Goal: Task Accomplishment & Management: Use online tool/utility

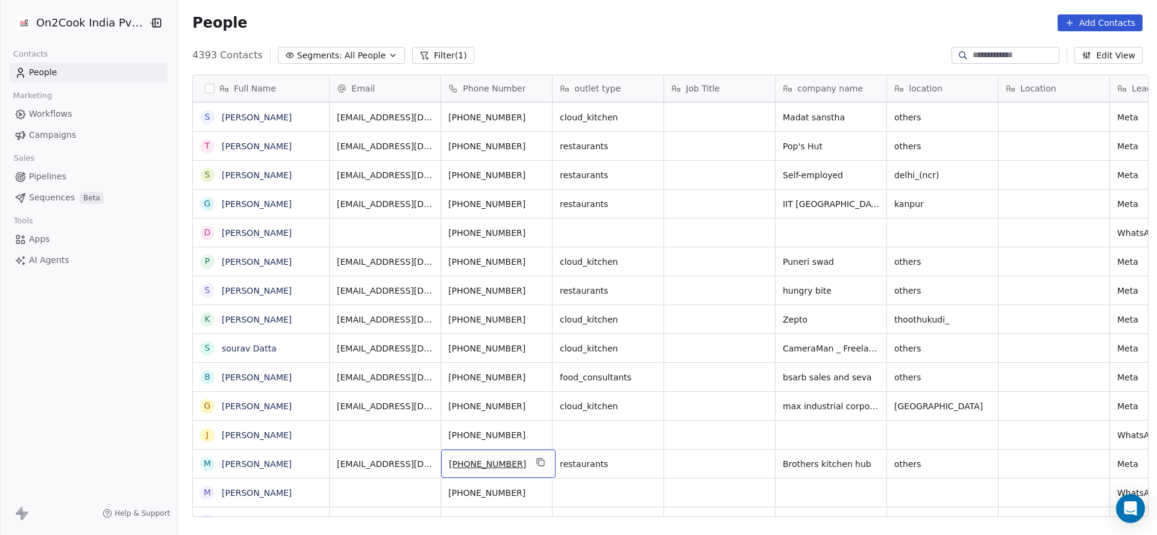
drag, startPoint x: 514, startPoint y: 504, endPoint x: 219, endPoint y: 533, distance: 297.2
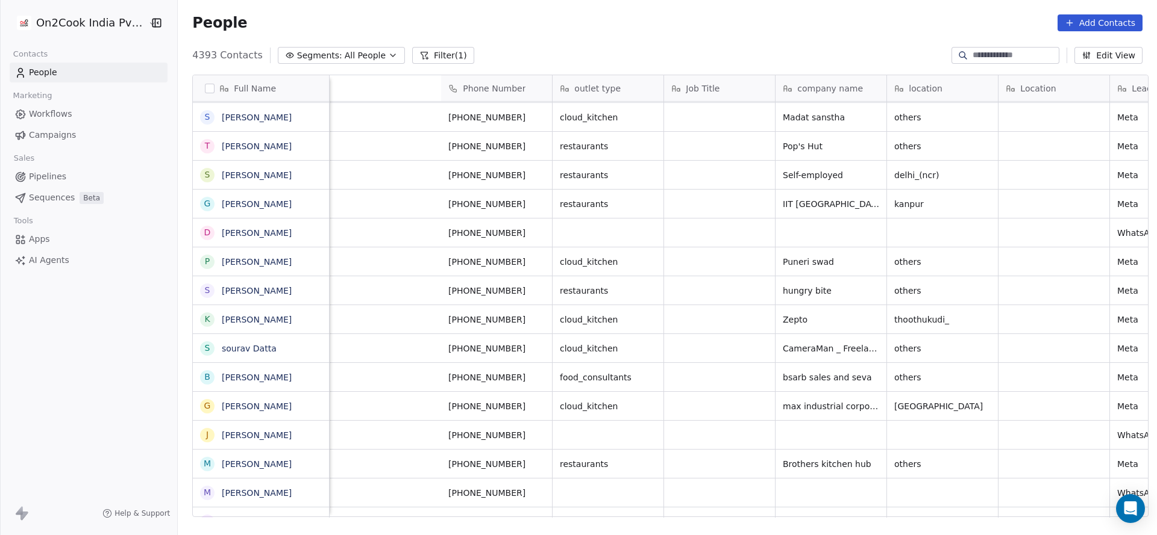
scroll to position [0, 1035]
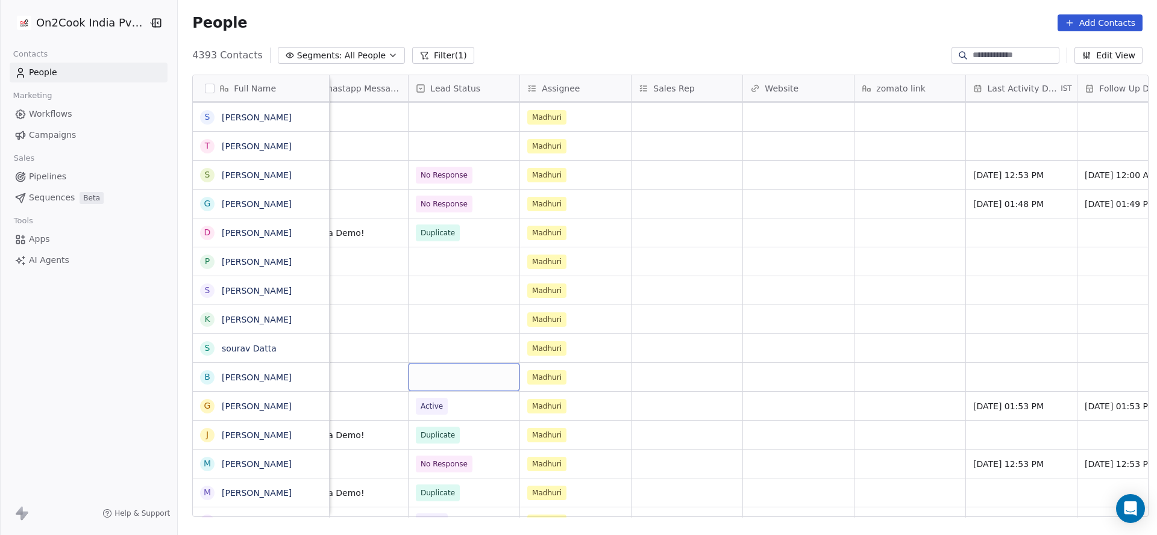
click at [452, 376] on div "grid" at bounding box center [463, 377] width 111 height 28
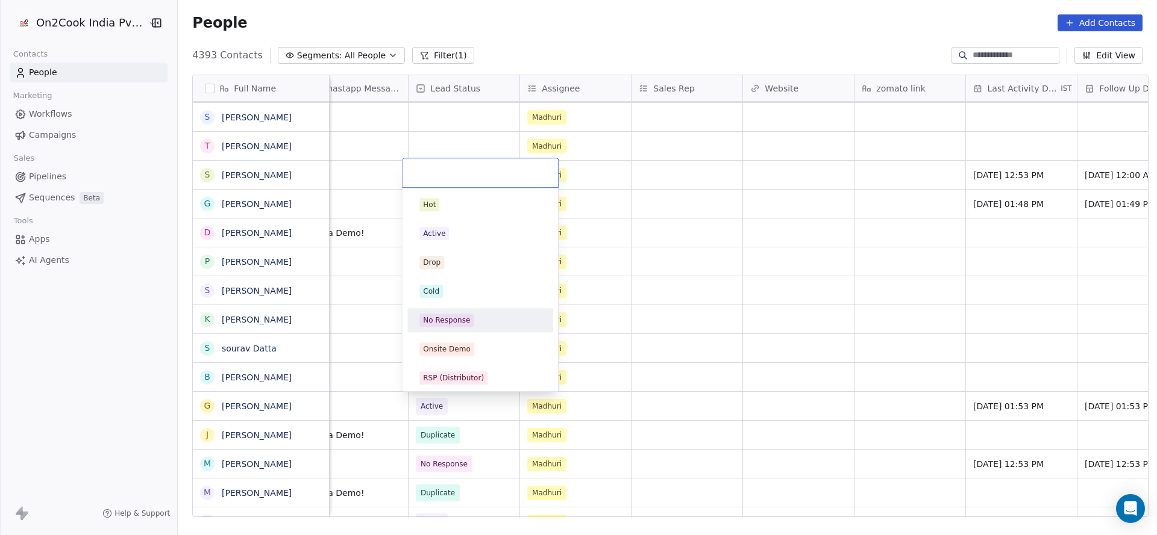
click at [462, 323] on div "No Response" at bounding box center [446, 320] width 47 height 11
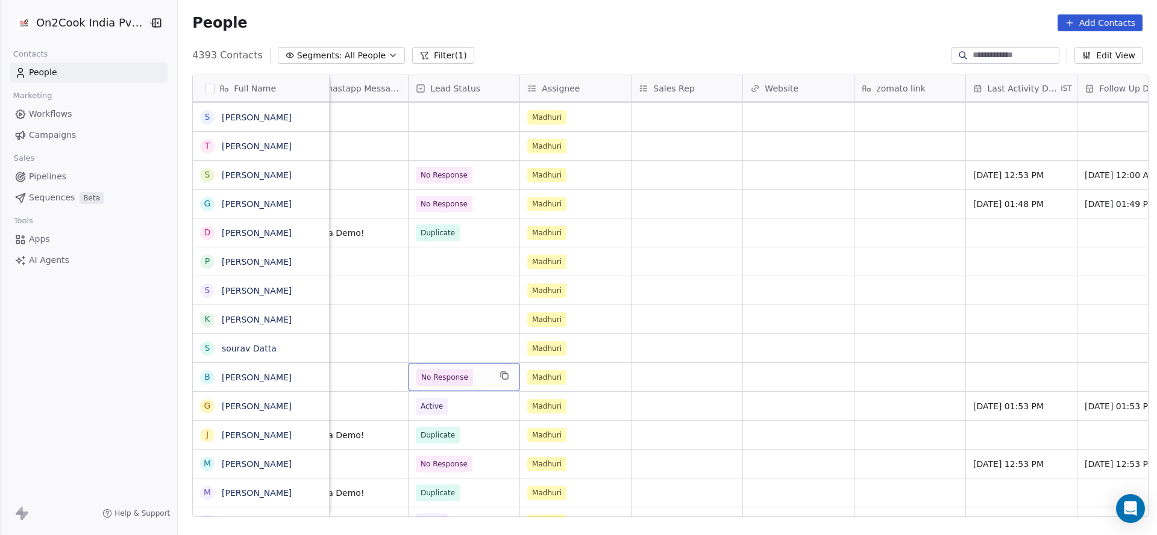
scroll to position [0, 1327]
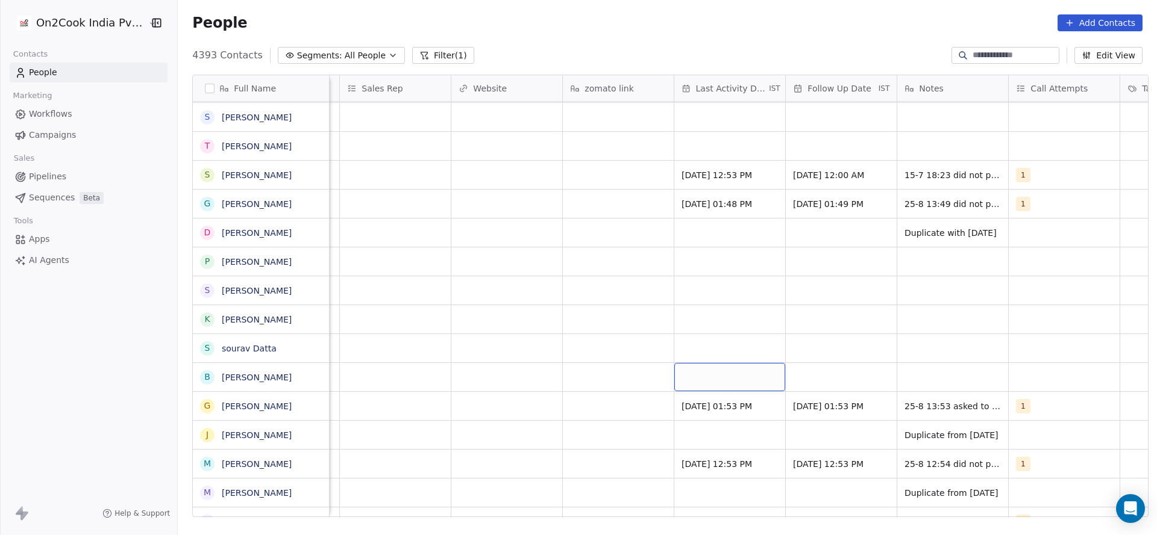
click at [678, 373] on div "grid" at bounding box center [729, 377] width 111 height 28
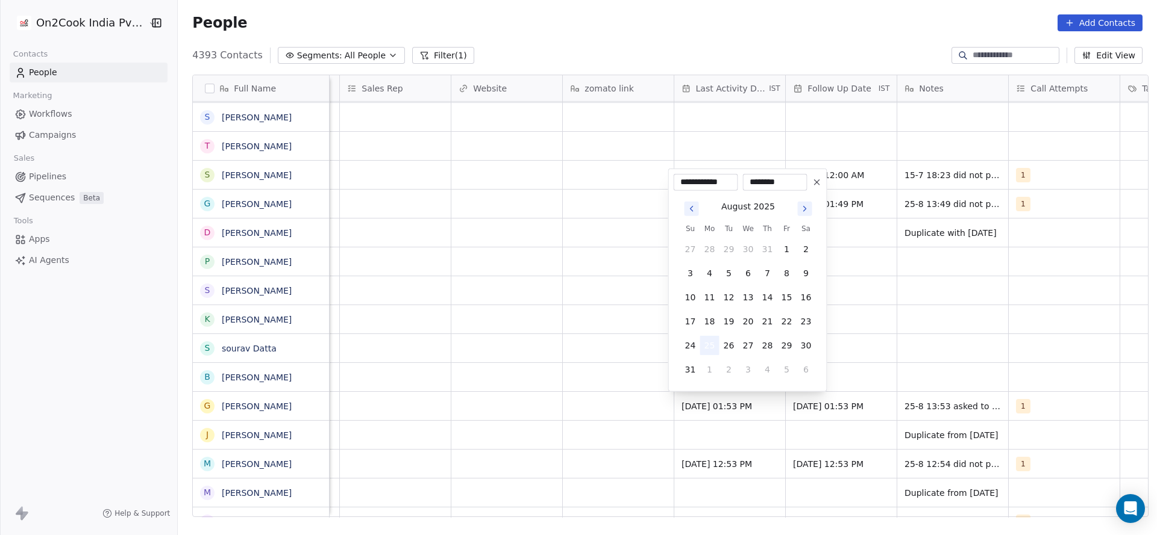
click at [708, 345] on button "25" at bounding box center [709, 345] width 19 height 19
click at [566, 385] on html "On2Cook India Pvt. Ltd. Contacts People Marketing Workflows Campaigns Sales Pip…" at bounding box center [578, 267] width 1157 height 535
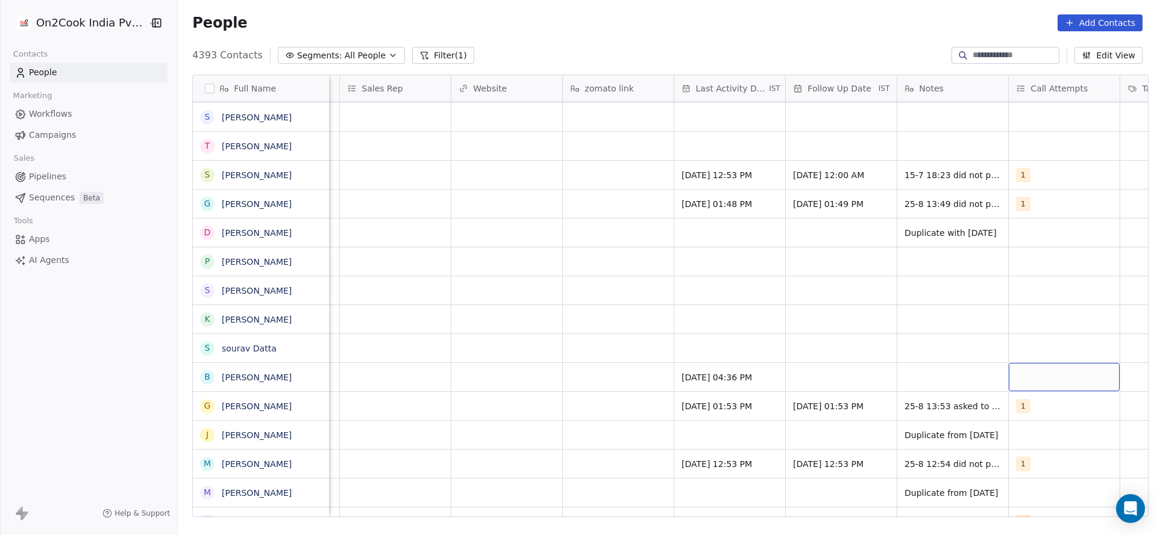
click at [1020, 370] on div "grid" at bounding box center [1063, 377] width 111 height 28
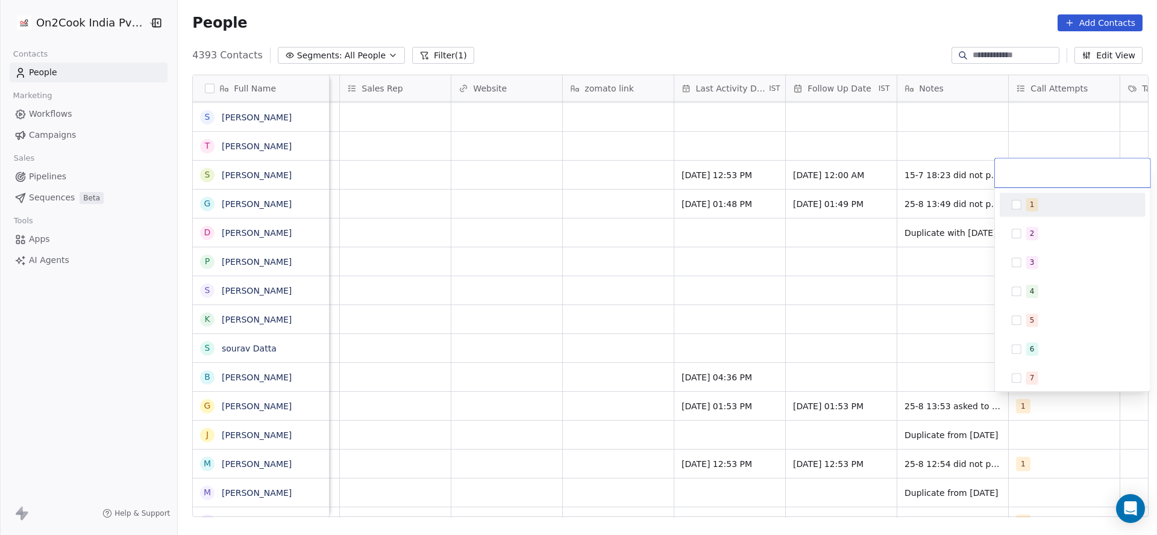
click at [1029, 208] on div "1" at bounding box center [1031, 204] width 5 height 11
click at [790, 354] on html "On2Cook India Pvt. Ltd. Contacts People Marketing Workflows Campaigns Sales Pip…" at bounding box center [578, 267] width 1157 height 535
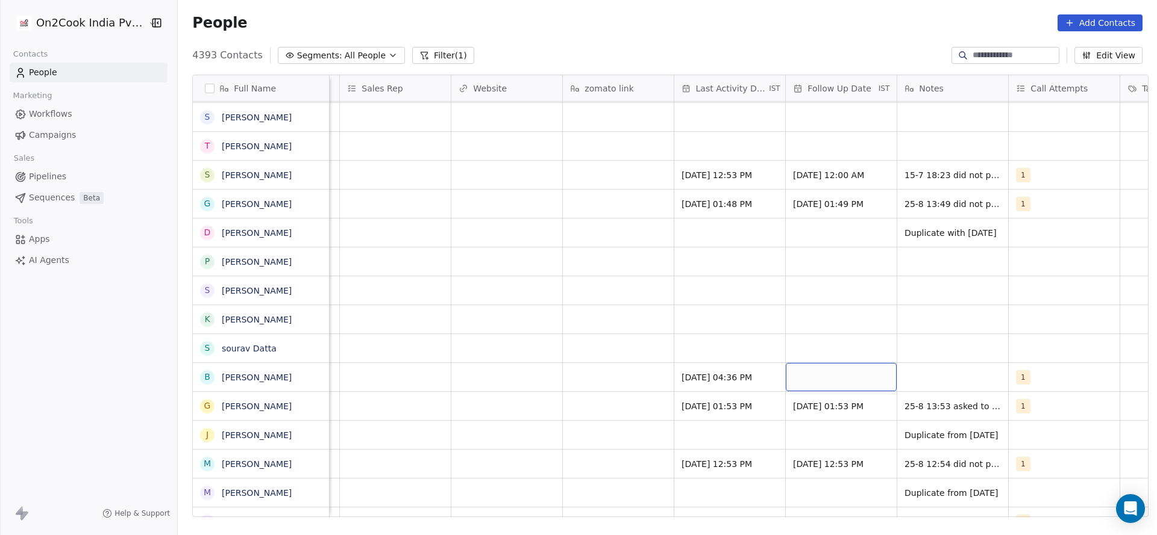
click at [820, 376] on div "grid" at bounding box center [840, 377] width 111 height 28
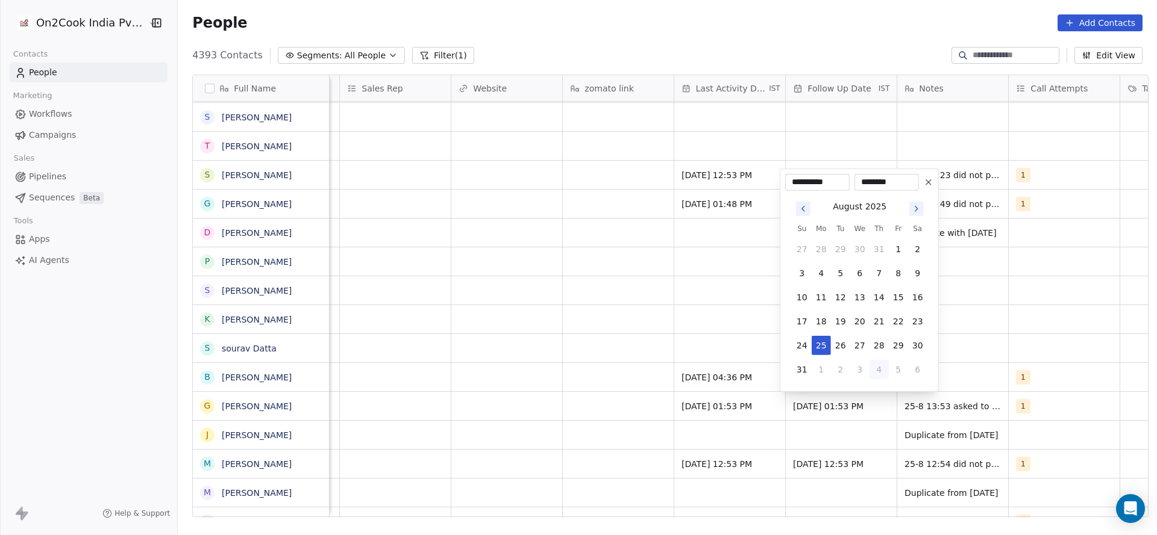
click at [884, 376] on button "4" at bounding box center [878, 369] width 19 height 19
type input "**********"
click at [981, 379] on html "On2Cook India Pvt. Ltd. Contacts People Marketing Workflows Campaigns Sales Pip…" at bounding box center [578, 267] width 1157 height 535
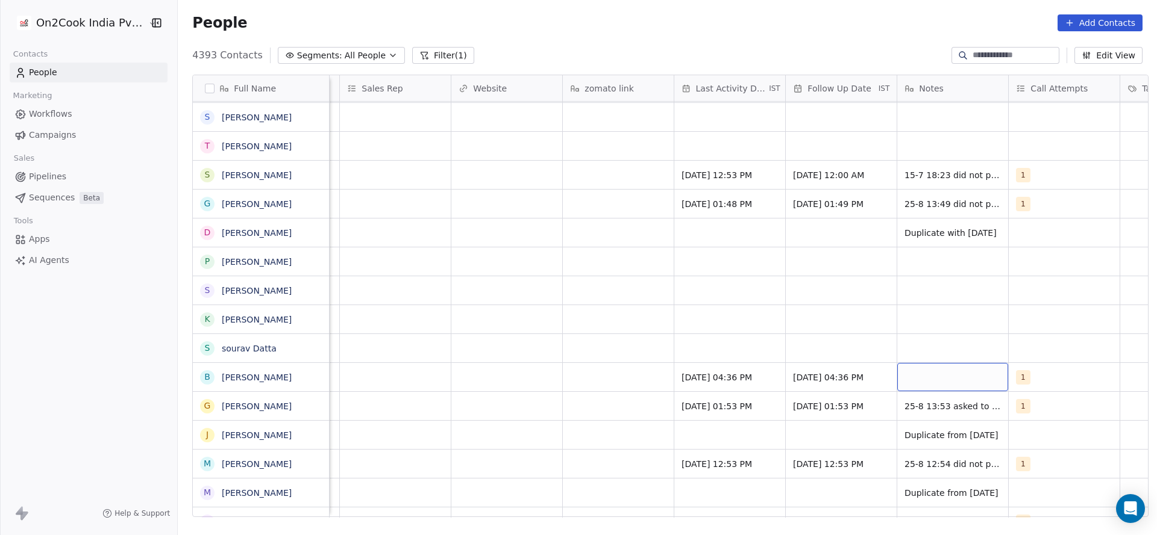
click at [958, 379] on div "grid" at bounding box center [952, 377] width 111 height 28
type textarea "**********"
click at [707, 342] on html "On2Cook India Pvt. Ltd. Contacts People Marketing Workflows Campaigns Sales Pip…" at bounding box center [578, 267] width 1157 height 535
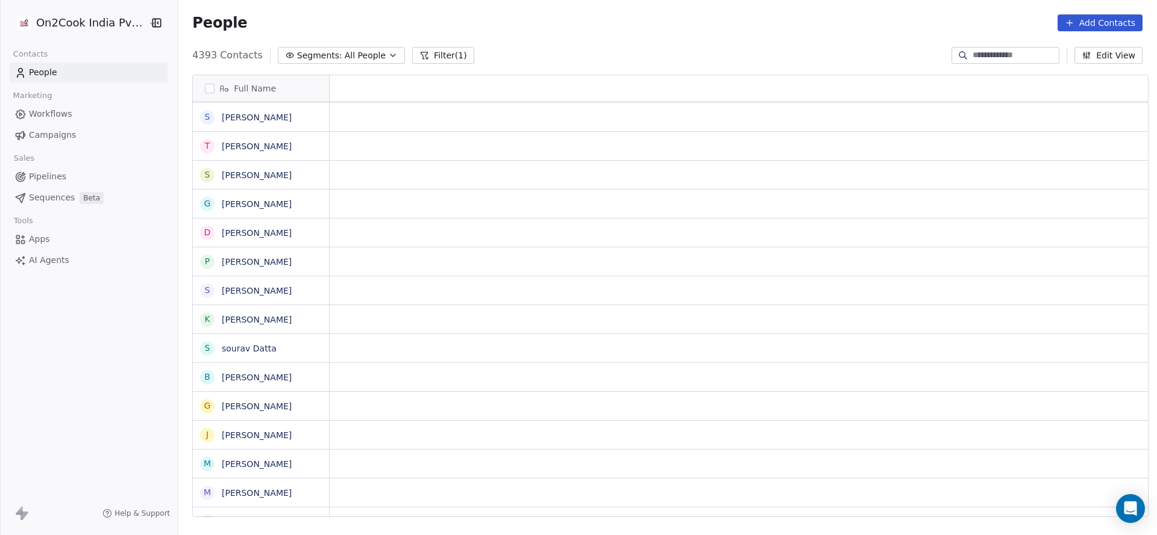
scroll to position [0, 0]
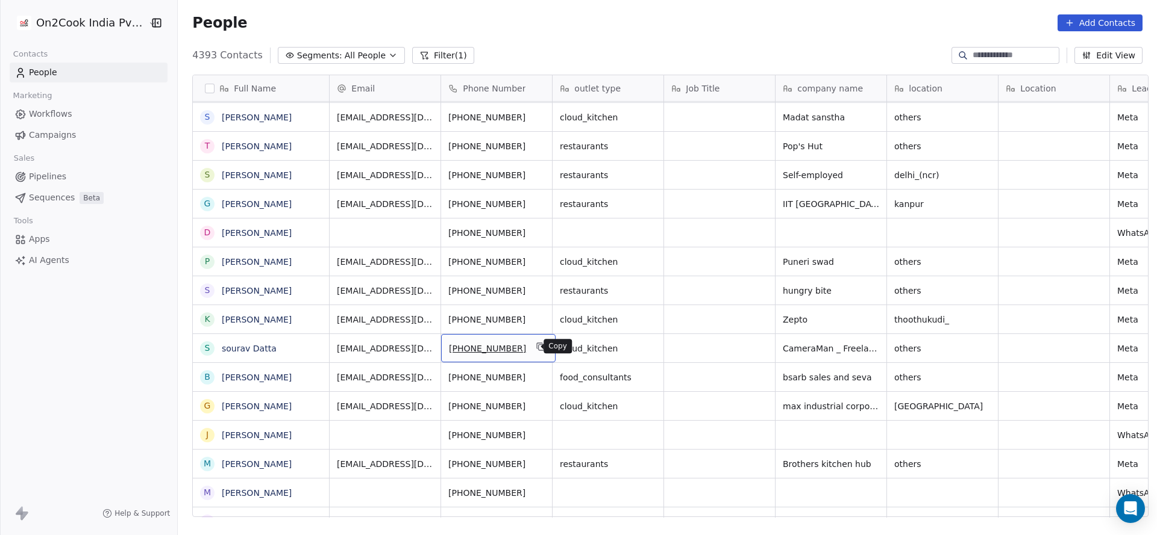
click at [537, 343] on icon "grid" at bounding box center [539, 345] width 5 height 5
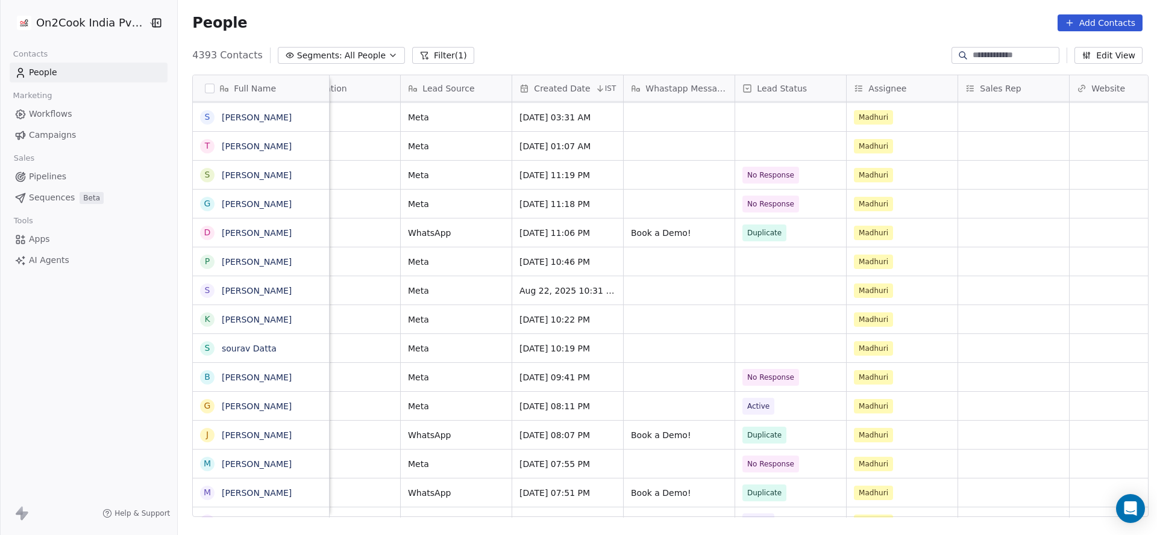
scroll to position [0, 855]
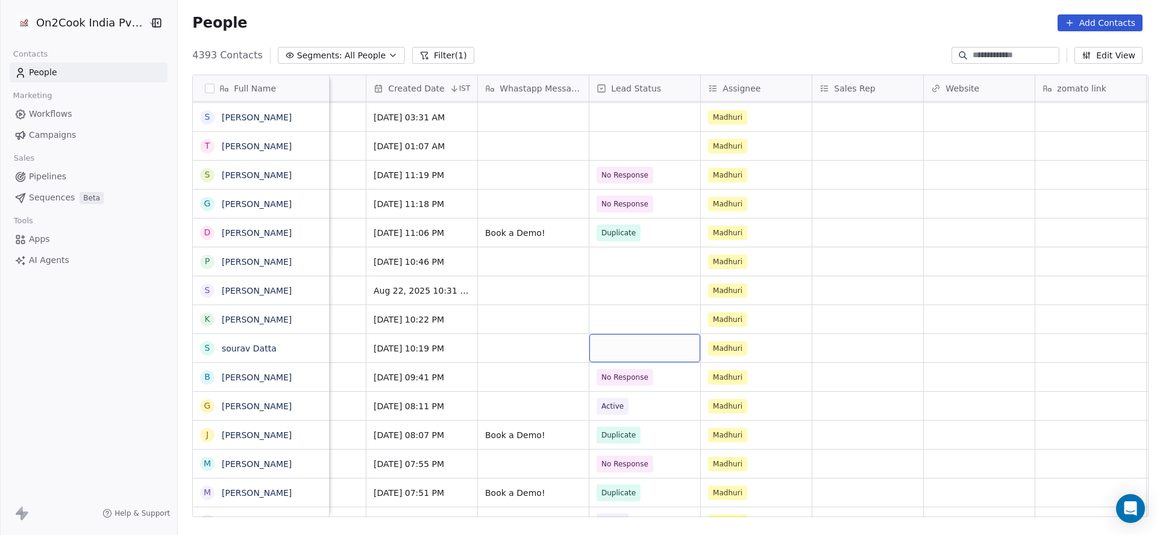
click at [627, 352] on div "grid" at bounding box center [644, 348] width 111 height 28
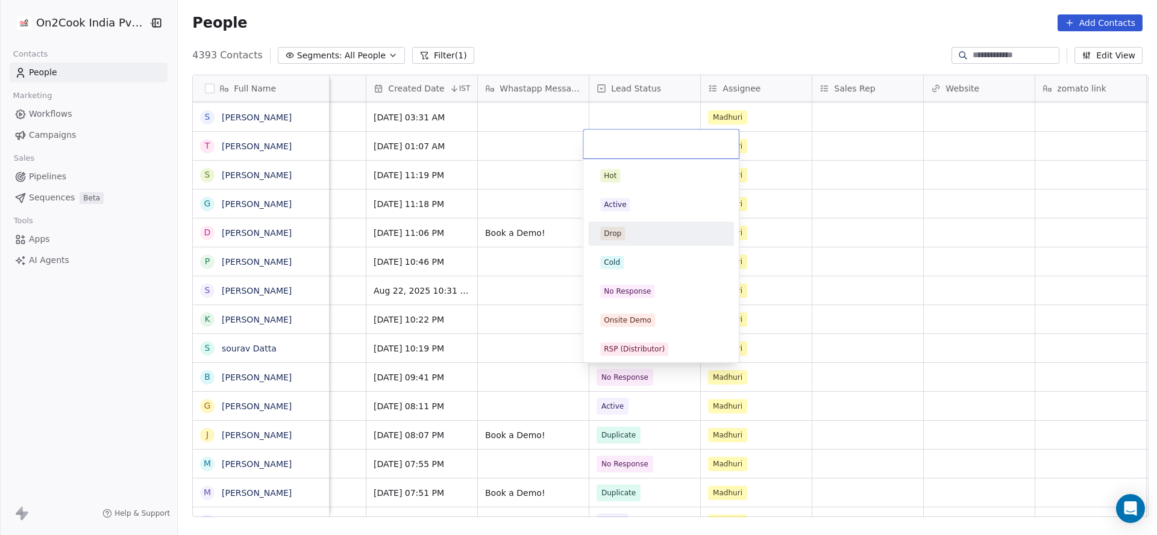
scroll to position [90, 0]
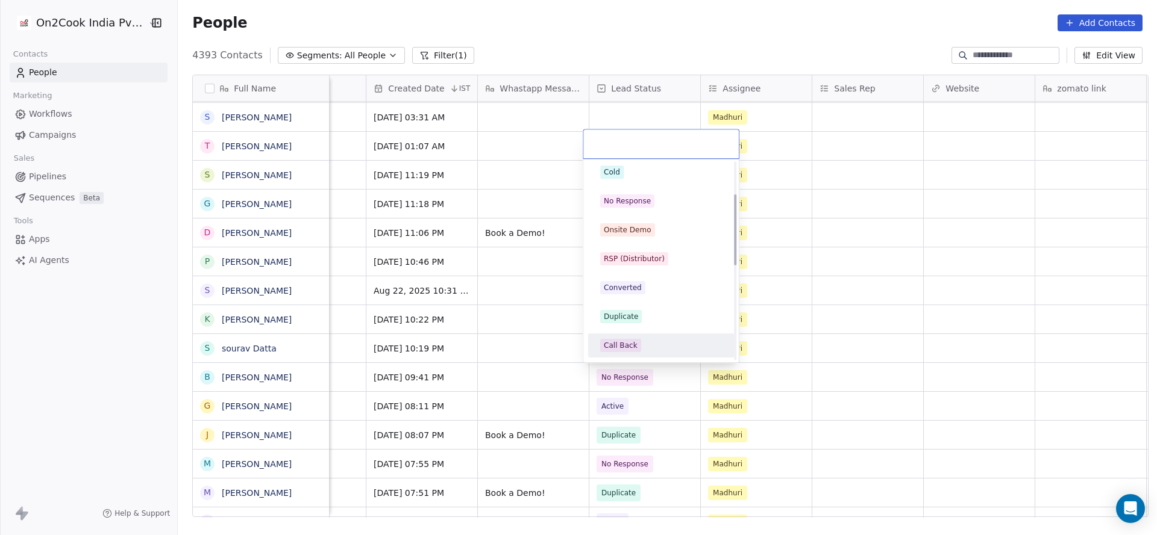
click at [640, 340] on div "Call Back" at bounding box center [661, 345] width 122 height 13
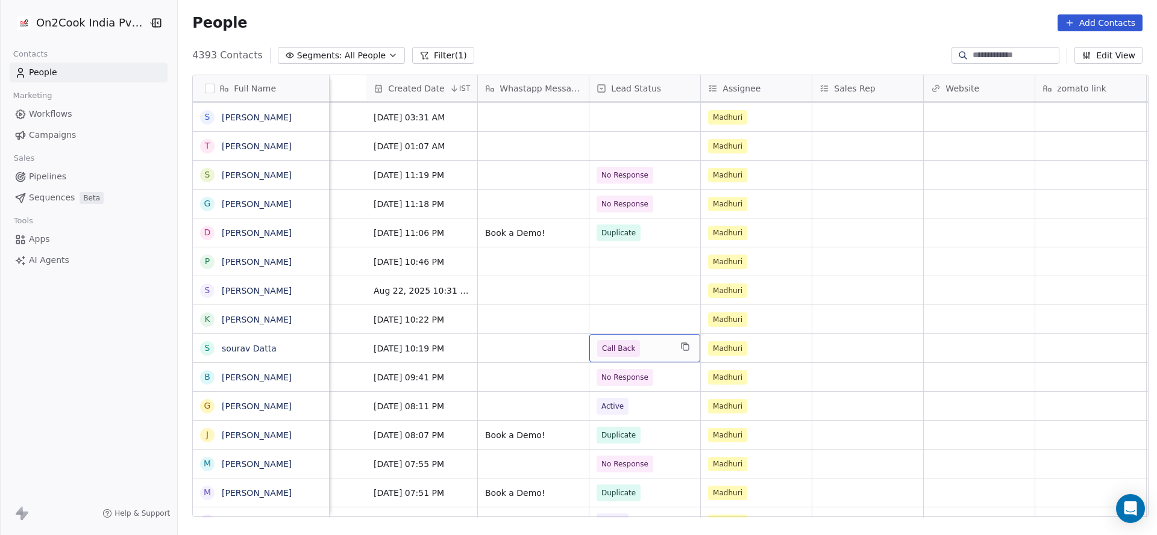
scroll to position [0, 1311]
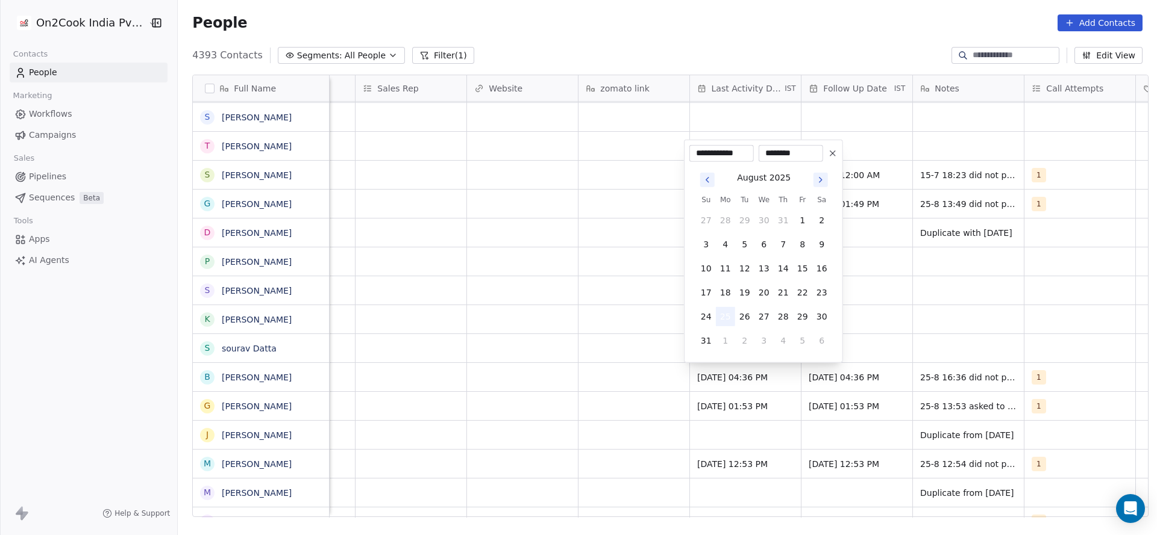
click at [724, 320] on button "25" at bounding box center [725, 316] width 19 height 19
click at [566, 365] on html "On2Cook India Pvt. Ltd. Contacts People Marketing Workflows Campaigns Sales Pip…" at bounding box center [578, 267] width 1157 height 535
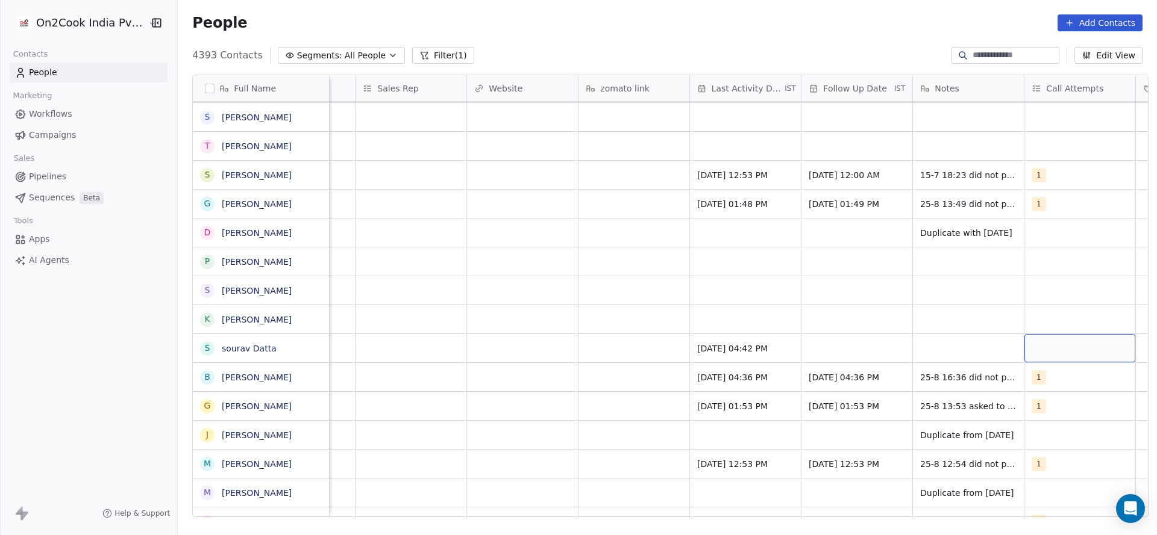
scroll to position [0, 1312]
click at [1027, 343] on div "grid" at bounding box center [1078, 348] width 111 height 28
click at [1044, 180] on div "1" at bounding box center [1079, 175] width 107 height 13
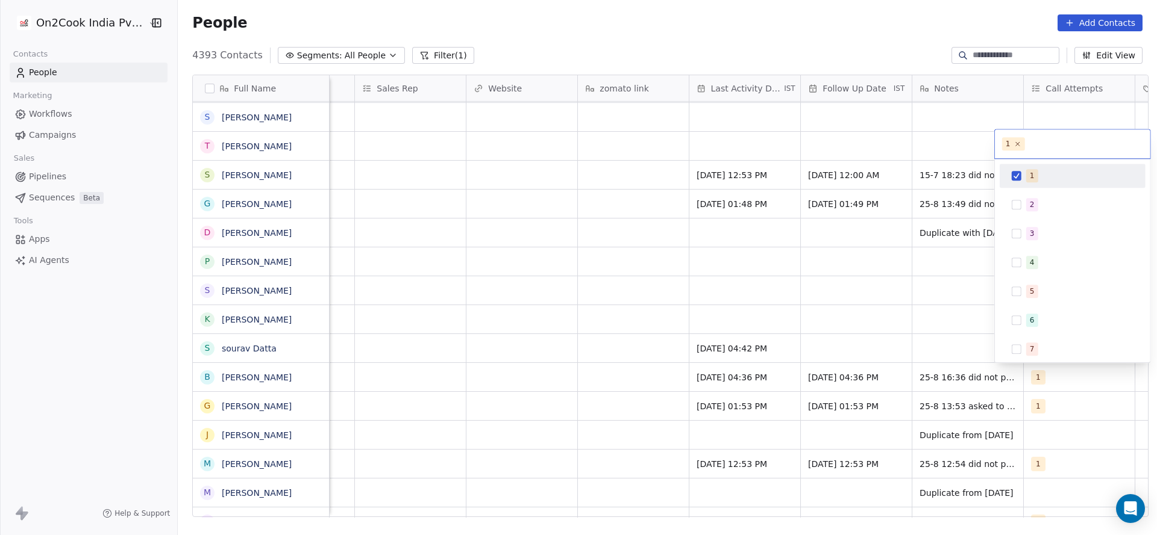
click at [832, 301] on html "On2Cook India Pvt. Ltd. Contacts People Marketing Workflows Campaigns Sales Pip…" at bounding box center [578, 267] width 1157 height 535
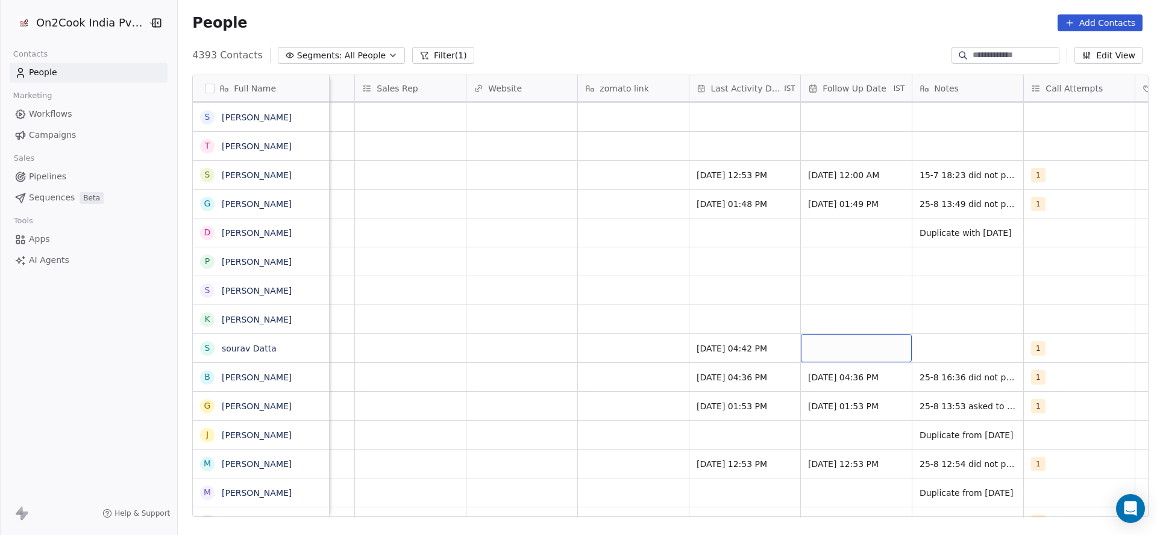
click at [824, 344] on div "grid" at bounding box center [856, 348] width 111 height 28
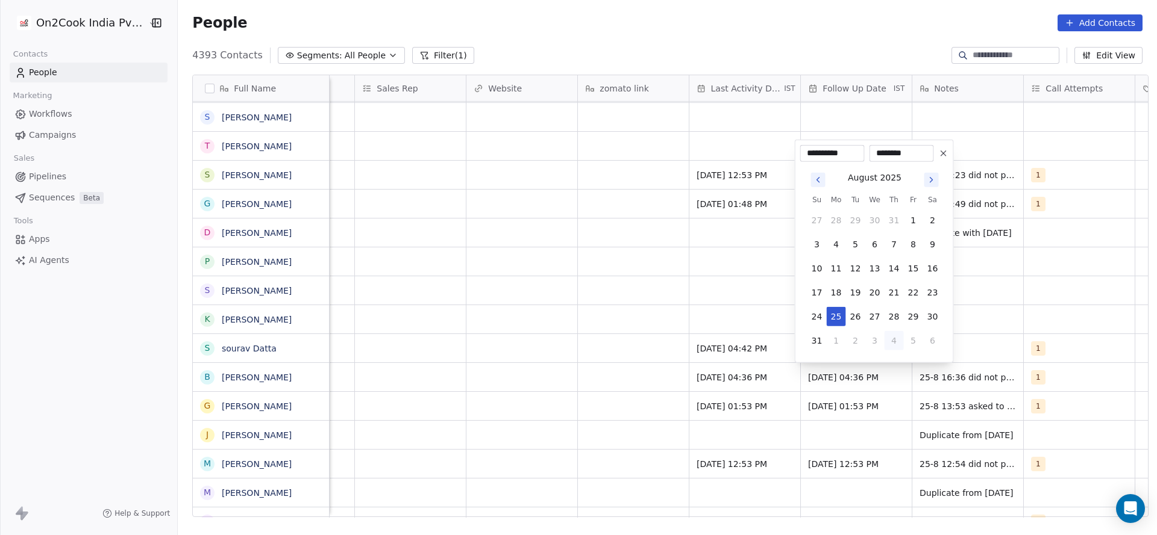
click at [898, 339] on button "4" at bounding box center [893, 340] width 19 height 19
type input "**********"
click at [532, 361] on html "On2Cook India Pvt. Ltd. Contacts People Marketing Workflows Campaigns Sales Pip…" at bounding box center [578, 267] width 1157 height 535
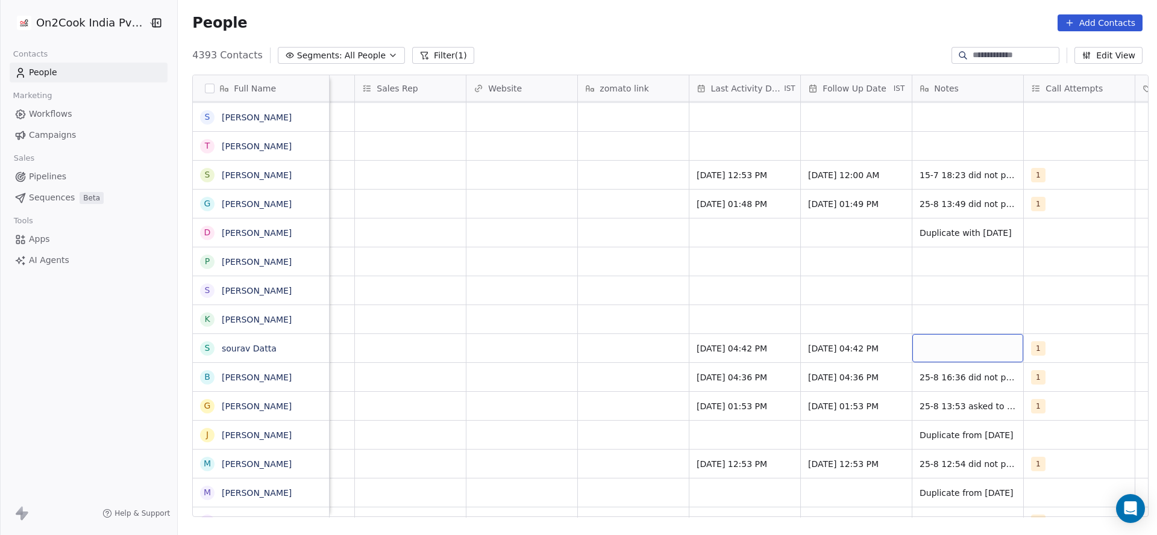
click at [952, 352] on div "grid" at bounding box center [967, 348] width 111 height 28
type textarea "**********"
click at [662, 386] on html "On2Cook India Pvt. Ltd. Contacts People Marketing Workflows Campaigns Sales Pip…" at bounding box center [578, 267] width 1157 height 535
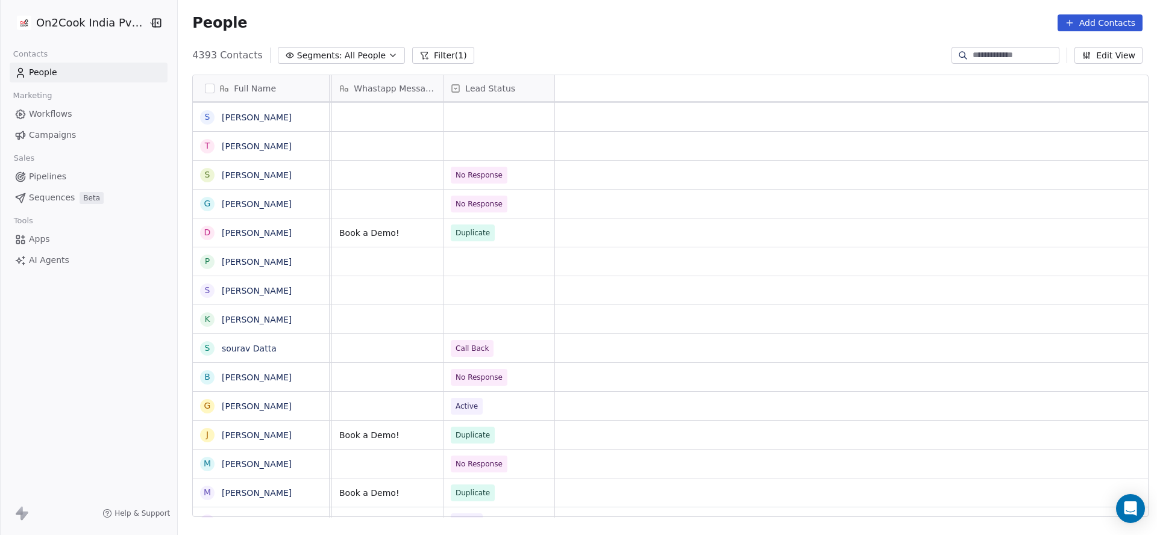
scroll to position [0, 0]
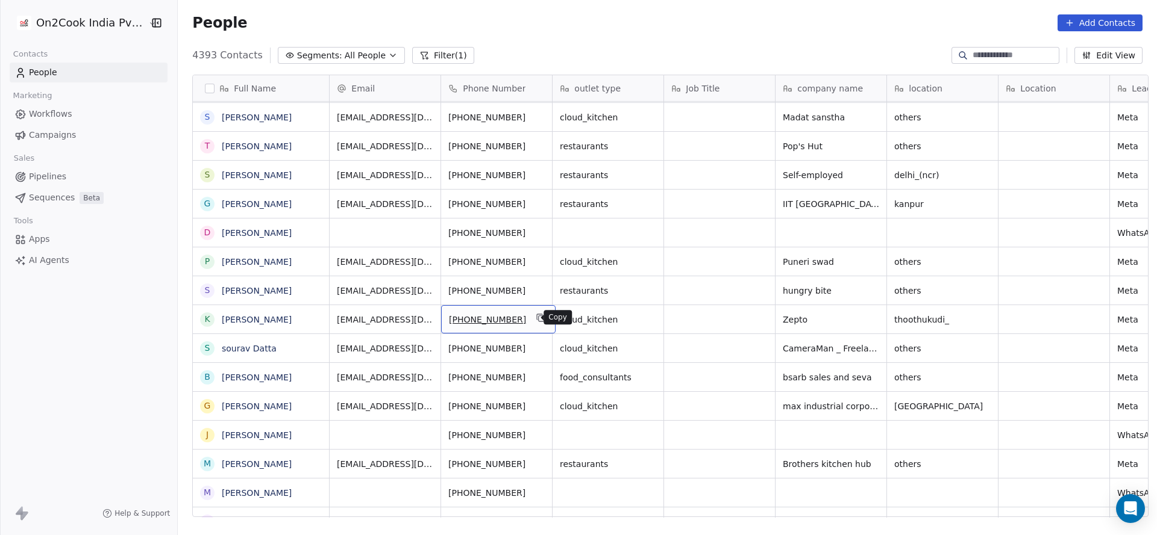
click at [536, 314] on icon "grid" at bounding box center [541, 318] width 10 height 10
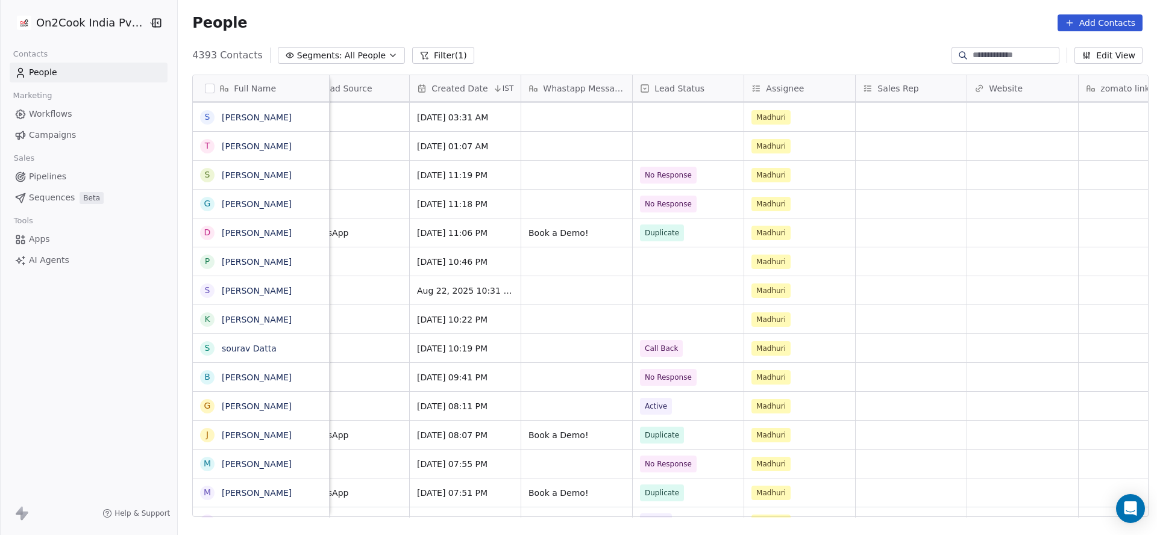
scroll to position [0, 813]
click at [685, 328] on div "grid" at bounding box center [686, 319] width 111 height 28
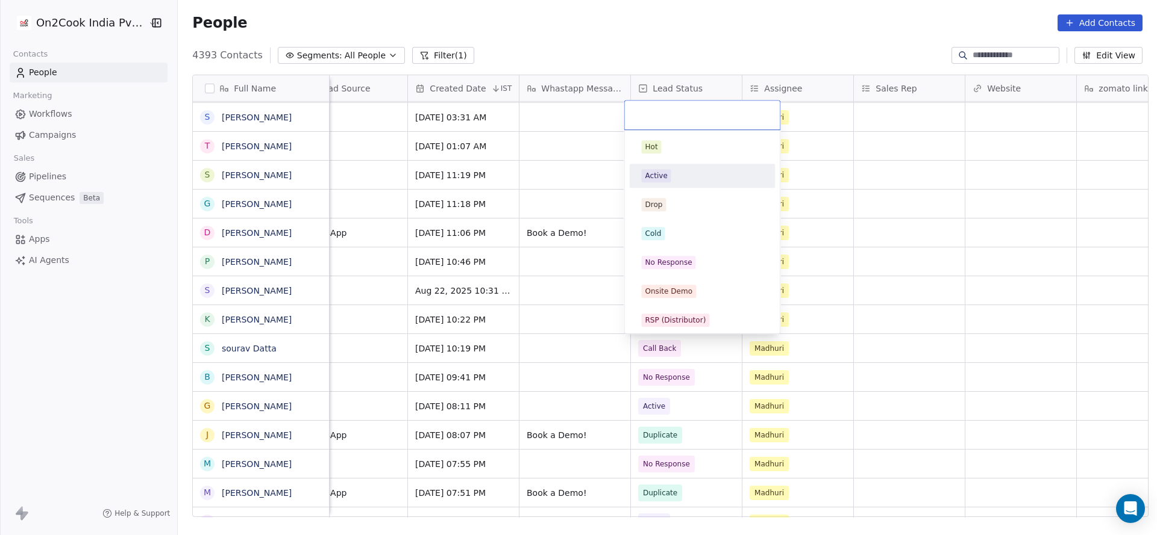
click at [672, 174] on div "Active" at bounding box center [703, 175] width 122 height 13
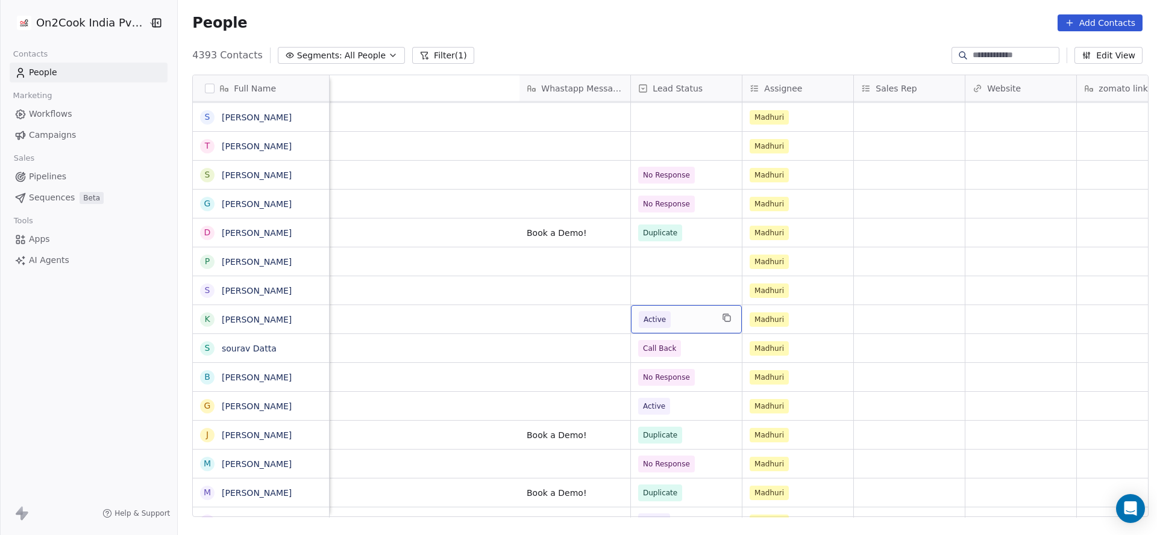
scroll to position [0, 1390]
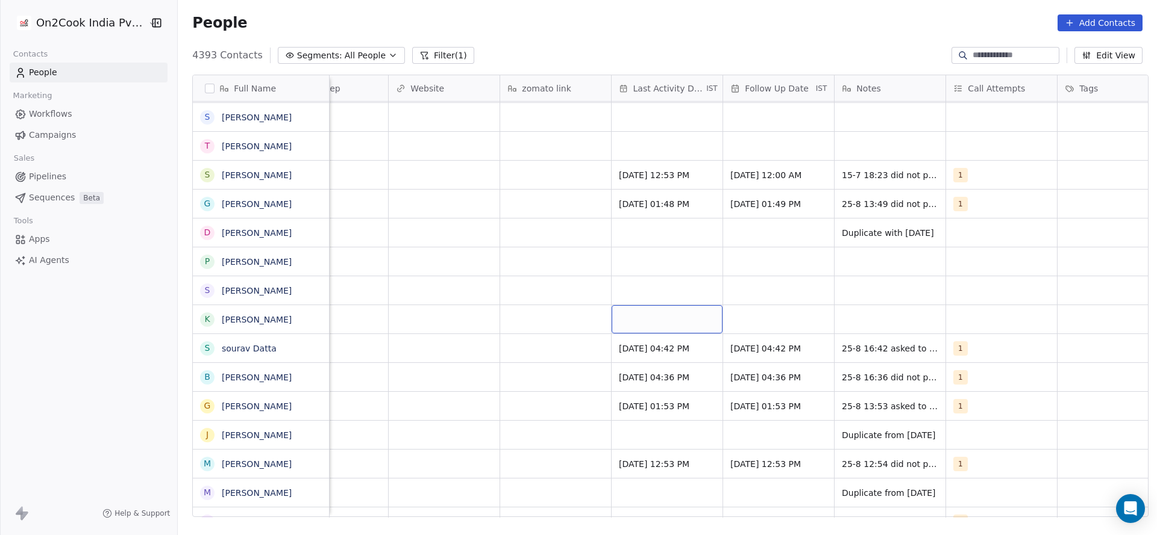
click at [666, 318] on div "grid" at bounding box center [666, 319] width 111 height 28
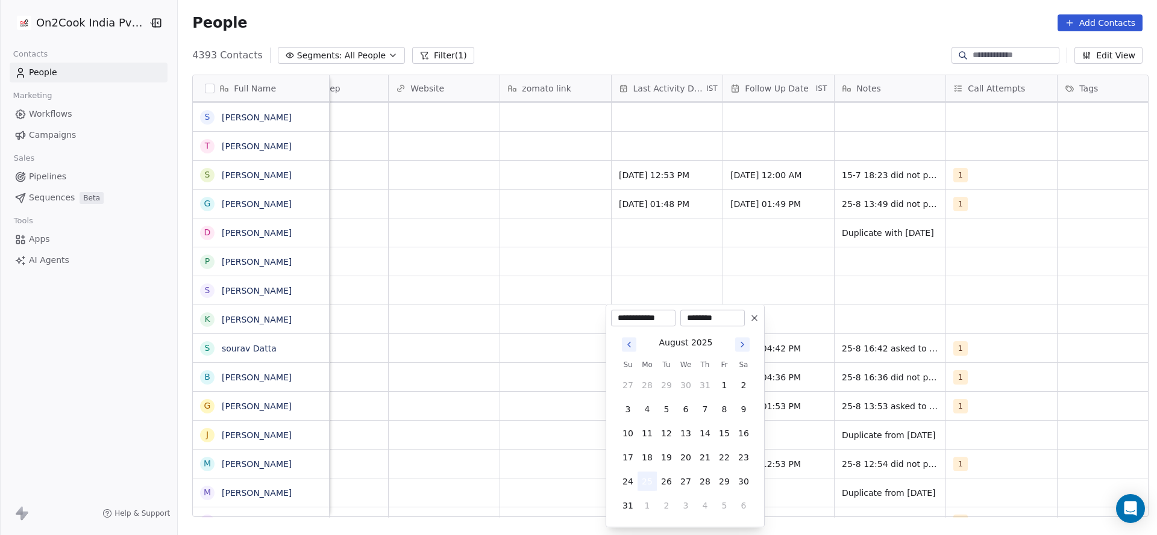
click at [648, 484] on button "25" at bounding box center [646, 481] width 19 height 19
click at [496, 422] on html "On2Cook India Pvt. Ltd. Contacts People Marketing Workflows Campaigns Sales Pip…" at bounding box center [578, 267] width 1157 height 535
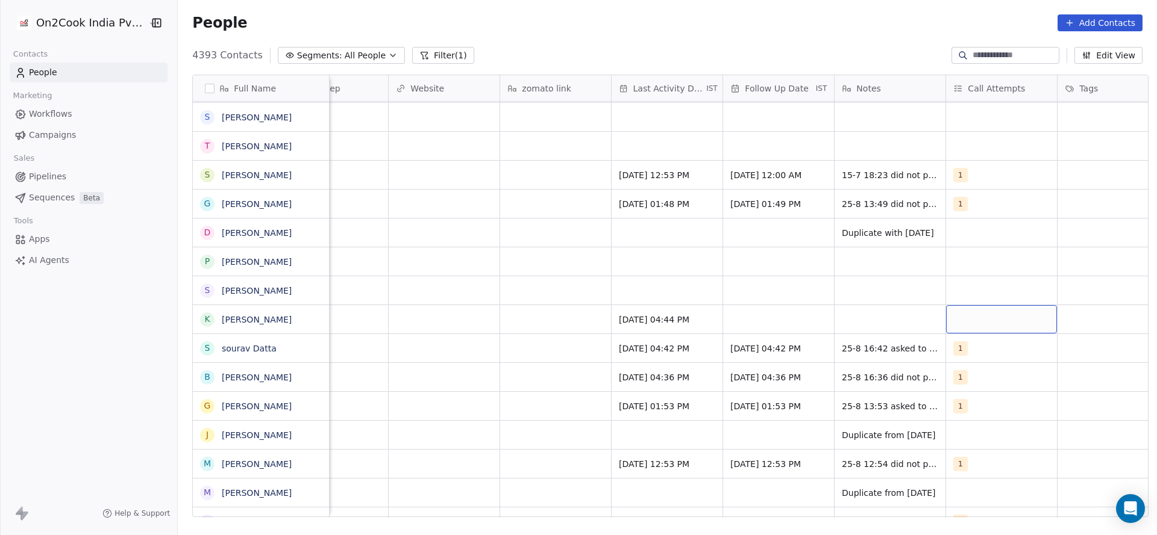
click at [1000, 310] on div "grid" at bounding box center [1001, 319] width 111 height 28
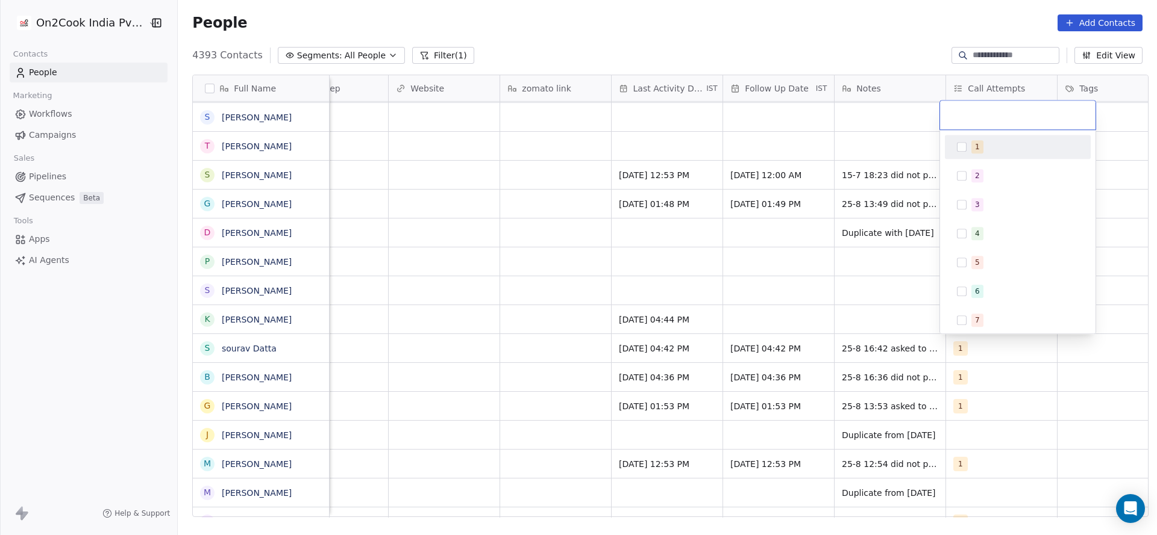
click at [968, 134] on div "1 2 3 4 5 6 7 8 9 10" at bounding box center [1017, 232] width 155 height 204
click at [959, 145] on button "Suggestions" at bounding box center [962, 147] width 10 height 10
click at [748, 264] on html "On2Cook India Pvt. Ltd. Contacts People Marketing Workflows Campaigns Sales Pip…" at bounding box center [578, 267] width 1157 height 535
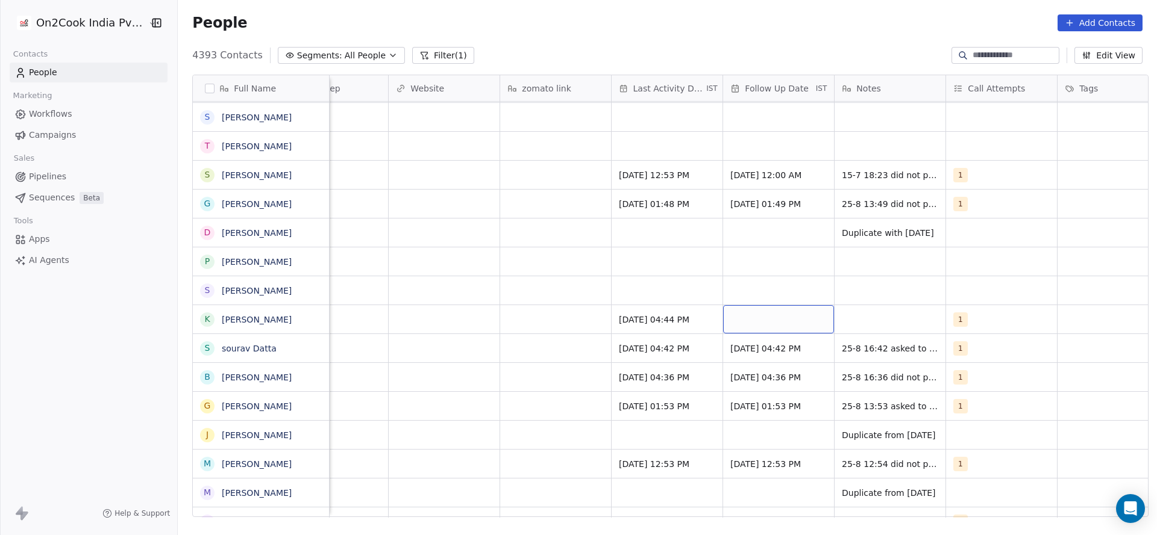
click at [769, 320] on div "grid" at bounding box center [778, 319] width 111 height 28
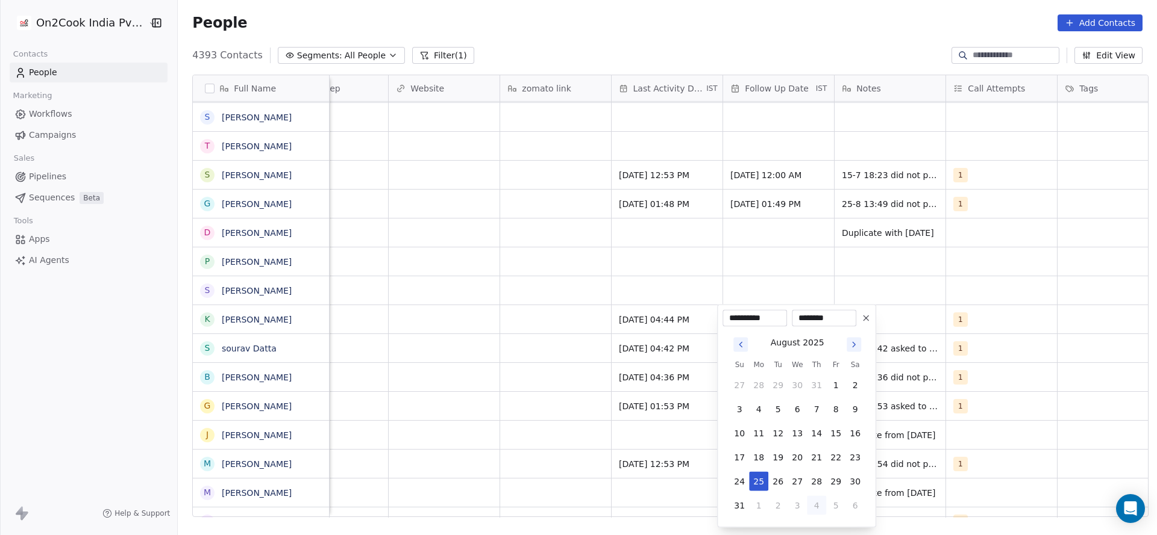
click at [820, 504] on button "4" at bounding box center [816, 505] width 19 height 19
type input "**********"
click at [464, 346] on html "On2Cook India Pvt. Ltd. Contacts People Marketing Workflows Campaigns Sales Pip…" at bounding box center [578, 267] width 1157 height 535
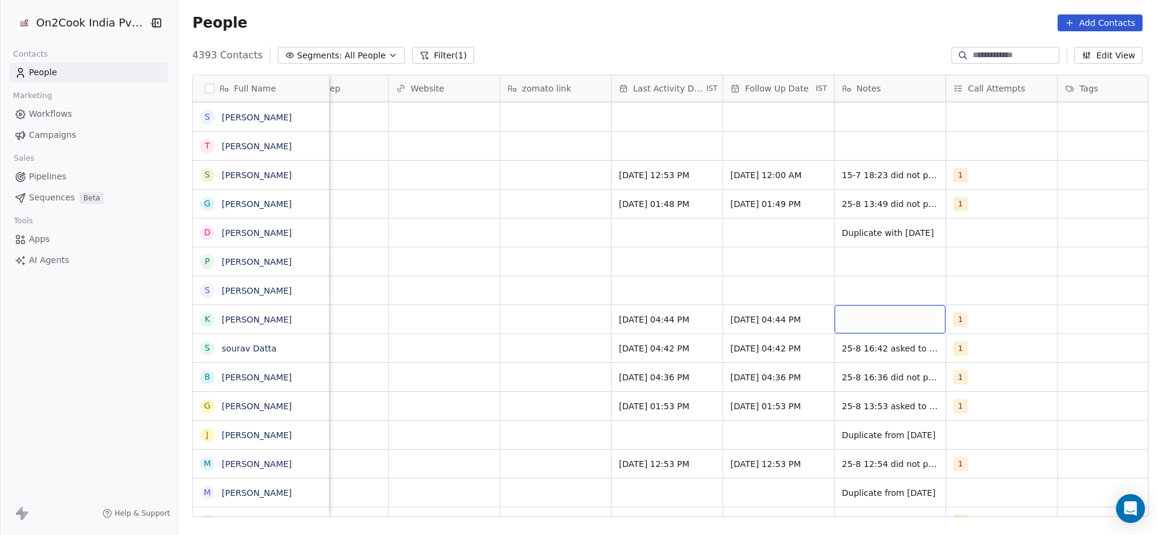
click at [855, 319] on div "grid" at bounding box center [889, 319] width 111 height 28
type textarea "**********"
click at [585, 293] on html "On2Cook India Pvt. Ltd. Contacts People Marketing Workflows Campaigns Sales Pip…" at bounding box center [578, 267] width 1157 height 535
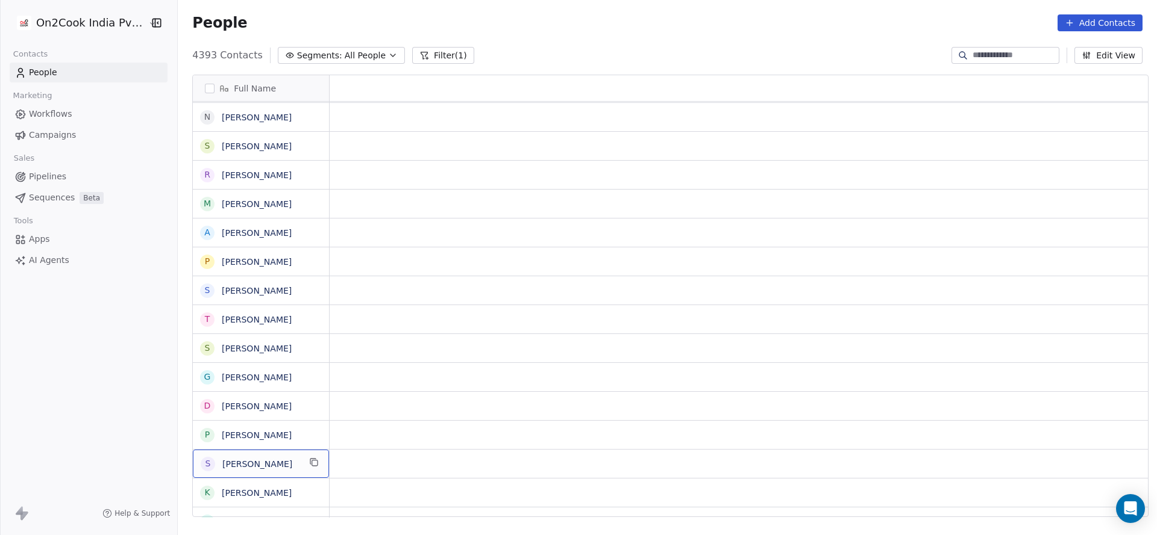
scroll to position [0, 0]
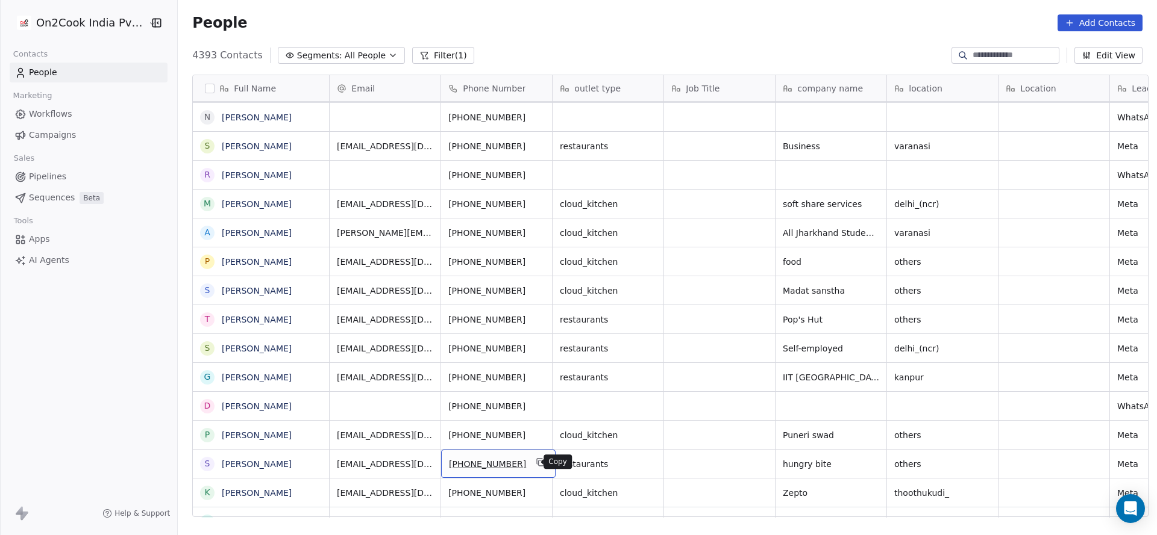
click at [536, 459] on icon "grid" at bounding box center [541, 463] width 10 height 10
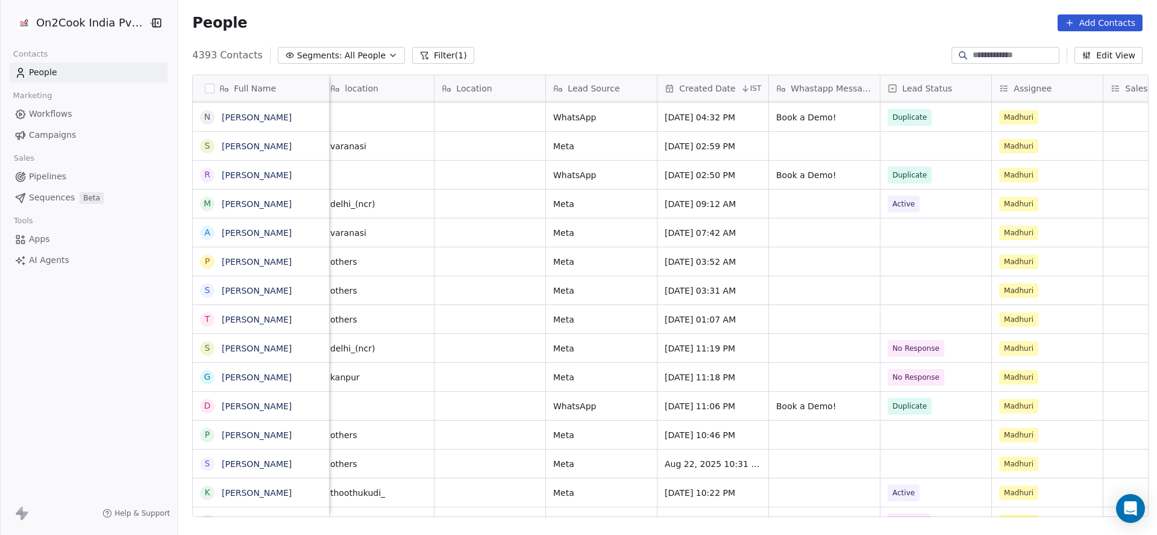
scroll to position [0, 691]
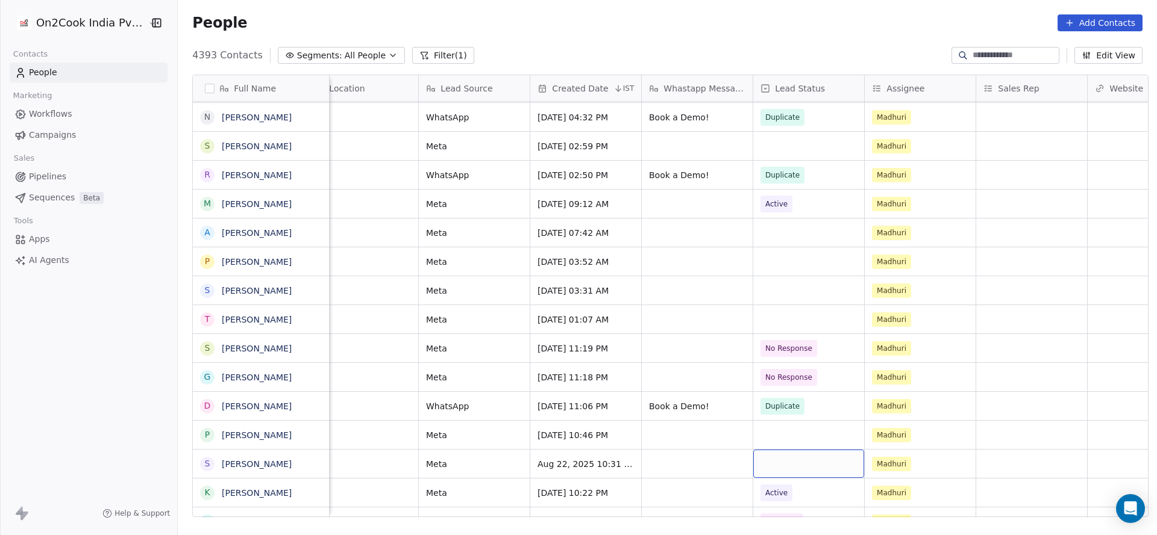
click at [757, 461] on div "grid" at bounding box center [808, 464] width 111 height 28
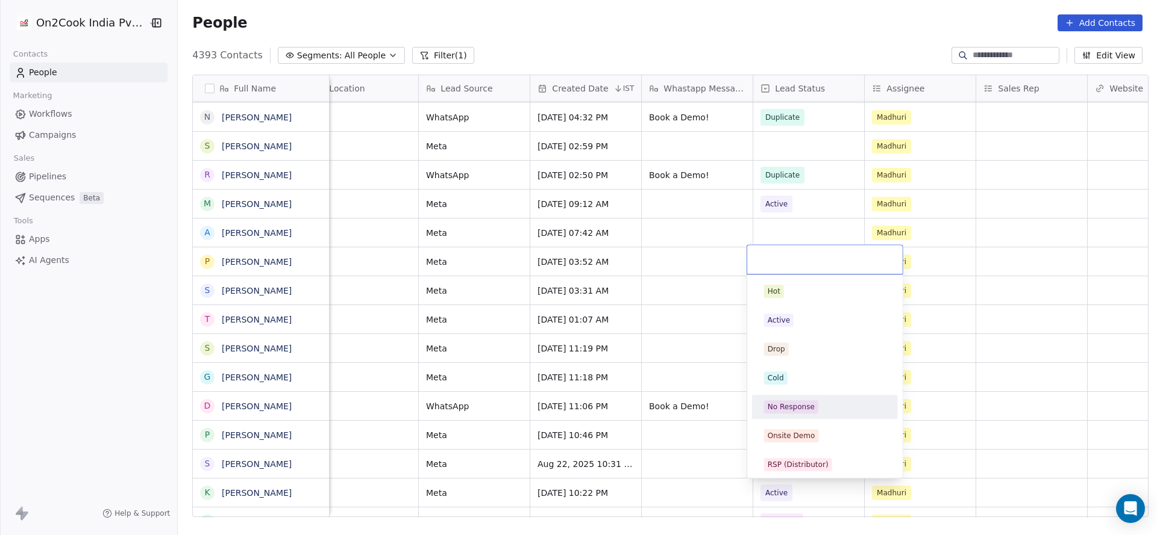
click at [793, 410] on div "No Response" at bounding box center [790, 407] width 47 height 11
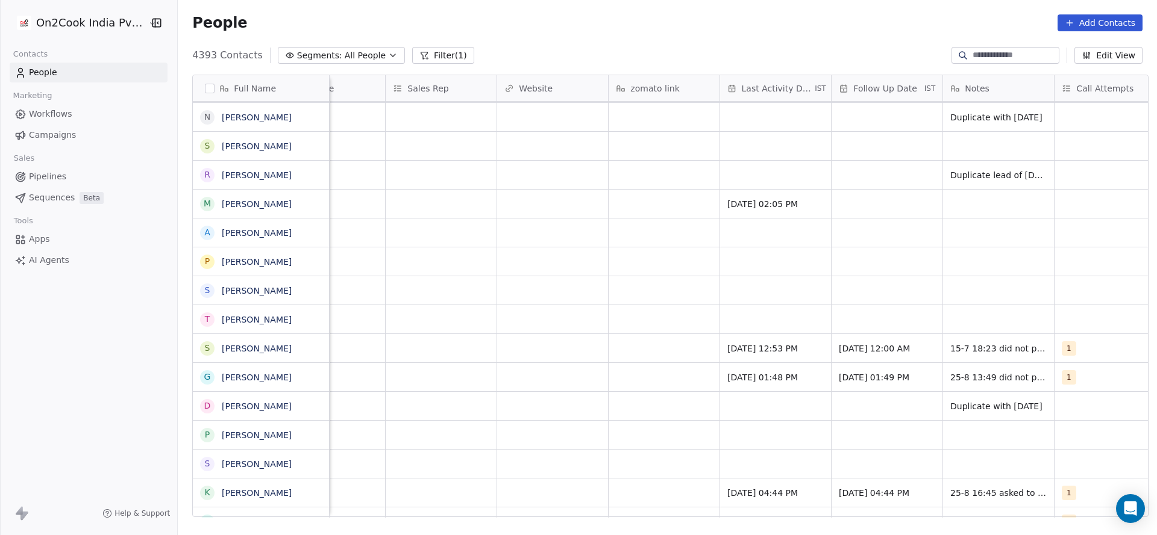
scroll to position [0, 1282]
click at [737, 459] on div "grid" at bounding box center [774, 464] width 111 height 28
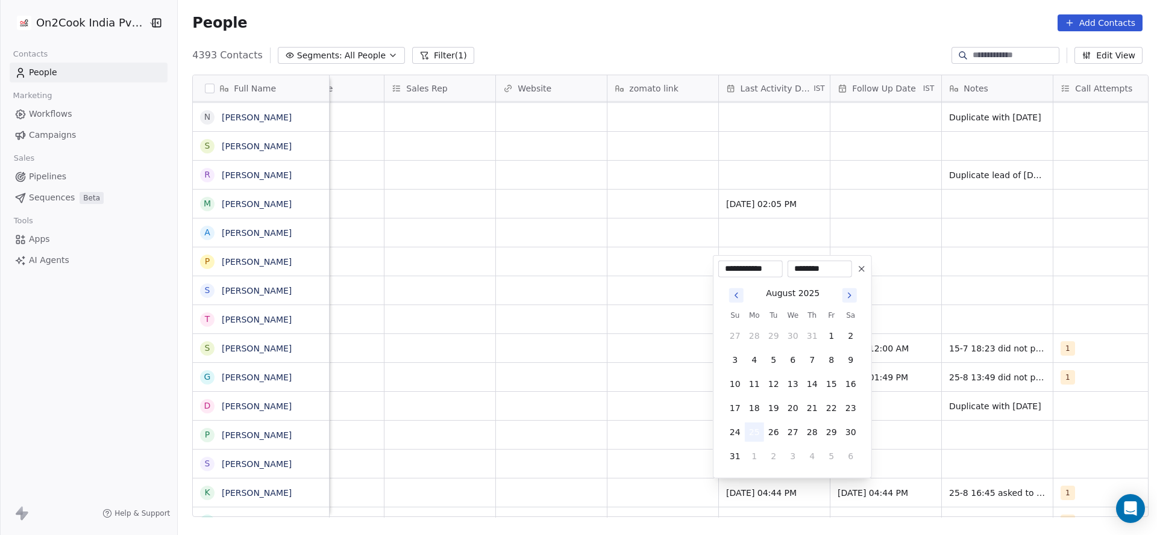
click at [751, 439] on button "25" at bounding box center [754, 432] width 19 height 19
drag, startPoint x: 531, startPoint y: 440, endPoint x: 918, endPoint y: 457, distance: 387.7
click at [604, 454] on html "On2Cook India Pvt. Ltd. Contacts People Marketing Workflows Campaigns Sales Pip…" at bounding box center [578, 267] width 1157 height 535
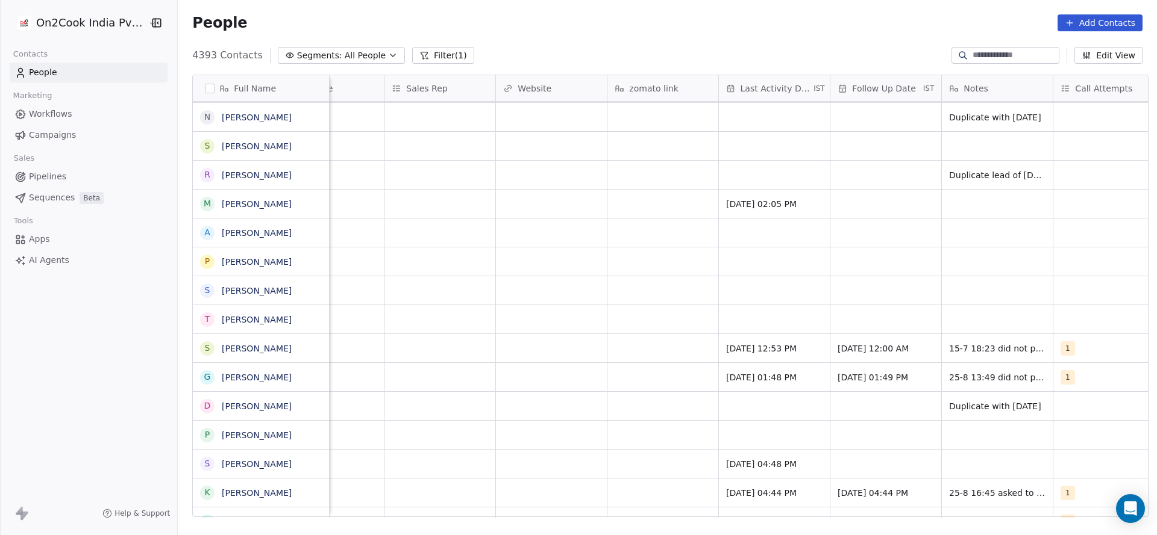
scroll to position [0, 1312]
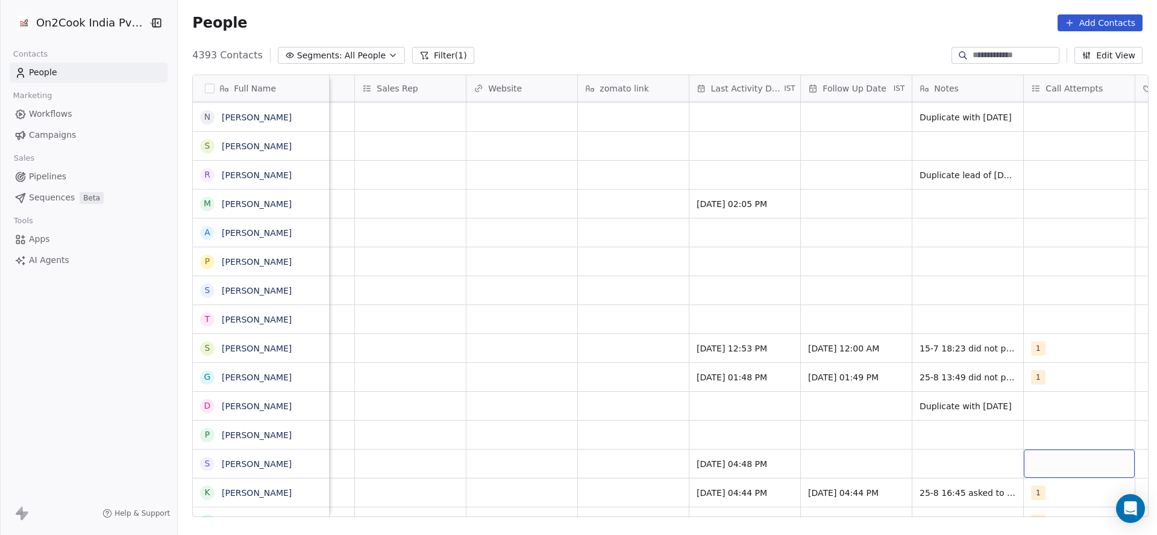
click at [1053, 455] on div "grid" at bounding box center [1078, 464] width 111 height 28
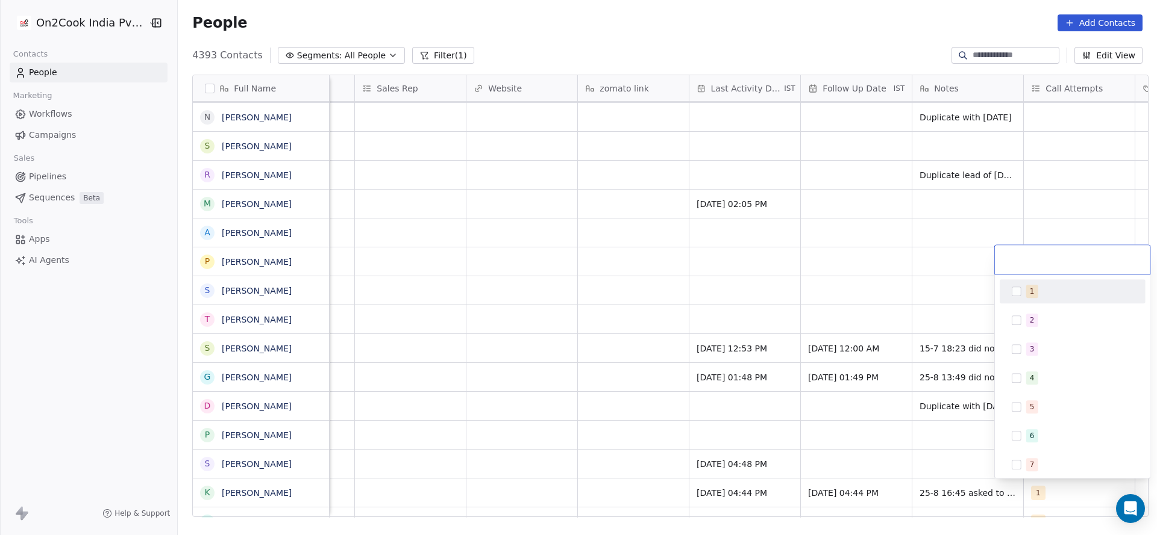
click at [1040, 289] on div "1" at bounding box center [1079, 291] width 107 height 13
click at [939, 337] on html "On2Cook India Pvt. Ltd. Contacts People Marketing Workflows Campaigns Sales Pip…" at bounding box center [578, 267] width 1157 height 535
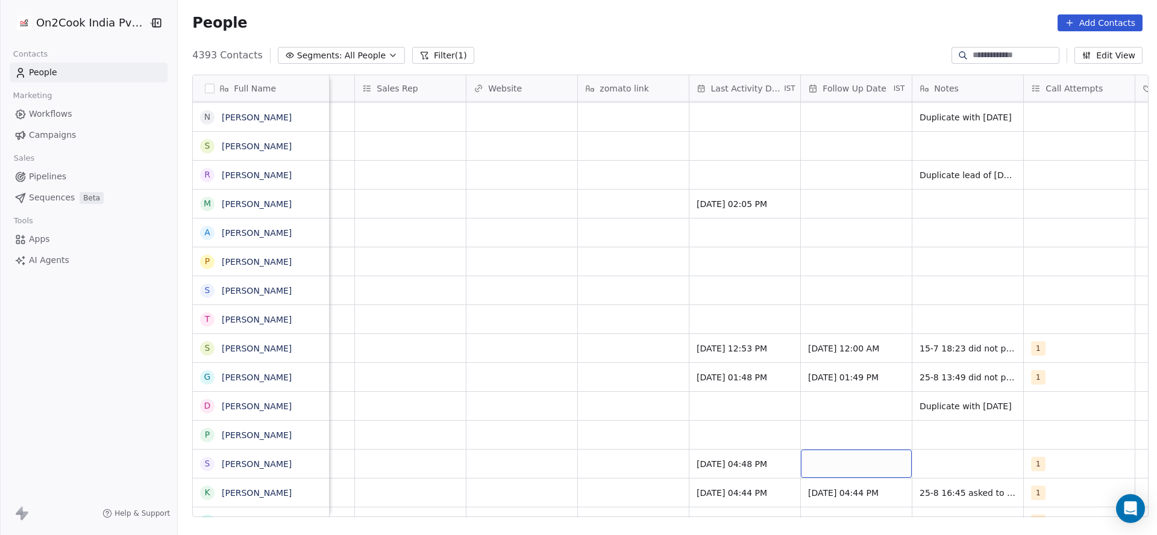
click at [833, 462] on div "grid" at bounding box center [856, 464] width 111 height 28
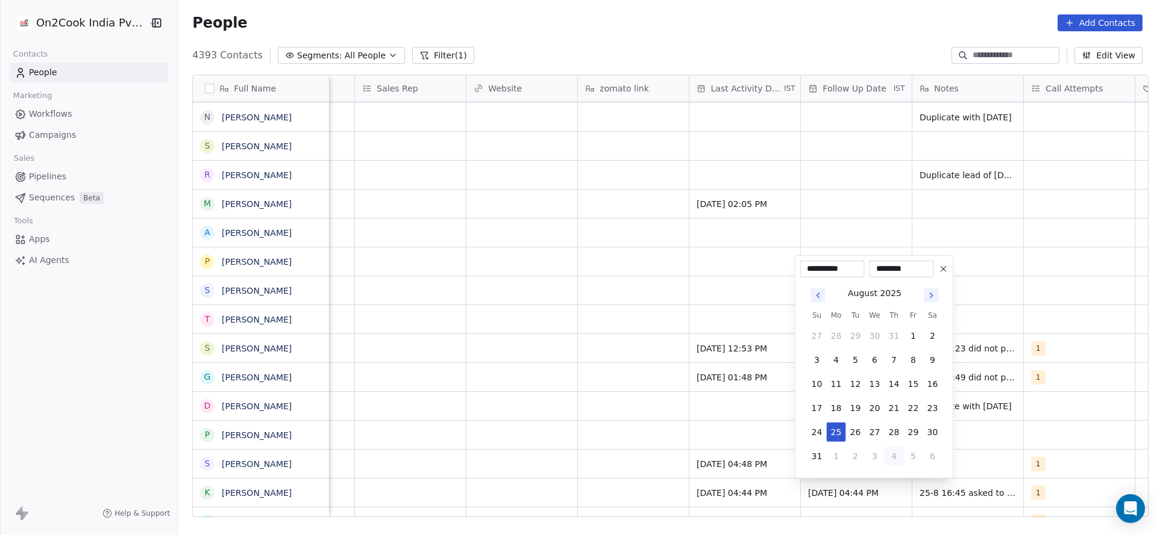
click at [889, 455] on button "4" at bounding box center [893, 456] width 19 height 19
type input "**********"
click at [708, 452] on html "On2Cook India Pvt. Ltd. Contacts People Marketing Workflows Campaigns Sales Pip…" at bounding box center [578, 267] width 1157 height 535
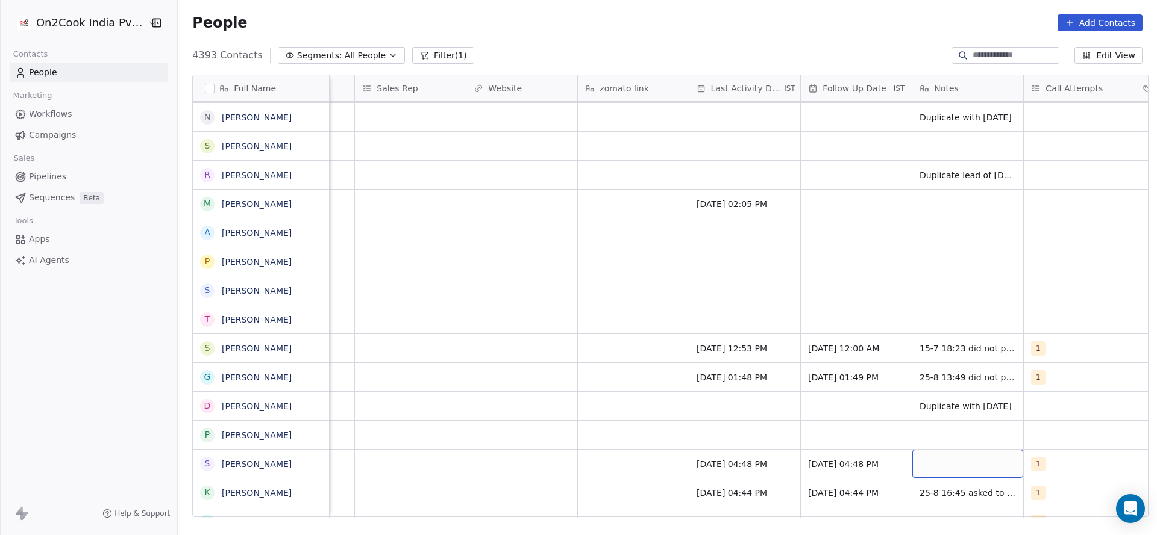
click at [954, 460] on div "grid" at bounding box center [967, 464] width 111 height 28
type textarea "**********"
click at [605, 454] on html "On2Cook India Pvt. Ltd. Contacts People Marketing Workflows Campaigns Sales Pip…" at bounding box center [578, 267] width 1157 height 535
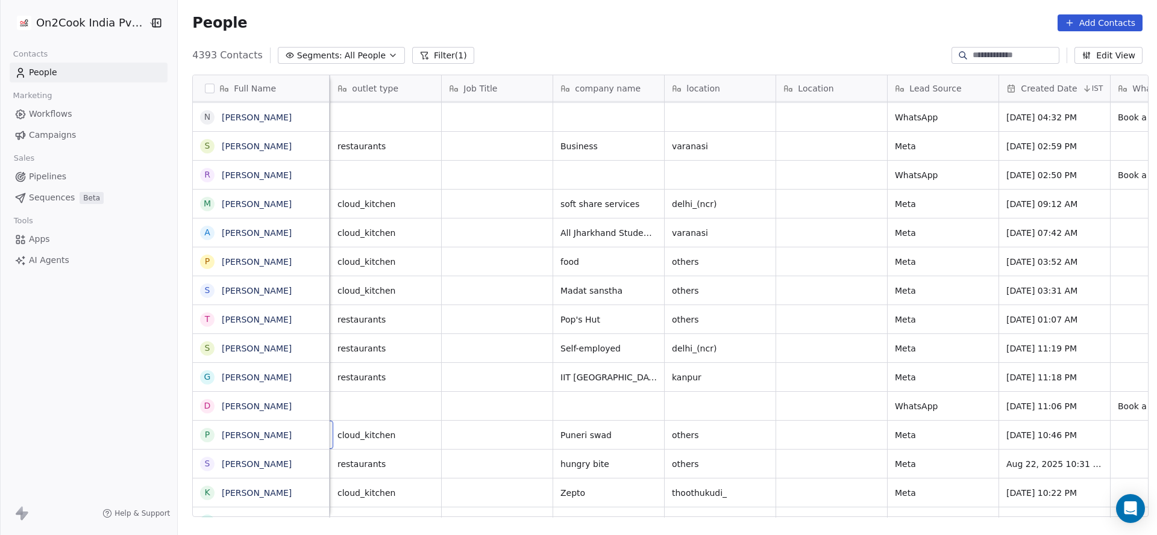
scroll to position [0, 111]
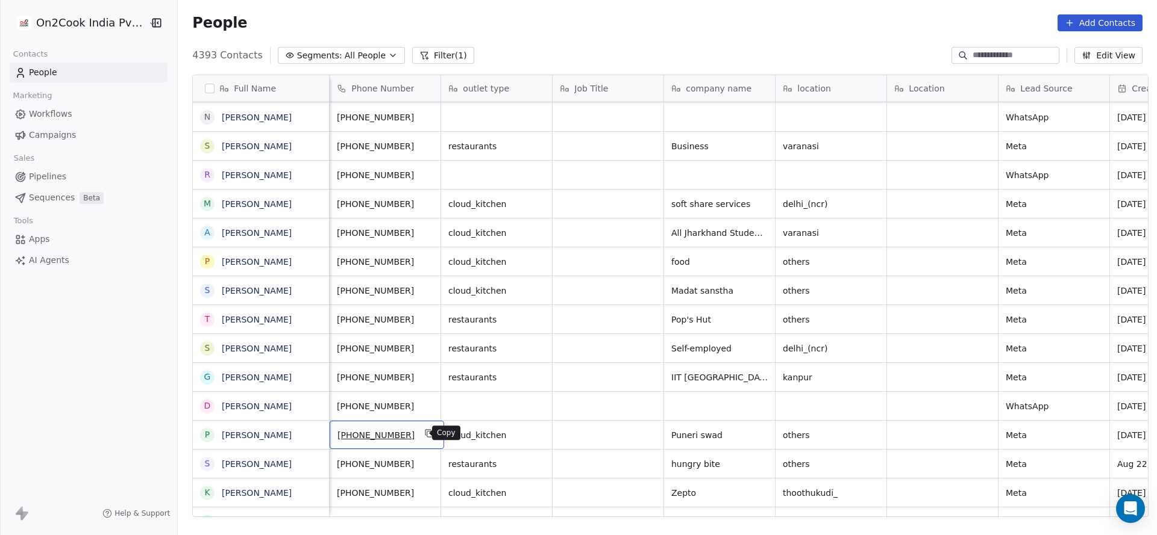
click at [422, 434] on button "grid" at bounding box center [429, 433] width 14 height 14
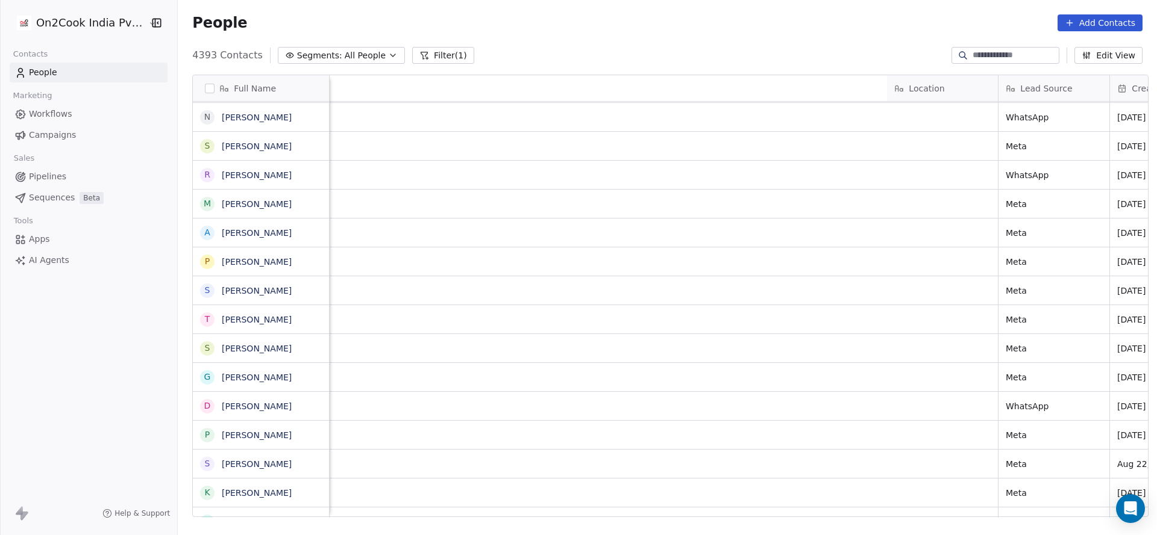
scroll to position [0, 1086]
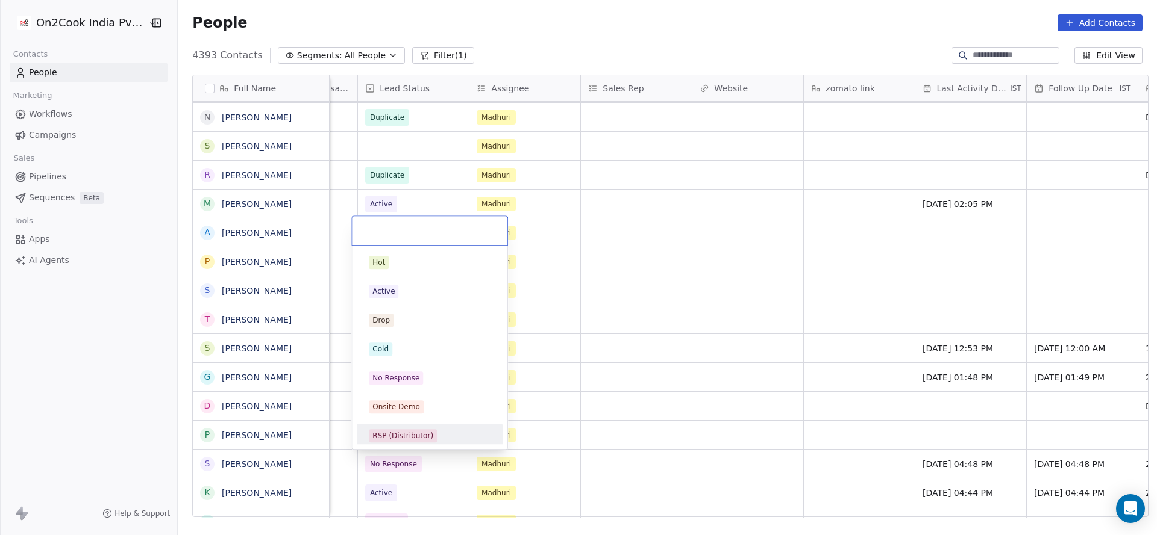
click at [383, 431] on div "RSP (Distributor)" at bounding box center [402, 436] width 61 height 11
click at [410, 376] on div "No Response" at bounding box center [395, 374] width 47 height 11
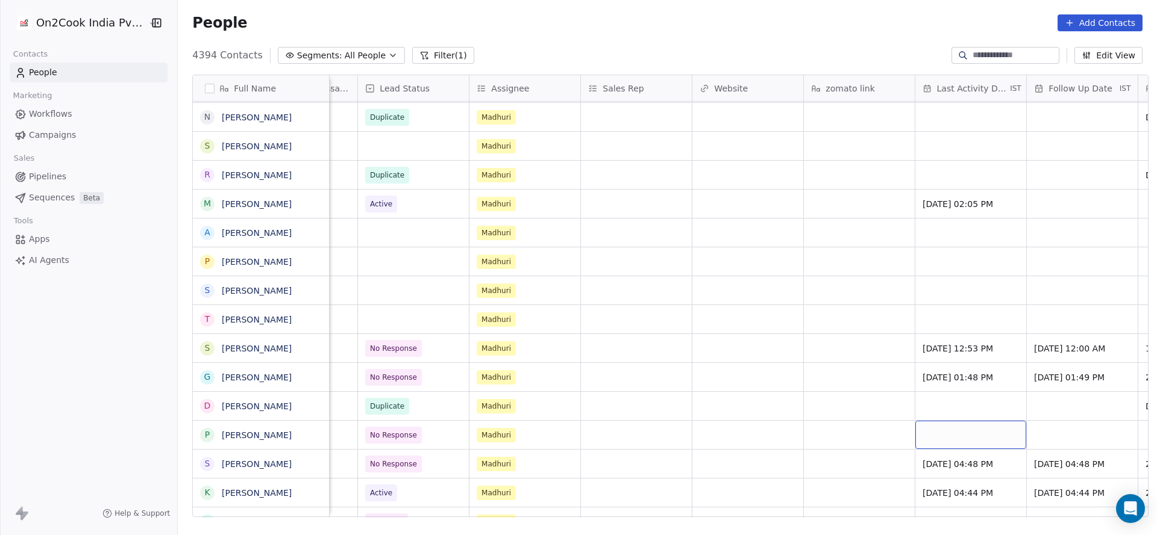
click at [962, 438] on div "grid" at bounding box center [970, 435] width 111 height 28
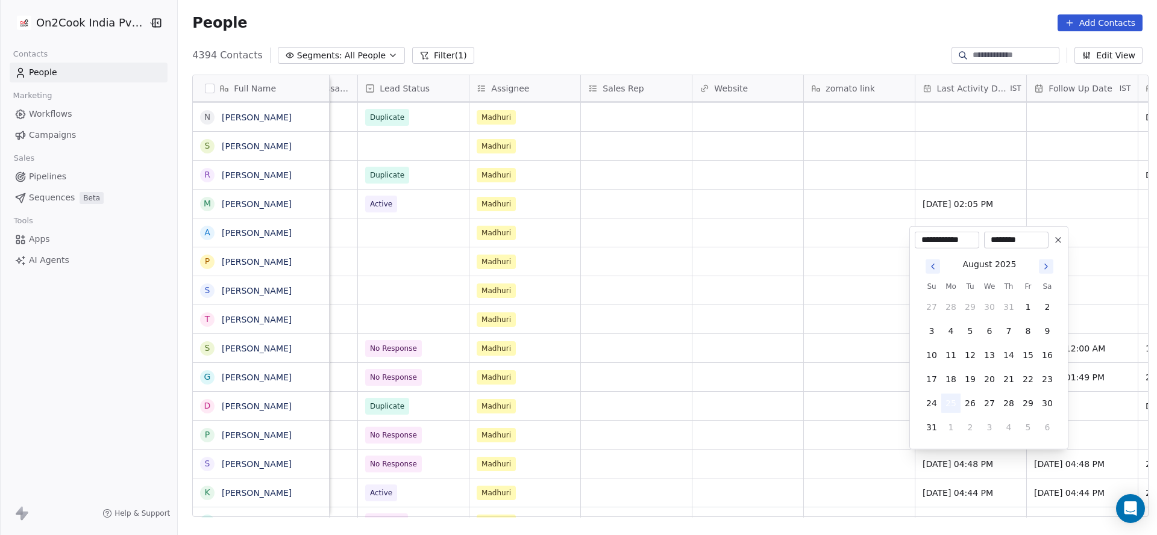
click at [951, 405] on button "25" at bounding box center [950, 403] width 19 height 19
click at [754, 452] on html "On2Cook India Pvt. Ltd. Contacts People Marketing Workflows Campaigns Sales Pip…" at bounding box center [578, 267] width 1157 height 535
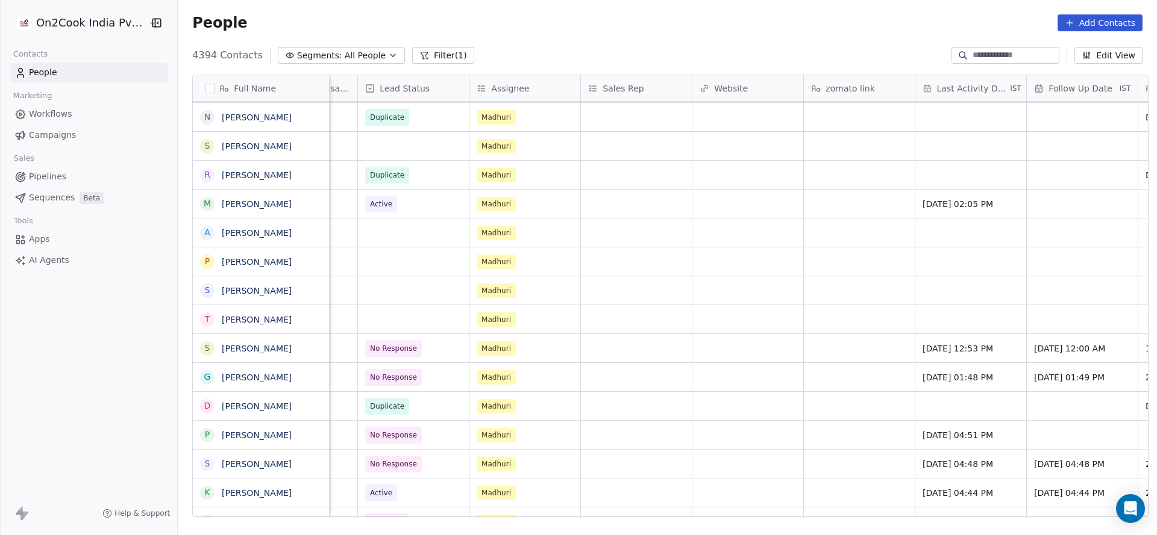
scroll to position [0, 1090]
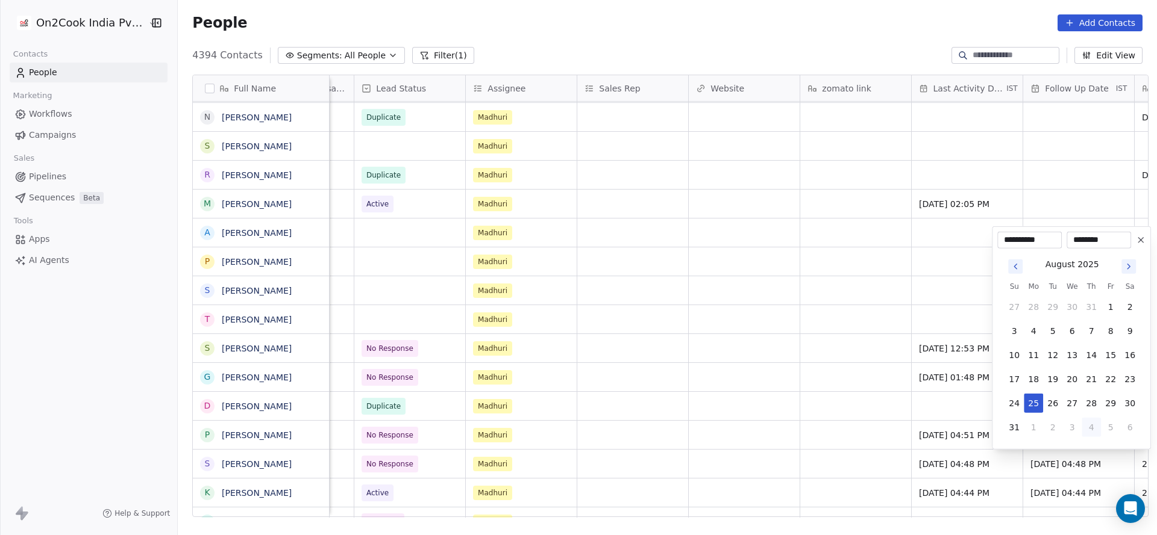
click at [1087, 426] on button "4" at bounding box center [1090, 427] width 19 height 19
type input "**********"
click at [848, 446] on html "On2Cook India Pvt. Ltd. Contacts People Marketing Workflows Campaigns Sales Pip…" at bounding box center [578, 267] width 1157 height 535
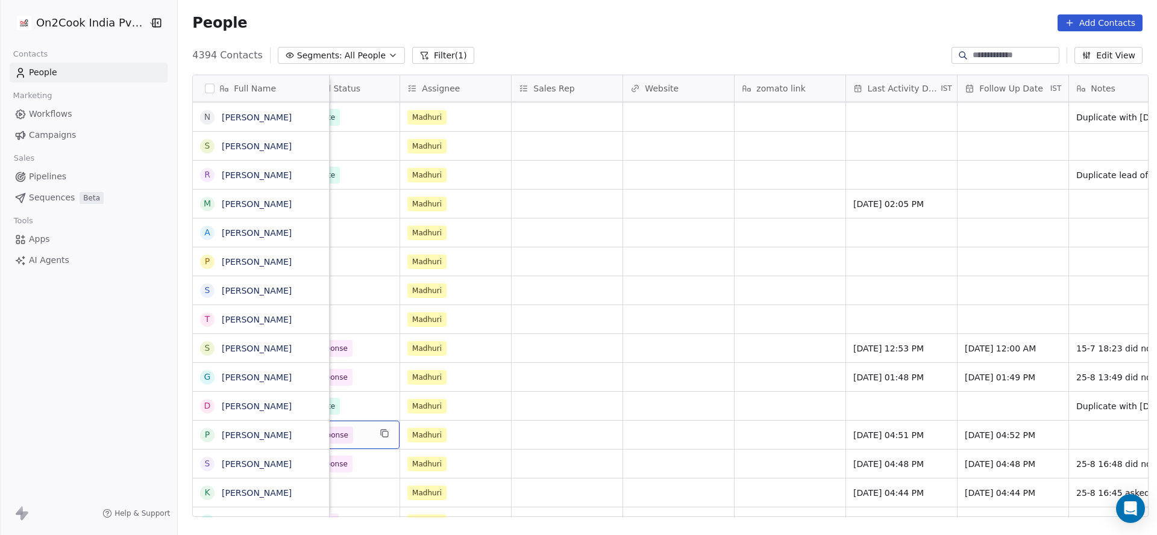
scroll to position [0, 1114]
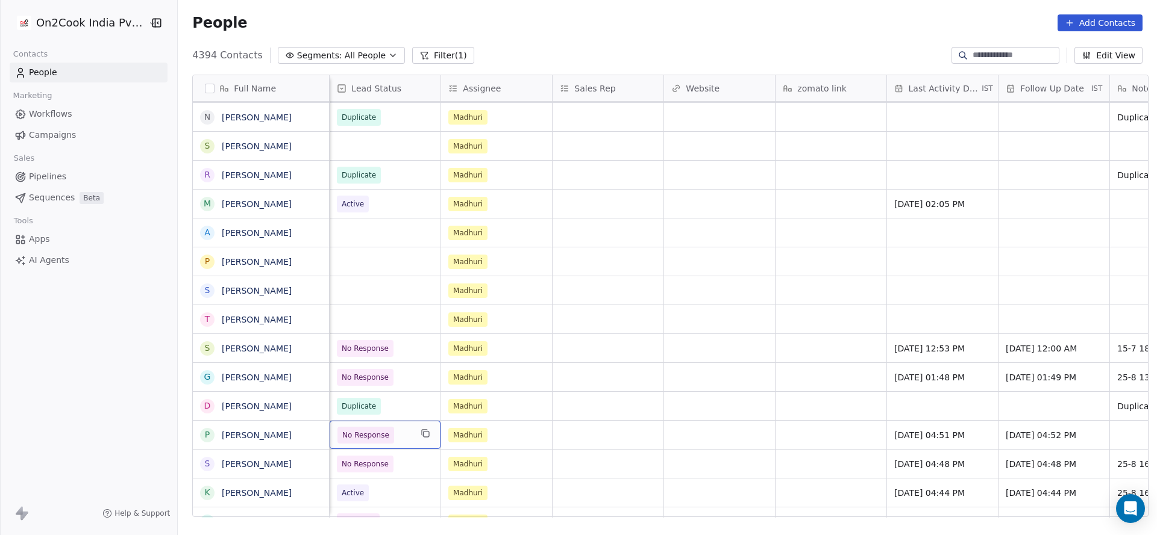
click at [352, 437] on span "No Response" at bounding box center [365, 435] width 47 height 12
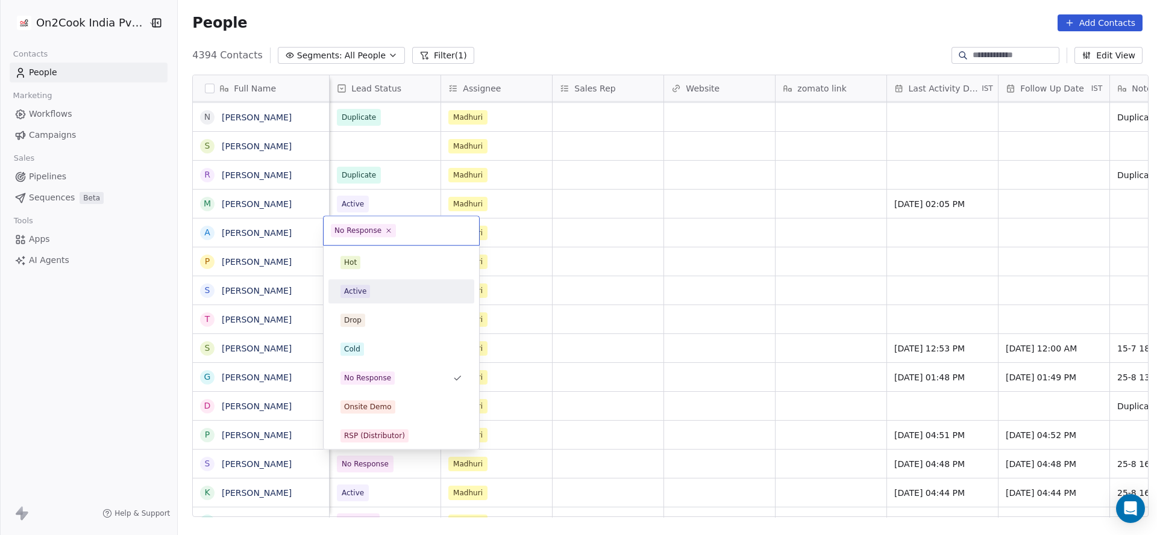
click at [373, 296] on div "Active" at bounding box center [401, 291] width 122 height 13
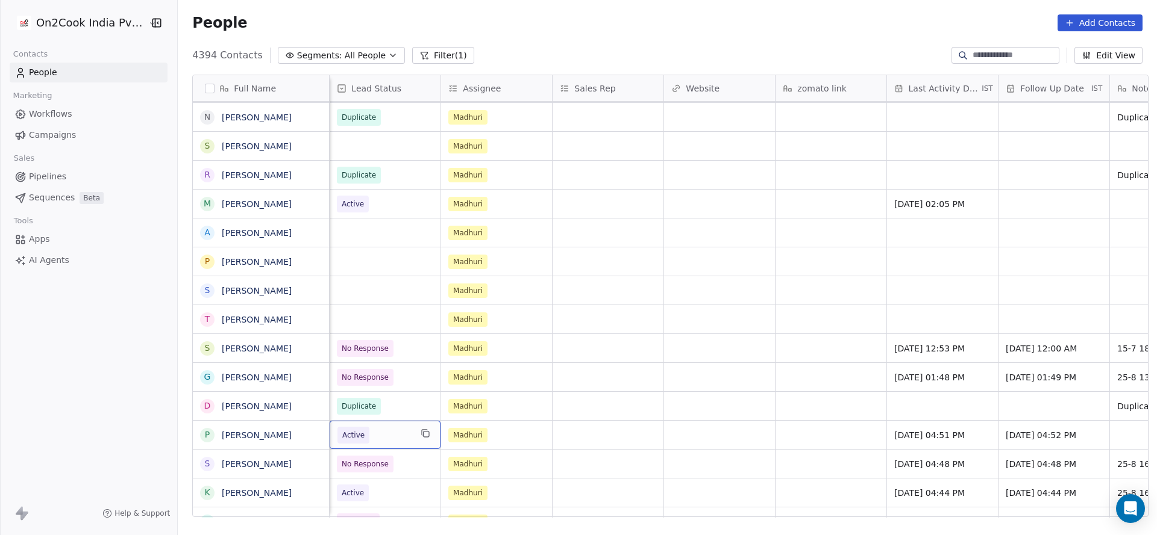
scroll to position [0, 1453]
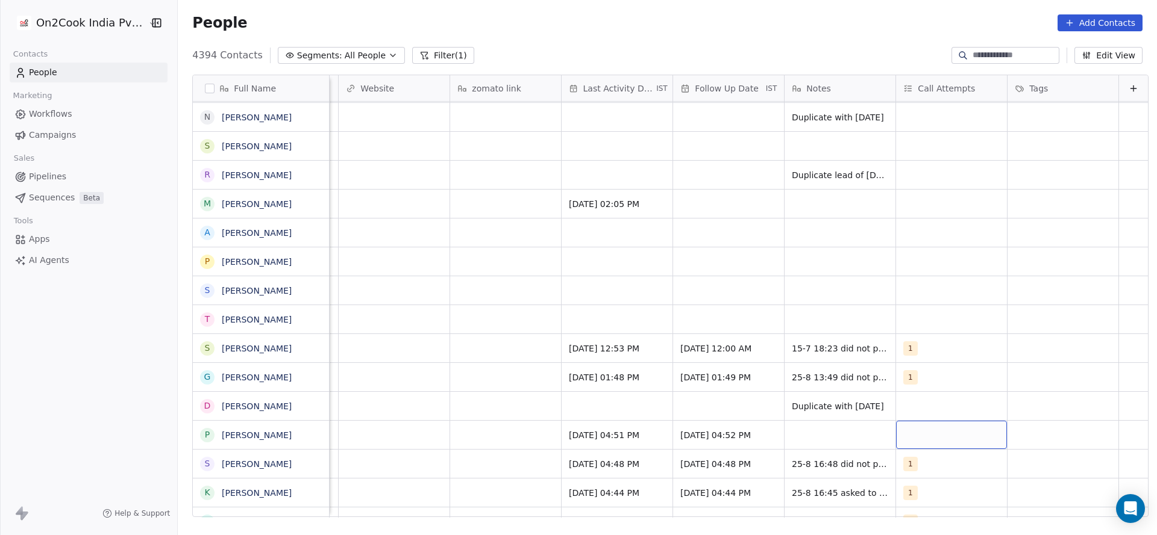
click at [935, 444] on div "grid" at bounding box center [951, 435] width 111 height 28
click at [942, 258] on div "1" at bounding box center [961, 262] width 107 height 13
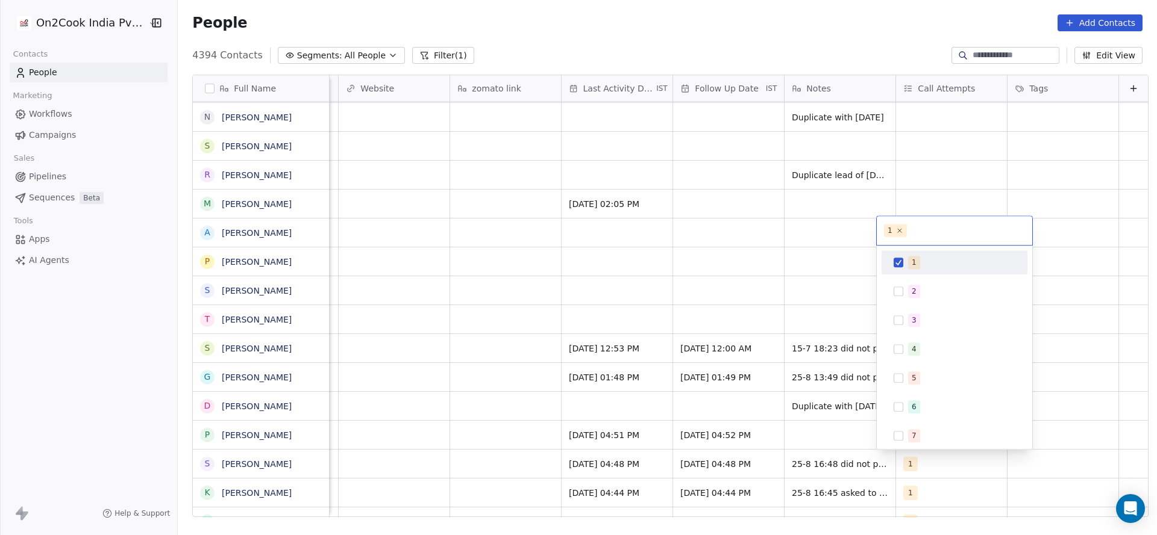
click at [849, 322] on html "On2Cook India Pvt. Ltd. Contacts People Marketing Workflows Campaigns Sales Pip…" at bounding box center [578, 267] width 1157 height 535
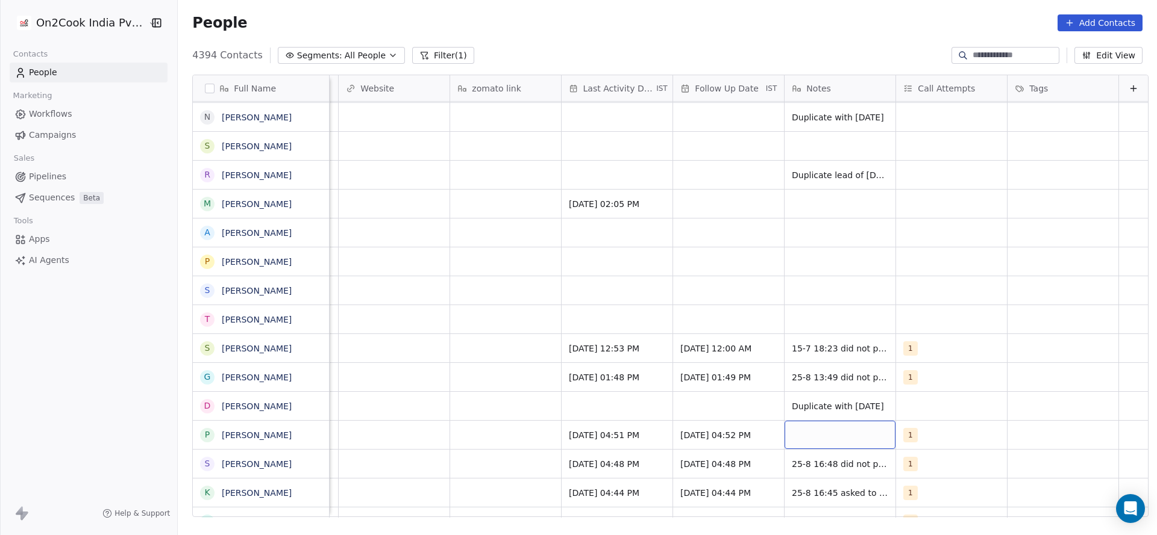
click at [795, 434] on div "grid" at bounding box center [839, 435] width 111 height 28
click at [835, 443] on textarea "**********" at bounding box center [821, 441] width 110 height 41
type textarea "**********"
click at [563, 401] on html "On2Cook India Pvt. Ltd. Contacts People Marketing Workflows Campaigns Sales Pip…" at bounding box center [578, 267] width 1157 height 535
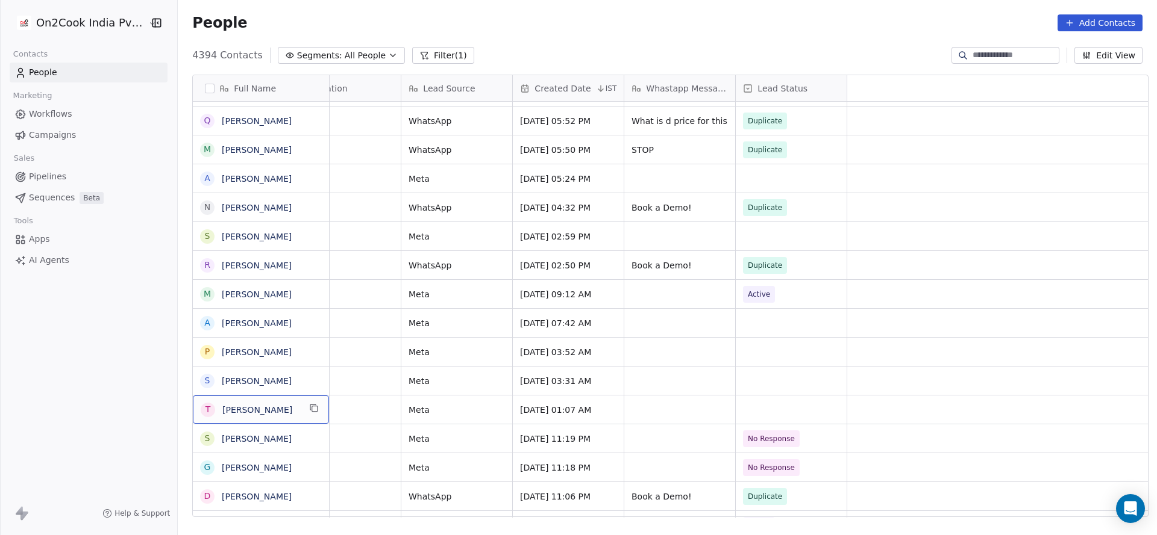
scroll to position [0, 0]
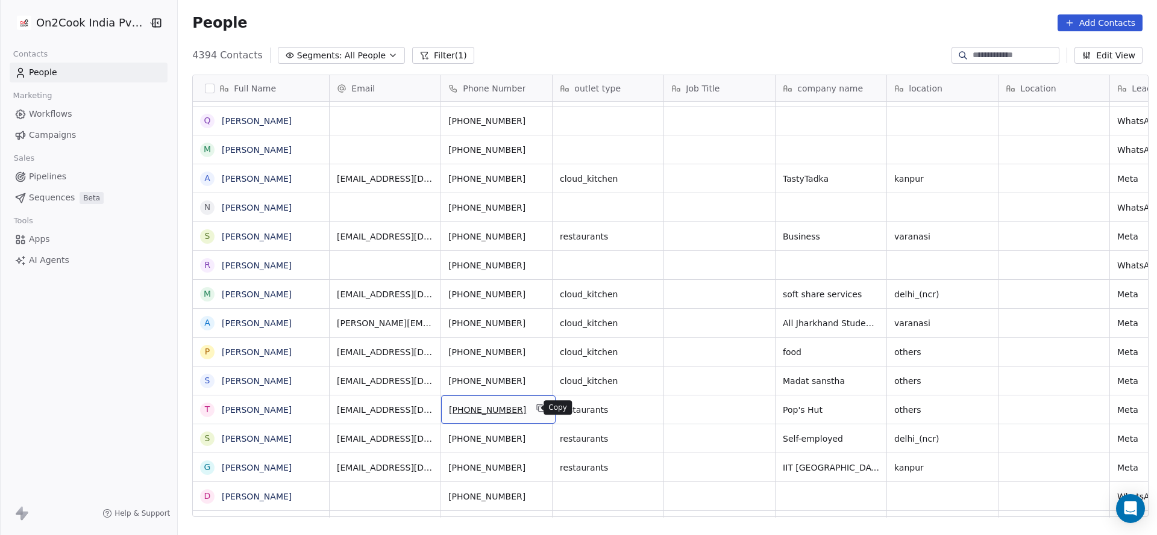
click at [534, 413] on button "grid" at bounding box center [541, 408] width 14 height 14
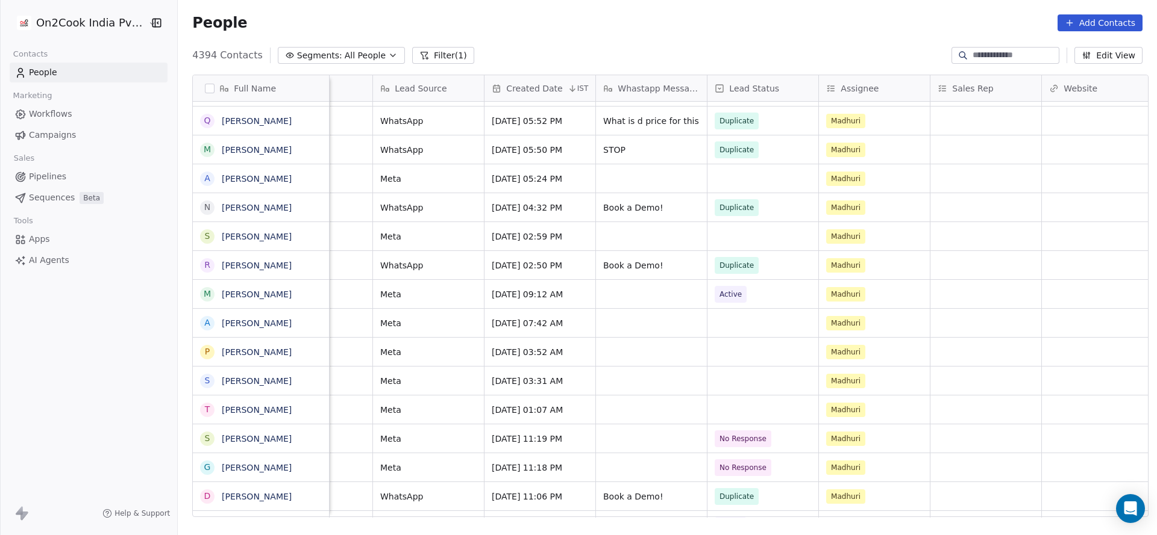
scroll to position [0, 947]
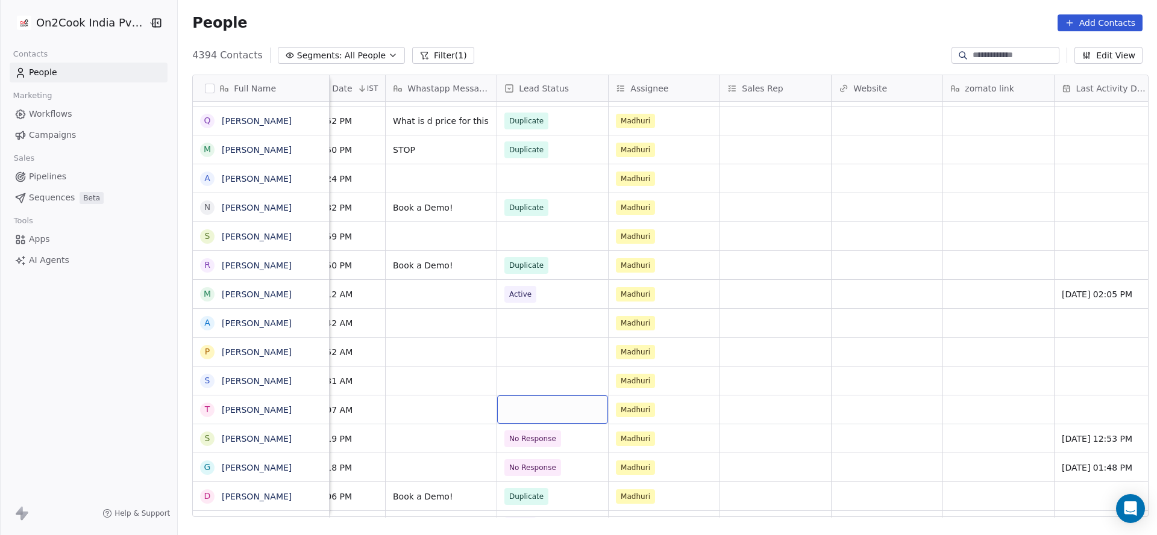
click at [529, 416] on div "grid" at bounding box center [552, 410] width 111 height 28
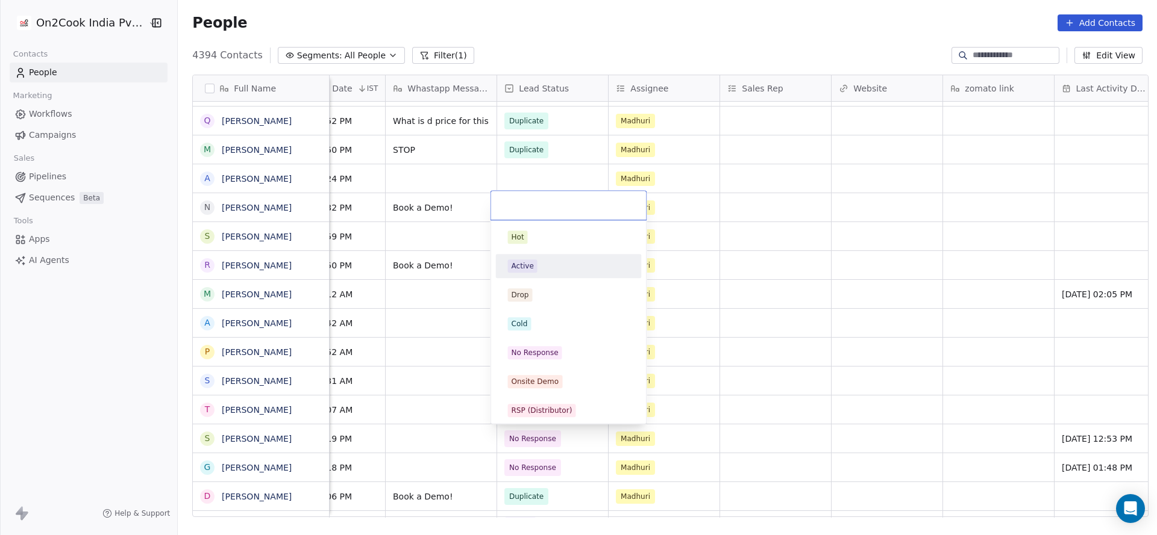
click at [537, 266] on div "Active" at bounding box center [569, 266] width 122 height 13
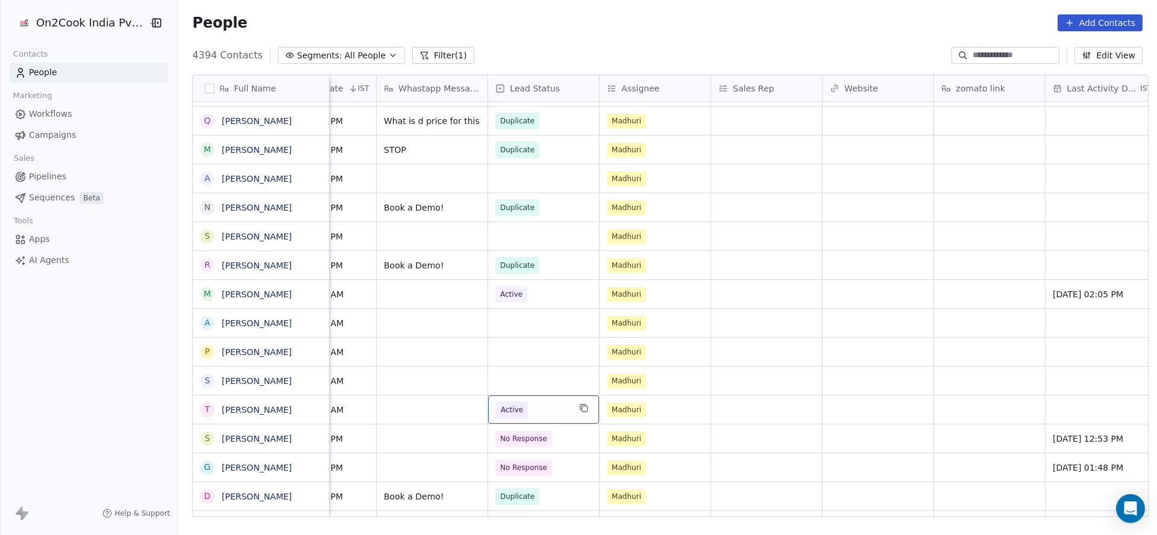
scroll to position [0, 1248]
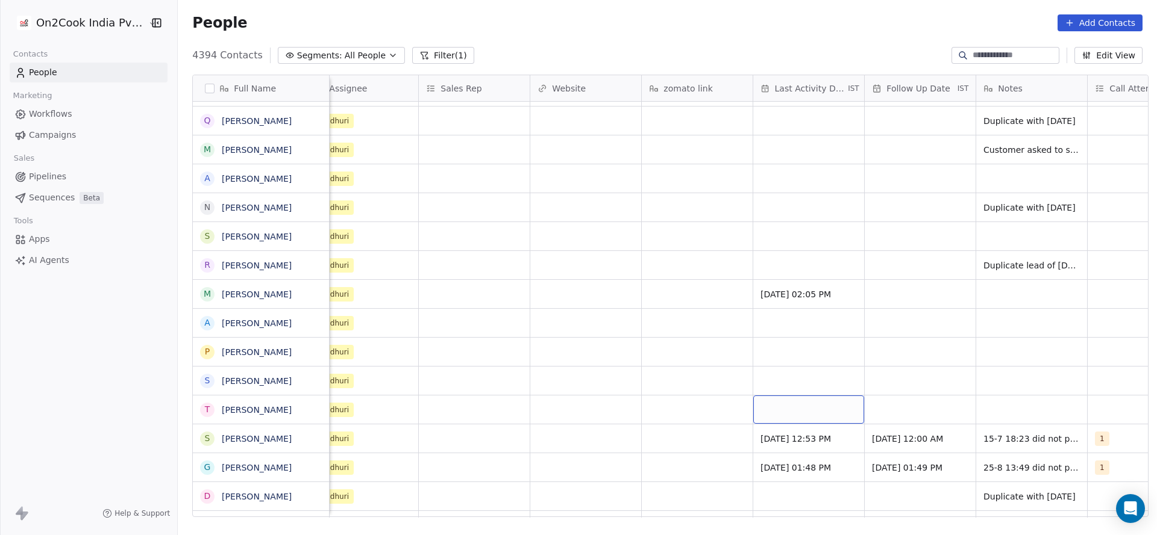
click at [788, 396] on div "grid" at bounding box center [808, 410] width 111 height 28
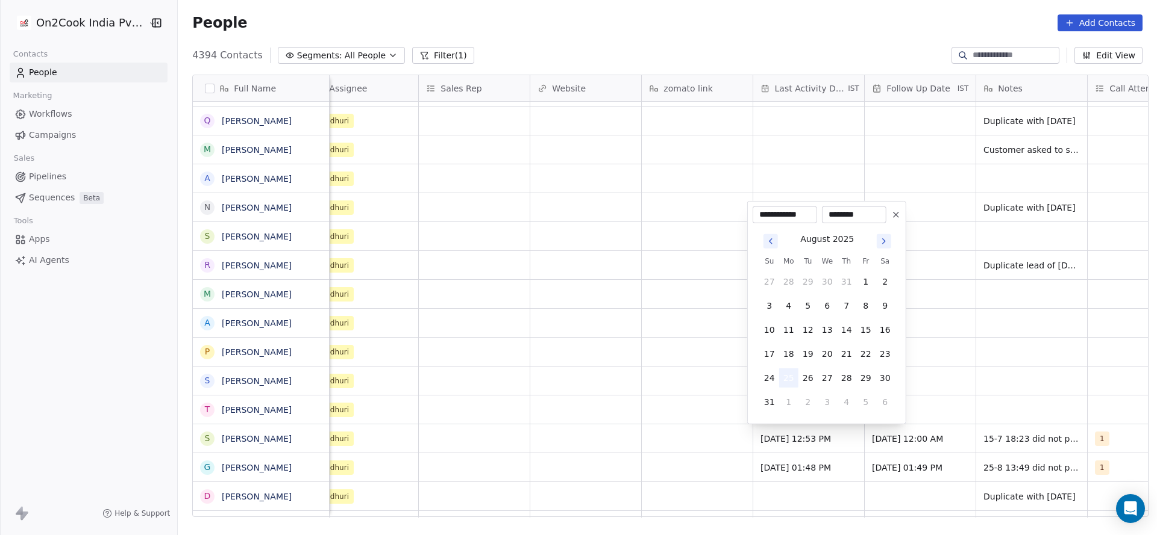
click at [791, 379] on button "25" at bounding box center [788, 378] width 19 height 19
click at [637, 423] on html "On2Cook India Pvt. Ltd. Contacts People Marketing Workflows Campaigns Sales Pip…" at bounding box center [578, 267] width 1157 height 535
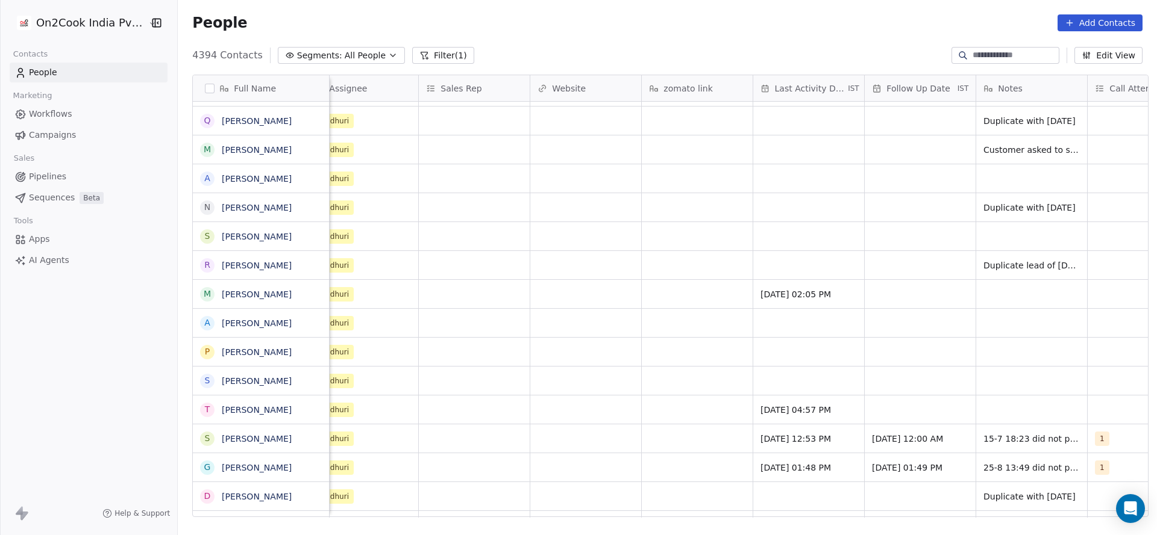
scroll to position [0, 1312]
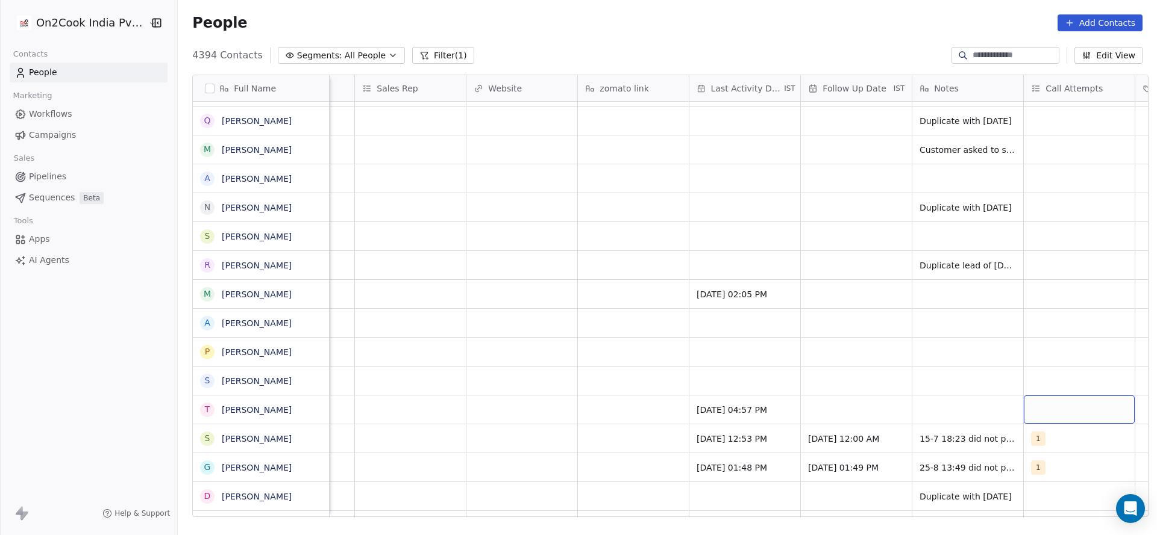
click at [1092, 413] on div "grid" at bounding box center [1078, 410] width 111 height 28
click at [1035, 231] on div "1" at bounding box center [1079, 237] width 107 height 13
click at [951, 307] on html "On2Cook India Pvt. Ltd. Contacts People Marketing Workflows Campaigns Sales Pip…" at bounding box center [578, 267] width 1157 height 535
click at [820, 402] on div "grid" at bounding box center [856, 410] width 111 height 28
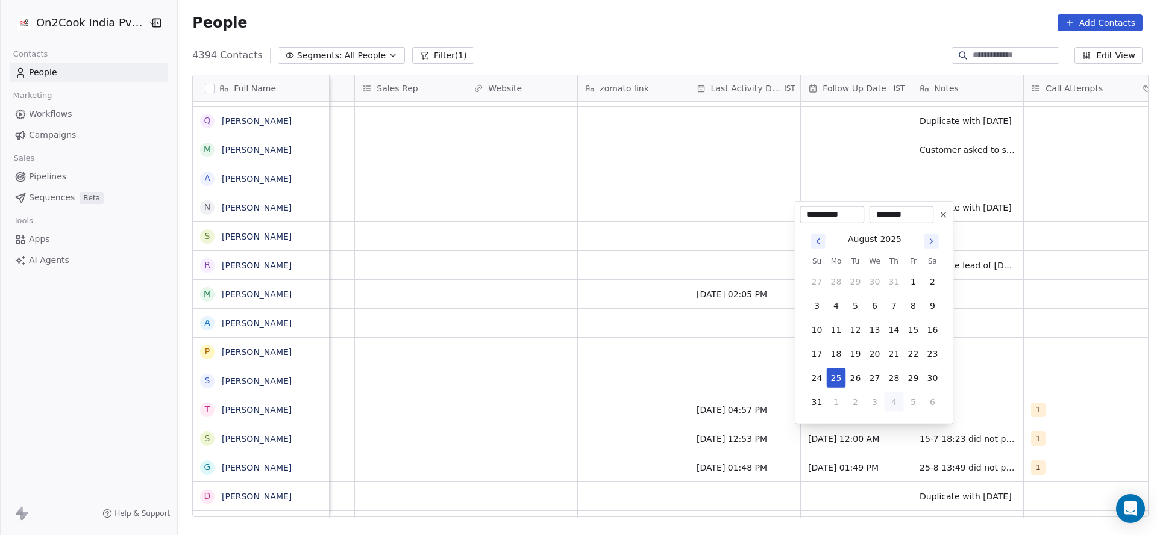
click at [899, 405] on button "4" at bounding box center [893, 402] width 19 height 19
type input "**********"
click at [967, 410] on html "On2Cook India Pvt. Ltd. Contacts People Marketing Workflows Campaigns Sales Pip…" at bounding box center [578, 267] width 1157 height 535
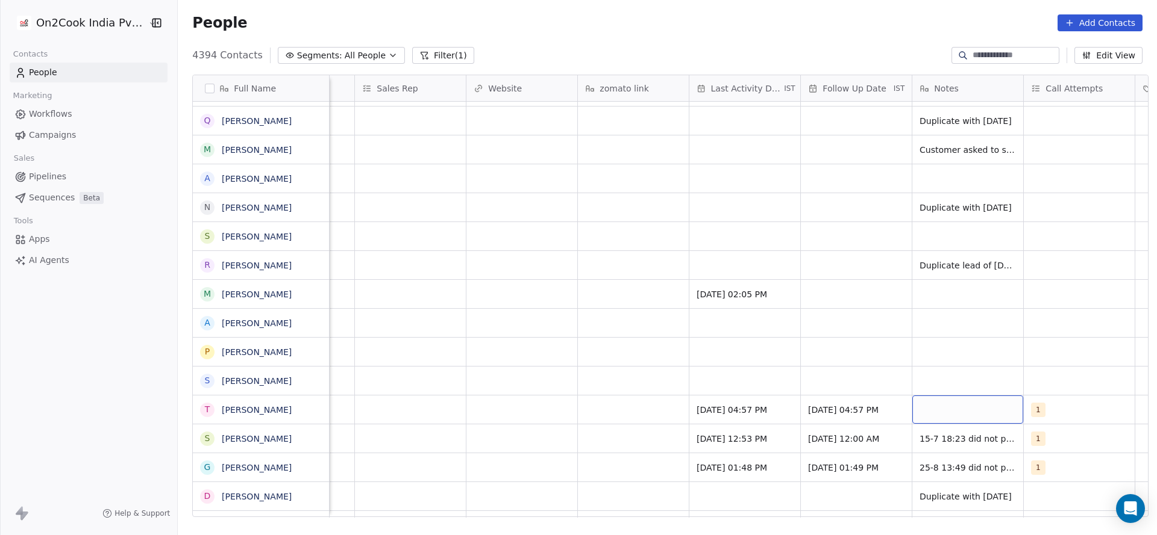
click at [964, 412] on div "grid" at bounding box center [967, 410] width 111 height 28
type textarea "**********"
click at [546, 464] on html "On2Cook India Pvt. Ltd. Contacts People Marketing Workflows Campaigns Sales Pip…" at bounding box center [578, 267] width 1157 height 535
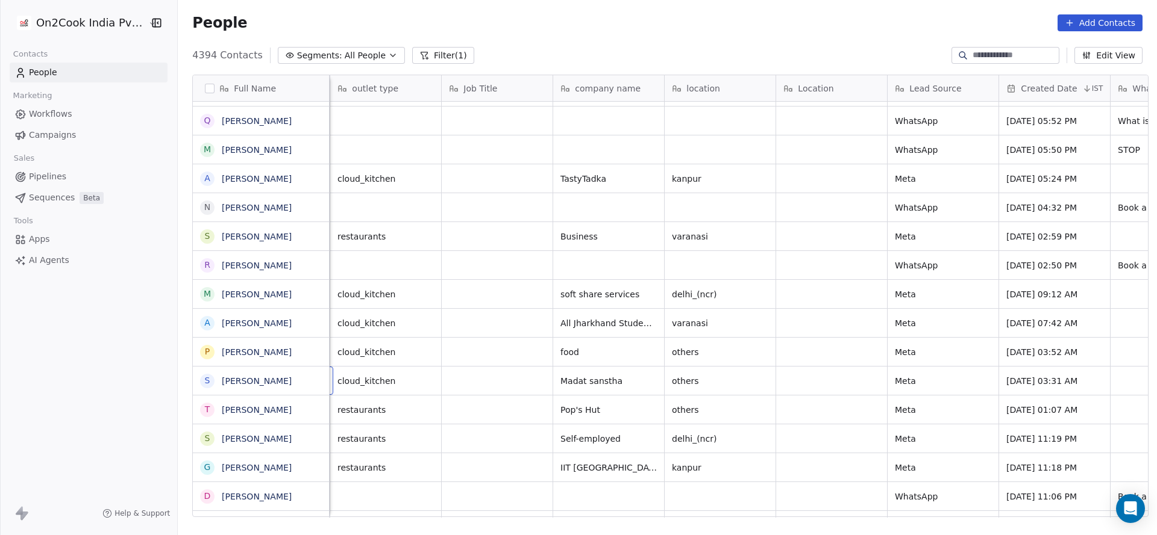
scroll to position [0, 111]
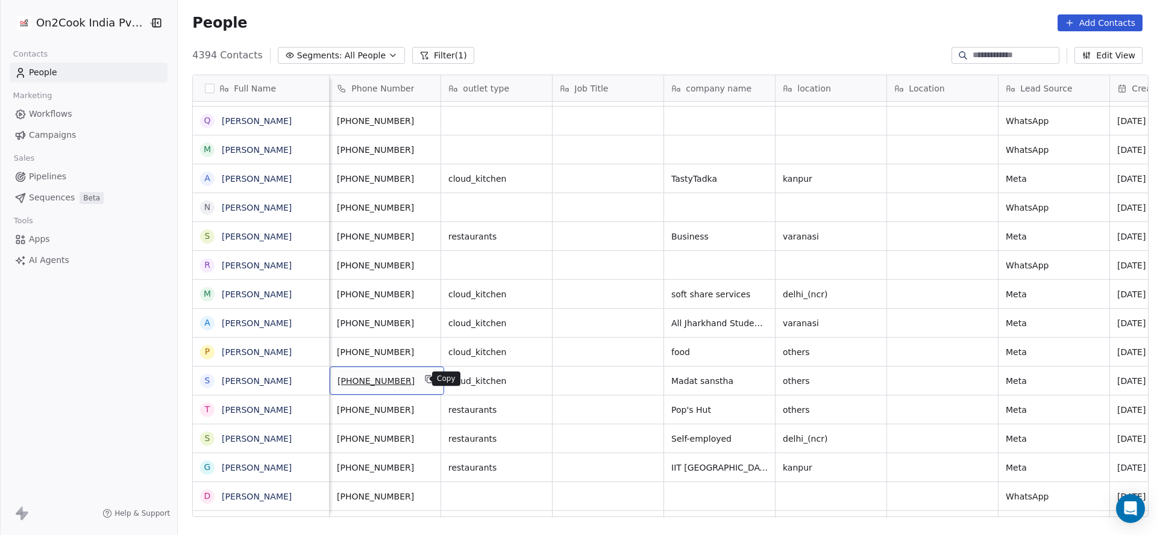
click at [426, 378] on icon "grid" at bounding box center [428, 378] width 5 height 5
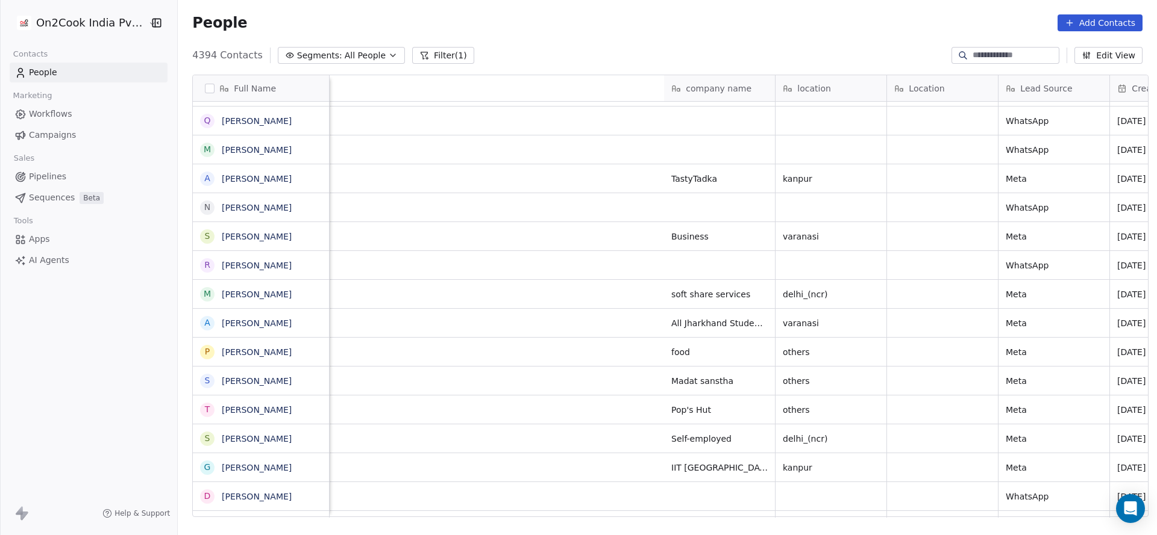
scroll to position [0, 831]
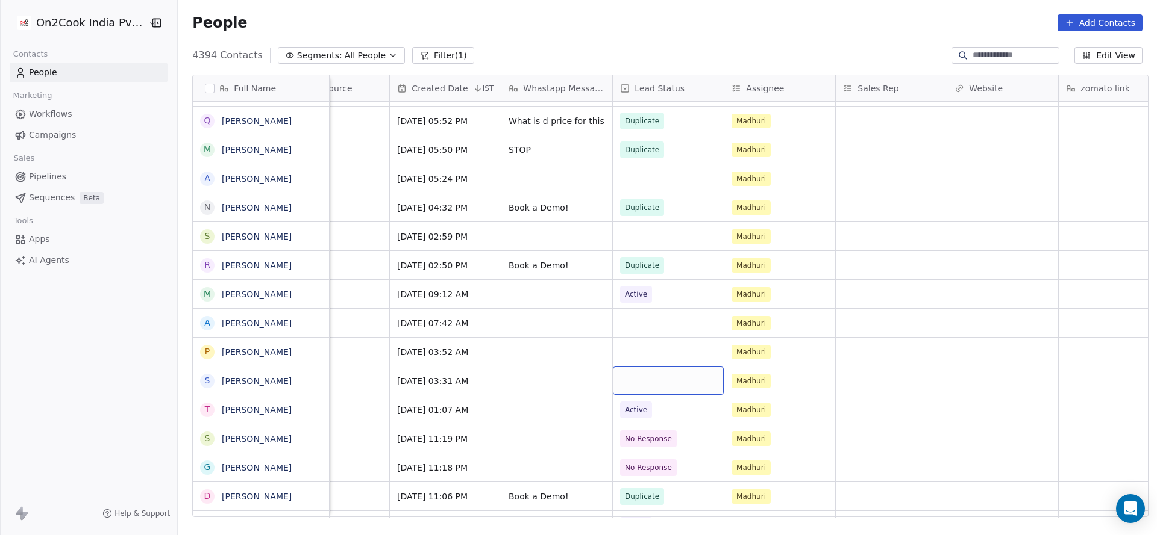
click at [642, 378] on div "grid" at bounding box center [668, 381] width 111 height 28
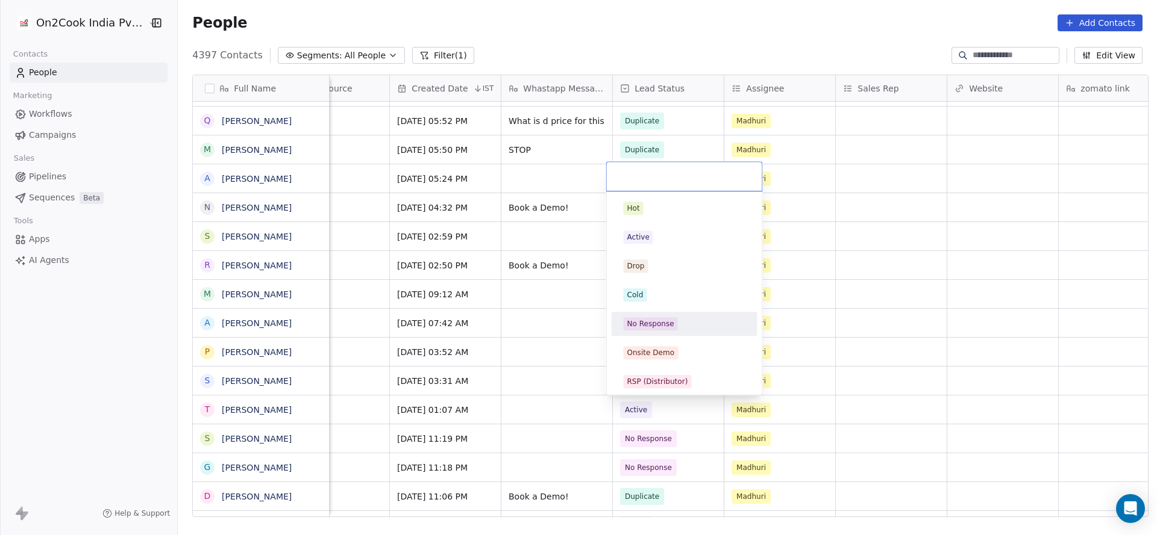
click at [655, 326] on div "No Response" at bounding box center [650, 324] width 47 height 11
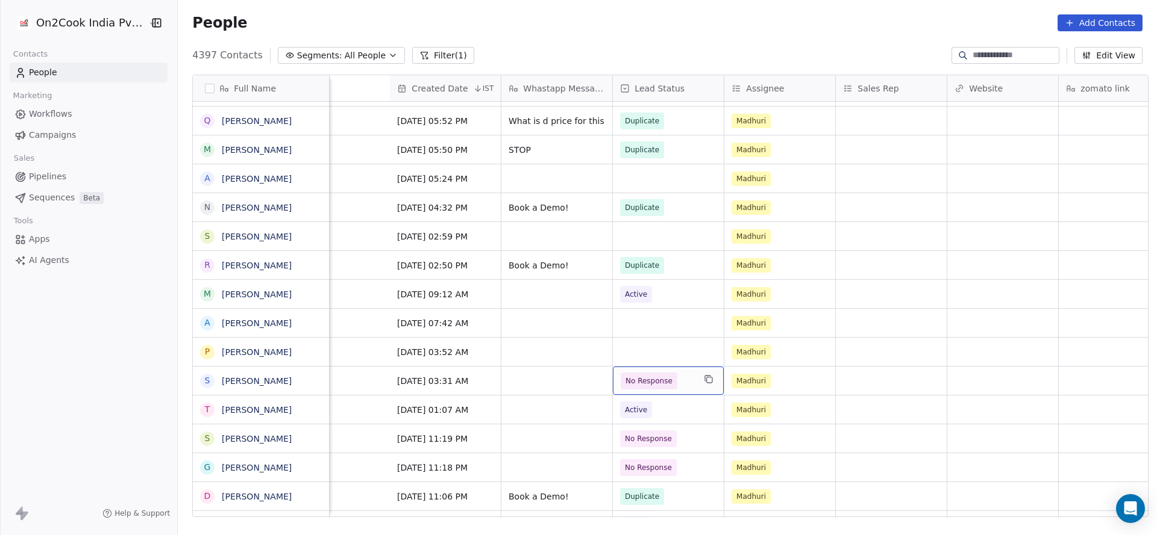
scroll to position [0, 1295]
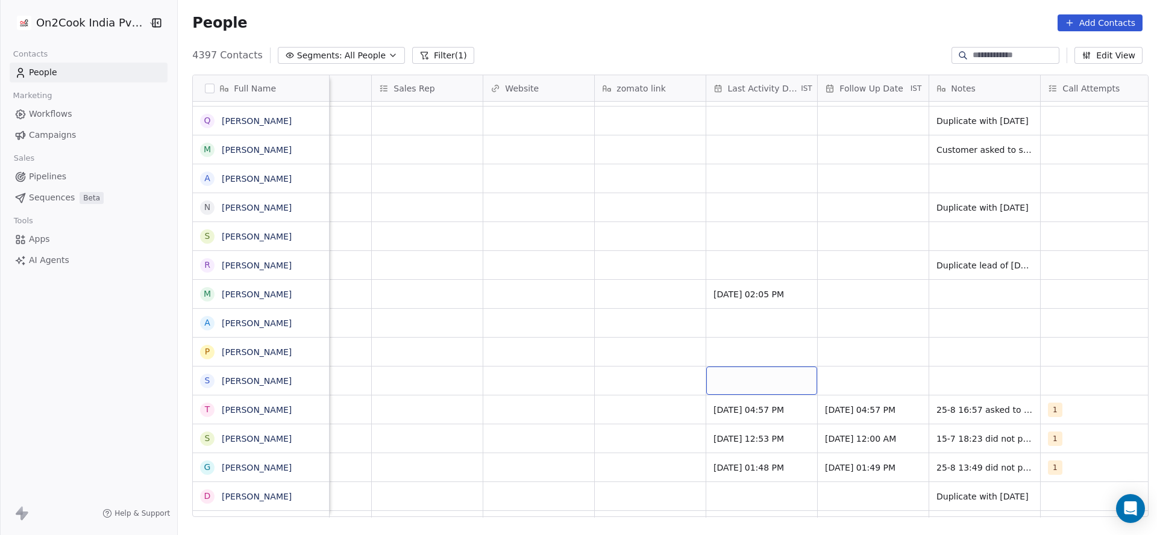
click at [732, 387] on div "grid" at bounding box center [761, 381] width 111 height 28
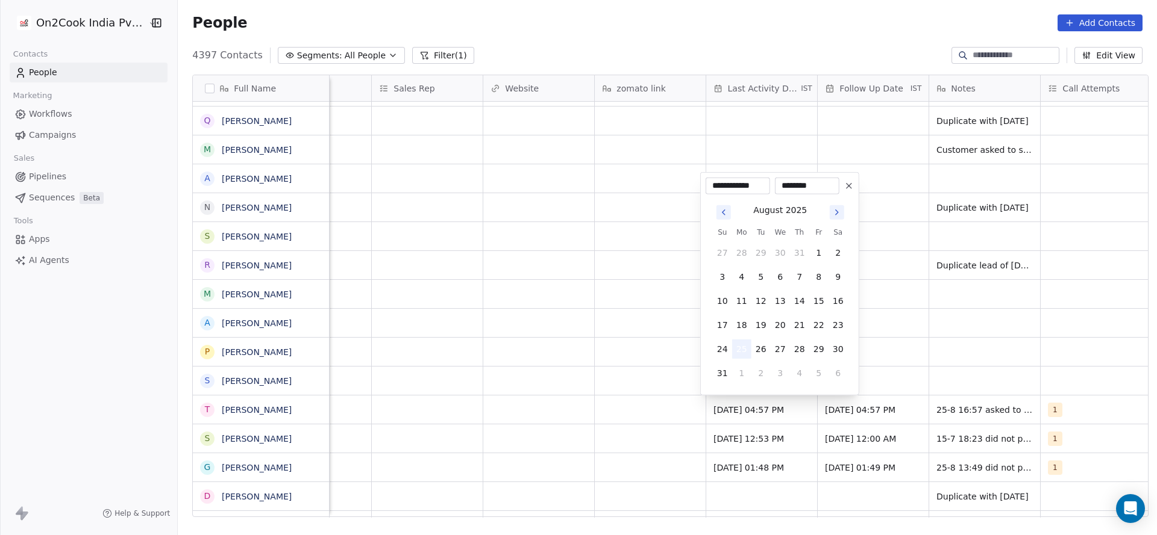
click at [743, 347] on button "25" at bounding box center [741, 349] width 19 height 19
drag, startPoint x: 543, startPoint y: 411, endPoint x: 1104, endPoint y: 359, distance: 562.6
click at [633, 410] on html "On2Cook India Pvt. Ltd. Contacts People Marketing Workflows Campaigns Sales Pip…" at bounding box center [578, 267] width 1157 height 535
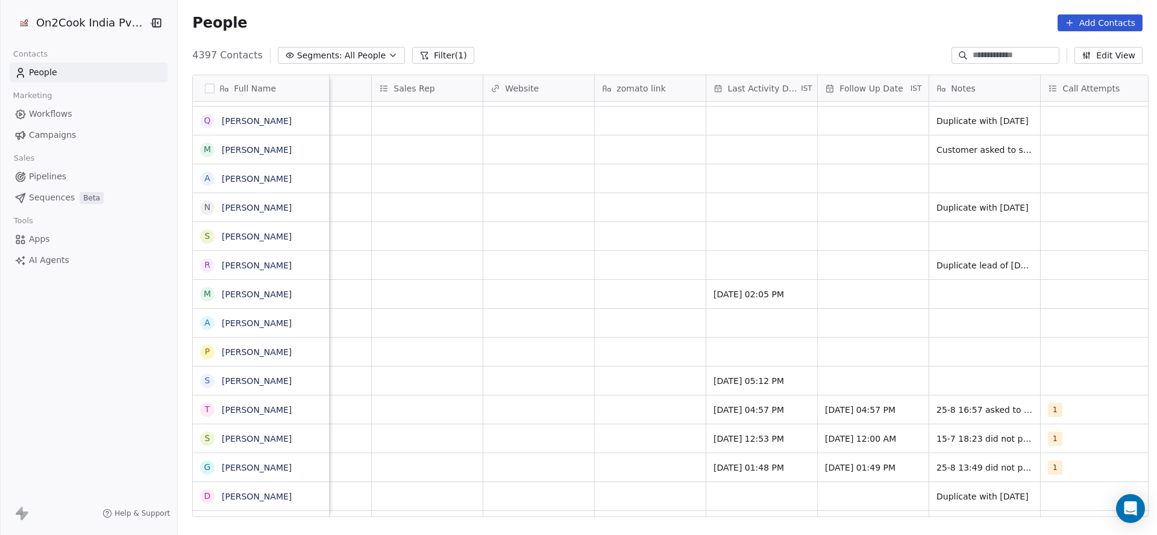
scroll to position [0, 1312]
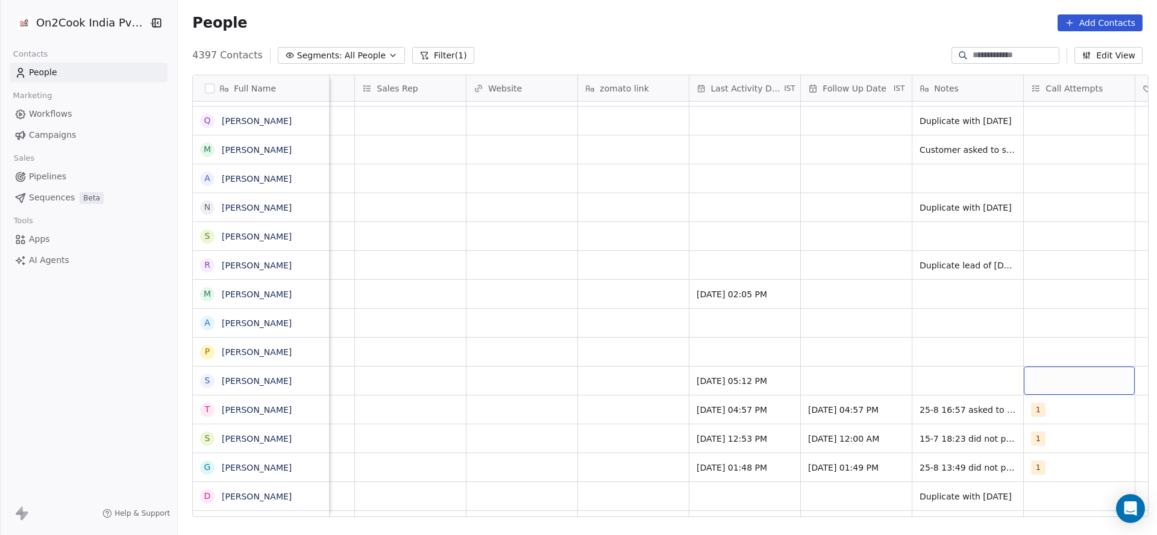
click at [1069, 378] on div "grid" at bounding box center [1078, 381] width 111 height 28
click at [1047, 207] on div "1" at bounding box center [1079, 208] width 107 height 13
drag, startPoint x: 891, startPoint y: 270, endPoint x: 846, endPoint y: 369, distance: 108.6
click at [887, 273] on html "On2Cook India Pvt. Ltd. Contacts People Marketing Workflows Campaigns Sales Pip…" at bounding box center [578, 267] width 1157 height 535
click at [846, 369] on div "grid" at bounding box center [856, 381] width 111 height 28
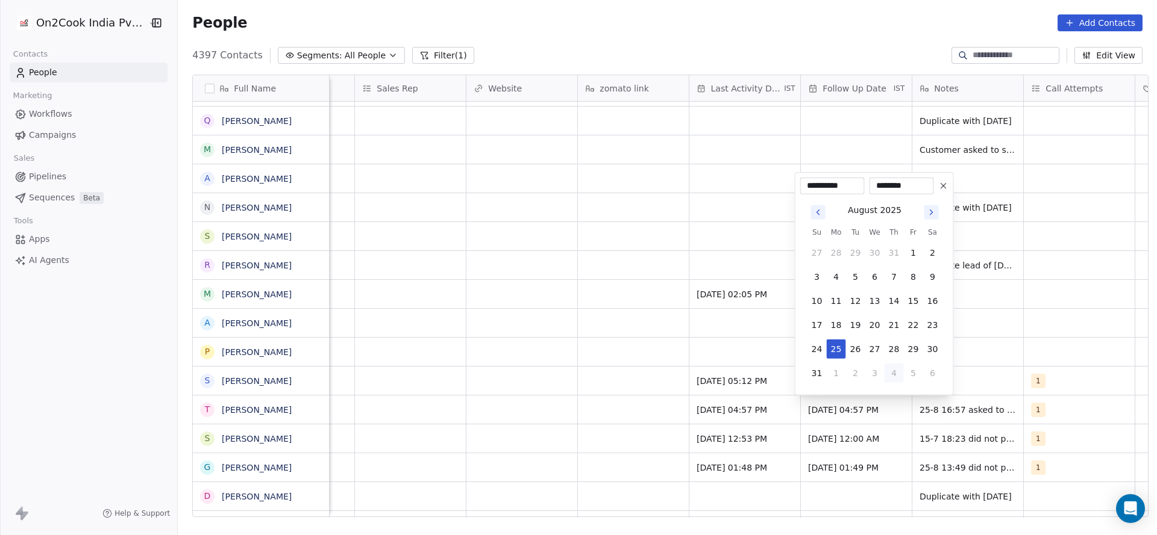
click at [891, 371] on button "4" at bounding box center [893, 373] width 19 height 19
type input "**********"
click at [578, 408] on html "On2Cook India Pvt. Ltd. Contacts People Marketing Workflows Campaigns Sales Pip…" at bounding box center [578, 267] width 1157 height 535
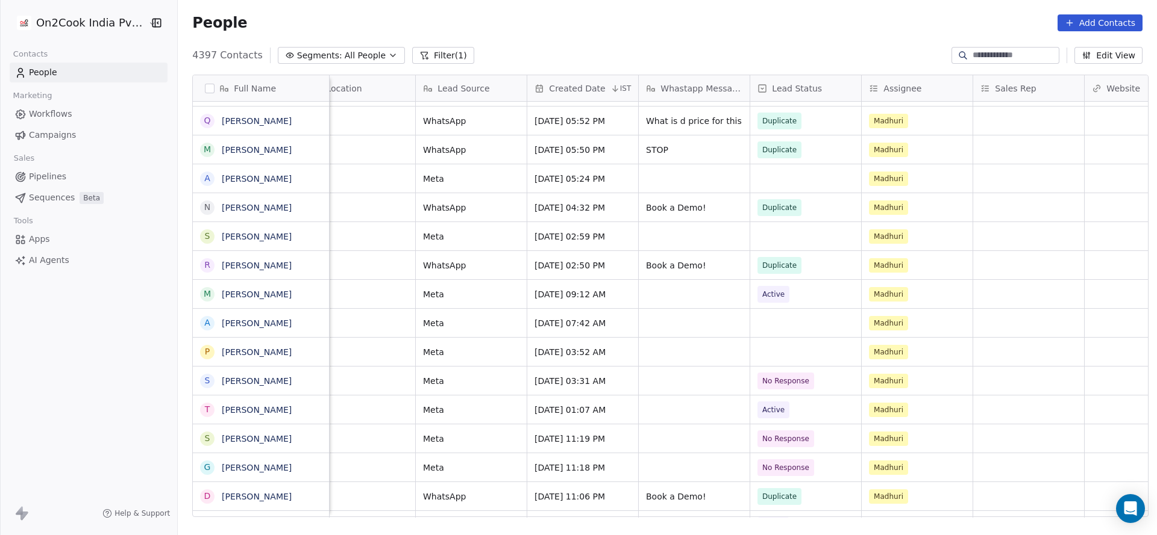
scroll to position [0, 879]
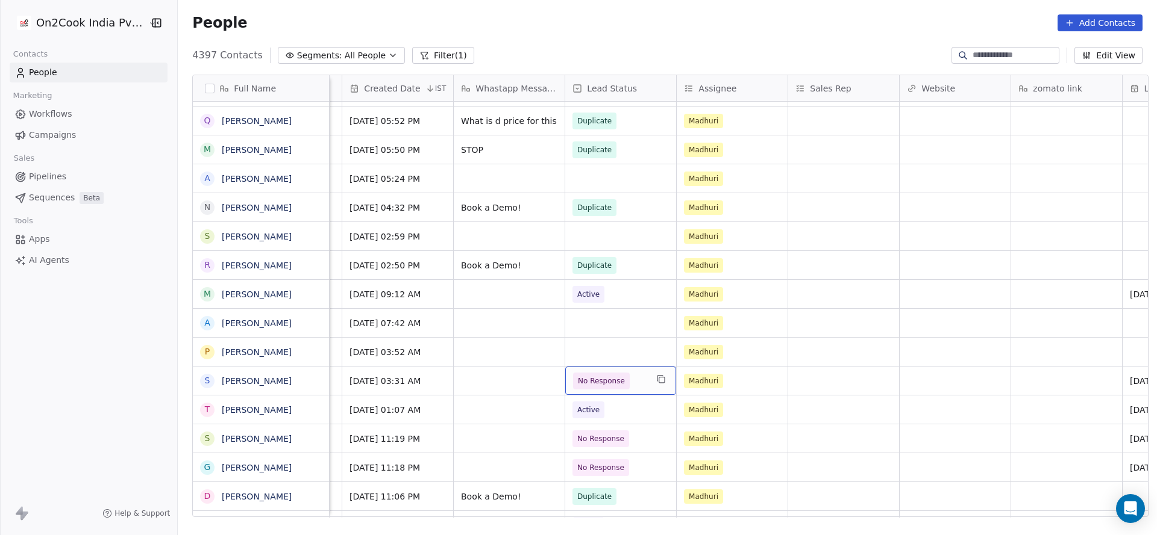
click at [624, 381] on span "No Response" at bounding box center [609, 381] width 73 height 17
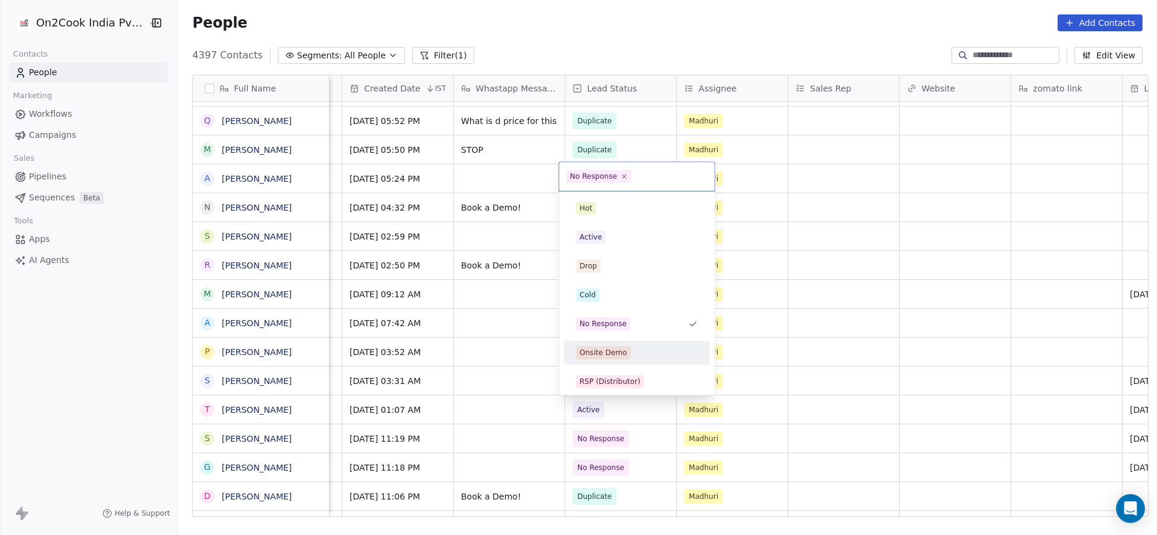
scroll to position [90, 0]
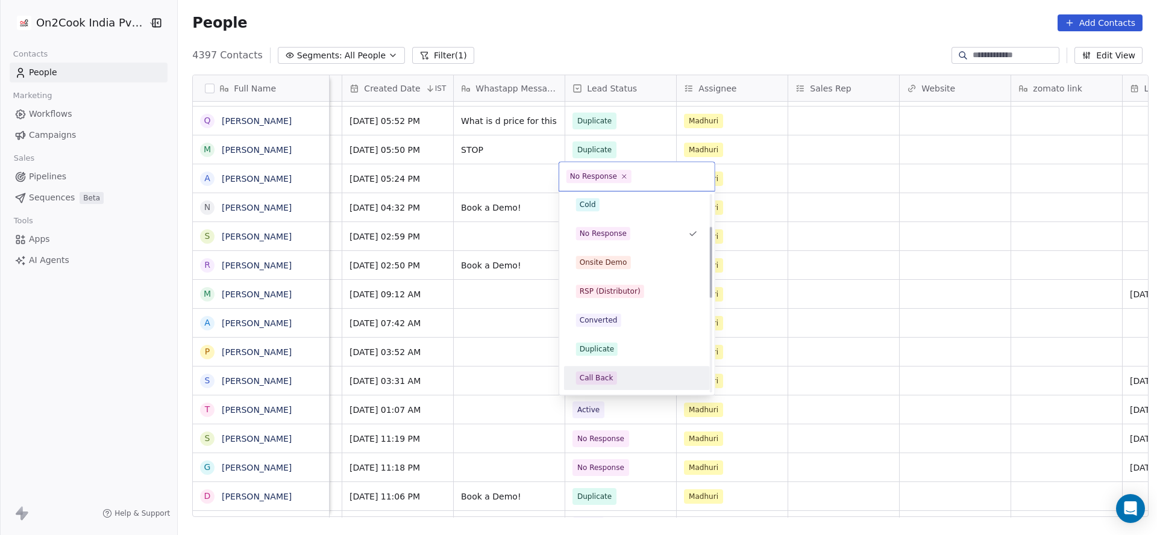
click at [603, 373] on div "Call Back" at bounding box center [596, 378] width 34 height 11
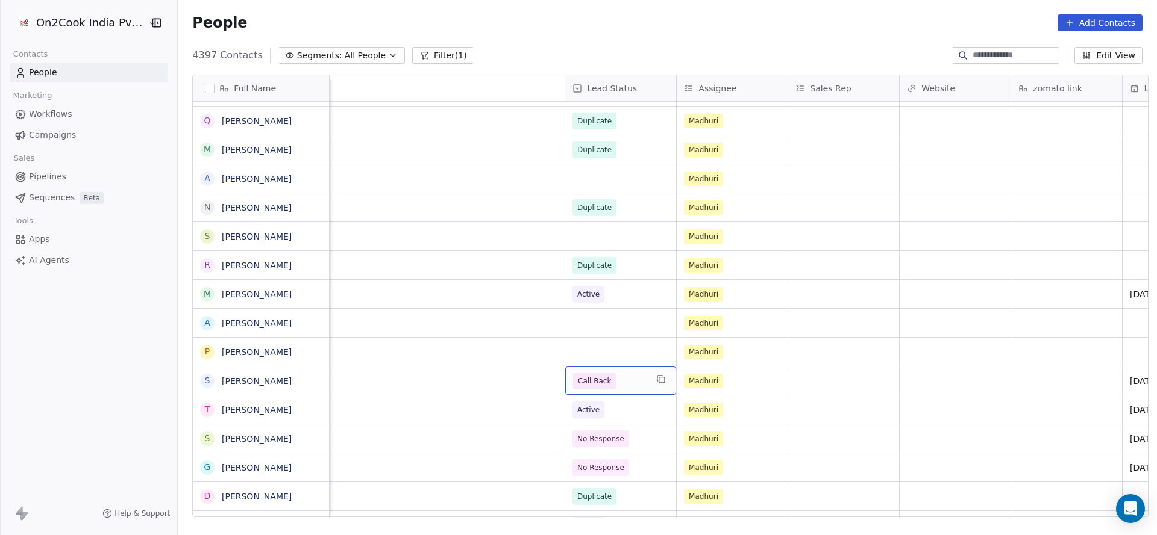
scroll to position [0, 1453]
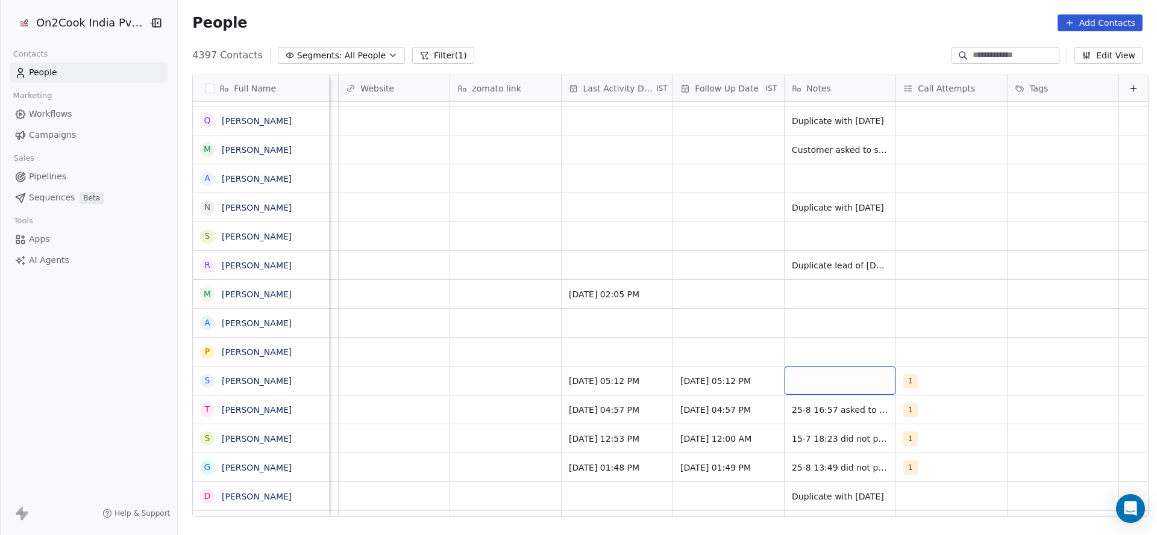
click at [815, 378] on div "grid" at bounding box center [839, 381] width 111 height 28
type textarea "**********"
click at [626, 334] on html "On2Cook India Pvt. Ltd. Contacts People Marketing Workflows Campaigns Sales Pip…" at bounding box center [578, 267] width 1157 height 535
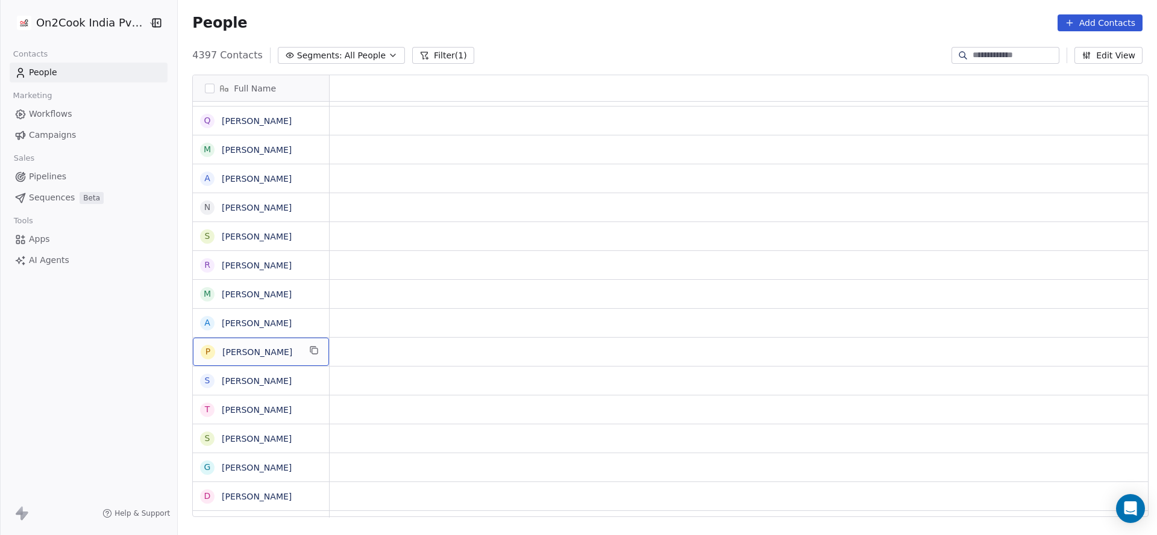
scroll to position [0, 0]
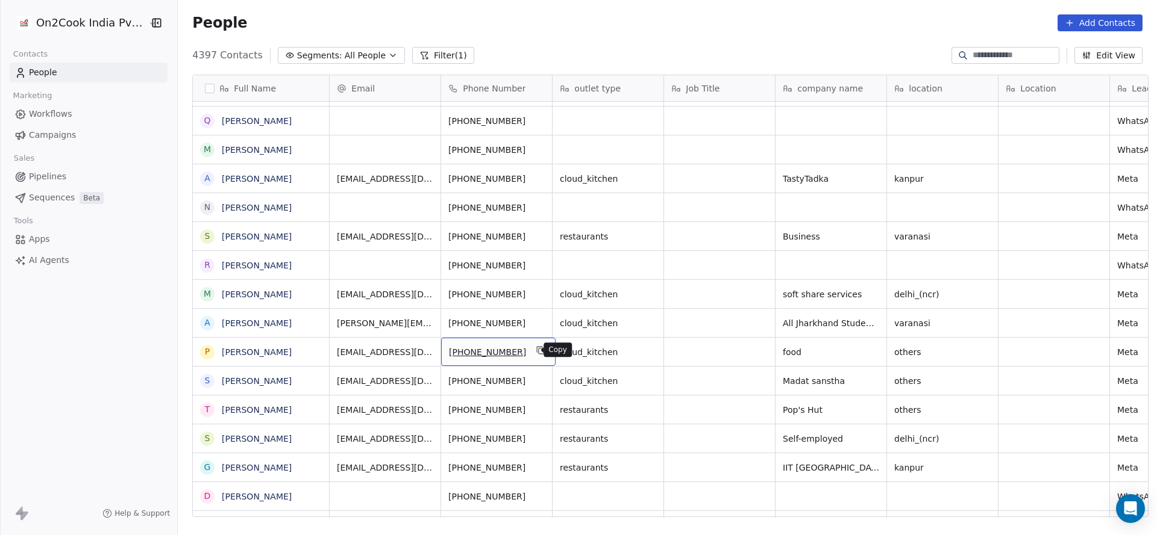
click at [536, 346] on icon "grid" at bounding box center [541, 351] width 10 height 10
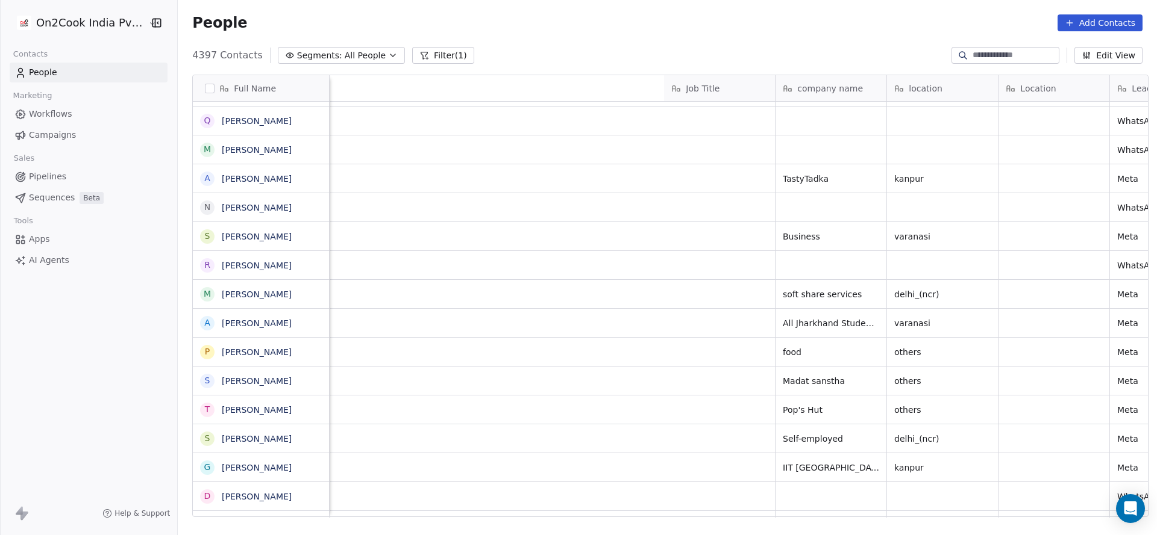
scroll to position [0, 749]
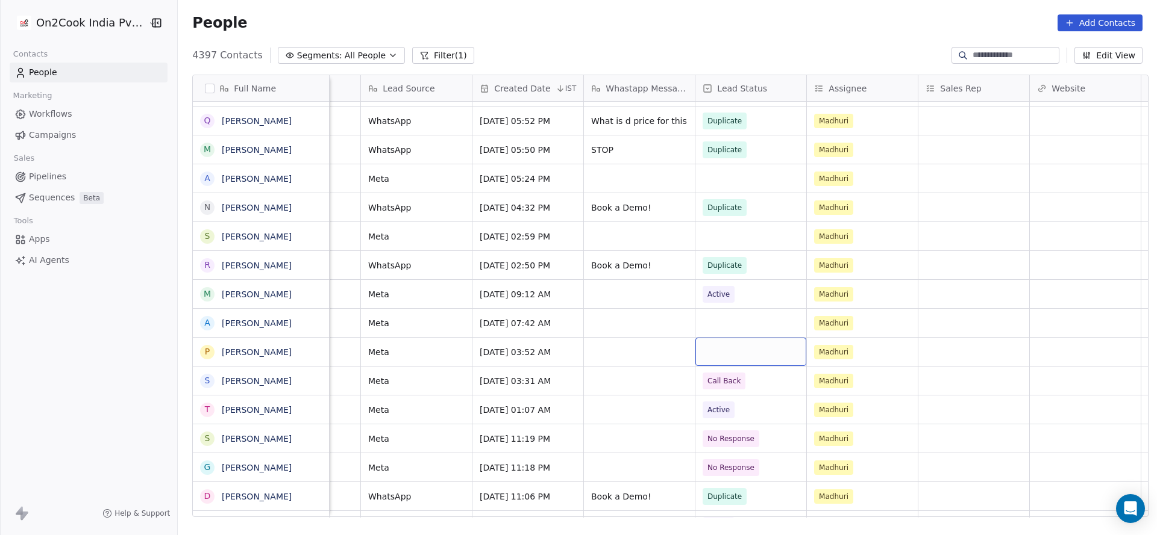
click at [720, 345] on div "grid" at bounding box center [750, 352] width 111 height 28
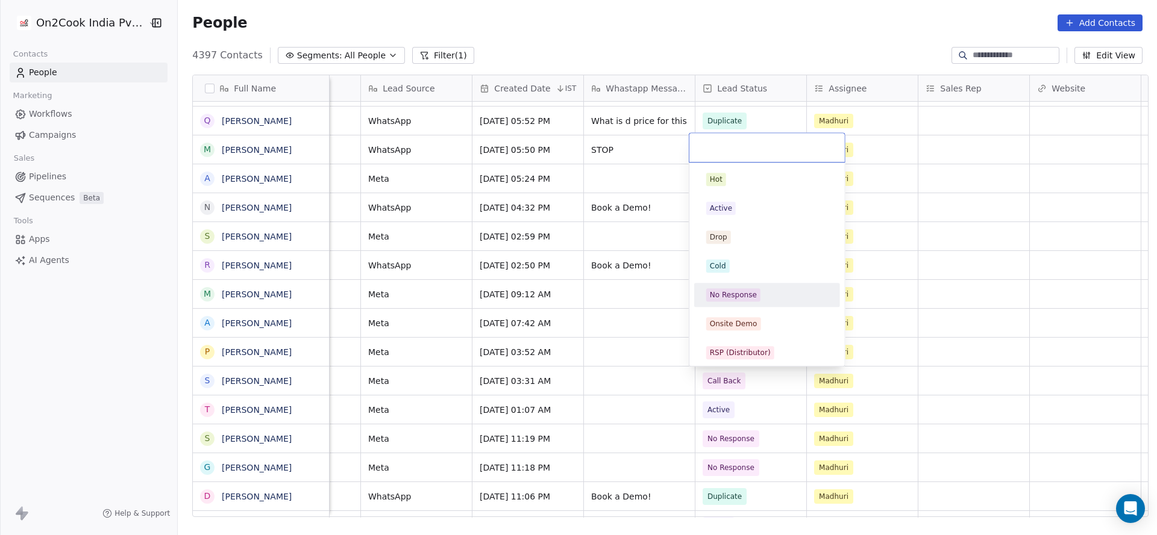
click at [738, 301] on span "No Response" at bounding box center [733, 295] width 54 height 13
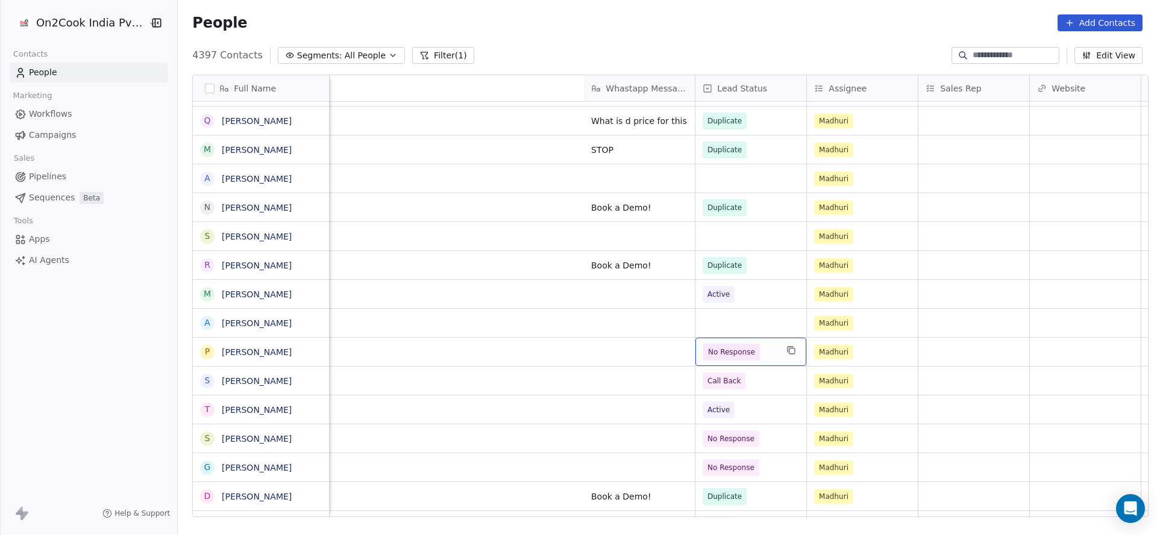
scroll to position [0, 1424]
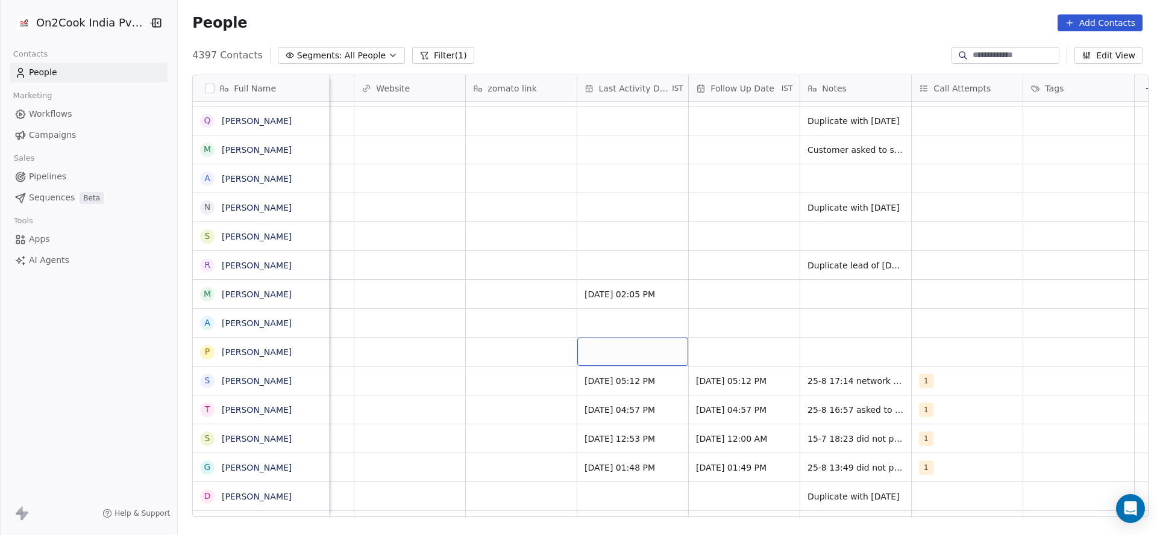
click at [636, 359] on div "grid" at bounding box center [632, 352] width 111 height 28
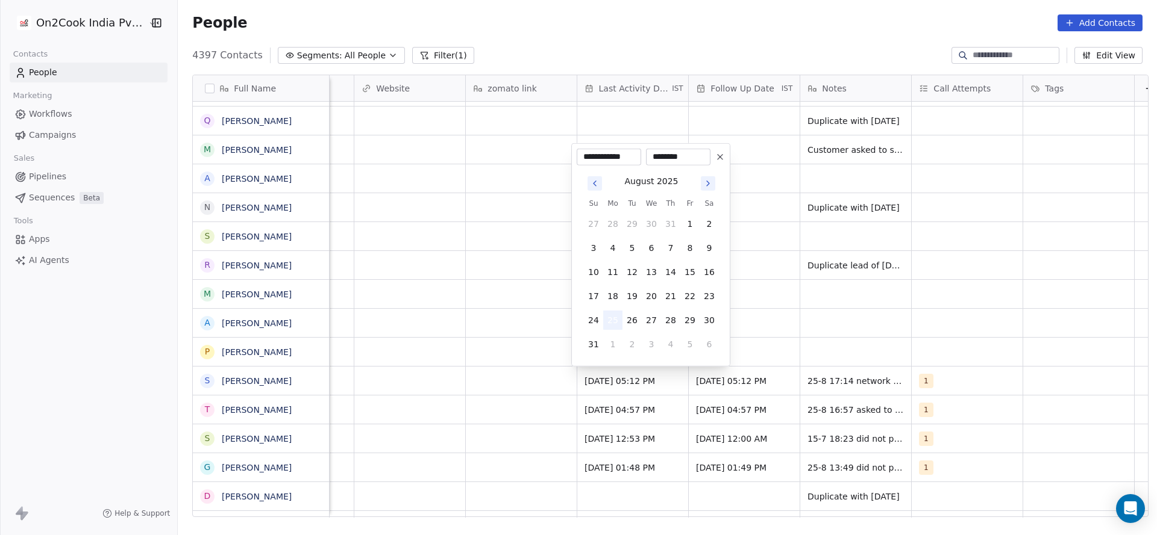
click at [615, 323] on button "25" at bounding box center [612, 320] width 19 height 19
click at [459, 351] on html "On2Cook India Pvt. Ltd. Contacts People Marketing Workflows Campaigns Sales Pip…" at bounding box center [578, 267] width 1157 height 535
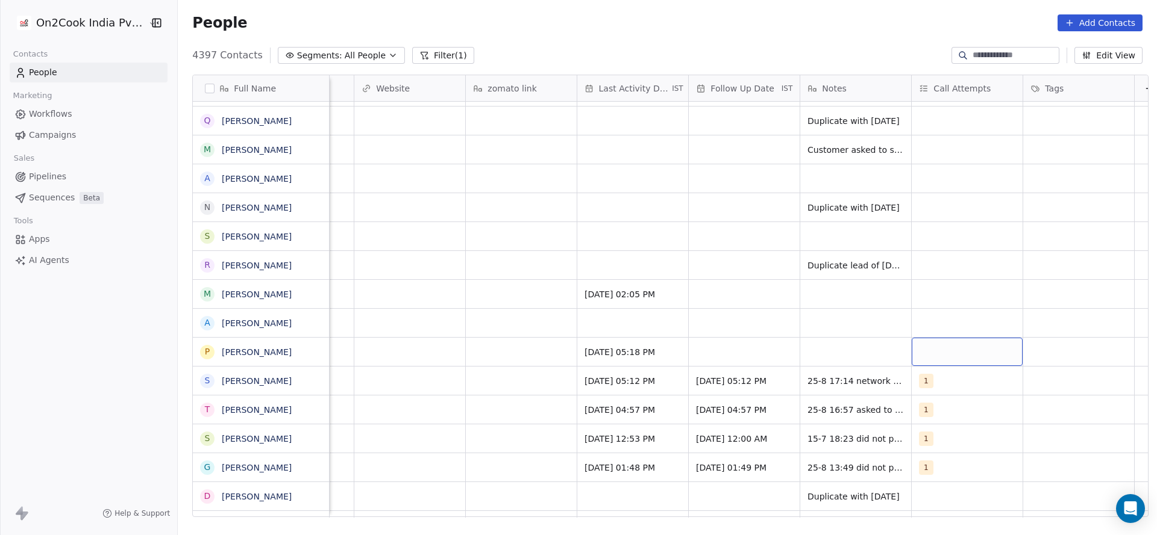
click at [956, 358] on div "grid" at bounding box center [966, 352] width 111 height 28
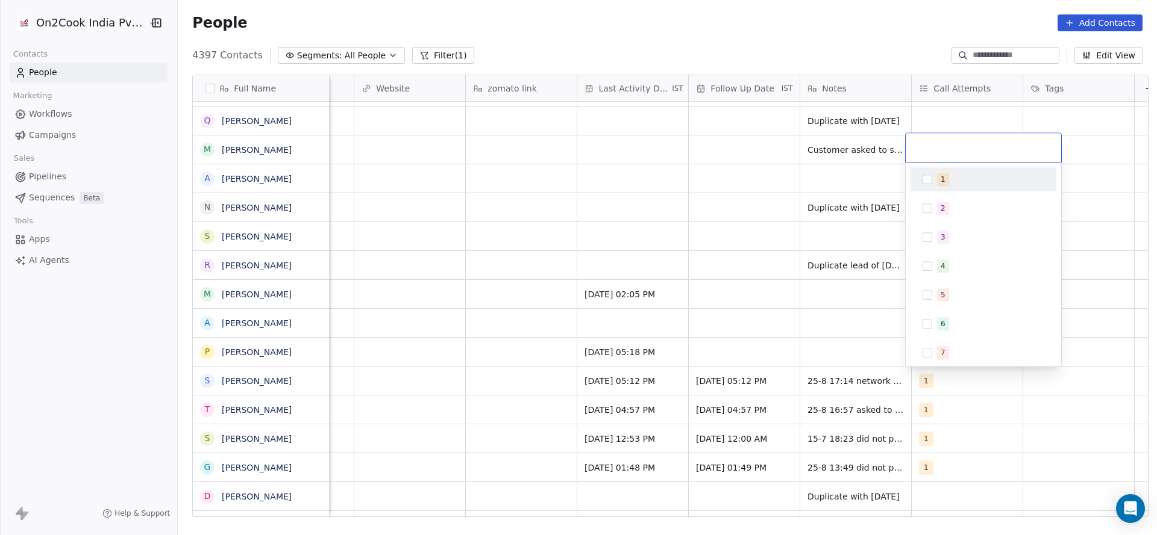
click at [982, 189] on div "1" at bounding box center [983, 179] width 146 height 24
click at [625, 283] on html "On2Cook India Pvt. Ltd. Contacts People Marketing Workflows Campaigns Sales Pip…" at bounding box center [578, 267] width 1157 height 535
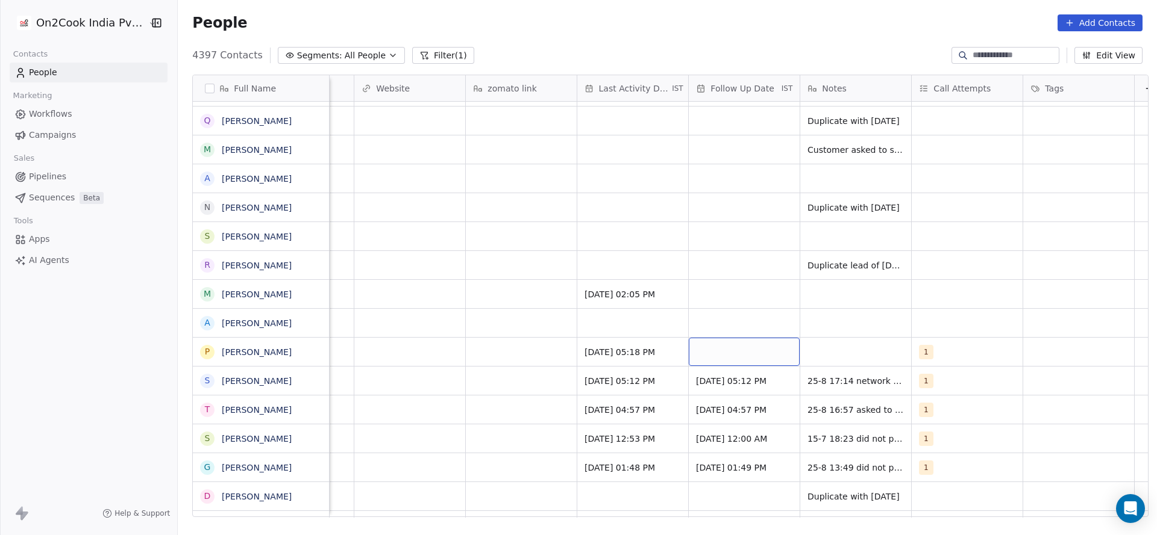
click at [736, 347] on div "grid" at bounding box center [743, 352] width 111 height 28
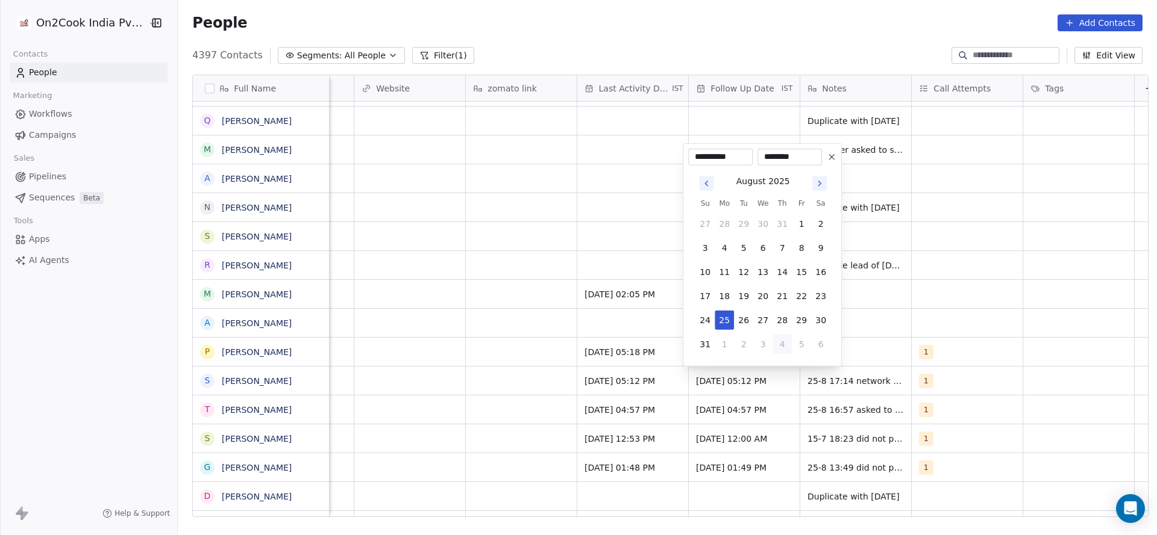
click at [779, 346] on button "4" at bounding box center [781, 344] width 19 height 19
type input "**********"
click at [698, 360] on div "September 2025 Su Mo Tu We Th Fr Sa 31 1 2 3 4 5 6 7 8 9 10 11 12 13 14 15 16 1…" at bounding box center [762, 276] width 148 height 172
click at [891, 351] on html "On2Cook India Pvt. Ltd. Contacts People Marketing Workflows Campaigns Sales Pip…" at bounding box center [578, 267] width 1157 height 535
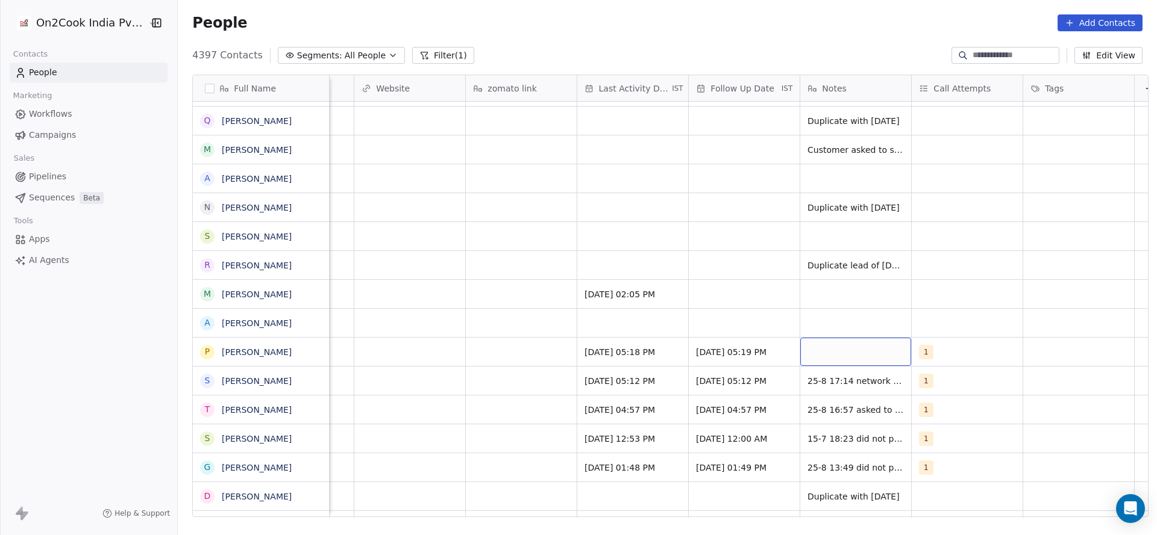
click at [885, 351] on div "grid" at bounding box center [855, 352] width 111 height 28
type textarea "**********"
click at [713, 316] on html "On2Cook India Pvt. Ltd. Contacts People Marketing Workflows Campaigns Sales Pip…" at bounding box center [578, 267] width 1157 height 535
click at [735, 354] on span "04/09/2025 05:19 PM" at bounding box center [732, 352] width 73 height 12
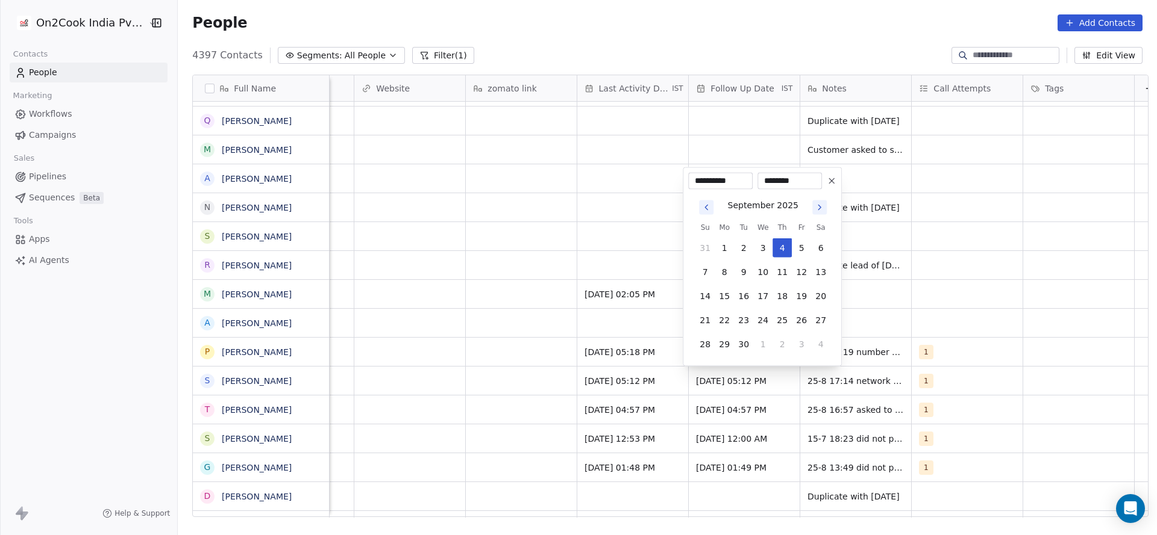
click at [834, 179] on icon at bounding box center [831, 181] width 10 height 10
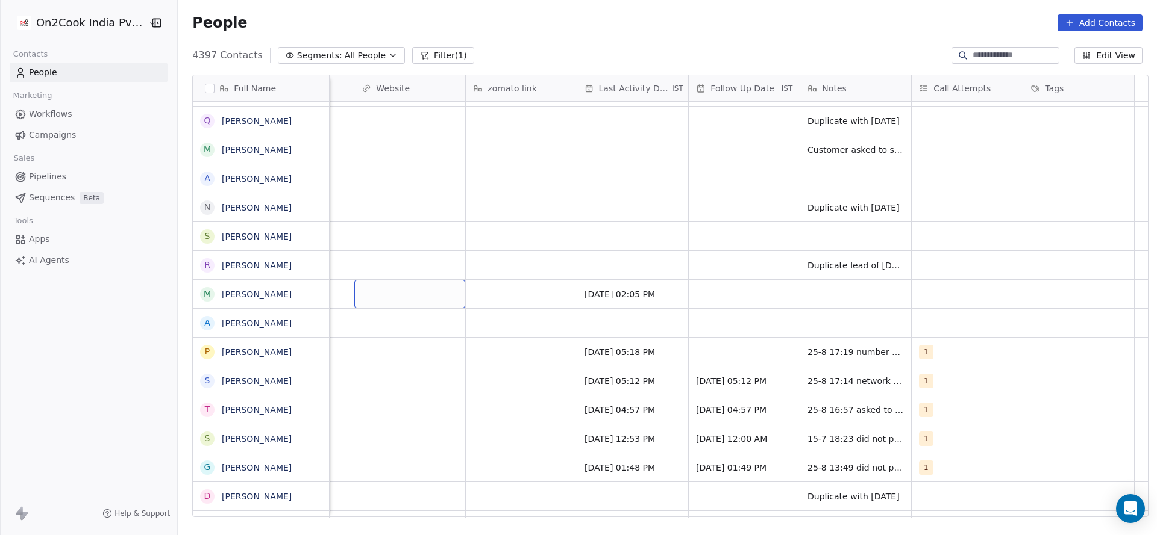
scroll to position [0, 1014]
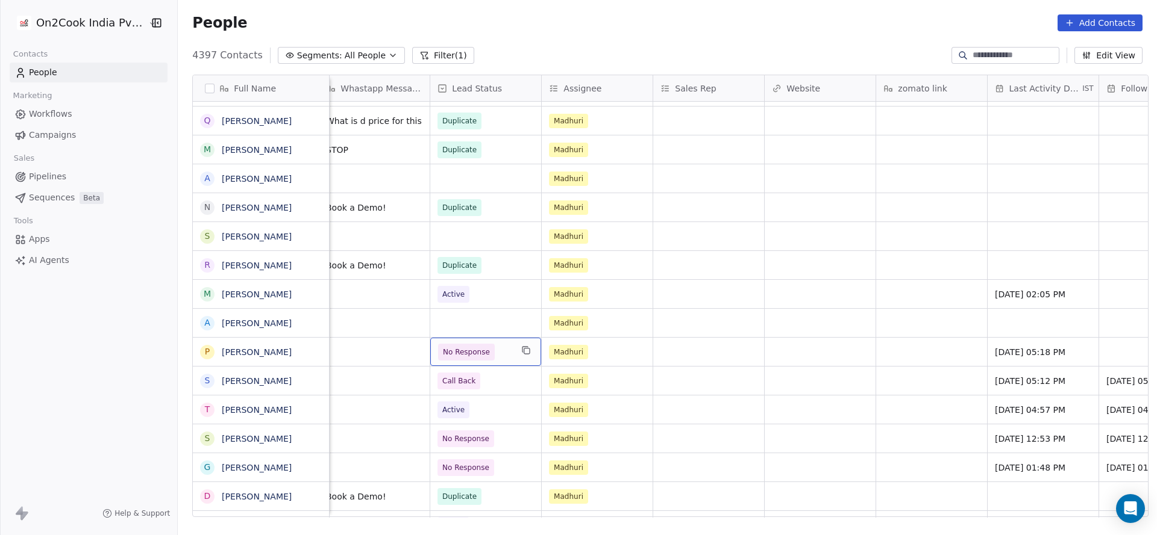
click at [460, 353] on span "No Response" at bounding box center [466, 352] width 47 height 12
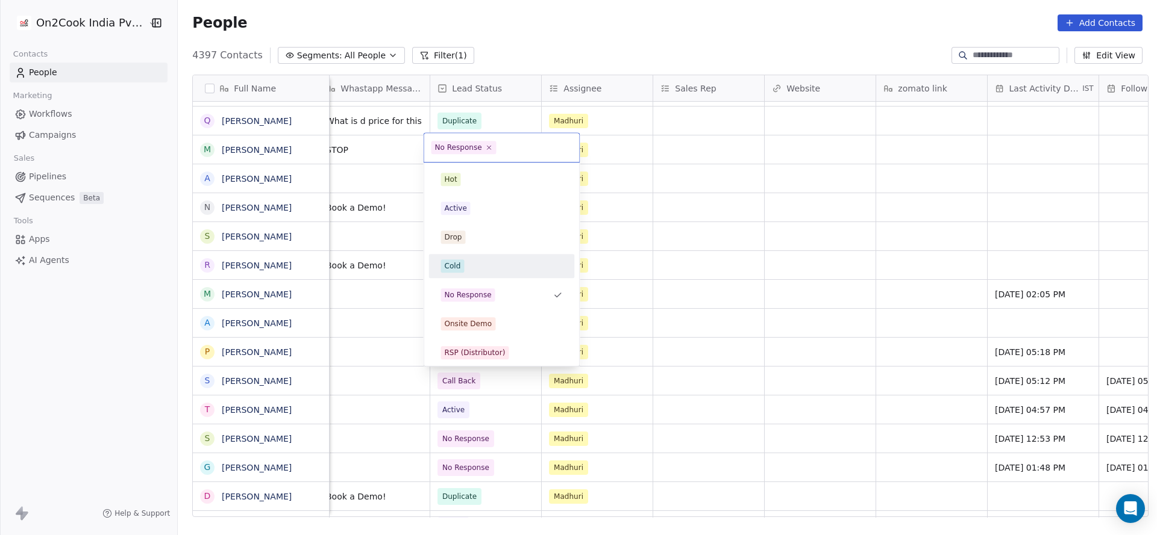
click at [459, 266] on div "Cold" at bounding box center [453, 266] width 16 height 11
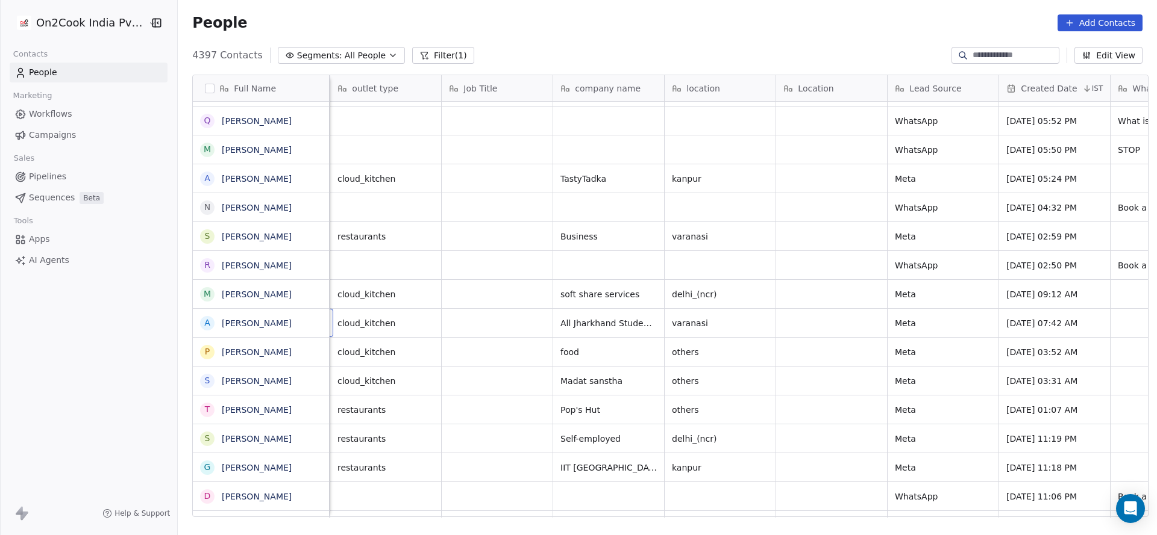
scroll to position [0, 111]
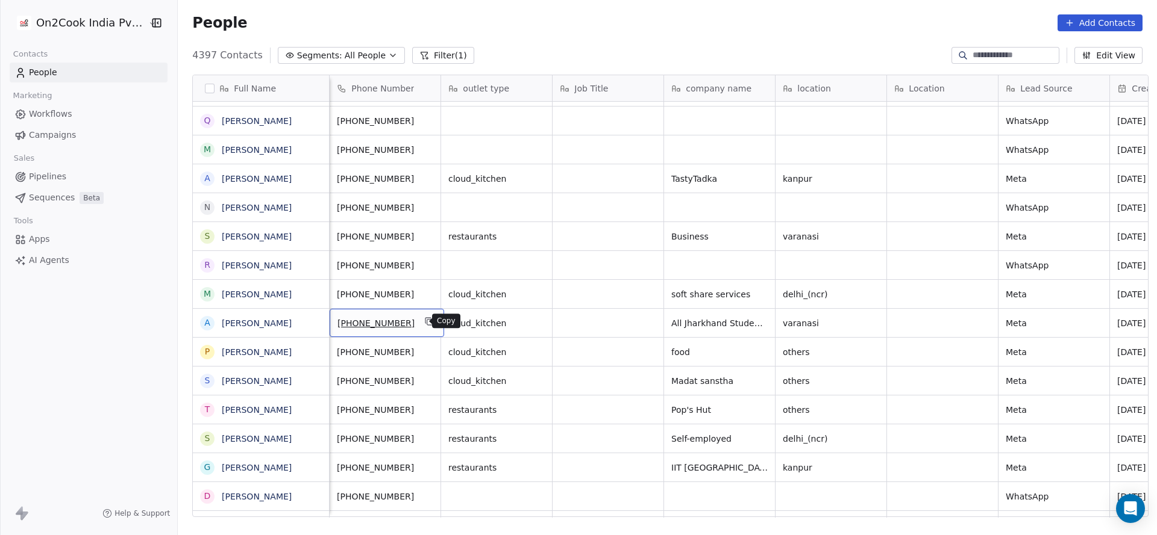
click at [425, 318] on icon "grid" at bounding box center [430, 322] width 10 height 10
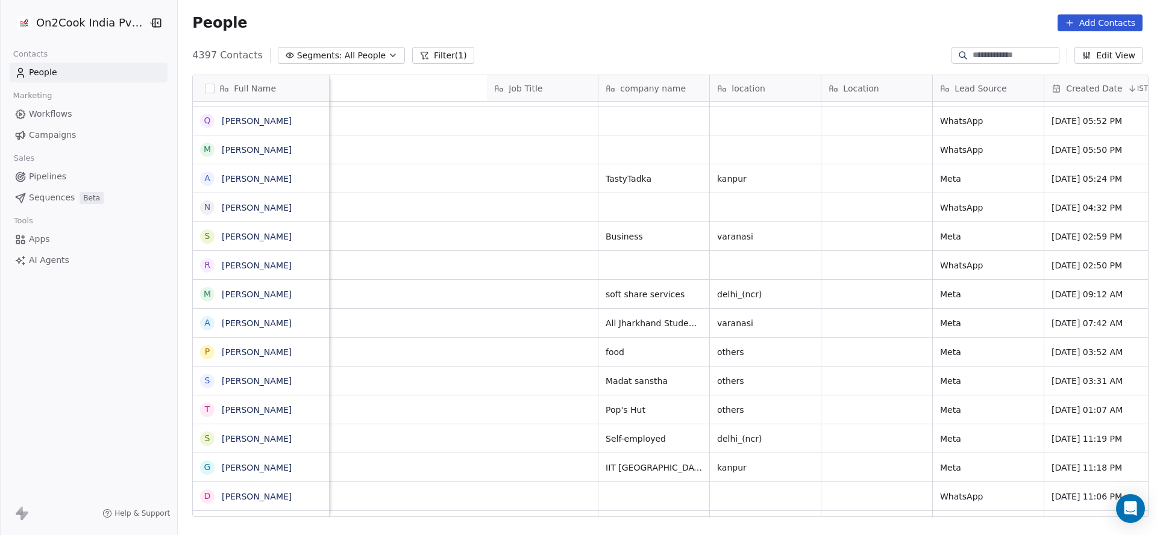
scroll to position [0, 826]
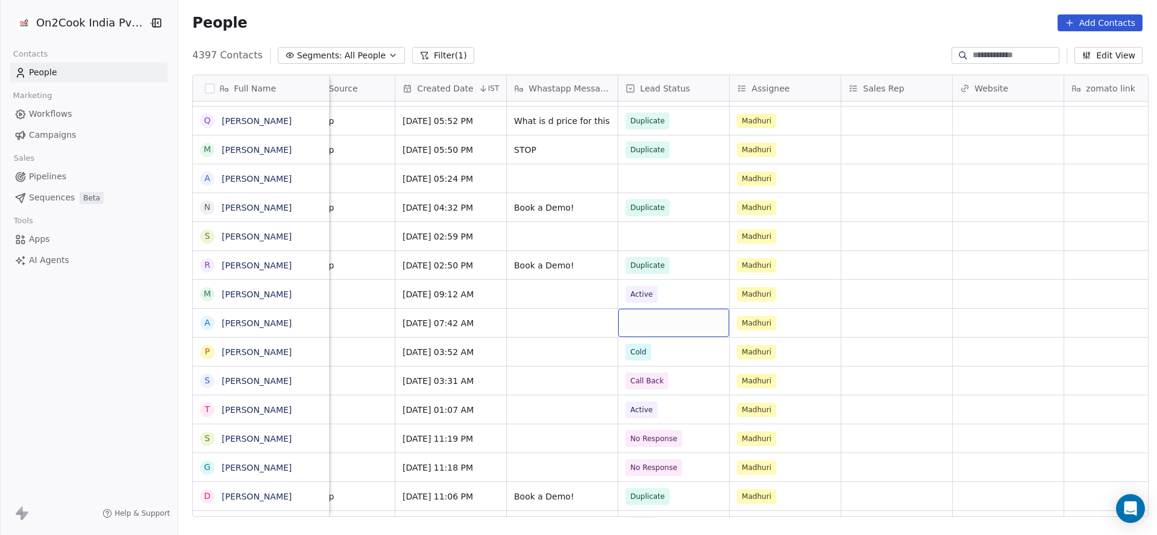
click at [651, 334] on div "grid" at bounding box center [673, 323] width 111 height 28
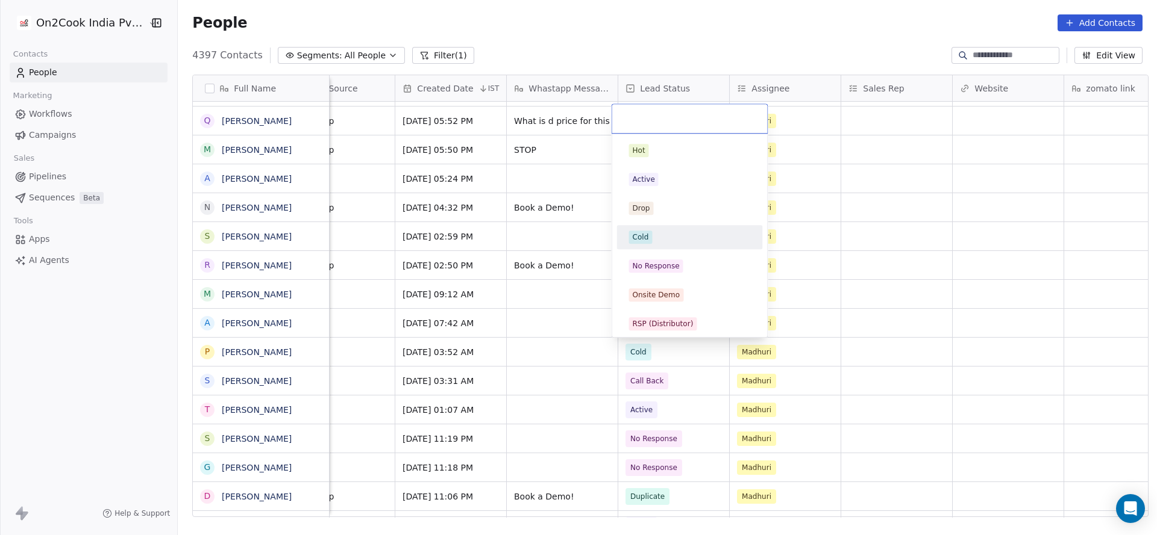
click at [664, 241] on div "Cold" at bounding box center [690, 237] width 122 height 13
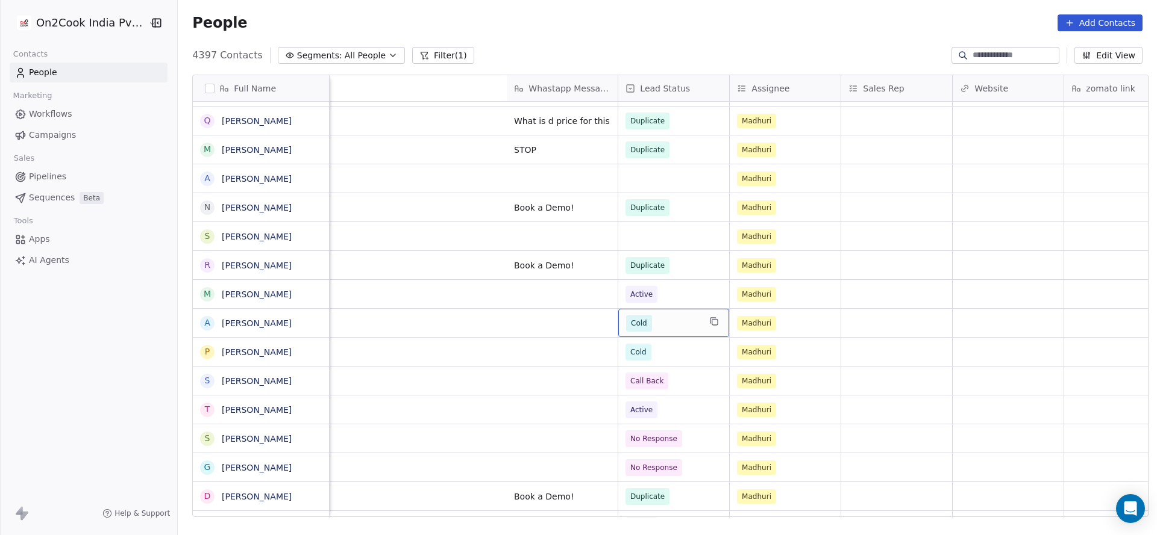
scroll to position [0, 1394]
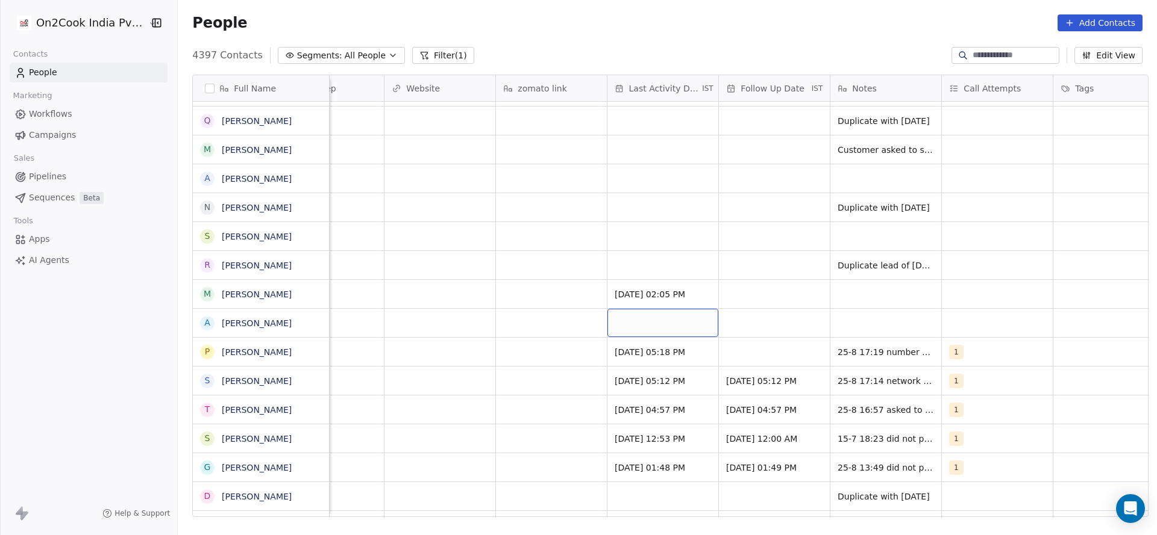
click at [661, 322] on div "grid" at bounding box center [662, 323] width 111 height 28
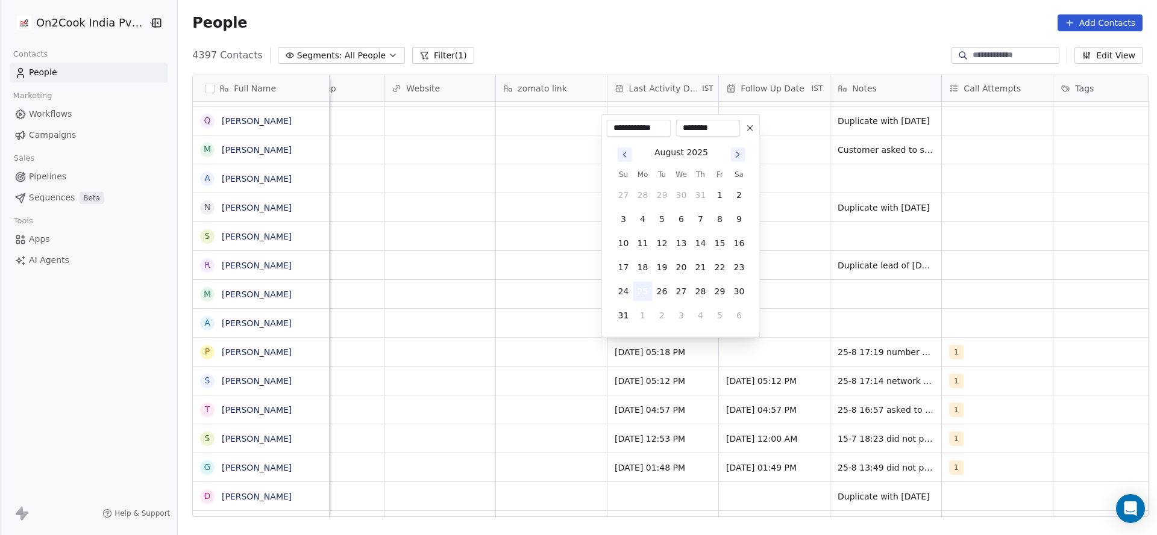
click at [642, 292] on button "25" at bounding box center [642, 291] width 19 height 19
click at [529, 302] on html "On2Cook India Pvt. Ltd. Contacts People Marketing Workflows Campaigns Sales Pip…" at bounding box center [578, 267] width 1157 height 535
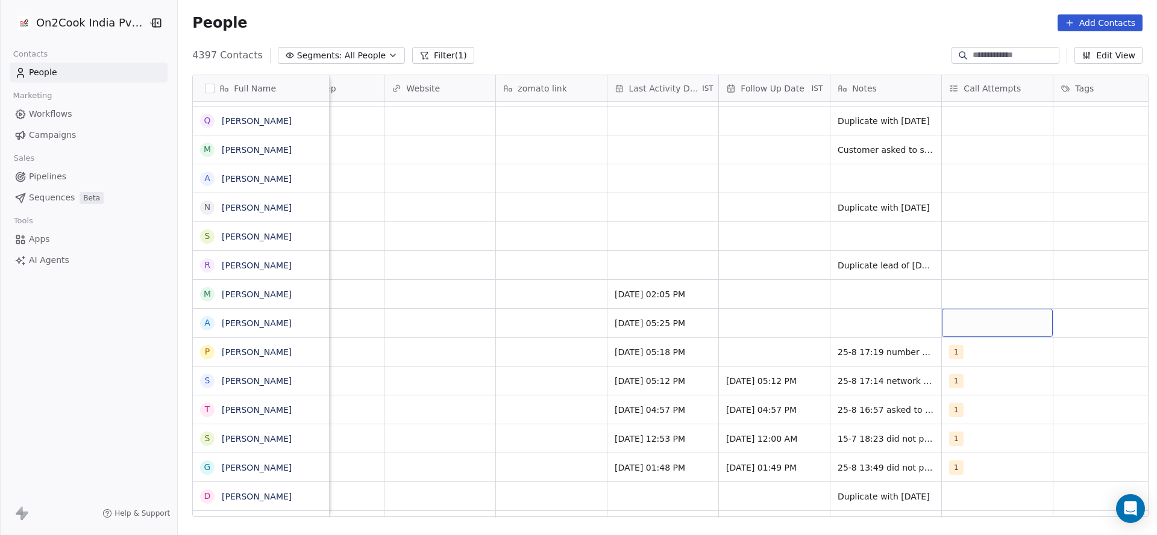
click at [958, 323] on div "grid" at bounding box center [996, 323] width 111 height 28
click at [984, 148] on div "1" at bounding box center [1020, 150] width 107 height 13
click at [744, 240] on html "On2Cook India Pvt. Ltd. Contacts People Marketing Workflows Campaigns Sales Pip…" at bounding box center [578, 267] width 1157 height 535
click at [836, 307] on div "grid" at bounding box center [885, 294] width 111 height 28
click at [793, 327] on html "On2Cook India Pvt. Ltd. Contacts People Marketing Workflows Campaigns Sales Pip…" at bounding box center [578, 267] width 1157 height 535
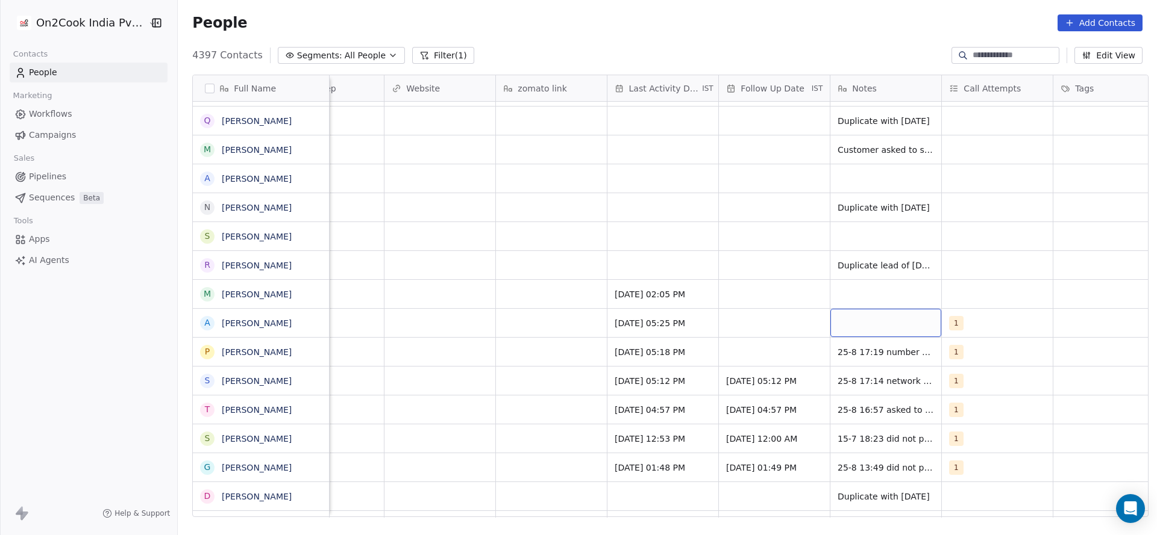
click at [858, 331] on div "grid" at bounding box center [885, 323] width 111 height 28
type textarea "**********"
click at [758, 331] on html "On2Cook India Pvt. Ltd. Contacts People Marketing Workflows Campaigns Sales Pip…" at bounding box center [578, 267] width 1157 height 535
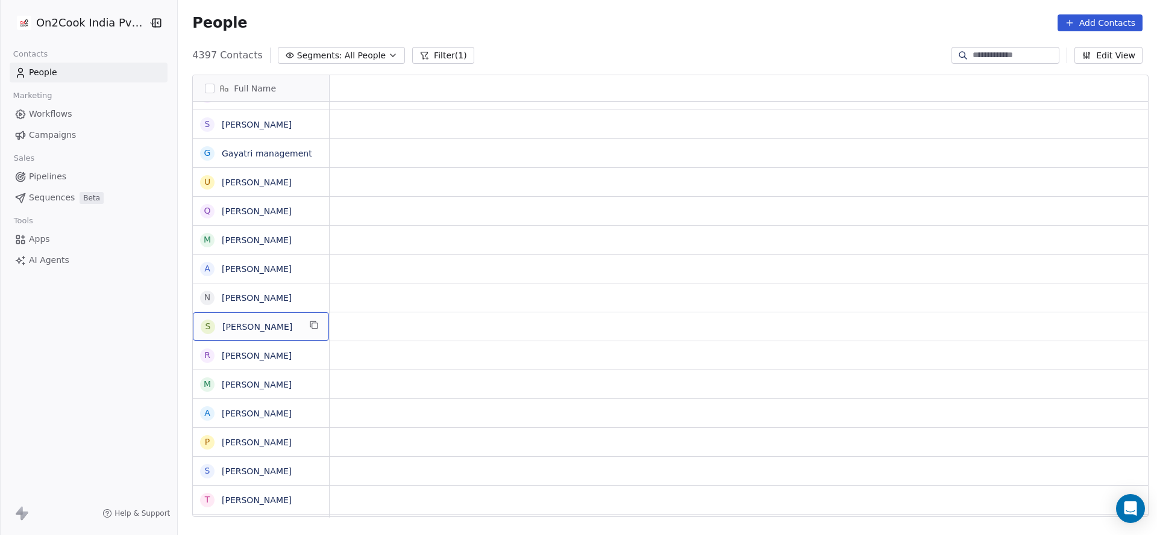
scroll to position [0, 0]
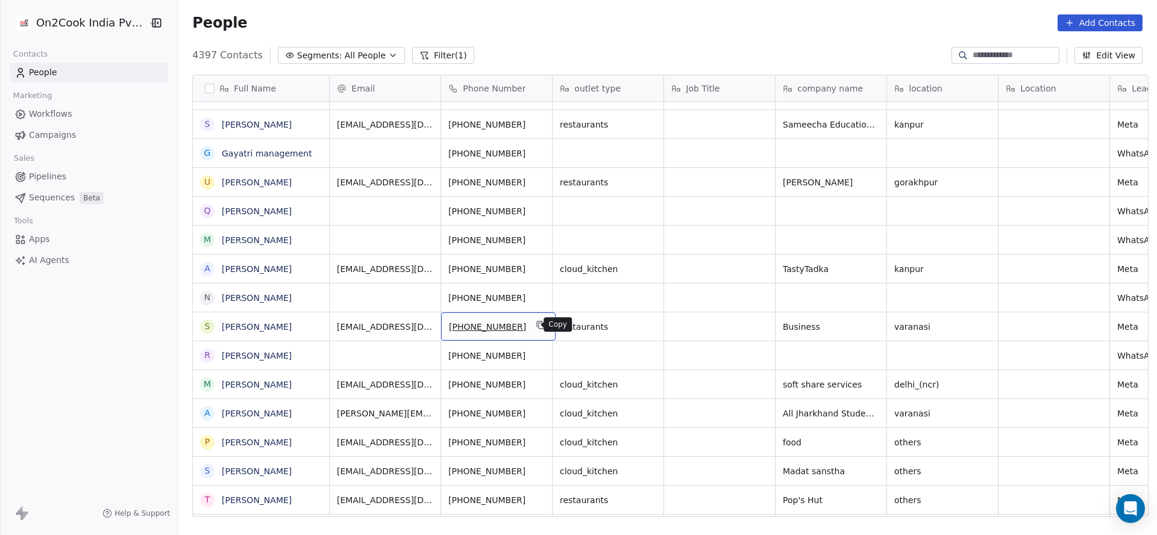
click at [537, 322] on icon "grid" at bounding box center [539, 324] width 5 height 5
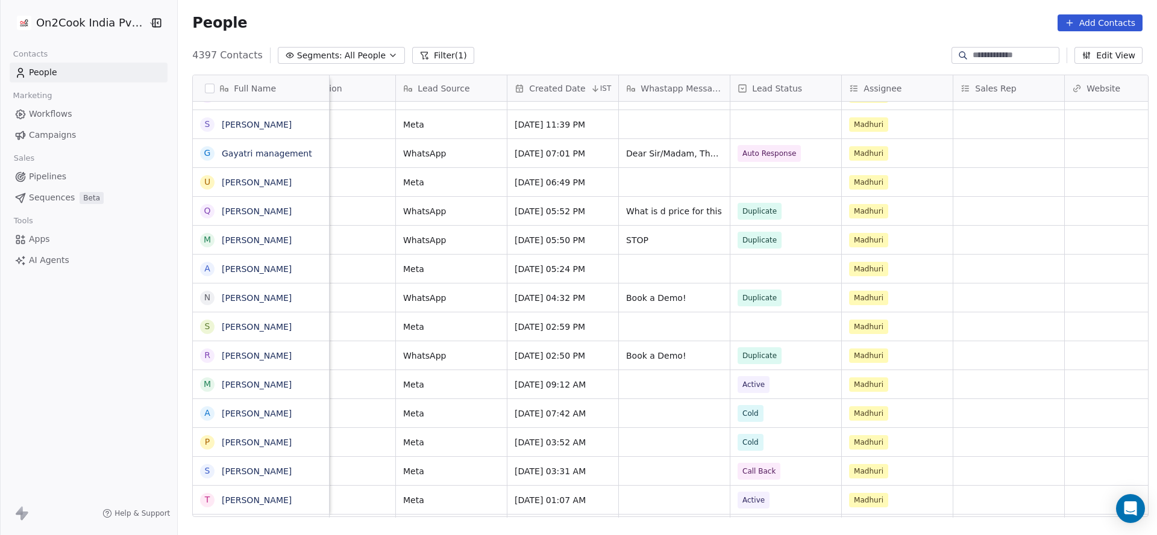
scroll to position [0, 771]
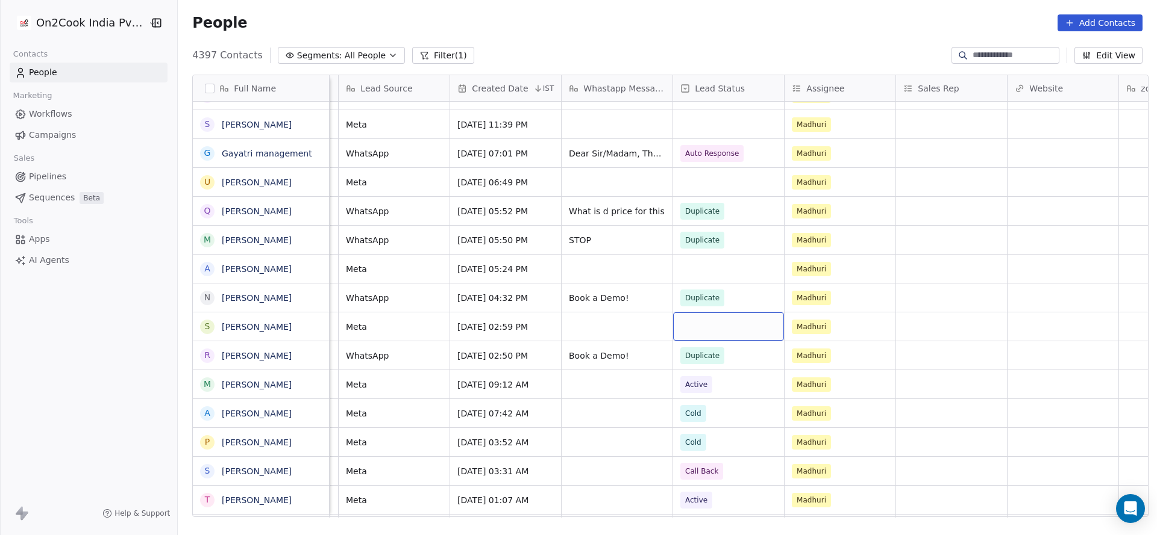
click at [732, 328] on div "grid" at bounding box center [728, 327] width 111 height 28
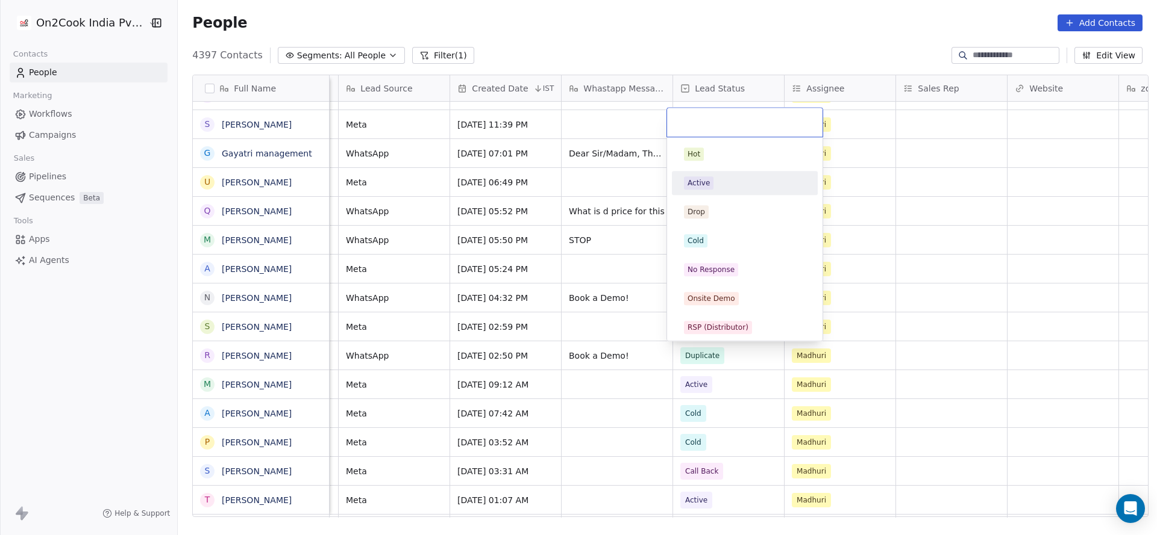
scroll to position [90, 0]
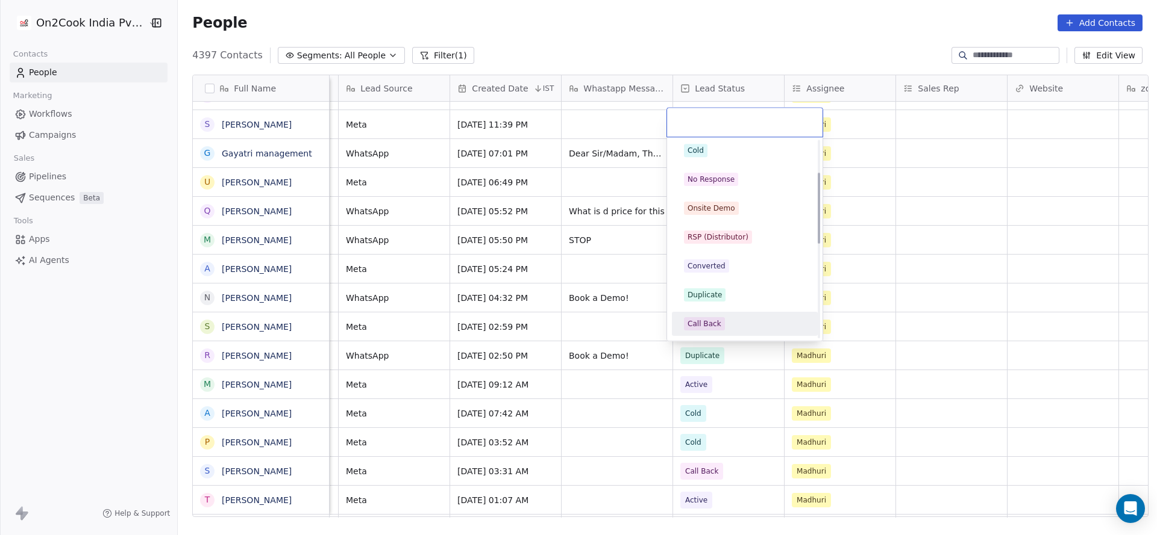
click at [698, 317] on span "Call Back" at bounding box center [704, 323] width 41 height 13
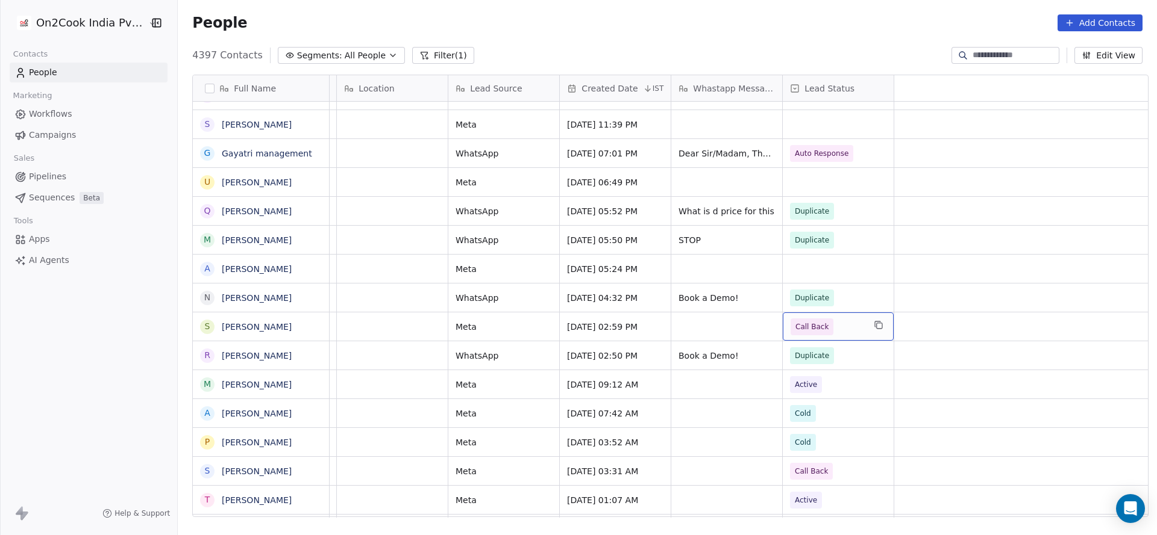
scroll to position [0, 0]
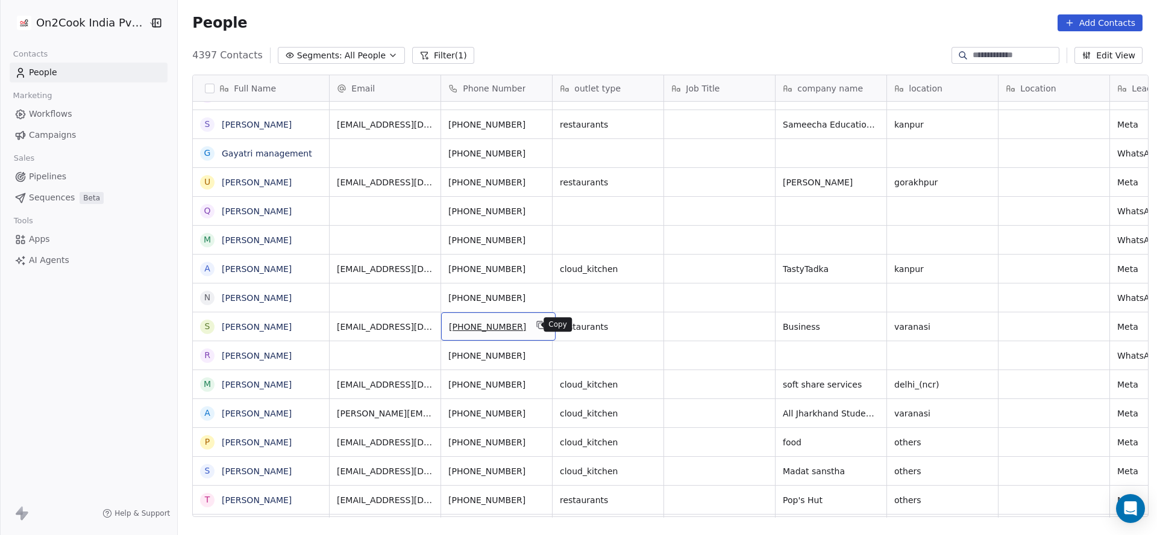
click at [534, 320] on button "grid" at bounding box center [541, 325] width 14 height 14
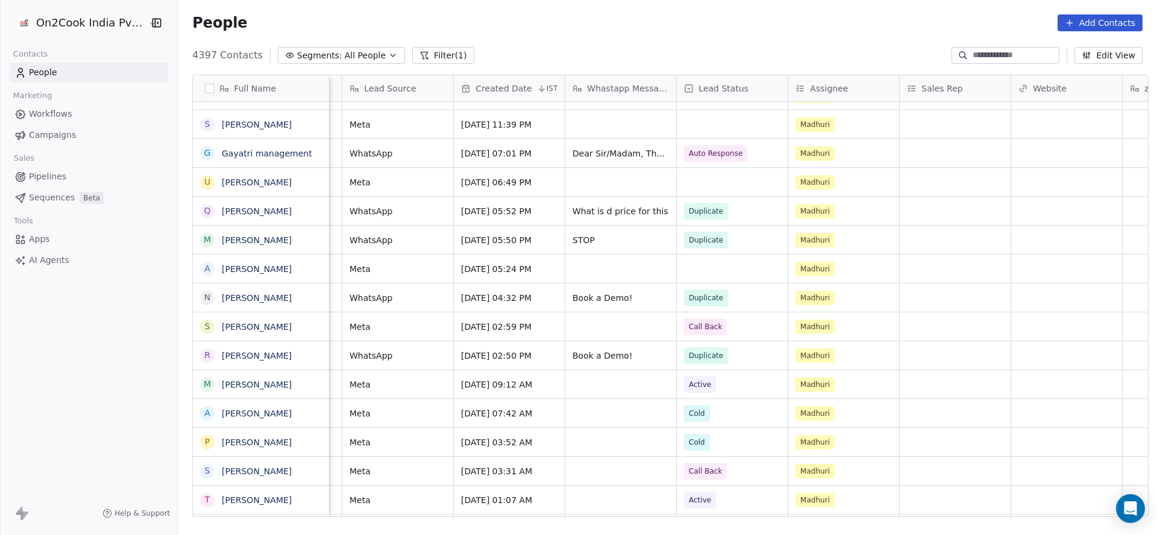
scroll to position [0, 778]
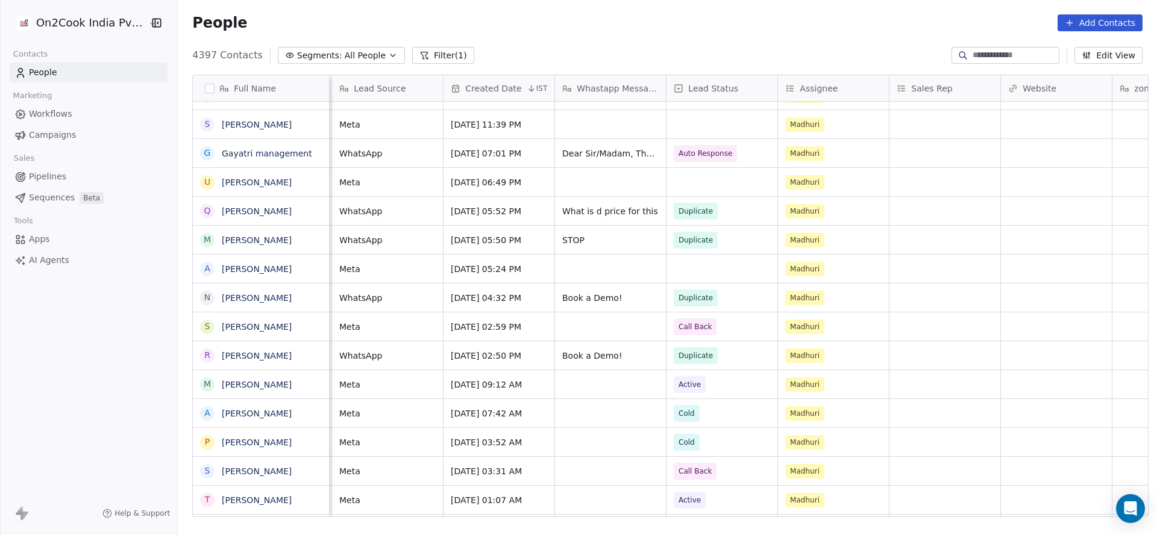
click at [786, 522] on div "Full Name V Vandana Sharma l love singh J Joginderpal Pal Makkar r ratheesh Kum…" at bounding box center [667, 300] width 979 height 471
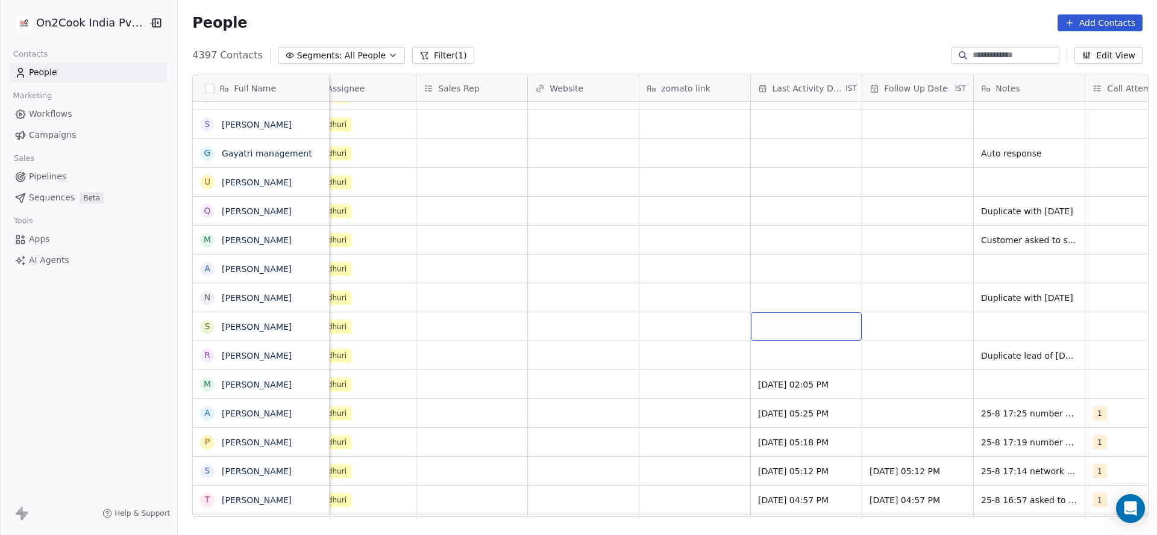
click at [789, 320] on div "grid" at bounding box center [806, 327] width 111 height 28
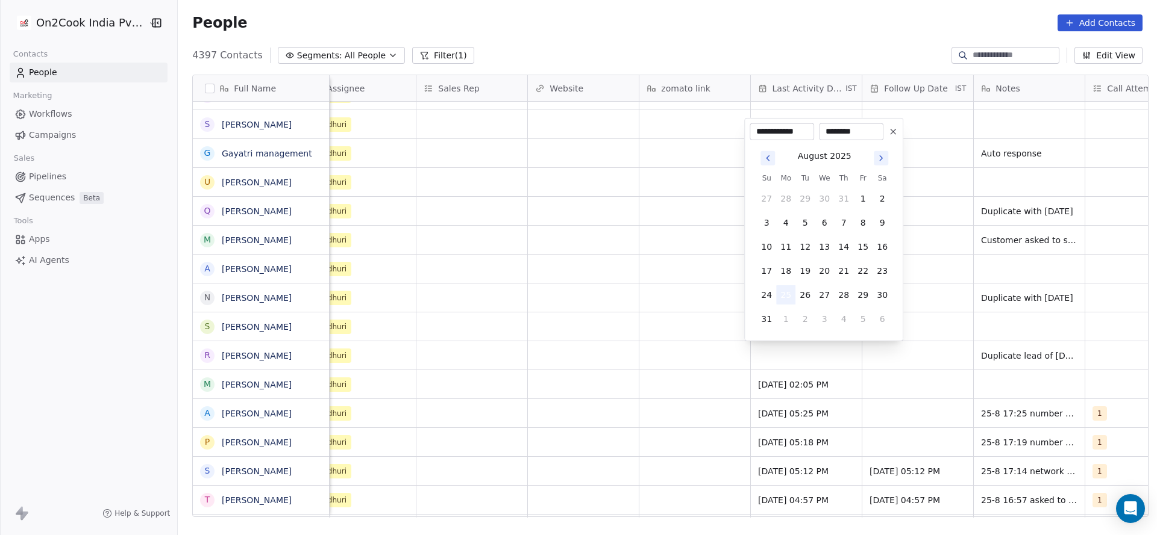
click at [782, 289] on button "25" at bounding box center [785, 295] width 19 height 19
click at [705, 342] on html "On2Cook India Pvt. Ltd. Contacts People Marketing Workflows Campaigns Sales Pip…" at bounding box center [578, 267] width 1157 height 535
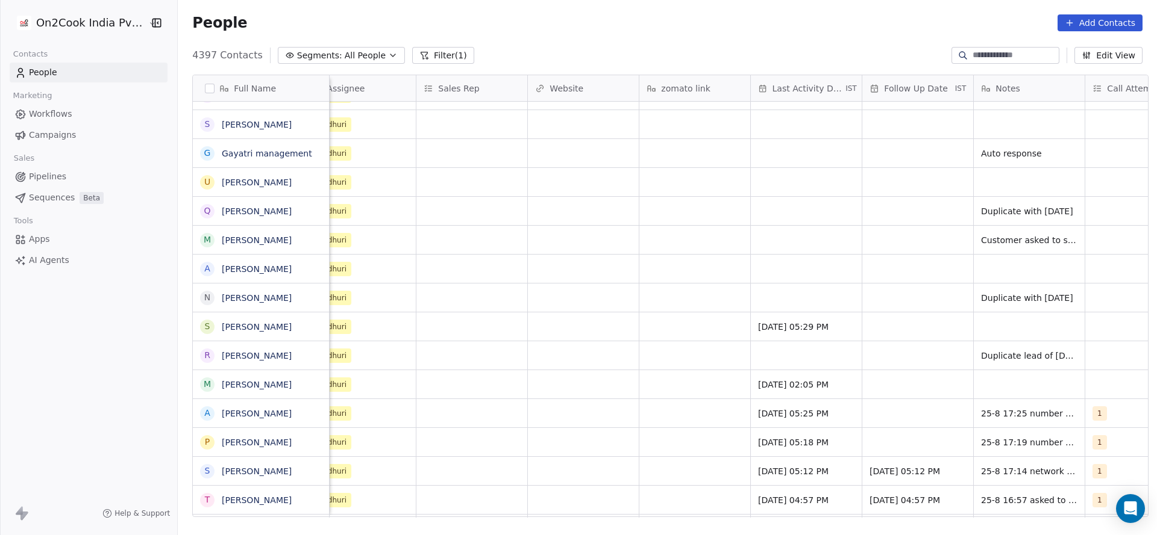
scroll to position [0, 1312]
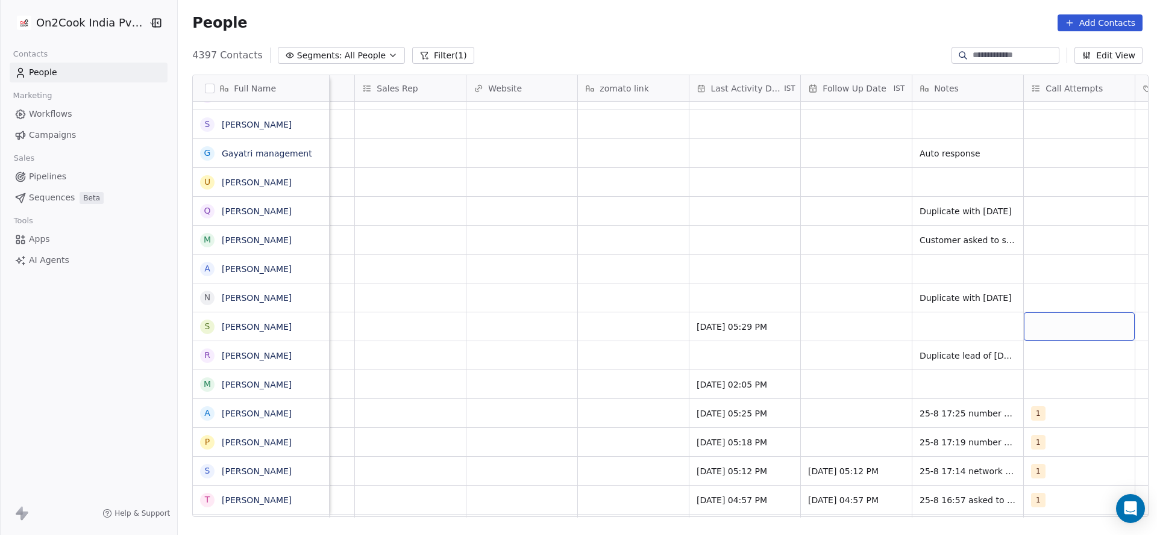
click at [1082, 319] on div "grid" at bounding box center [1078, 327] width 111 height 28
click at [1048, 152] on div "1" at bounding box center [1079, 154] width 107 height 13
click at [820, 243] on html "On2Cook India Pvt. Ltd. Contacts People Marketing Workflows Campaigns Sales Pip…" at bounding box center [578, 267] width 1157 height 535
click at [840, 329] on div "grid" at bounding box center [856, 327] width 111 height 28
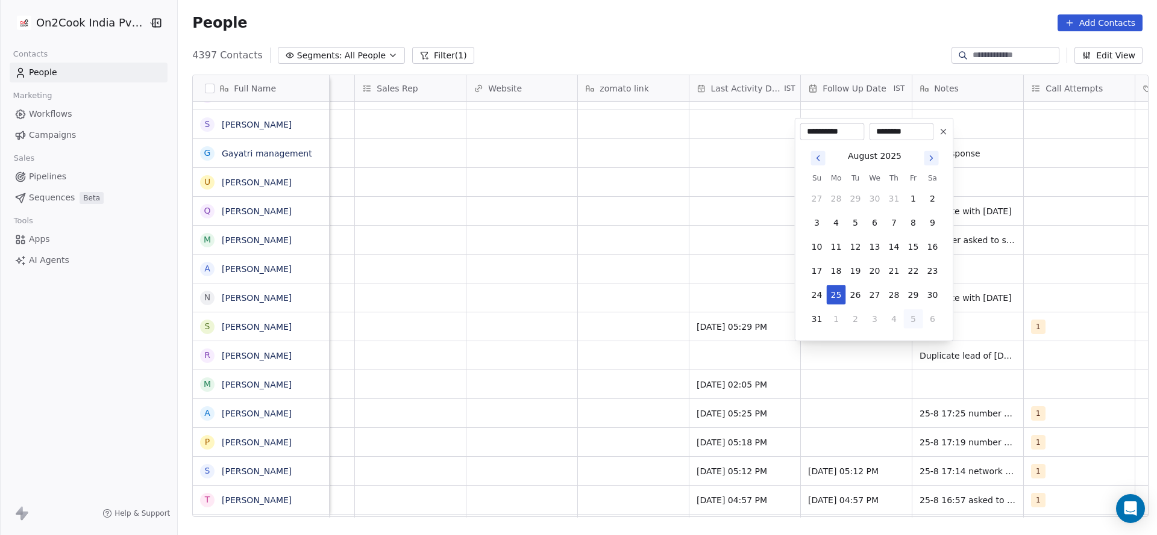
click at [908, 324] on button "5" at bounding box center [913, 319] width 19 height 19
type input "**********"
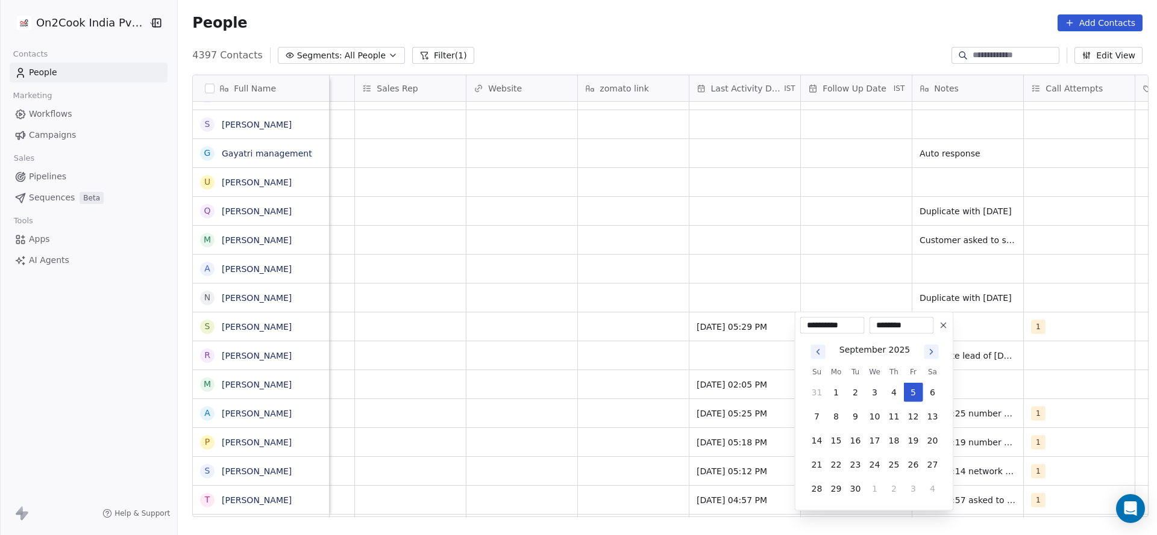
click at [972, 323] on html "On2Cook India Pvt. Ltd. Contacts People Marketing Workflows Campaigns Sales Pip…" at bounding box center [578, 267] width 1157 height 535
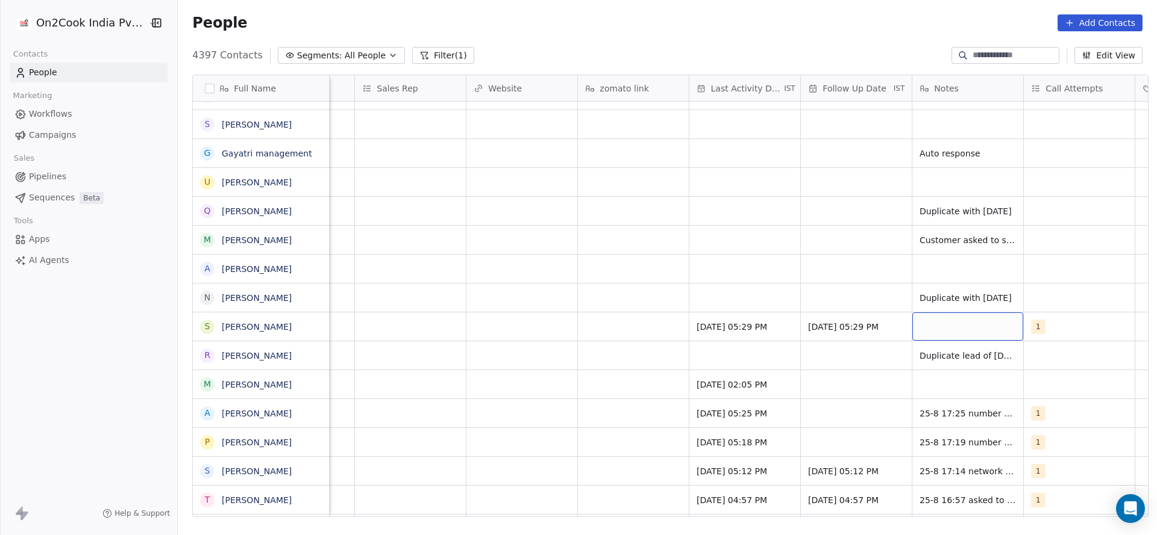
click at [964, 326] on div "grid" at bounding box center [967, 327] width 111 height 28
type textarea "**********"
click at [760, 379] on html "On2Cook India Pvt. Ltd. Contacts People Marketing Workflows Campaigns Sales Pip…" at bounding box center [578, 267] width 1157 height 535
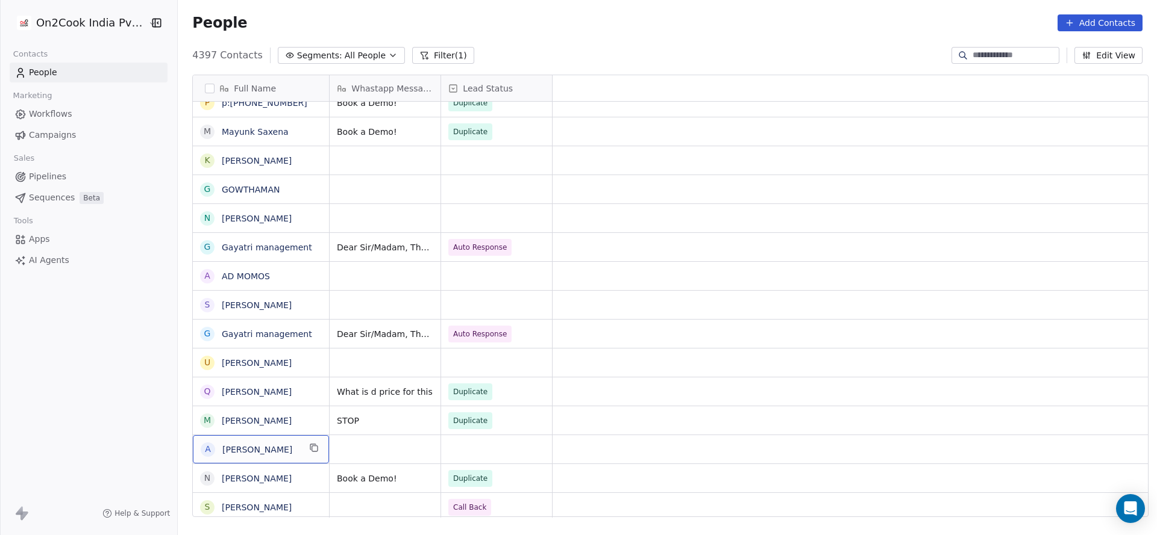
scroll to position [0, 0]
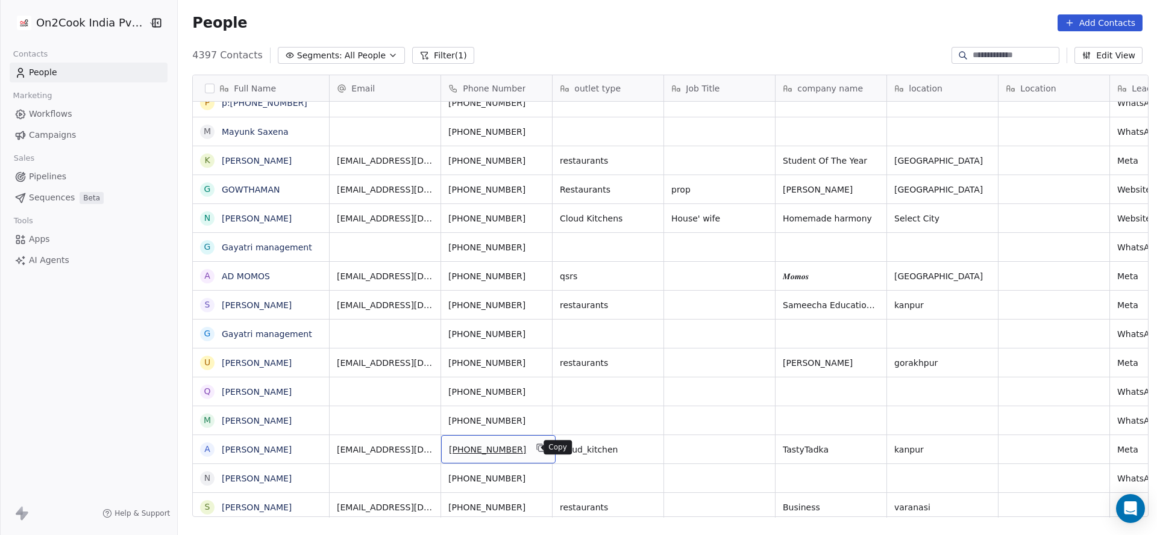
drag, startPoint x: 538, startPoint y: 442, endPoint x: 535, endPoint y: 448, distance: 7.1
click at [538, 443] on button "grid" at bounding box center [541, 448] width 14 height 14
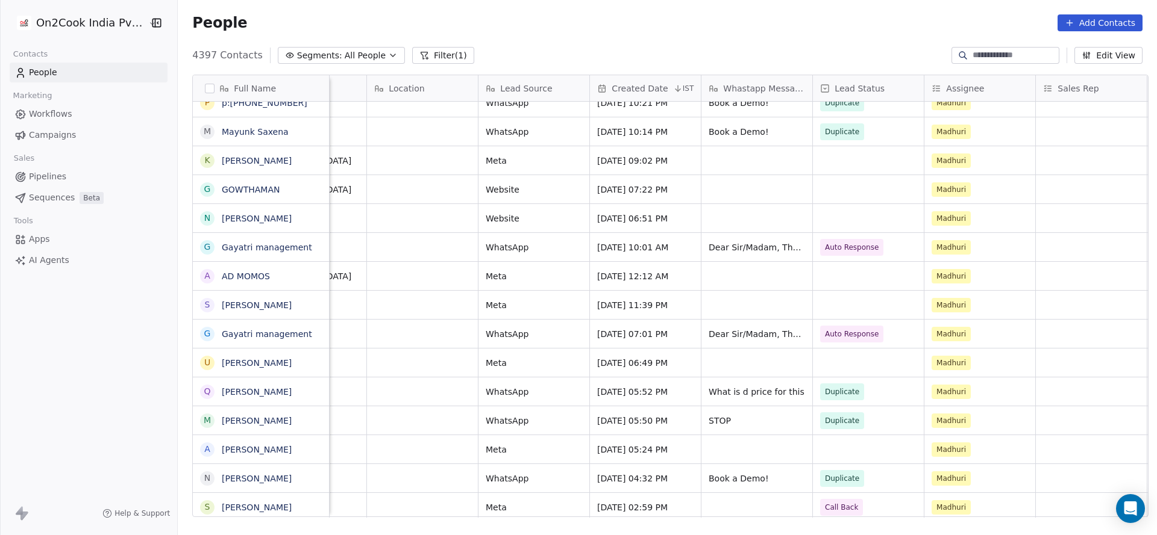
scroll to position [0, 872]
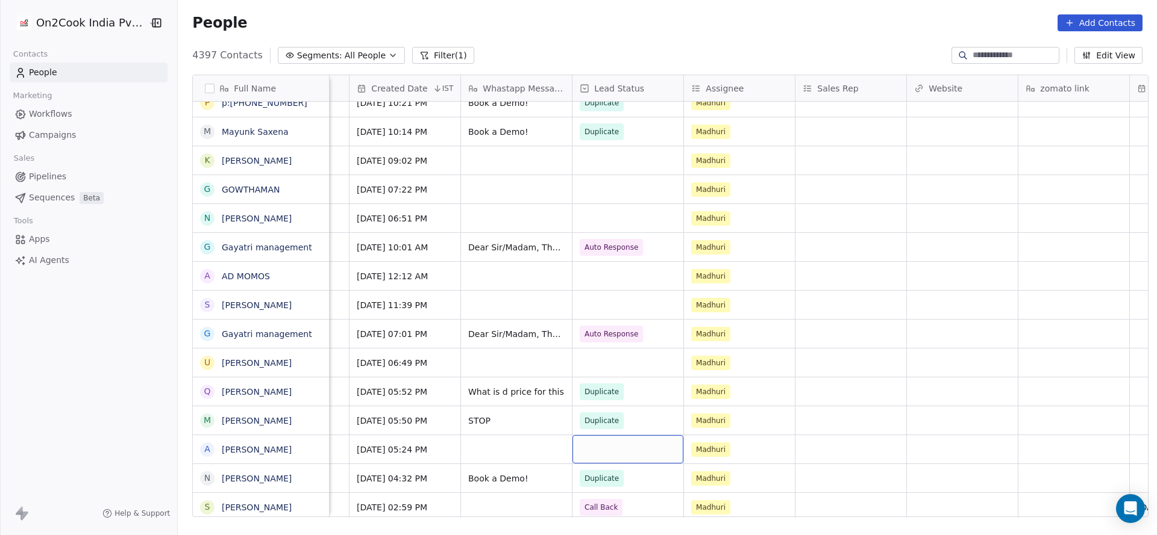
click at [614, 443] on div "grid" at bounding box center [627, 450] width 111 height 28
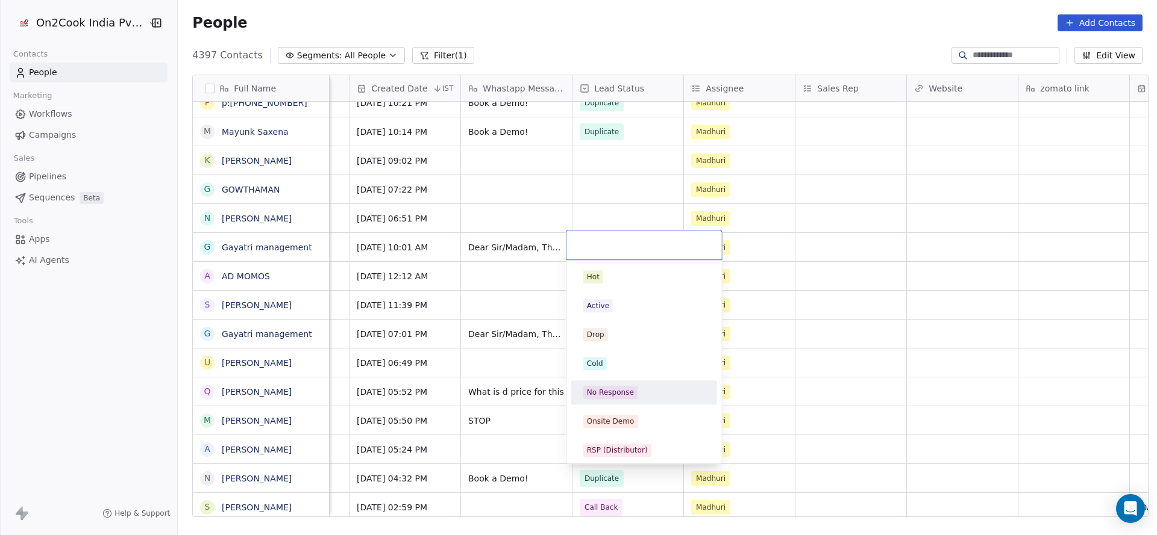
click at [610, 388] on div "No Response" at bounding box center [610, 392] width 47 height 11
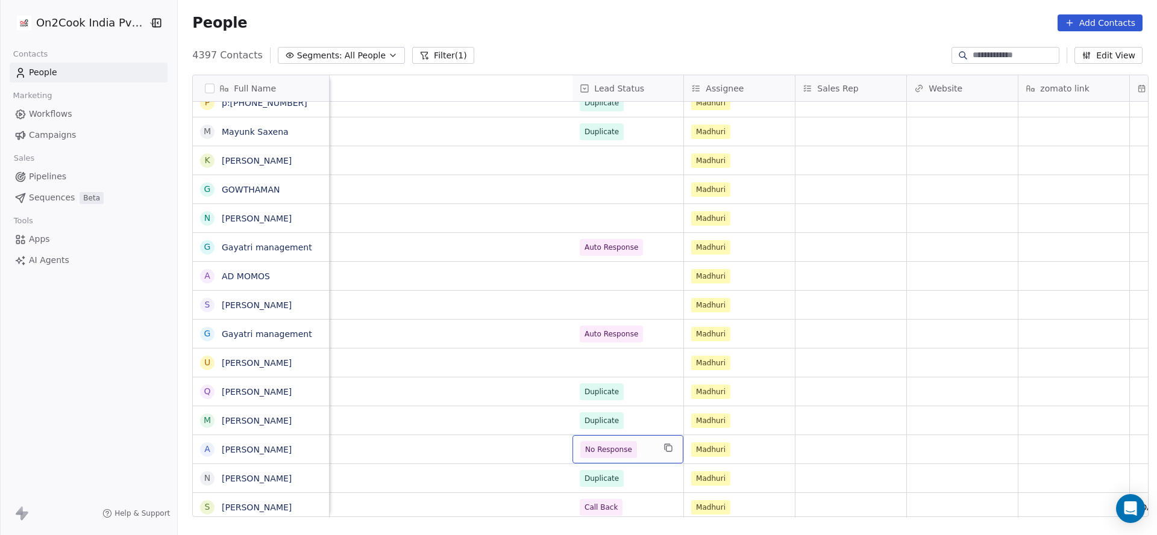
scroll to position [0, 1451]
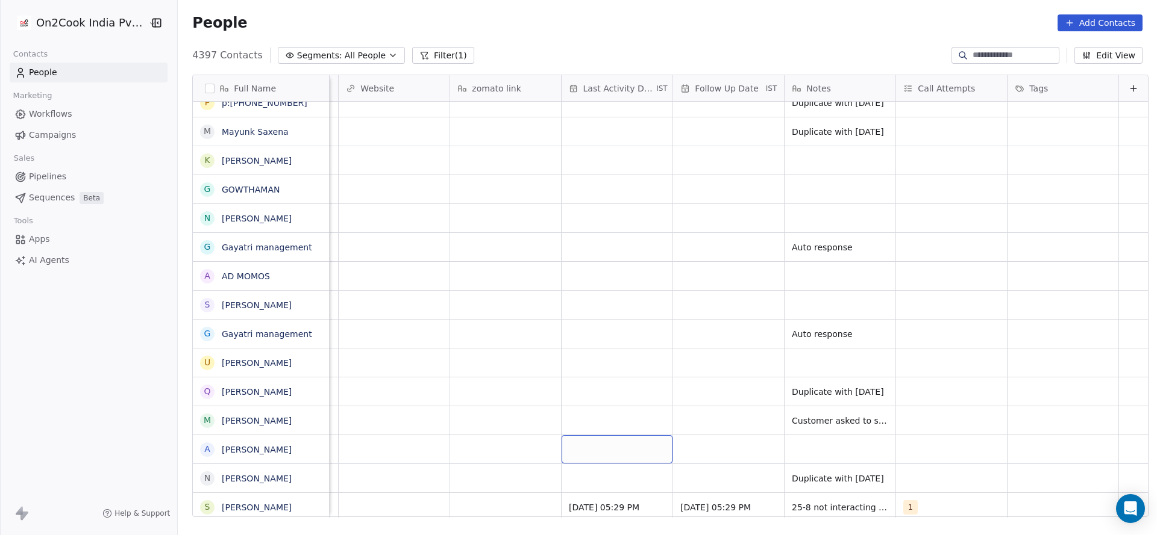
click at [607, 439] on div "grid" at bounding box center [616, 450] width 111 height 28
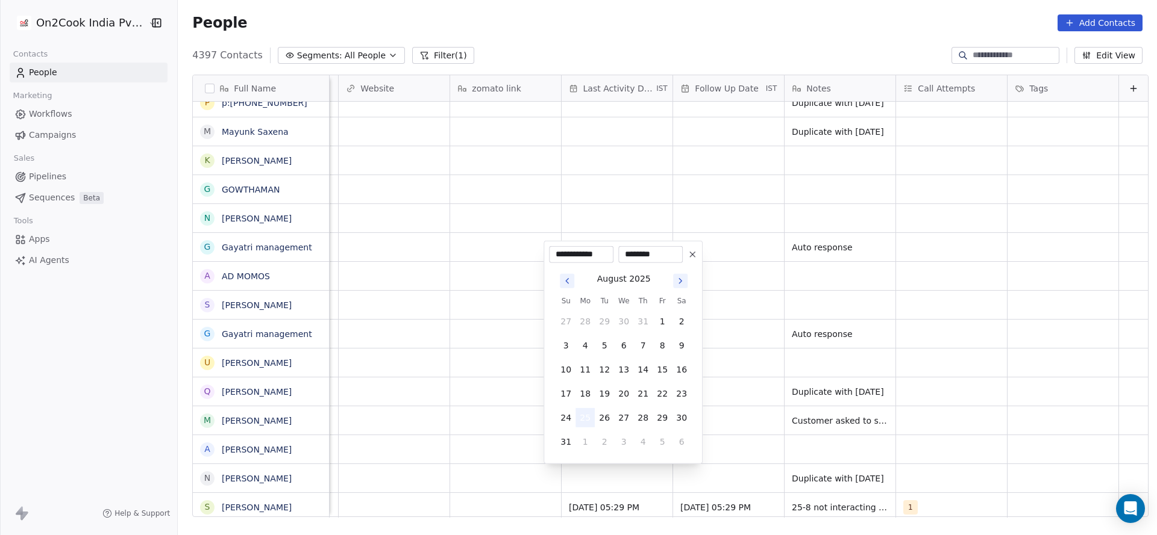
click at [577, 415] on button "25" at bounding box center [584, 417] width 19 height 19
click at [504, 432] on html "On2Cook India Pvt. Ltd. Contacts People Marketing Workflows Campaigns Sales Pip…" at bounding box center [578, 267] width 1157 height 535
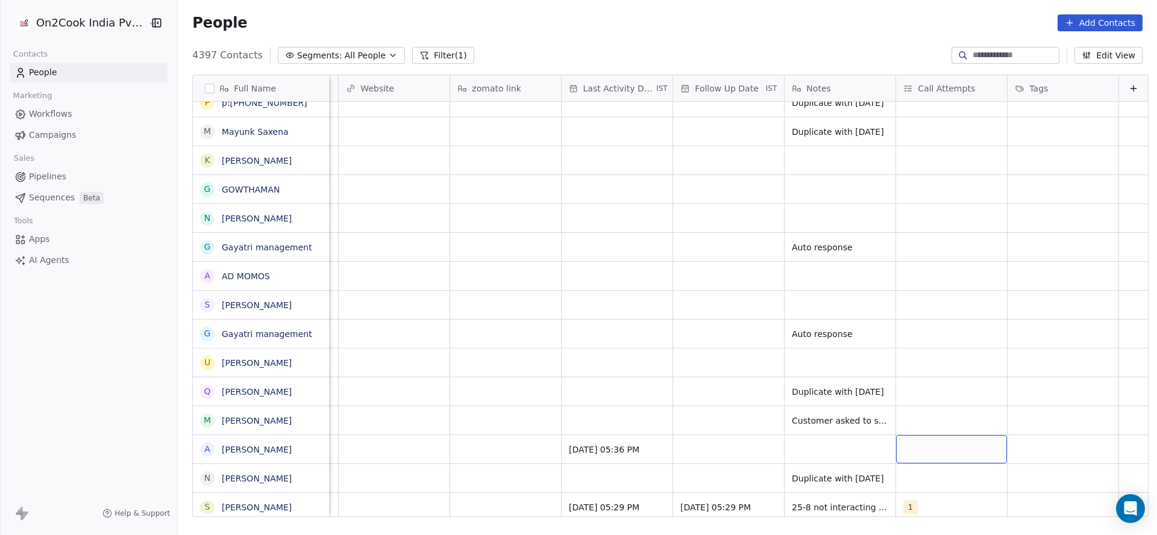
click at [931, 444] on div "grid" at bounding box center [951, 450] width 111 height 28
click at [924, 272] on div "1" at bounding box center [962, 276] width 107 height 13
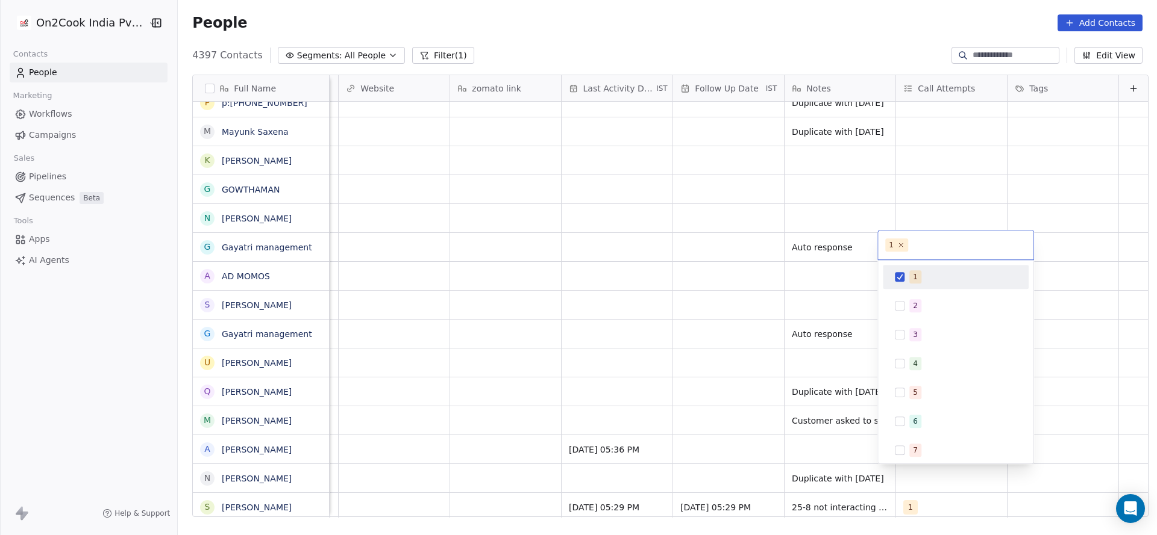
drag, startPoint x: 672, startPoint y: 420, endPoint x: 738, endPoint y: 461, distance: 78.2
click at [670, 420] on html "On2Cook India Pvt. Ltd. Contacts People Marketing Workflows Campaigns Sales Pip…" at bounding box center [578, 267] width 1157 height 535
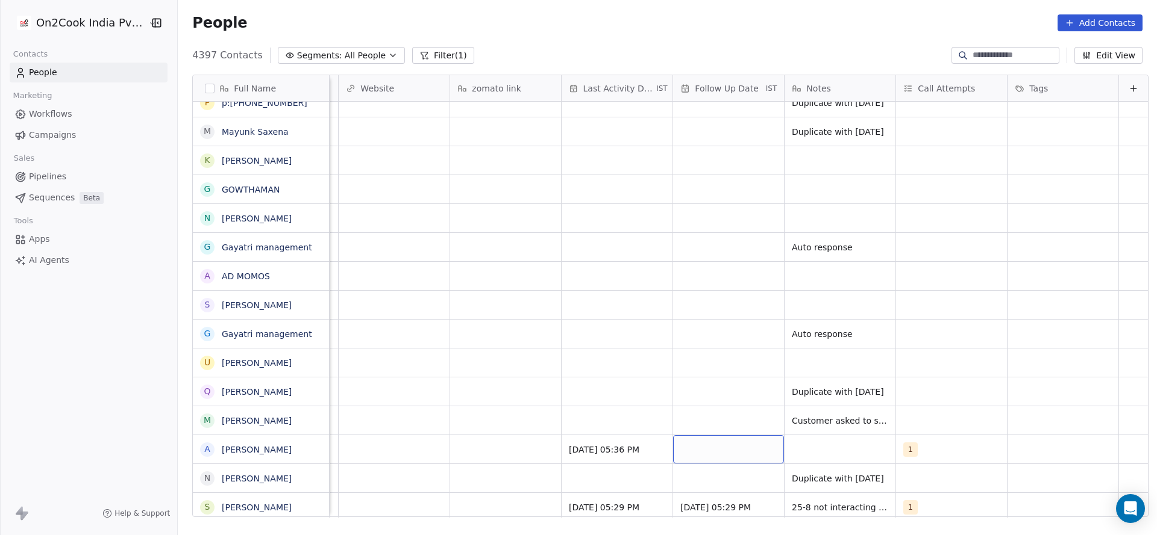
click at [714, 442] on div "grid" at bounding box center [728, 450] width 111 height 28
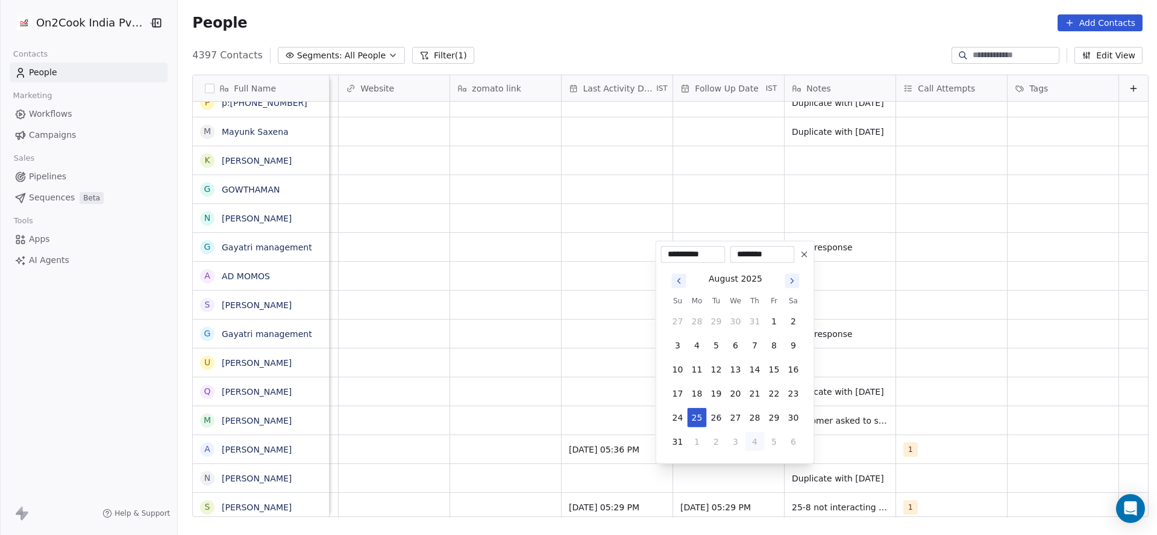
click at [752, 444] on button "4" at bounding box center [754, 441] width 19 height 19
type input "**********"
click at [840, 442] on html "On2Cook India Pvt. Ltd. Contacts People Marketing Workflows Campaigns Sales Pip…" at bounding box center [578, 267] width 1157 height 535
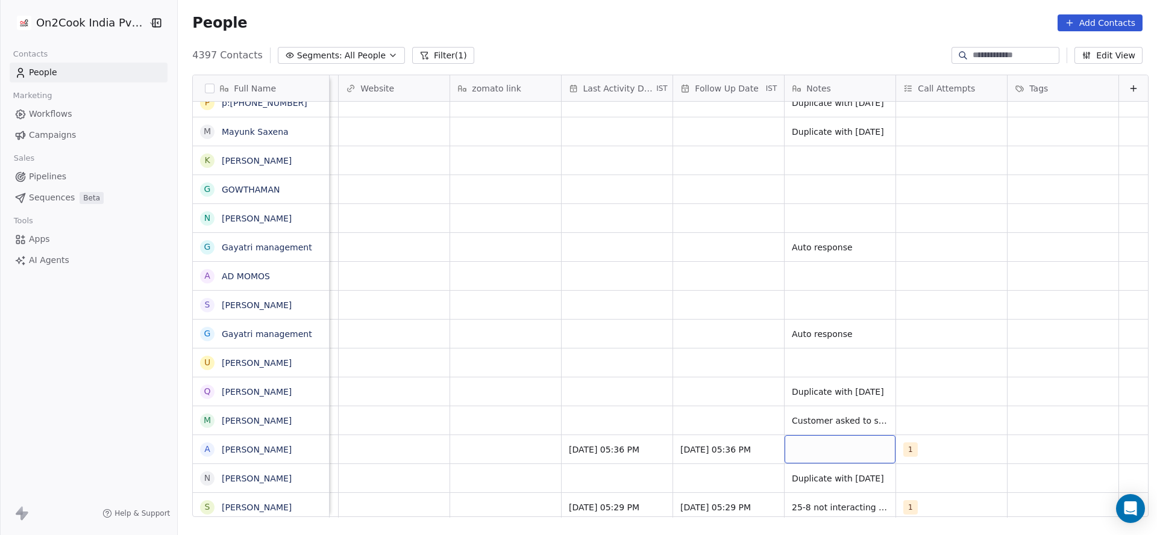
click at [814, 445] on div "grid" at bounding box center [839, 450] width 111 height 28
type textarea "**********"
click at [675, 454] on html "On2Cook India Pvt. Ltd. Contacts People Marketing Workflows Campaigns Sales Pip…" at bounding box center [578, 267] width 1157 height 535
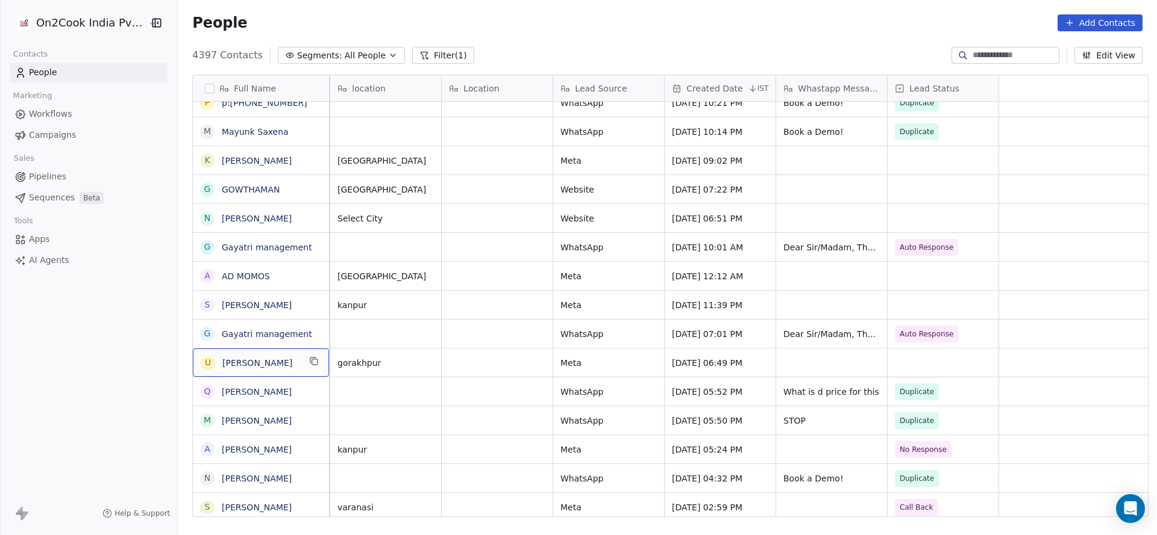
scroll to position [0, 0]
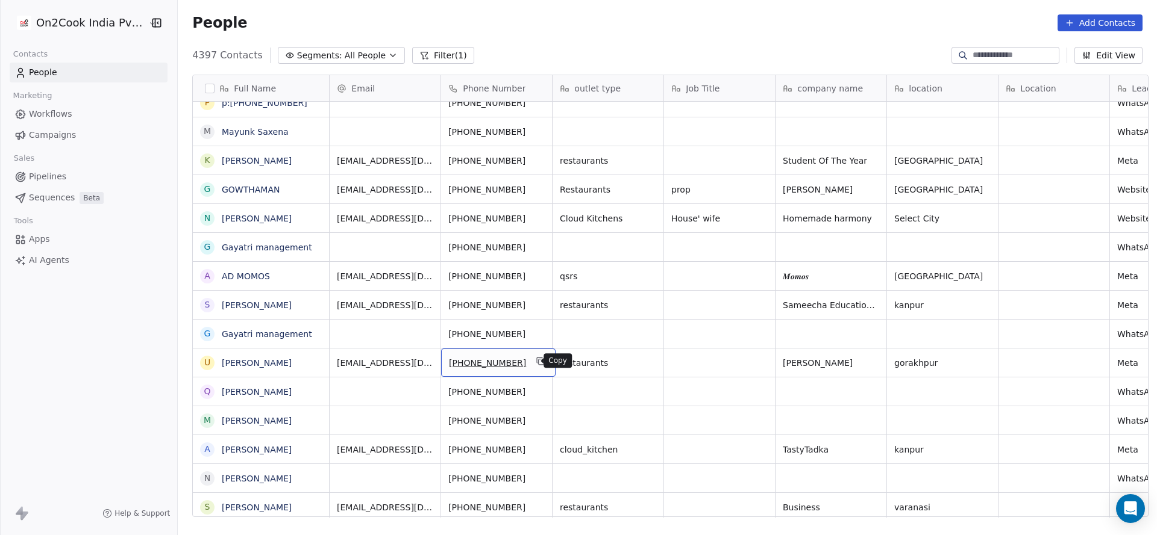
click at [536, 363] on icon "grid" at bounding box center [541, 362] width 10 height 10
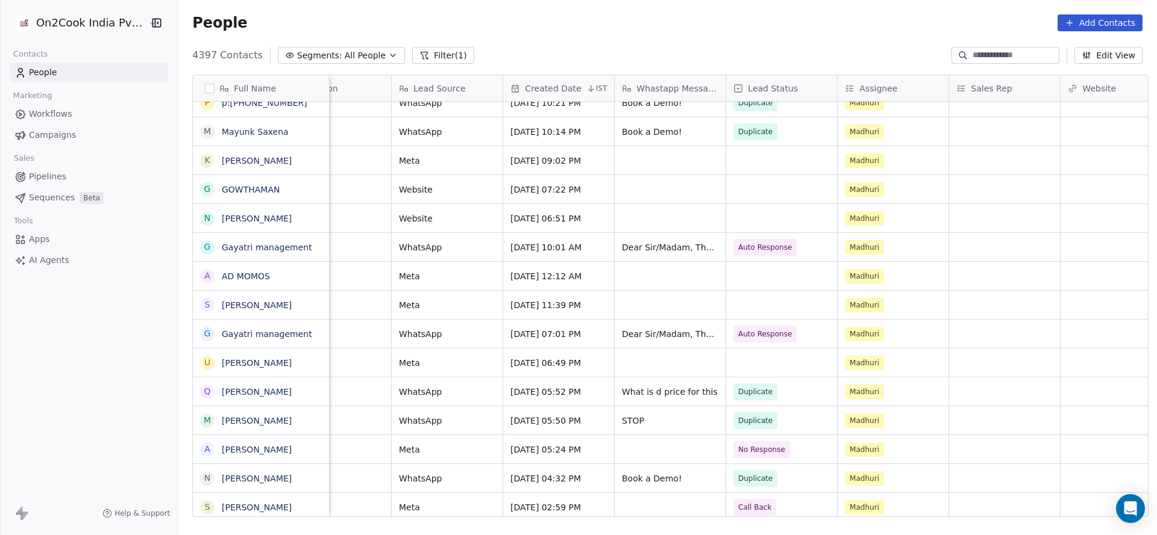
scroll to position [0, 1057]
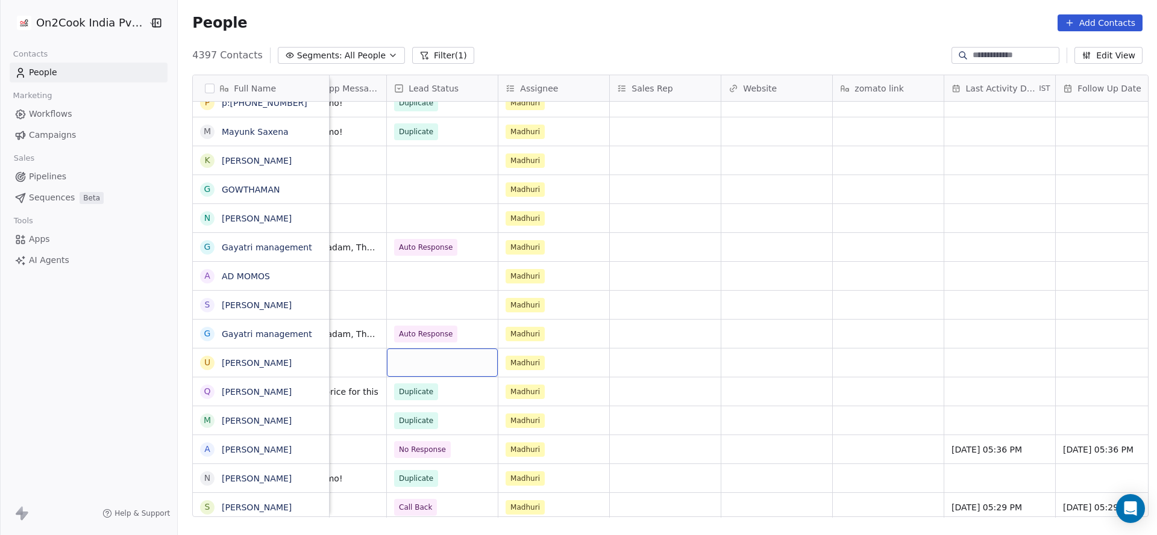
click at [425, 368] on div "grid" at bounding box center [442, 363] width 111 height 28
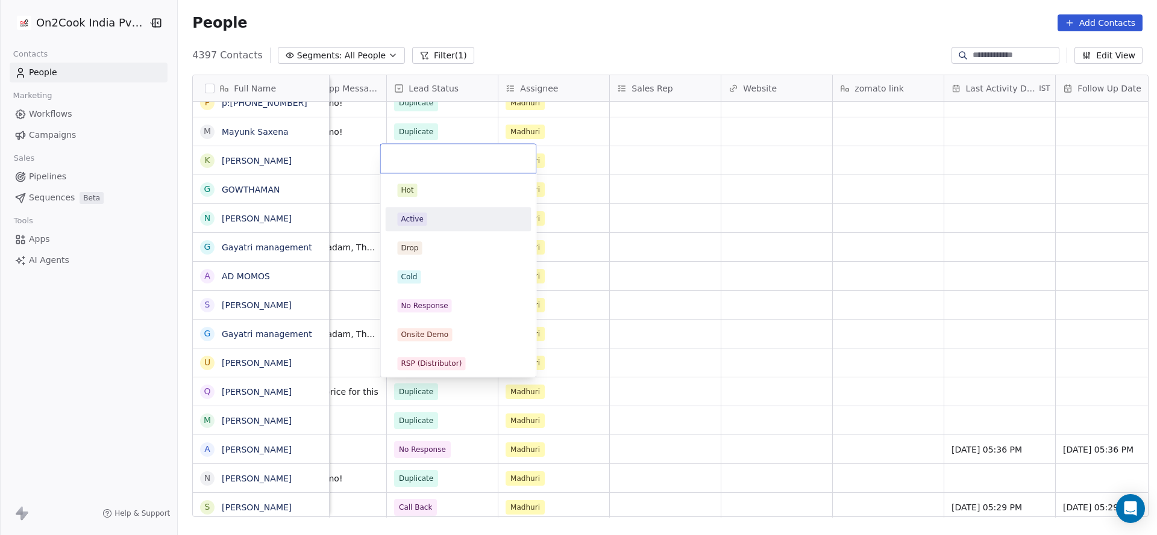
click at [422, 211] on div "Active" at bounding box center [458, 219] width 136 height 19
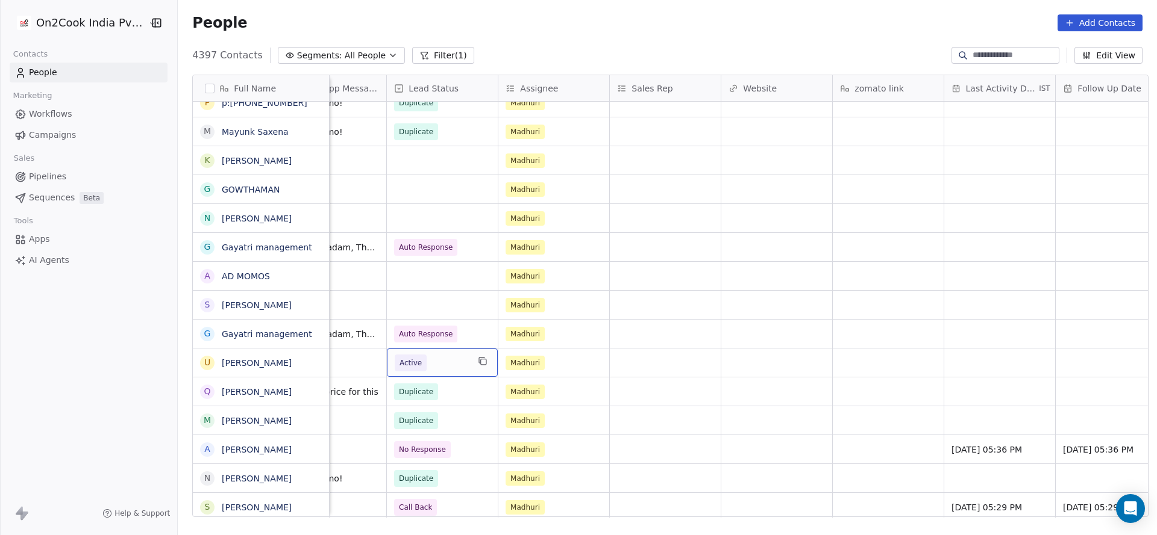
scroll to position [0, 1453]
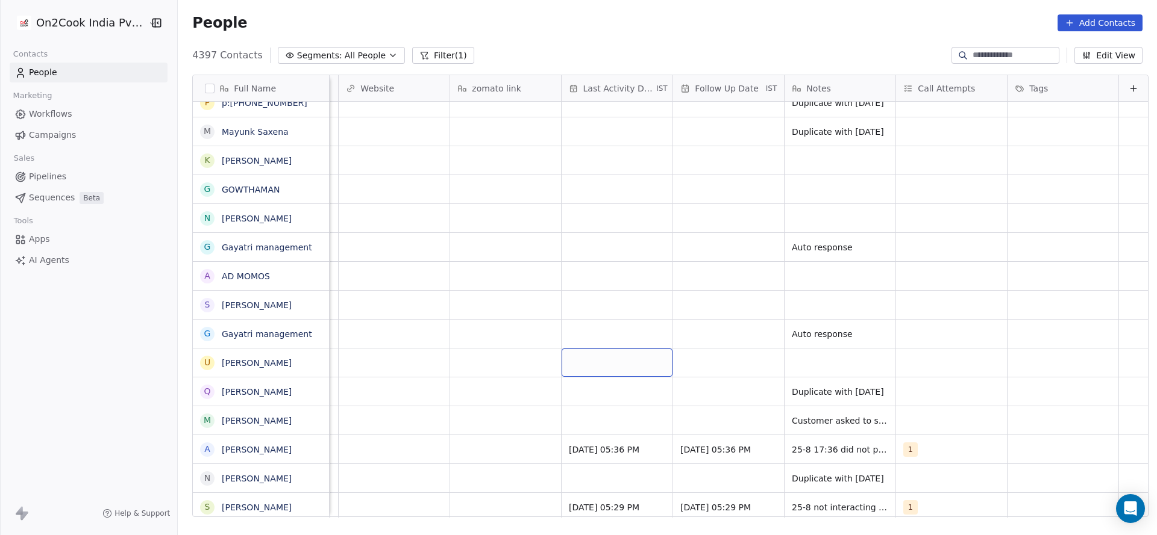
click at [596, 363] on div "grid" at bounding box center [616, 363] width 111 height 28
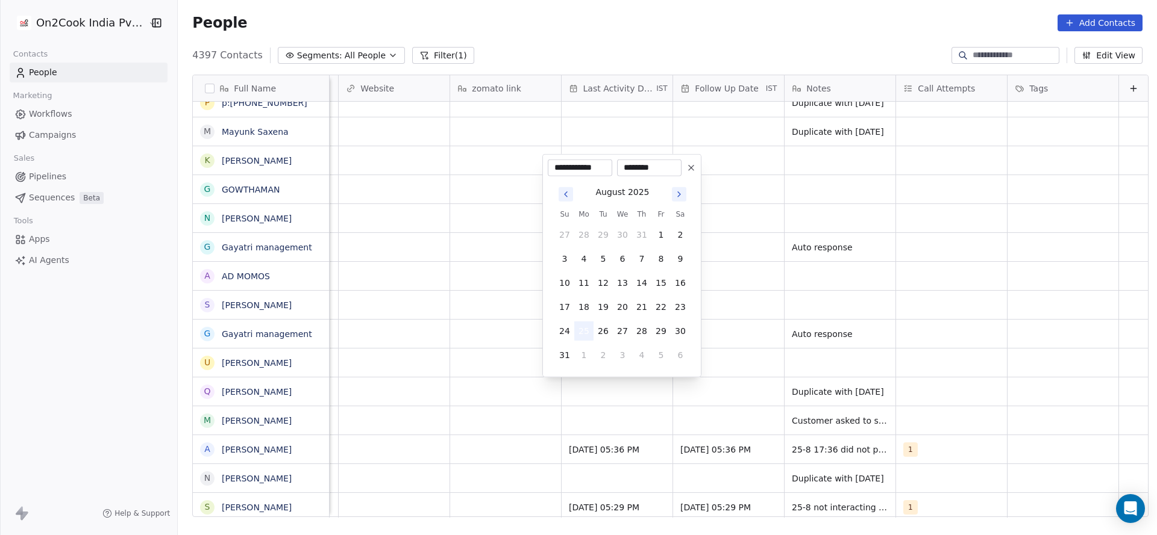
click at [576, 333] on button "25" at bounding box center [583, 331] width 19 height 19
click at [372, 397] on html "On2Cook India Pvt. Ltd. Contacts People Marketing Workflows Campaigns Sales Pip…" at bounding box center [578, 267] width 1157 height 535
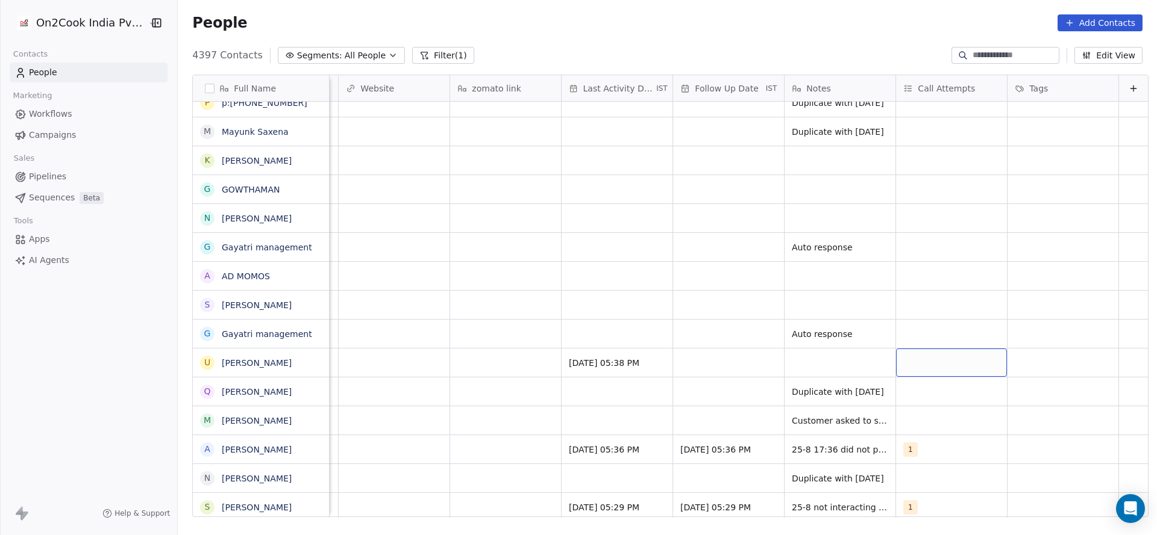
click at [914, 354] on div "grid" at bounding box center [951, 363] width 111 height 28
click at [909, 196] on span "1" at bounding box center [914, 190] width 12 height 13
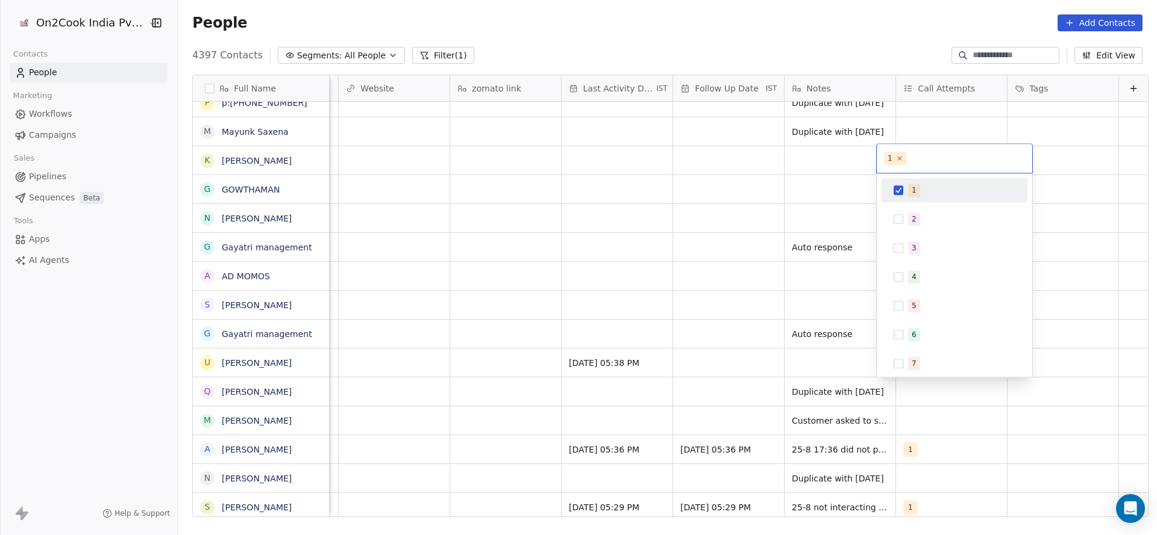
click at [734, 322] on html "On2Cook India Pvt. Ltd. Contacts People Marketing Workflows Campaigns Sales Pip…" at bounding box center [578, 267] width 1157 height 535
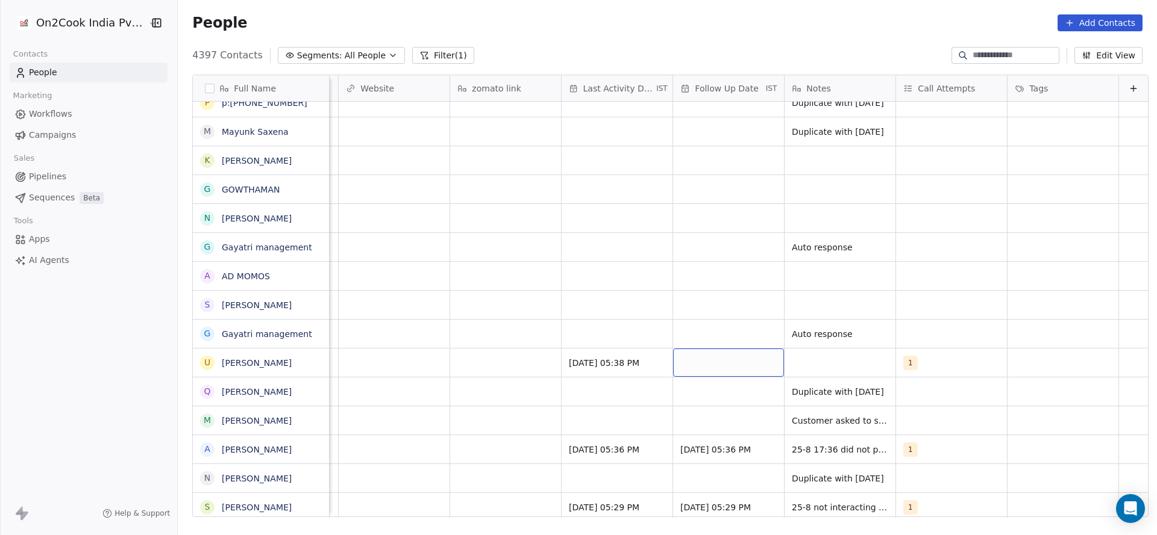
click at [673, 365] on div "grid" at bounding box center [728, 363] width 111 height 28
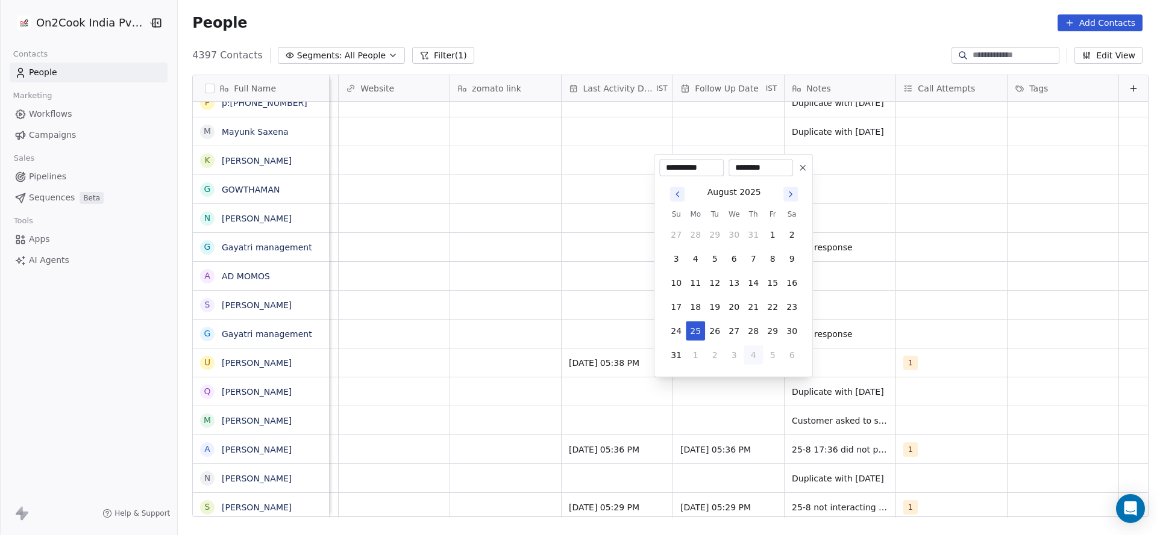
click at [746, 351] on button "4" at bounding box center [752, 355] width 19 height 19
type input "**********"
click at [837, 349] on html "On2Cook India Pvt. Ltd. Contacts People Marketing Workflows Campaigns Sales Pip…" at bounding box center [578, 267] width 1157 height 535
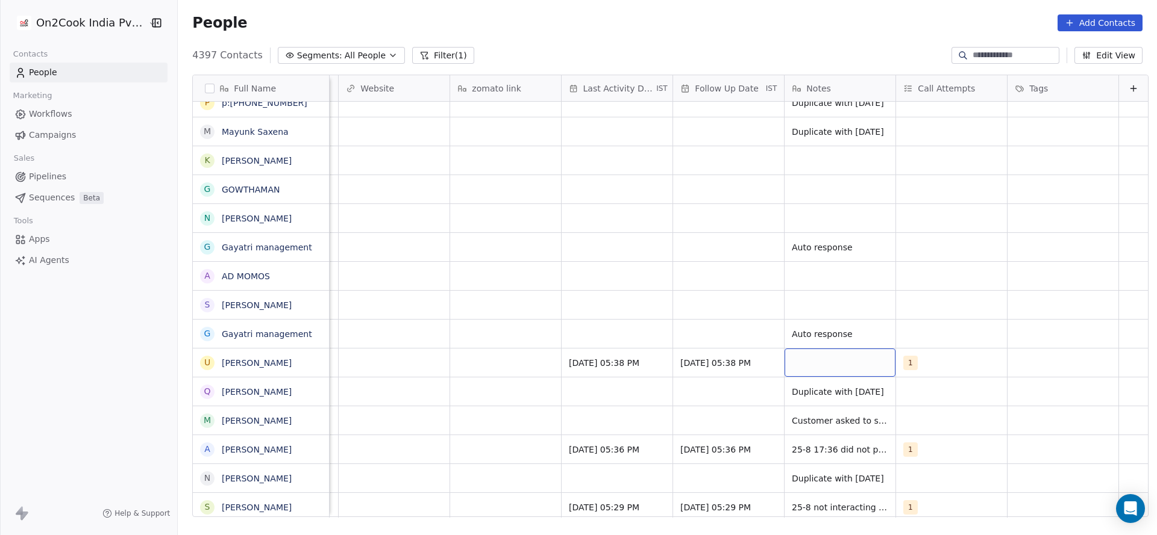
click at [835, 352] on div "grid" at bounding box center [839, 363] width 111 height 28
type textarea "**********"
click at [607, 380] on html "On2Cook India Pvt. Ltd. Contacts People Marketing Workflows Campaigns Sales Pip…" at bounding box center [578, 267] width 1157 height 535
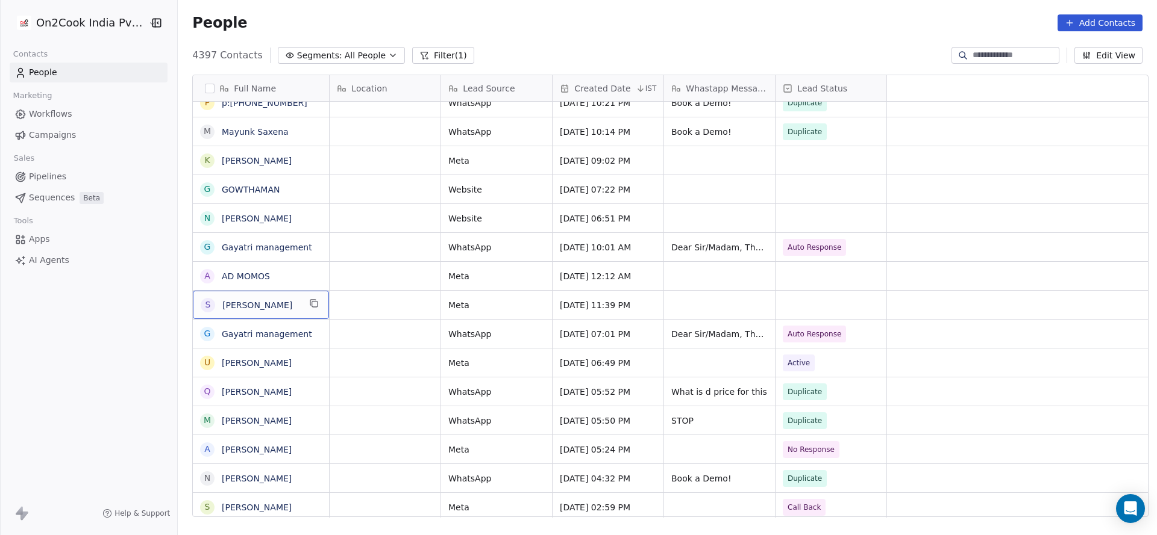
scroll to position [0, 0]
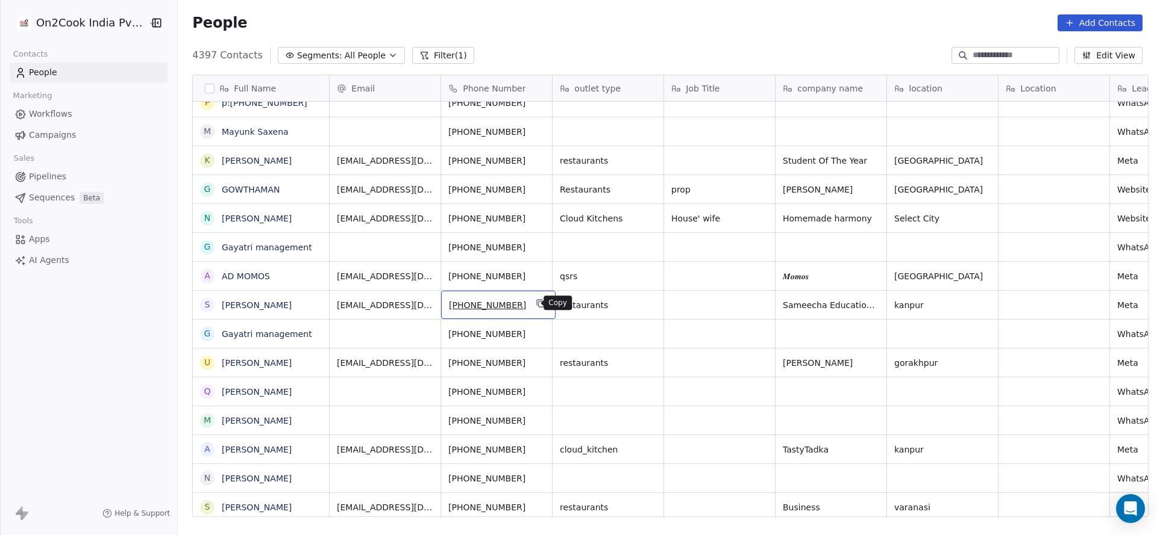
click at [536, 300] on icon "grid" at bounding box center [541, 304] width 10 height 10
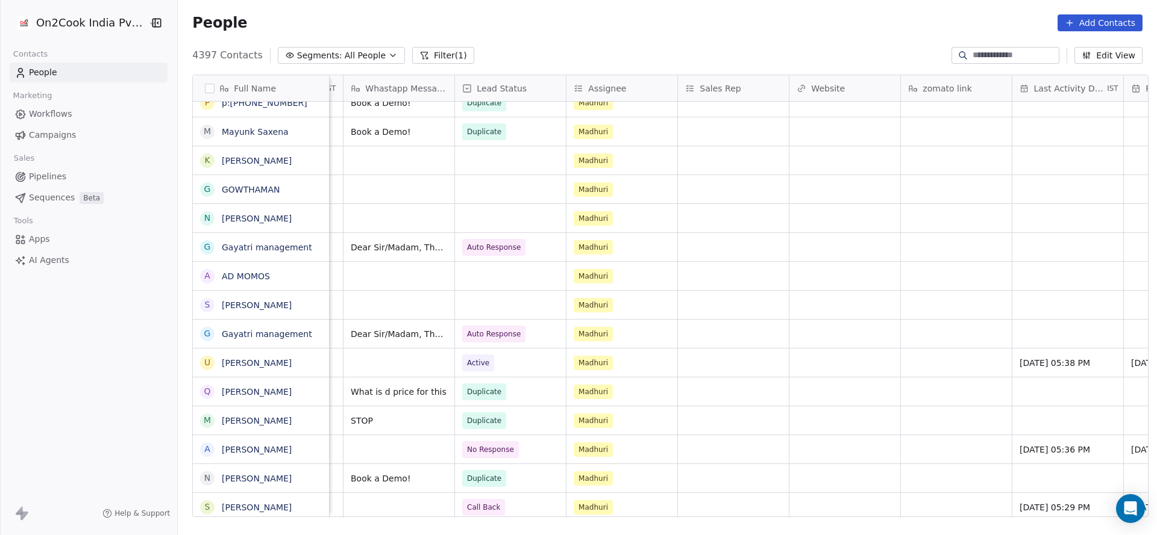
scroll to position [0, 1157]
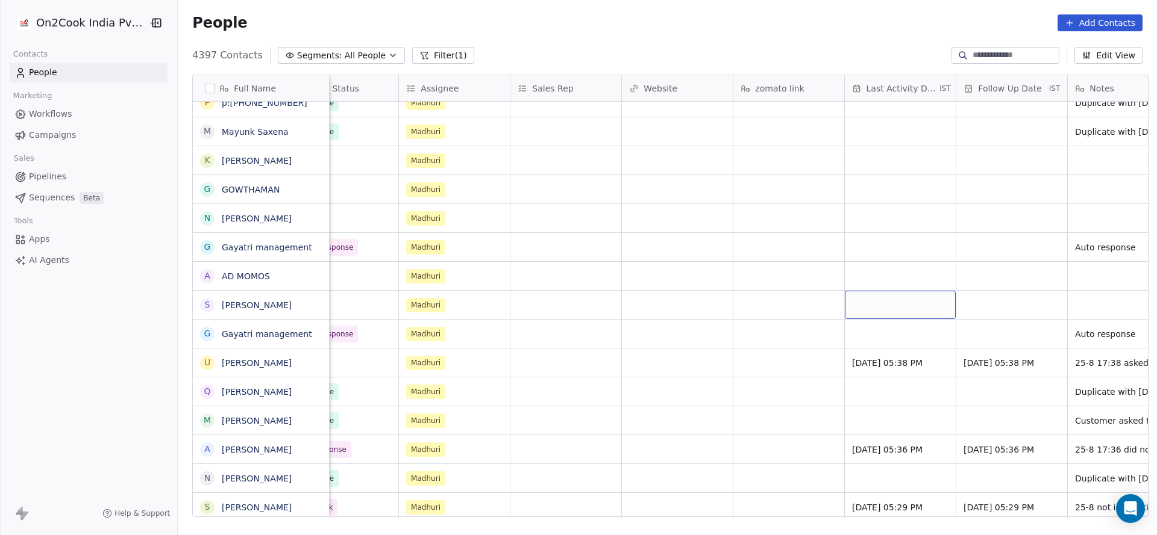
click at [894, 300] on div "grid" at bounding box center [900, 305] width 111 height 28
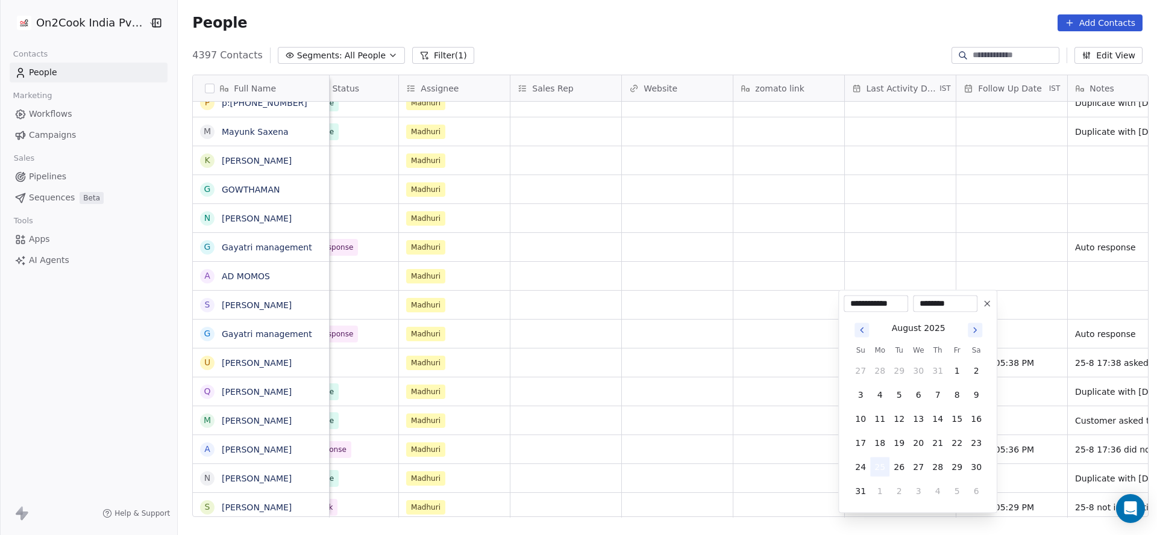
click at [872, 466] on button "25" at bounding box center [879, 467] width 19 height 19
click at [766, 443] on html "On2Cook India Pvt. Ltd. Contacts People Marketing Workflows Campaigns Sales Pip…" at bounding box center [578, 267] width 1157 height 535
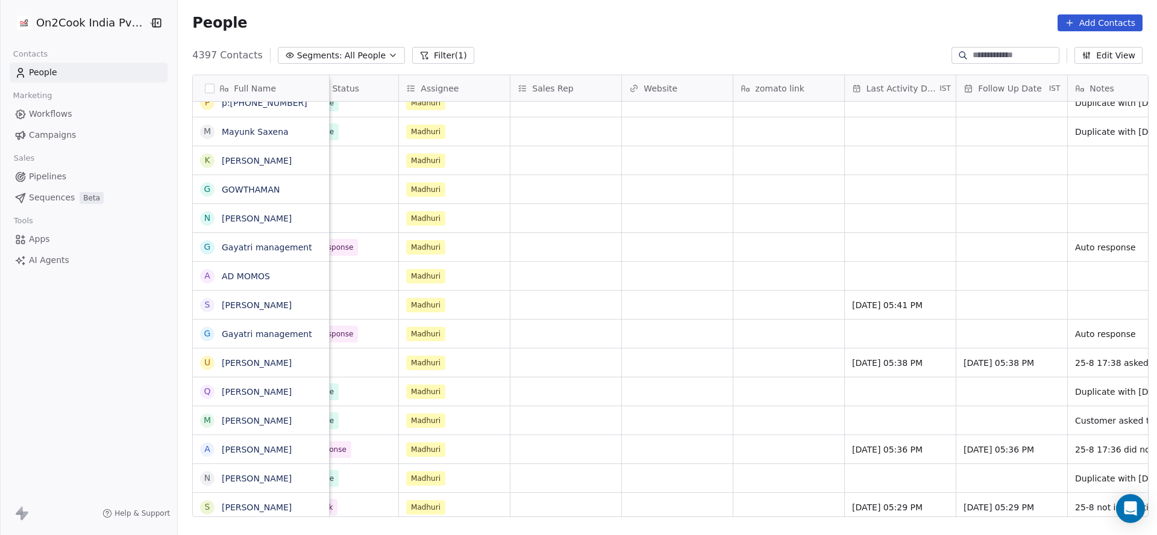
scroll to position [0, 1453]
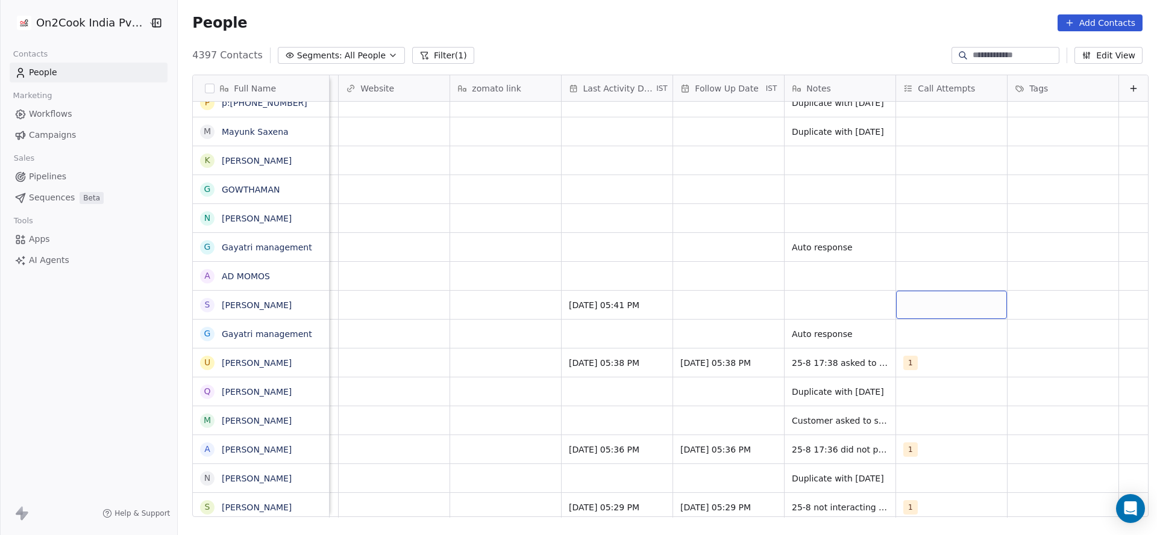
click at [925, 308] on div "grid" at bounding box center [951, 305] width 111 height 28
click at [908, 328] on div "1" at bounding box center [954, 336] width 136 height 19
click at [739, 333] on html "On2Cook India Pvt. Ltd. Contacts People Marketing Workflows Campaigns Sales Pip…" at bounding box center [578, 267] width 1157 height 535
click at [698, 304] on div "grid" at bounding box center [728, 305] width 111 height 28
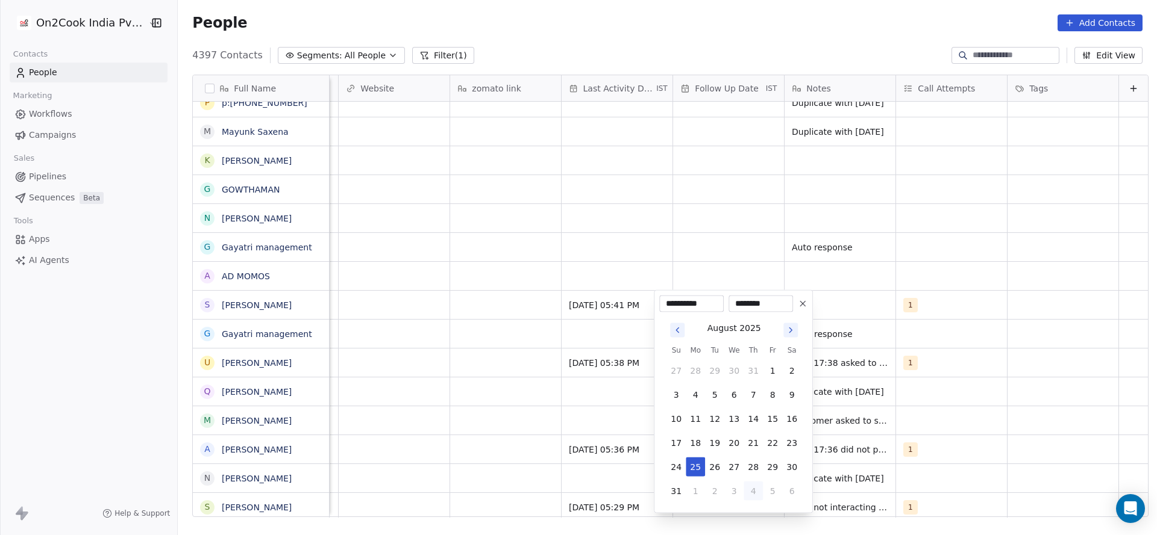
click at [755, 495] on button "4" at bounding box center [752, 491] width 19 height 19
type input "**********"
click at [368, 318] on html "On2Cook India Pvt. Ltd. Contacts People Marketing Workflows Campaigns Sales Pip…" at bounding box center [578, 267] width 1157 height 535
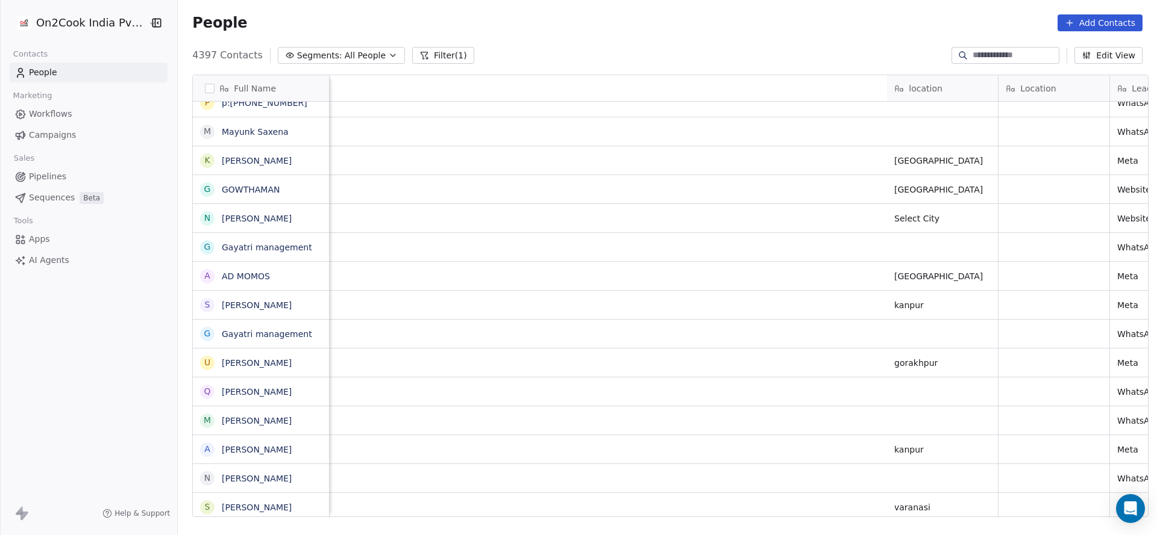
scroll to position [0, 998]
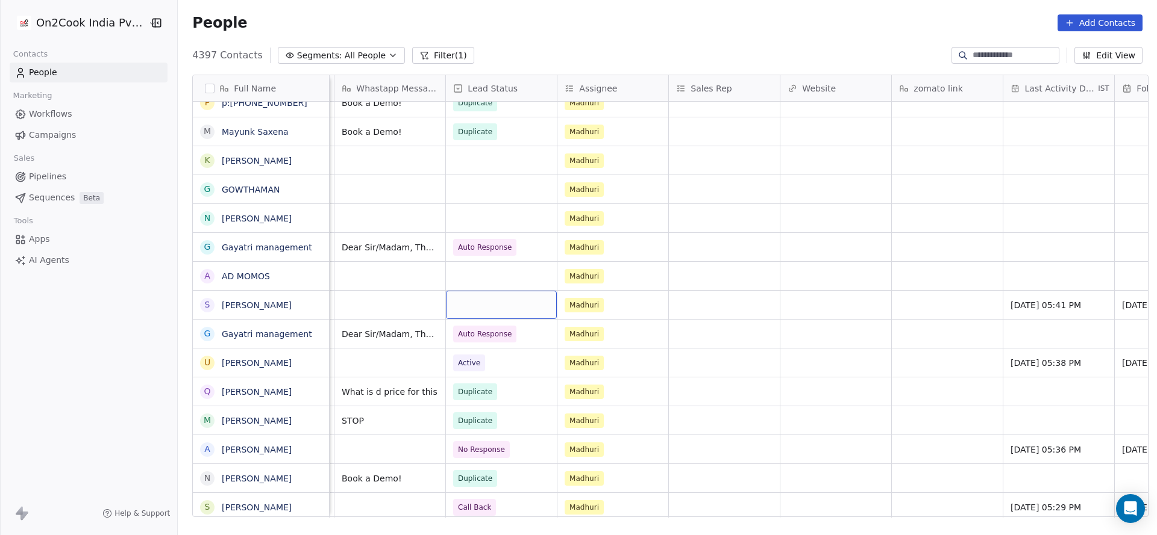
click at [499, 307] on div "grid" at bounding box center [501, 305] width 111 height 28
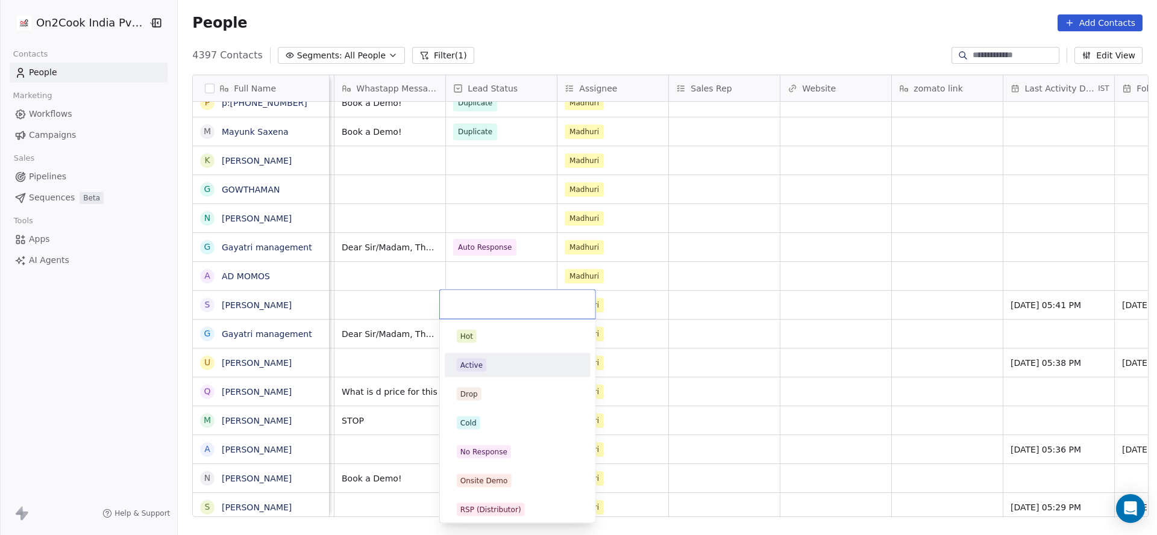
click at [487, 363] on div "Active" at bounding box center [518, 365] width 122 height 13
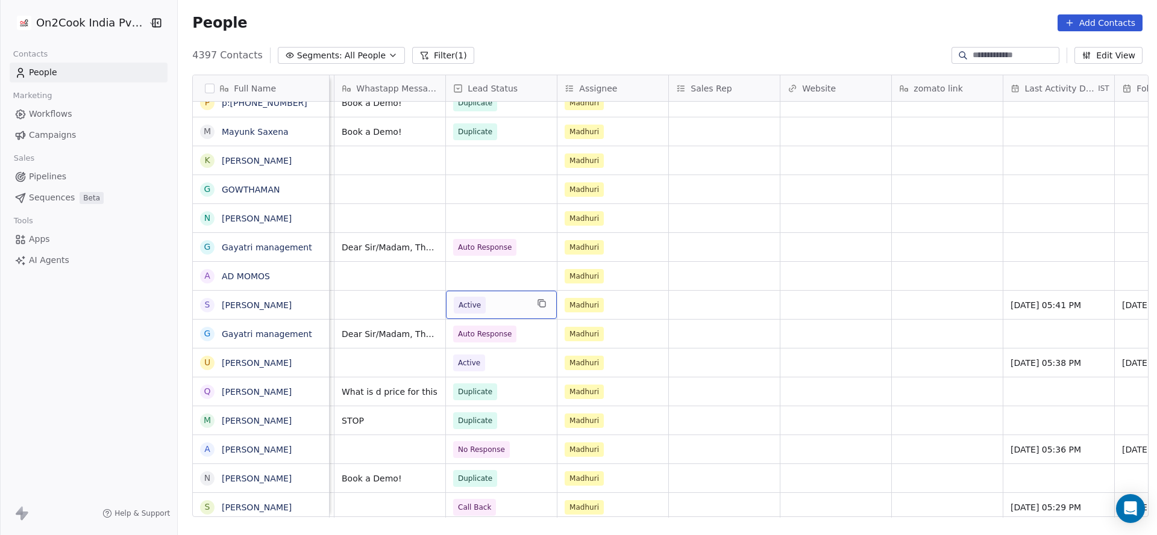
scroll to position [0, 1453]
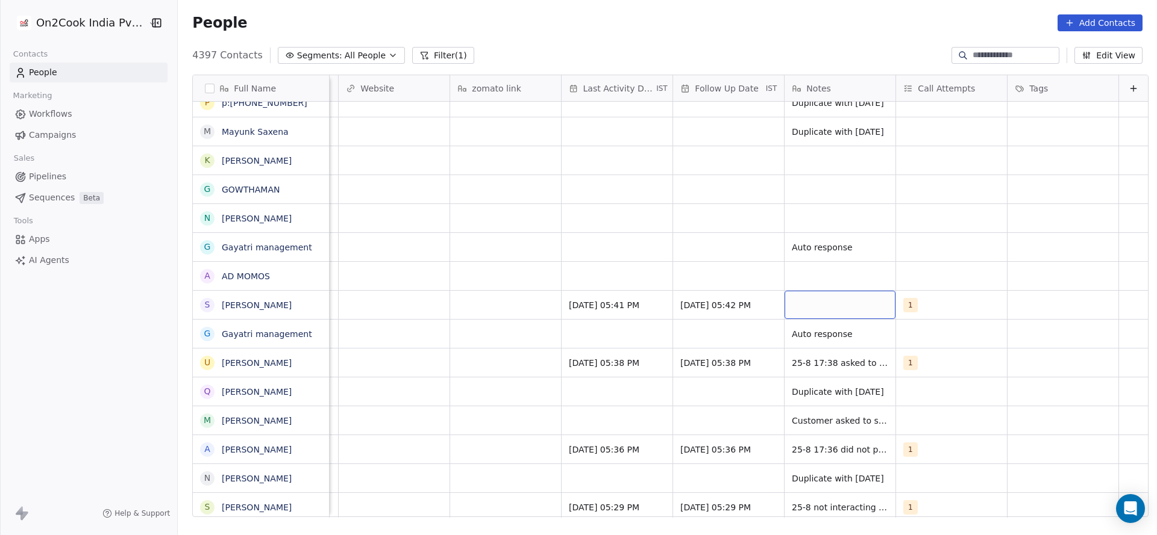
click at [788, 308] on div "grid" at bounding box center [839, 305] width 111 height 28
type textarea "**********"
click at [497, 302] on html "On2Cook India Pvt. Ltd. Contacts People Marketing Workflows Campaigns Sales Pip…" at bounding box center [578, 267] width 1157 height 535
click at [819, 303] on span "25-8 17:42 asked to share details and call back" at bounding box center [863, 308] width 143 height 24
click at [827, 314] on textarea "**********" at bounding box center [856, 309] width 180 height 37
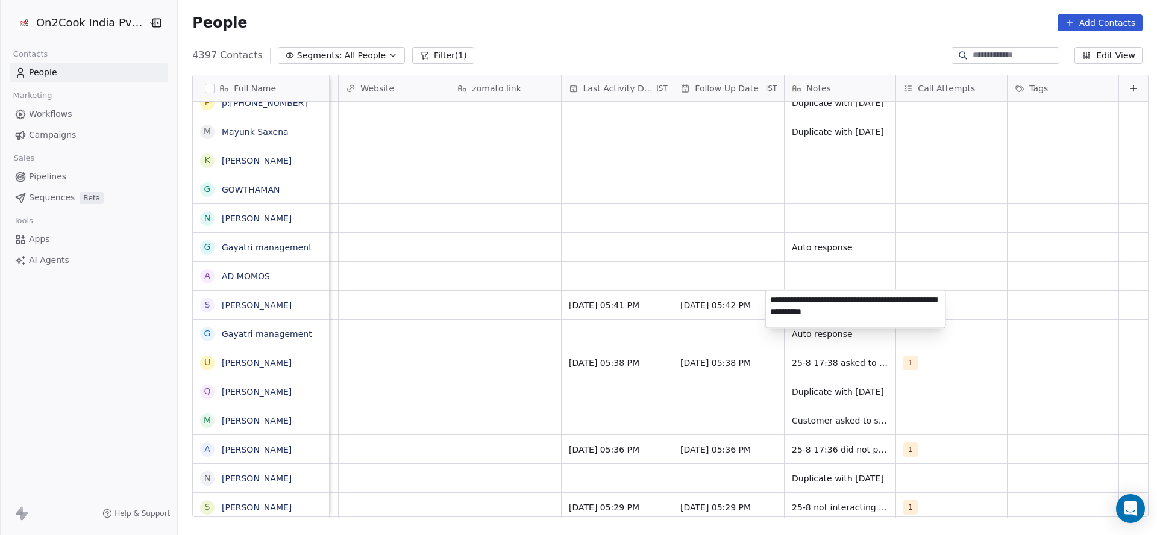
type textarea "**********"
click at [648, 330] on html "On2Cook India Pvt. Ltd. Contacts People Marketing Workflows Campaigns Sales Pip…" at bounding box center [578, 267] width 1157 height 535
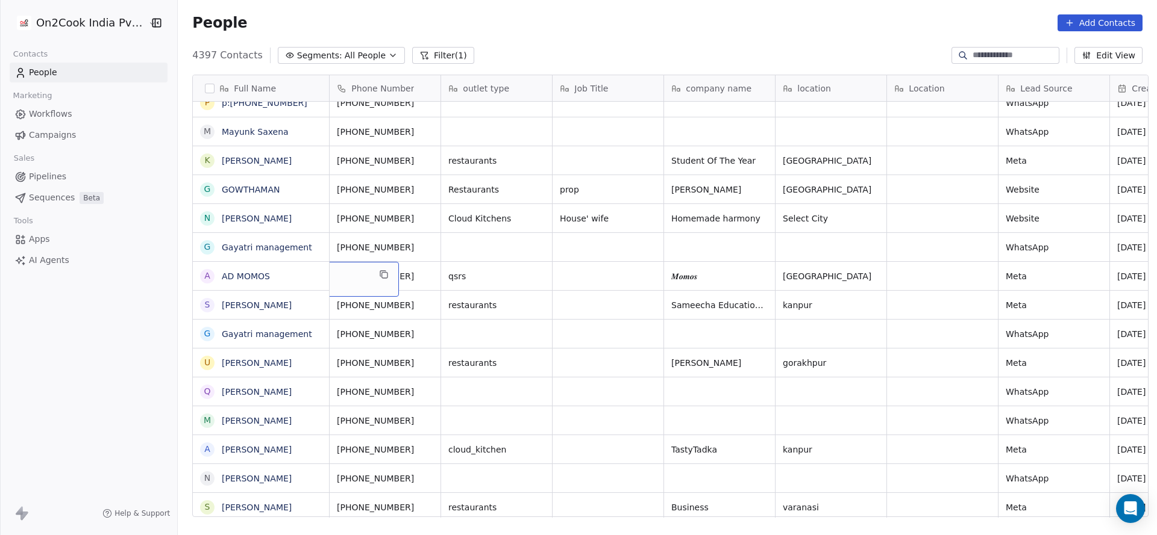
scroll to position [0, 0]
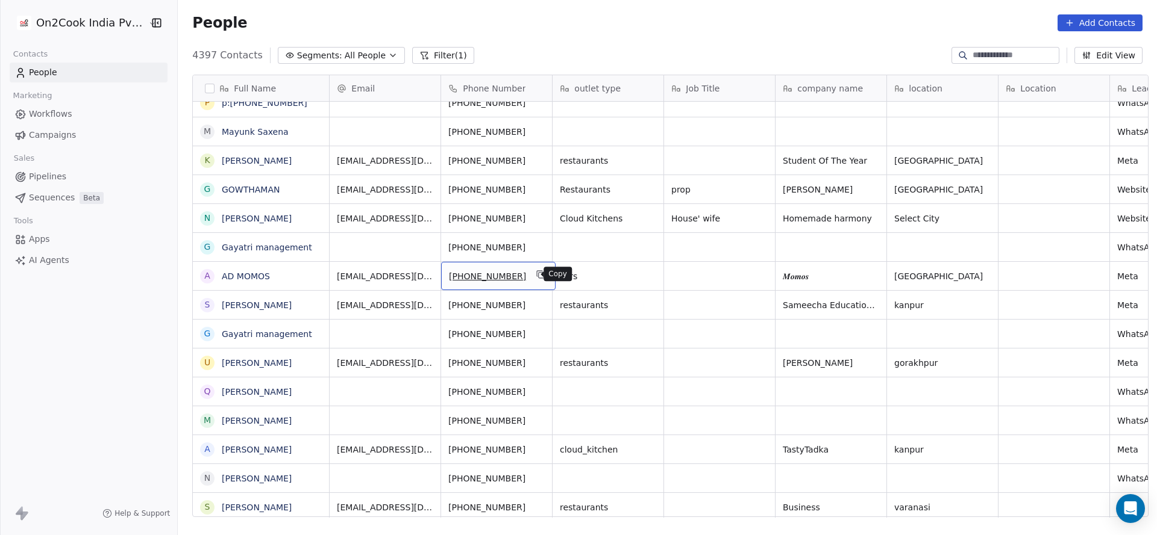
click at [536, 272] on icon "grid" at bounding box center [541, 275] width 10 height 10
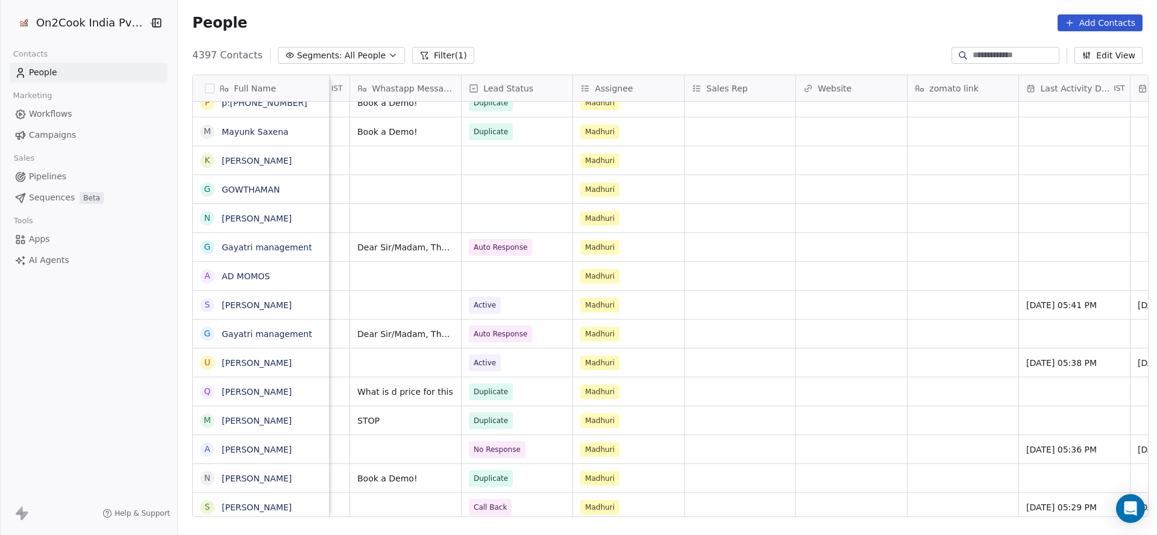
scroll to position [0, 1244]
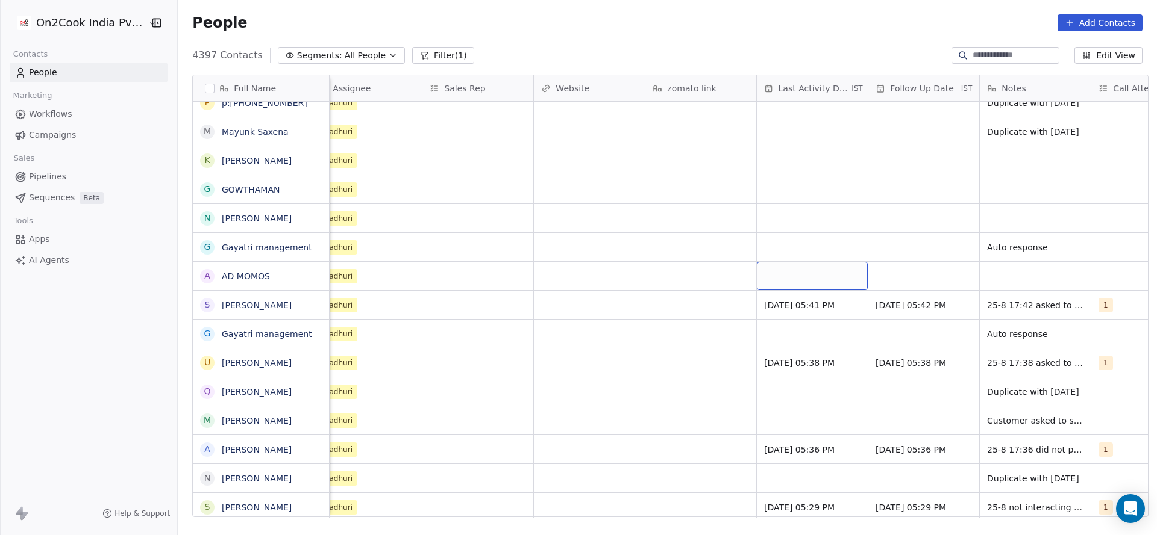
click at [810, 277] on div "grid" at bounding box center [812, 276] width 111 height 28
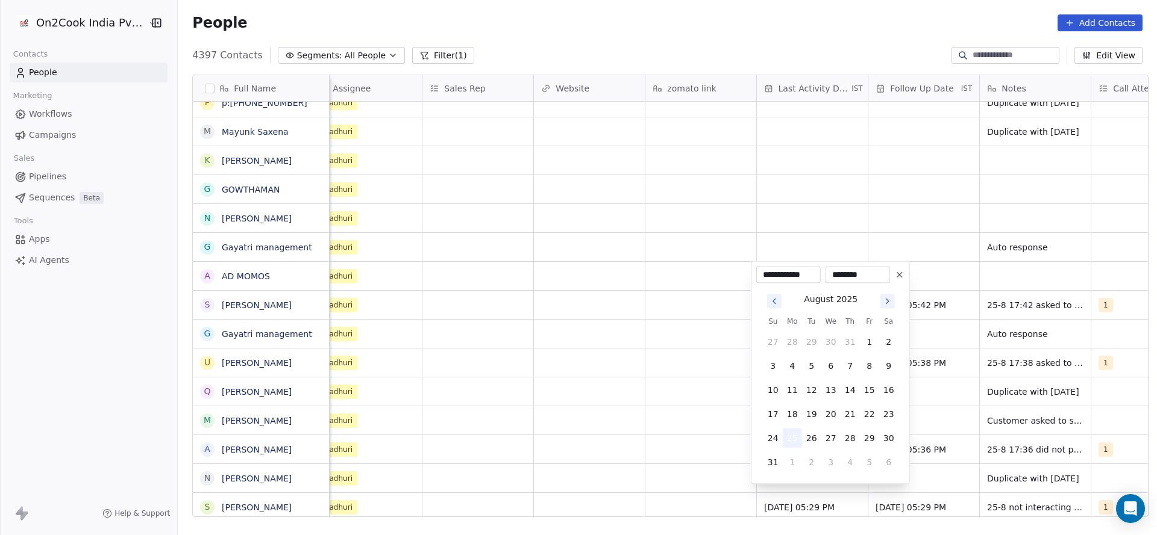
click at [796, 441] on button "25" at bounding box center [791, 438] width 19 height 19
click at [651, 421] on html "On2Cook India Pvt. Ltd. Contacts People Marketing Workflows Campaigns Sales Pip…" at bounding box center [578, 267] width 1157 height 535
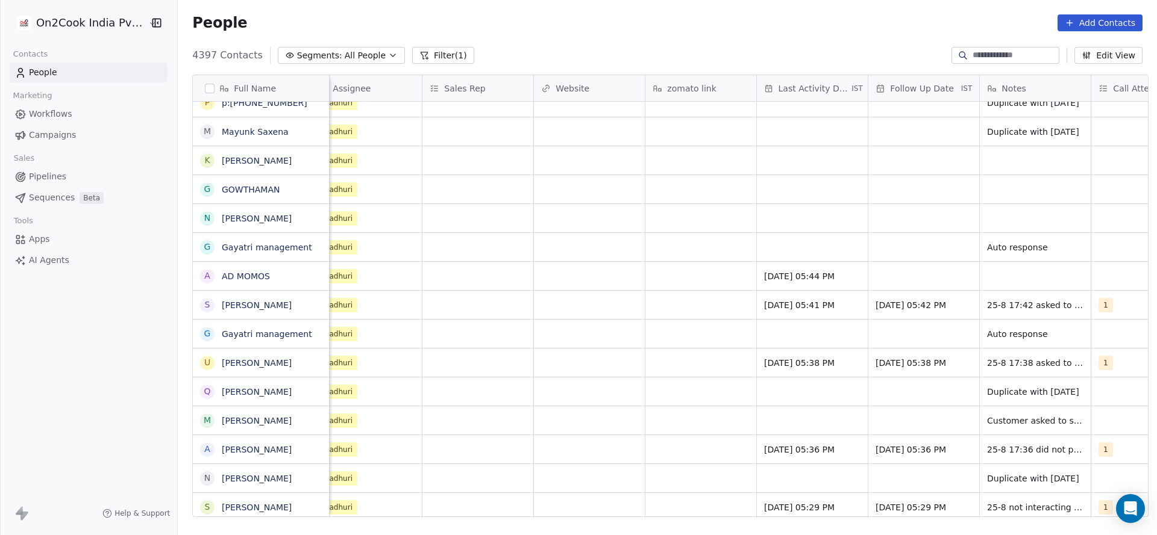
scroll to position [0, 1453]
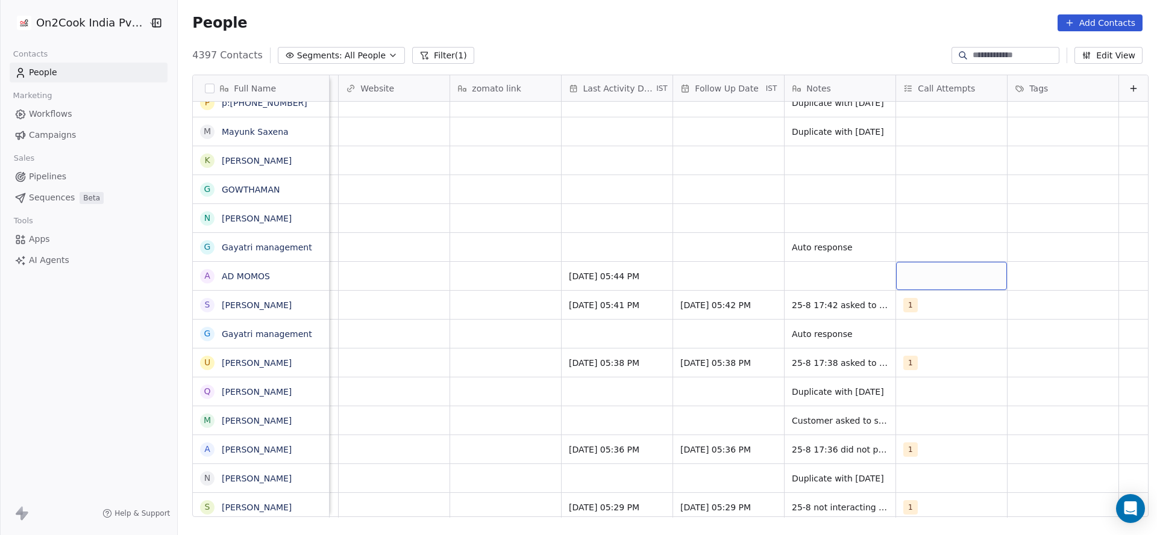
click at [923, 271] on div "grid" at bounding box center [951, 276] width 111 height 28
click at [903, 305] on div "1" at bounding box center [954, 307] width 136 height 19
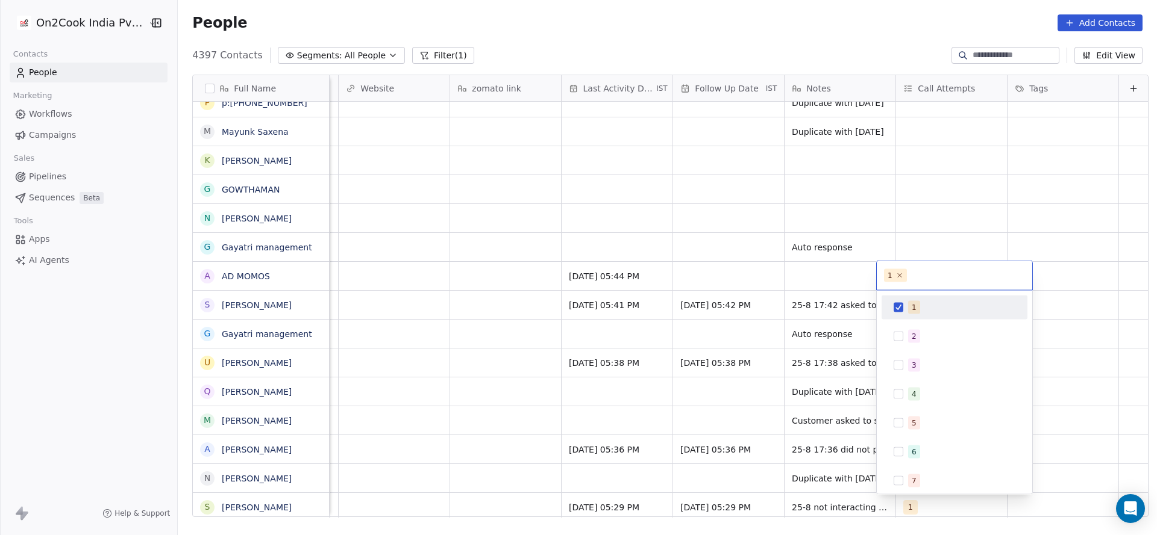
click at [793, 317] on html "On2Cook India Pvt. Ltd. Contacts People Marketing Workflows Campaigns Sales Pip…" at bounding box center [578, 267] width 1157 height 535
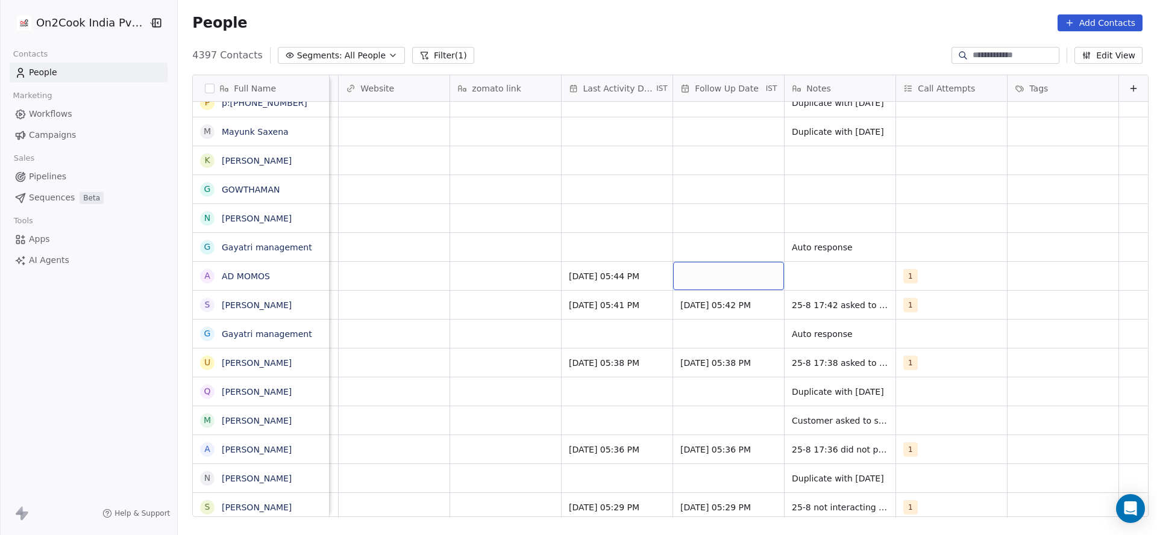
click at [708, 275] on div "grid" at bounding box center [728, 276] width 111 height 28
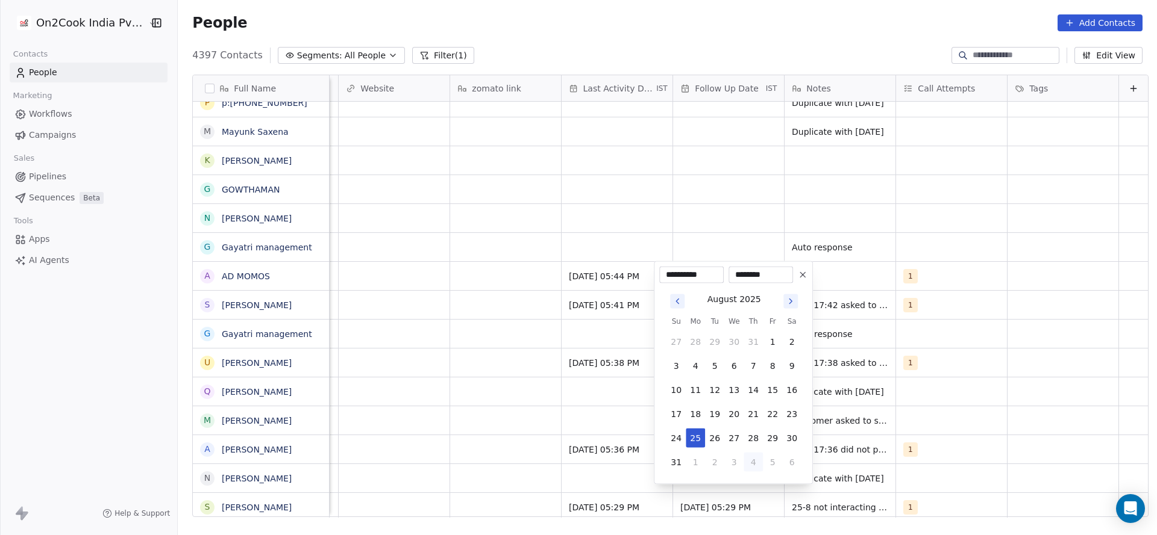
click at [756, 471] on button "4" at bounding box center [752, 462] width 19 height 19
type input "**********"
click at [466, 401] on html "On2Cook India Pvt. Ltd. Contacts People Marketing Workflows Campaigns Sales Pip…" at bounding box center [578, 267] width 1157 height 535
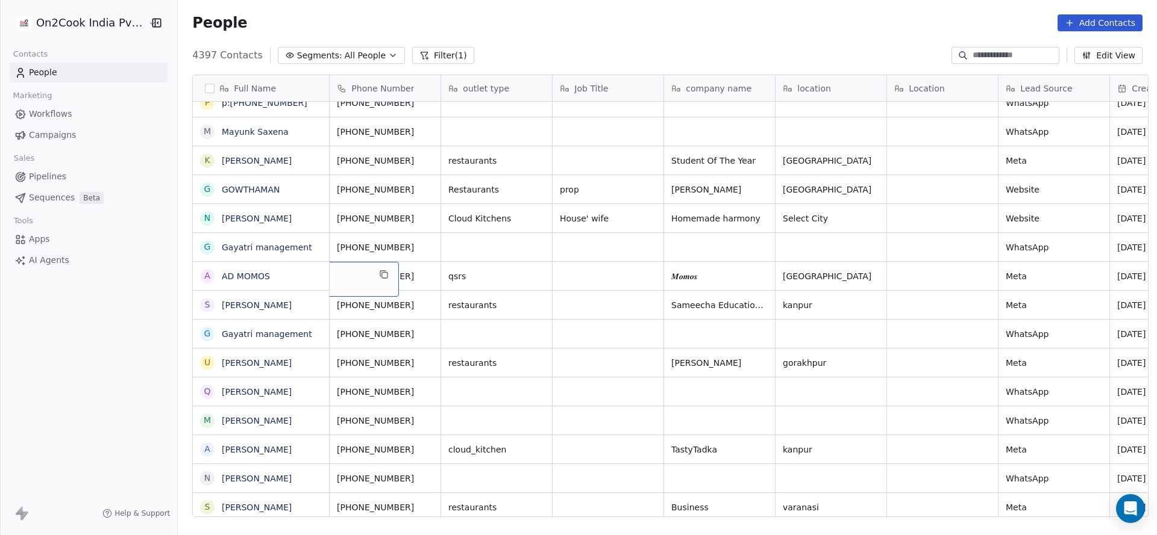
scroll to position [0, 0]
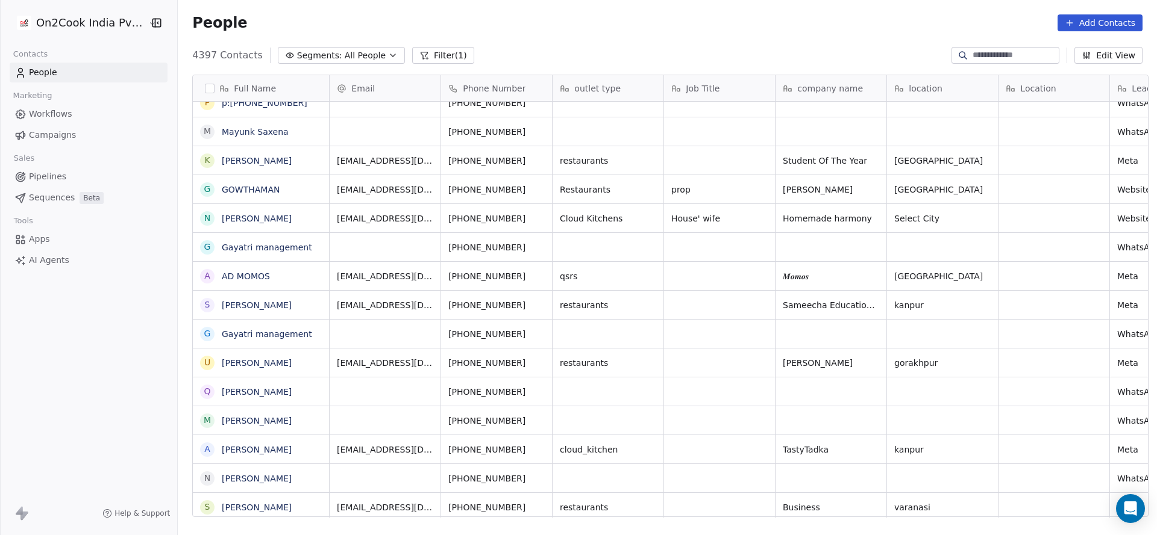
drag, startPoint x: 475, startPoint y: 520, endPoint x: 576, endPoint y: 525, distance: 101.3
click at [576, 525] on div "Full Name V Vandana Sharma l love singh J Joginderpal Pal Makkar r ratheesh Kum…" at bounding box center [667, 300] width 979 height 471
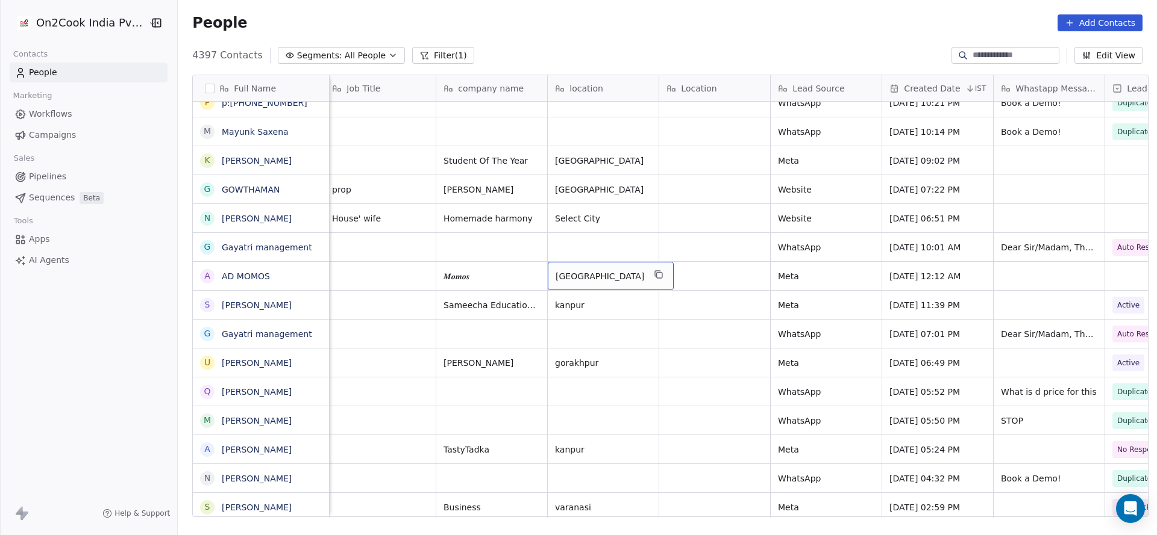
click at [620, 280] on span "allahabad_" at bounding box center [599, 276] width 89 height 12
type textarea "*********"
click at [698, 266] on html "On2Cook India Pvt. Ltd. Contacts People Marketing Workflows Campaigns Sales Pip…" at bounding box center [578, 267] width 1157 height 535
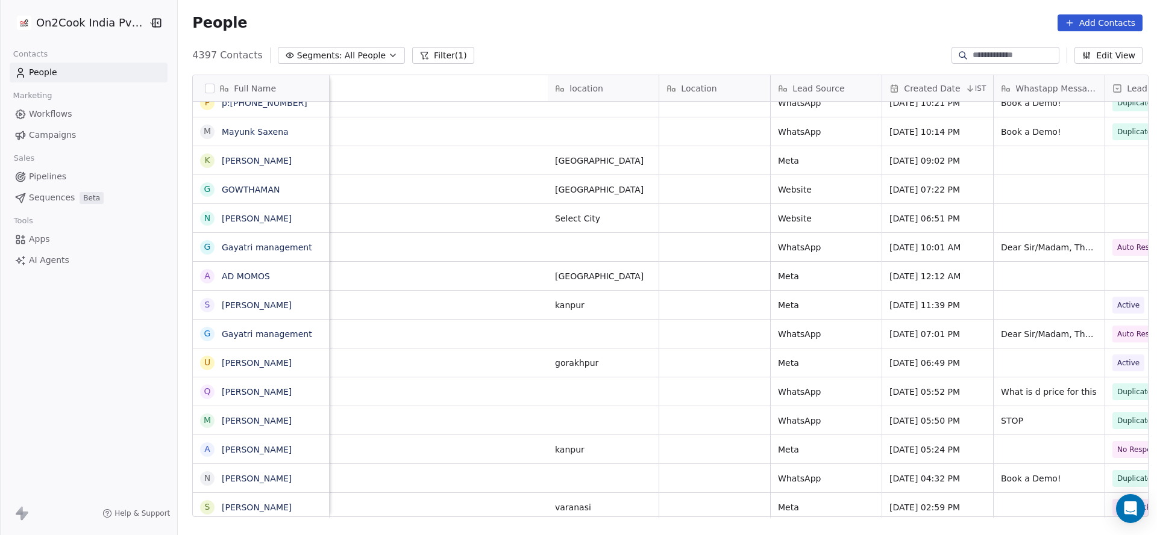
scroll to position [0, 949]
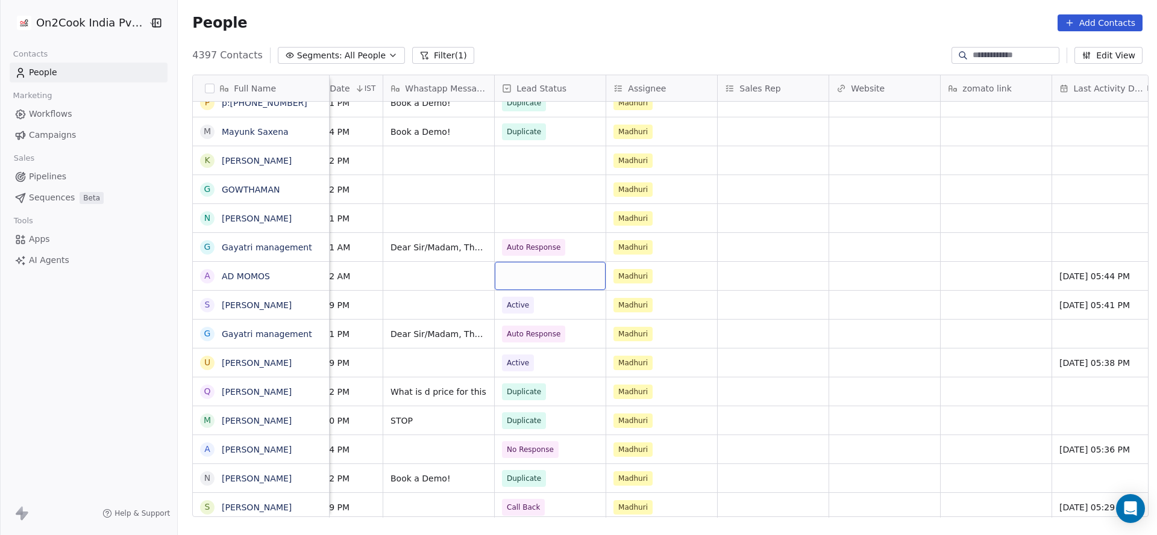
click at [528, 283] on div "grid" at bounding box center [550, 276] width 111 height 28
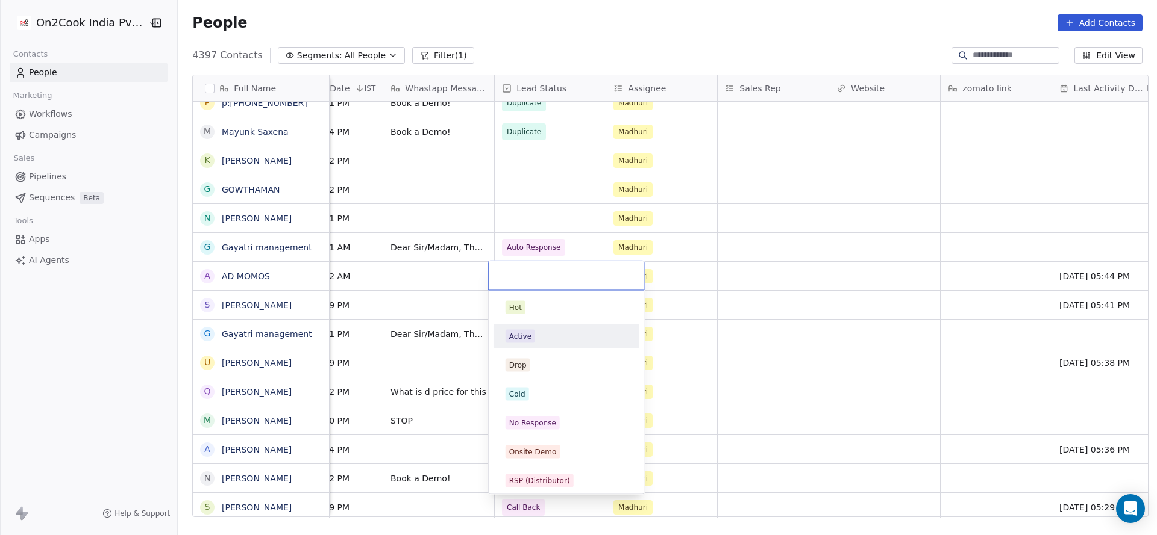
click at [528, 342] on span "Active" at bounding box center [520, 336] width 30 height 13
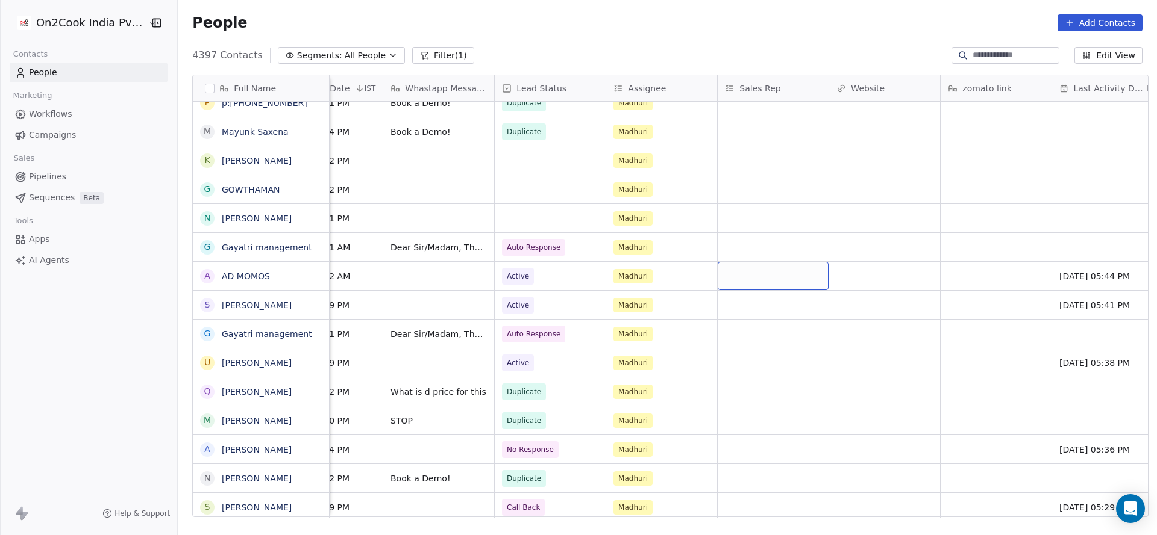
scroll to position [0, 1298]
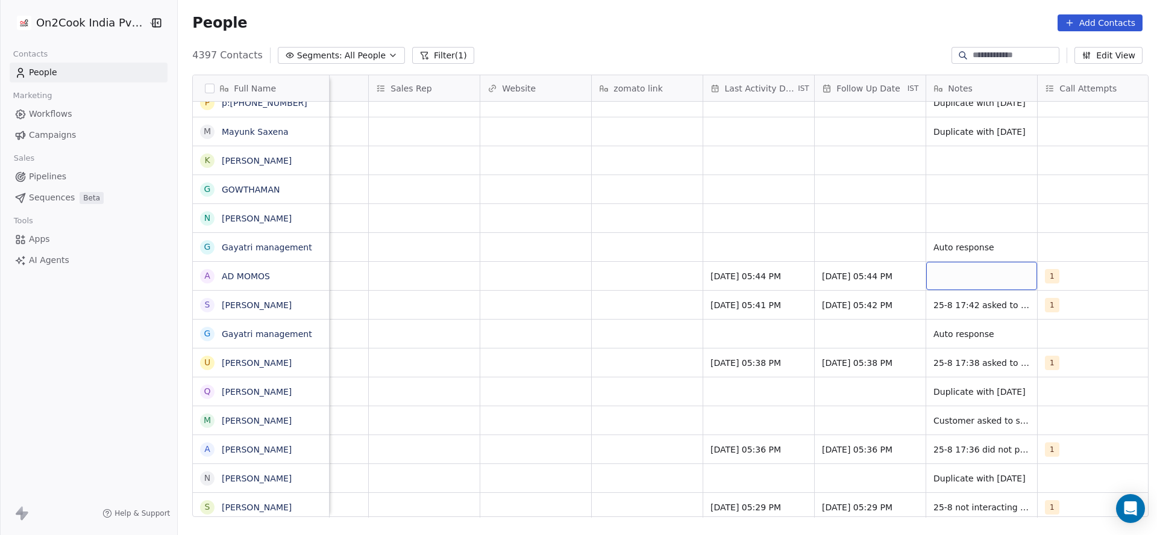
click at [990, 270] on div "grid" at bounding box center [981, 276] width 111 height 28
click at [976, 292] on textarea "**********" at bounding box center [975, 288] width 110 height 53
type textarea "**********"
click at [949, 308] on textarea "**********" at bounding box center [975, 288] width 110 height 53
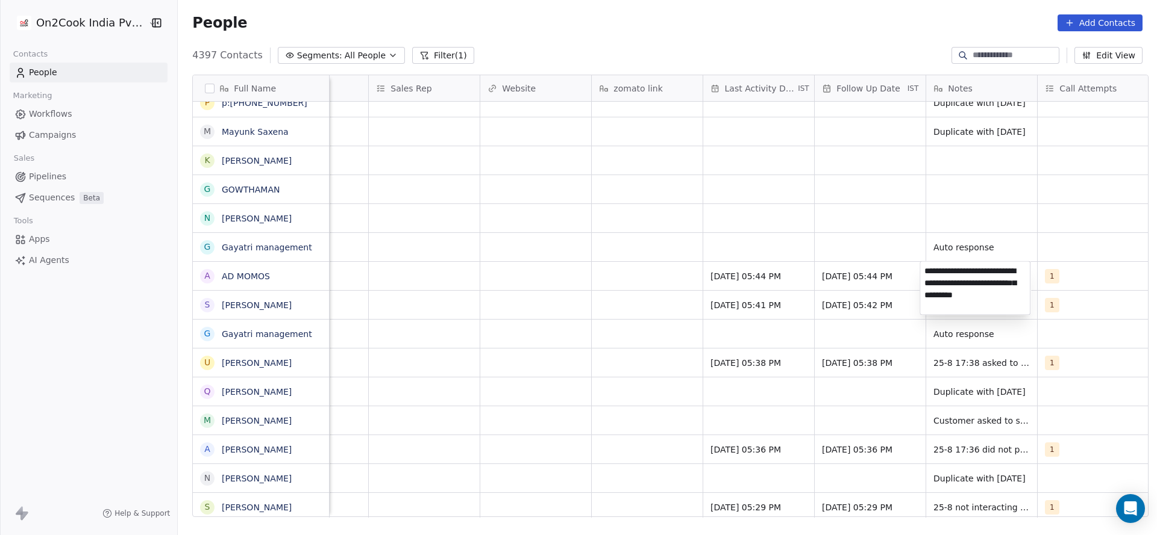
click at [965, 308] on textarea "**********" at bounding box center [975, 288] width 110 height 53
click at [639, 276] on html "On2Cook India Pvt. Ltd. Contacts People Marketing Workflows Campaigns Sales Pip…" at bounding box center [578, 267] width 1157 height 535
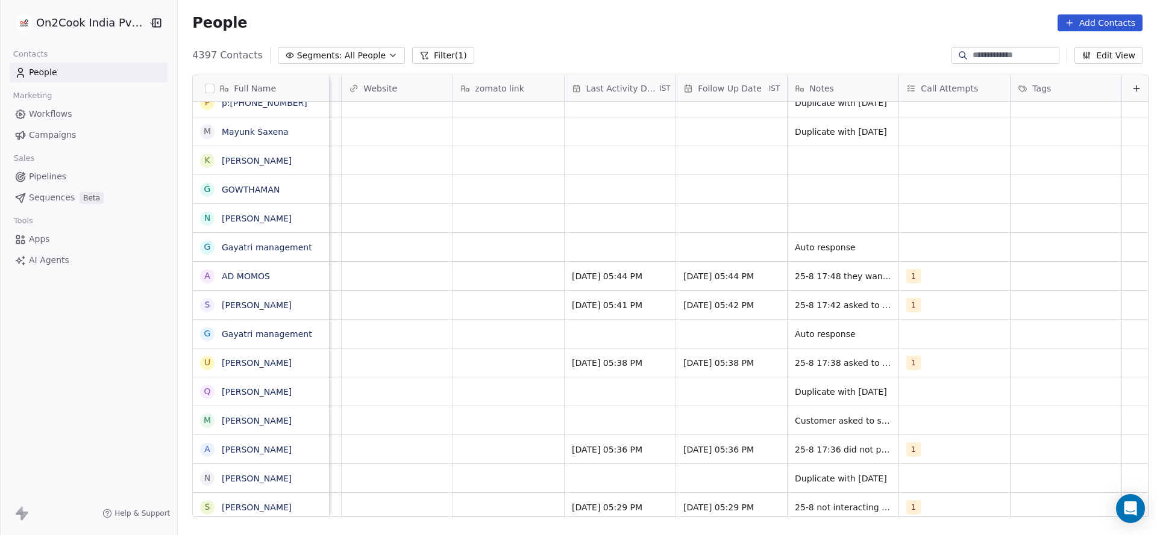
scroll to position [0, 1116]
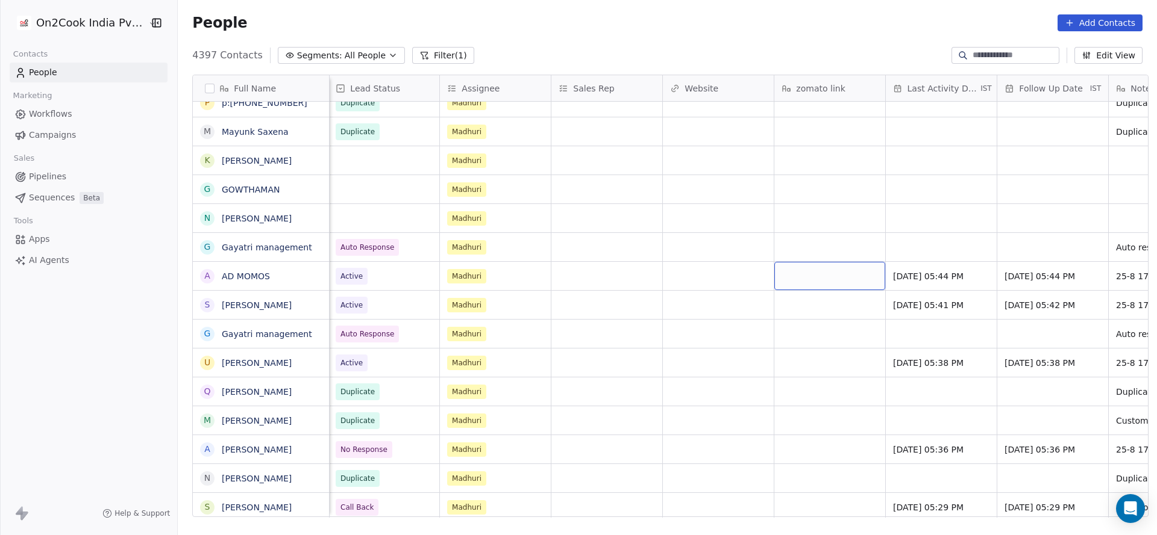
click at [804, 279] on div "grid" at bounding box center [829, 276] width 111 height 28
type textarea "**********"
click at [713, 358] on html "On2Cook India Pvt. Ltd. Contacts People Marketing Workflows Campaigns Sales Pip…" at bounding box center [578, 267] width 1157 height 535
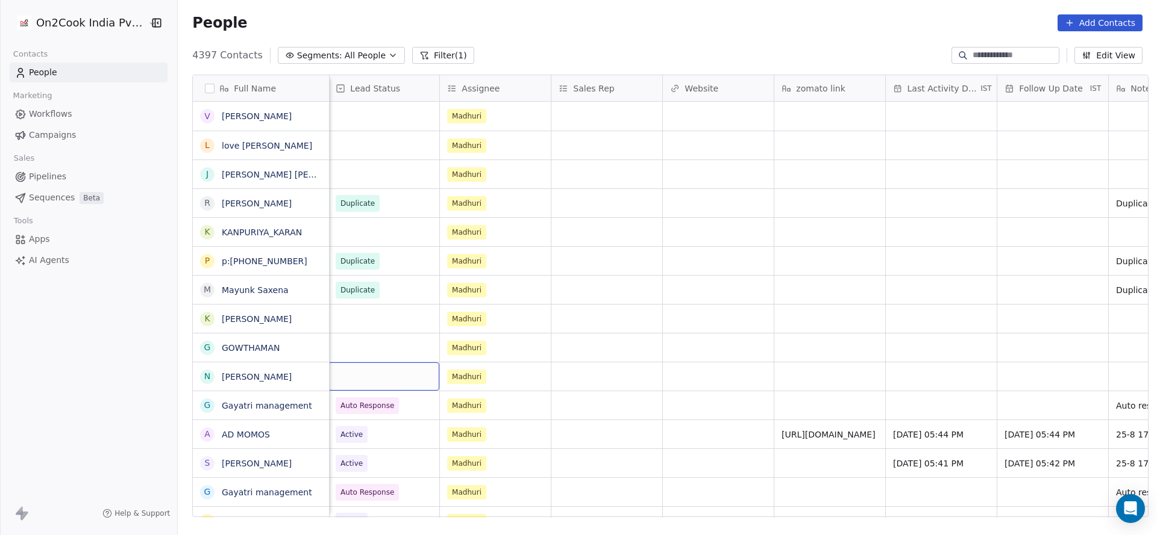
scroll to position [0, 1114]
click at [376, 379] on div "grid" at bounding box center [384, 377] width 111 height 28
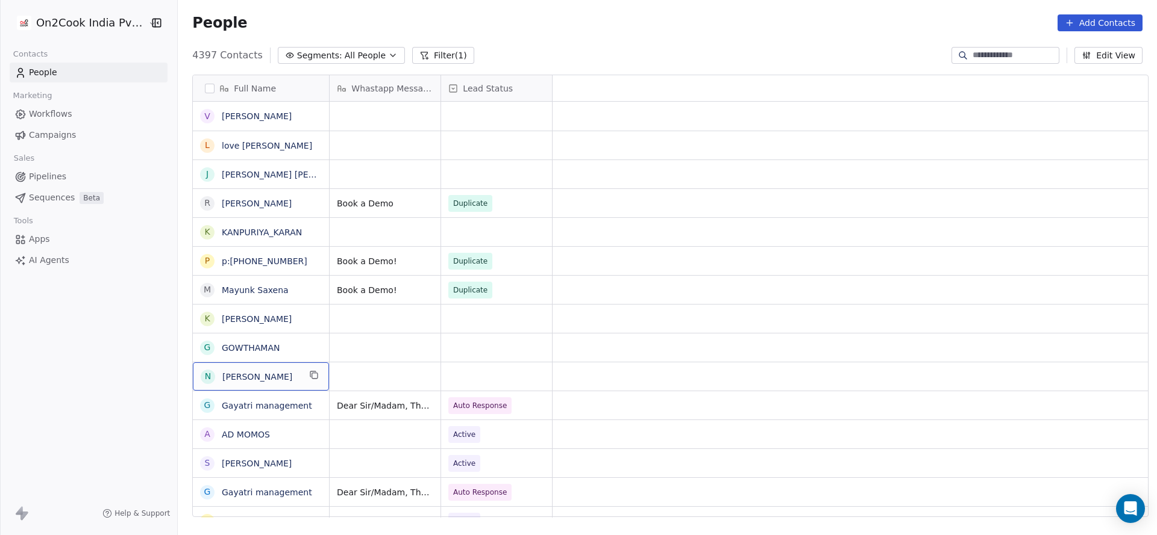
scroll to position [0, 0]
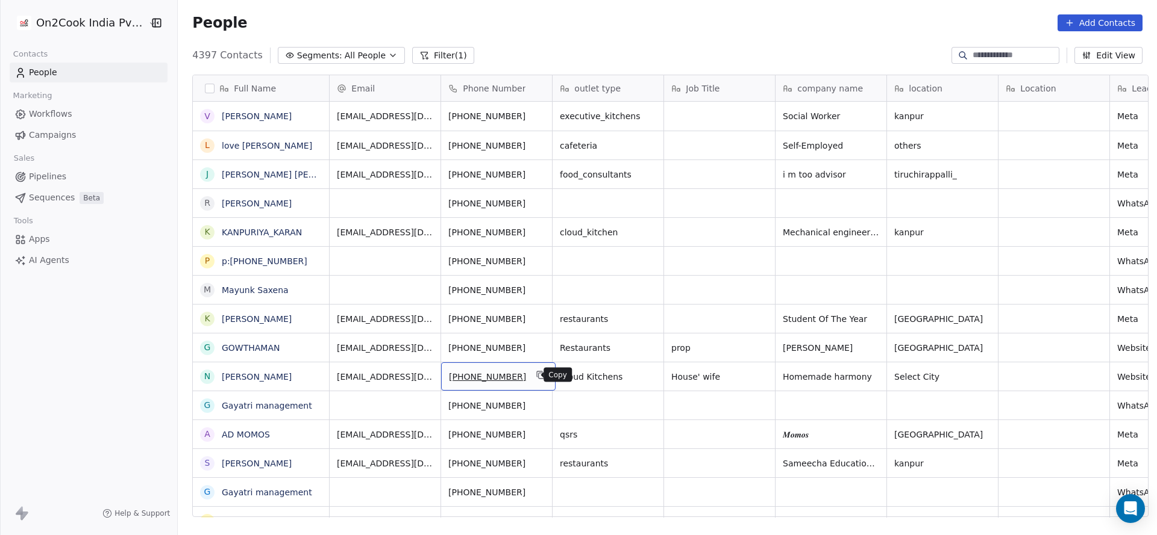
click at [539, 373] on icon "grid" at bounding box center [541, 375] width 5 height 5
click at [534, 431] on button "grid" at bounding box center [541, 433] width 14 height 14
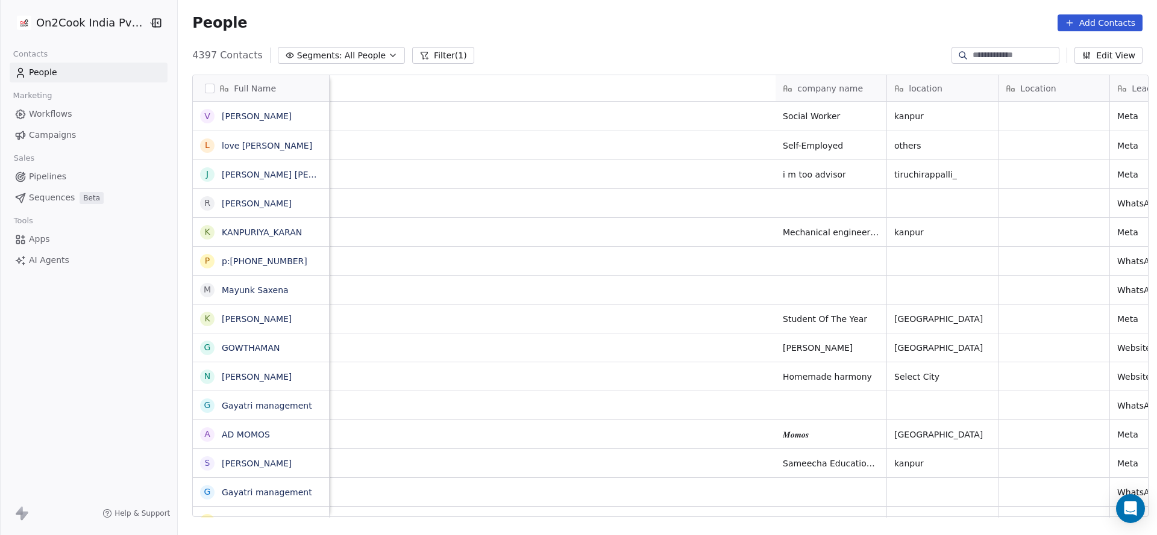
scroll to position [0, 807]
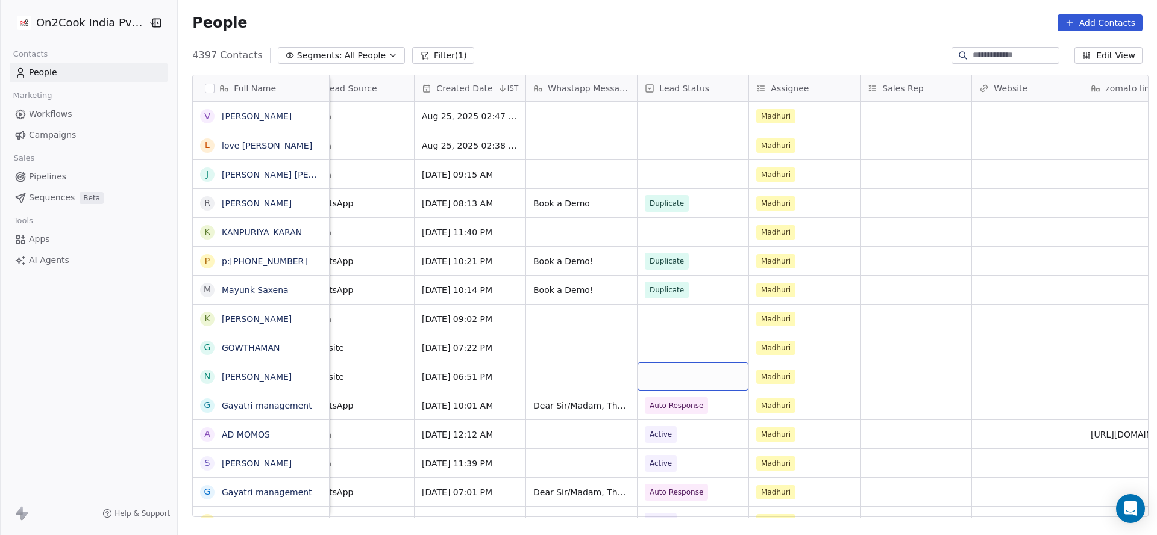
click at [668, 386] on div "grid" at bounding box center [692, 377] width 111 height 28
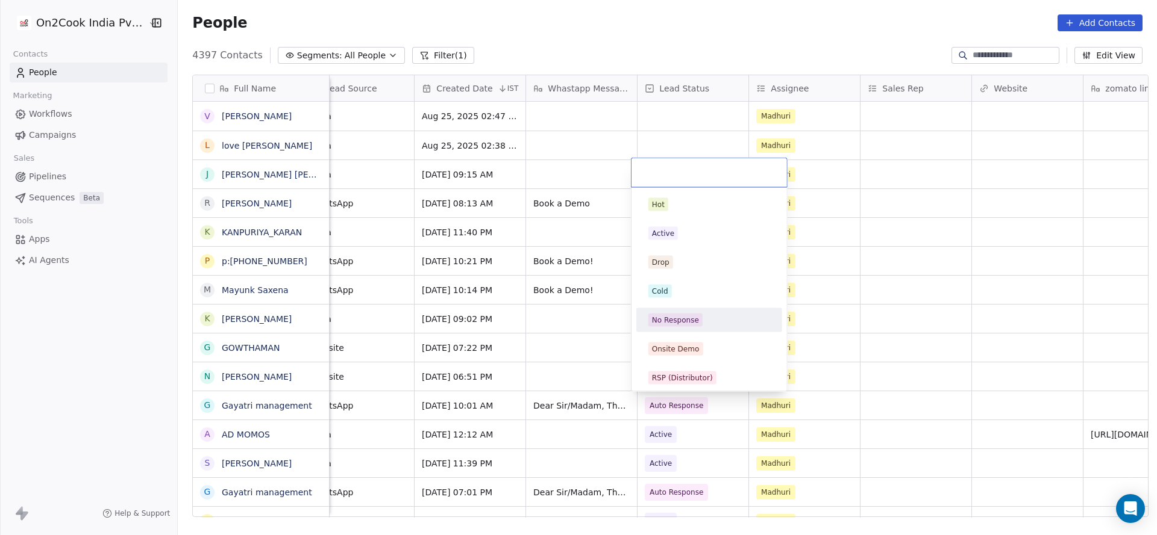
click at [675, 323] on div "No Response" at bounding box center [675, 320] width 47 height 11
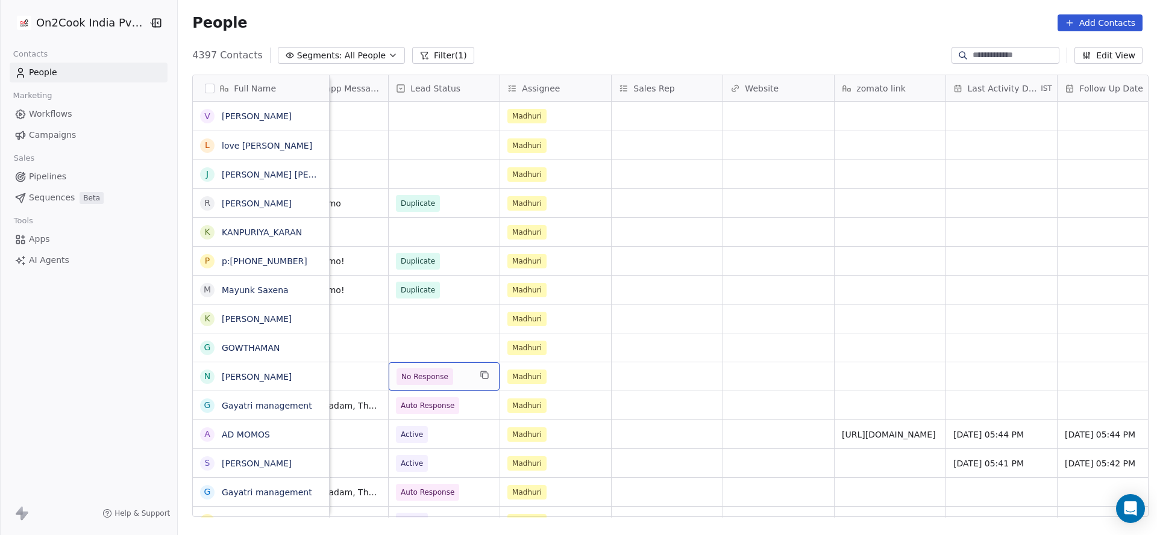
scroll to position [0, 1057]
click at [955, 374] on div "grid" at bounding box center [999, 377] width 111 height 28
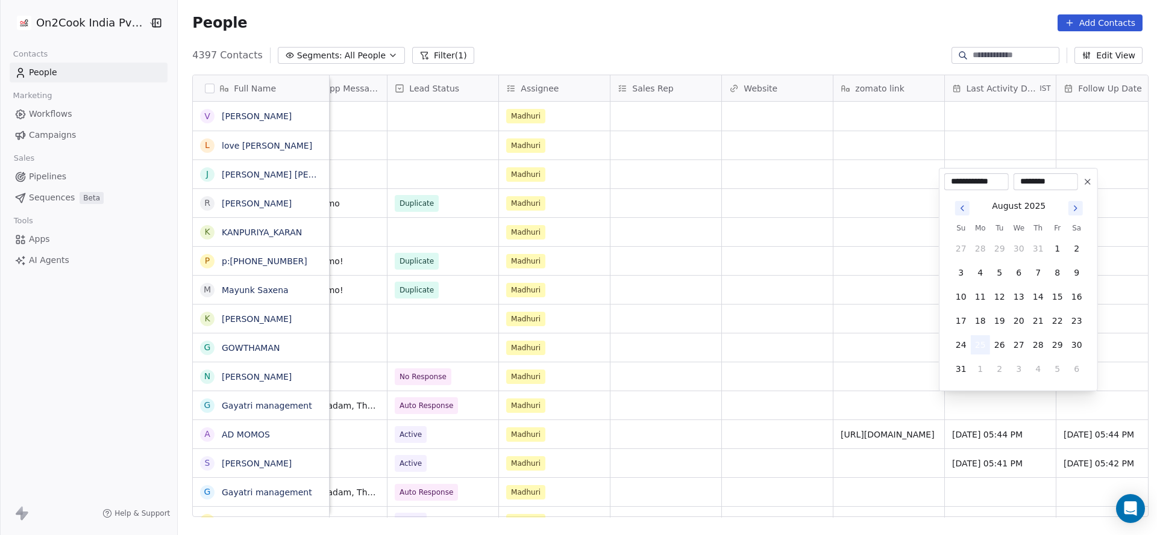
click at [979, 346] on button "25" at bounding box center [979, 345] width 19 height 19
click at [771, 430] on html "On2Cook India Pvt. Ltd. Contacts People Marketing Workflows Campaigns Sales Pip…" at bounding box center [578, 267] width 1157 height 535
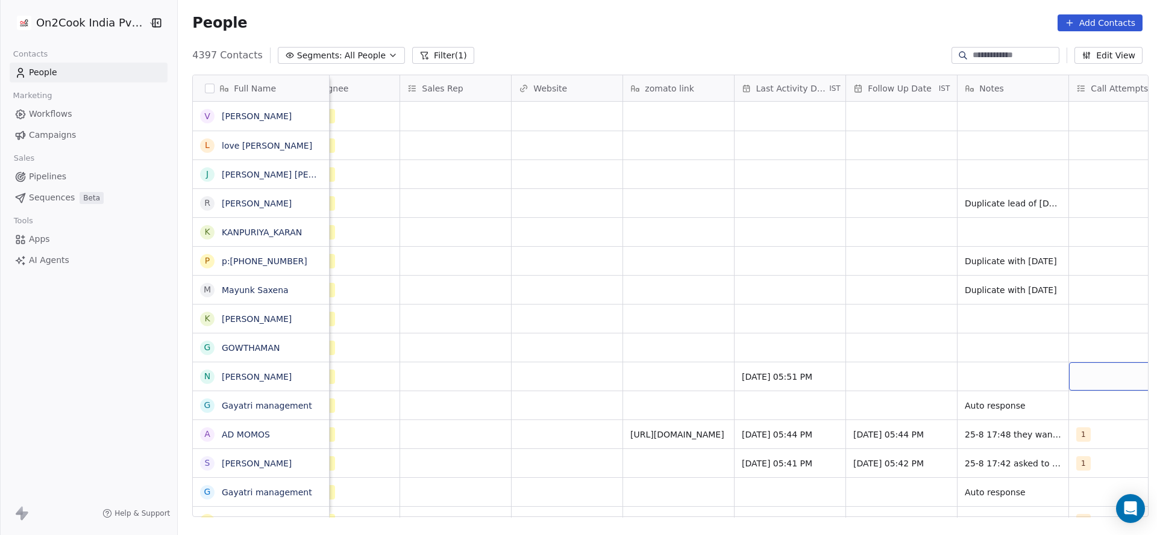
scroll to position [0, 1312]
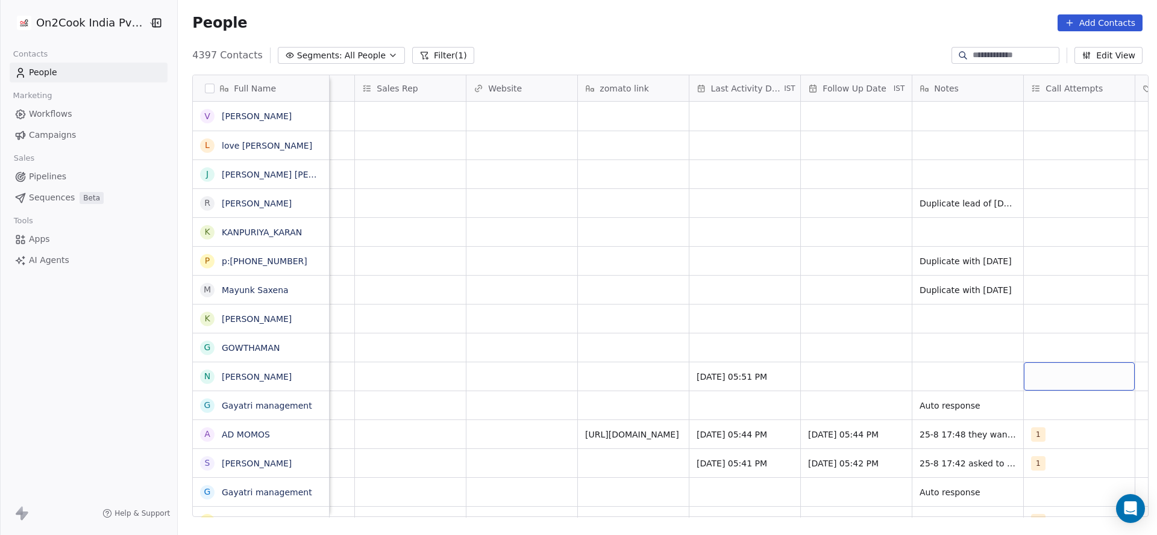
click at [1065, 365] on div "grid" at bounding box center [1078, 377] width 111 height 28
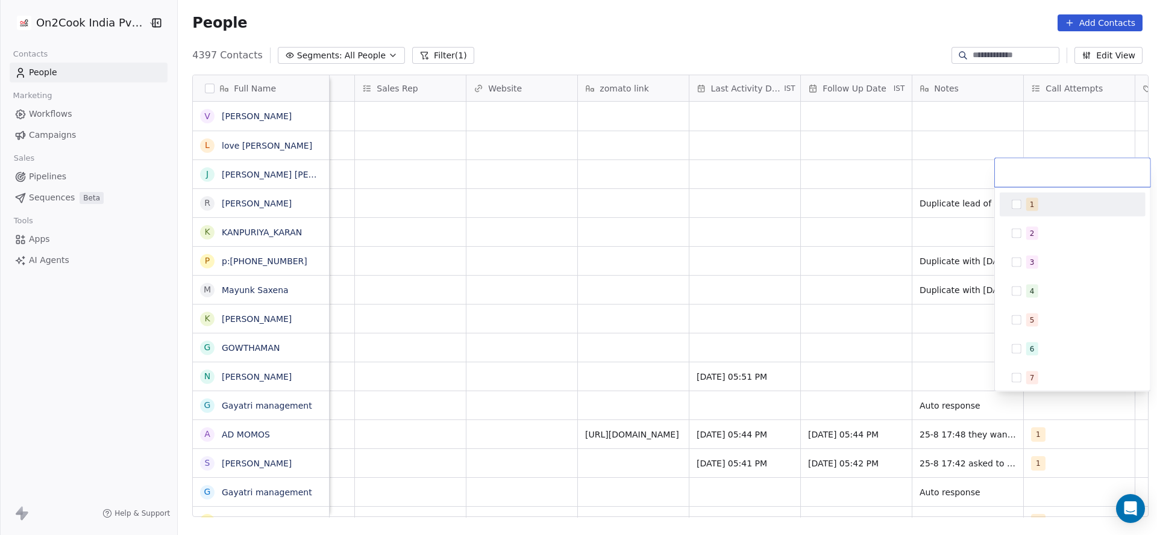
click at [1040, 210] on div "1" at bounding box center [1079, 204] width 107 height 13
click at [855, 269] on html "On2Cook India Pvt. Ltd. Contacts People Marketing Workflows Campaigns Sales Pip…" at bounding box center [578, 267] width 1157 height 535
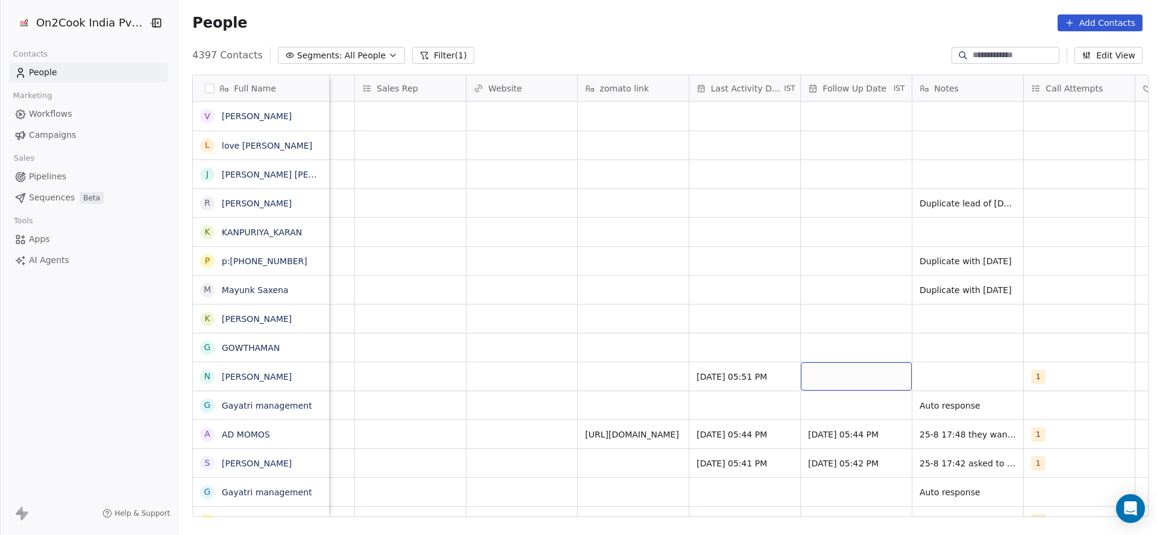
click at [841, 367] on div "grid" at bounding box center [856, 377] width 111 height 28
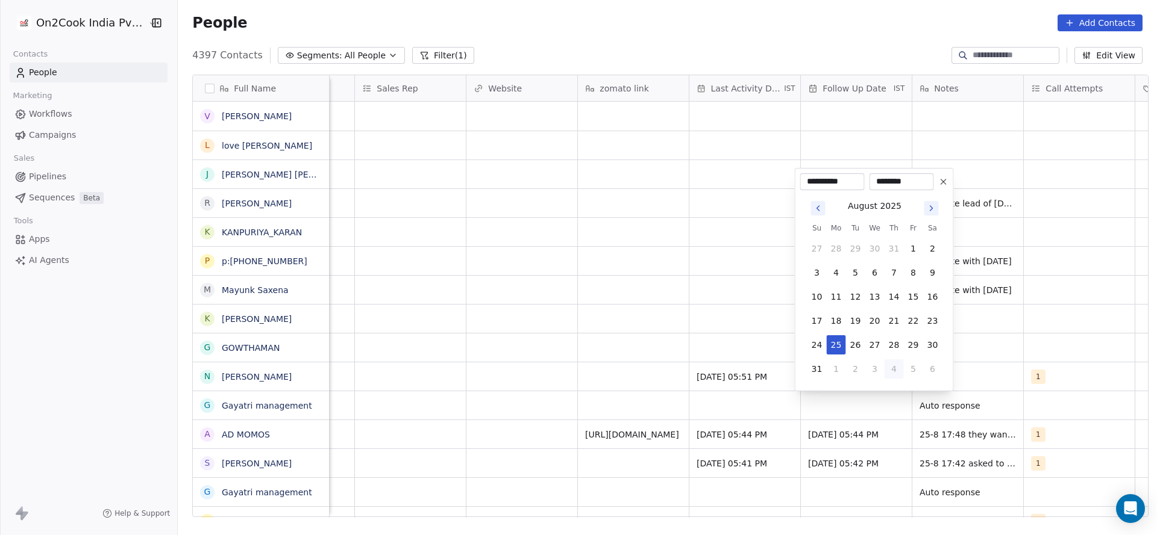
click at [893, 372] on button "4" at bounding box center [893, 369] width 19 height 19
type input "**********"
click at [975, 345] on html "On2Cook India Pvt. Ltd. Contacts People Marketing Workflows Campaigns Sales Pip…" at bounding box center [578, 267] width 1157 height 535
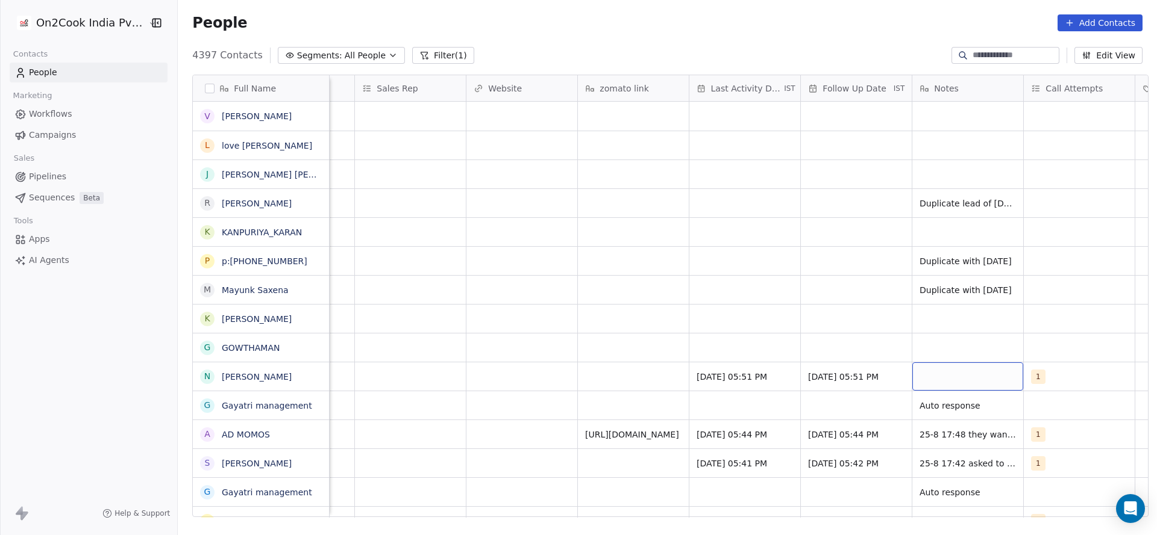
click at [963, 373] on div "grid" at bounding box center [967, 377] width 111 height 28
type textarea "**********"
drag, startPoint x: 704, startPoint y: 394, endPoint x: 725, endPoint y: 366, distance: 34.8
click at [703, 393] on html "On2Cook India Pvt. Ltd. Contacts People Marketing Workflows Campaigns Sales Pip…" at bounding box center [578, 267] width 1157 height 535
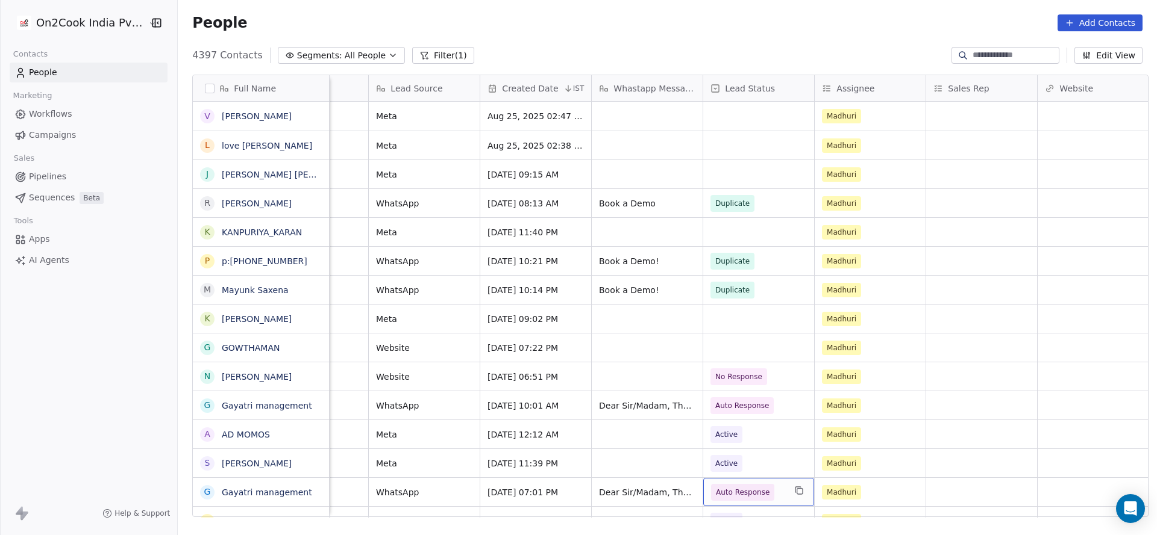
scroll to position [28, 0]
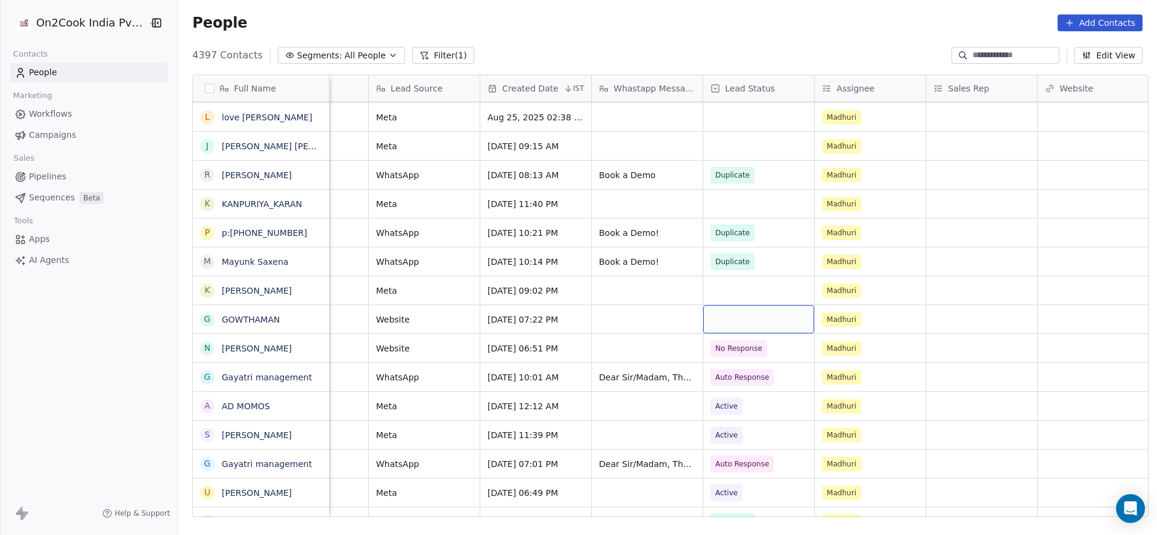
click at [735, 325] on div "grid" at bounding box center [758, 319] width 111 height 28
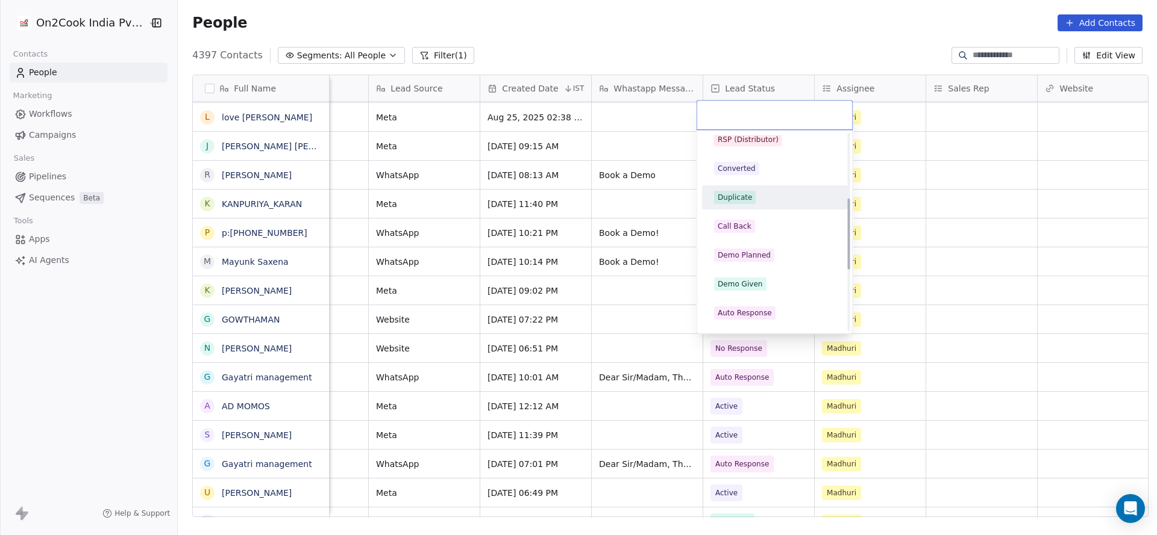
scroll to position [271, 0]
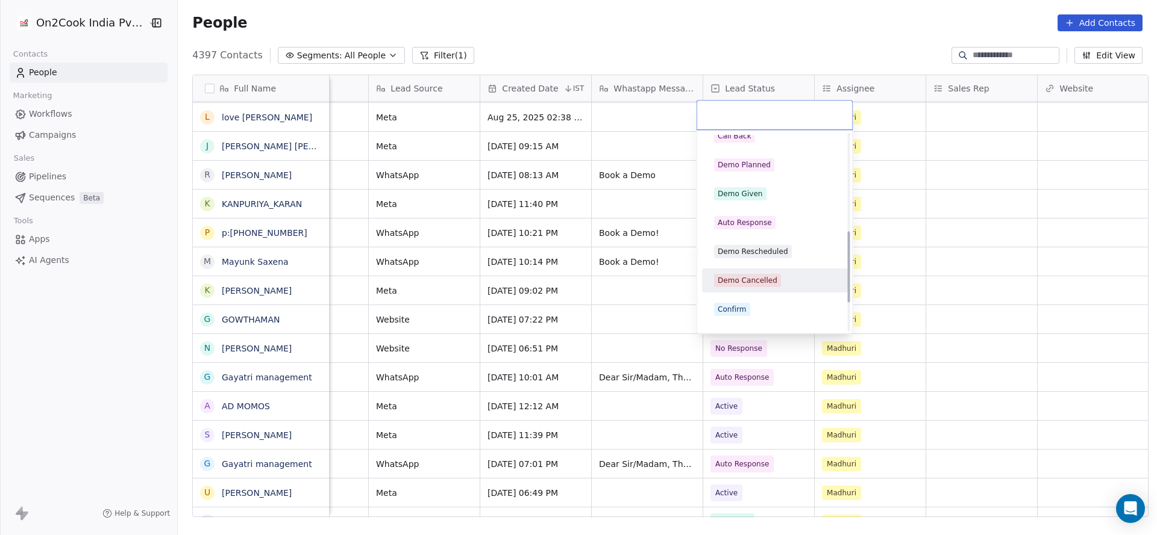
click at [623, 312] on html "On2Cook India Pvt. Ltd. Contacts People Marketing Workflows Campaigns Sales Pip…" at bounding box center [578, 267] width 1157 height 535
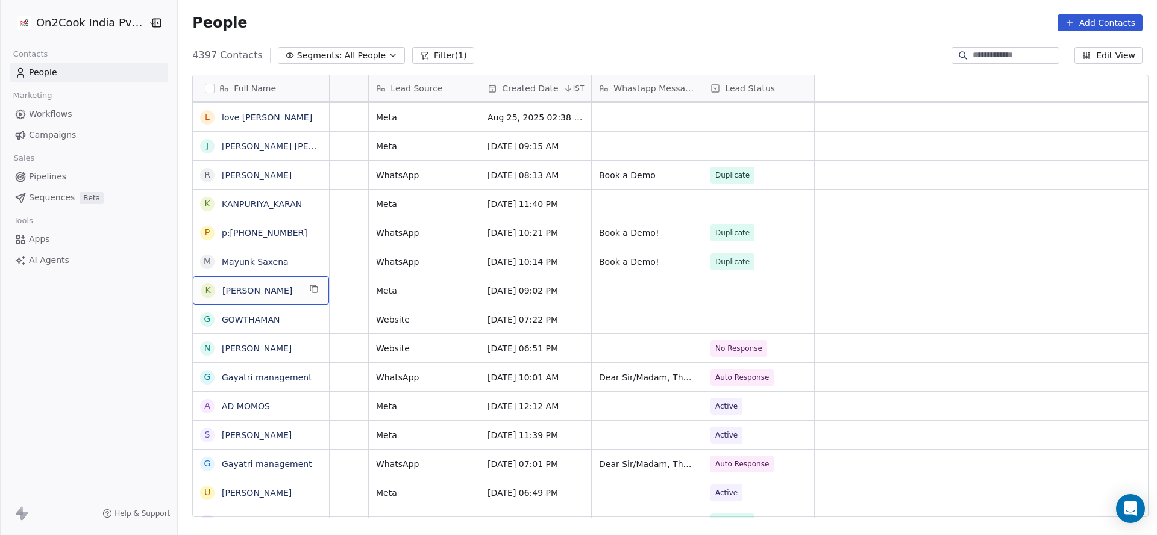
scroll to position [0, 0]
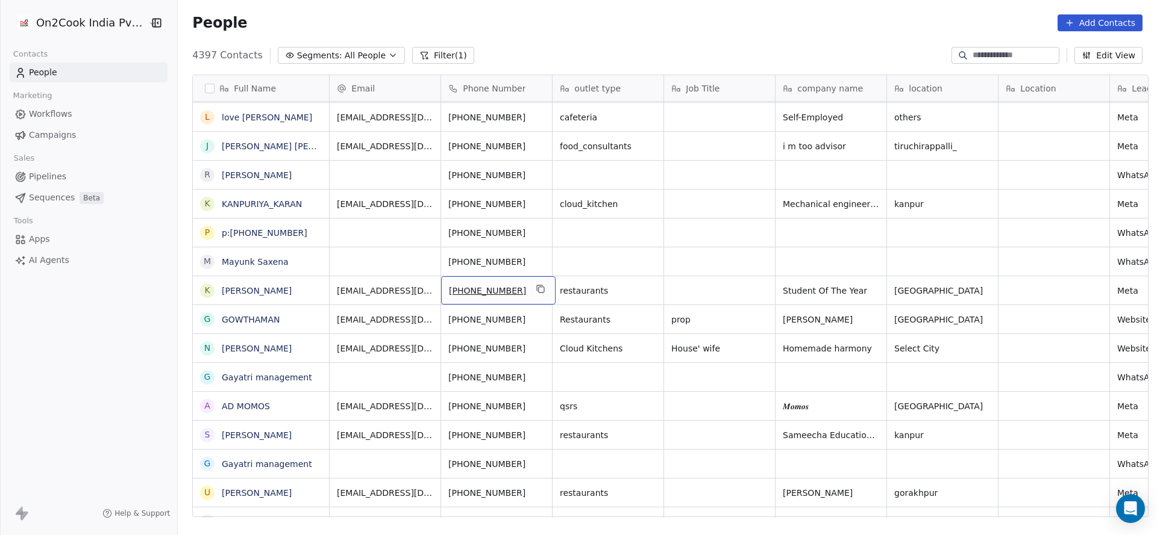
click at [524, 281] on div "+917379441237" at bounding box center [498, 290] width 114 height 28
click at [536, 289] on icon "grid" at bounding box center [541, 289] width 10 height 10
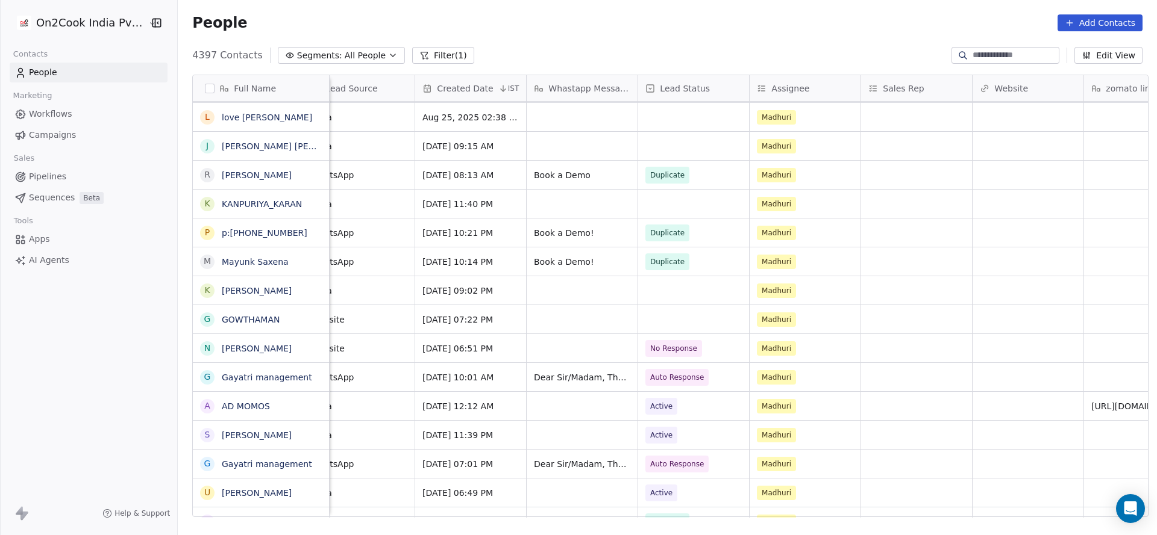
scroll to position [0, 884]
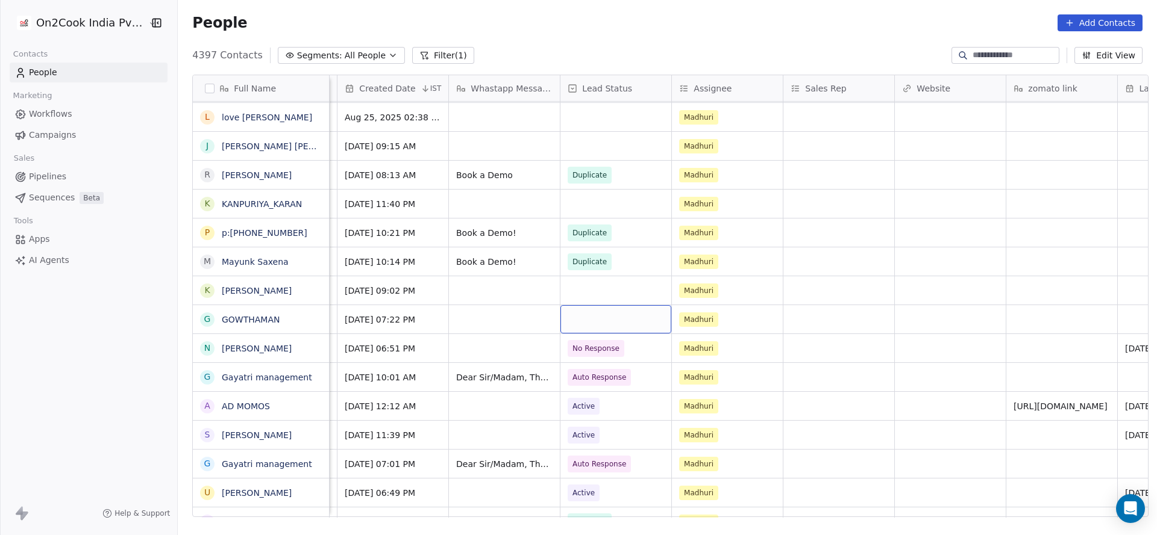
click at [593, 329] on div "grid" at bounding box center [615, 319] width 111 height 28
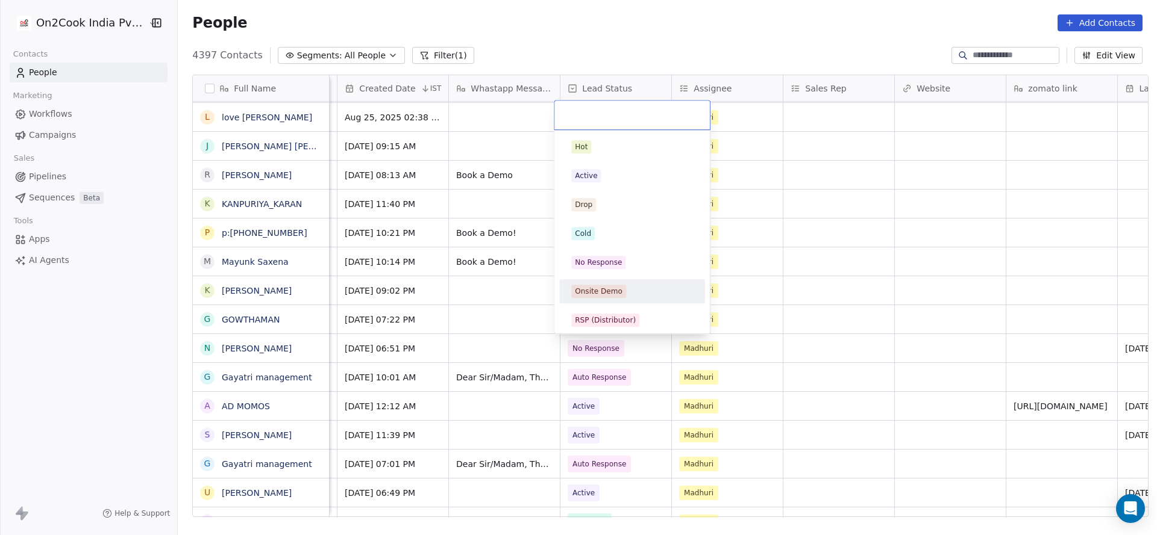
click at [510, 286] on html "On2Cook India Pvt. Ltd. Contacts People Marketing Workflows Campaigns Sales Pip…" at bounding box center [578, 267] width 1157 height 535
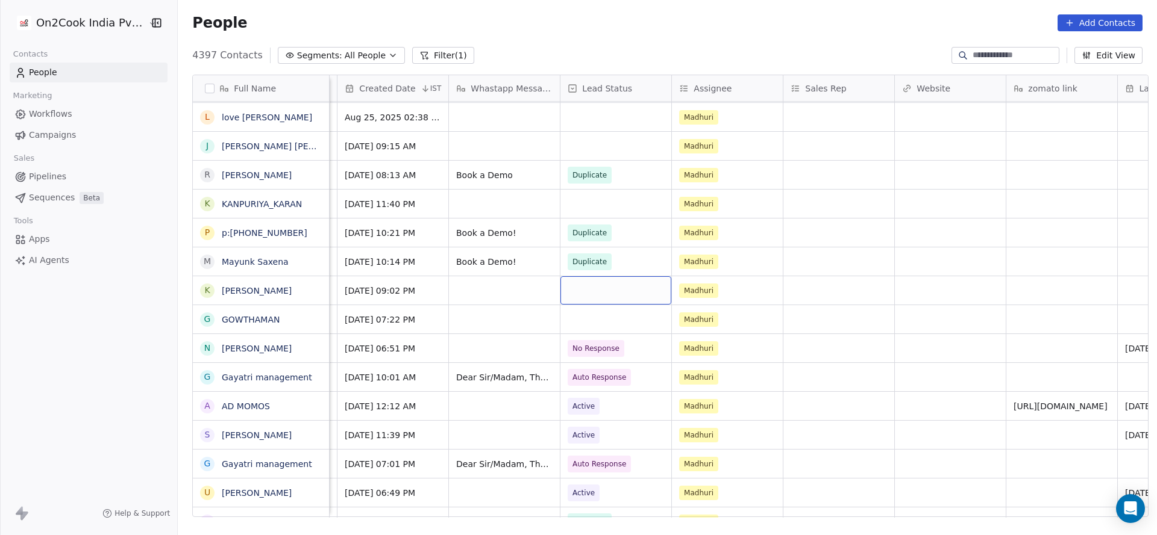
click at [592, 287] on div "grid" at bounding box center [615, 290] width 111 height 28
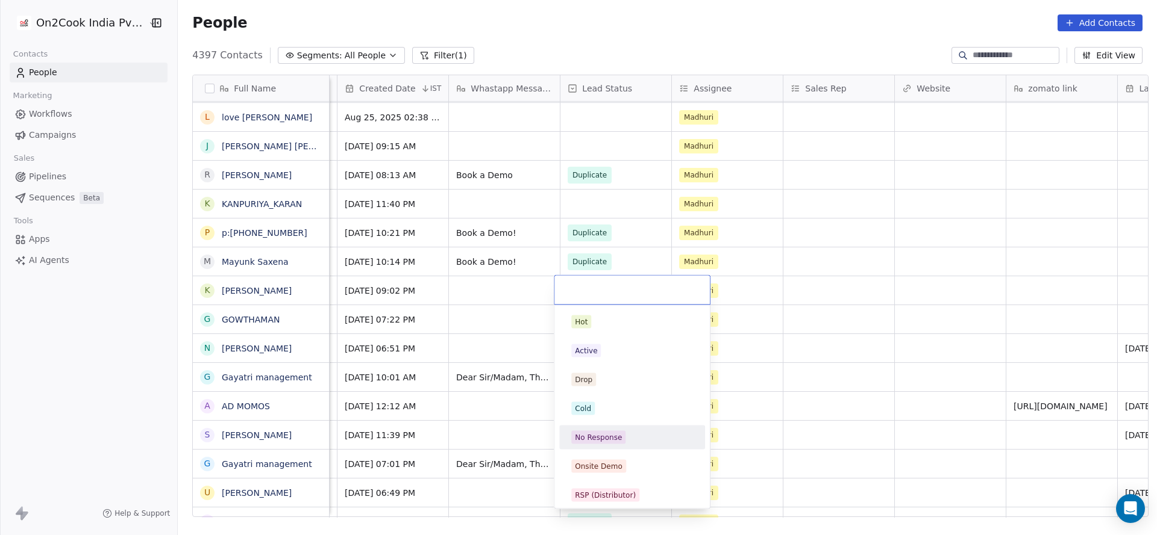
click at [616, 431] on span "No Response" at bounding box center [598, 437] width 54 height 13
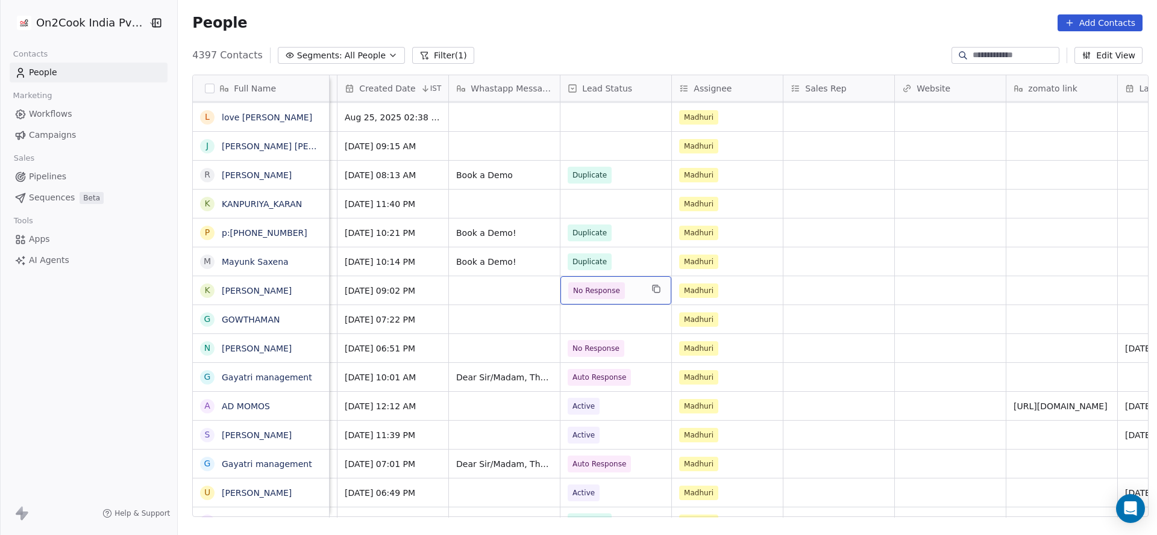
scroll to position [0, 1292]
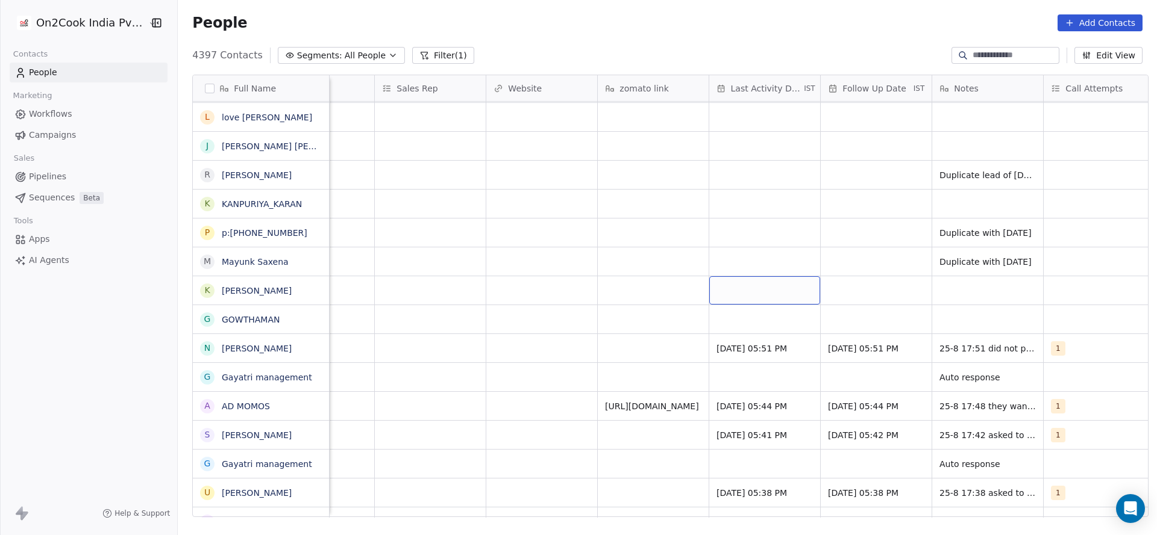
click at [737, 286] on div "grid" at bounding box center [764, 290] width 111 height 28
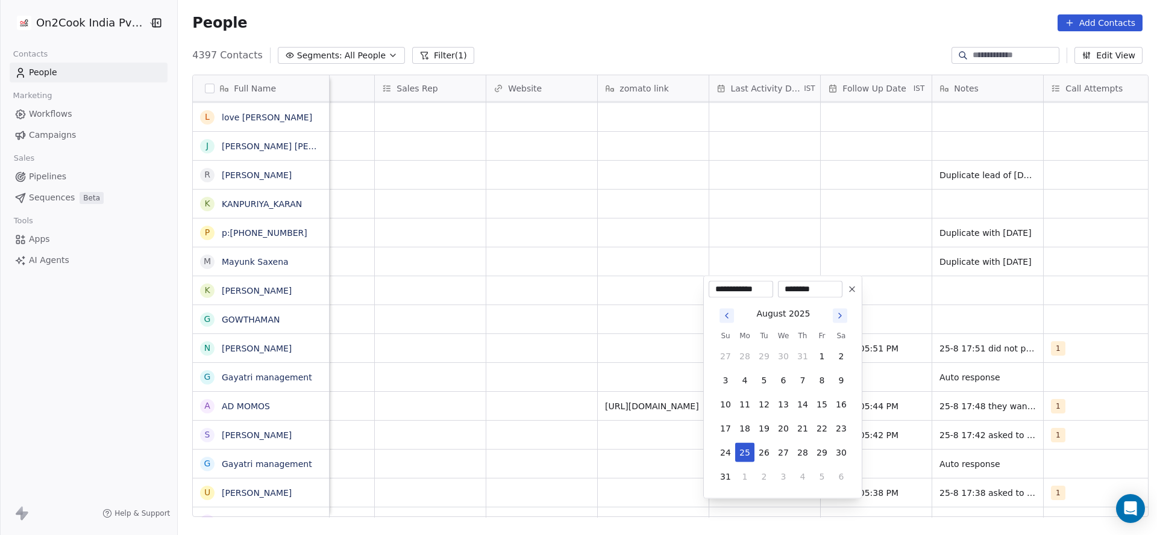
drag, startPoint x: 744, startPoint y: 449, endPoint x: 529, endPoint y: 365, distance: 230.8
click at [745, 447] on button "25" at bounding box center [744, 452] width 19 height 19
drag, startPoint x: 529, startPoint y: 364, endPoint x: 958, endPoint y: 246, distance: 444.3
click at [600, 352] on html "On2Cook India Pvt. Ltd. Contacts People Marketing Workflows Campaigns Sales Pip…" at bounding box center [578, 267] width 1157 height 535
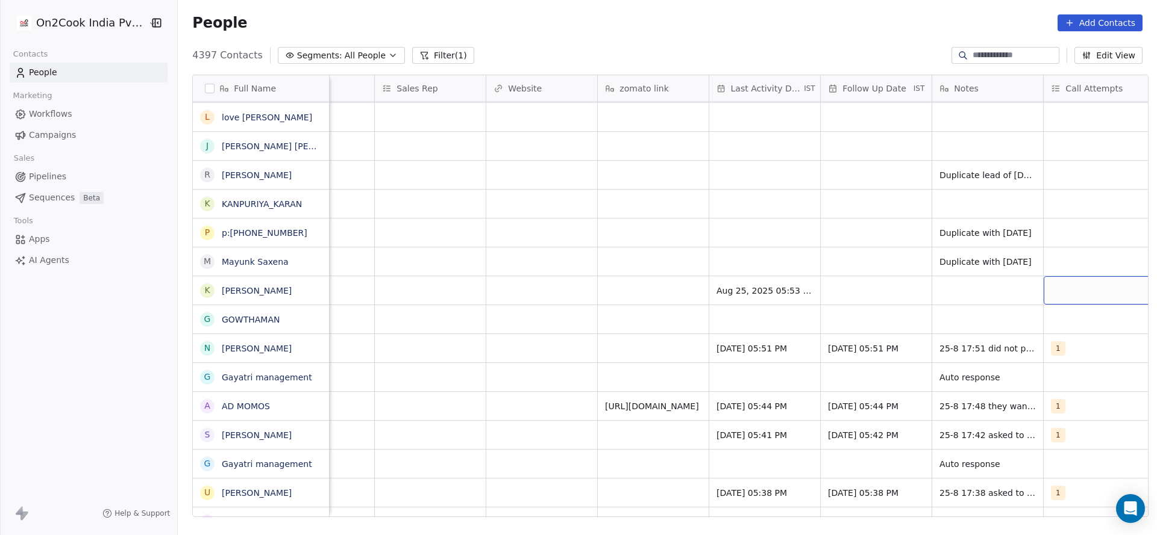
scroll to position [0, 1312]
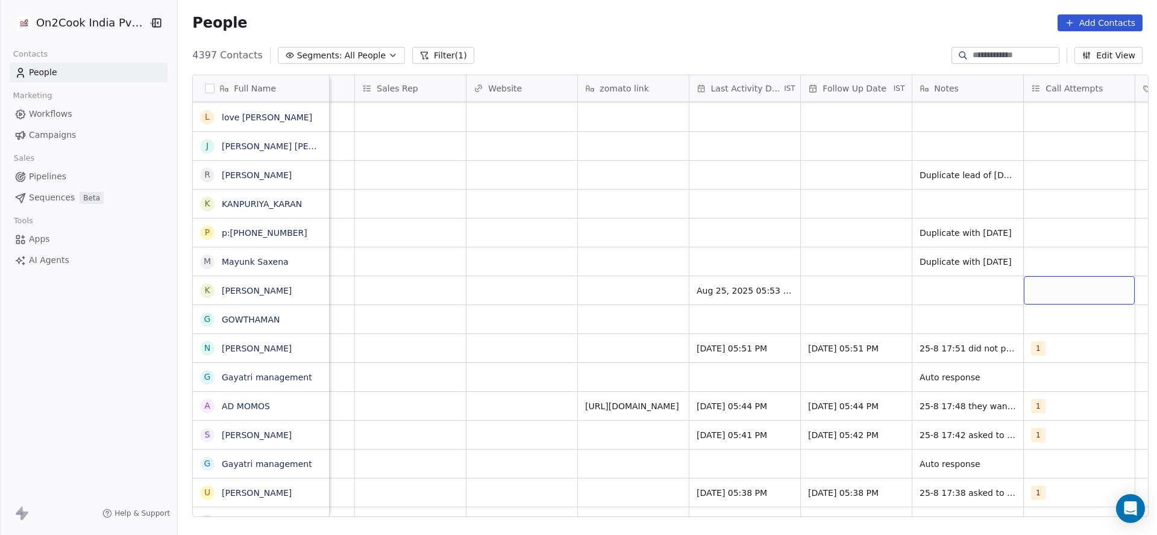
click at [1057, 289] on div "grid" at bounding box center [1078, 290] width 111 height 28
click at [1017, 319] on button "Suggestions" at bounding box center [1016, 322] width 10 height 10
click at [872, 339] on html "On2Cook India Pvt. Ltd. Contacts People Marketing Workflows Campaigns Sales Pip…" at bounding box center [578, 267] width 1157 height 535
click at [839, 289] on div "grid" at bounding box center [856, 290] width 111 height 28
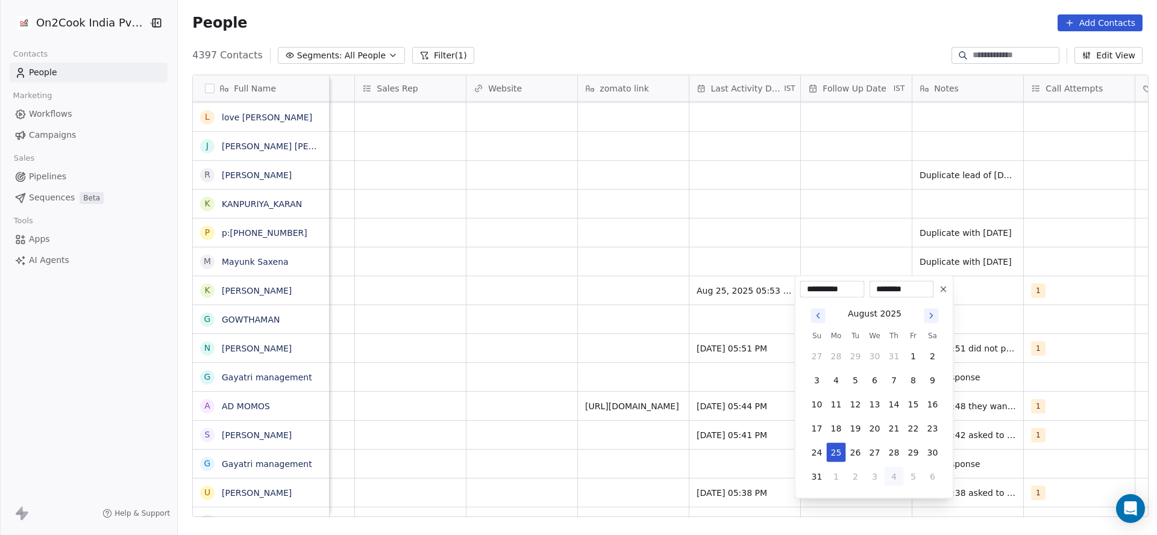
drag, startPoint x: 891, startPoint y: 473, endPoint x: 678, endPoint y: 318, distance: 264.3
click at [892, 473] on button "4" at bounding box center [893, 476] width 19 height 19
type input "**********"
click at [662, 314] on html "On2Cook India Pvt. Ltd. Contacts People Marketing Workflows Campaigns Sales Pip…" at bounding box center [578, 267] width 1157 height 535
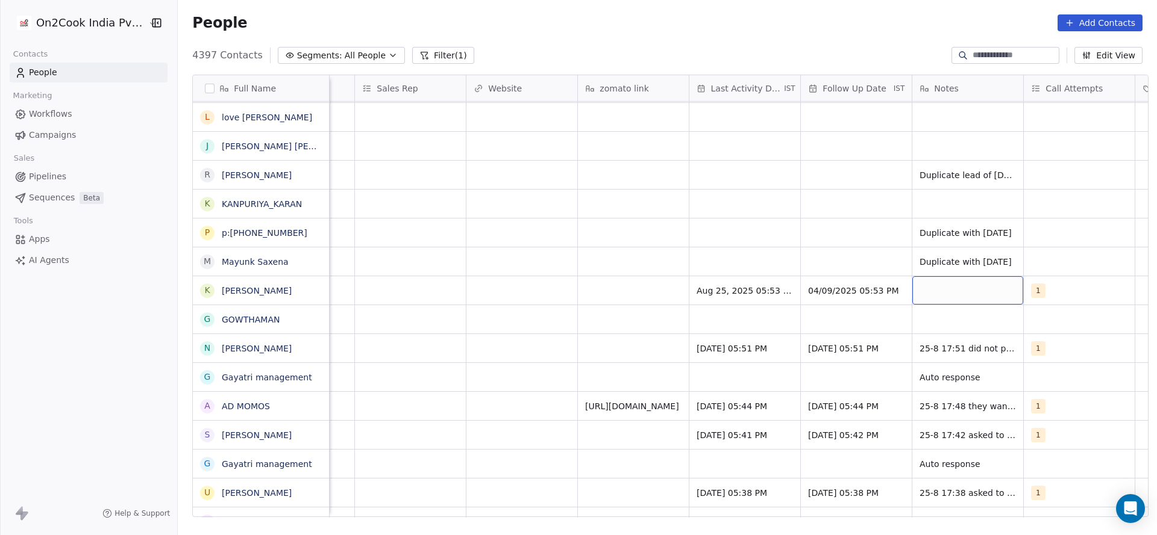
click at [935, 286] on div "grid" at bounding box center [967, 290] width 111 height 28
type textarea "**********"
click at [794, 302] on html "On2Cook India Pvt. Ltd. Contacts People Marketing Workflows Campaigns Sales Pip…" at bounding box center [578, 267] width 1157 height 535
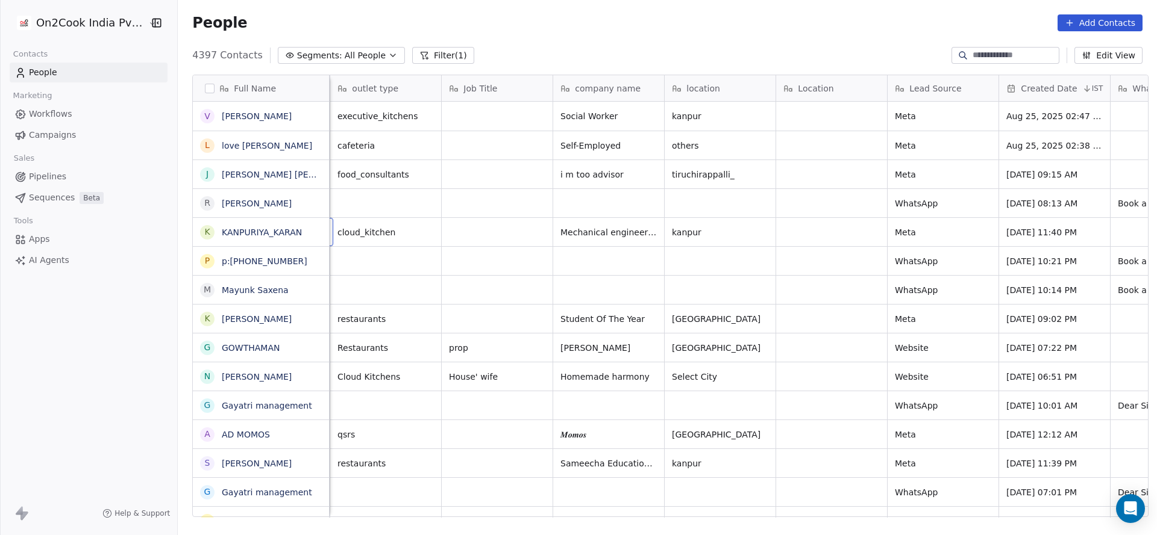
scroll to position [0, 111]
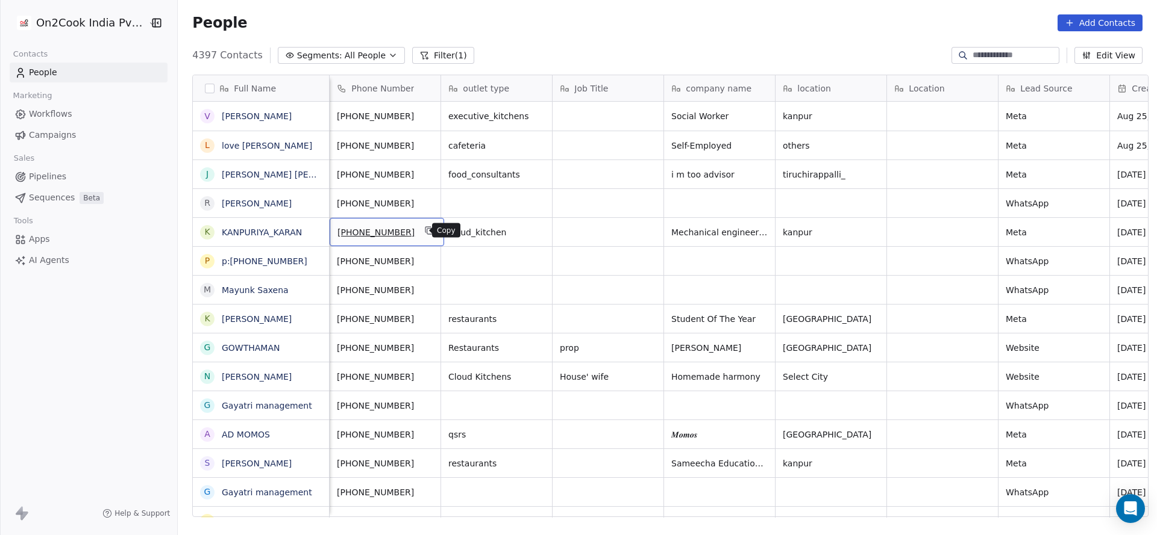
click at [427, 231] on icon "grid" at bounding box center [429, 231] width 5 height 5
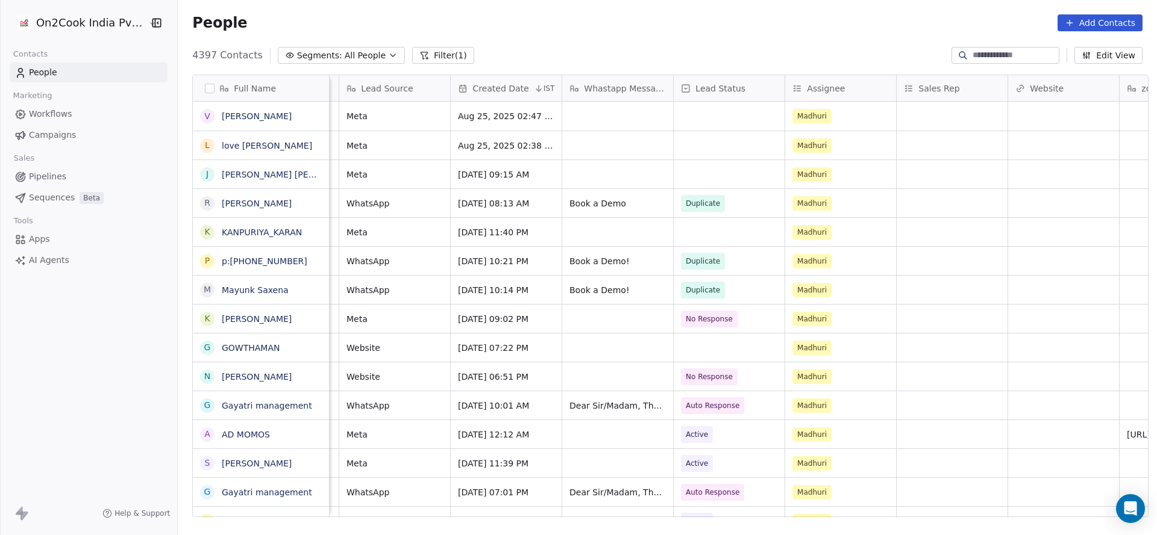
scroll to position [0, 774]
click at [701, 240] on div "grid" at bounding box center [725, 232] width 111 height 28
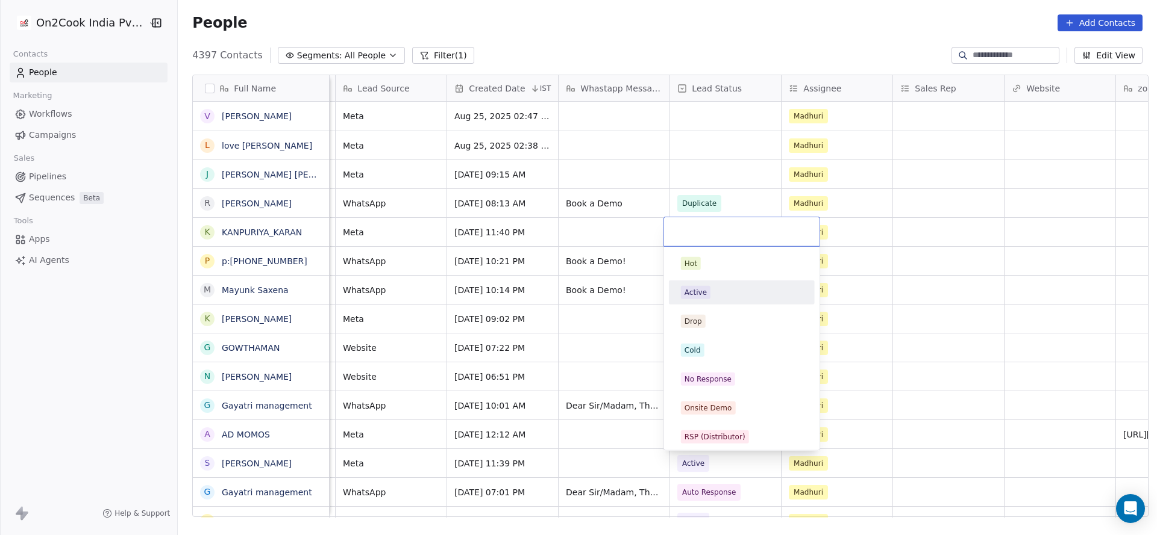
click at [708, 286] on span "Active" at bounding box center [696, 292] width 30 height 13
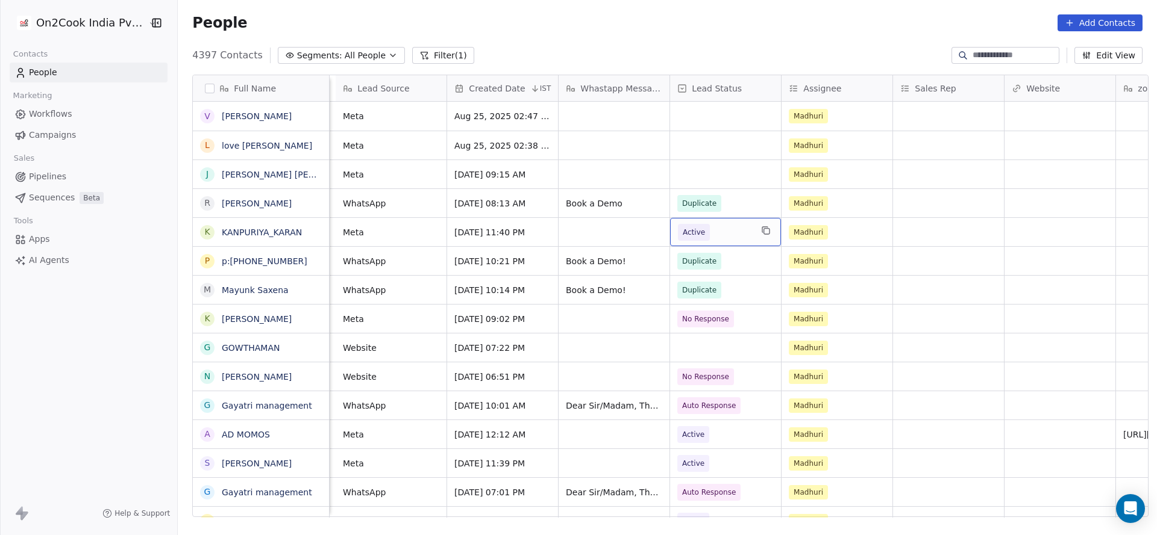
scroll to position [0, 1417]
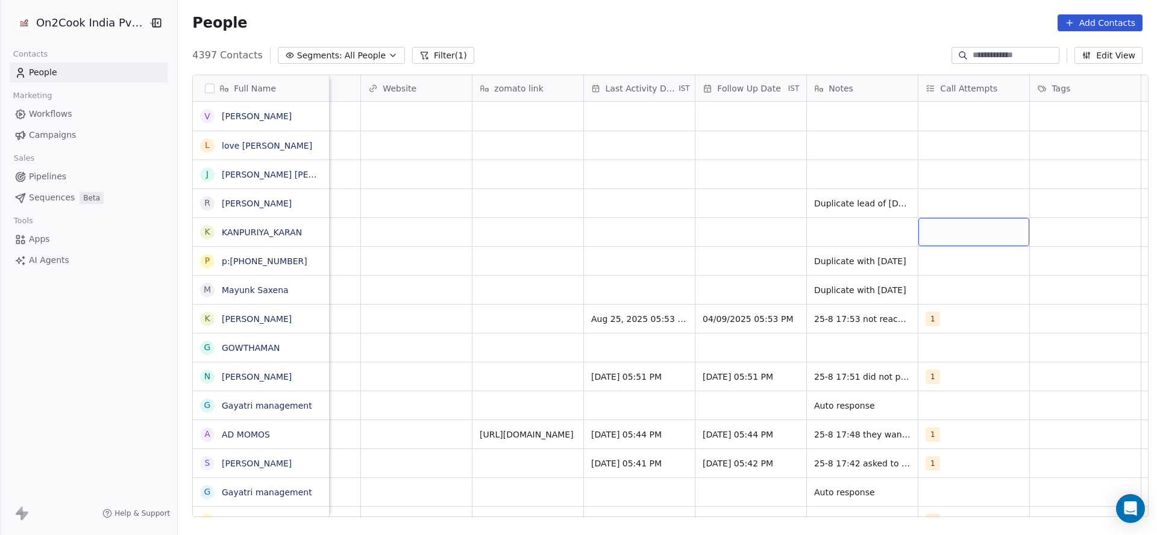
click at [929, 228] on div "grid" at bounding box center [973, 232] width 111 height 28
drag, startPoint x: 947, startPoint y: 266, endPoint x: 935, endPoint y: 269, distance: 11.8
click at [947, 266] on div "1" at bounding box center [949, 263] width 5 height 11
drag, startPoint x: 828, startPoint y: 281, endPoint x: 536, endPoint y: 217, distance: 298.5
click at [828, 281] on html "On2Cook India Pvt. Ltd. Contacts People Marketing Workflows Campaigns Sales Pip…" at bounding box center [578, 267] width 1157 height 535
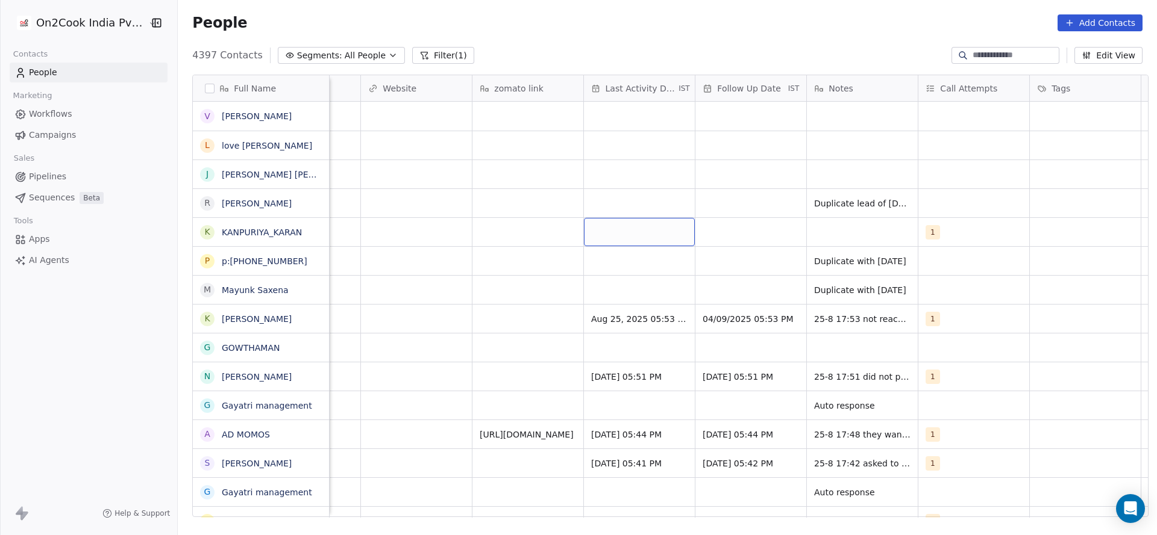
click at [619, 234] on div "grid" at bounding box center [639, 232] width 111 height 28
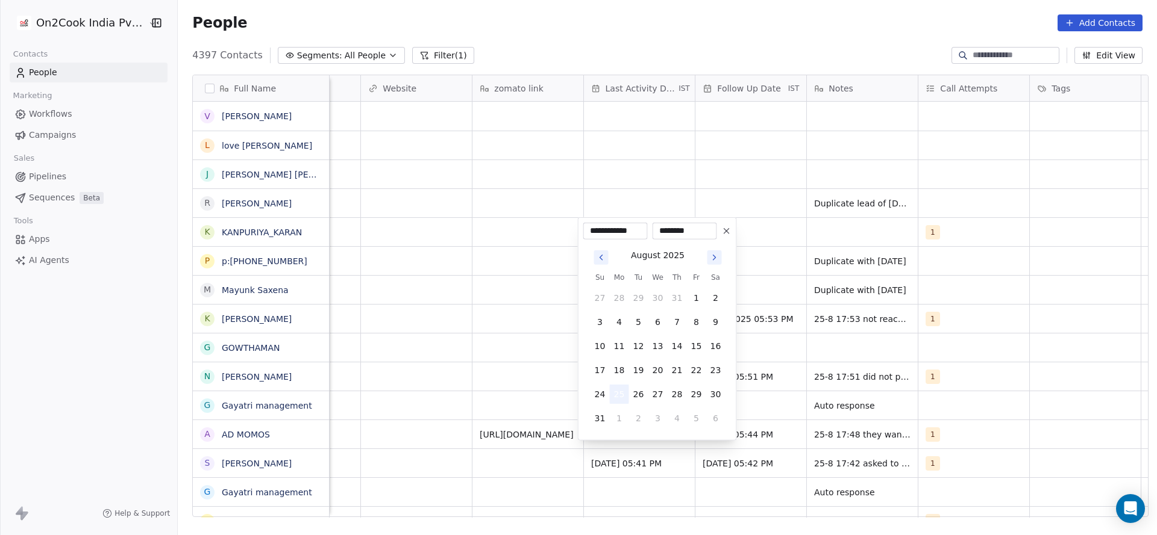
click at [617, 396] on button "25" at bounding box center [619, 394] width 19 height 19
click at [445, 343] on html "On2Cook India Pvt. Ltd. Contacts People Marketing Workflows Campaigns Sales Pip…" at bounding box center [578, 267] width 1157 height 535
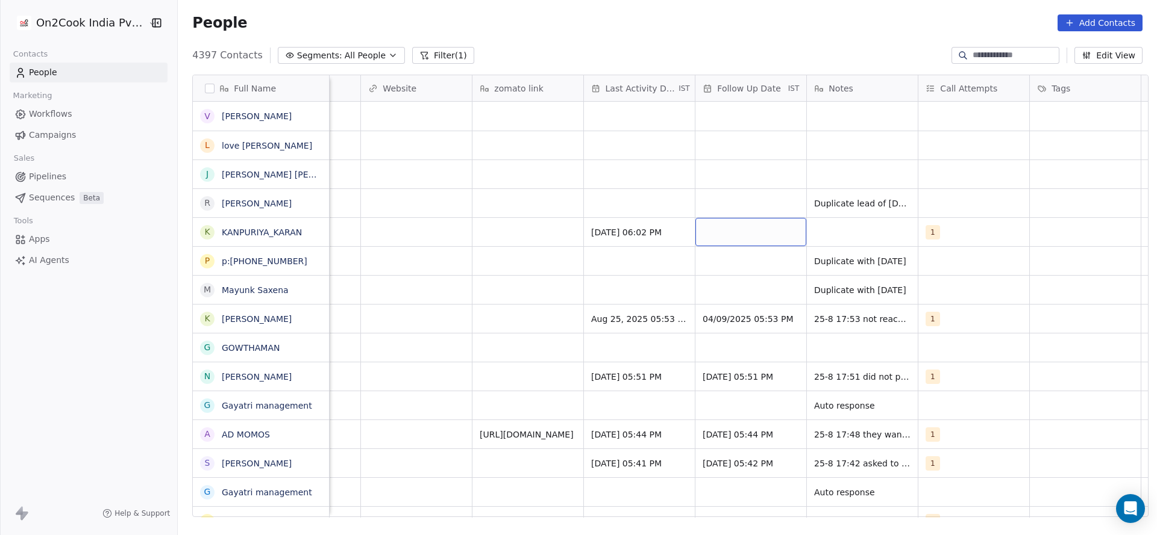
click at [707, 222] on div "grid" at bounding box center [750, 232] width 111 height 28
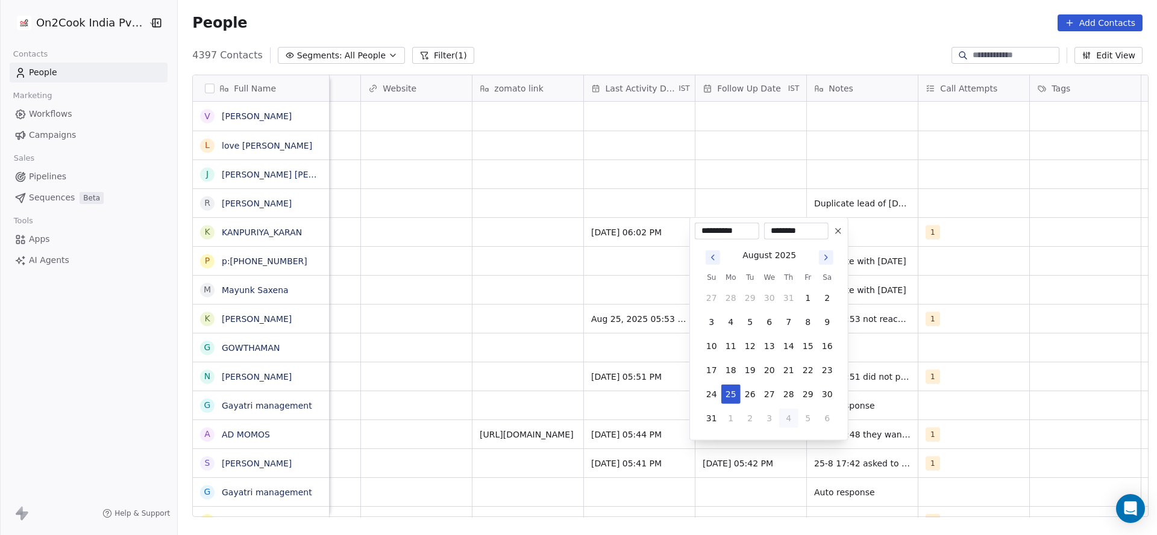
click at [786, 423] on button "4" at bounding box center [788, 418] width 19 height 19
type input "**********"
click at [485, 337] on html "On2Cook India Pvt. Ltd. Contacts People Marketing Workflows Campaigns Sales Pip…" at bounding box center [578, 267] width 1157 height 535
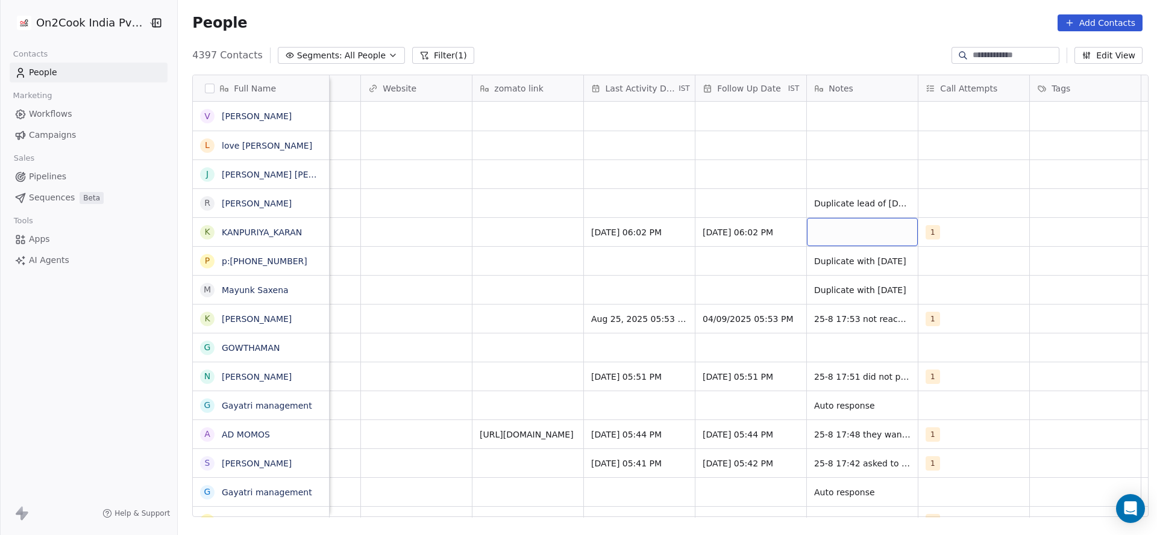
click at [866, 225] on div "grid" at bounding box center [862, 232] width 111 height 28
type textarea "**********"
click at [652, 381] on html "On2Cook India Pvt. Ltd. Contacts People Marketing Workflows Campaigns Sales Pip…" at bounding box center [578, 267] width 1157 height 535
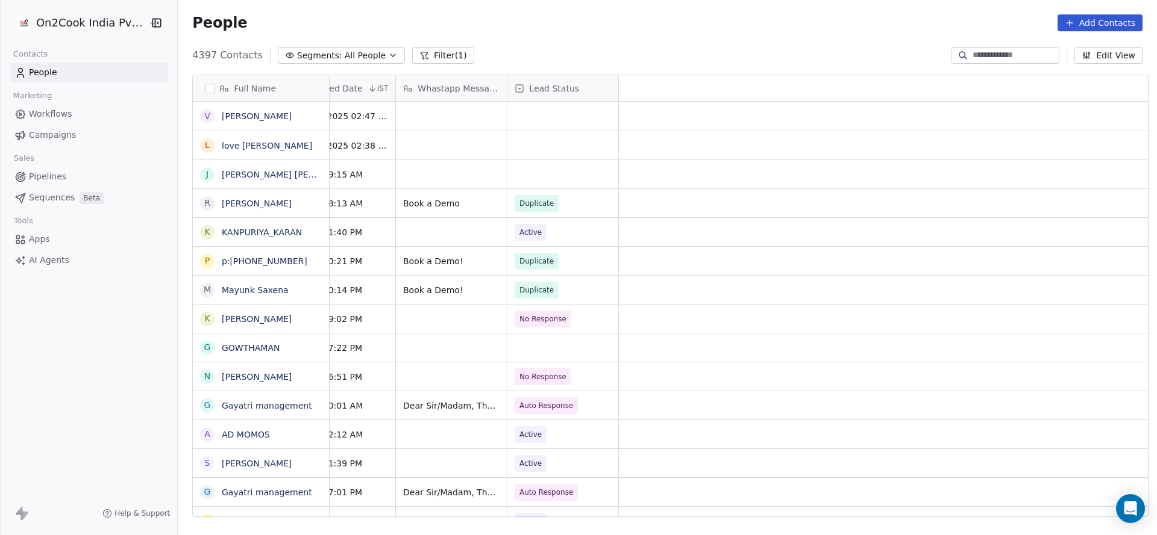
scroll to position [0, 0]
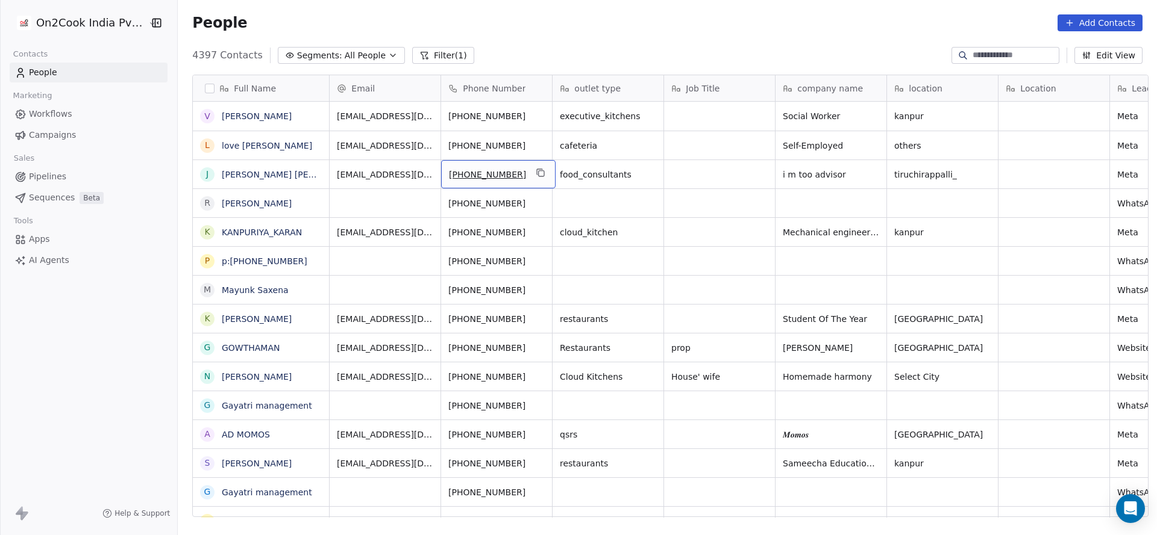
drag, startPoint x: 526, startPoint y: 166, endPoint x: 521, endPoint y: 172, distance: 8.1
click at [539, 172] on icon "grid" at bounding box center [541, 173] width 5 height 5
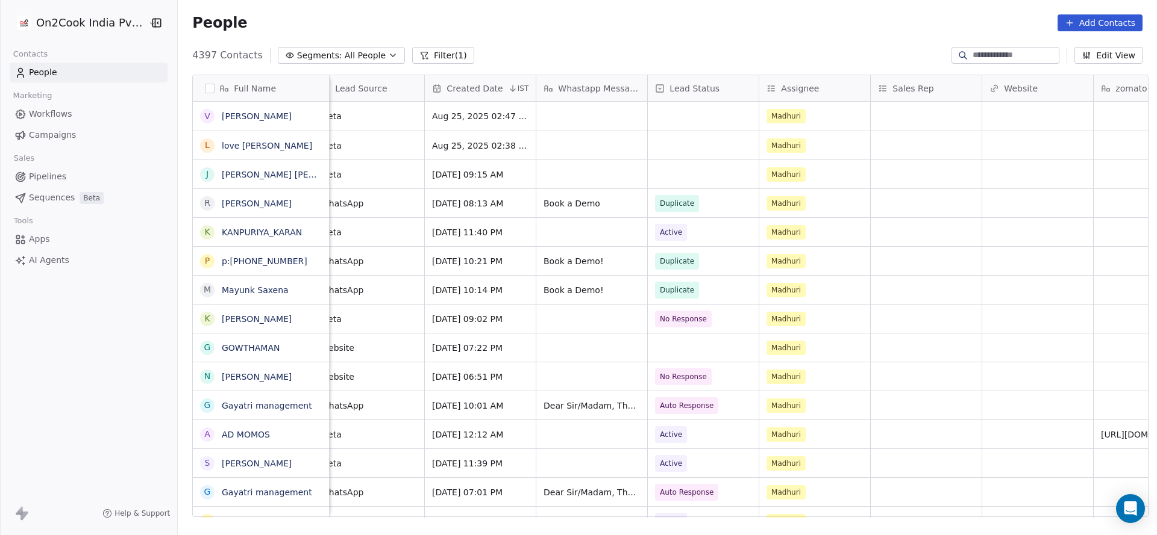
drag, startPoint x: 753, startPoint y: 518, endPoint x: 867, endPoint y: 519, distance: 113.8
click at [867, 519] on div "Full Name V Vandana Sharma l love singh J Joginderpal Pal Makkar r ratheesh Kum…" at bounding box center [667, 300] width 979 height 471
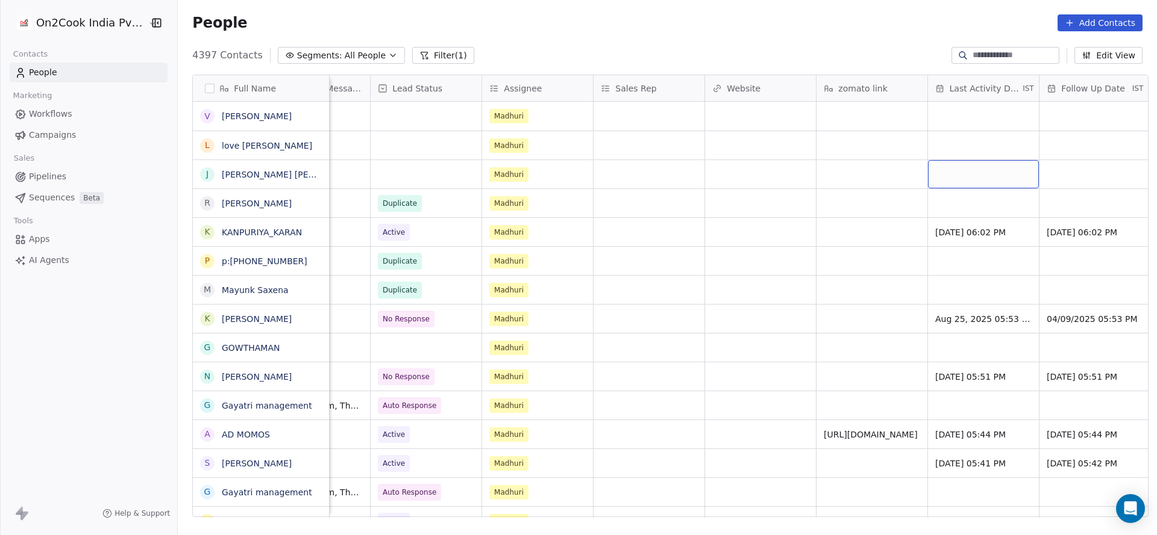
click at [939, 164] on div "grid" at bounding box center [983, 174] width 111 height 28
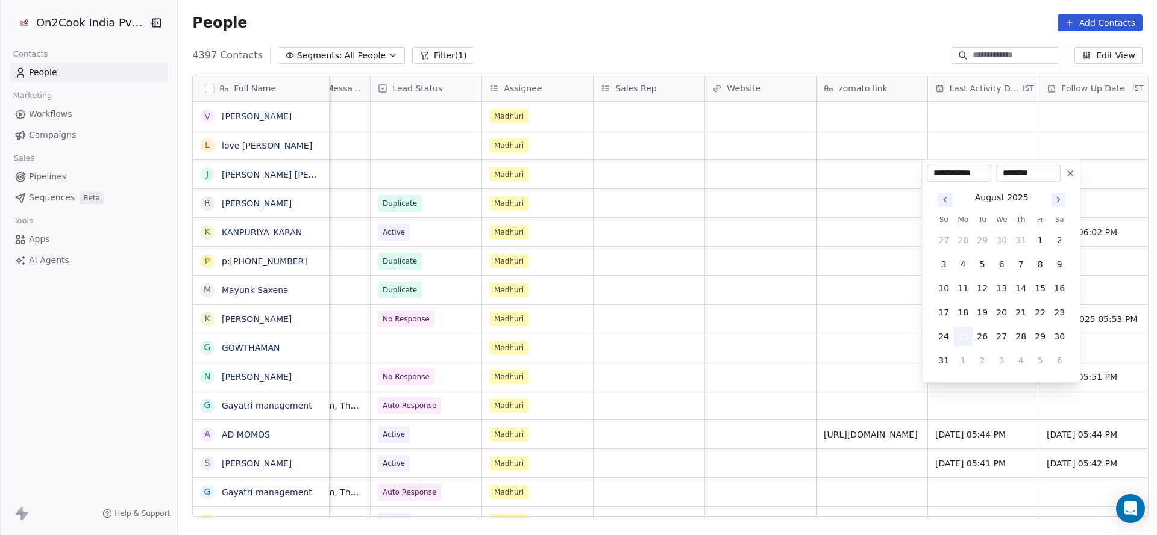
click at [963, 334] on button "25" at bounding box center [962, 336] width 19 height 19
click at [820, 334] on html "On2Cook India Pvt. Ltd. Contacts People Marketing Workflows Campaigns Sales Pip…" at bounding box center [578, 267] width 1157 height 535
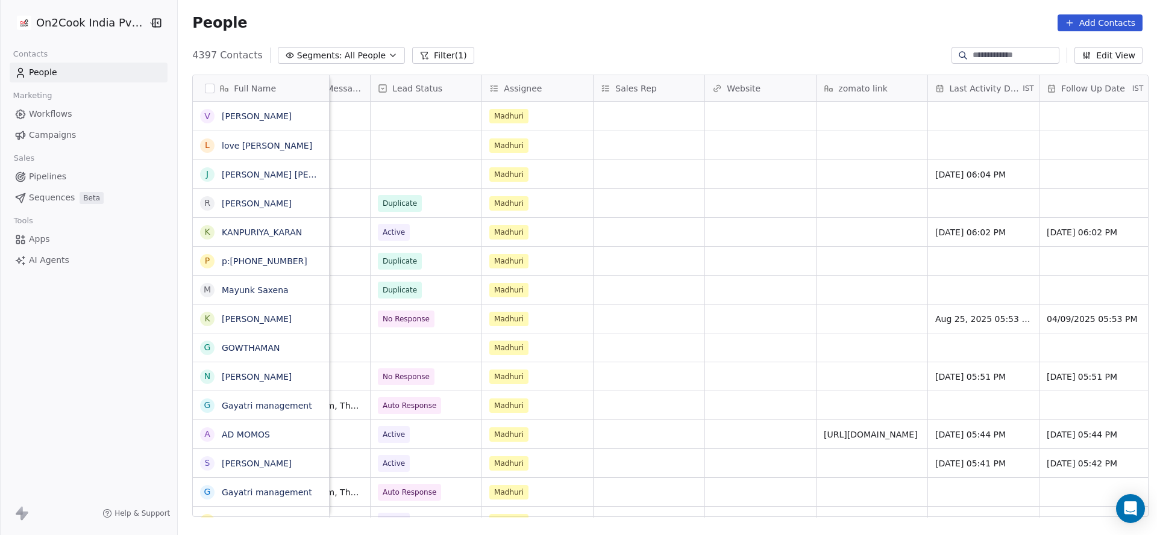
scroll to position [0, 1453]
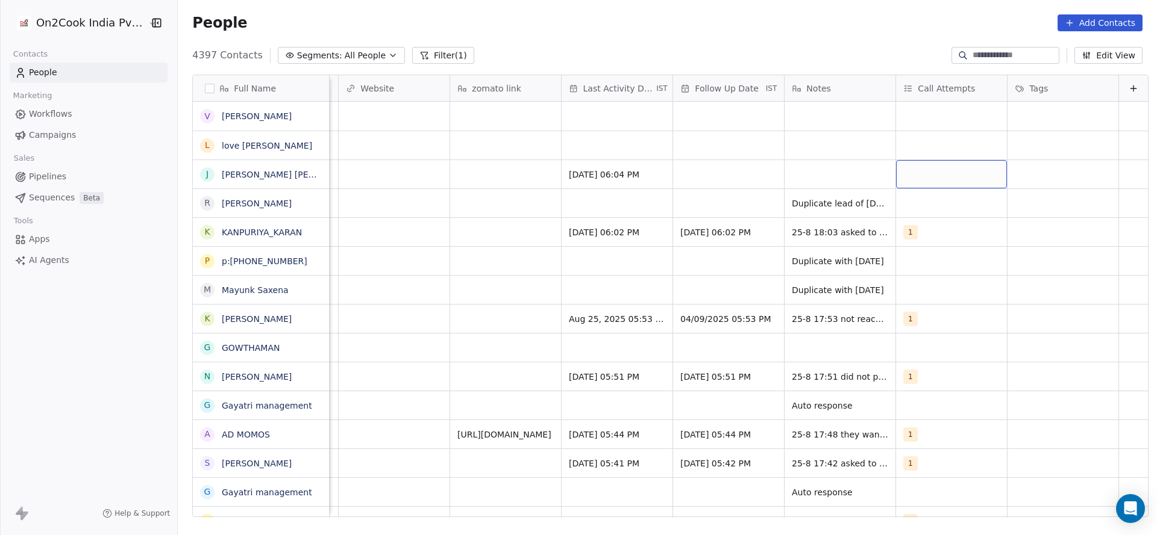
click at [898, 170] on div "grid" at bounding box center [951, 174] width 111 height 28
click at [903, 214] on div "1" at bounding box center [954, 205] width 136 height 19
click at [686, 186] on html "On2Cook India Pvt. Ltd. Contacts People Marketing Workflows Campaigns Sales Pip…" at bounding box center [578, 267] width 1157 height 535
click at [706, 179] on div "grid" at bounding box center [728, 174] width 111 height 28
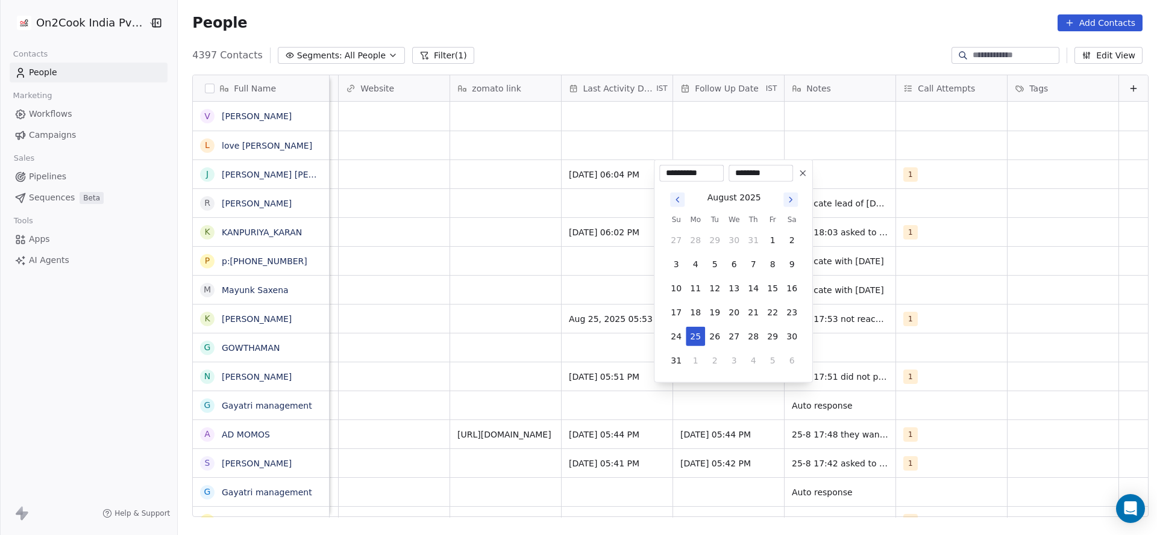
click at [785, 163] on div "**********" at bounding box center [733, 271] width 159 height 223
click at [801, 169] on icon at bounding box center [803, 174] width 10 height 10
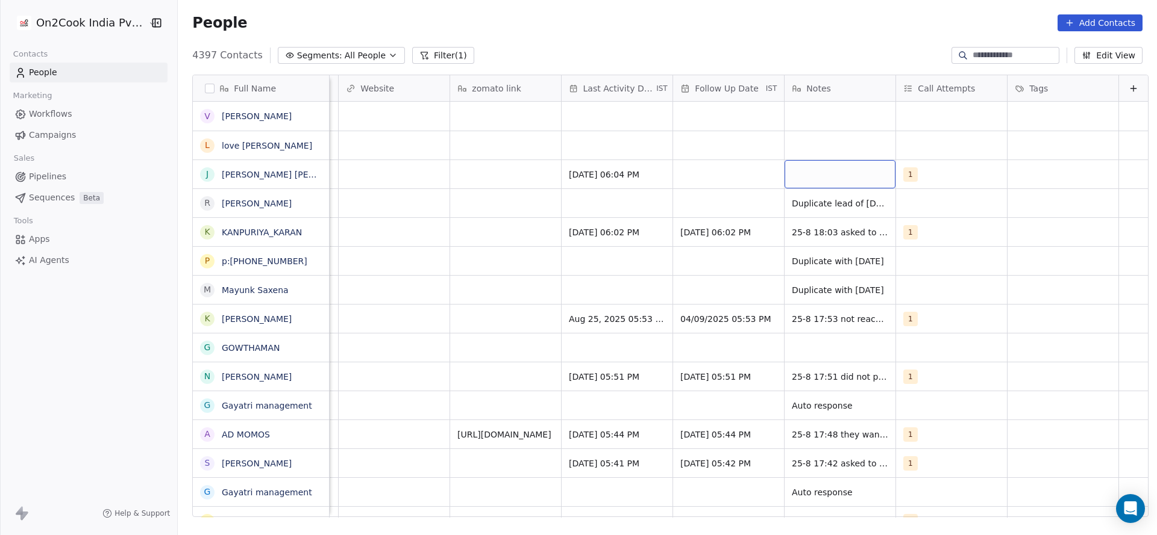
click at [811, 175] on div "grid" at bounding box center [839, 174] width 111 height 28
type textarea "**********"
click at [559, 213] on html "On2Cook India Pvt. Ltd. Contacts People Marketing Workflows Campaigns Sales Pip…" at bounding box center [578, 267] width 1157 height 535
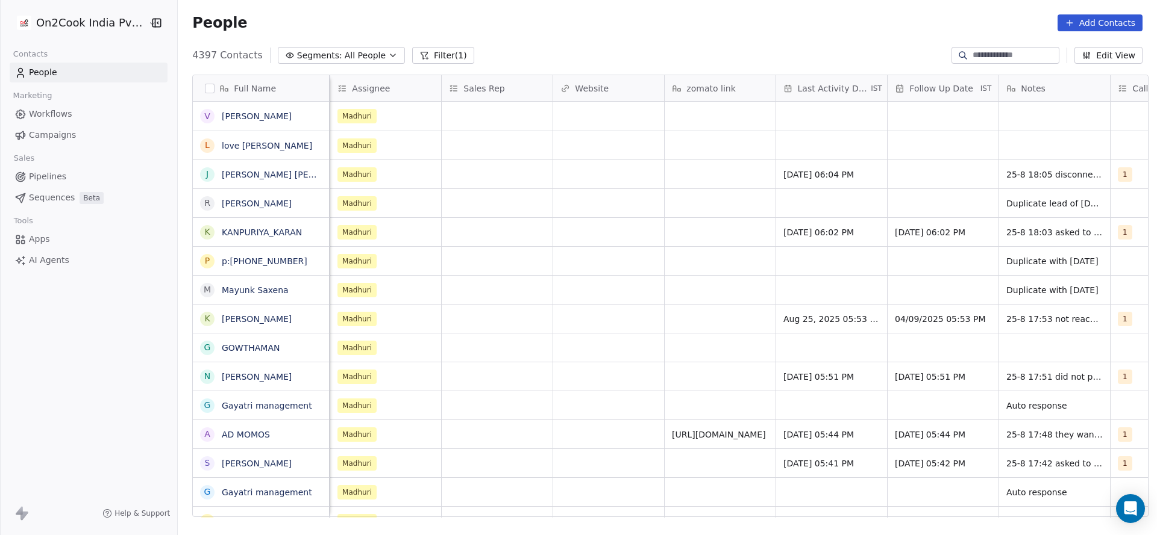
scroll to position [0, 1114]
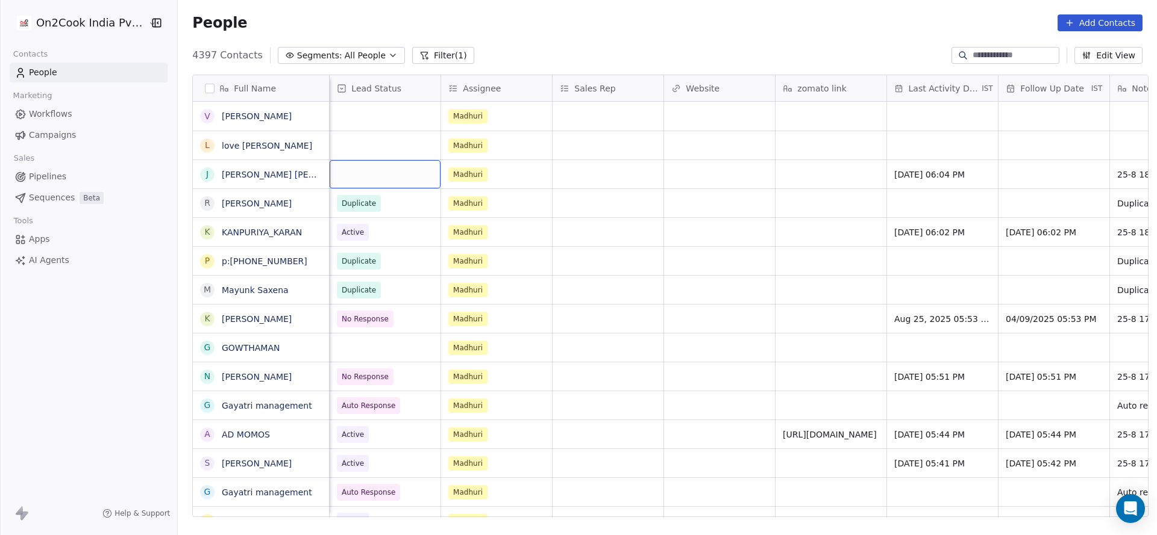
click at [352, 180] on div "grid" at bounding box center [384, 174] width 111 height 28
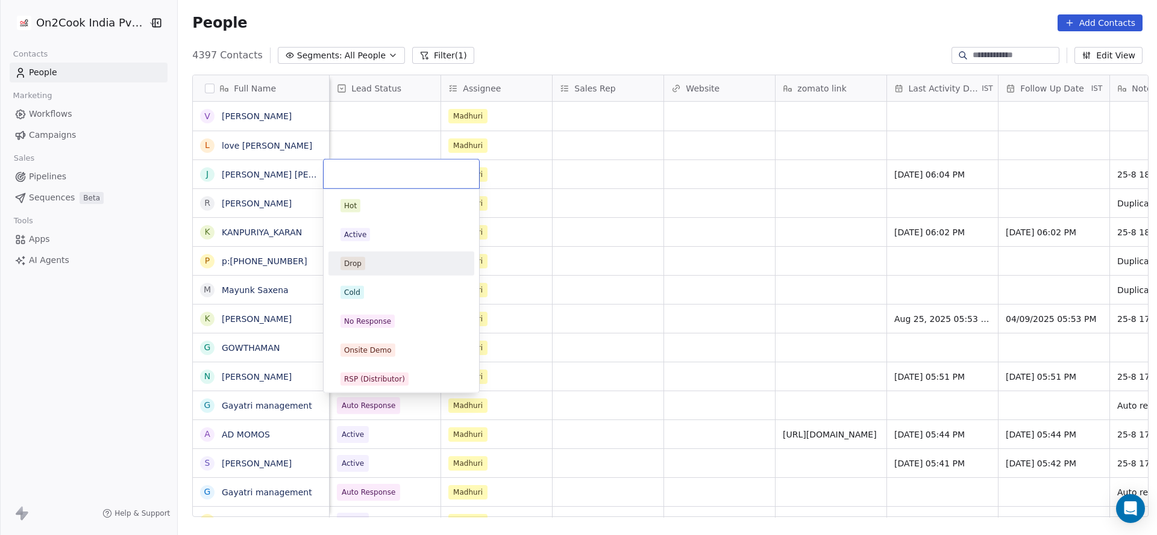
click at [354, 279] on div "Hot Active Drop Cold No Response Onsite Demo RSP (Distributor) Converted Duplic…" at bounding box center [401, 466] width 146 height 545
click at [361, 288] on span "Cold" at bounding box center [351, 292] width 23 height 13
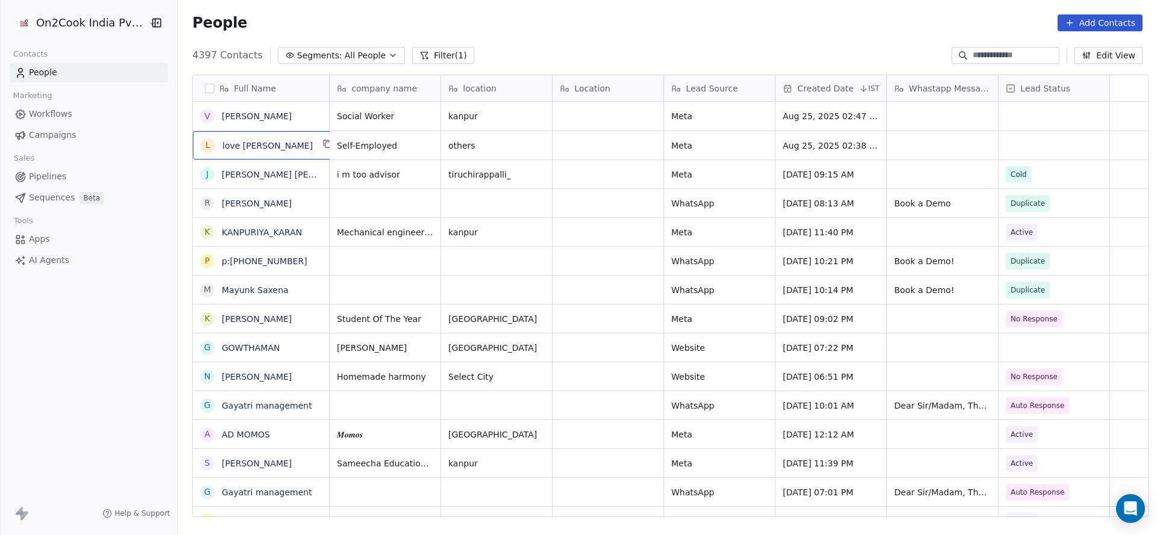
scroll to position [0, 0]
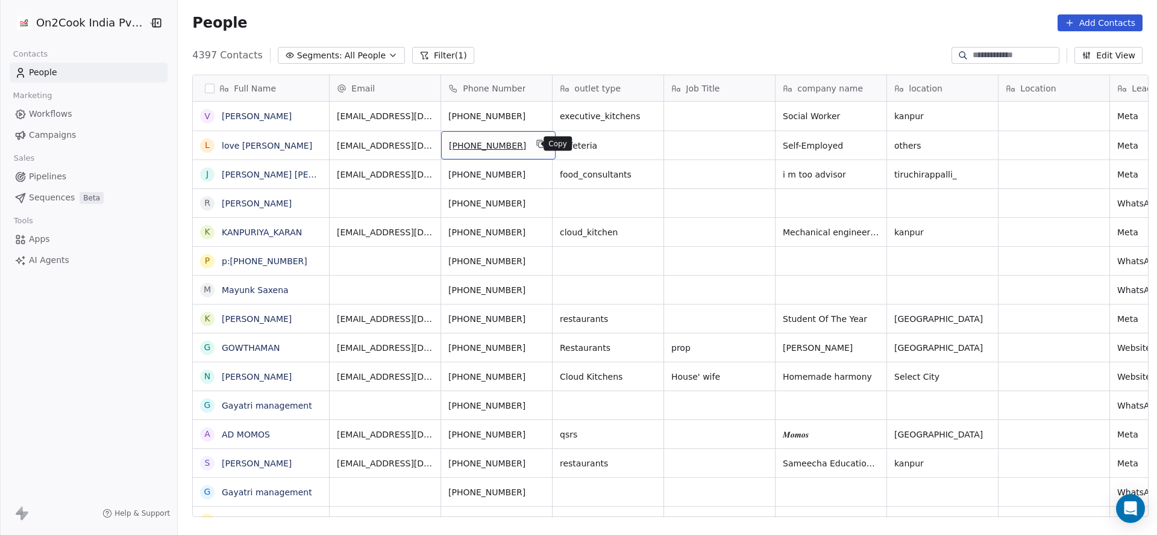
click at [536, 146] on icon "grid" at bounding box center [541, 144] width 10 height 10
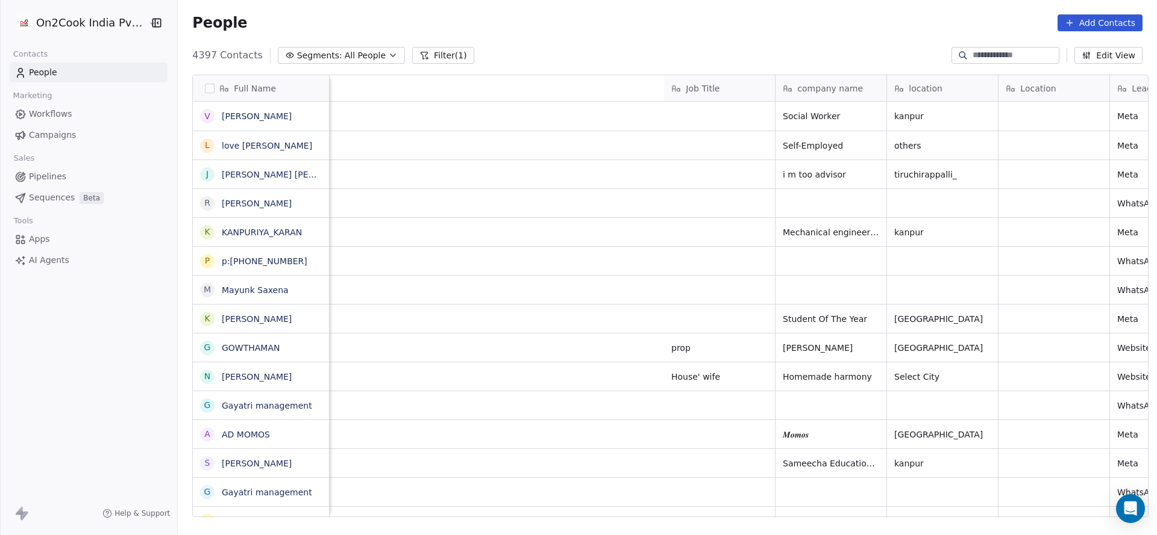
scroll to position [0, 746]
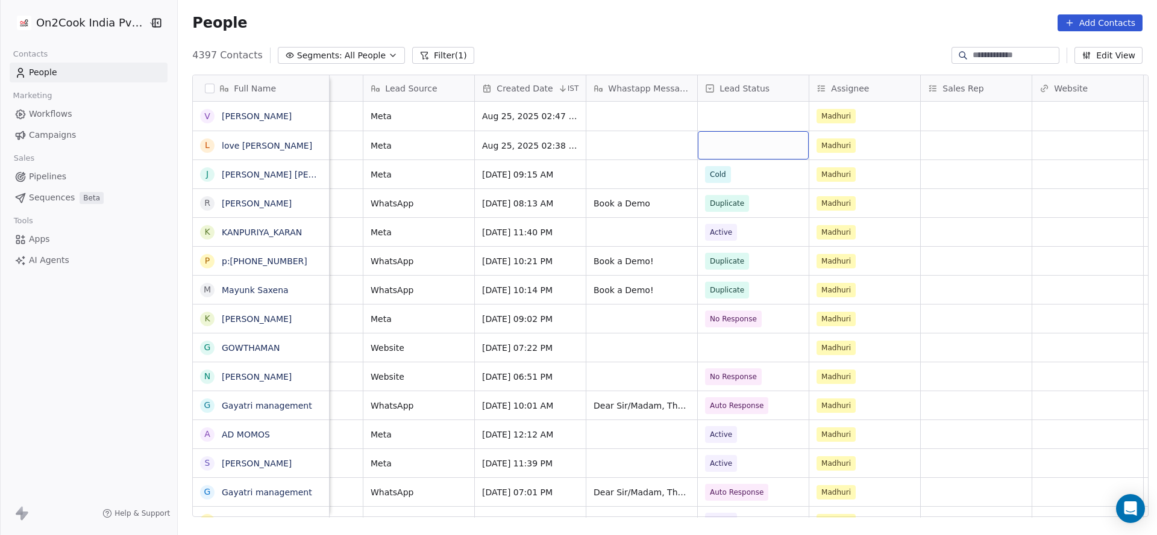
click at [737, 155] on div "grid" at bounding box center [753, 145] width 111 height 28
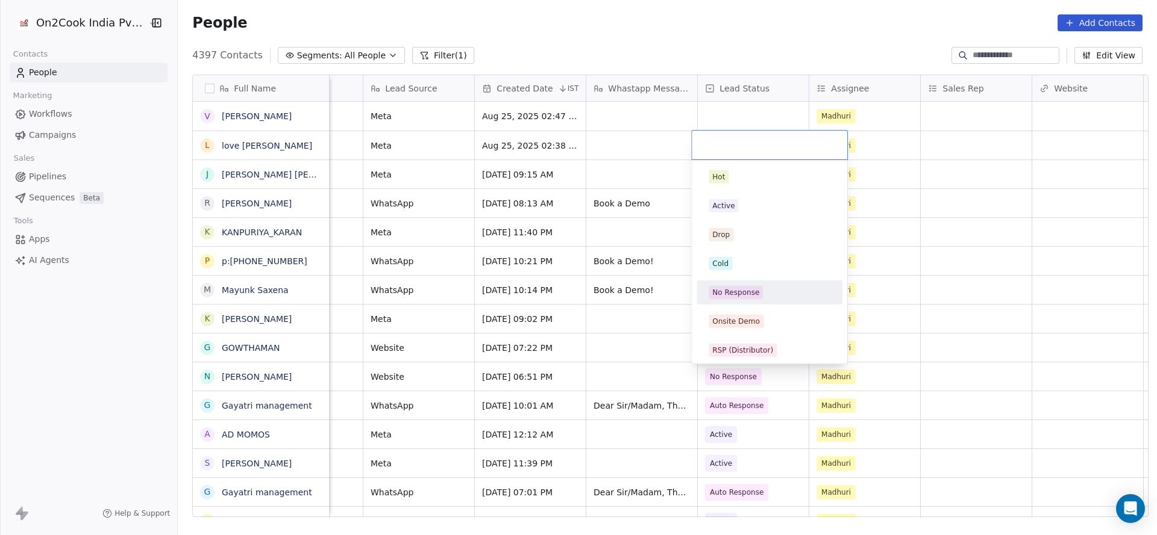
click at [748, 289] on div "No Response" at bounding box center [735, 292] width 47 height 11
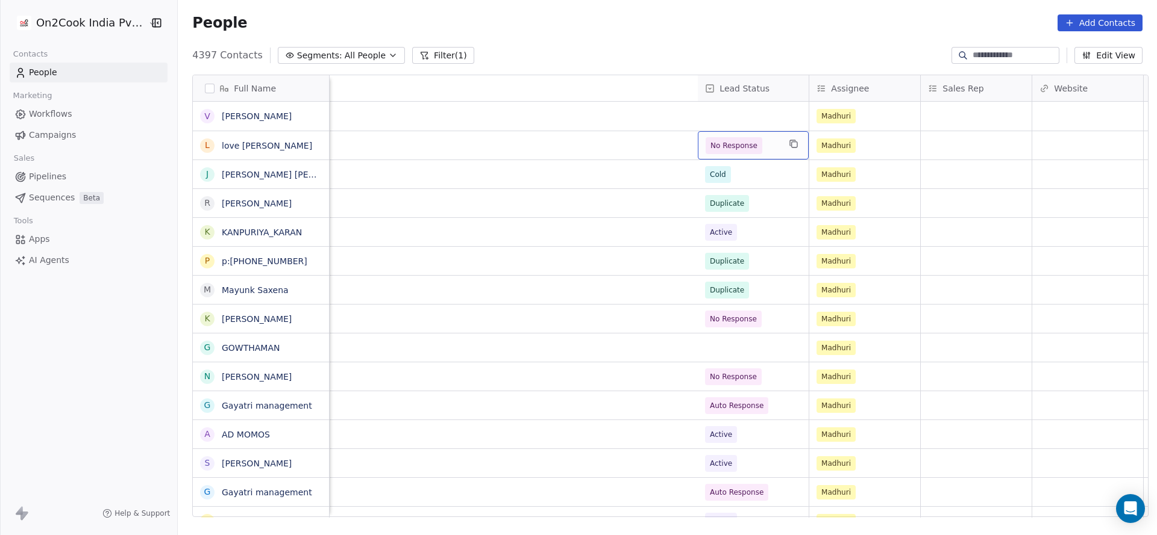
scroll to position [0, 1453]
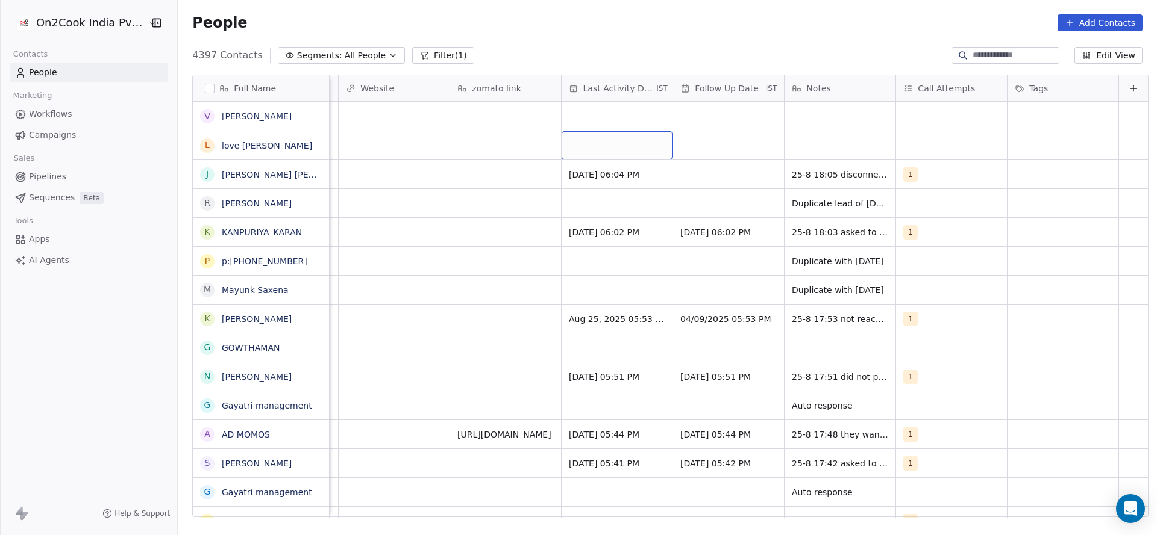
click at [616, 144] on div "grid" at bounding box center [616, 145] width 111 height 28
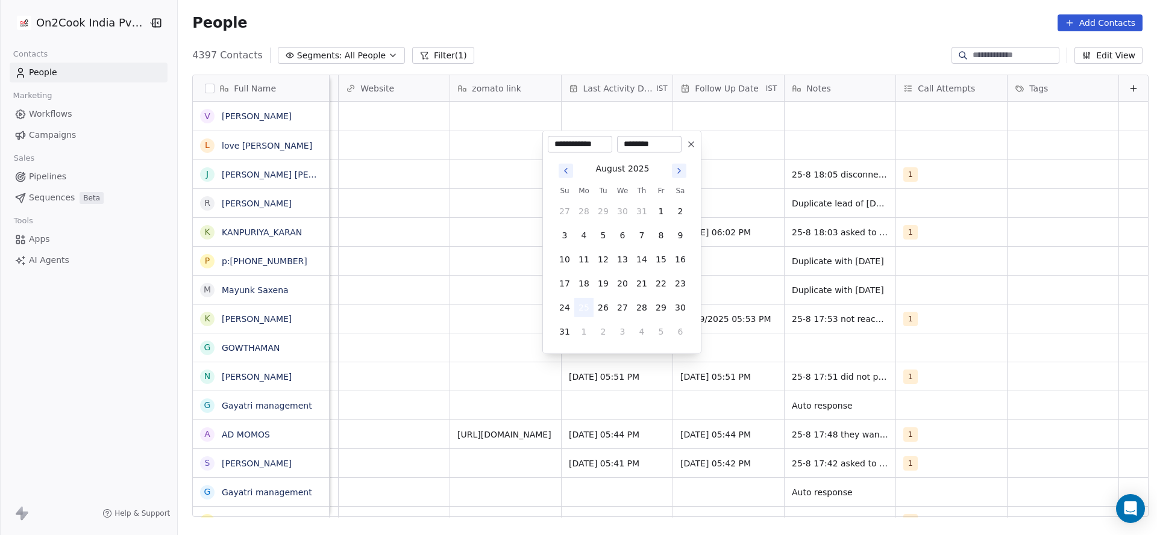
click at [591, 310] on button "25" at bounding box center [583, 307] width 19 height 19
click at [829, 95] on html "On2Cook India Pvt. Ltd. Contacts People Marketing Workflows Campaigns Sales Pip…" at bounding box center [578, 267] width 1157 height 535
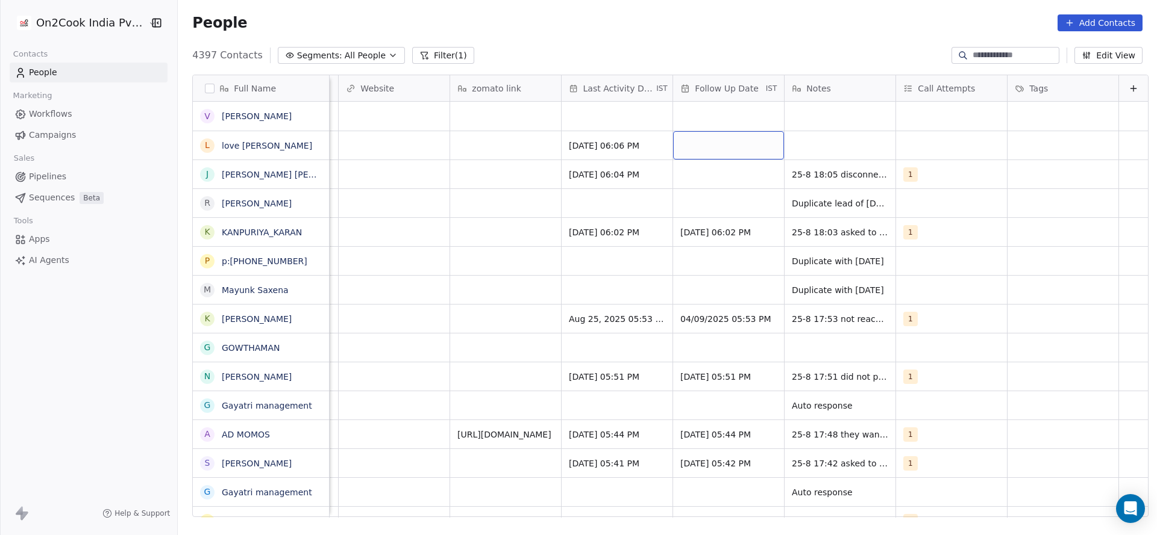
click at [742, 141] on div "grid" at bounding box center [728, 145] width 111 height 28
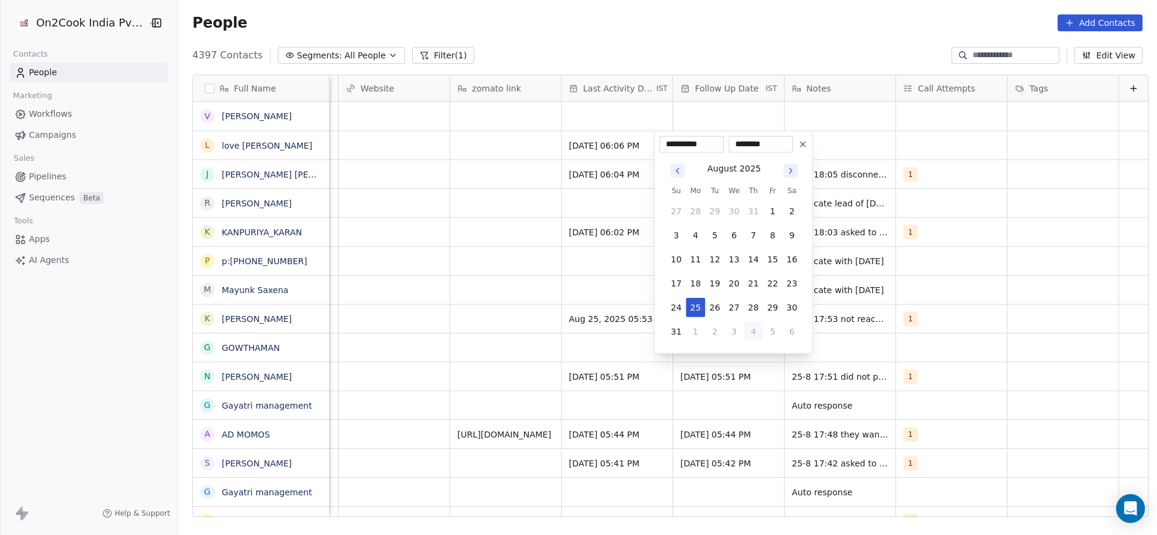
click at [743, 334] on button "4" at bounding box center [752, 331] width 19 height 19
type input "**********"
click at [1007, 141] on html "On2Cook India Pvt. Ltd. Contacts People Marketing Workflows Campaigns Sales Pip…" at bounding box center [578, 267] width 1157 height 535
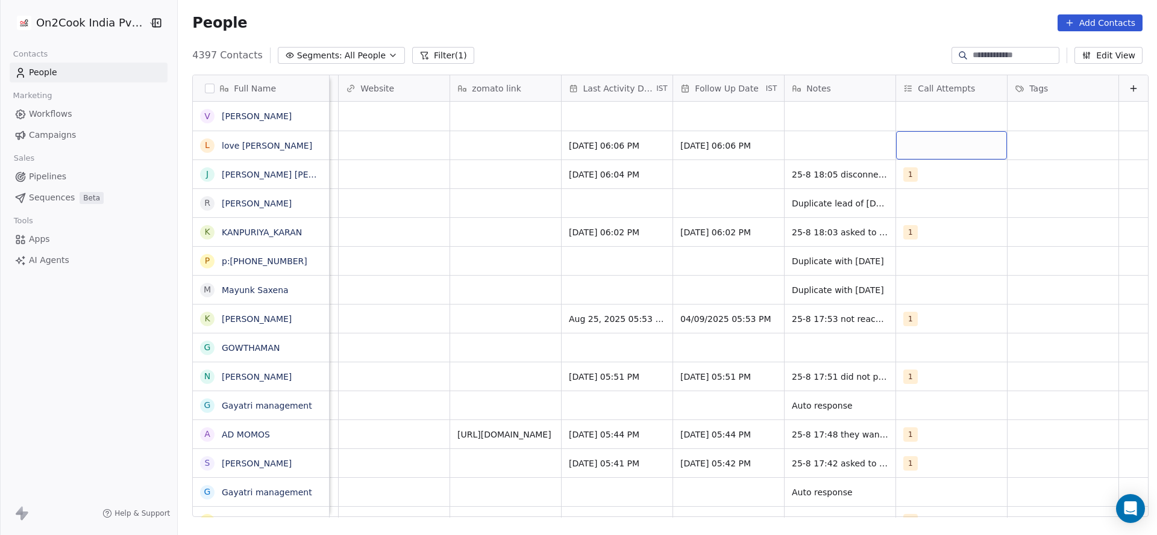
click at [914, 141] on div "grid" at bounding box center [951, 145] width 111 height 28
click at [909, 194] on div "2" at bounding box center [954, 206] width 146 height 24
click at [912, 173] on div "1" at bounding box center [913, 177] width 5 height 11
click at [910, 207] on span "2" at bounding box center [914, 205] width 12 height 13
click at [793, 172] on html "On2Cook India Pvt. Ltd. Contacts People Marketing Workflows Campaigns Sales Pip…" at bounding box center [578, 267] width 1157 height 535
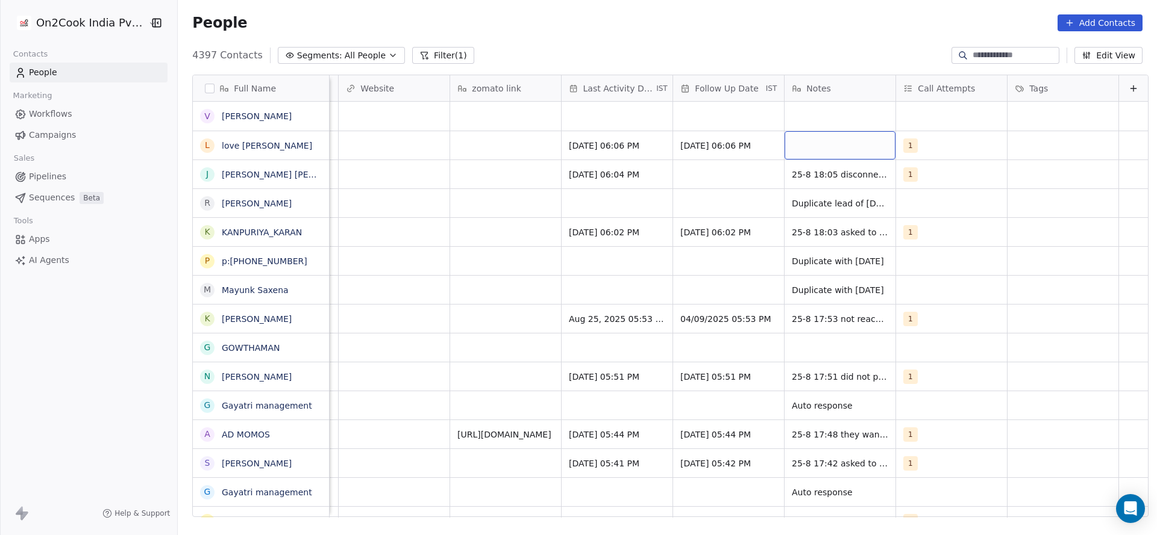
click at [799, 139] on div "grid" at bounding box center [839, 145] width 111 height 28
type textarea "**********"
click at [491, 117] on html "On2Cook India Pvt. Ltd. Contacts People Marketing Workflows Campaigns Sales Pip…" at bounding box center [578, 267] width 1157 height 535
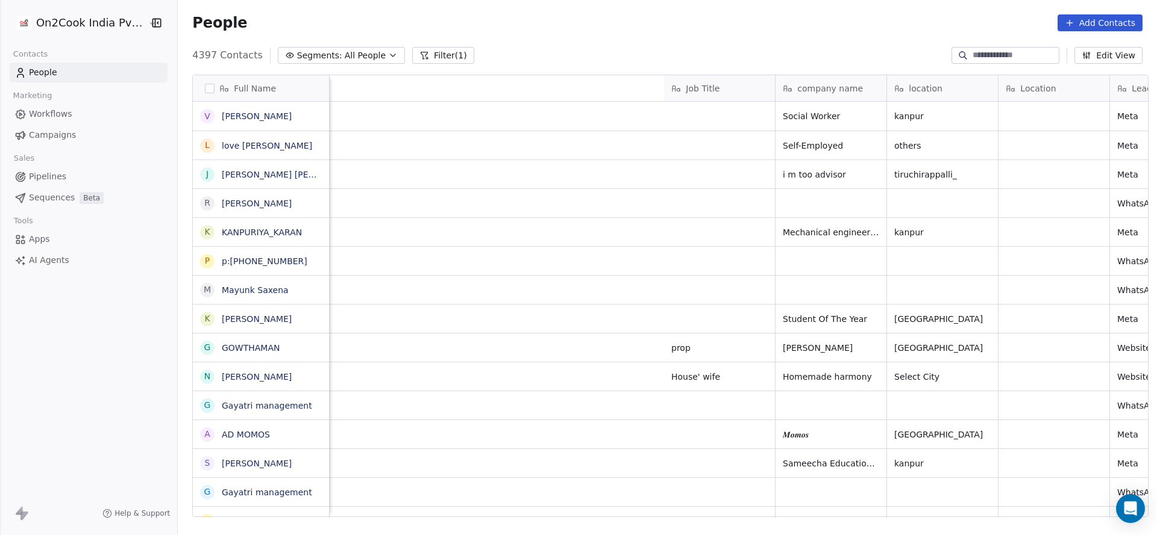
scroll to position [0, 676]
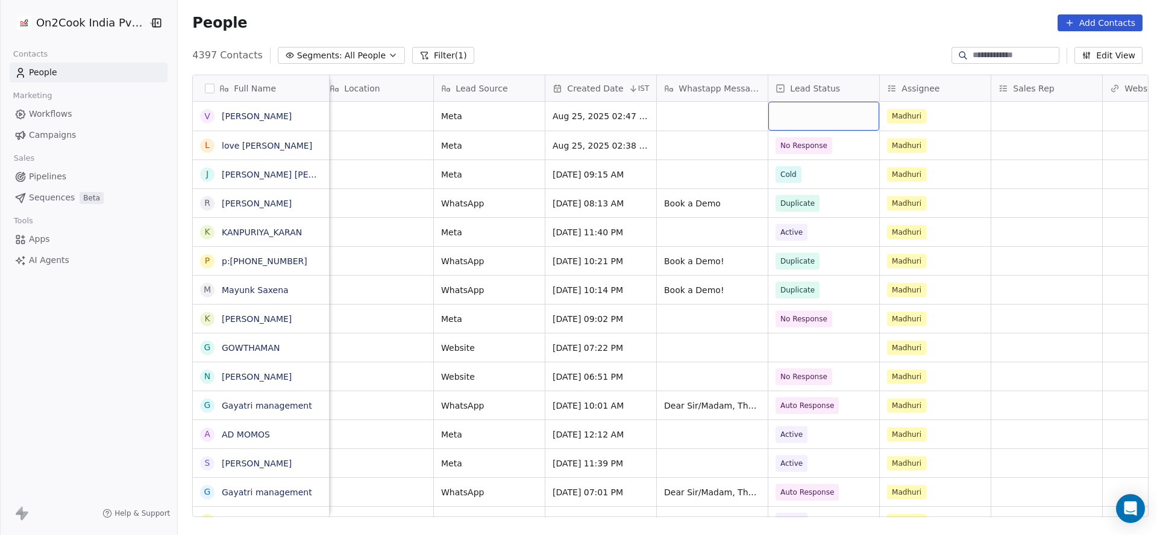
click at [807, 122] on div "grid" at bounding box center [823, 116] width 111 height 29
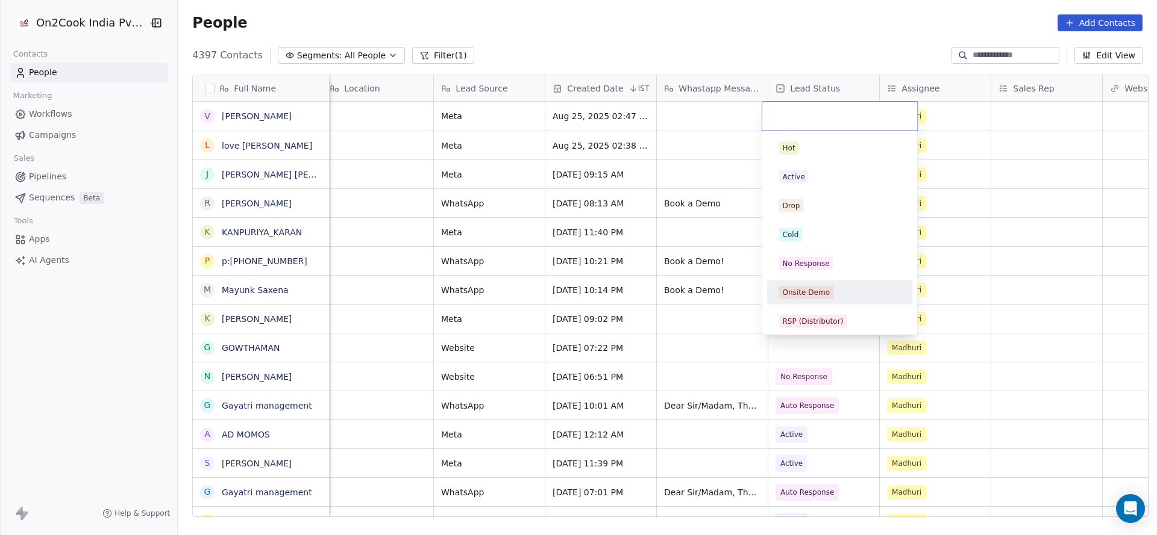
scroll to position [90, 0]
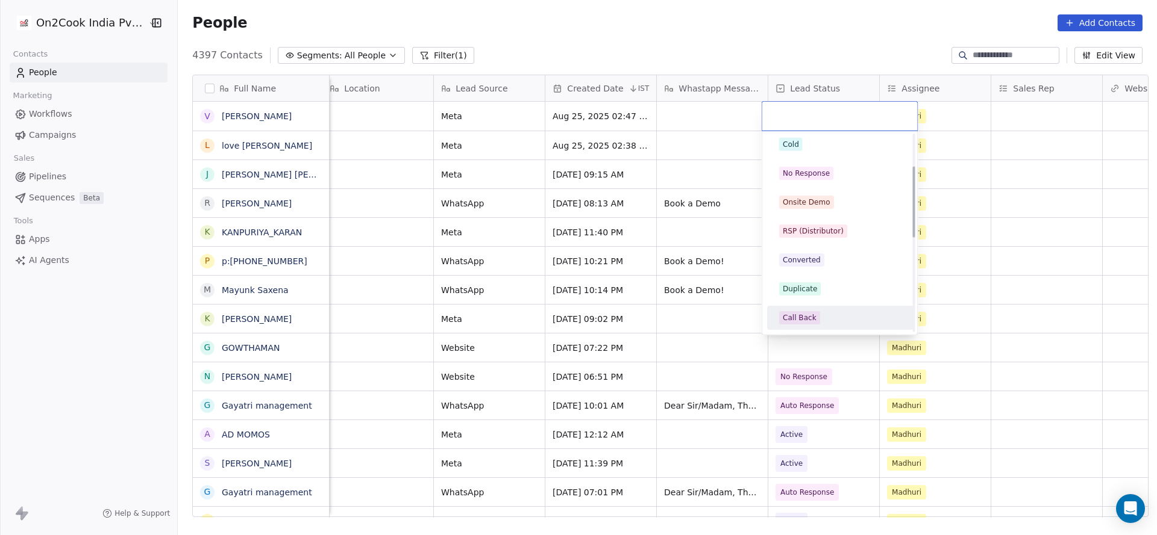
click at [813, 313] on span "Call Back" at bounding box center [799, 317] width 41 height 13
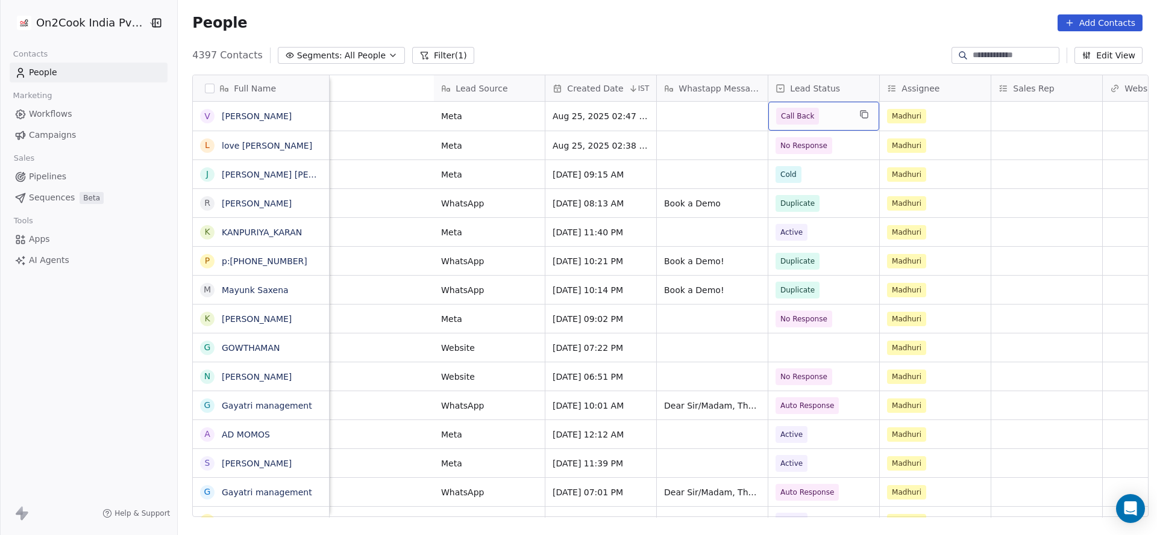
scroll to position [0, 1215]
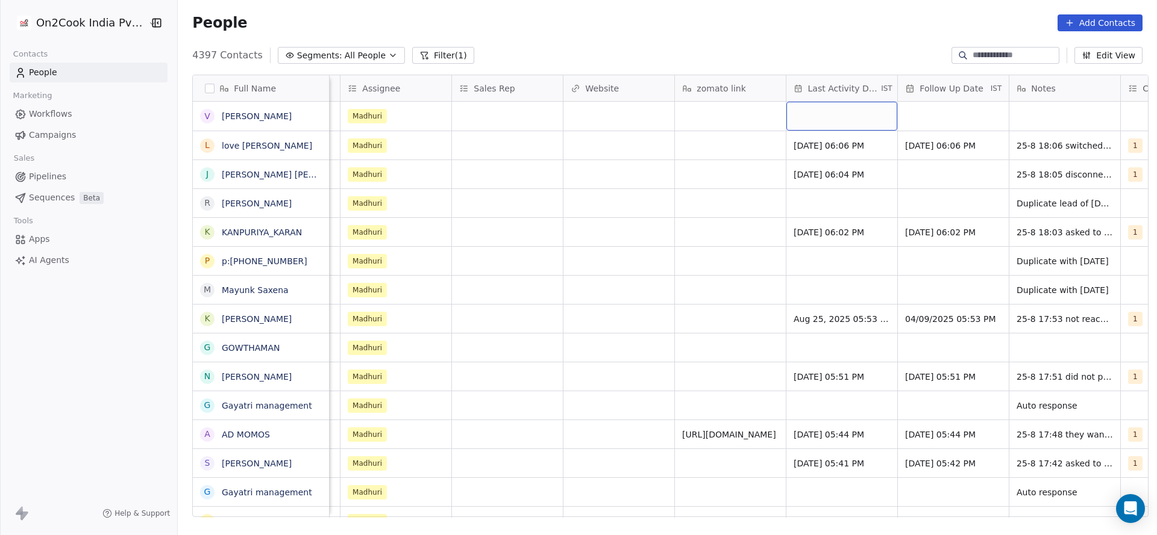
click at [826, 114] on div "grid" at bounding box center [841, 116] width 111 height 29
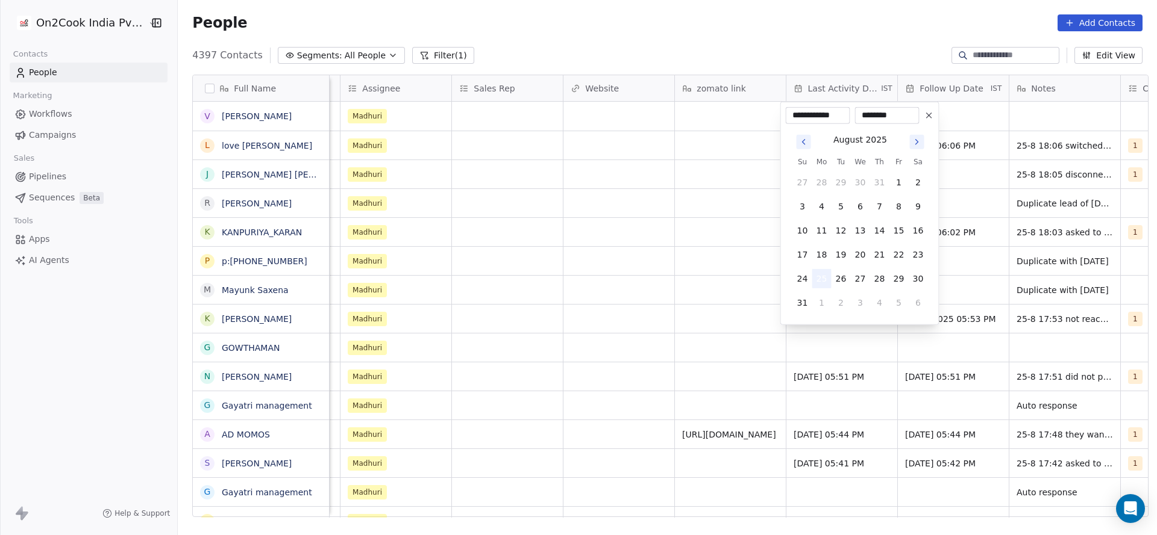
click at [822, 281] on button "25" at bounding box center [821, 278] width 19 height 19
drag, startPoint x: 724, startPoint y: 299, endPoint x: 781, endPoint y: 349, distance: 76.0
click at [726, 296] on html "On2Cook India Pvt. Ltd. Contacts People Marketing Workflows Campaigns Sales Pip…" at bounding box center [578, 267] width 1157 height 535
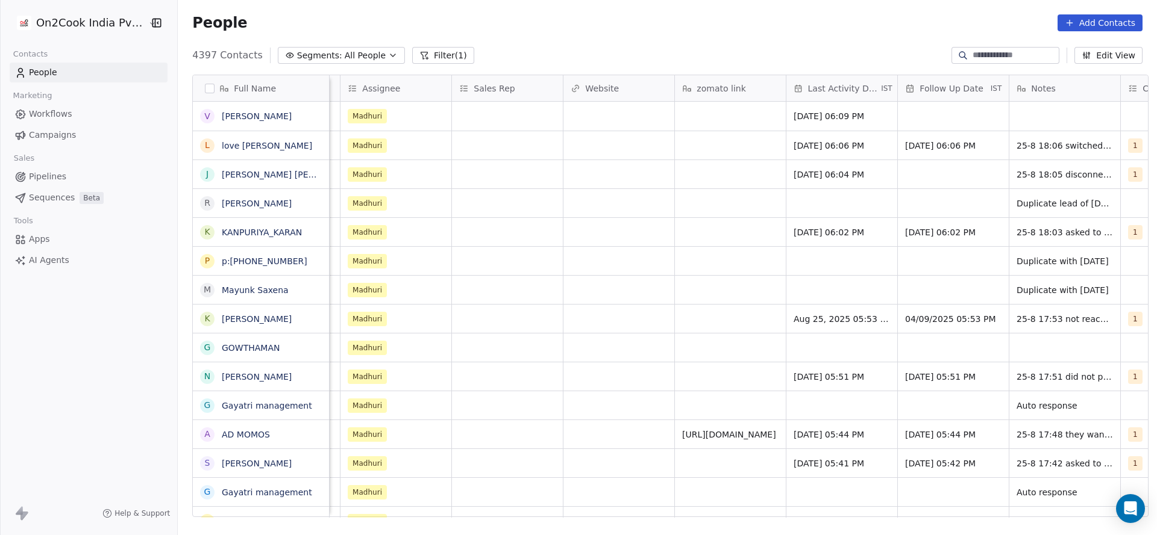
scroll to position [0, 1453]
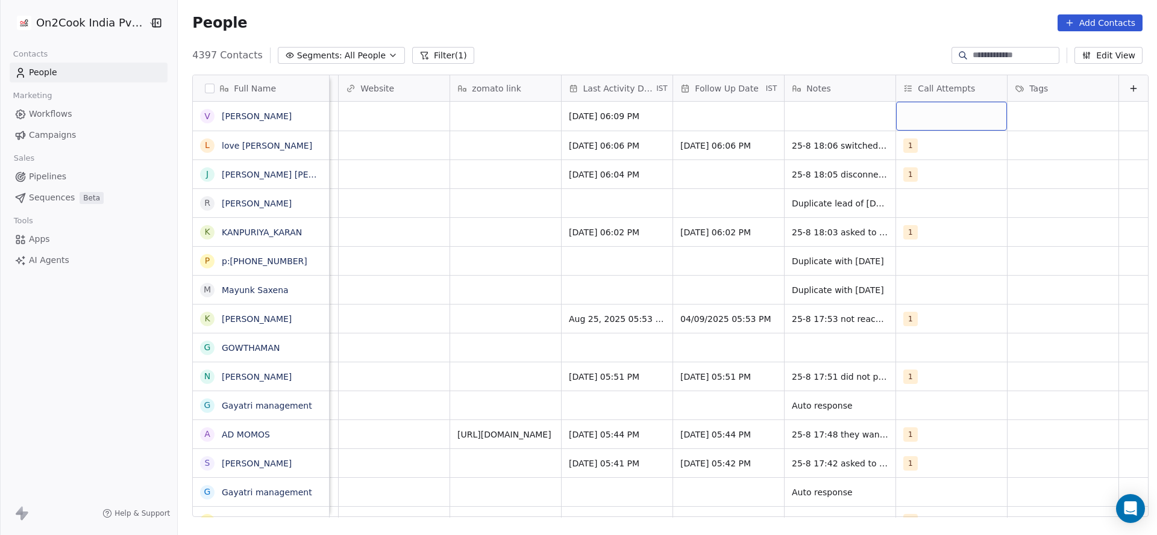
click at [905, 105] on div "grid" at bounding box center [951, 116] width 111 height 29
click at [913, 162] on div "1 2 3 4 5 6 7 8 9 10" at bounding box center [954, 278] width 146 height 284
click at [898, 145] on button "Suggestions" at bounding box center [898, 148] width 10 height 10
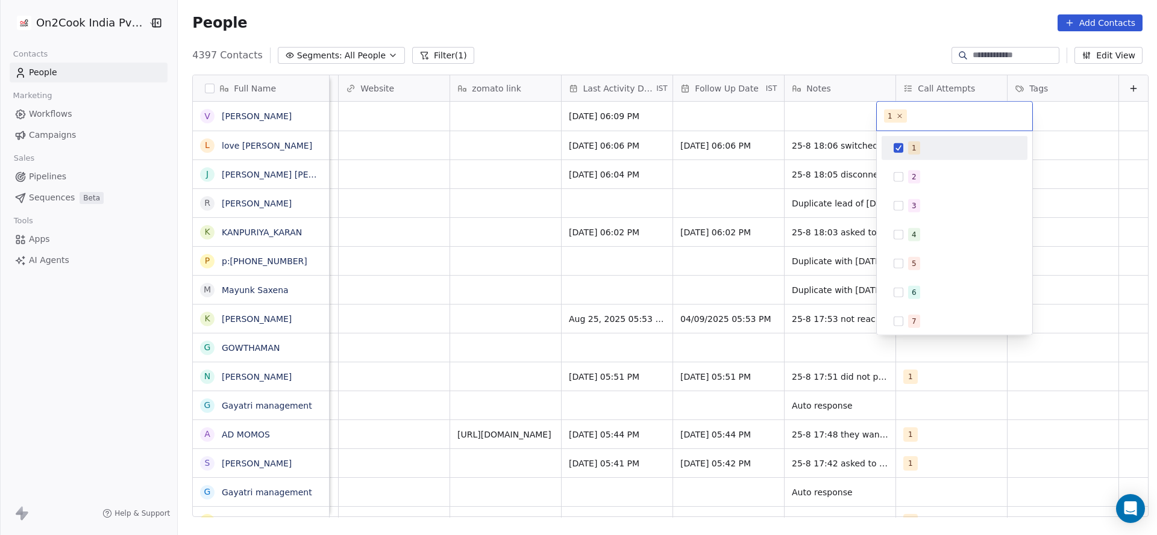
click at [719, 159] on html "On2Cook India Pvt. Ltd. Contacts People Marketing Workflows Campaigns Sales Pip…" at bounding box center [578, 267] width 1157 height 535
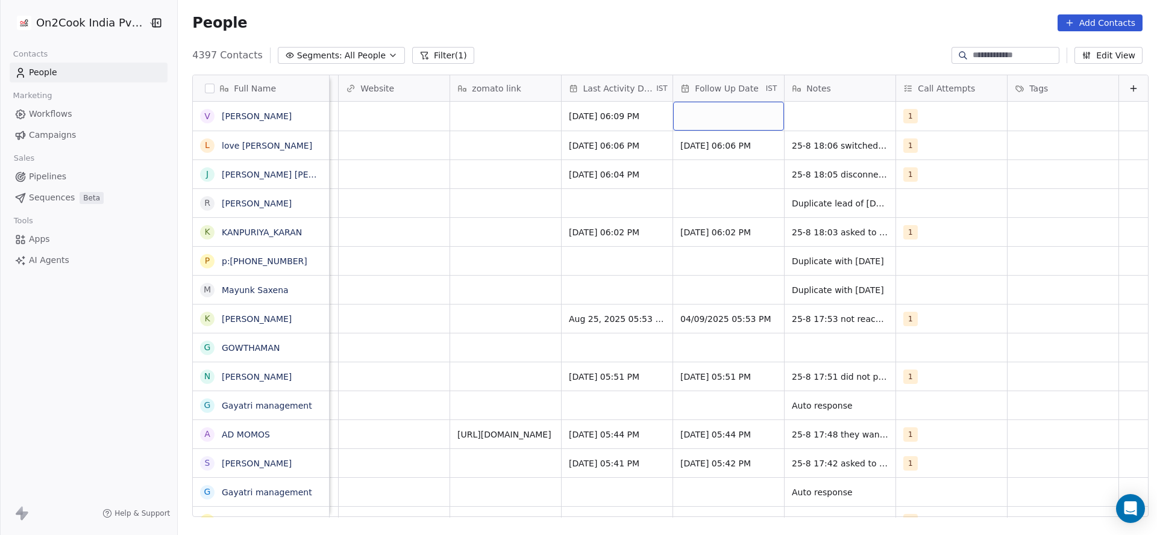
click at [694, 119] on div "grid" at bounding box center [728, 116] width 111 height 29
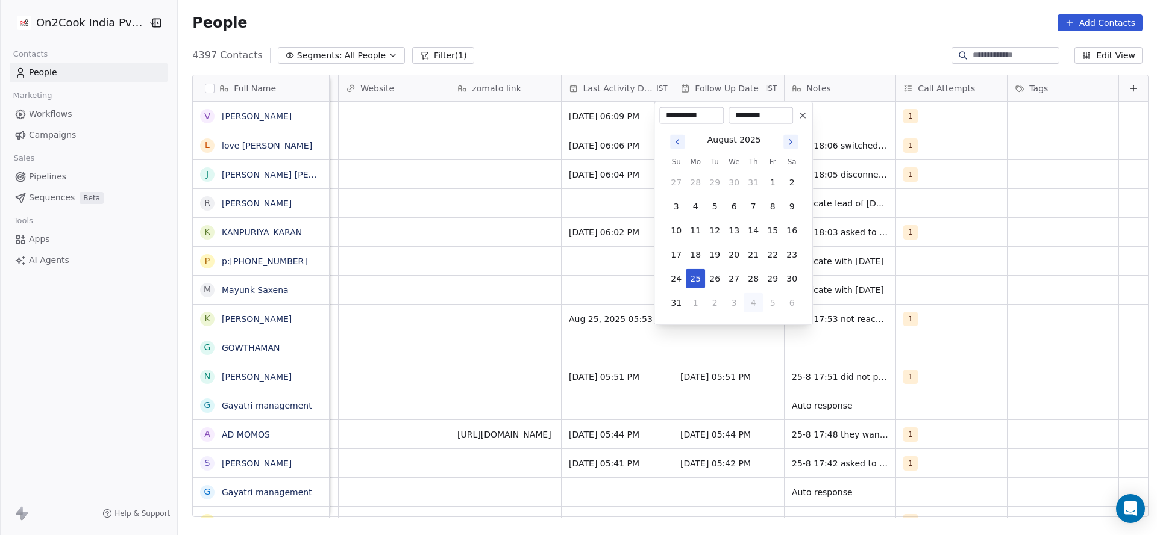
click at [748, 302] on button "4" at bounding box center [752, 302] width 19 height 19
type input "**********"
drag, startPoint x: 873, startPoint y: 229, endPoint x: 820, endPoint y: 146, distance: 98.1
click at [876, 226] on html "On2Cook India Pvt. Ltd. Contacts People Marketing Workflows Campaigns Sales Pip…" at bounding box center [578, 267] width 1157 height 535
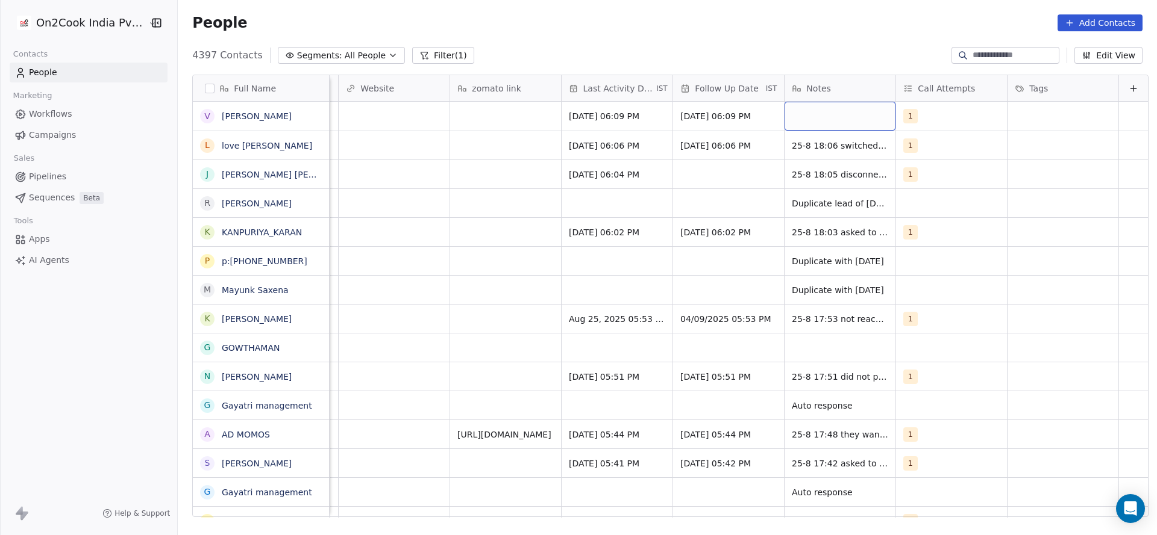
click at [828, 122] on div "grid" at bounding box center [839, 116] width 111 height 29
type textarea "**********"
click at [574, 240] on html "On2Cook India Pvt. Ltd. Contacts People Marketing Workflows Campaigns Sales Pip…" at bounding box center [578, 267] width 1157 height 535
click at [421, 48] on button "Filter (1)" at bounding box center [443, 55] width 62 height 17
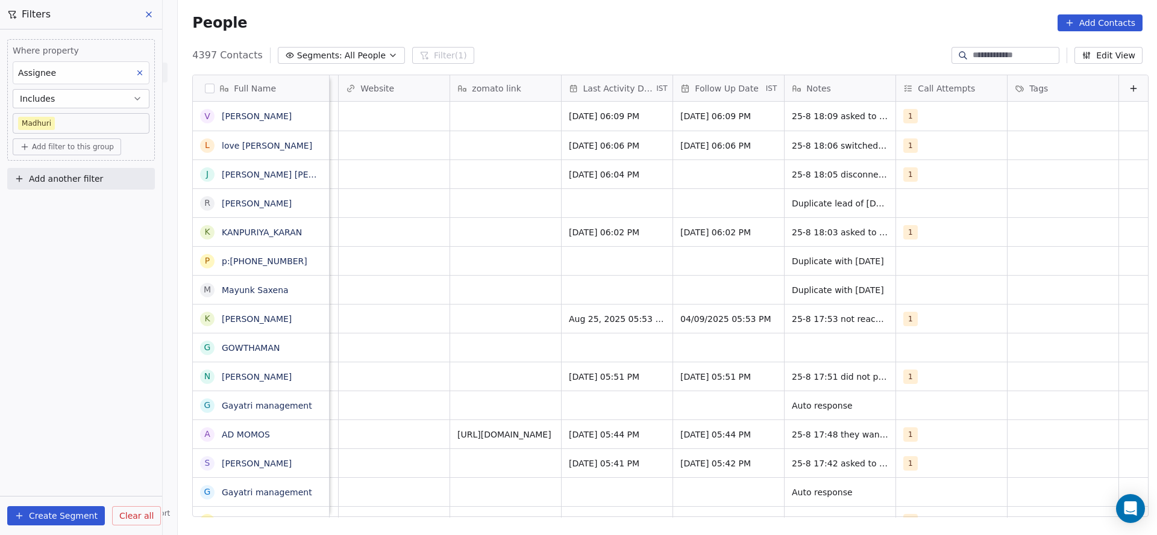
click at [73, 181] on span "Add another filter" at bounding box center [66, 179] width 74 height 13
click at [74, 204] on span "Contact properties" at bounding box center [59, 206] width 78 height 13
type input "***"
click at [113, 281] on div "Lead Status" at bounding box center [81, 287] width 137 height 19
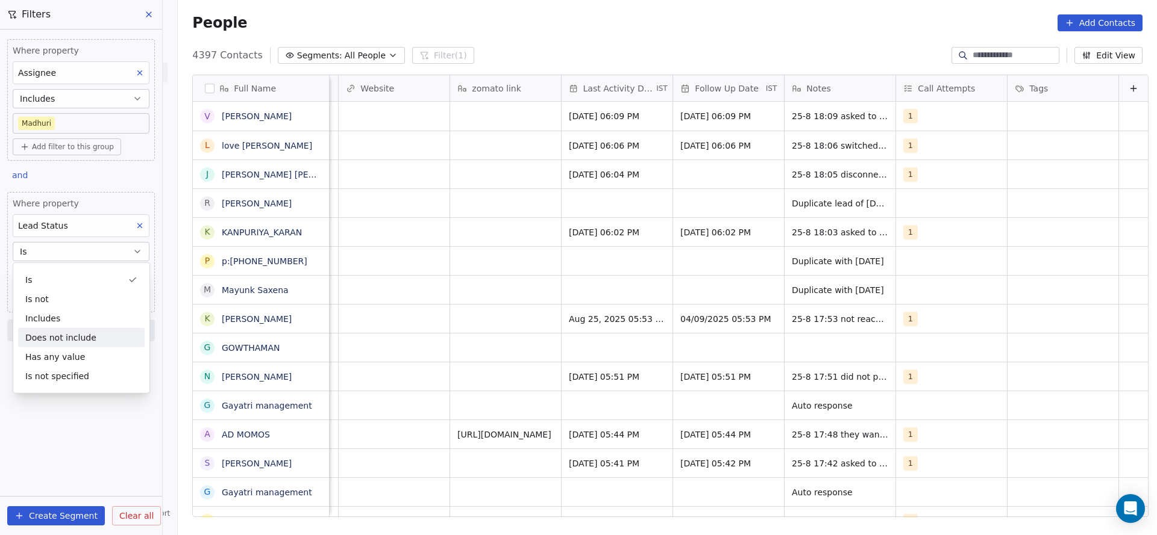
click at [90, 339] on div "Does not include" at bounding box center [81, 337] width 126 height 19
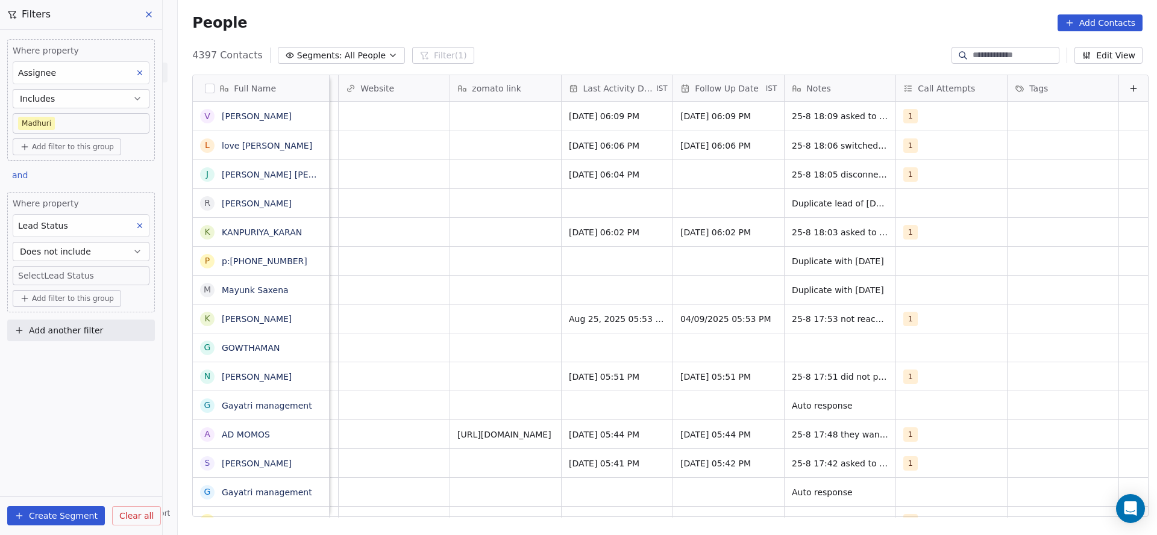
click at [59, 267] on body "On2Cook India Pvt. Ltd. Contacts People Marketing Workflows Campaigns Sales Pip…" at bounding box center [578, 267] width 1157 height 535
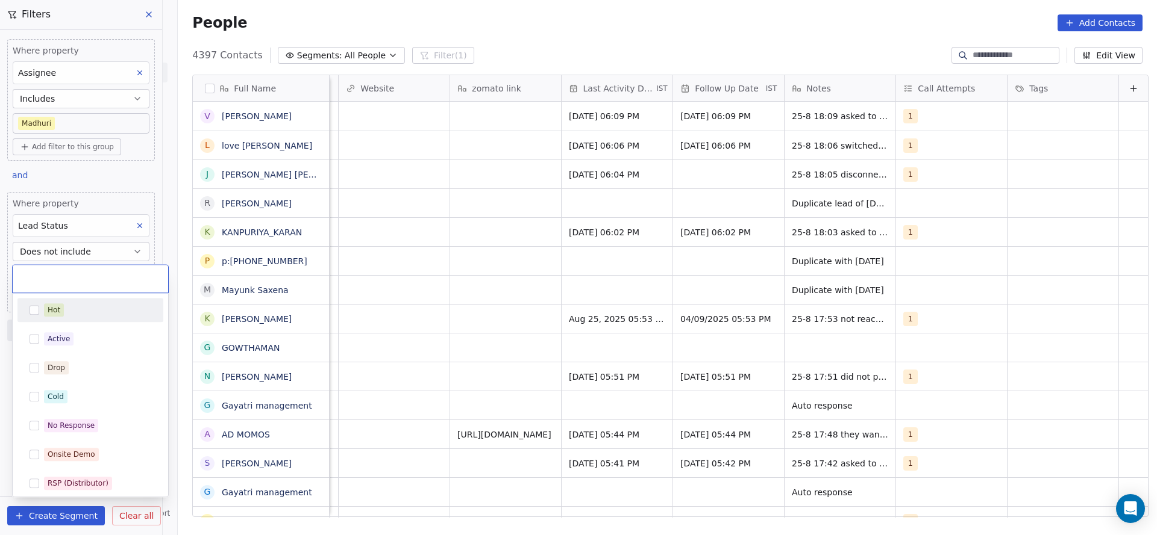
click at [52, 320] on div "Hot" at bounding box center [90, 310] width 146 height 24
click at [52, 336] on div "Active" at bounding box center [59, 339] width 22 height 11
click at [50, 360] on div "Drop" at bounding box center [90, 367] width 136 height 19
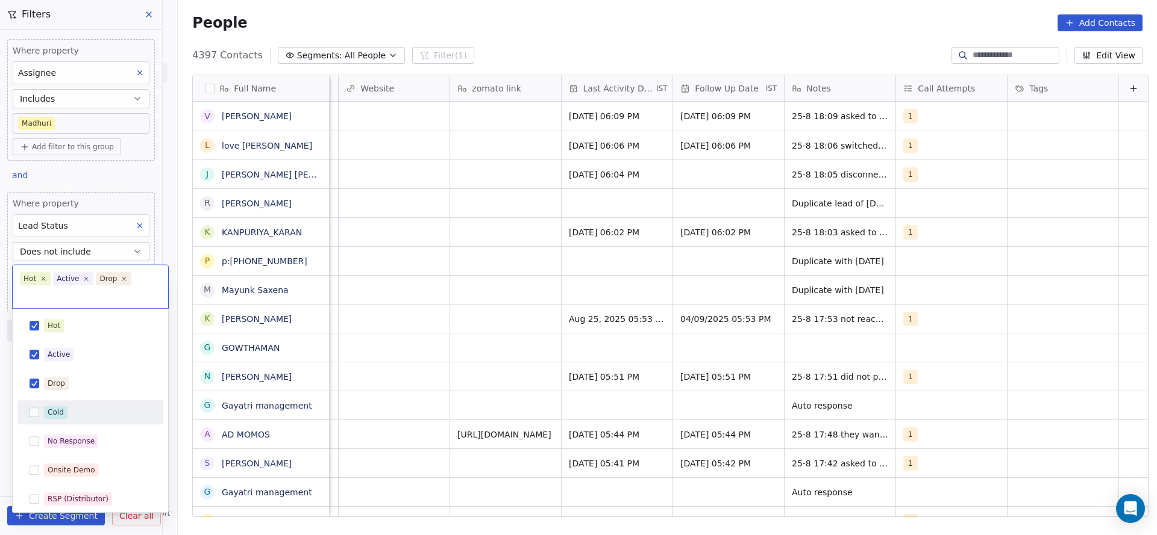
click at [62, 405] on div "Cold" at bounding box center [90, 412] width 136 height 19
click at [67, 437] on div "No Response" at bounding box center [71, 441] width 47 height 11
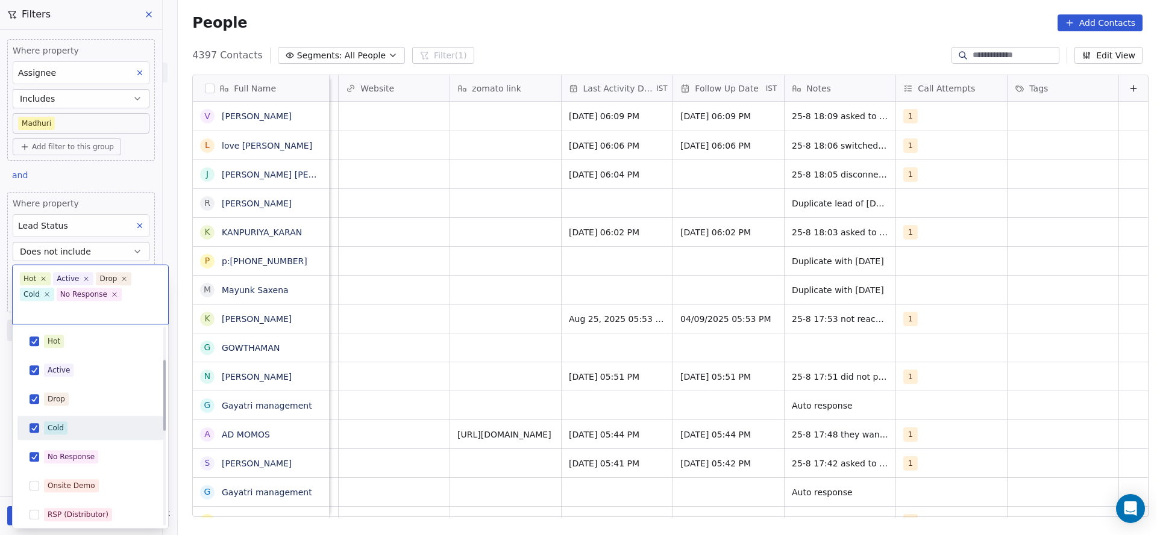
scroll to position [90, 0]
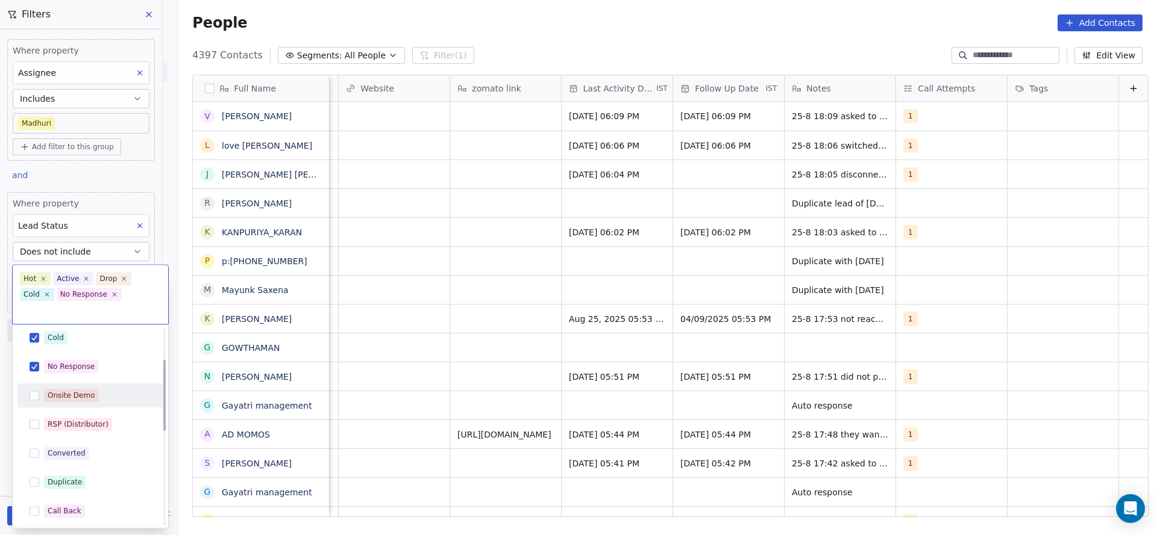
click at [61, 390] on div "Onsite Demo" at bounding box center [72, 395] width 48 height 11
click at [54, 416] on div "RSP (Distributor)" at bounding box center [90, 424] width 136 height 19
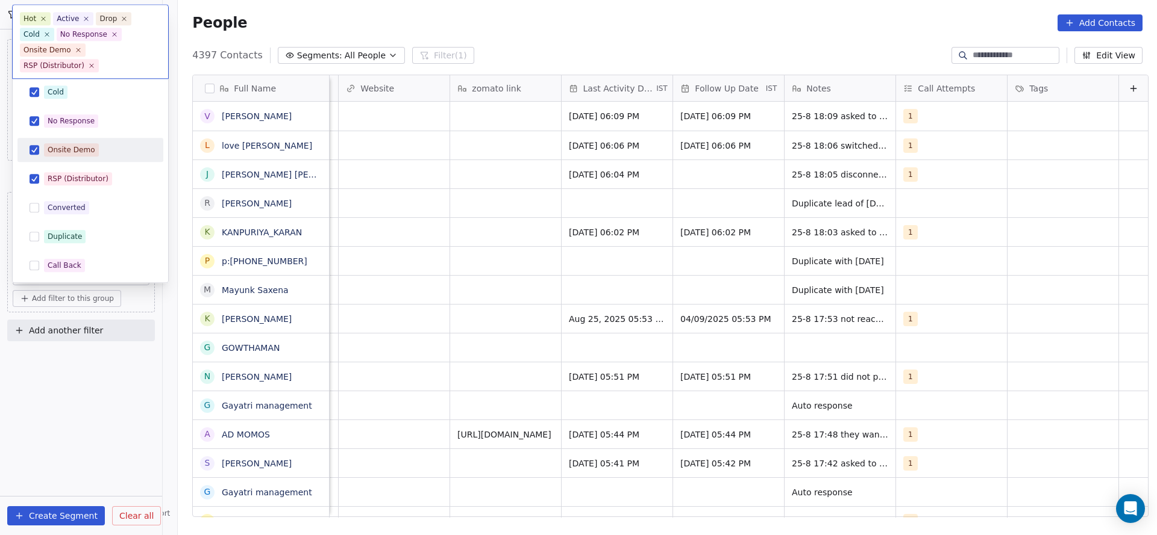
scroll to position [0, 0]
click at [67, 203] on div "Converted" at bounding box center [67, 208] width 38 height 11
click at [57, 235] on div "Duplicate" at bounding box center [65, 237] width 34 height 11
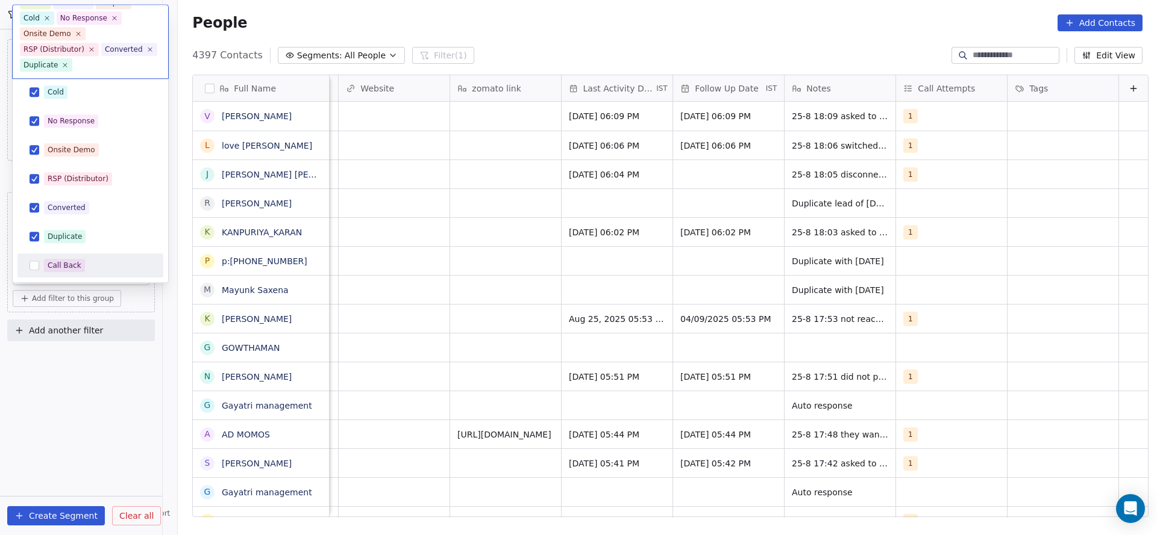
click at [56, 266] on div "Call Back" at bounding box center [65, 266] width 34 height 11
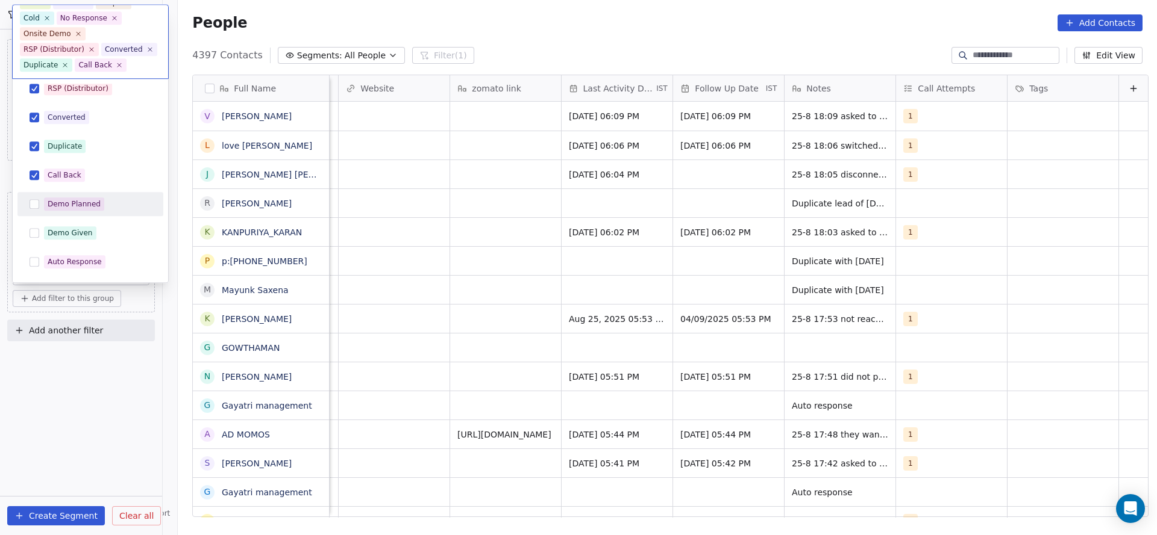
click at [66, 197] on div "Demo Planned" at bounding box center [90, 204] width 136 height 19
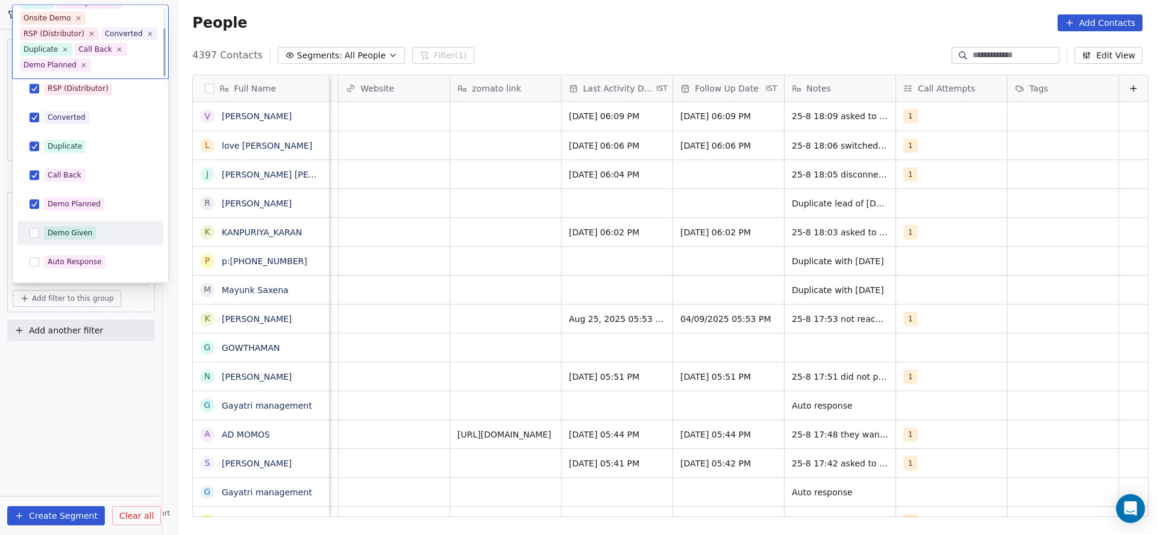
click at [58, 230] on div "Demo Given" at bounding box center [70, 233] width 45 height 11
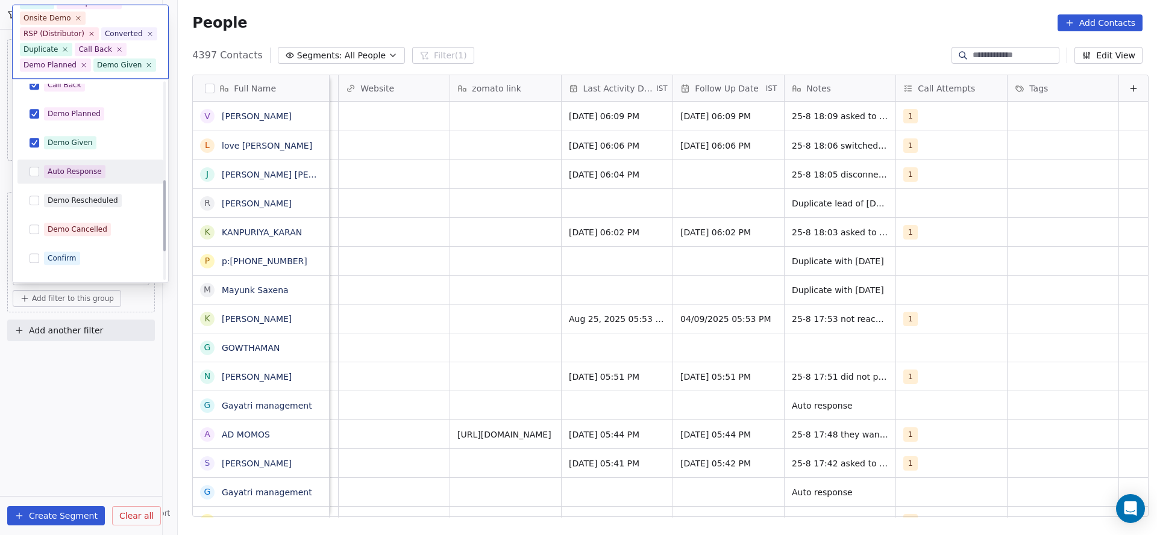
click at [57, 156] on div "Hot Active Drop Cold No Response Onsite Demo RSP (Distributor) Converted Duplic…" at bounding box center [90, 85] width 146 height 545
click at [56, 168] on div "Auto Response" at bounding box center [75, 172] width 54 height 11
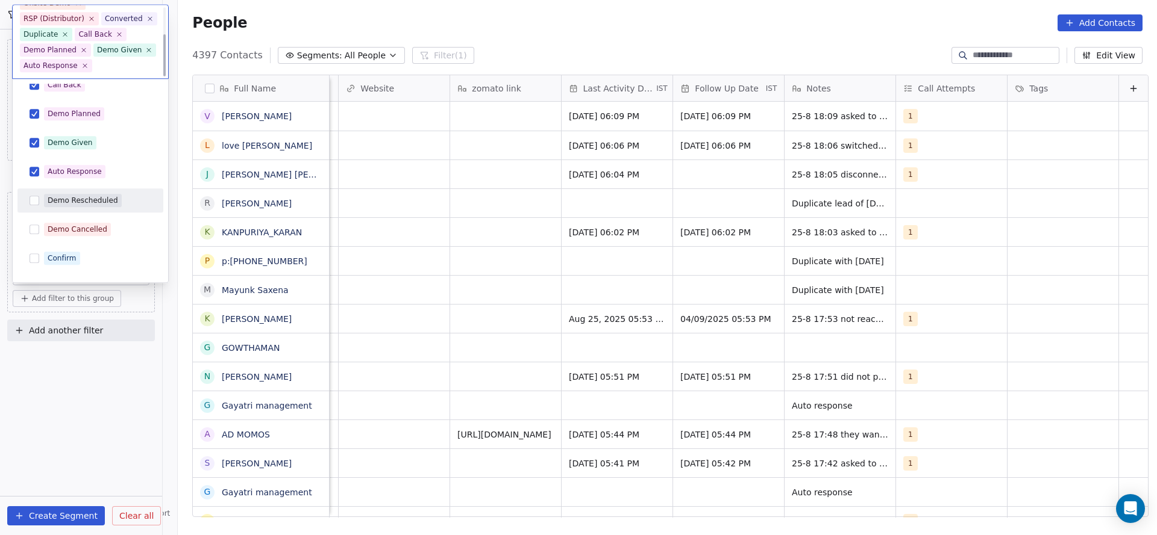
click at [56, 195] on span "Demo Rescheduled" at bounding box center [83, 201] width 78 height 13
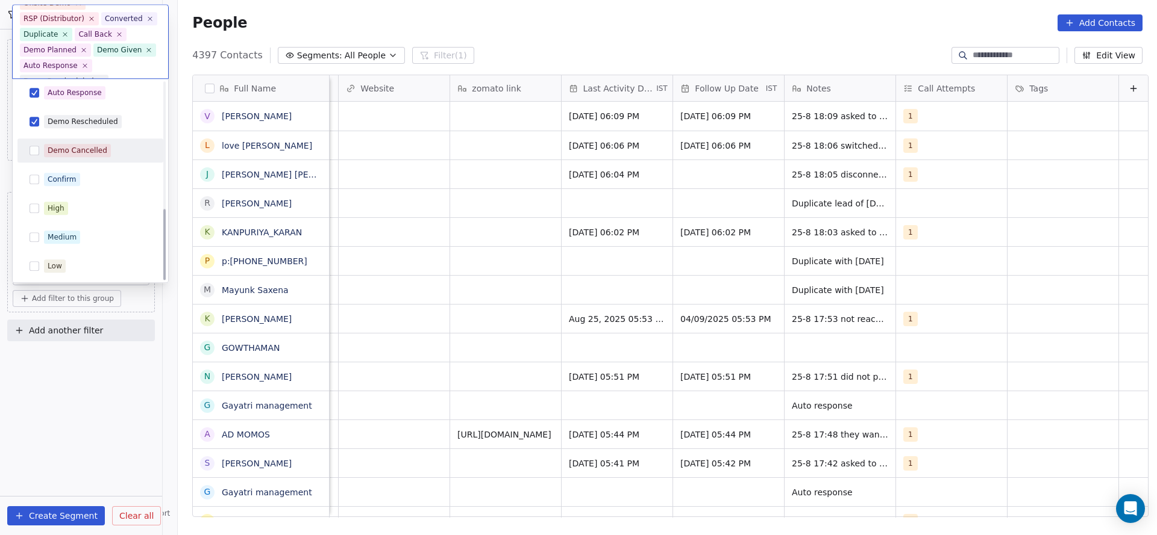
click at [67, 146] on div "Demo Cancelled" at bounding box center [78, 151] width 60 height 11
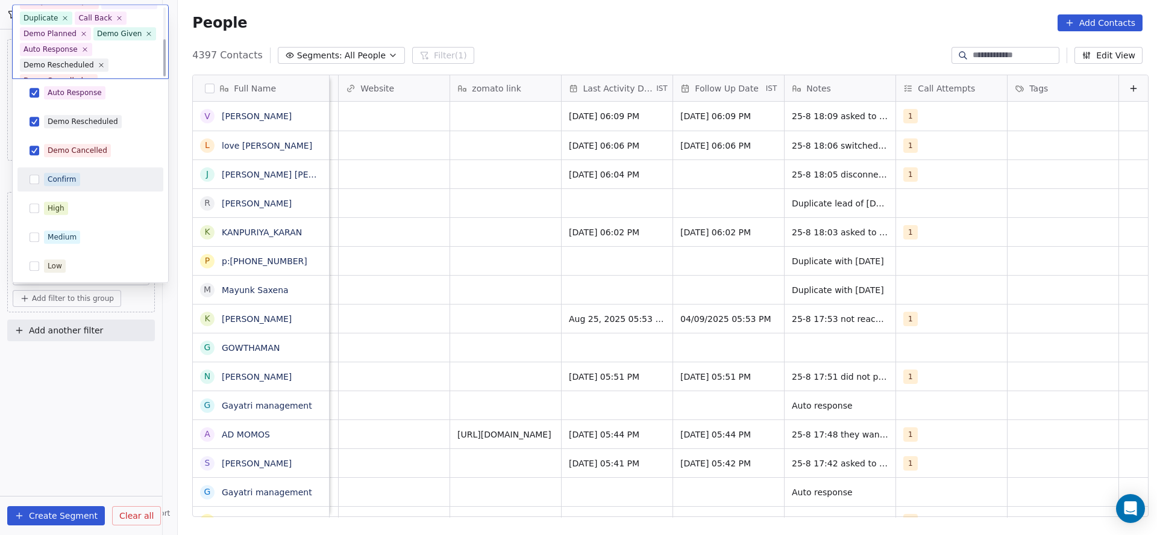
click at [48, 177] on div "Confirm" at bounding box center [62, 180] width 29 height 11
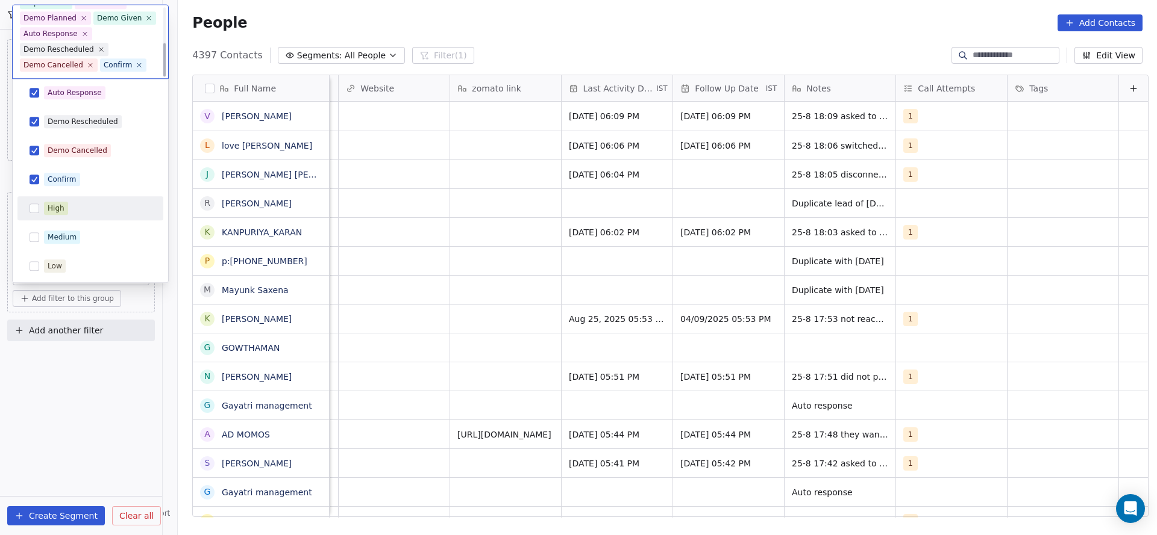
click at [52, 206] on div "High" at bounding box center [56, 209] width 17 height 11
click at [71, 249] on div "Medium" at bounding box center [90, 238] width 146 height 24
click at [51, 262] on div "Low" at bounding box center [55, 266] width 14 height 11
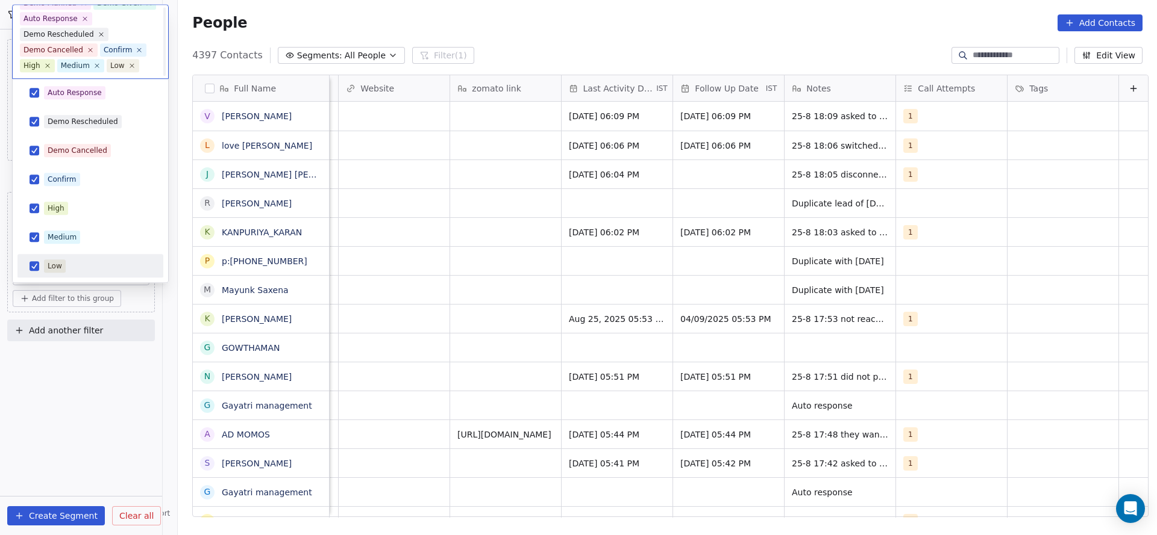
click at [306, 258] on html "On2Cook India Pvt. Ltd. Contacts People Marketing Workflows Campaigns Sales Pip…" at bounding box center [578, 267] width 1157 height 535
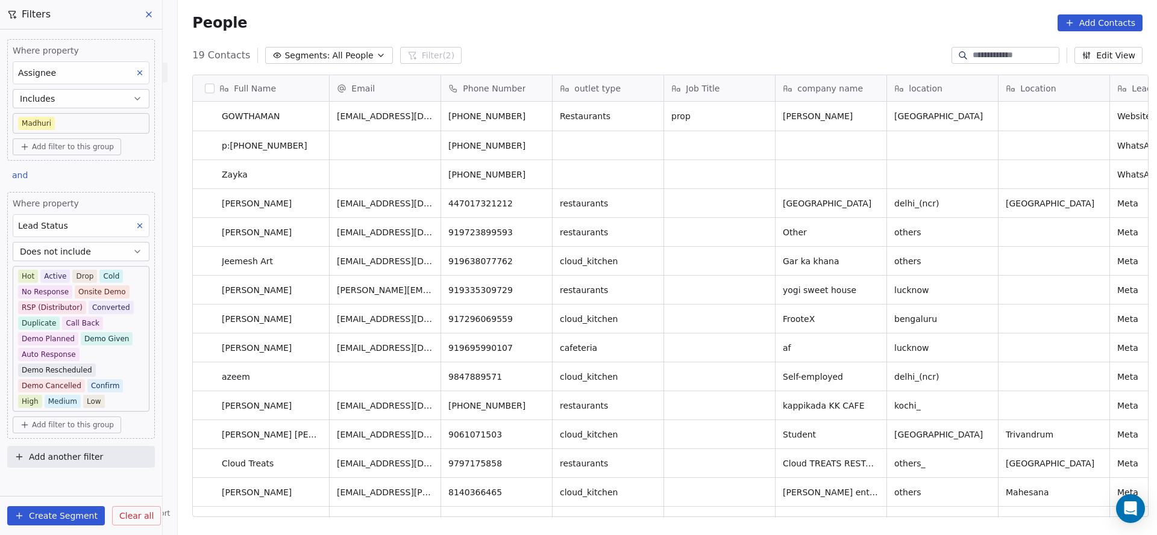
scroll to position [28, 0]
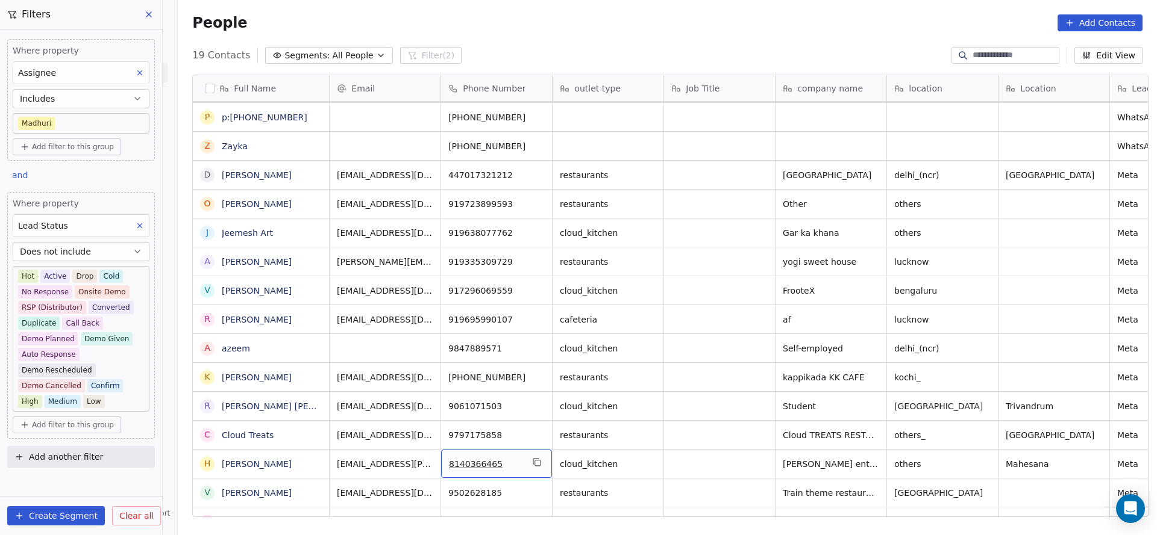
drag, startPoint x: 465, startPoint y: 504, endPoint x: 542, endPoint y: 510, distance: 77.3
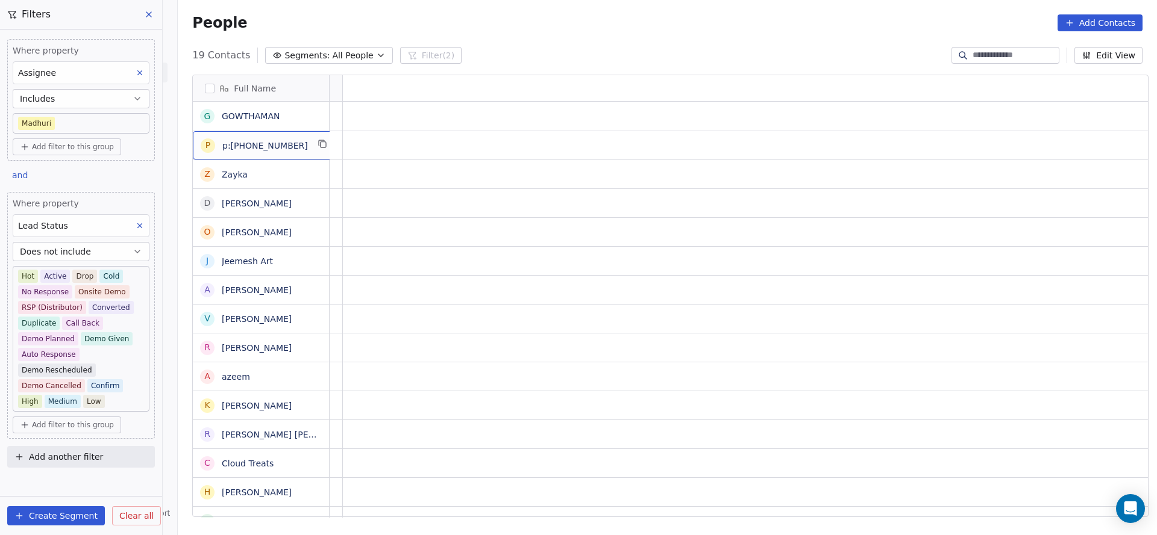
scroll to position [0, 0]
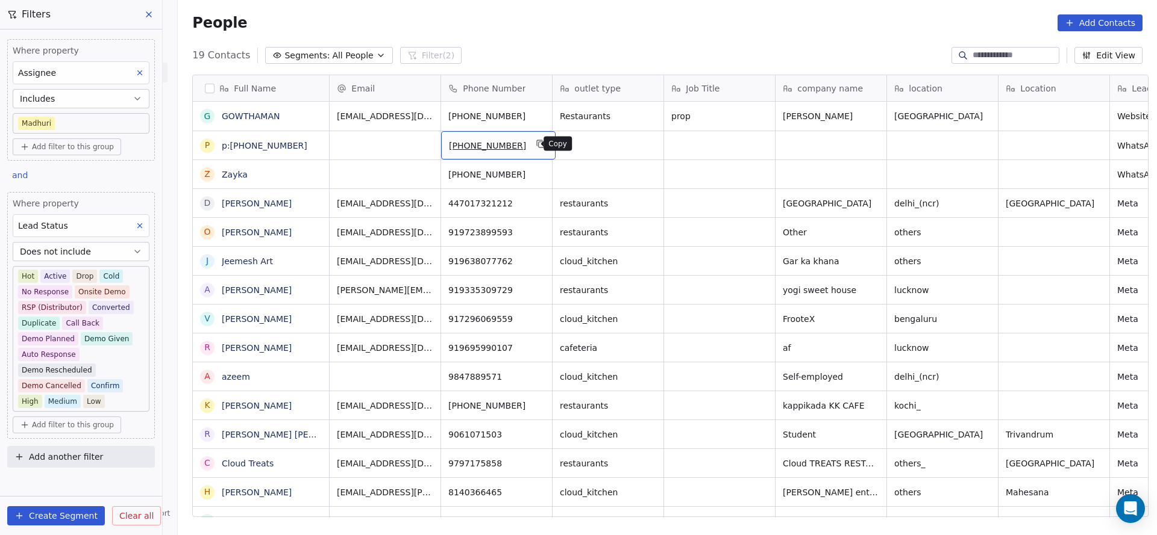
click at [538, 148] on button "grid" at bounding box center [541, 144] width 14 height 14
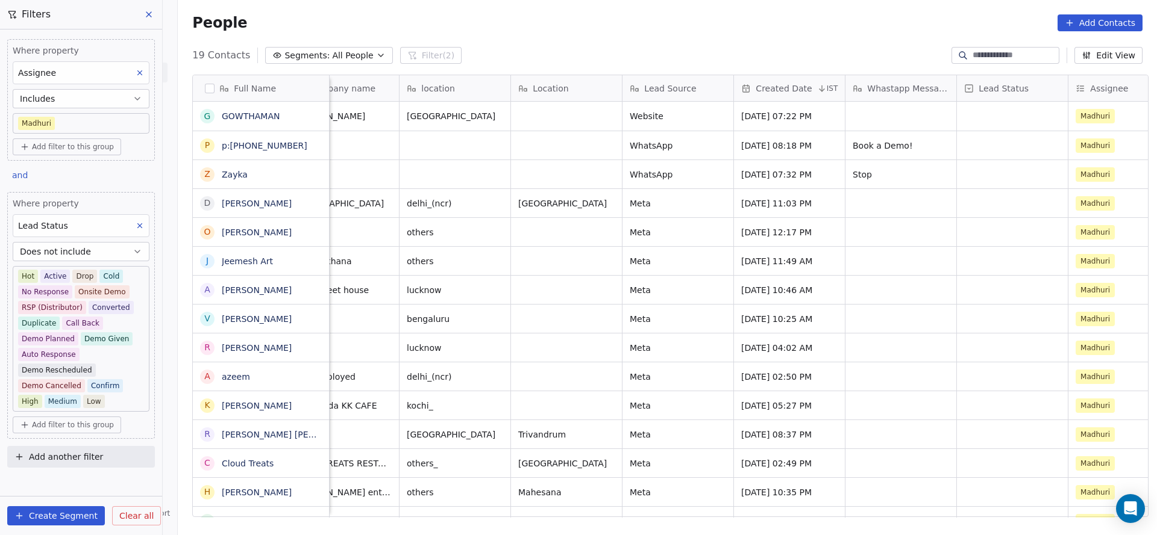
scroll to position [0, 636]
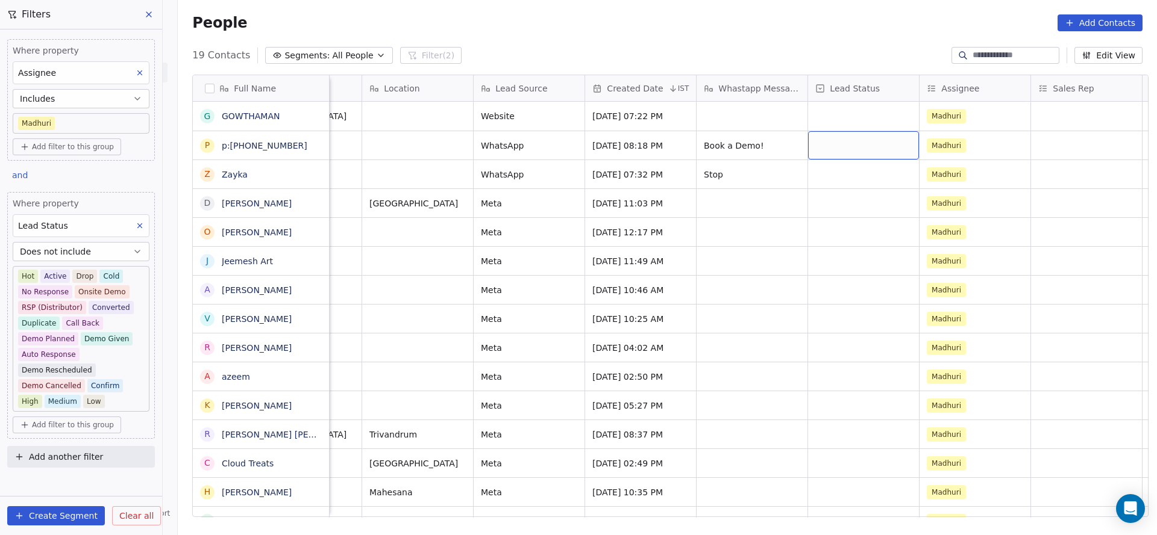
click at [822, 145] on div "grid" at bounding box center [863, 145] width 111 height 28
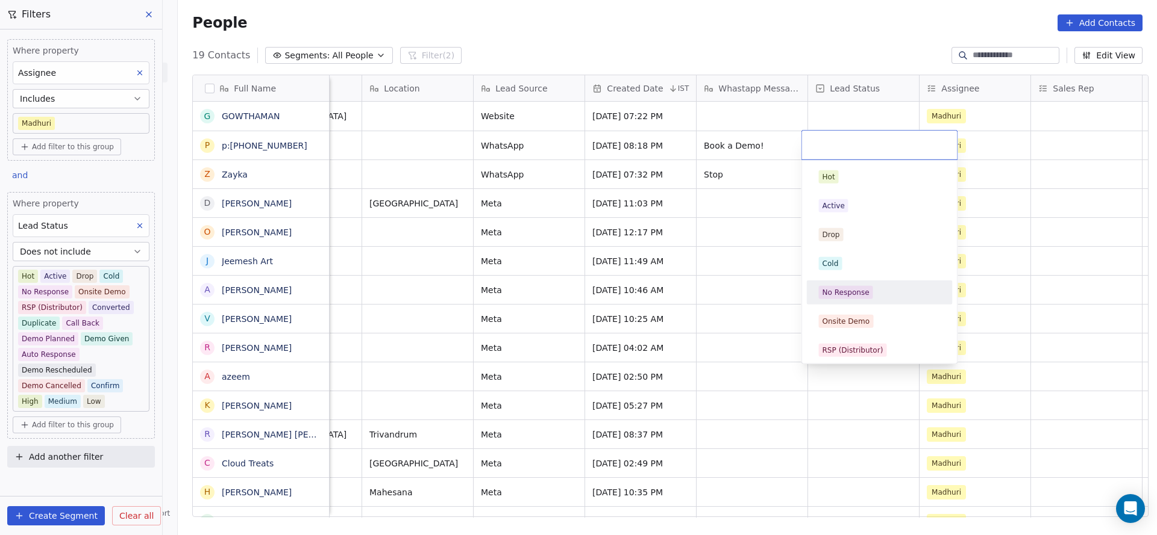
click at [849, 292] on div "No Response" at bounding box center [845, 292] width 47 height 11
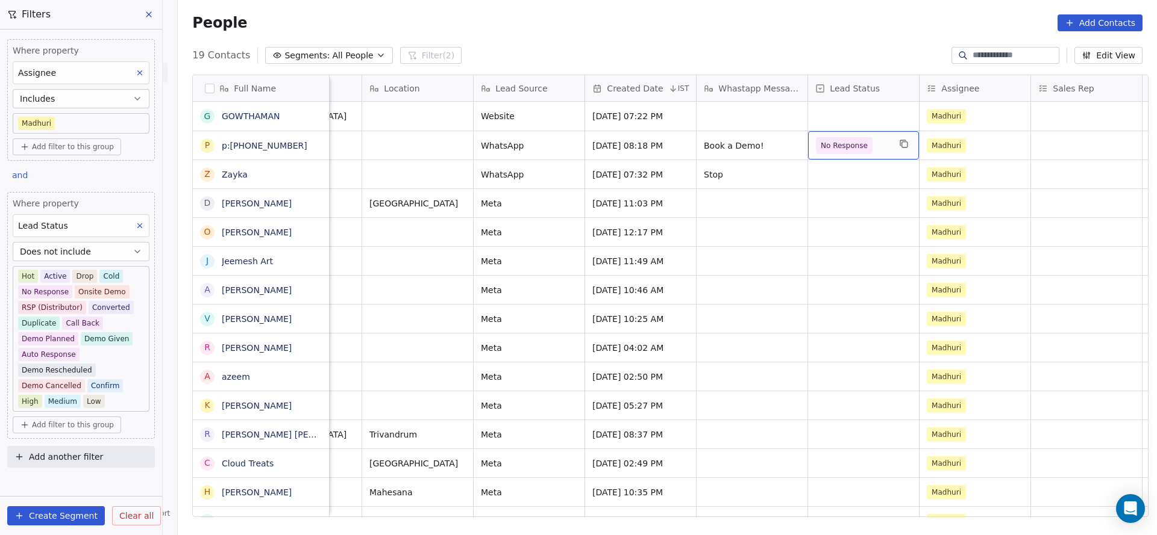
scroll to position [0, 1129]
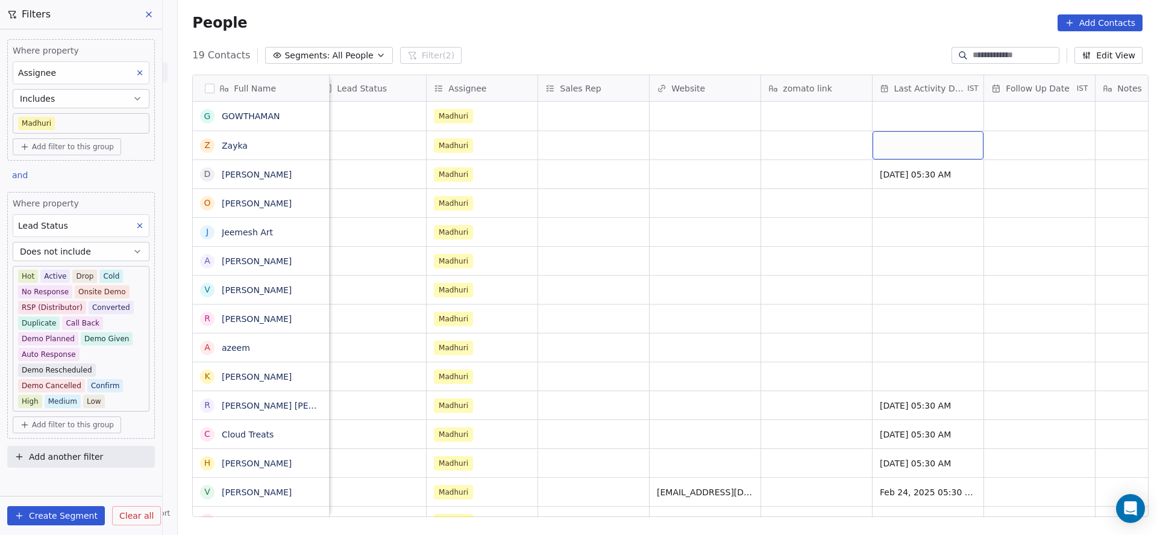
click at [912, 146] on div "grid" at bounding box center [927, 145] width 111 height 28
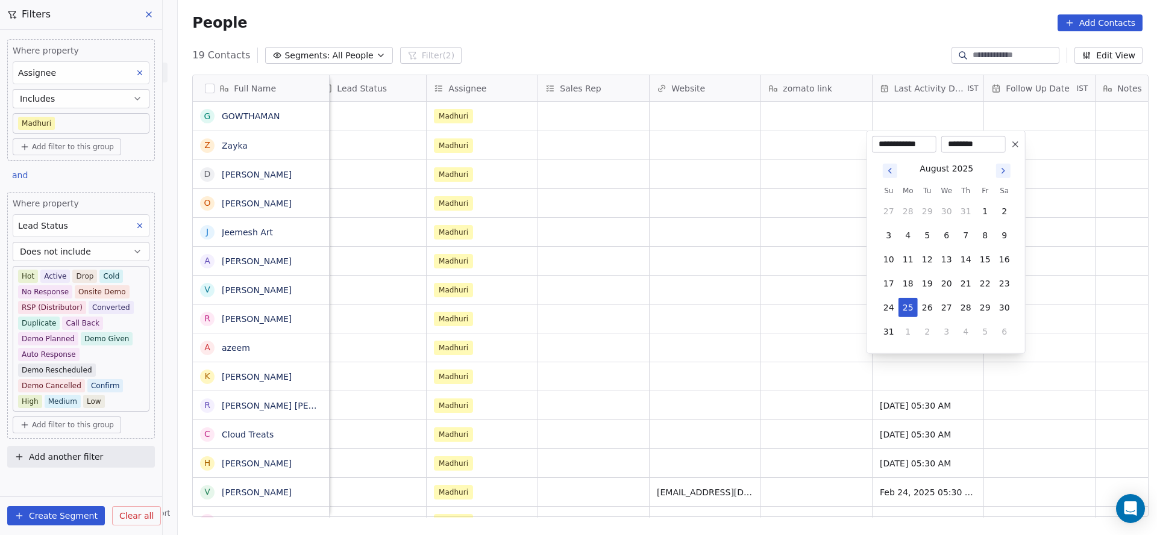
click at [573, 246] on html "On2Cook India Pvt. Ltd. Contacts People Marketing Workflows Campaigns Sales Pip…" at bounding box center [578, 267] width 1157 height 535
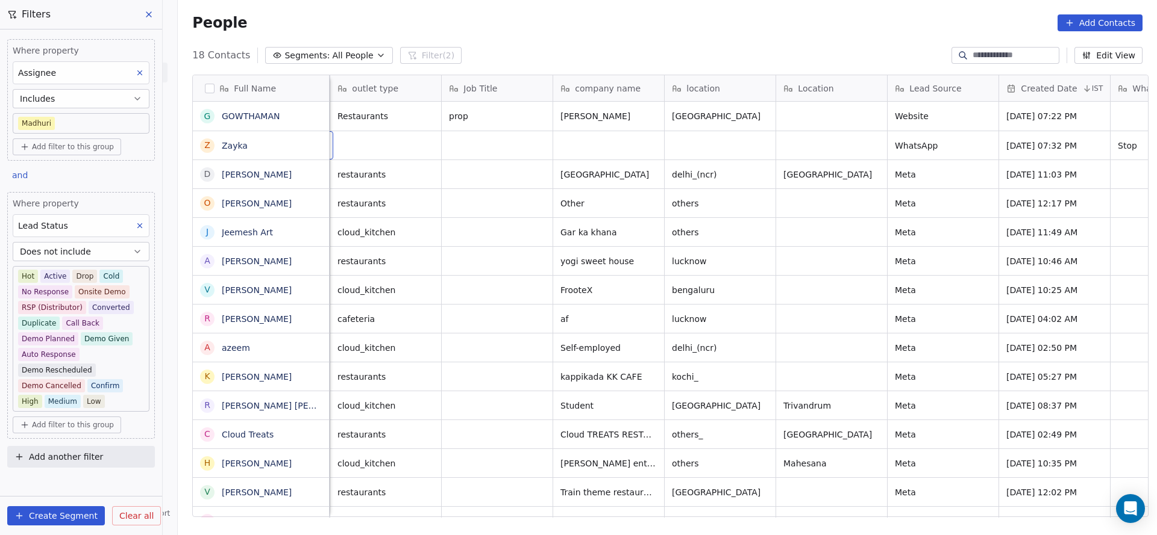
scroll to position [0, 111]
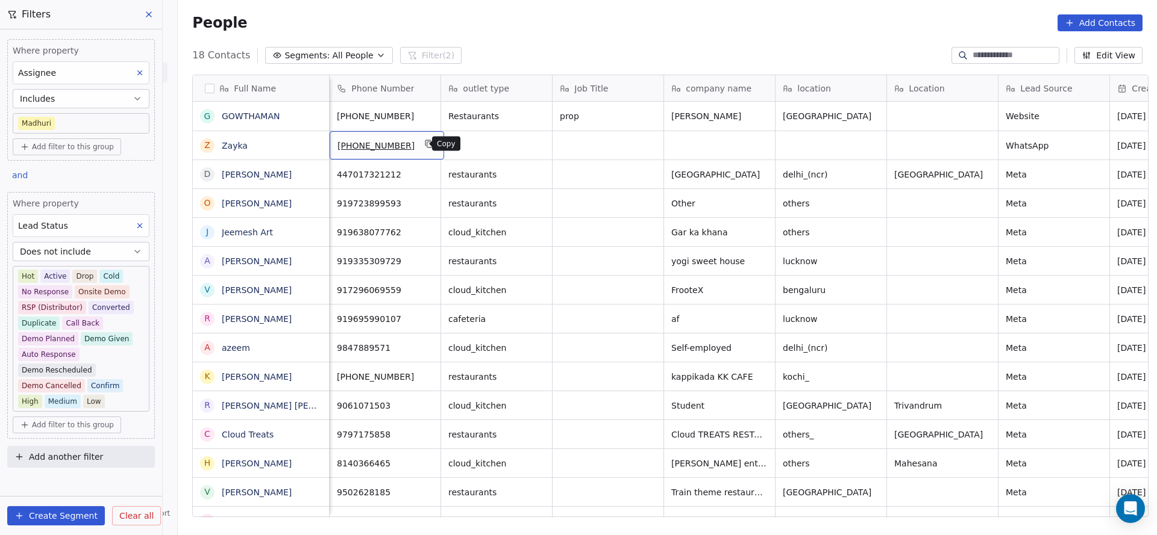
click at [425, 143] on button "grid" at bounding box center [429, 144] width 14 height 14
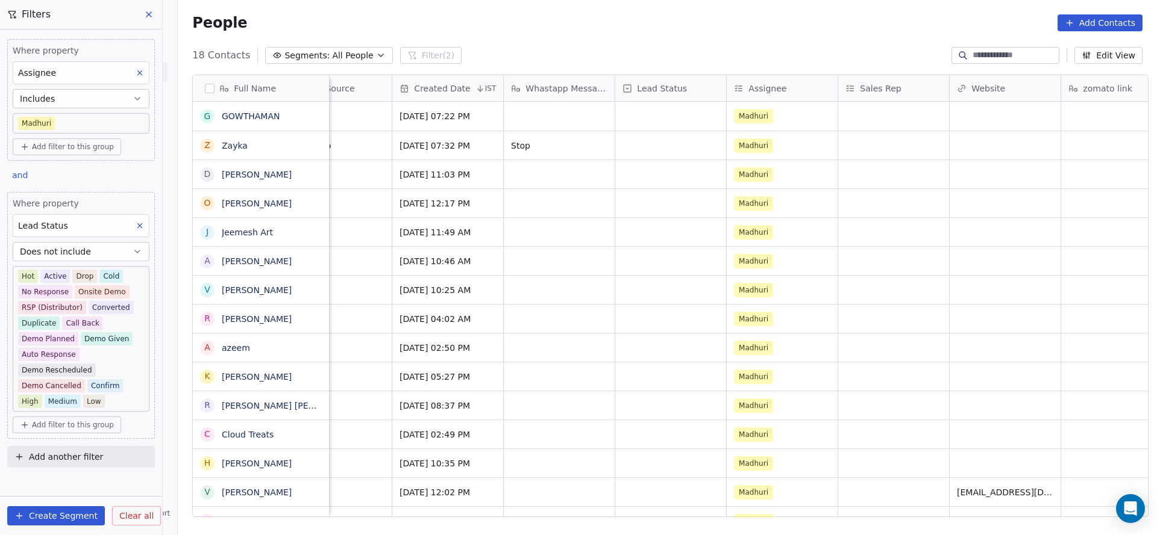
scroll to position [0, 987]
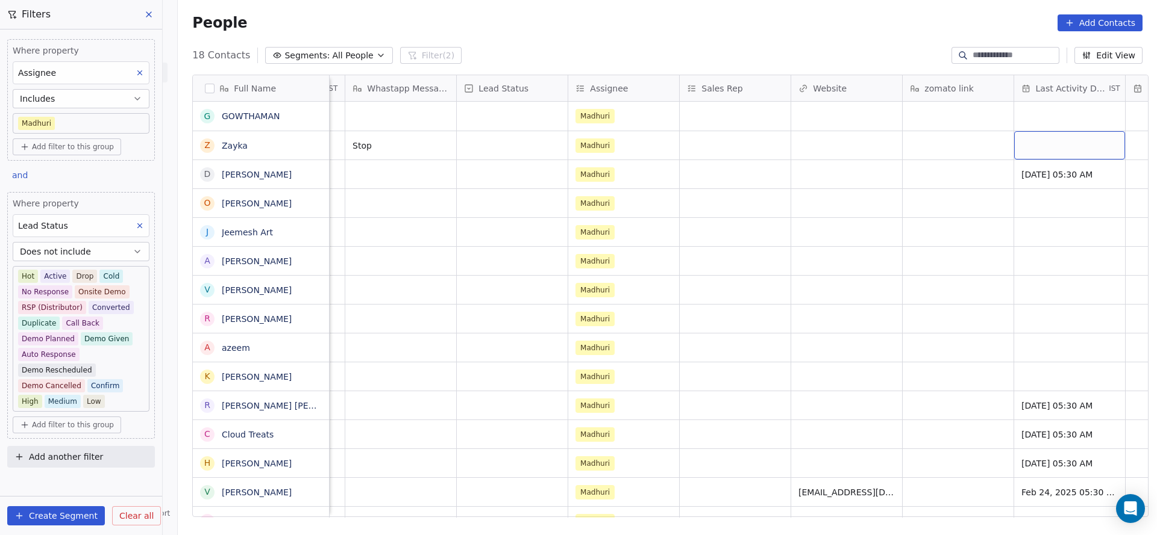
click at [1037, 152] on div "grid" at bounding box center [1069, 145] width 111 height 28
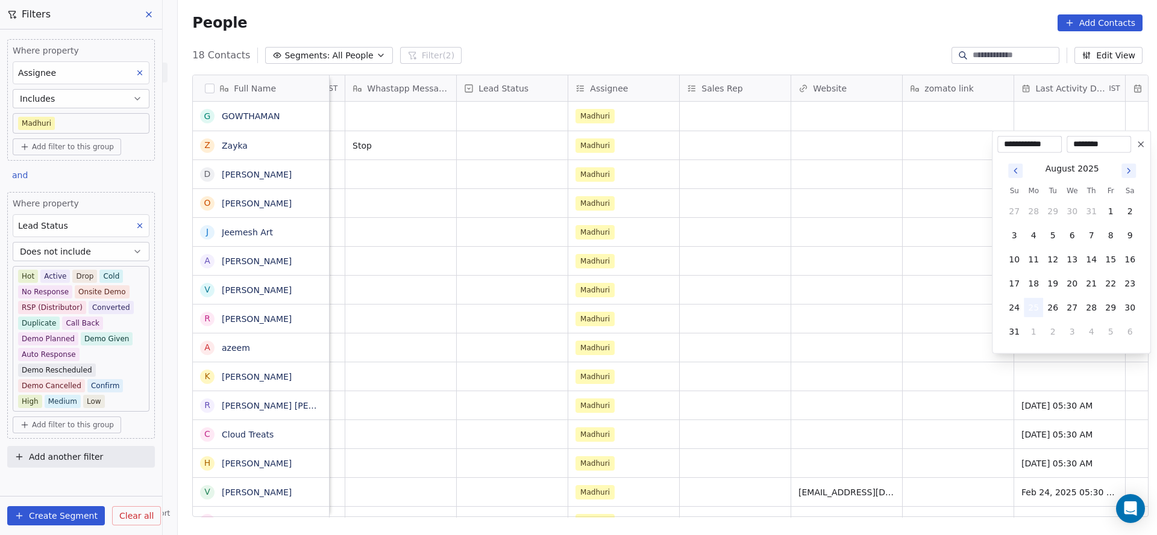
click at [1032, 309] on button "25" at bounding box center [1032, 307] width 19 height 19
click at [891, 313] on html "On2Cook India Pvt. Ltd. Contacts People Marketing Workflows Campaigns Sales Pip…" at bounding box center [578, 267] width 1157 height 535
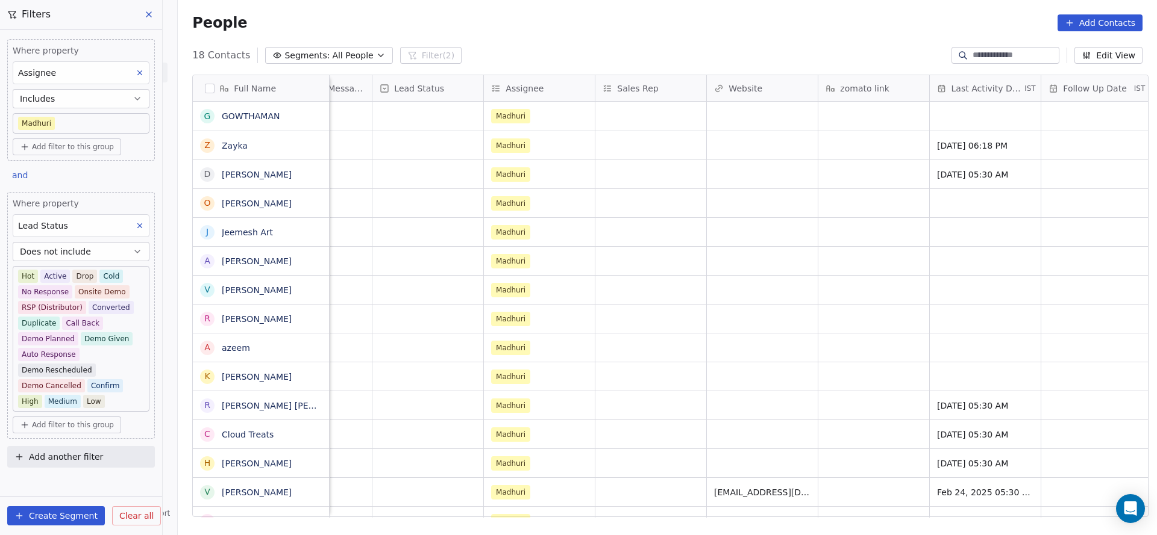
scroll to position [0, 1205]
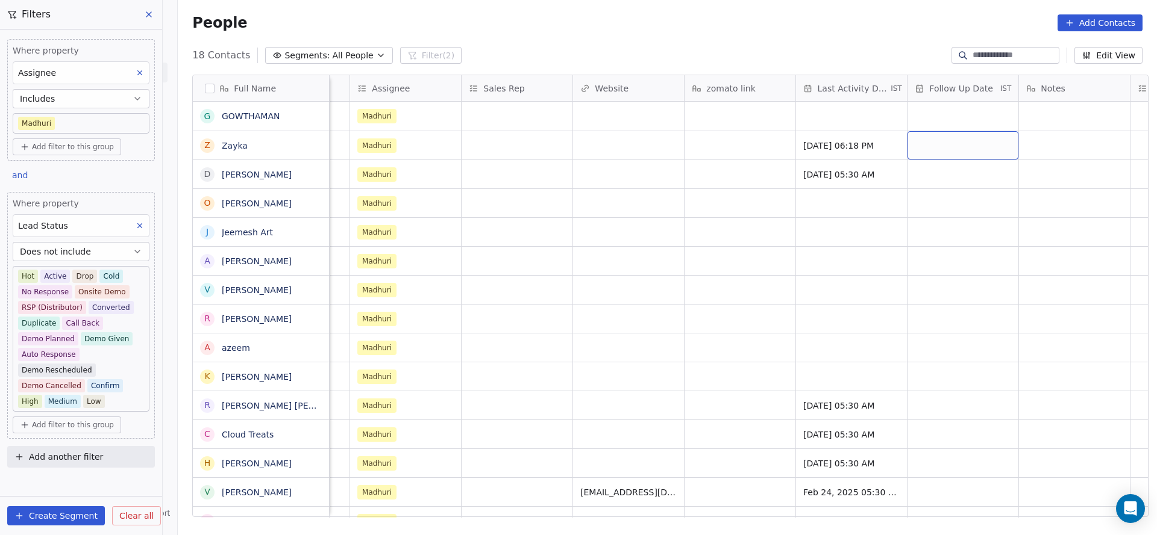
click at [954, 137] on div "grid" at bounding box center [962, 145] width 111 height 28
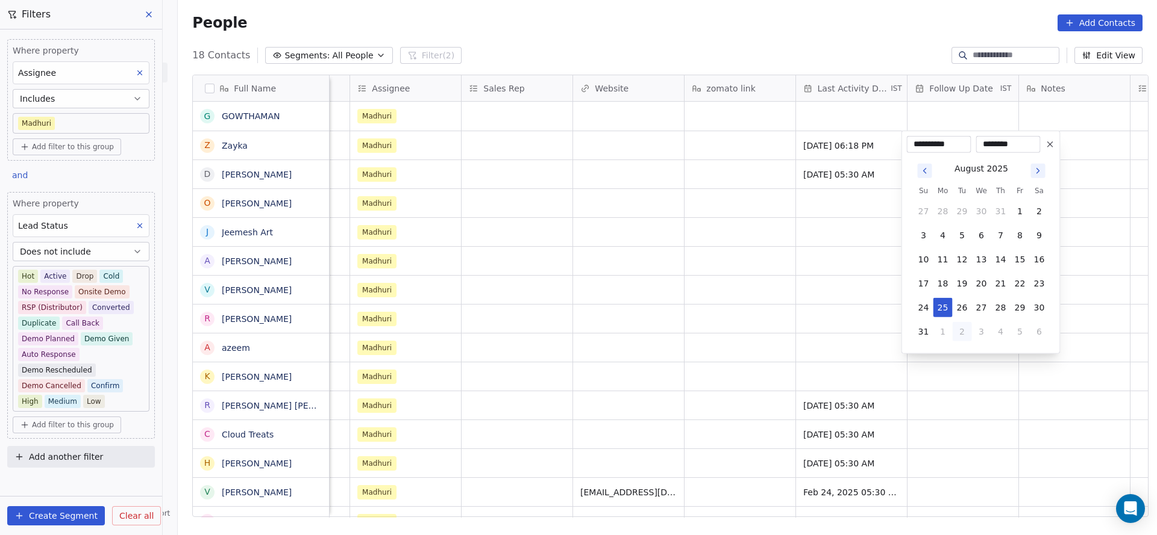
click at [968, 330] on button "2" at bounding box center [961, 331] width 19 height 19
type input "**********"
click at [825, 285] on html "On2Cook India Pvt. Ltd. Contacts People Marketing Workflows Campaigns Sales Pip…" at bounding box center [578, 267] width 1157 height 535
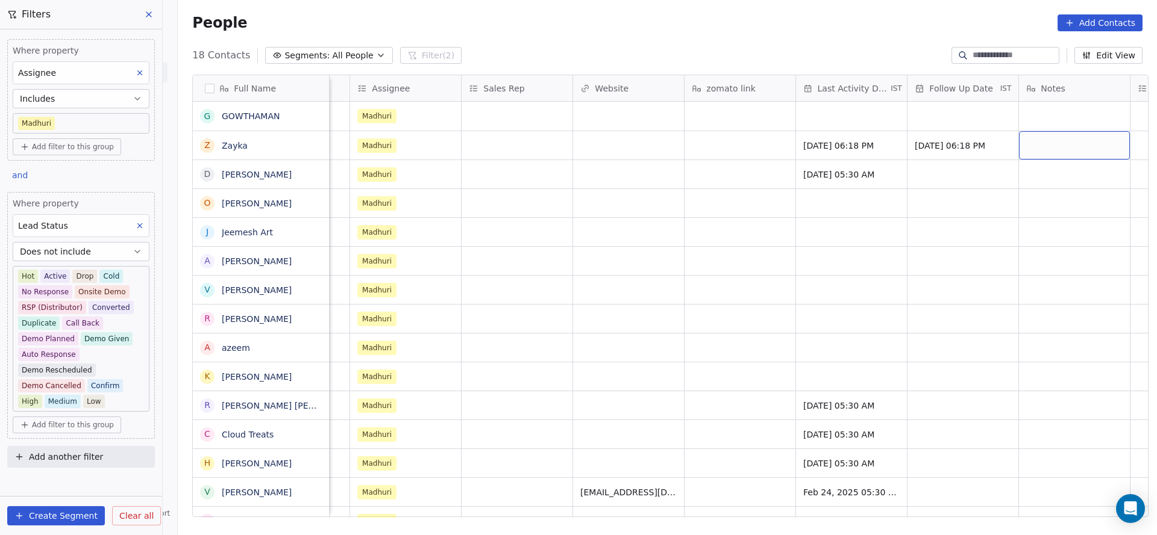
click at [1067, 136] on div "grid" at bounding box center [1074, 145] width 111 height 28
type textarea "***"
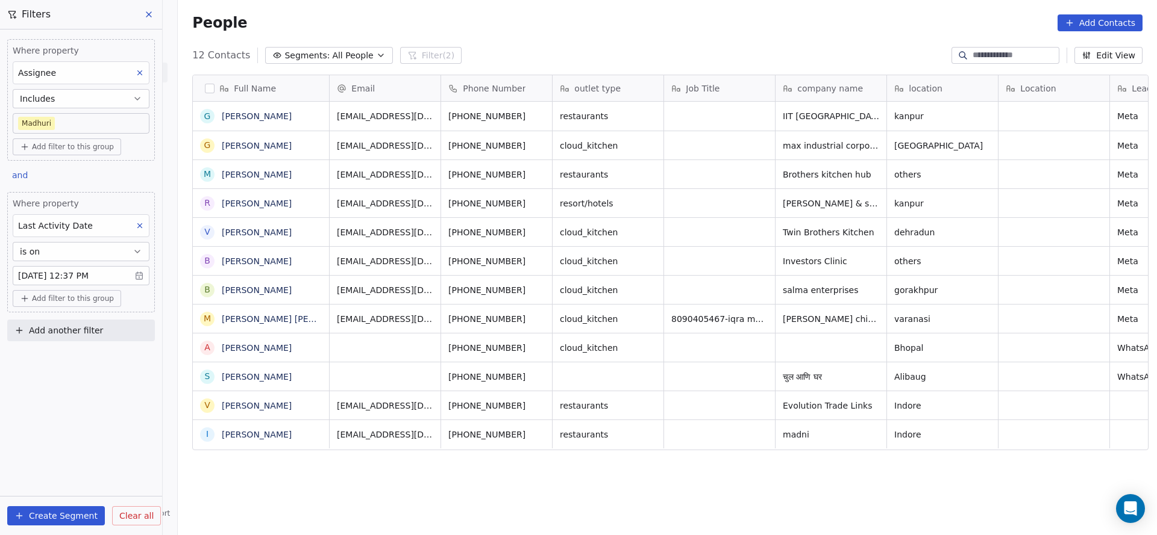
scroll to position [457, 970]
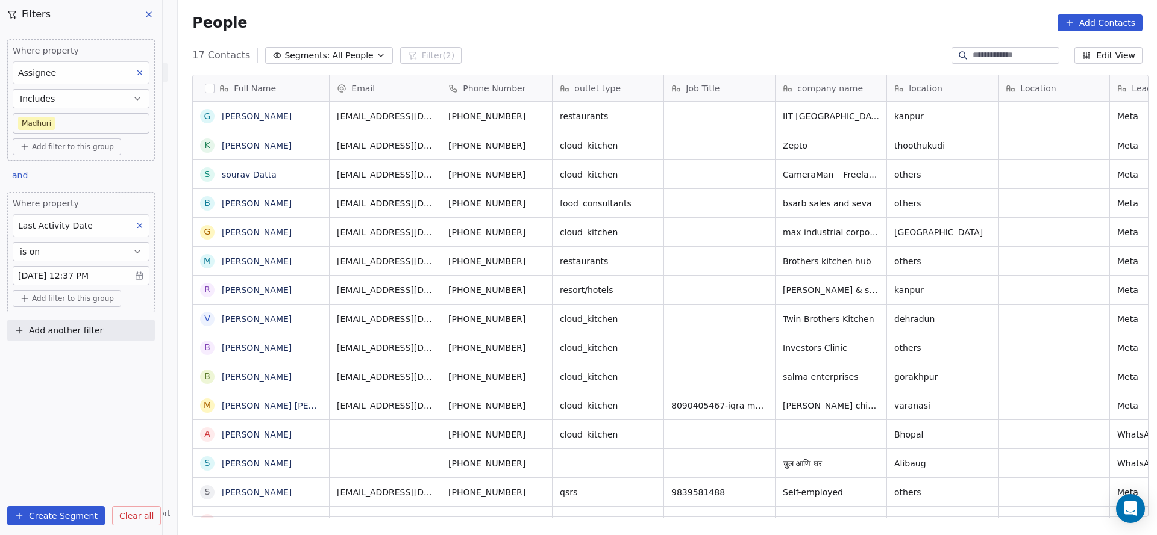
click at [103, 133] on body "On2Cook India Pvt. Ltd. Contacts People Marketing Workflows Campaigns Sales Pip…" at bounding box center [578, 267] width 1157 height 535
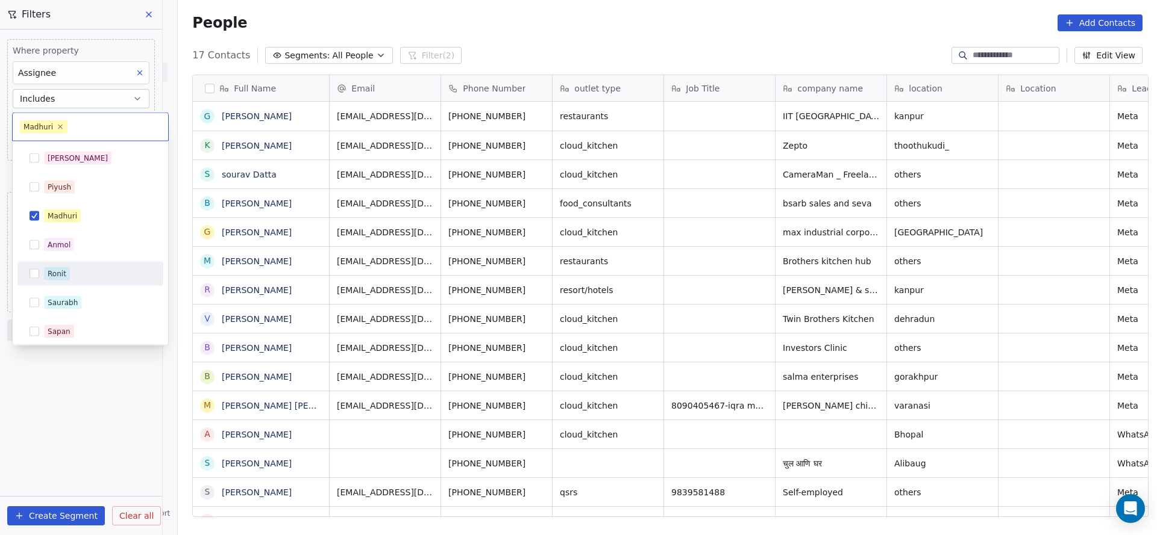
click at [69, 266] on div "Ronit" at bounding box center [90, 273] width 136 height 19
click at [98, 224] on div "Madhuri" at bounding box center [90, 216] width 136 height 19
click at [522, 261] on html "On2Cook India Pvt. Ltd. Contacts People Marketing Workflows Campaigns Sales Pip…" at bounding box center [578, 267] width 1157 height 535
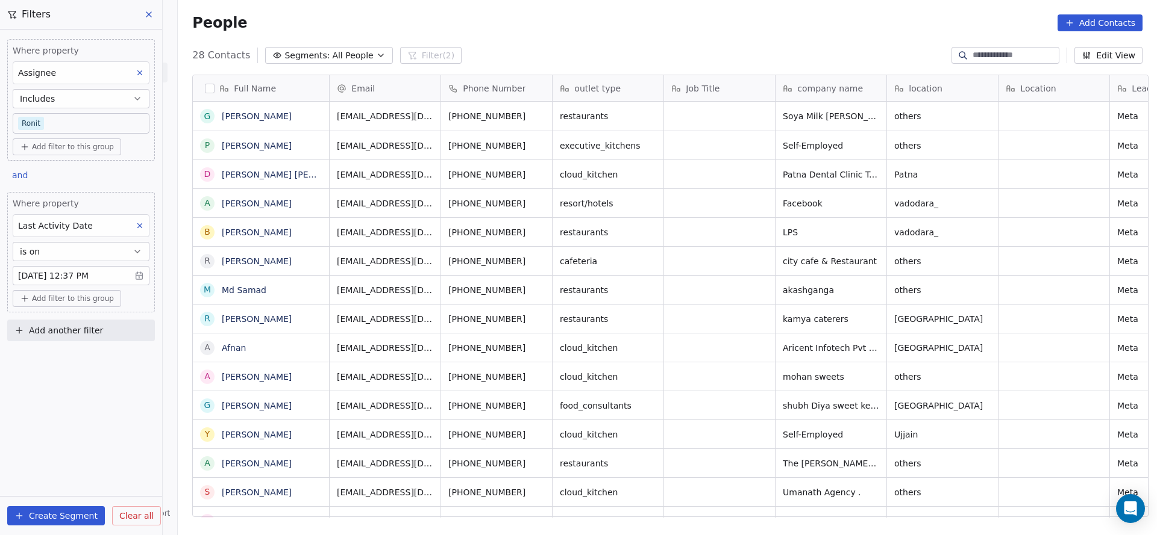
click at [67, 125] on body "On2Cook India Pvt. Ltd. Contacts People Marketing Workflows Campaigns Sales Pip…" at bounding box center [578, 267] width 1157 height 535
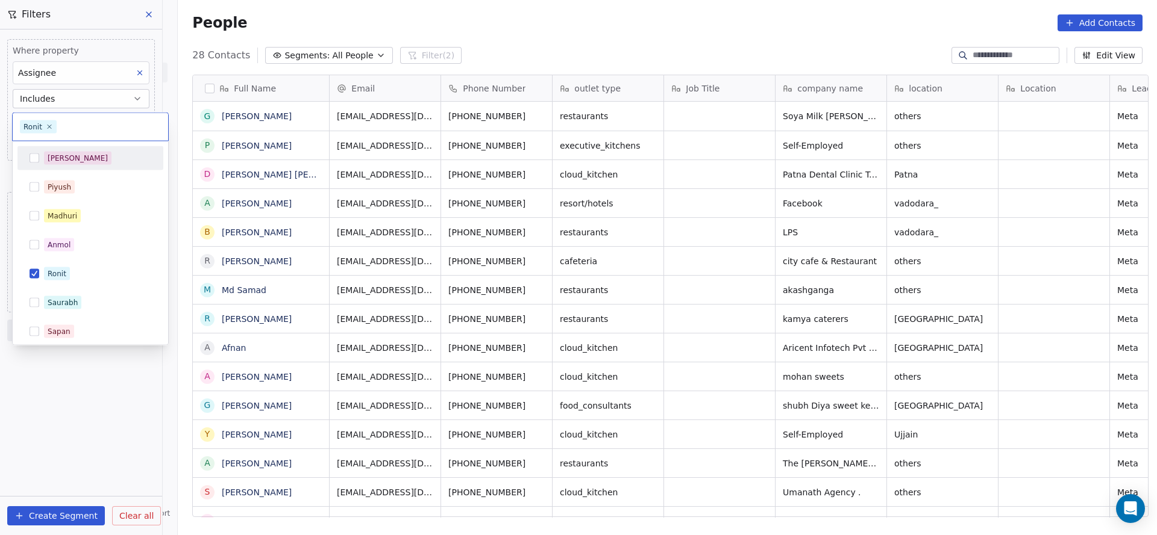
click at [92, 159] on div "Salim" at bounding box center [97, 158] width 107 height 13
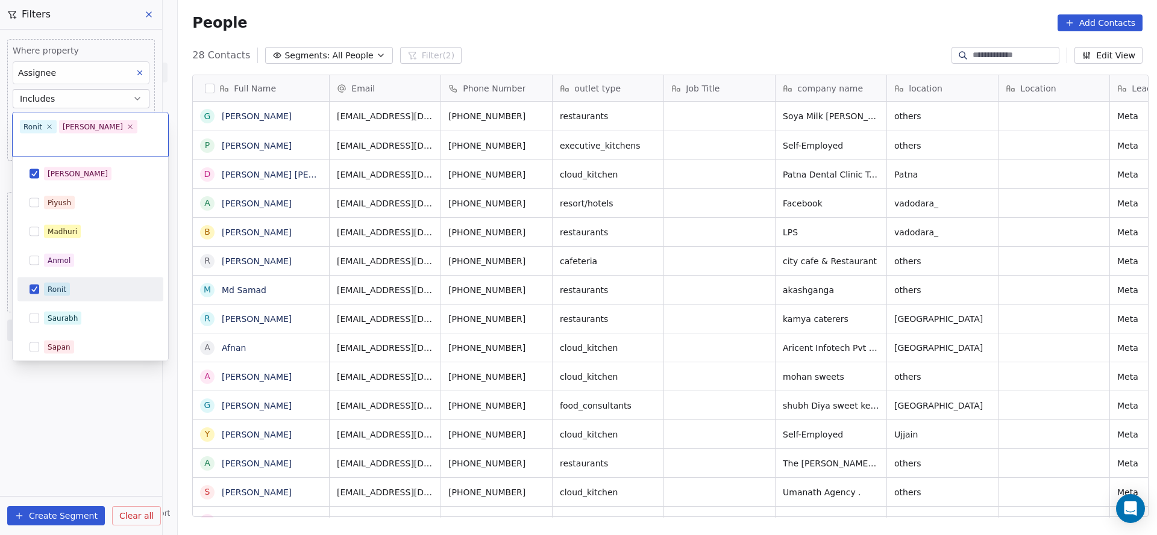
click at [87, 282] on div "Ronit" at bounding box center [90, 289] width 136 height 19
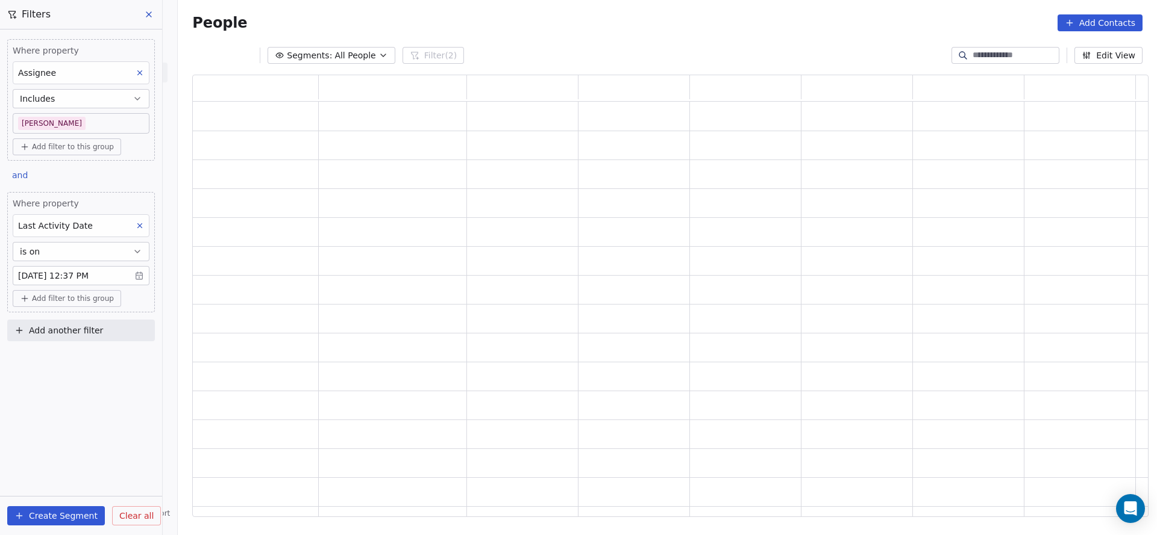
click at [434, 311] on html "On2Cook India Pvt. Ltd. Contacts People Marketing Workflows Campaigns Sales Pip…" at bounding box center [578, 267] width 1157 height 535
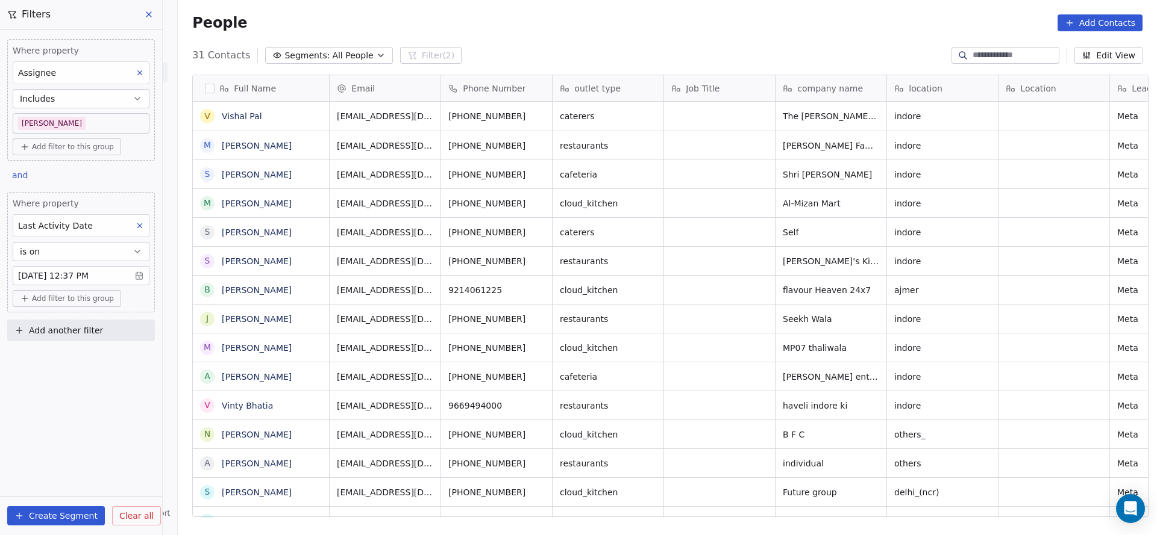
click at [95, 123] on body "On2Cook India Pvt. Ltd. Contacts People Marketing Workflows Campaigns Sales Pip…" at bounding box center [578, 267] width 1157 height 535
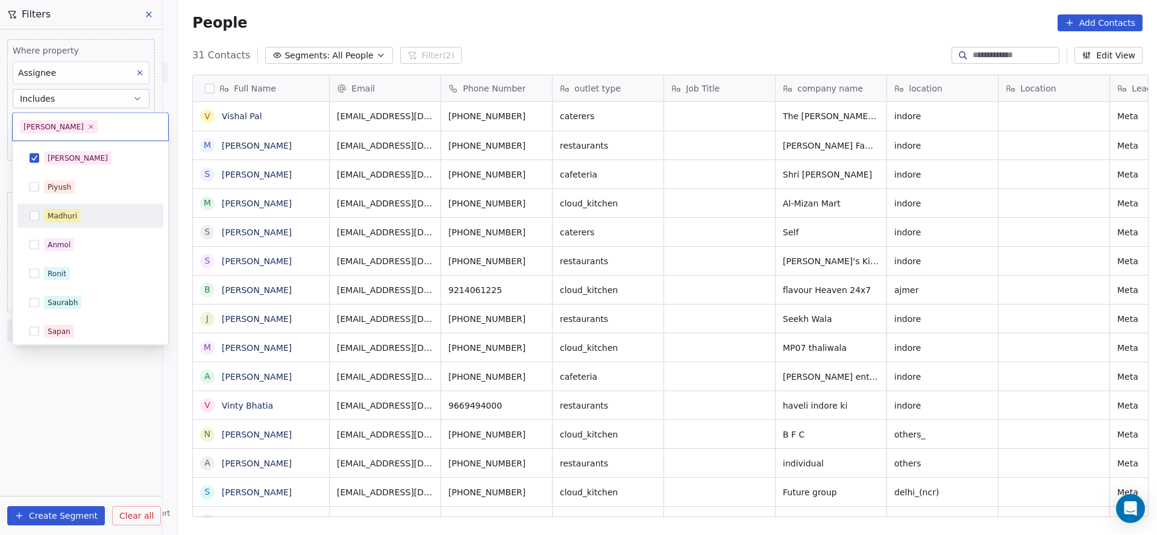
click at [96, 217] on div "Madhuri" at bounding box center [97, 216] width 107 height 13
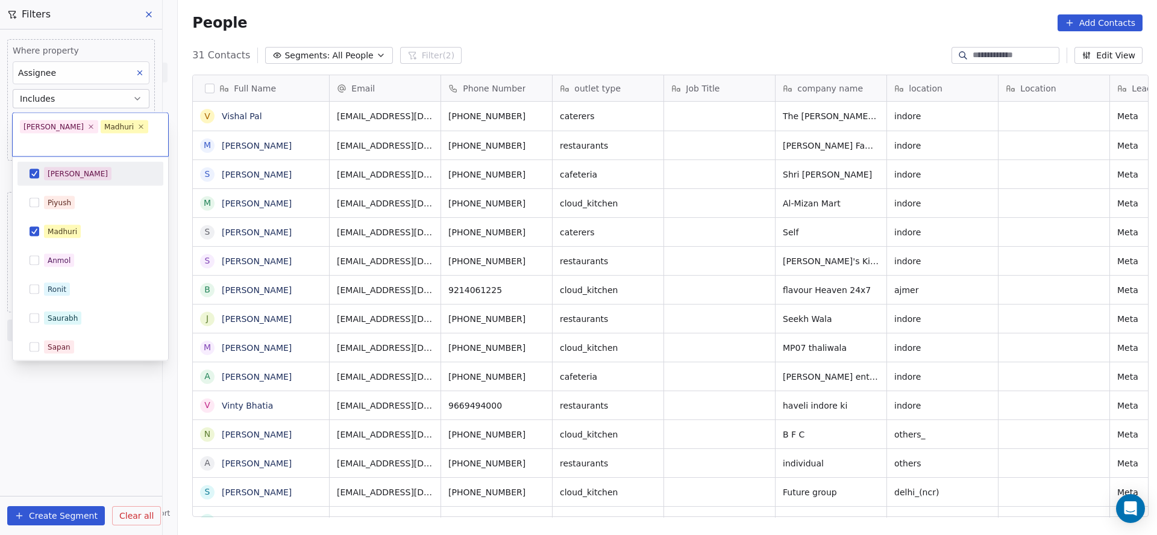
click at [82, 167] on div "Salim" at bounding box center [97, 173] width 107 height 13
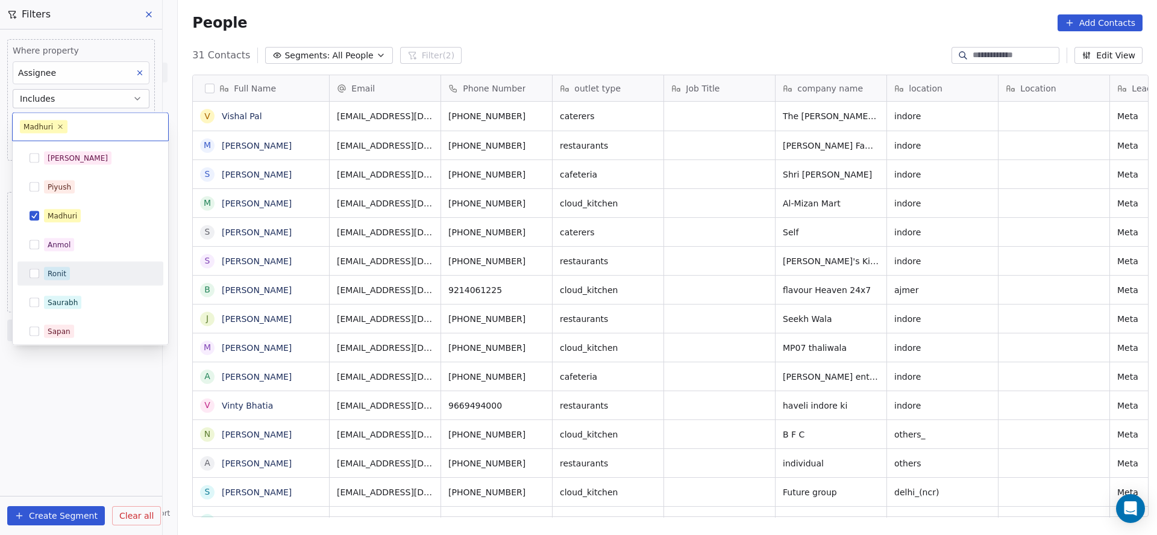
click at [339, 258] on html "On2Cook India Pvt. Ltd. Contacts People Marketing Workflows Campaigns Sales Pip…" at bounding box center [578, 267] width 1157 height 535
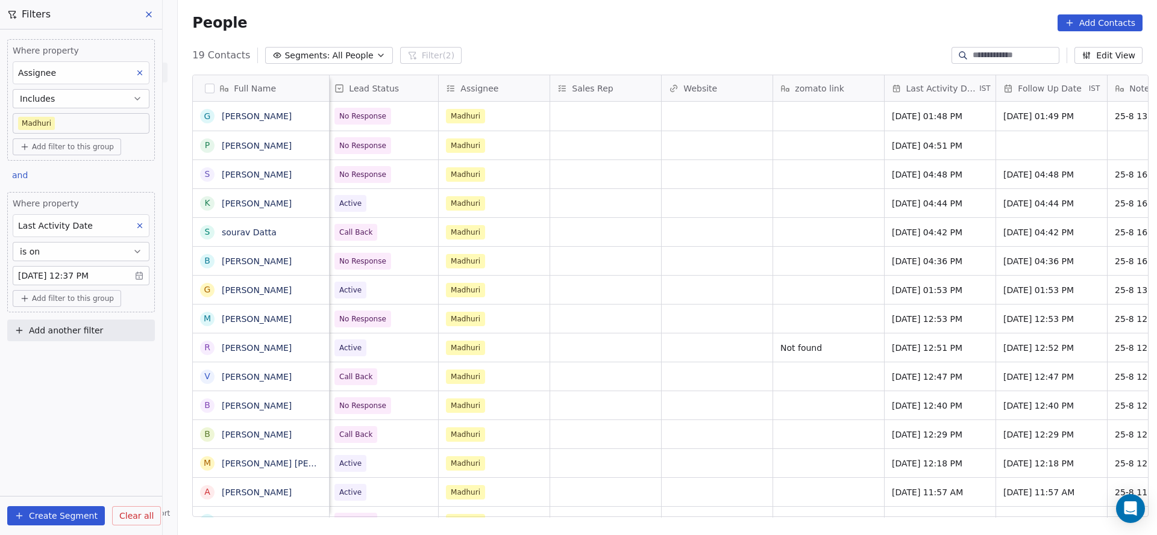
scroll to position [0, 1222]
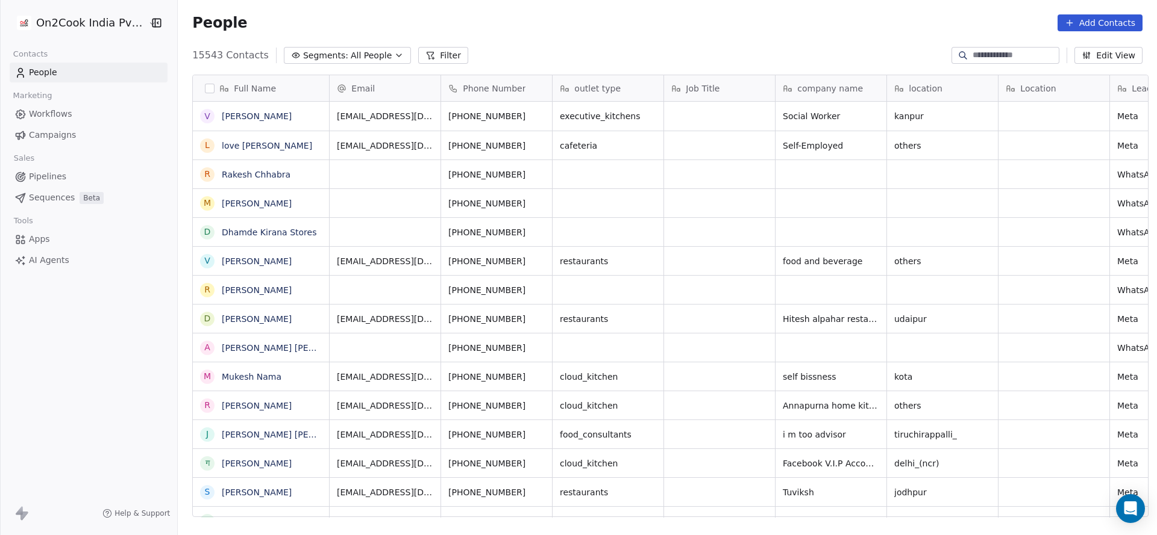
scroll to position [457, 970]
click at [991, 53] on input at bounding box center [1014, 55] width 84 height 12
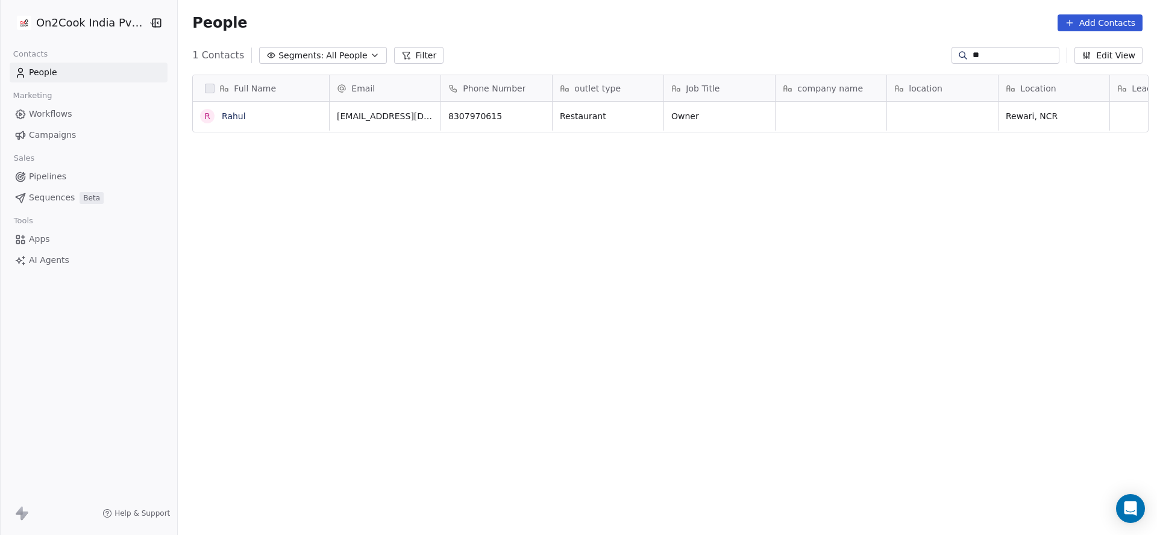
type input "*"
type input "********"
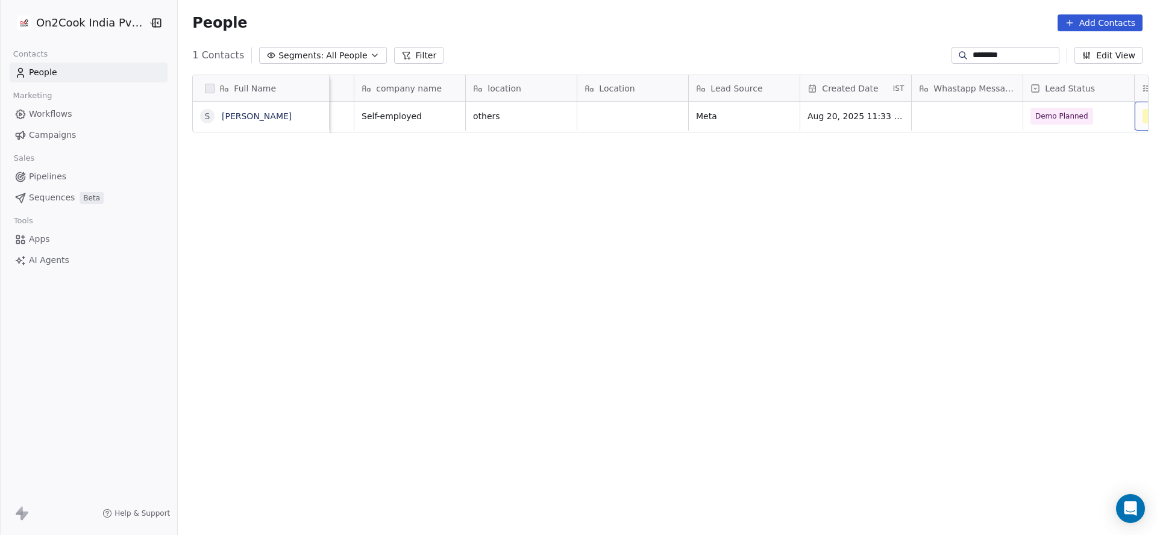
scroll to position [0, 532]
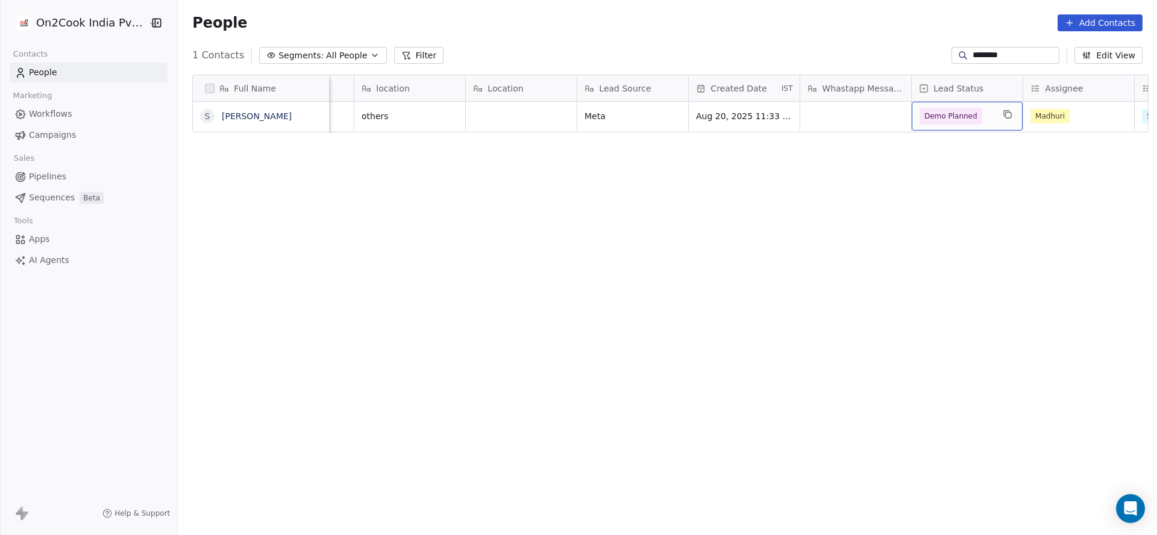
click at [922, 124] on span "Demo Planned" at bounding box center [950, 116] width 63 height 17
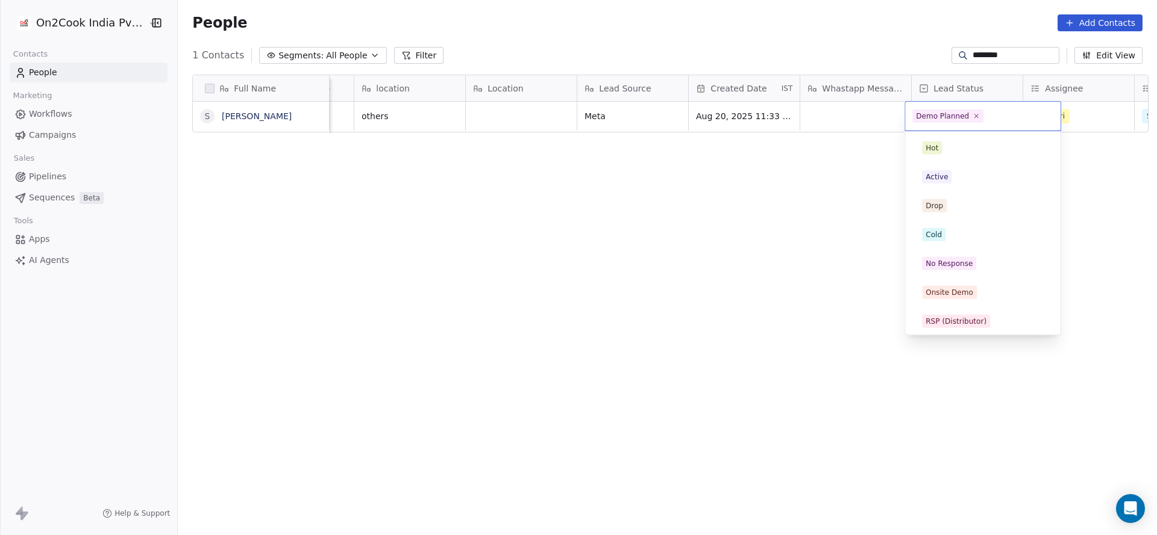
scroll to position [119, 0]
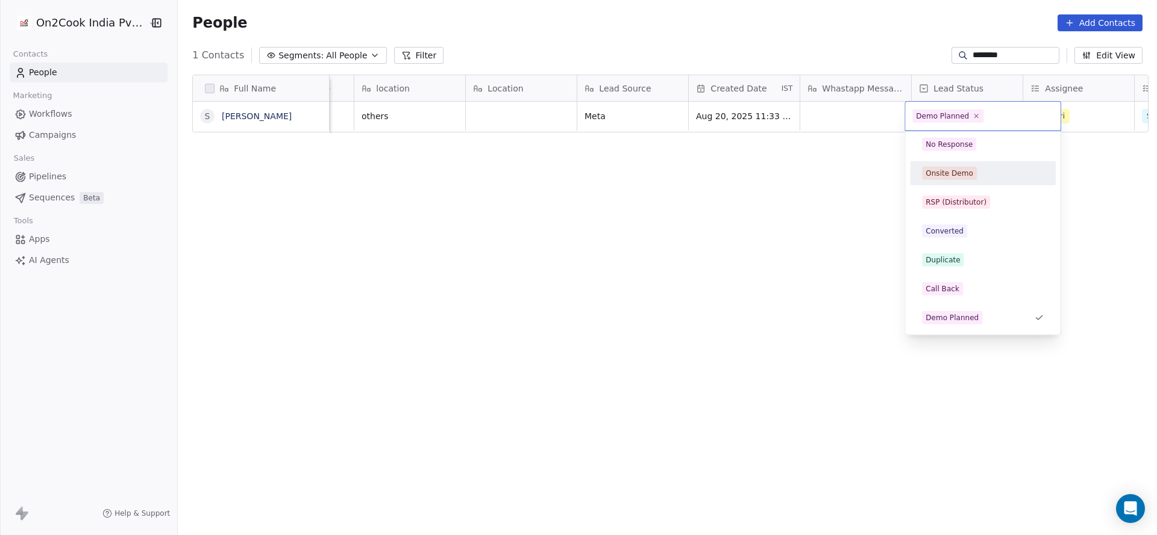
click at [932, 157] on div "Hot Active Drop Cold No Response Onsite Demo RSP (Distributor) Converted Duplic…" at bounding box center [983, 289] width 146 height 545
click at [939, 151] on div "No Response" at bounding box center [982, 144] width 136 height 19
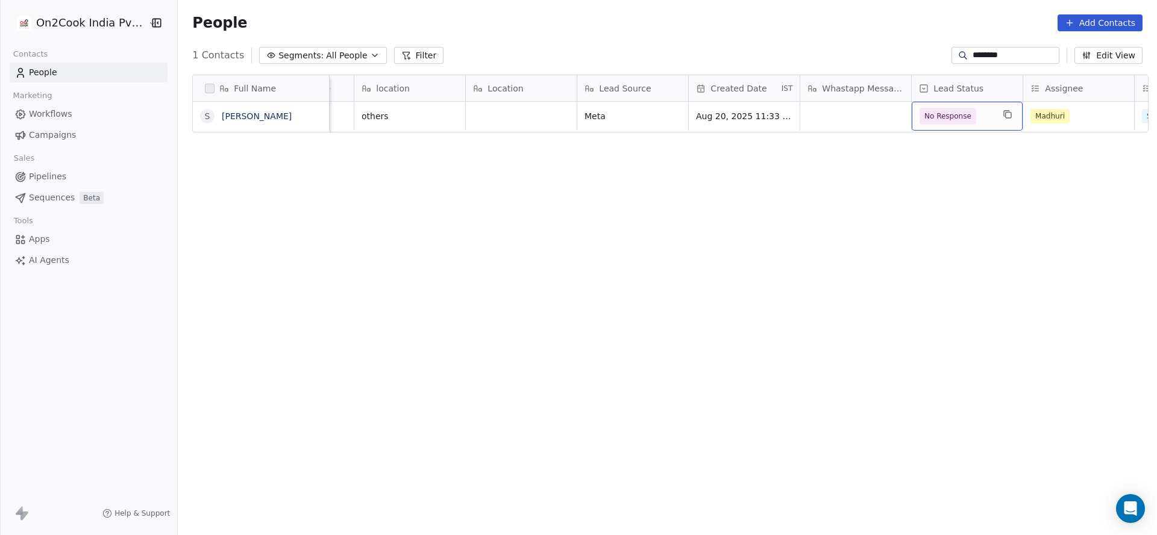
click at [678, 187] on div "Full Name S Sakhawat Ullah Khan Phone Number outlet type Job Title company name…" at bounding box center [667, 300] width 979 height 471
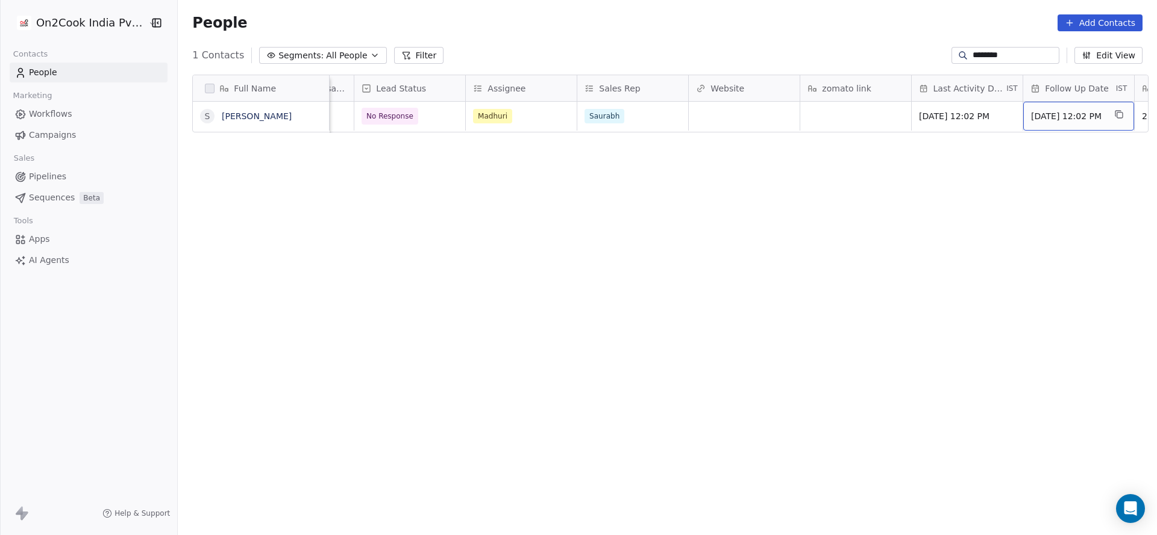
scroll to position [0, 1201]
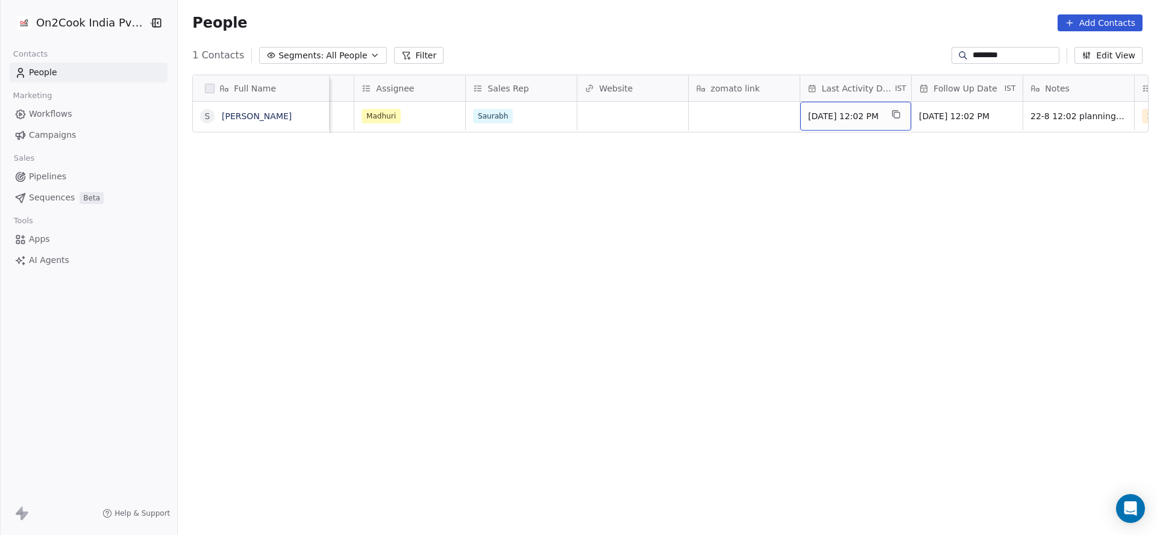
click at [829, 126] on div "Aug 22, 2025 12:02 PM" at bounding box center [855, 116] width 111 height 29
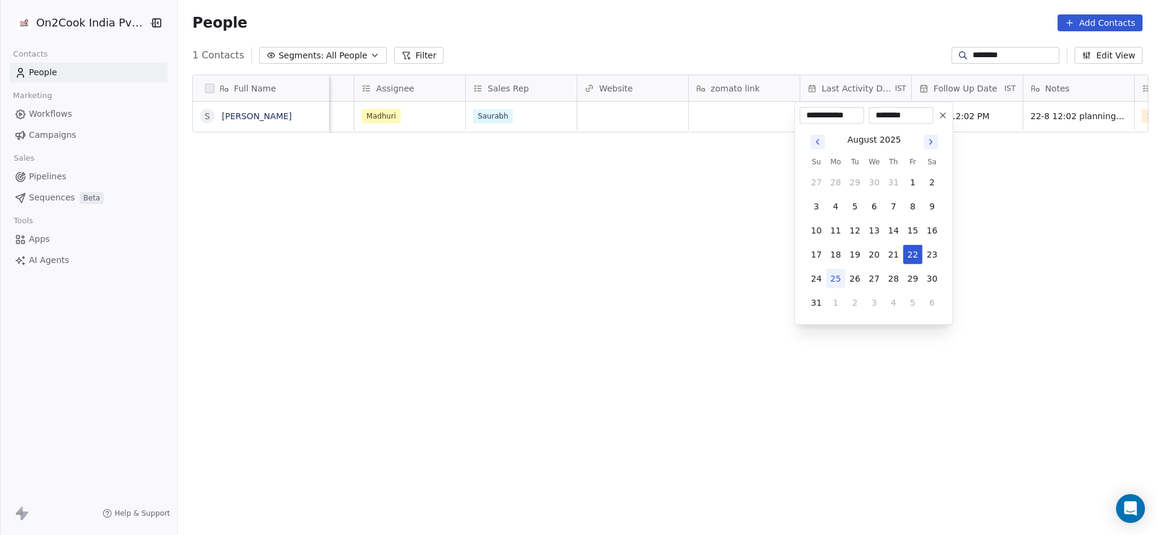
click at [832, 282] on button "25" at bounding box center [835, 278] width 19 height 19
type input "**********"
click at [656, 266] on html "**********" at bounding box center [578, 267] width 1157 height 535
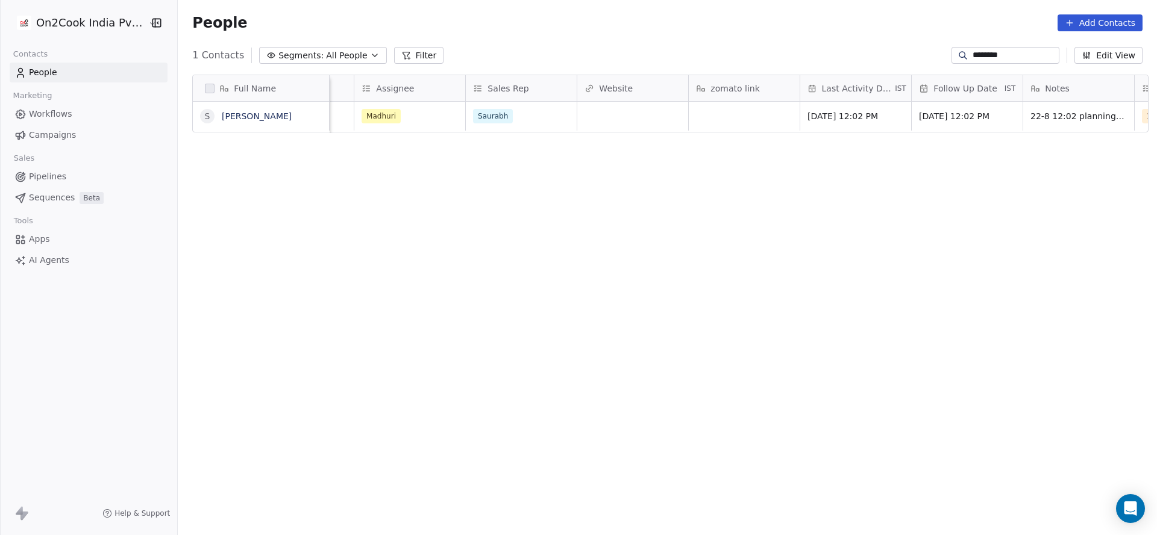
click at [988, 55] on input "********" at bounding box center [1014, 55] width 84 height 12
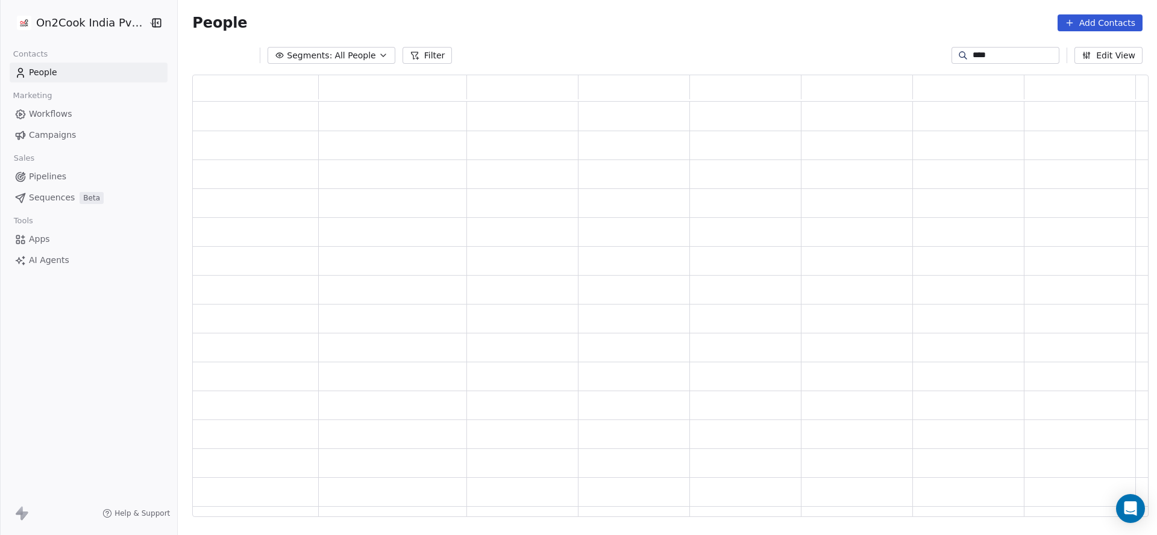
scroll to position [0, 0]
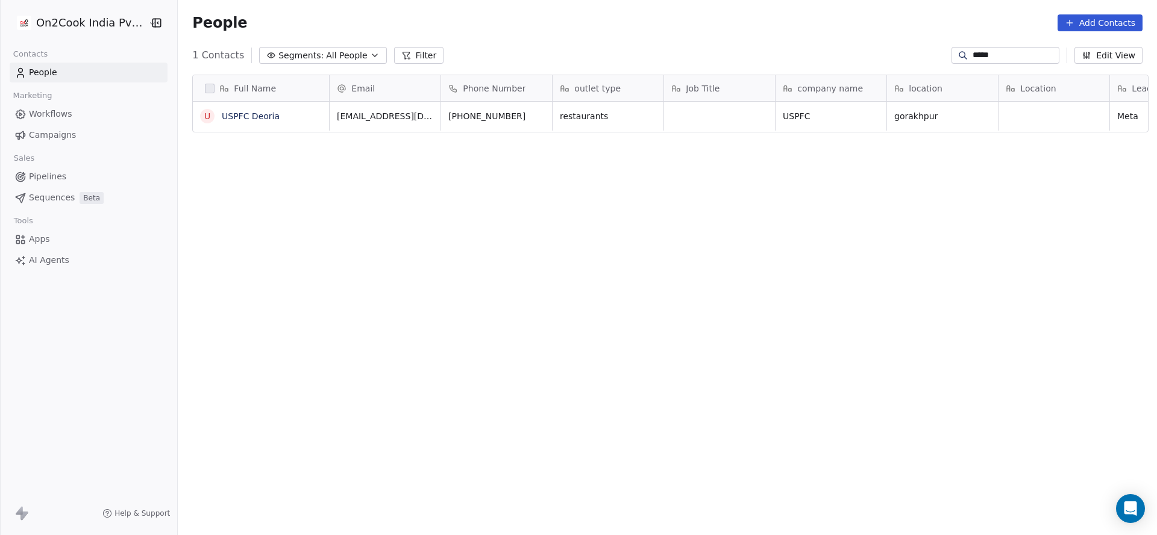
type input "*****"
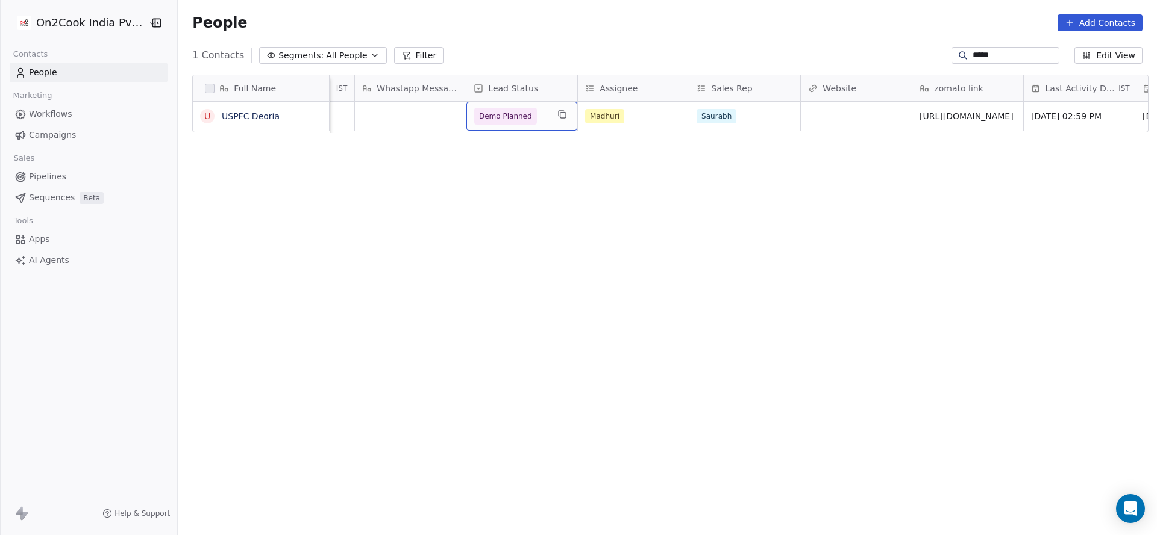
click at [479, 114] on span "Demo Planned" at bounding box center [505, 116] width 53 height 12
click at [497, 128] on div "Demo Planned" at bounding box center [521, 116] width 111 height 29
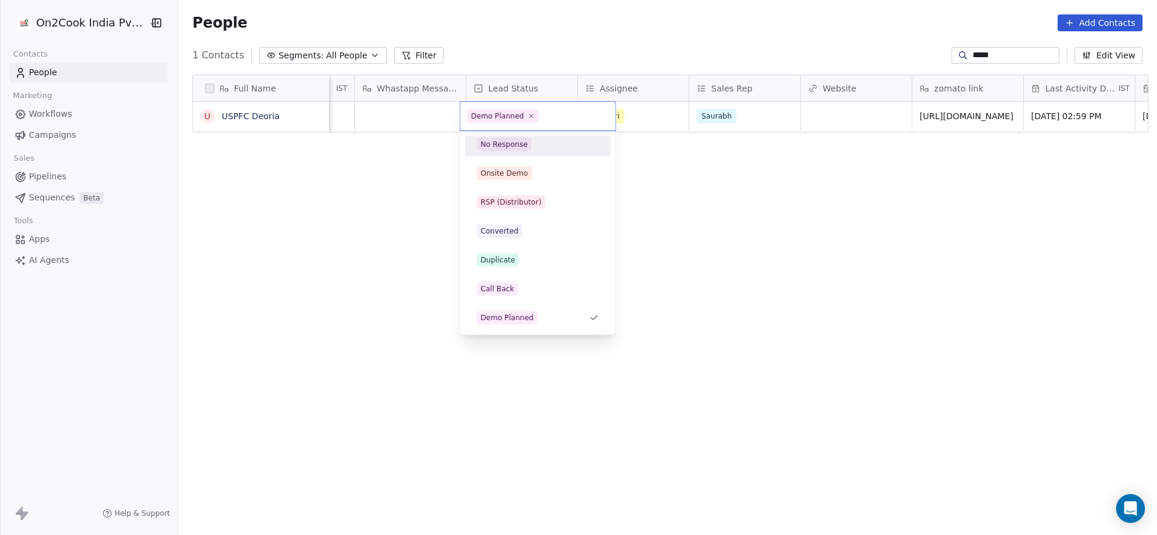
click at [508, 148] on div "No Response" at bounding box center [504, 144] width 47 height 11
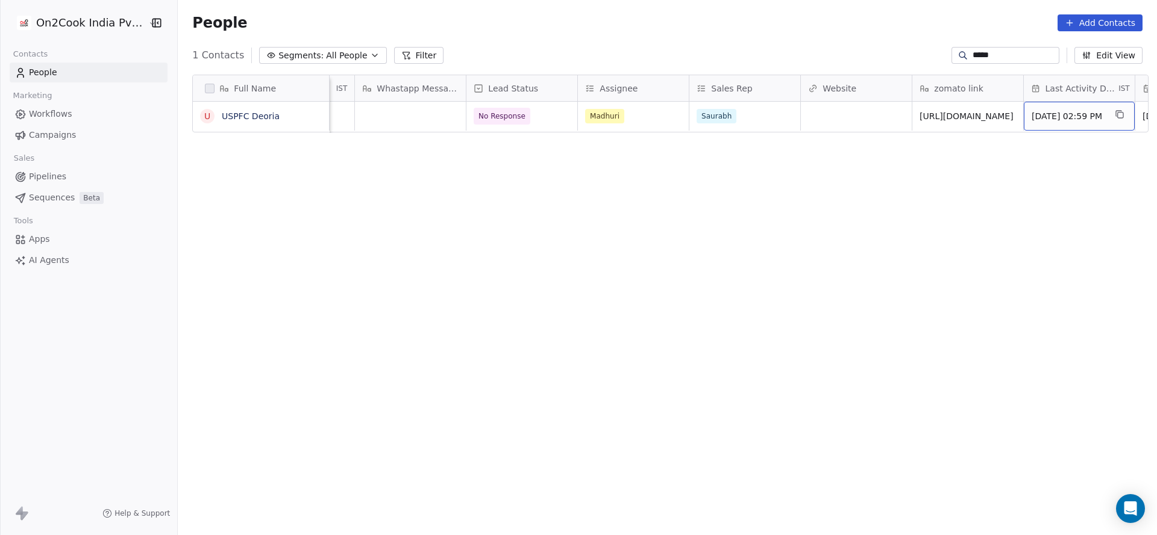
click at [1108, 123] on div "Aug 20, 2025 02:59 PM" at bounding box center [1078, 116] width 111 height 29
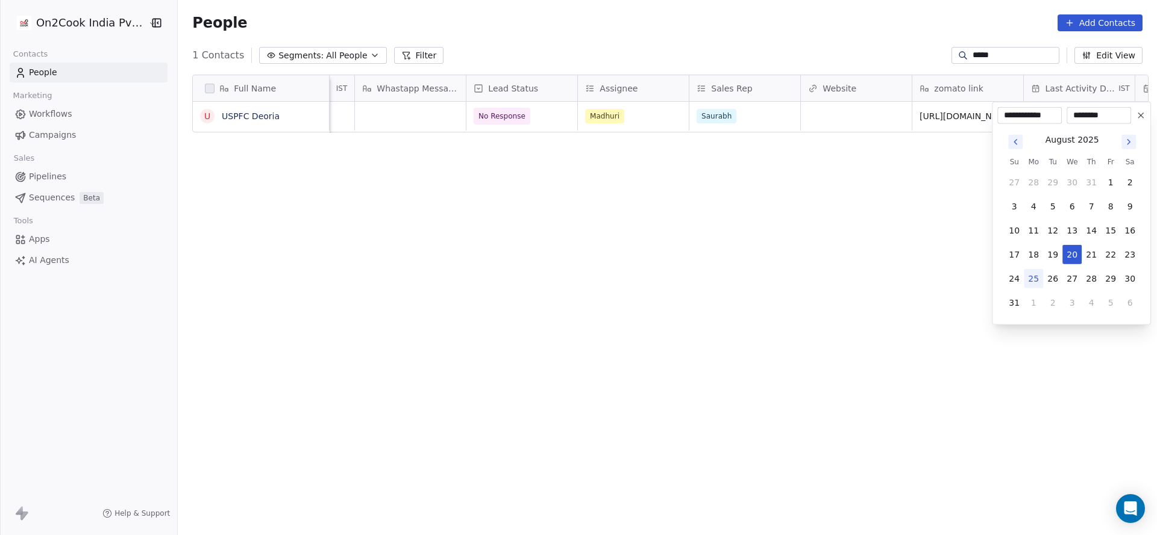
click at [1034, 278] on button "25" at bounding box center [1032, 278] width 19 height 19
type input "**********"
drag, startPoint x: 858, startPoint y: 237, endPoint x: 892, endPoint y: 208, distance: 44.4
click at [858, 240] on html "**********" at bounding box center [578, 267] width 1157 height 535
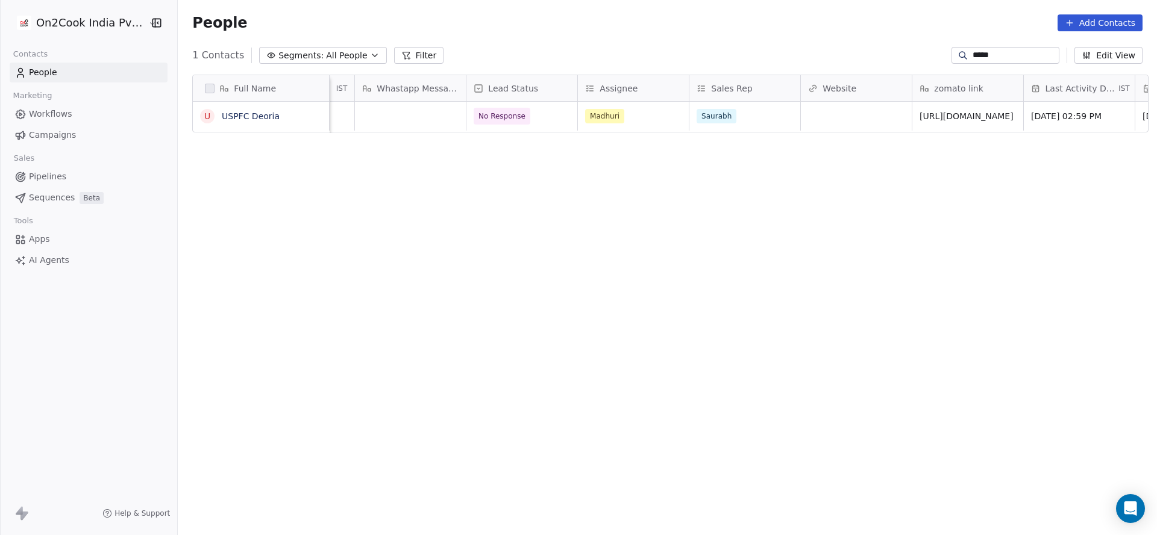
click at [979, 56] on input "*****" at bounding box center [1014, 55] width 84 height 12
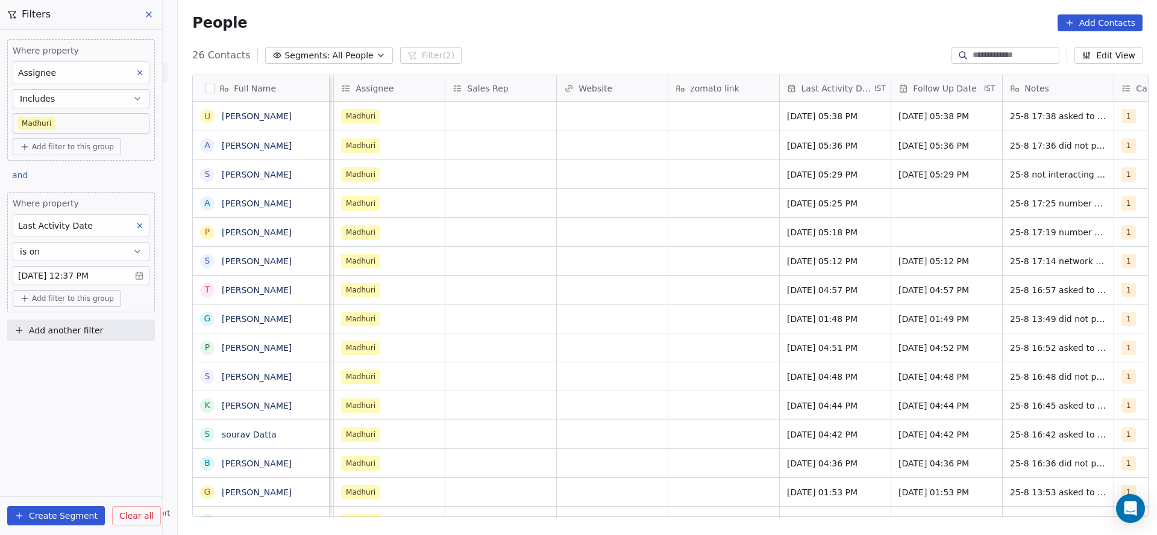
scroll to position [457, 970]
click at [130, 307] on div "Where property Last Activity Date is on [DATE] 12:37 PM Add filter to this group" at bounding box center [81, 252] width 148 height 120
click at [130, 325] on button "Add another filter" at bounding box center [81, 331] width 148 height 22
click at [92, 356] on div "Contact properties" at bounding box center [81, 357] width 122 height 13
type input "****"
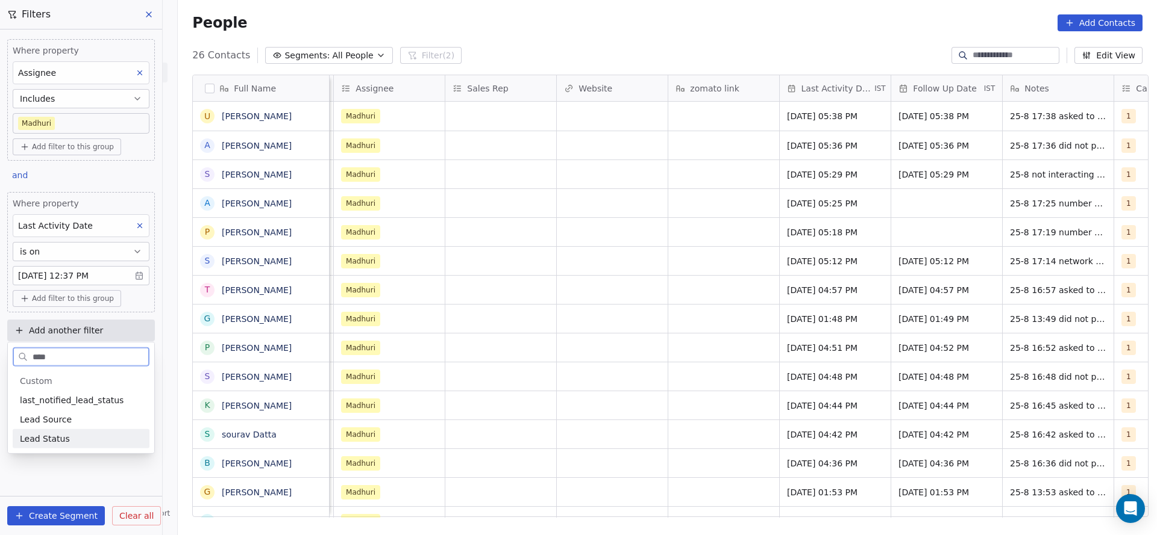
click at [76, 443] on div "Lead Status" at bounding box center [81, 439] width 122 height 12
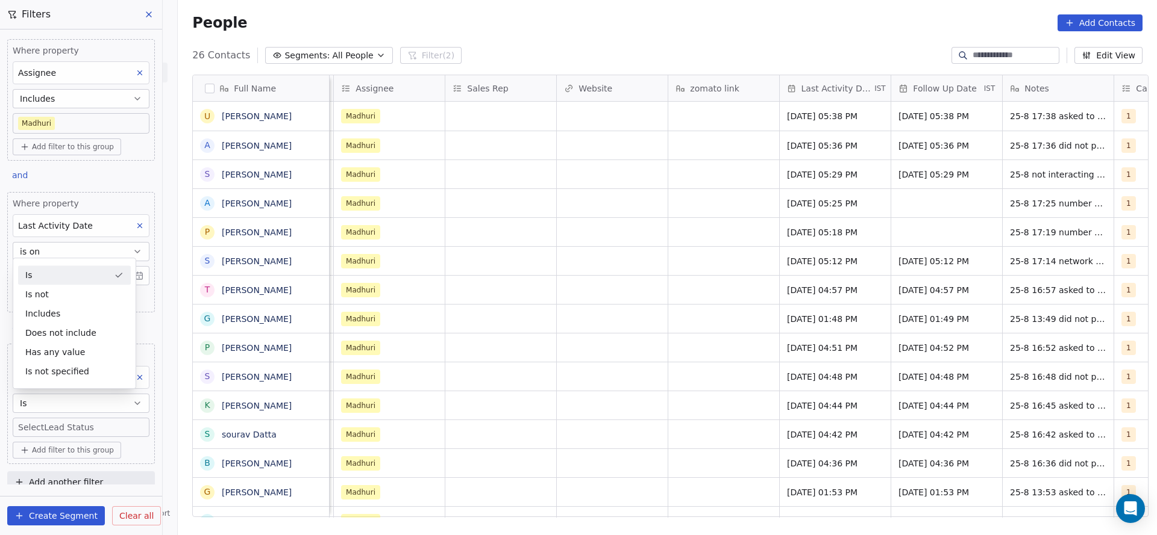
click at [106, 272] on div "Is" at bounding box center [74, 275] width 113 height 19
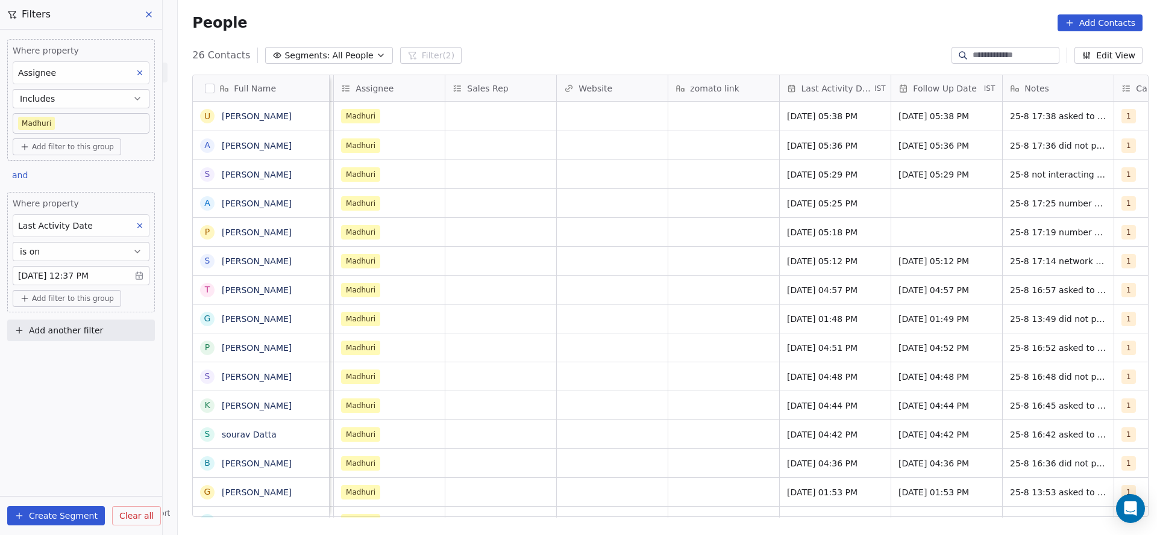
click at [98, 329] on span "Add another filter" at bounding box center [66, 331] width 74 height 13
click at [99, 349] on div "Contact properties" at bounding box center [81, 357] width 137 height 19
type input "***"
click at [69, 434] on div "Lead Status" at bounding box center [81, 439] width 122 height 12
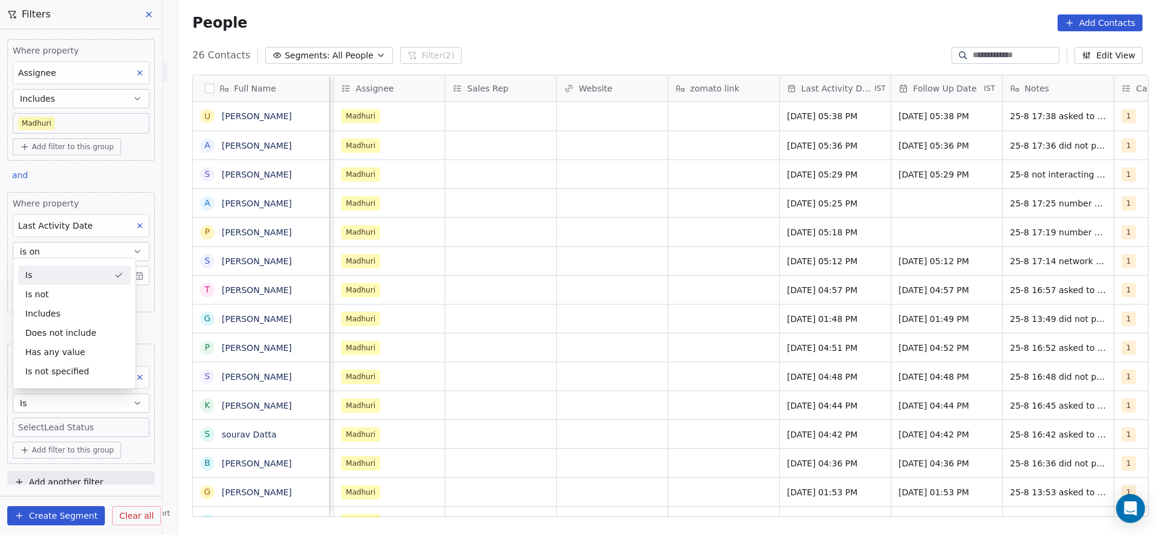
click at [81, 273] on div "Is" at bounding box center [74, 275] width 113 height 19
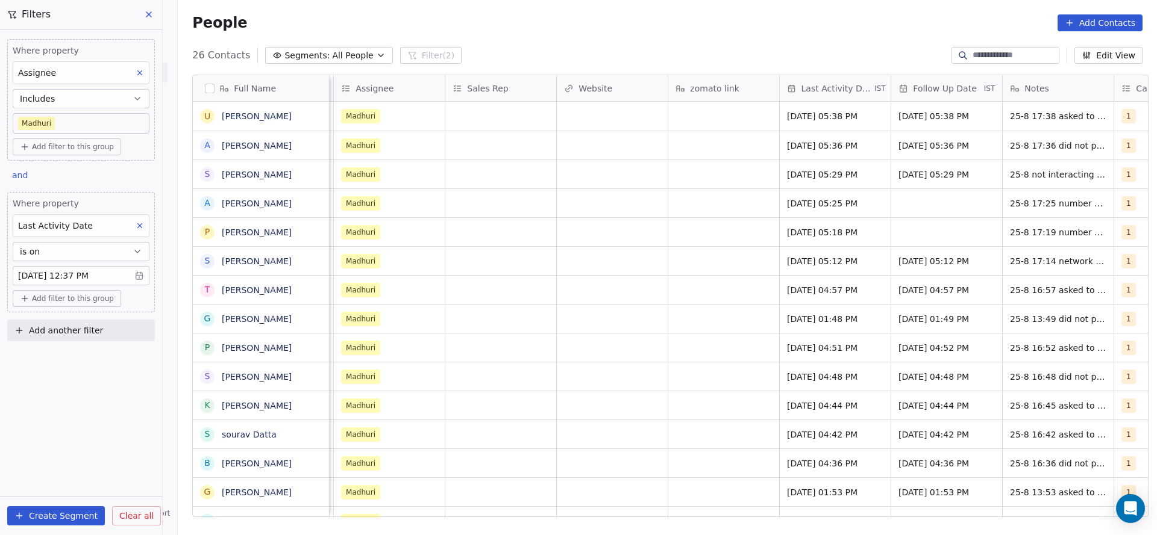
click at [83, 337] on button "Add another filter" at bounding box center [81, 331] width 148 height 22
click at [87, 358] on span "Contact properties" at bounding box center [59, 357] width 78 height 13
type input "***"
click at [121, 447] on div "Lead Status" at bounding box center [81, 438] width 137 height 19
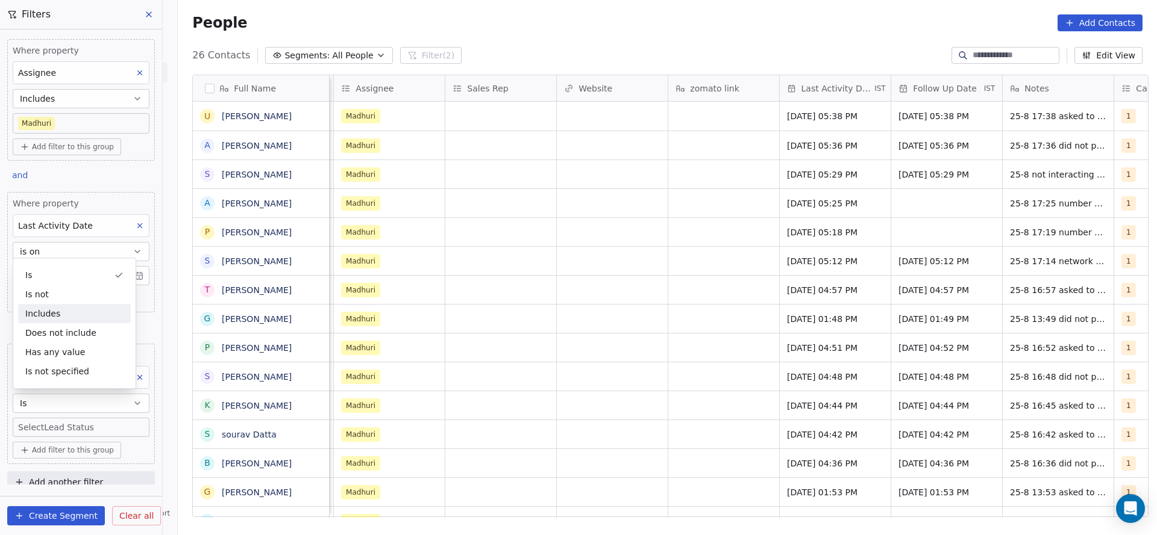
click at [56, 314] on div "Includes" at bounding box center [74, 313] width 113 height 19
click at [114, 425] on body "On2Cook India Pvt. Ltd. Contacts People Marketing Workflows Campaigns Sales Pip…" at bounding box center [578, 267] width 1157 height 535
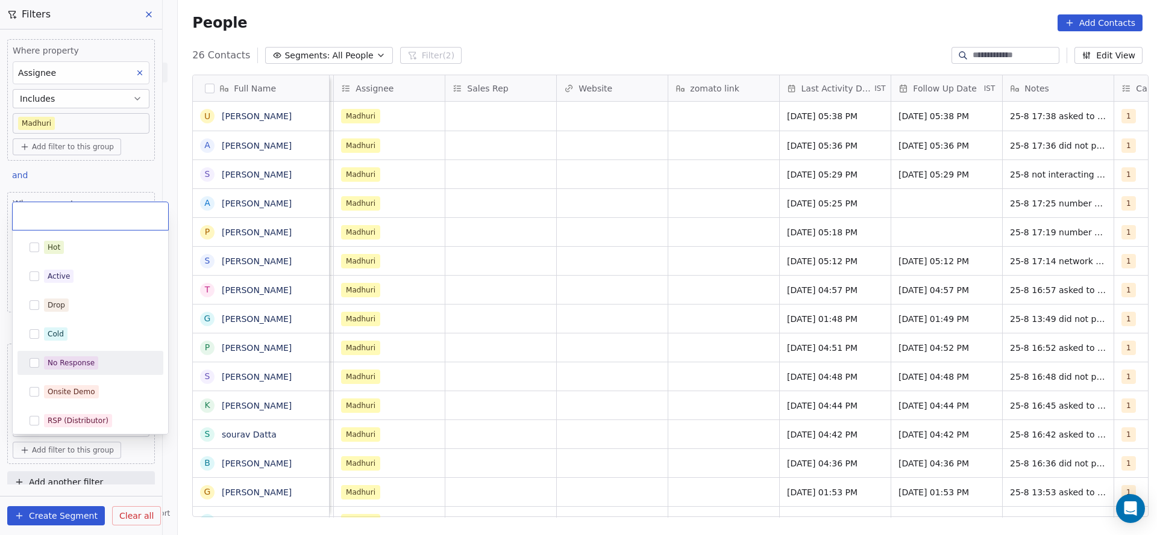
click at [66, 367] on div "No Response" at bounding box center [71, 363] width 47 height 11
click at [375, 308] on html "On2Cook India Pvt. Ltd. Contacts People Marketing Workflows Campaigns Sales Pip…" at bounding box center [578, 267] width 1157 height 535
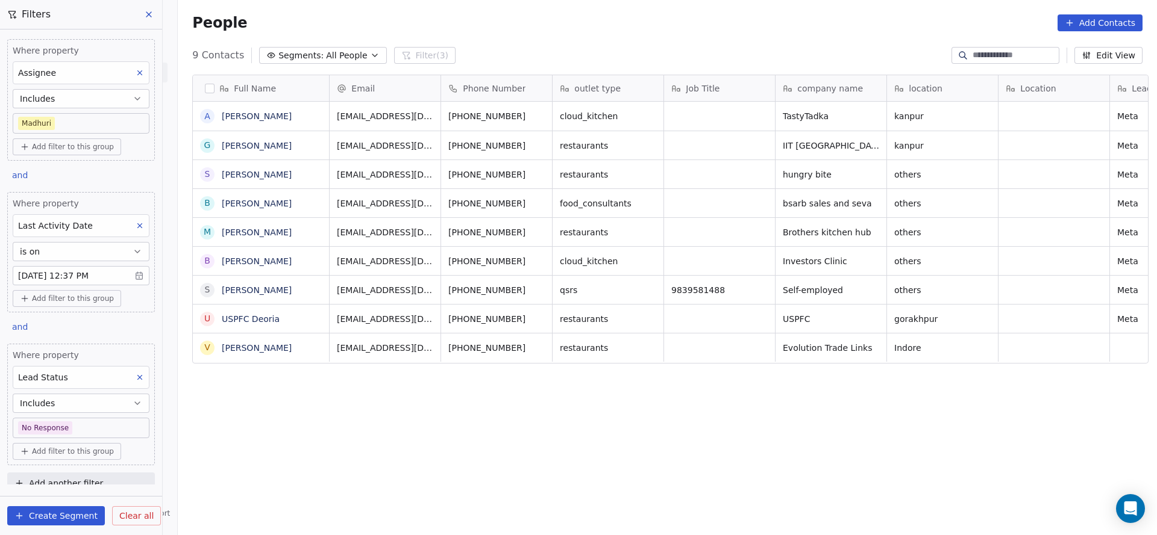
click at [93, 430] on body "On2Cook India Pvt. Ltd. Contacts People Marketing Workflows Campaigns Sales Pip…" at bounding box center [578, 267] width 1157 height 535
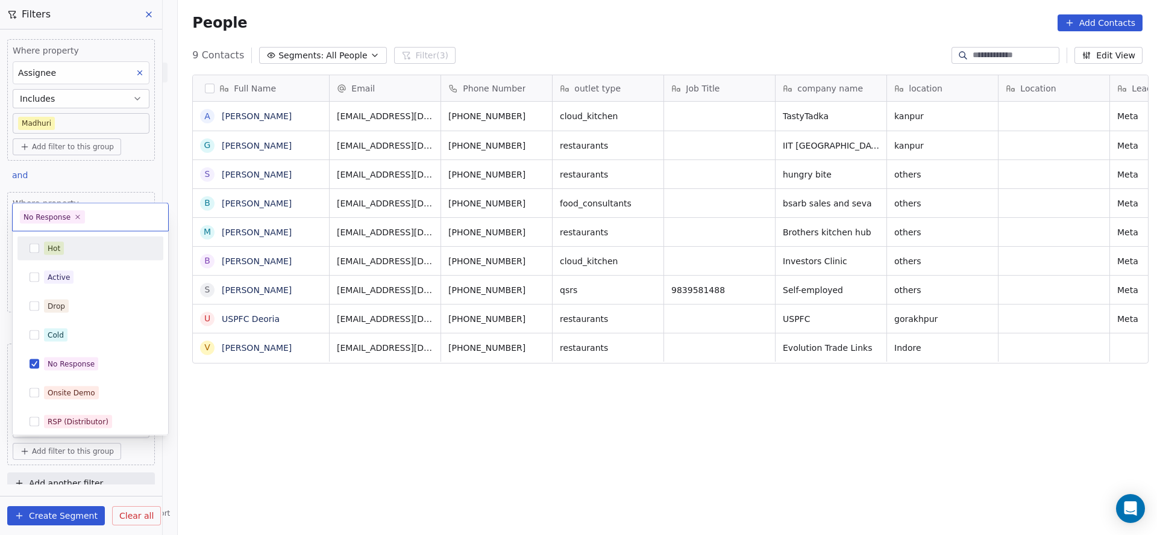
drag, startPoint x: 89, startPoint y: 163, endPoint x: 91, endPoint y: 143, distance: 19.4
click at [89, 161] on html "On2Cook India Pvt. Ltd. Contacts People Marketing Workflows Campaigns Sales Pip…" at bounding box center [578, 267] width 1157 height 535
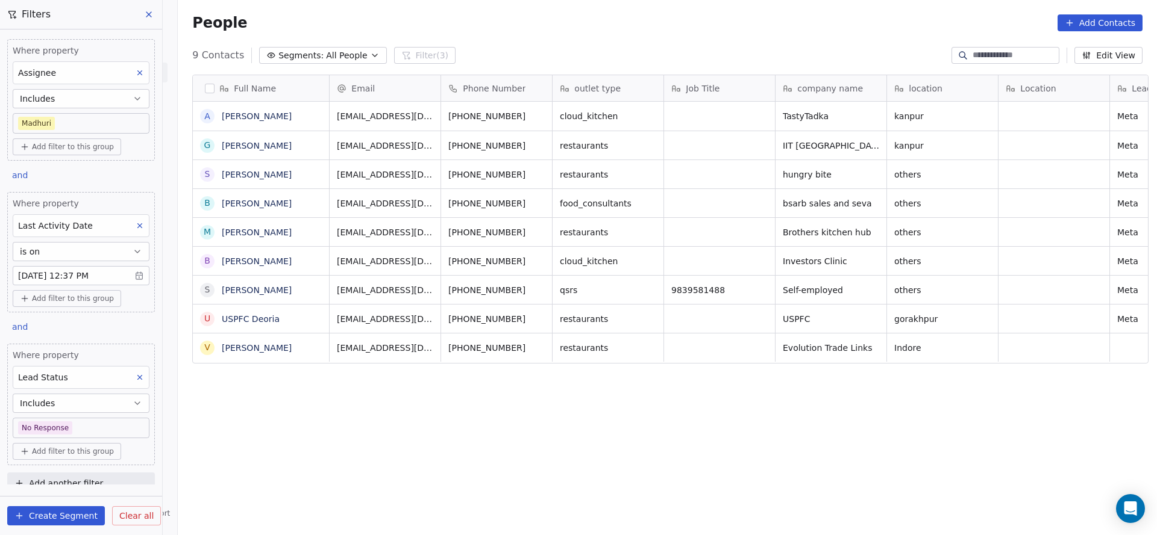
click at [95, 123] on body "On2Cook India Pvt. Ltd. Contacts People Marketing Workflows Campaigns Sales Pip…" at bounding box center [578, 267] width 1157 height 535
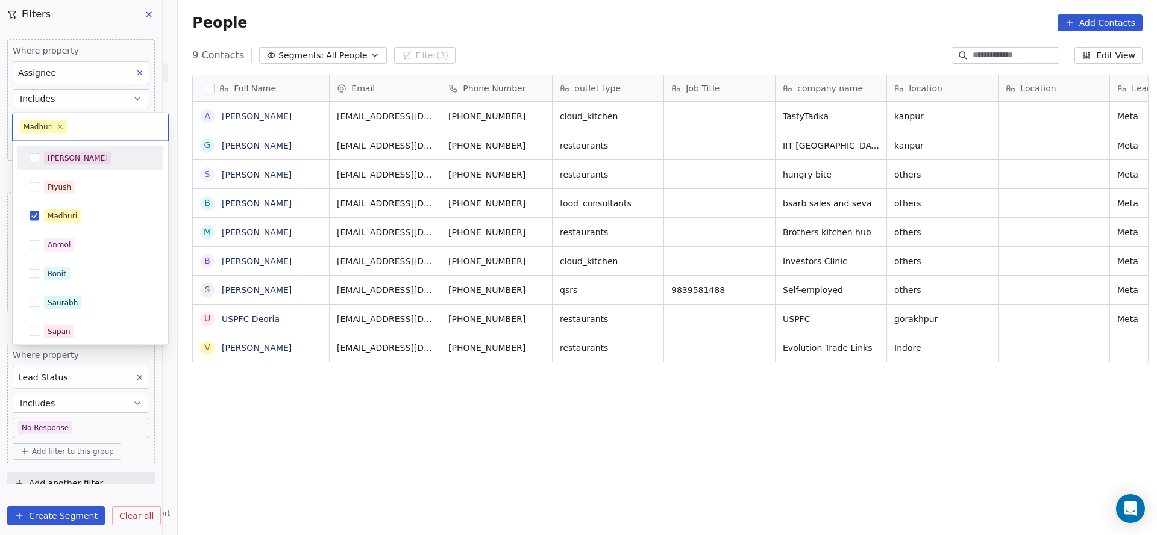
click at [84, 163] on div "[PERSON_NAME]" at bounding box center [97, 158] width 107 height 13
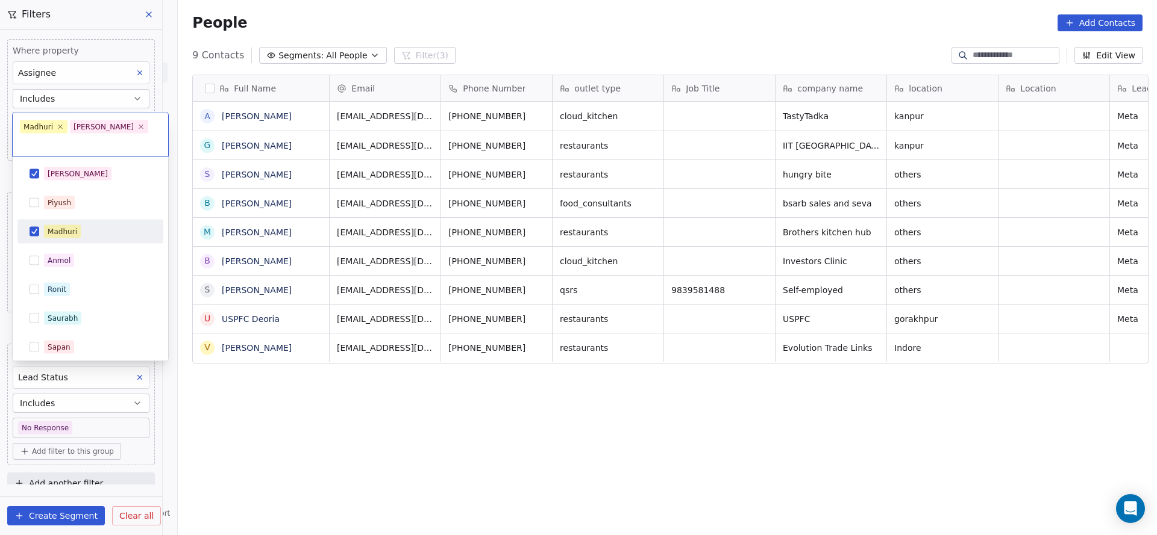
click at [54, 226] on div "Madhuri" at bounding box center [63, 231] width 30 height 11
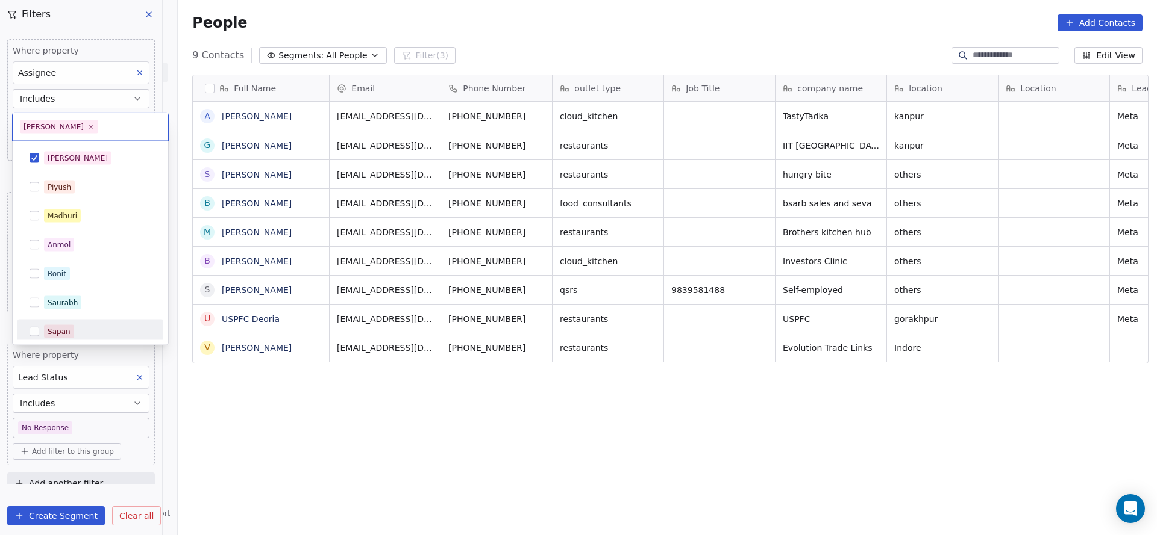
click at [192, 379] on html "On2Cook India Pvt. Ltd. Contacts People Marketing Workflows Campaigns Sales Pip…" at bounding box center [578, 267] width 1157 height 535
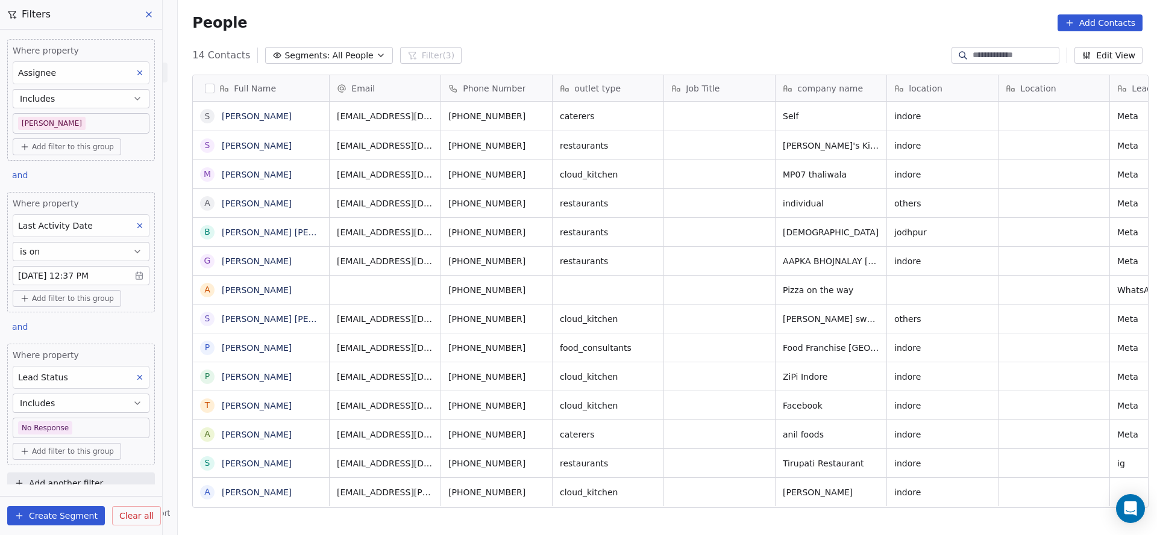
click at [88, 126] on body "On2Cook India Pvt. Ltd. Contacts People Marketing Workflows Campaigns Sales Pip…" at bounding box center [578, 267] width 1157 height 535
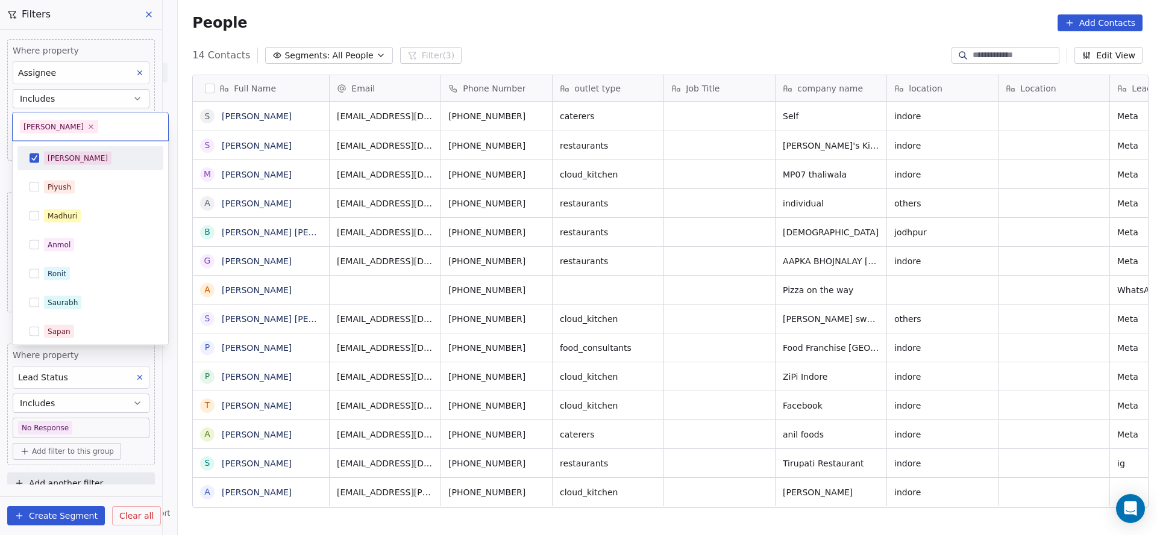
click at [78, 159] on div "[PERSON_NAME]" at bounding box center [97, 158] width 107 height 13
click at [225, 167] on html "On2Cook India Pvt. Ltd. Contacts People Marketing Workflows Campaigns Sales Pip…" at bounding box center [578, 267] width 1157 height 535
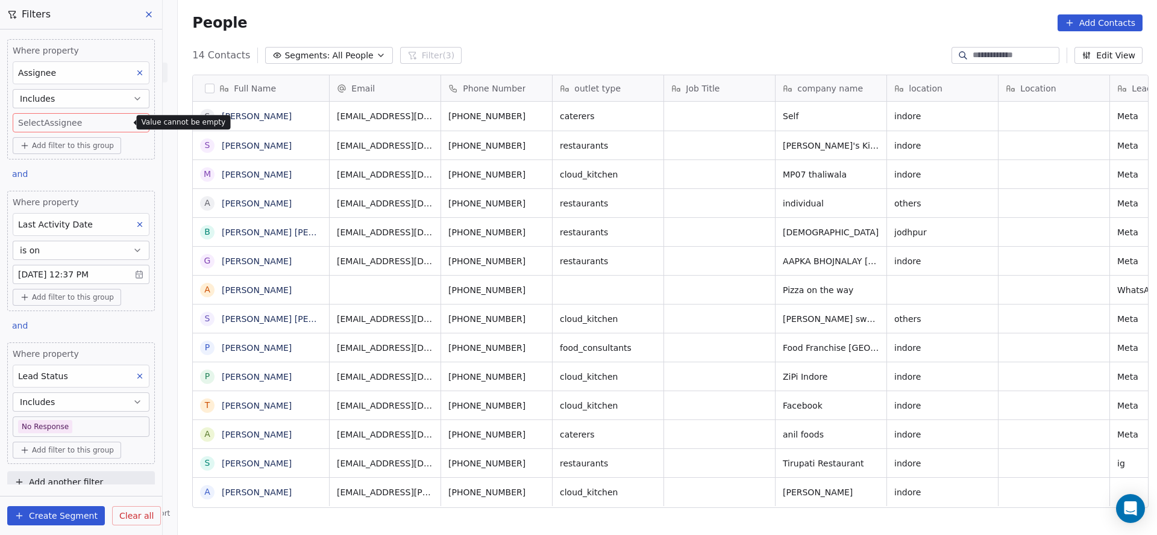
click at [83, 125] on body "On2Cook India Pvt. Ltd. Contacts People Marketing Workflows Campaigns Sales Pip…" at bounding box center [578, 267] width 1157 height 535
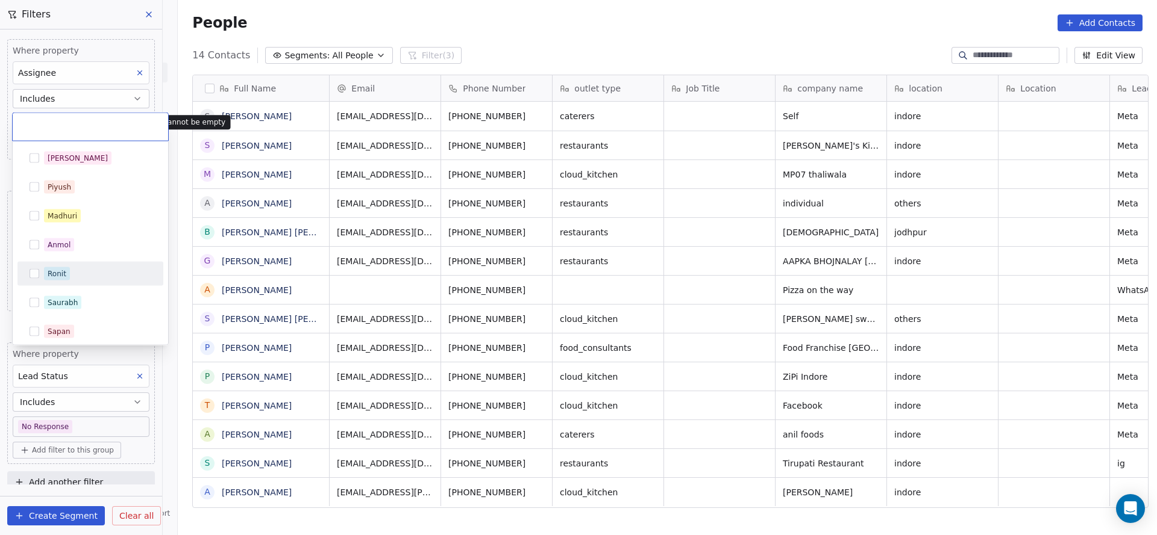
click at [80, 273] on div "Ronit" at bounding box center [97, 273] width 107 height 13
click at [289, 209] on html "On2Cook India Pvt. Ltd. Contacts People Marketing Workflows Campaigns Sales Pip…" at bounding box center [578, 267] width 1157 height 535
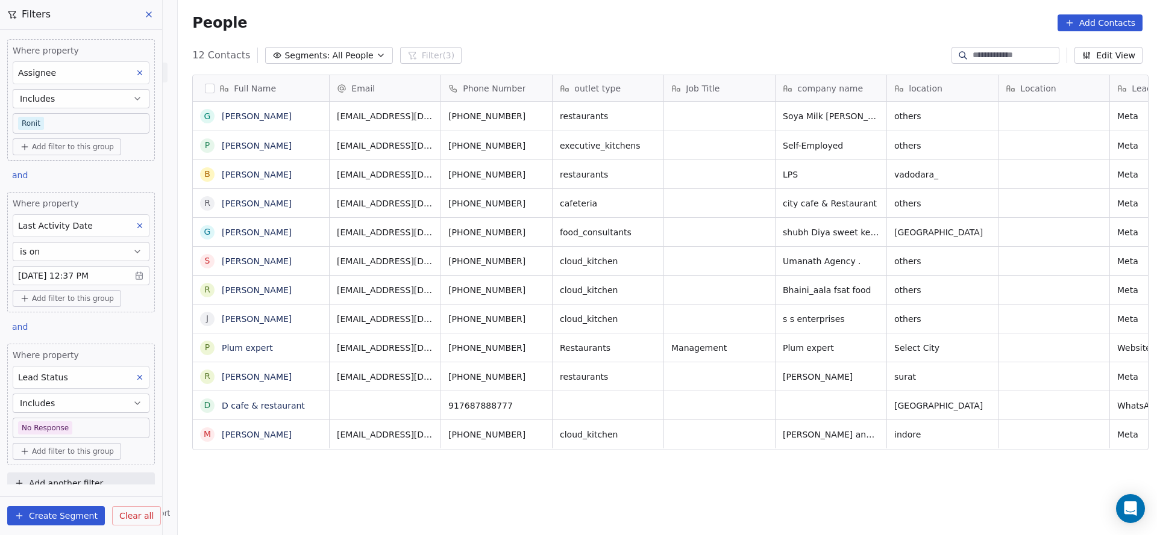
click at [87, 122] on body "On2Cook India Pvt. Ltd. Contacts People Marketing Workflows Campaigns Sales Pip…" at bounding box center [578, 267] width 1157 height 535
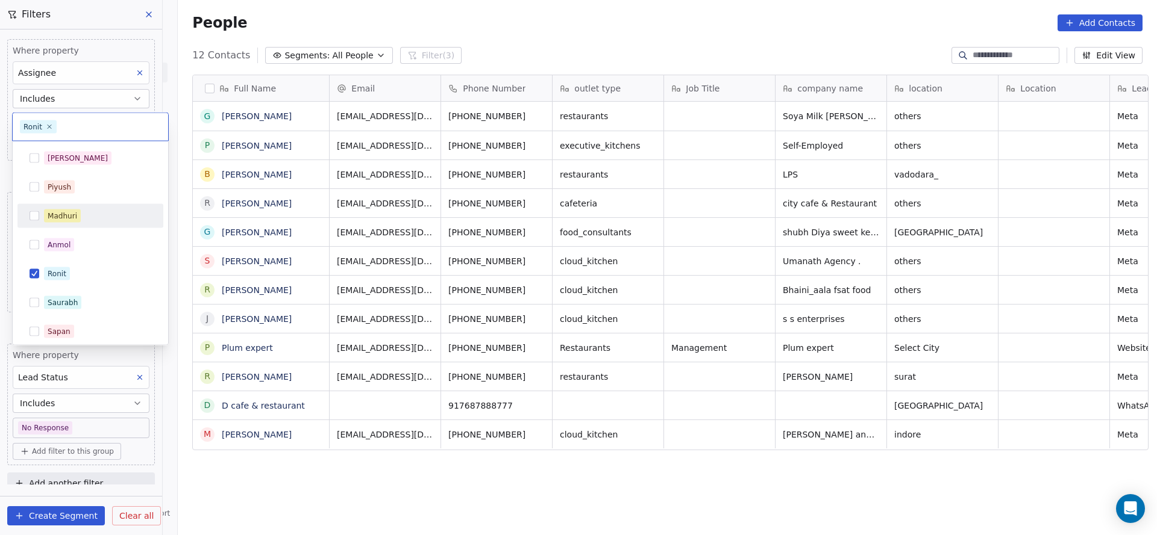
click at [83, 214] on div "Madhuri" at bounding box center [97, 216] width 107 height 13
click at [83, 276] on div "Ronit" at bounding box center [97, 273] width 107 height 13
click at [174, 263] on html "On2Cook India Pvt. Ltd. Contacts People Marketing Workflows Campaigns Sales Pip…" at bounding box center [578, 267] width 1157 height 535
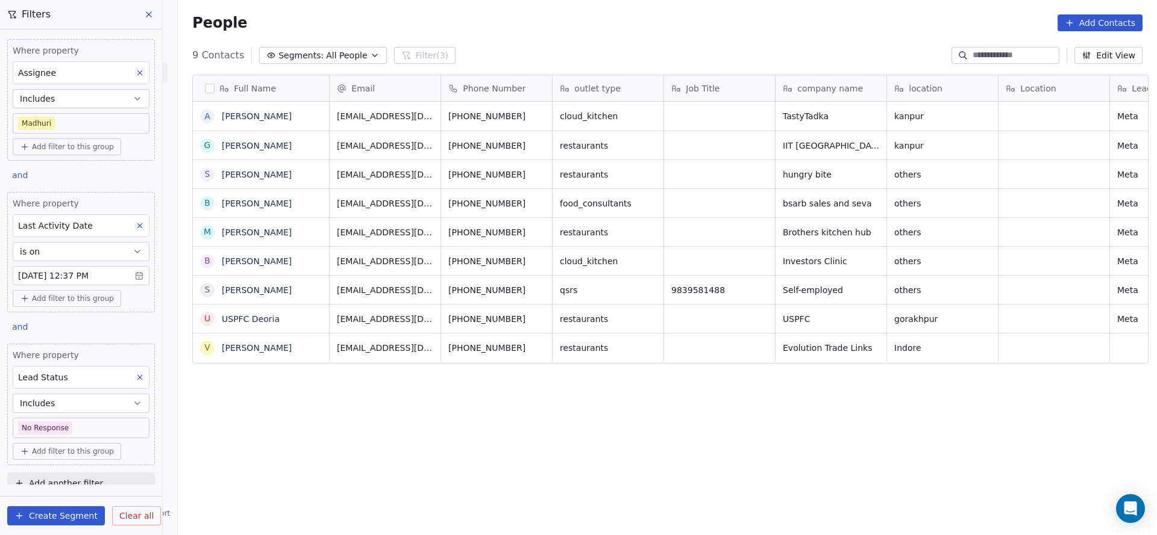
click at [132, 373] on button at bounding box center [140, 378] width 16 height 16
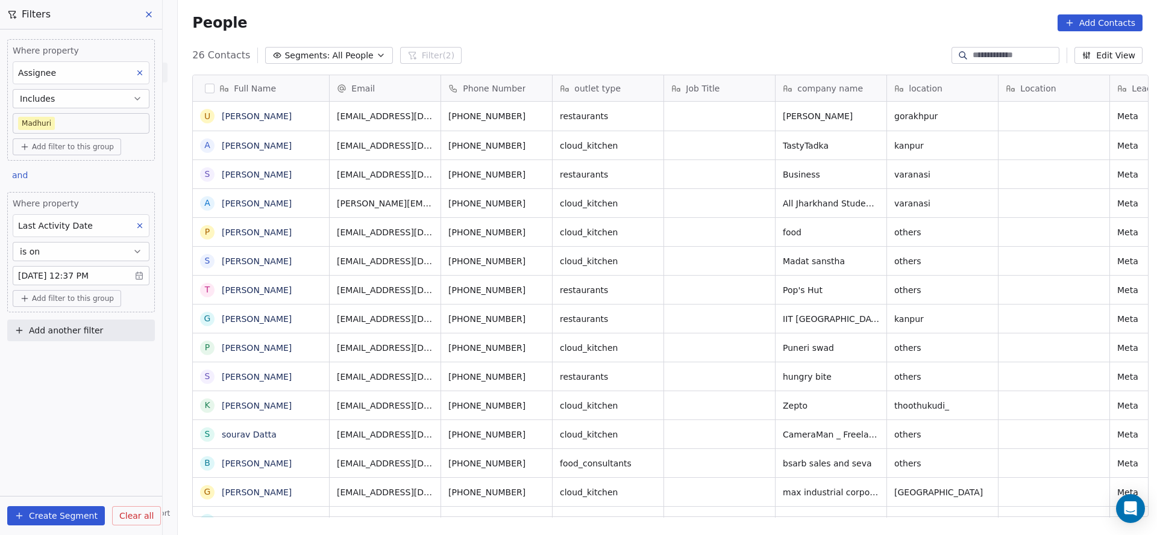
click at [99, 258] on button "is on" at bounding box center [81, 251] width 137 height 19
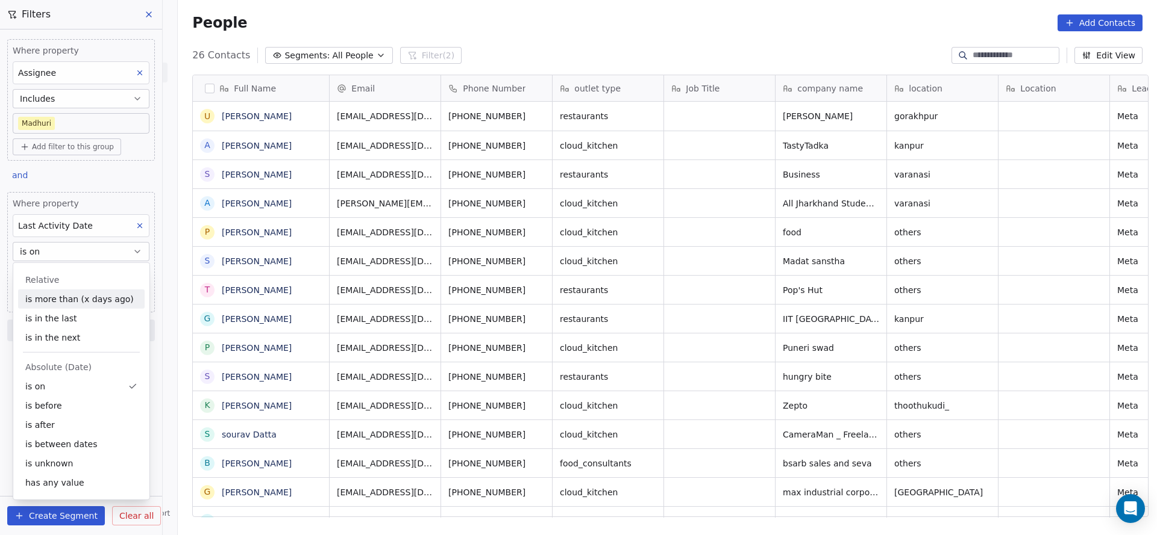
click at [95, 228] on div "Last Activity Date" at bounding box center [81, 225] width 137 height 23
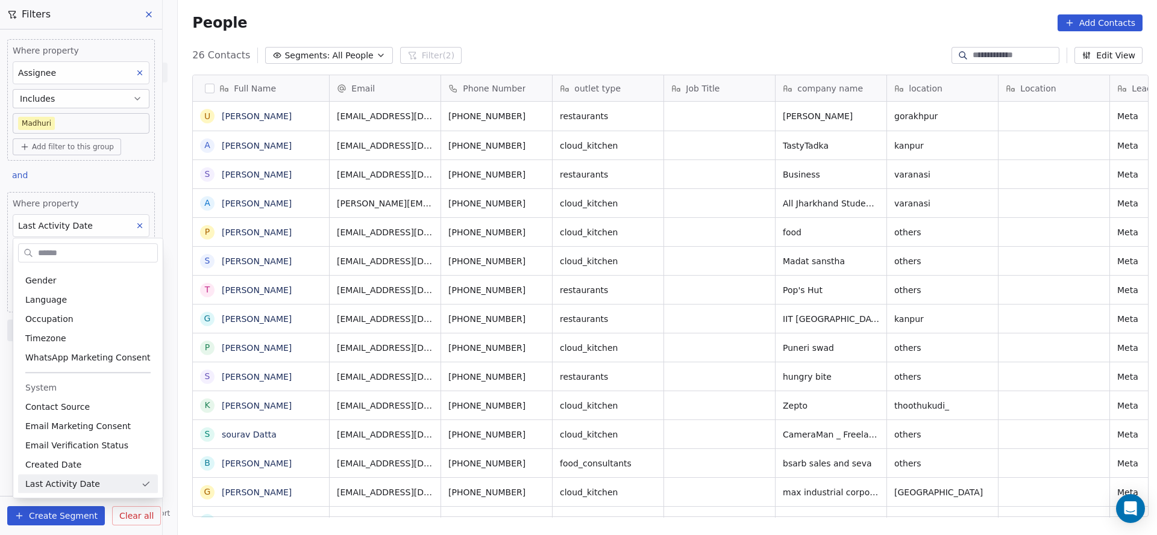
click at [125, 222] on html "On2Cook India Pvt. Ltd. Contacts People Marketing Workflows Campaigns Sales Pip…" at bounding box center [578, 267] width 1157 height 535
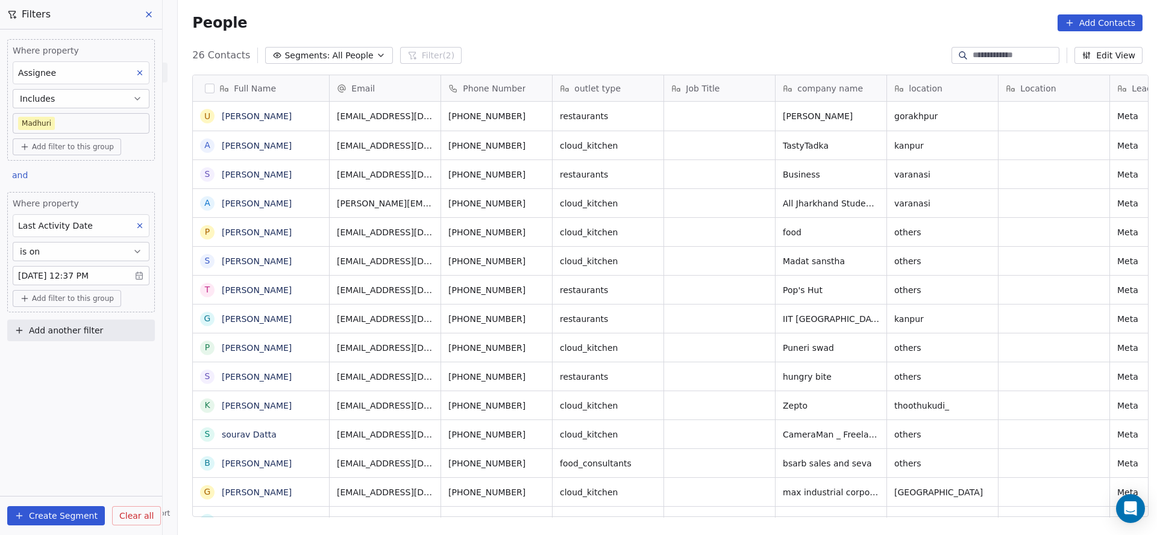
click at [98, 228] on div "Last Activity Date" at bounding box center [81, 225] width 137 height 23
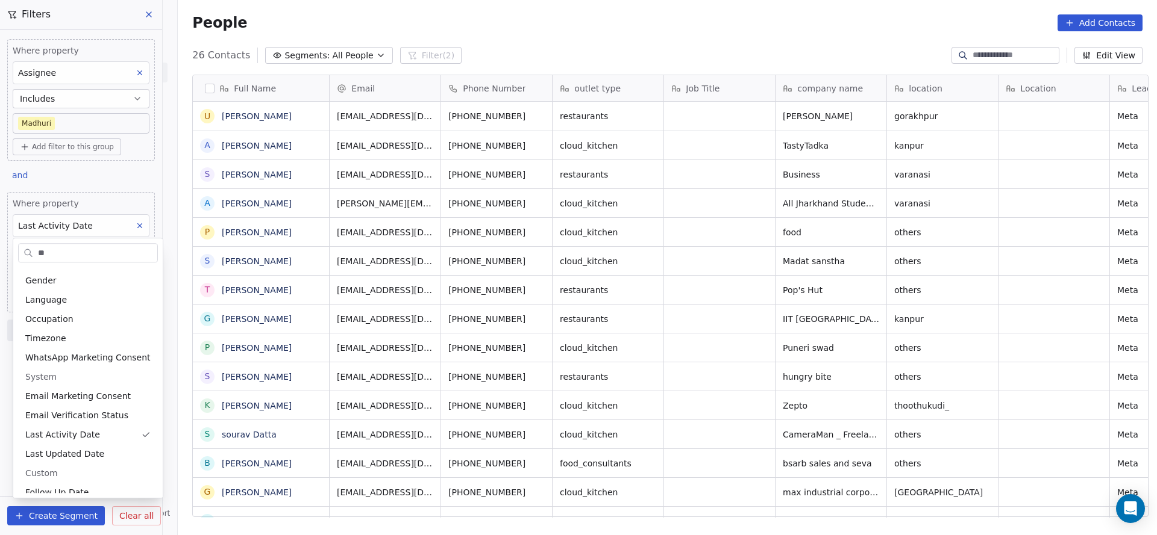
scroll to position [5, 0]
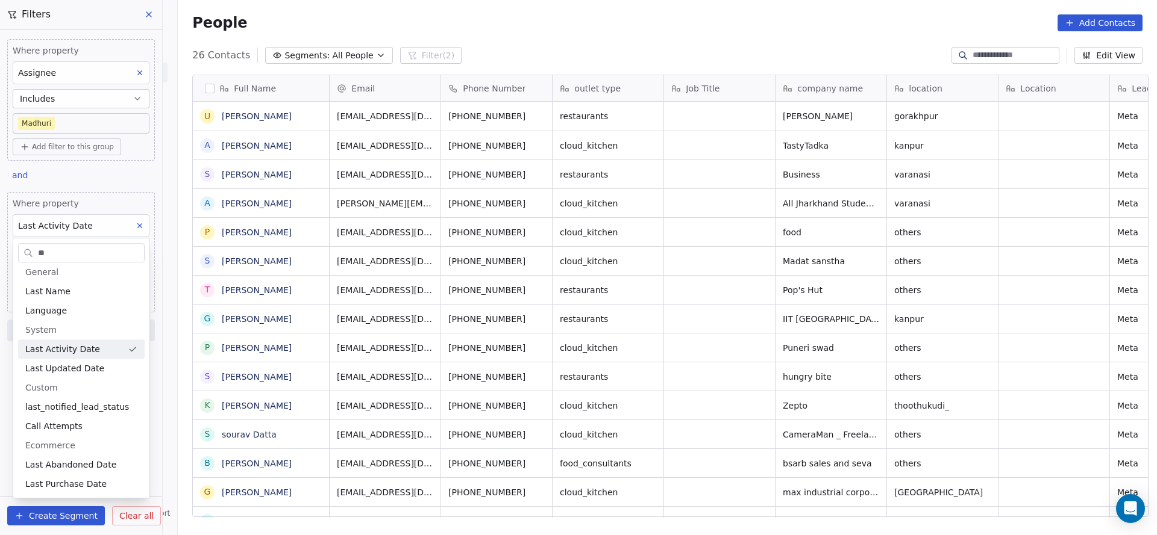
type input "**"
click at [112, 352] on div "Last Activity Date" at bounding box center [74, 349] width 98 height 12
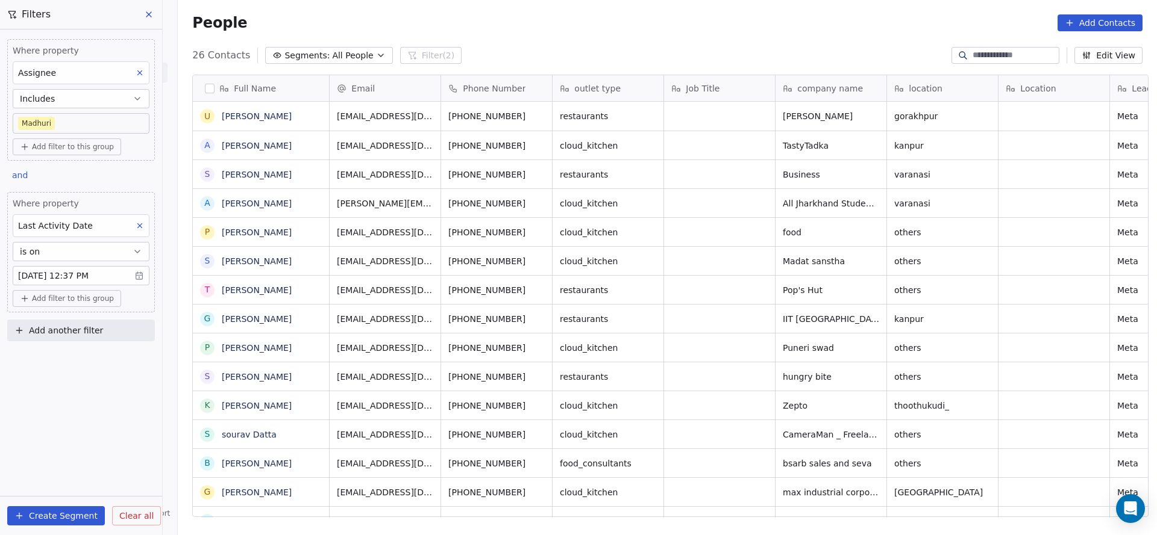
click at [107, 262] on div "Where property Last Activity Date is on Aug 25, 2025 12:37 PM" at bounding box center [81, 242] width 137 height 88
click at [96, 275] on body "On2Cook India Pvt. Ltd. Contacts People Marketing Workflows Campaigns Sales Pip…" at bounding box center [578, 267] width 1157 height 535
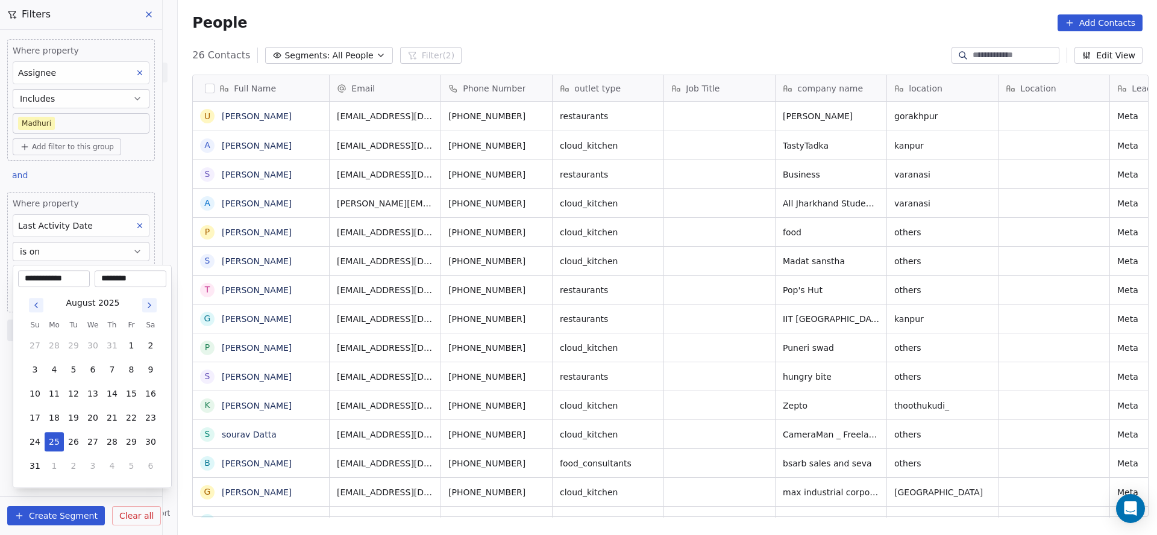
click at [137, 224] on html "On2Cook India Pvt. Ltd. Contacts People Marketing Workflows Campaigns Sales Pip…" at bounding box center [578, 267] width 1157 height 535
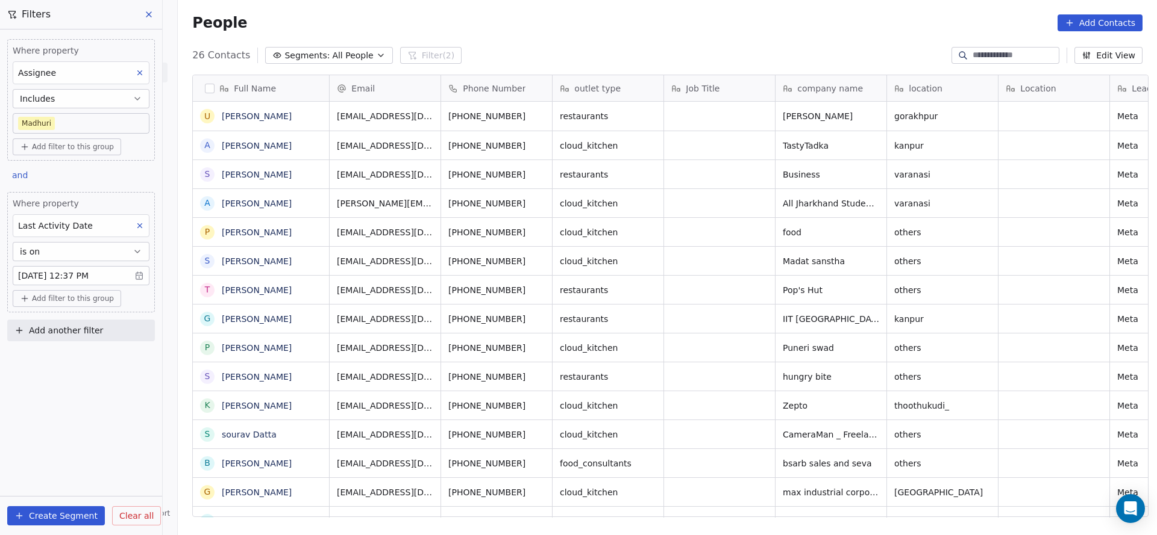
click at [137, 224] on icon at bounding box center [140, 226] width 8 height 8
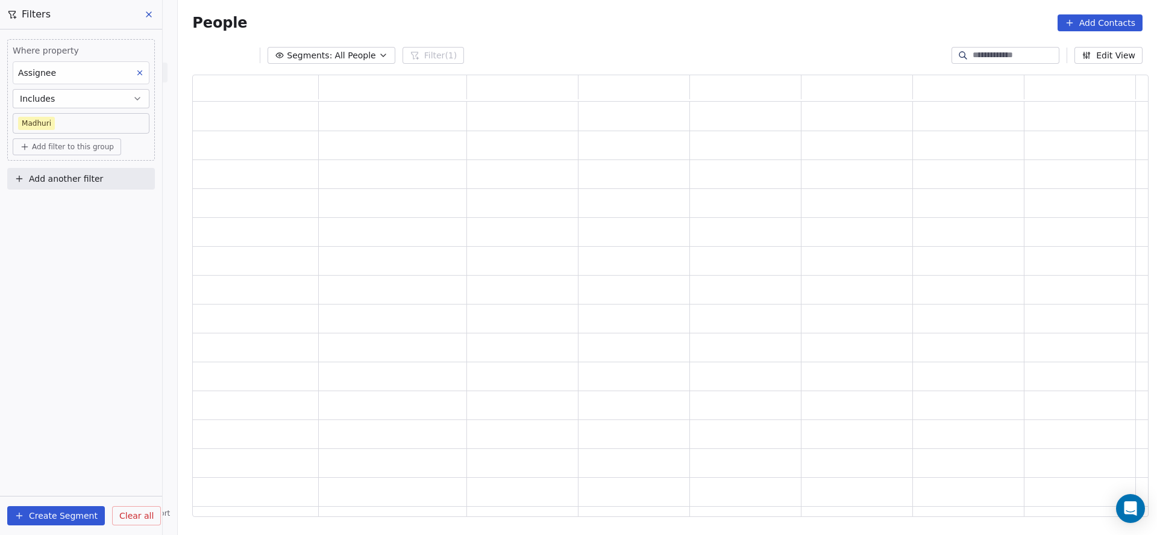
scroll to position [428, 941]
click at [110, 183] on button "Add another filter" at bounding box center [81, 179] width 148 height 22
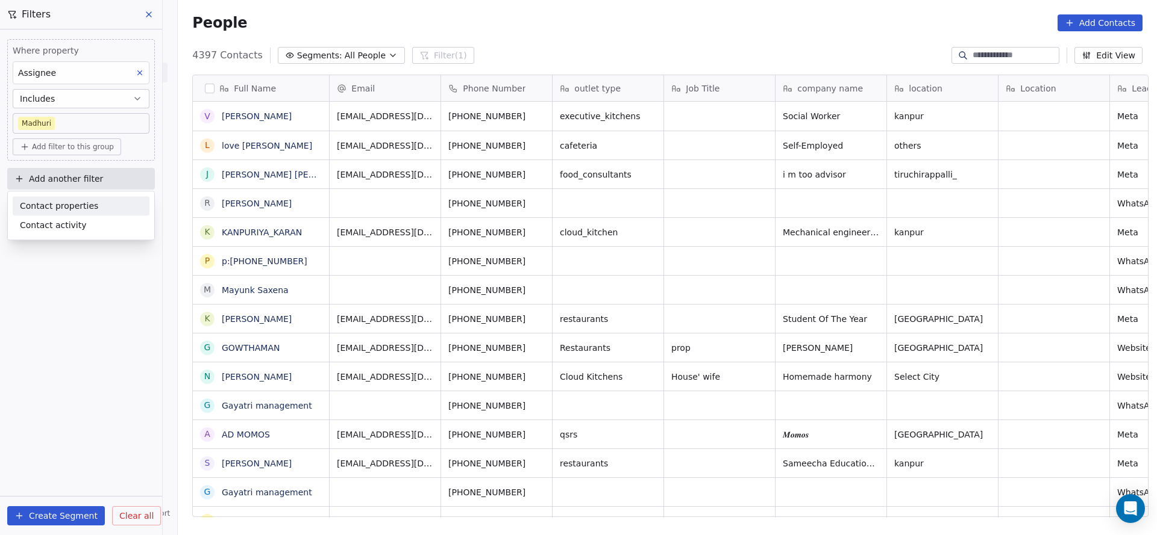
scroll to position [457, 970]
click at [108, 208] on div "Contact properties" at bounding box center [81, 206] width 122 height 13
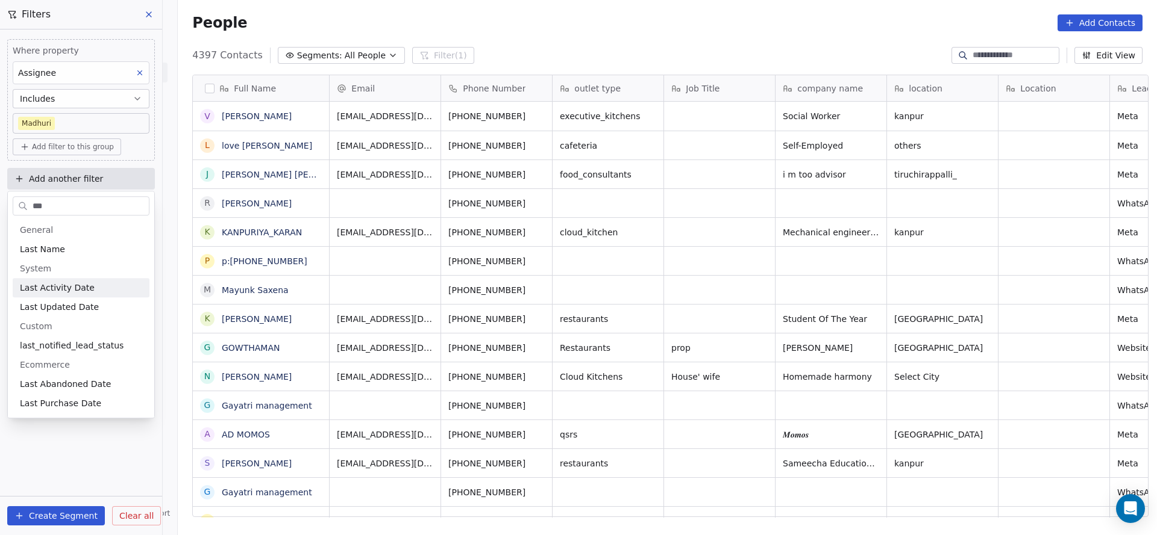
type input "***"
click at [87, 282] on div "Last Activity Date" at bounding box center [81, 288] width 122 height 12
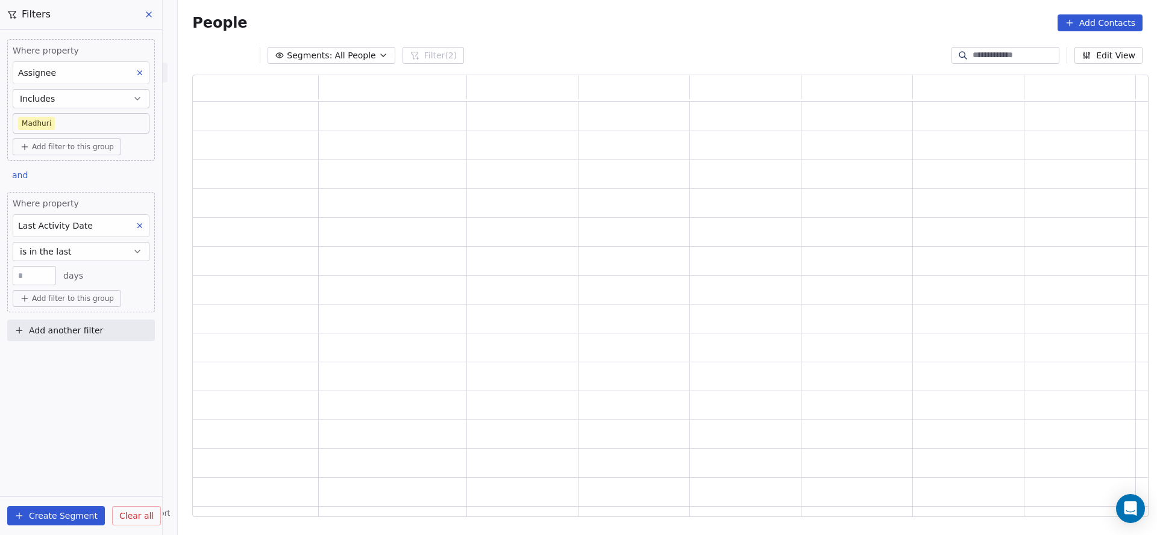
scroll to position [428, 941]
click at [101, 245] on button "is in the last" at bounding box center [81, 251] width 137 height 19
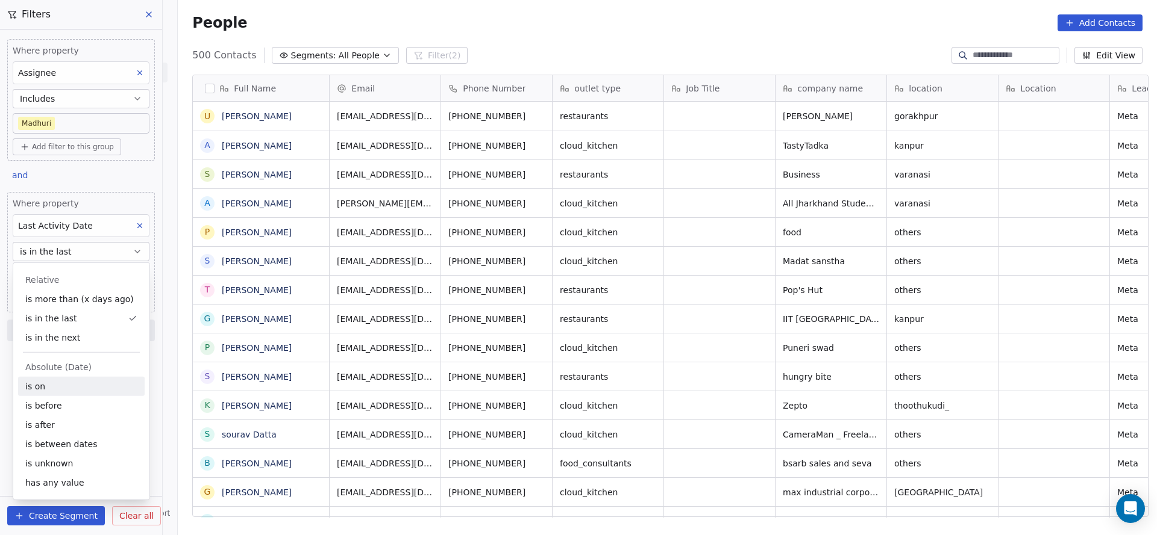
click at [71, 392] on div "is on" at bounding box center [81, 386] width 126 height 19
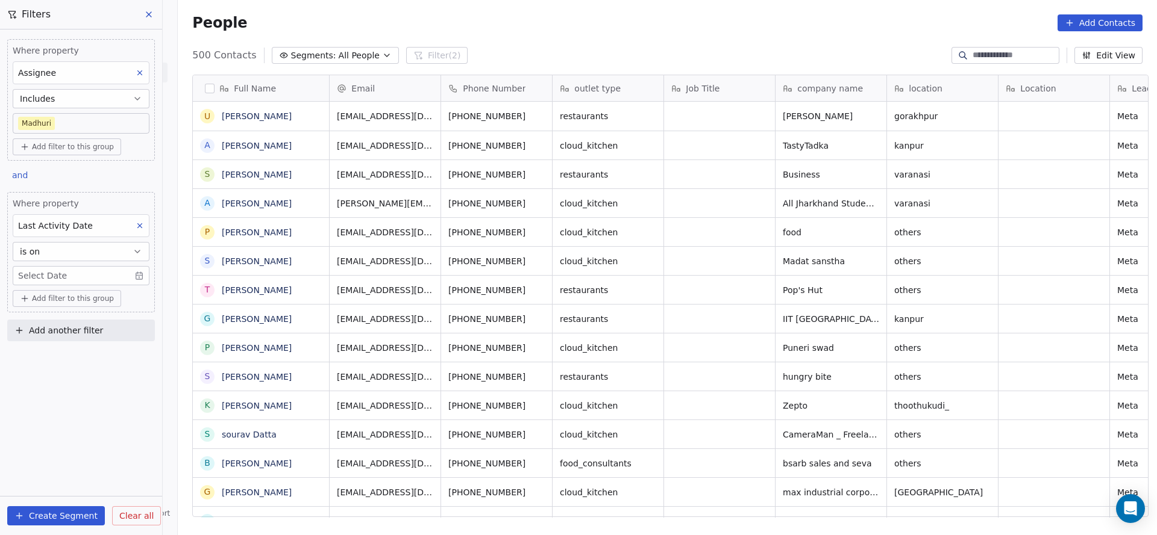
click at [75, 266] on body "On2Cook India Pvt. Ltd. Contacts People Marketing Workflows Campaigns Sales Pip…" at bounding box center [578, 267] width 1157 height 535
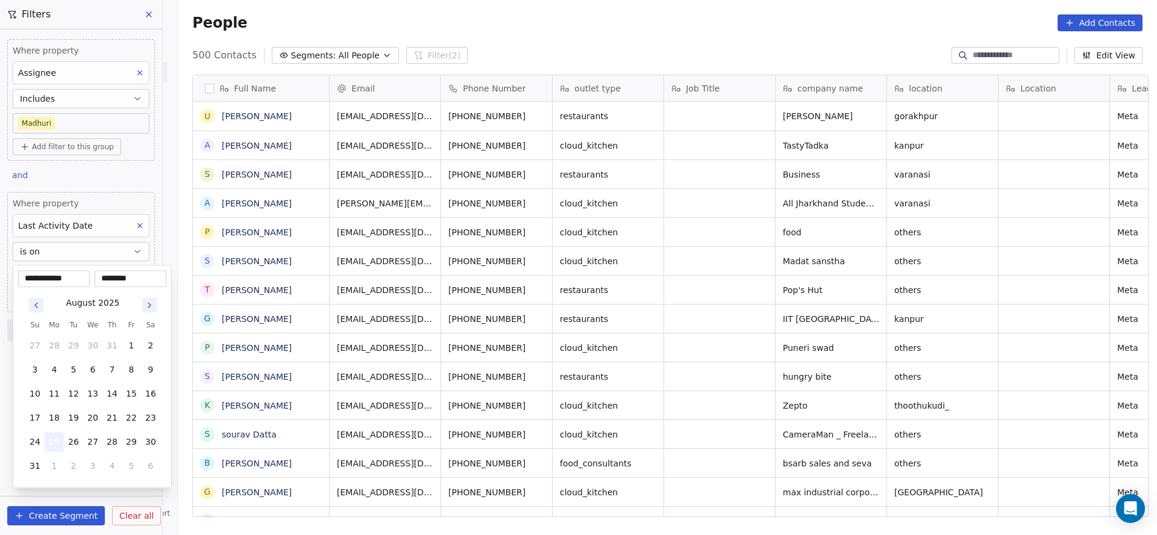
click at [49, 434] on button "25" at bounding box center [54, 441] width 19 height 19
click at [391, 342] on html "On2Cook India Pvt. Ltd. Contacts People Marketing Workflows Campaigns Sales Pip…" at bounding box center [578, 267] width 1157 height 535
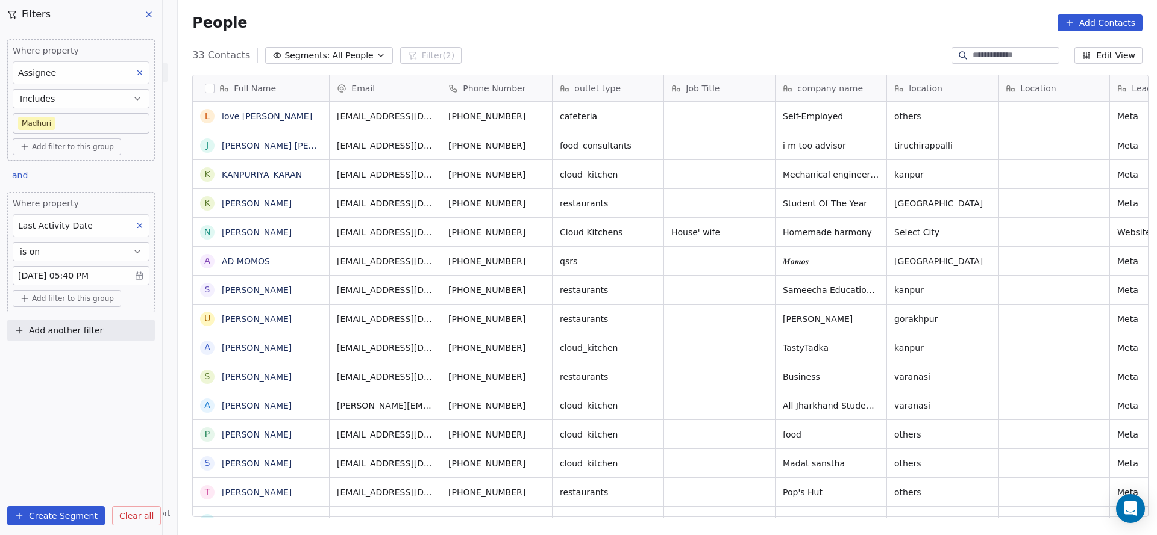
click at [73, 132] on body "On2Cook India Pvt. Ltd. Contacts People Marketing Workflows Campaigns Sales Pip…" at bounding box center [578, 267] width 1157 height 535
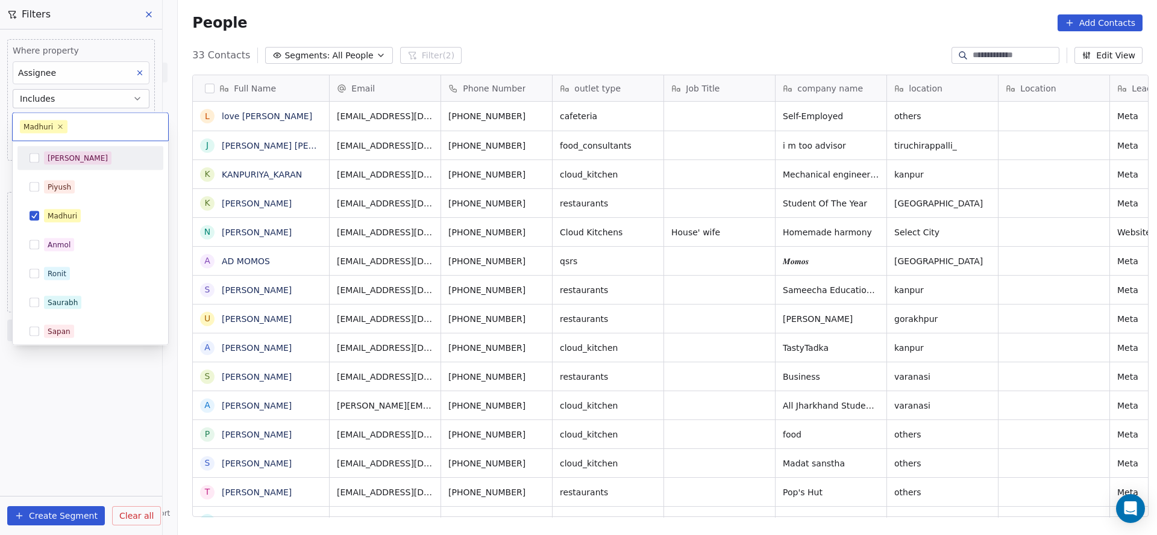
click at [79, 166] on div "[PERSON_NAME]" at bounding box center [90, 158] width 136 height 19
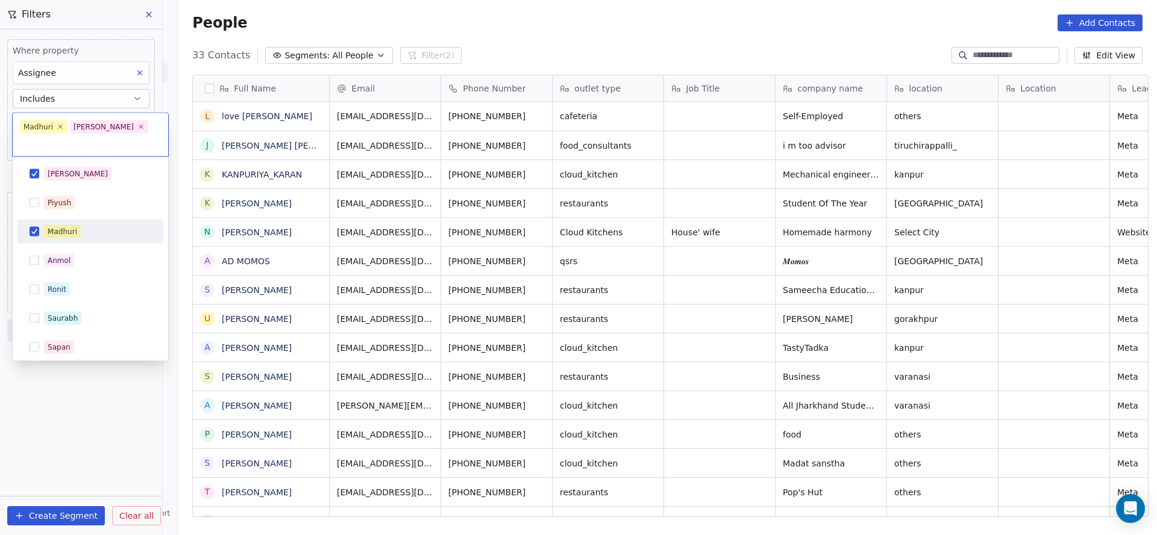
drag, startPoint x: 78, startPoint y: 219, endPoint x: 255, endPoint y: 219, distance: 177.7
click at [78, 225] on span "Madhuri" at bounding box center [62, 231] width 37 height 13
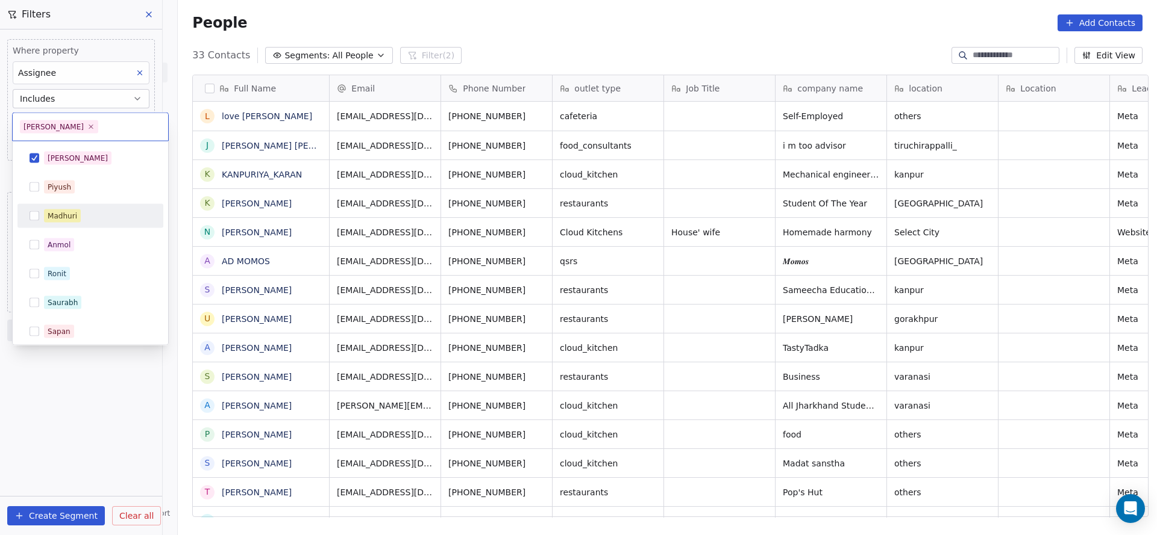
click at [308, 213] on html "On2Cook India Pvt. Ltd. Contacts People Marketing Workflows Campaigns Sales Pip…" at bounding box center [578, 267] width 1157 height 535
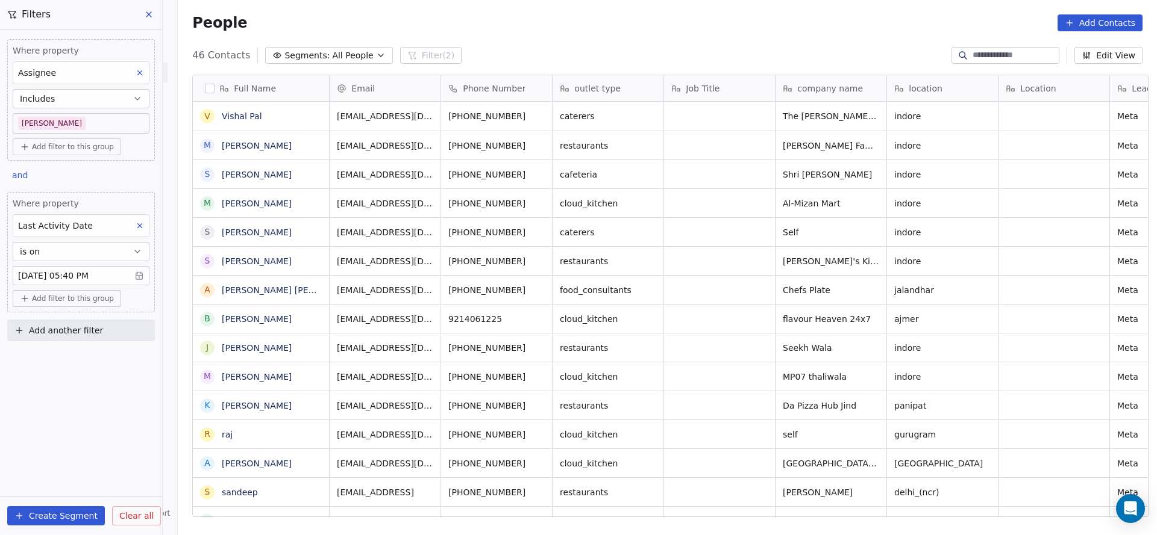
click at [98, 119] on body "On2Cook India Pvt. Ltd. Contacts People Marketing Workflows Campaigns Sales Pip…" at bounding box center [578, 267] width 1157 height 535
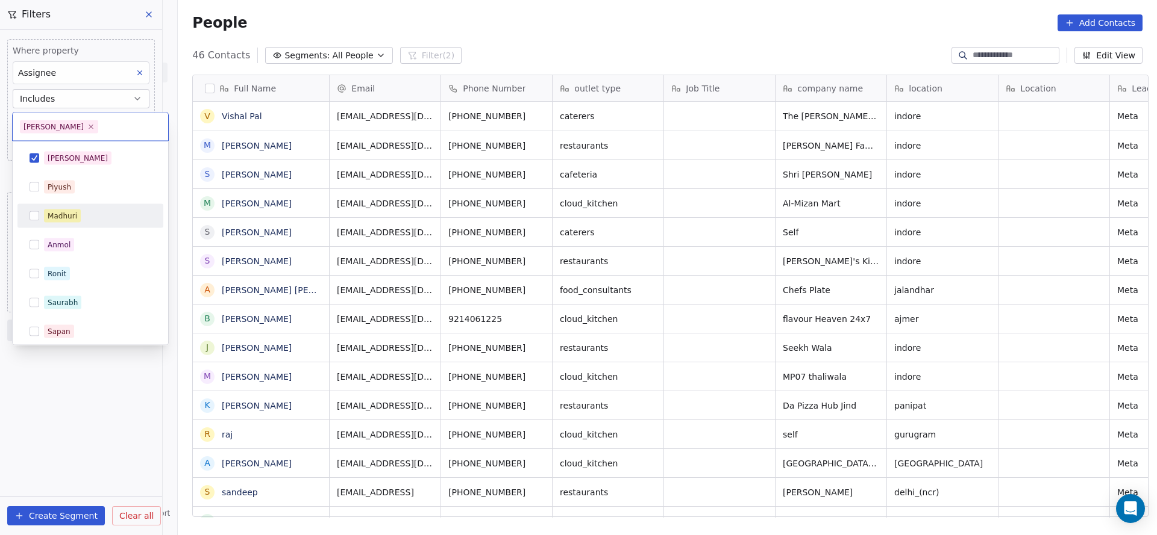
click at [76, 218] on div "Madhuri" at bounding box center [63, 216] width 30 height 11
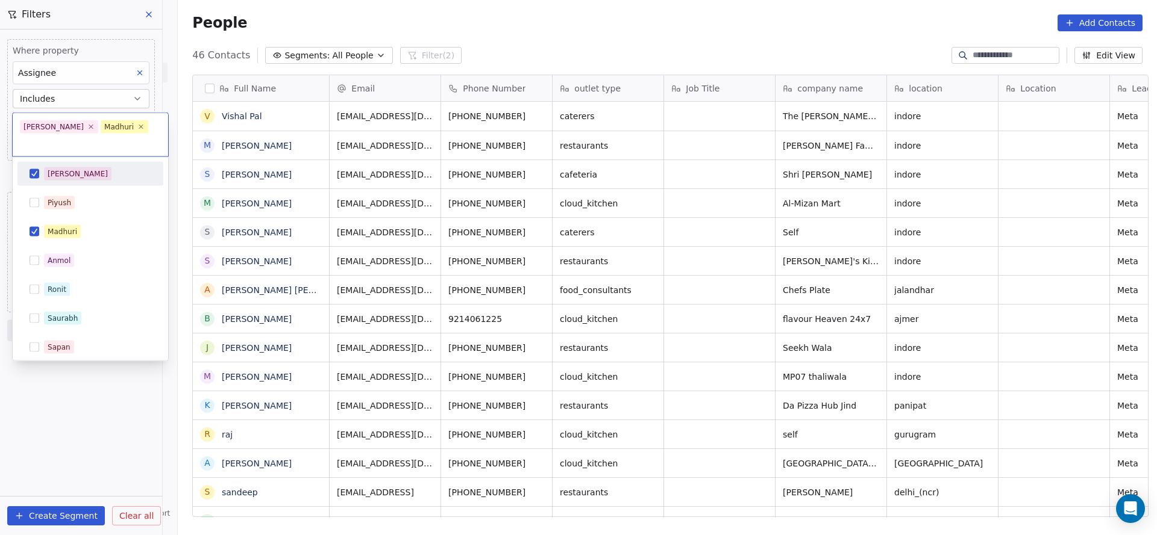
drag, startPoint x: 76, startPoint y: 163, endPoint x: 103, endPoint y: 78, distance: 89.2
click at [76, 167] on div "[PERSON_NAME]" at bounding box center [97, 173] width 107 height 13
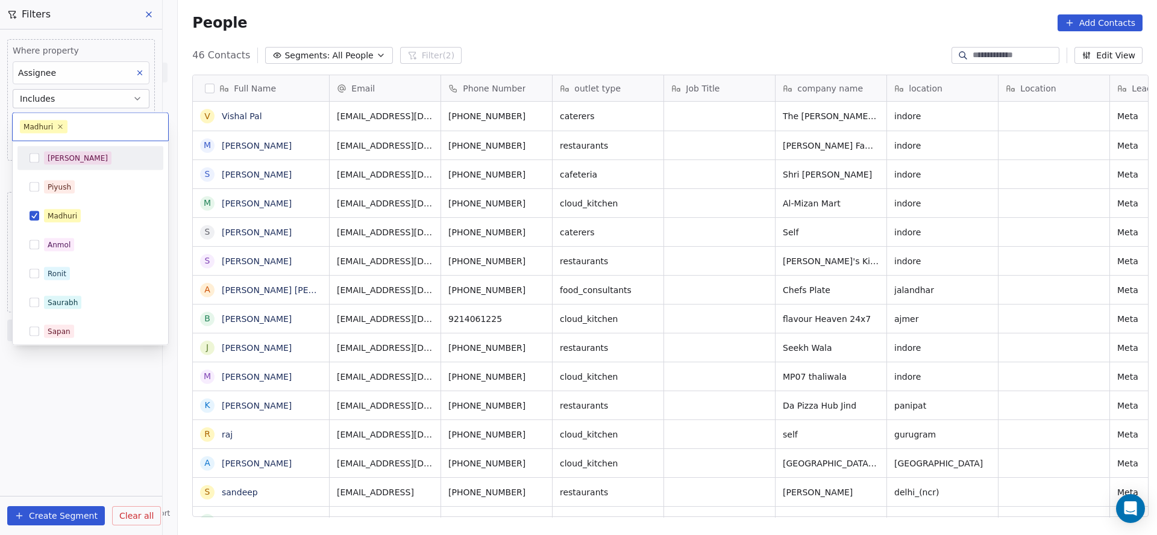
click at [293, 182] on html "On2Cook India Pvt. Ltd. Contacts People Marketing Workflows Campaigns Sales Pip…" at bounding box center [578, 267] width 1157 height 535
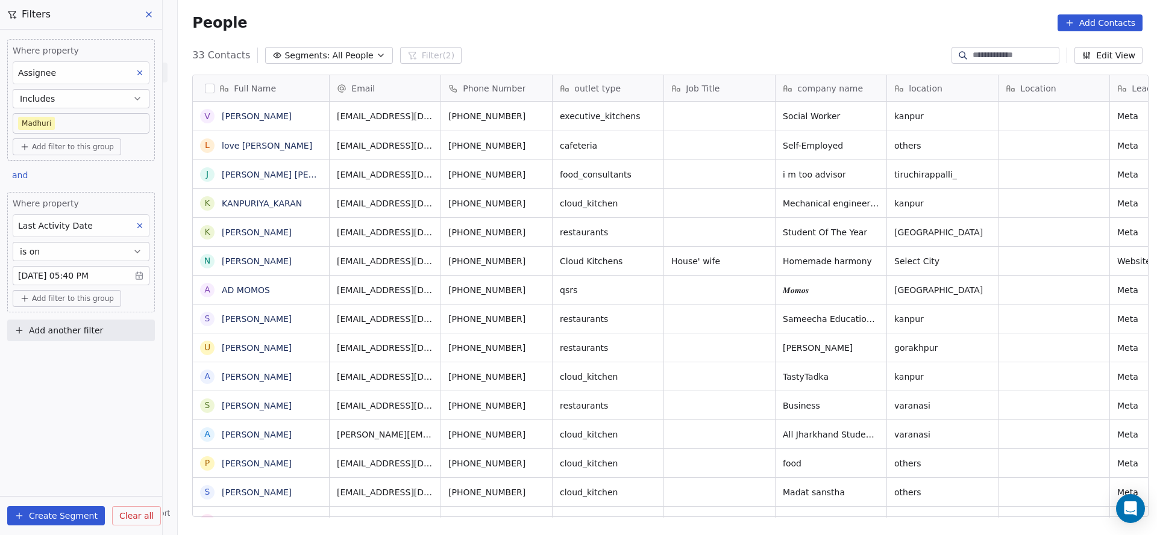
click at [52, 120] on body "On2Cook India Pvt. Ltd. Contacts People Marketing Workflows Campaigns Sales Pip…" at bounding box center [578, 267] width 1157 height 535
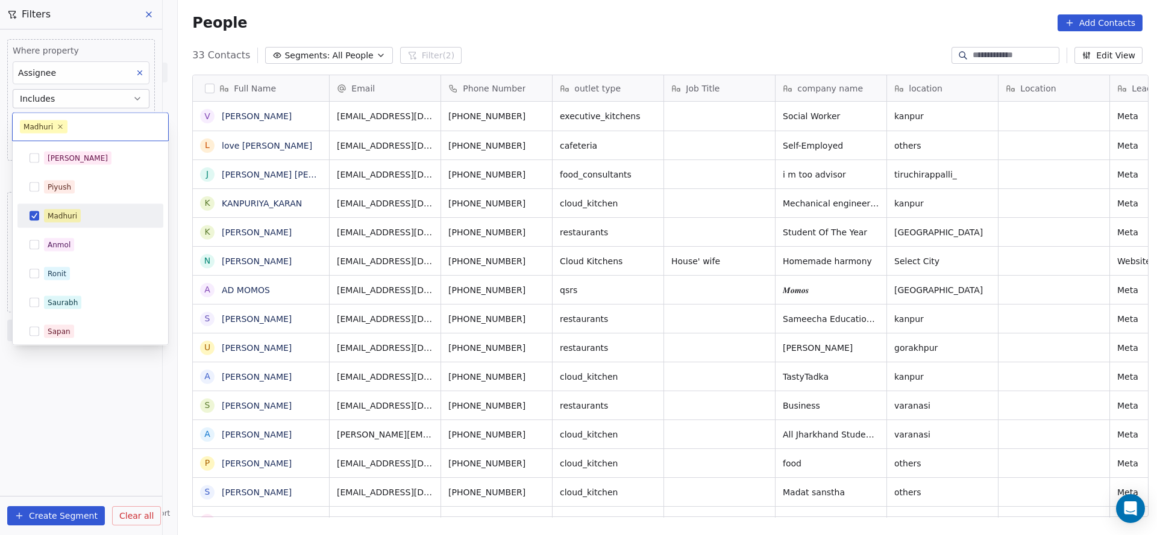
click at [78, 217] on span "Madhuri" at bounding box center [62, 216] width 37 height 13
click at [363, 199] on html "On2Cook India Pvt. Ltd. Contacts People Marketing Workflows Campaigns Sales Pip…" at bounding box center [578, 267] width 1157 height 535
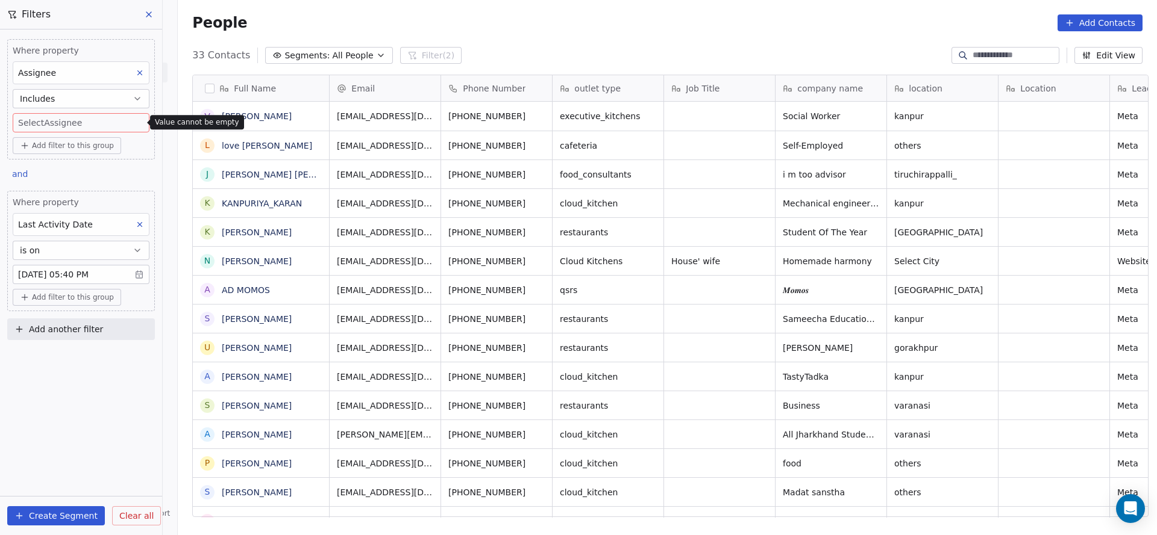
click at [78, 117] on body "On2Cook India Pvt. Ltd. Contacts People Marketing Workflows Campaigns Sales Pip…" at bounding box center [578, 267] width 1157 height 535
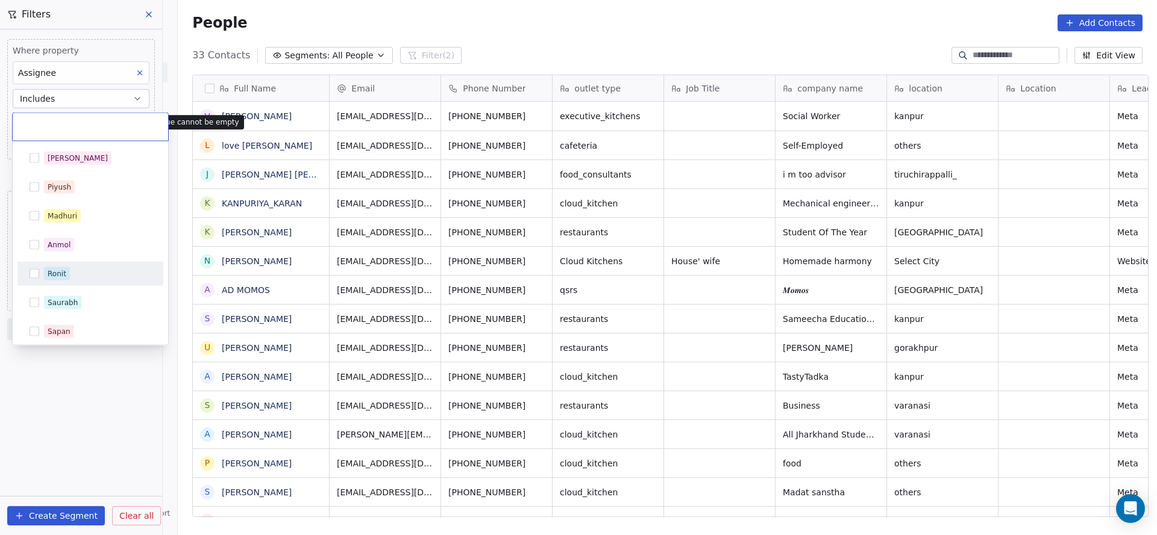
click at [84, 264] on div "Ronit" at bounding box center [90, 273] width 136 height 19
click at [91, 204] on div "Madhuri" at bounding box center [90, 216] width 146 height 24
click at [438, 244] on html "On2Cook India Pvt. Ltd. Contacts People Marketing Workflows Campaigns Sales Pip…" at bounding box center [578, 267] width 1157 height 535
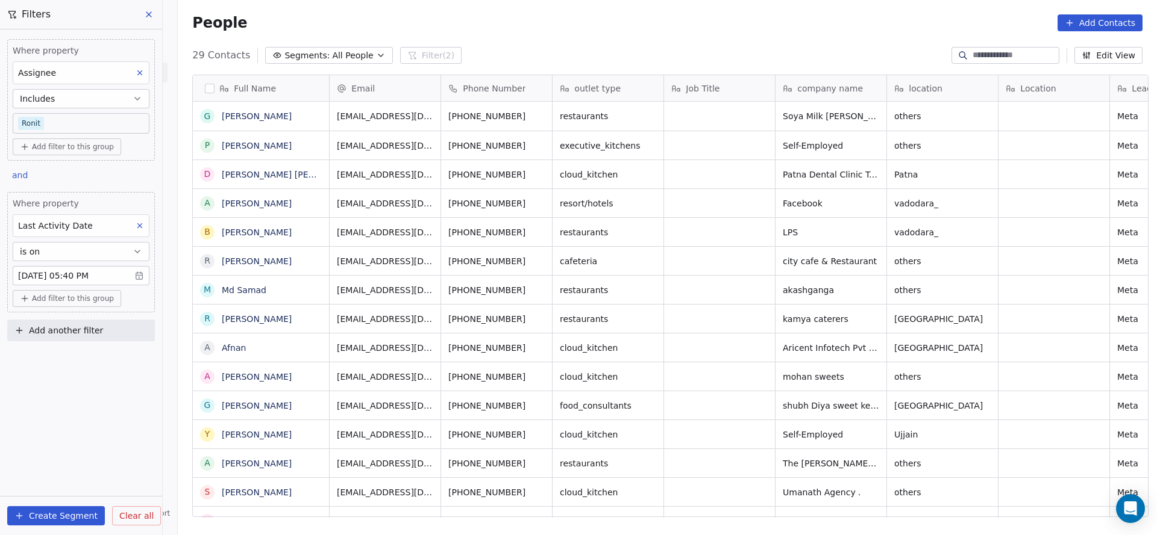
click at [102, 115] on body "On2Cook India Pvt. Ltd. Contacts People Marketing Workflows Campaigns Sales Pip…" at bounding box center [578, 267] width 1157 height 535
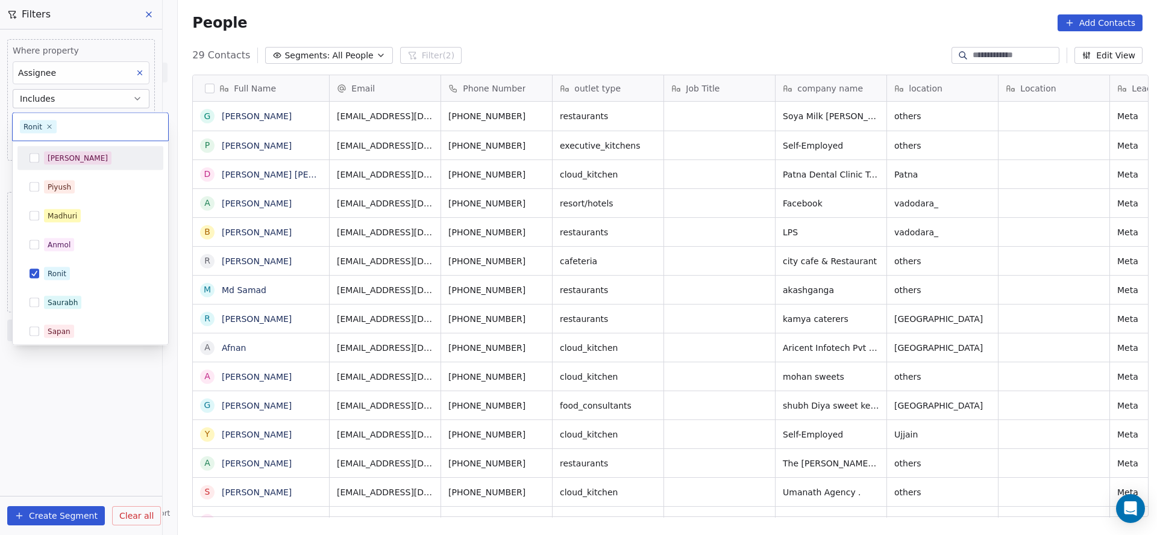
click at [89, 161] on div "[PERSON_NAME]" at bounding box center [97, 158] width 107 height 13
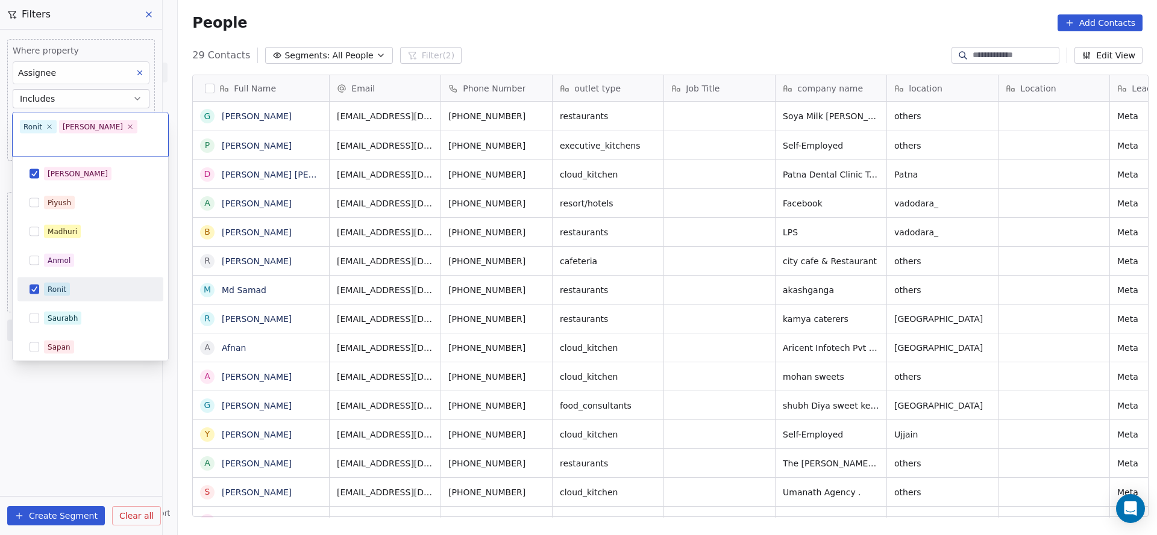
click at [86, 283] on div "Ronit" at bounding box center [97, 289] width 107 height 13
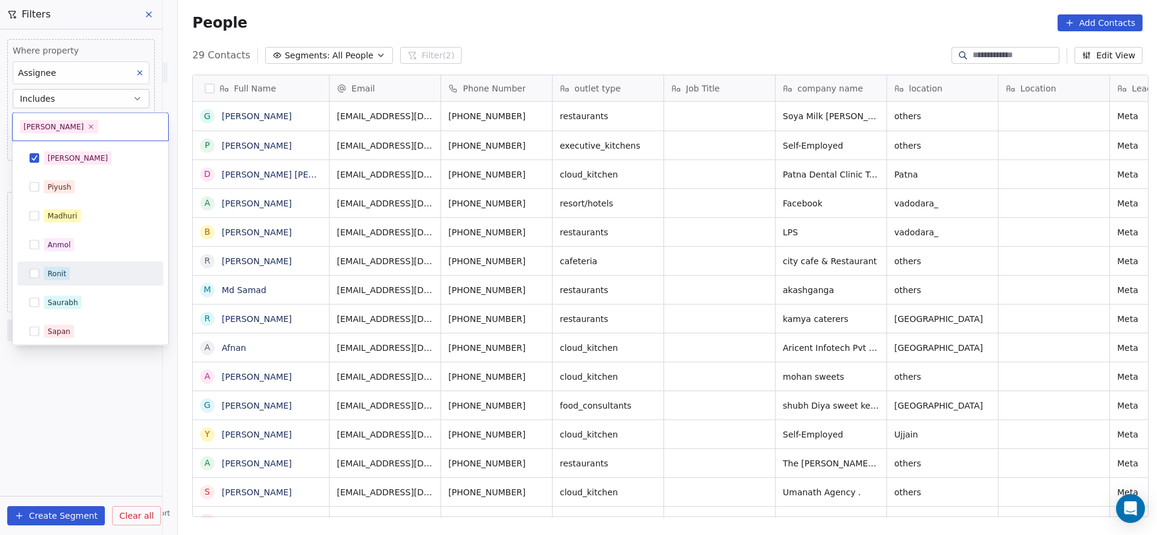
click at [392, 273] on html "On2Cook India Pvt. Ltd. Contacts People Marketing Workflows Campaigns Sales Pip…" at bounding box center [578, 267] width 1157 height 535
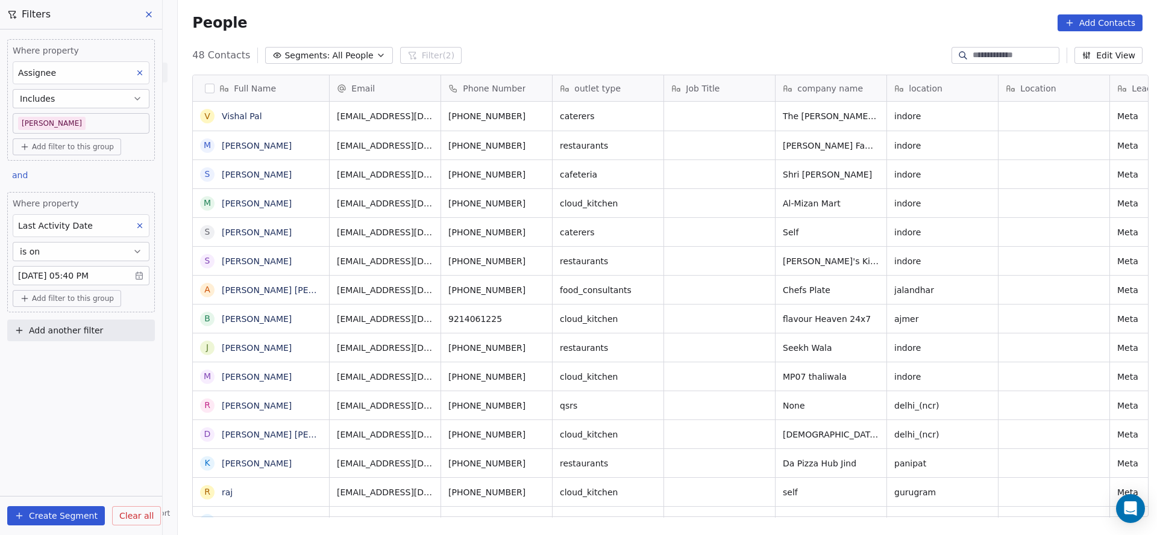
click at [59, 120] on body "On2Cook India Pvt. Ltd. Contacts People Marketing Workflows Campaigns Sales Pip…" at bounding box center [578, 267] width 1157 height 535
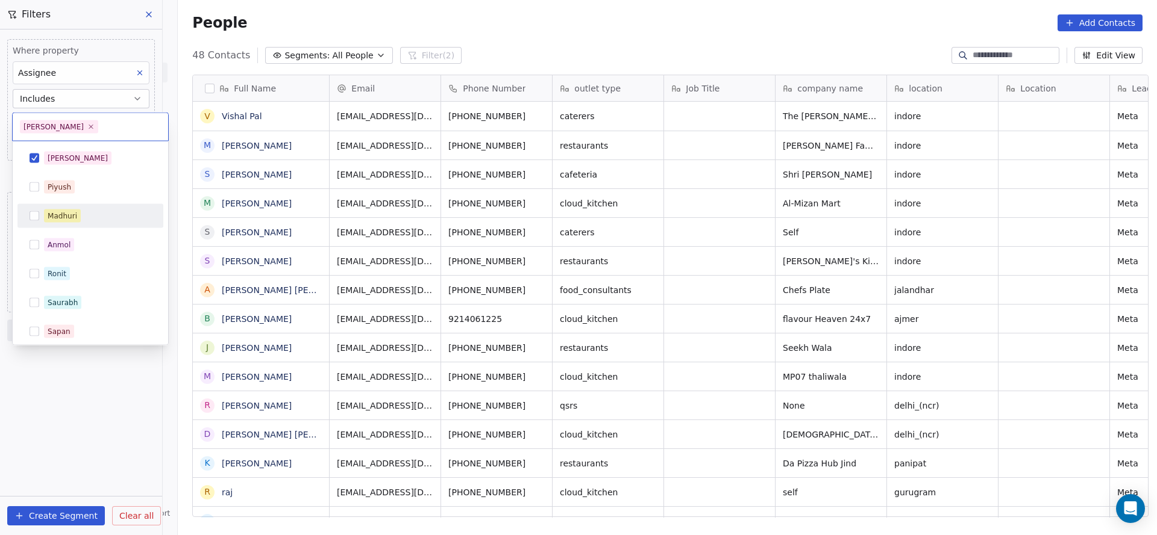
drag, startPoint x: 72, startPoint y: 214, endPoint x: 77, endPoint y: 199, distance: 15.8
click at [73, 215] on div "Madhuri" at bounding box center [63, 216] width 30 height 11
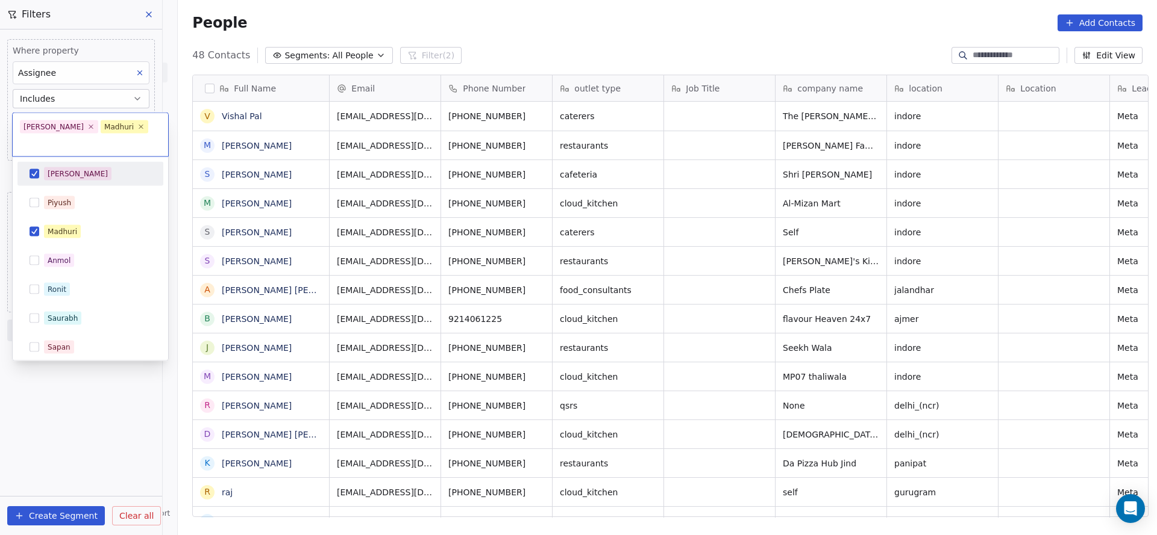
click at [86, 167] on div "[PERSON_NAME]" at bounding box center [97, 173] width 107 height 13
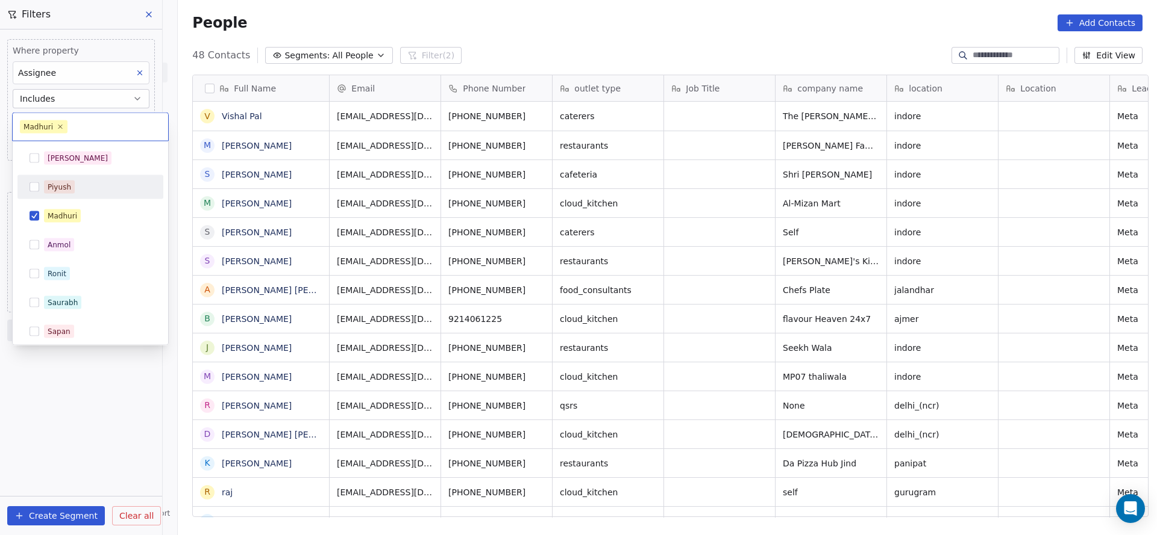
click at [357, 201] on html "On2Cook India Pvt. Ltd. Contacts People Marketing Workflows Campaigns Sales Pip…" at bounding box center [578, 267] width 1157 height 535
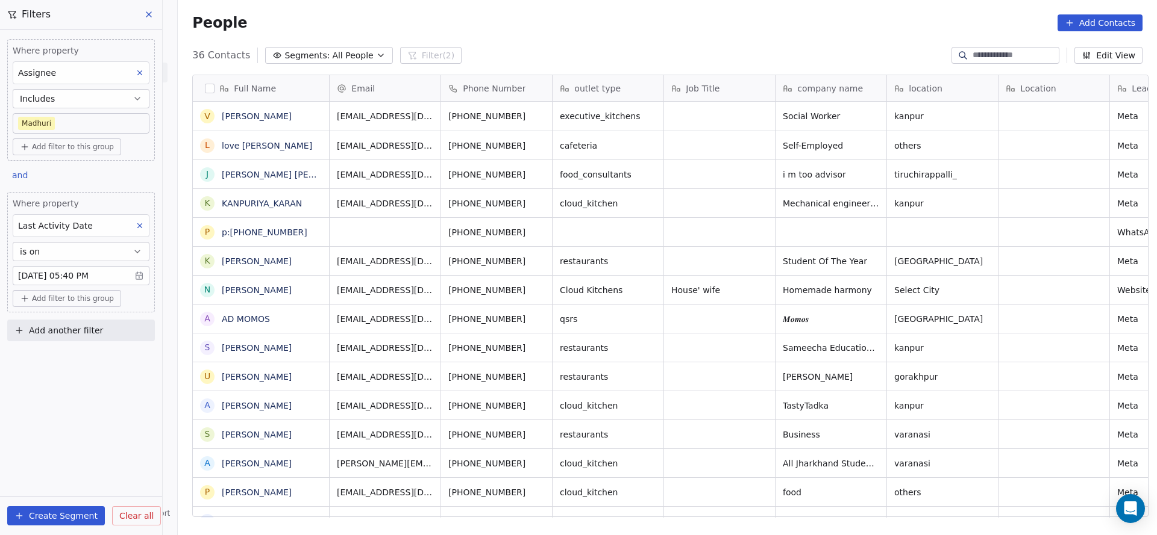
click at [65, 115] on body "On2Cook India Pvt. Ltd. Contacts People Marketing Workflows Campaigns Sales Pip…" at bounding box center [578, 267] width 1157 height 535
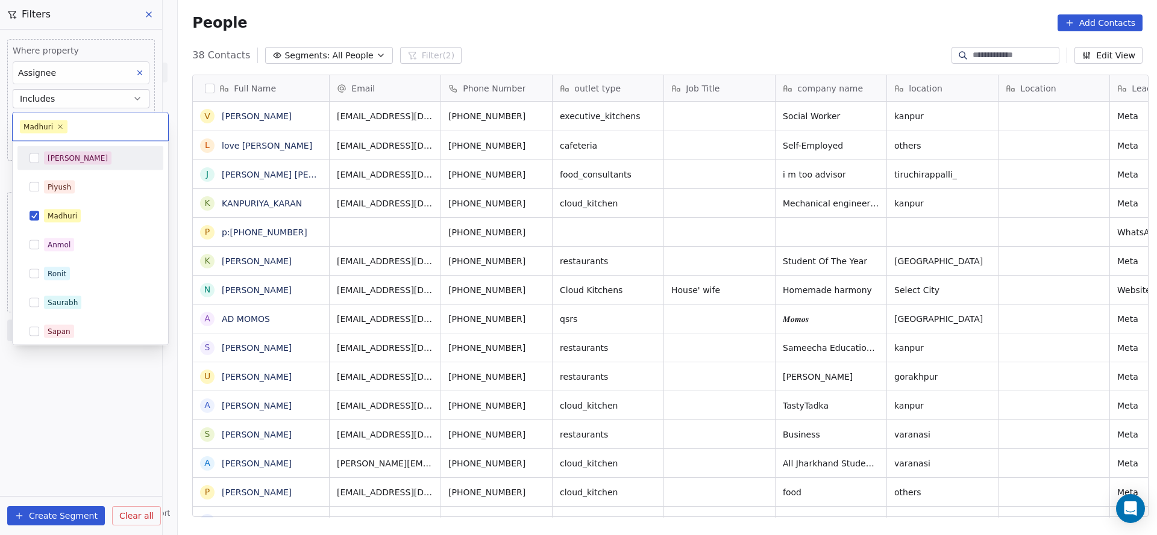
click at [68, 166] on div "[PERSON_NAME]" at bounding box center [90, 158] width 136 height 19
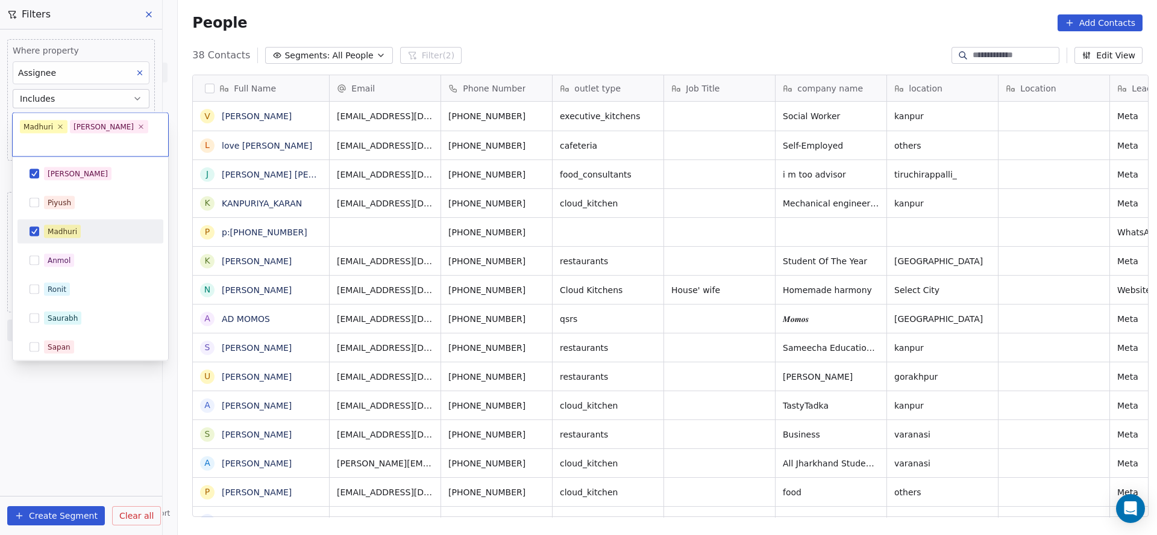
click at [76, 226] on div "Madhuri" at bounding box center [63, 231] width 30 height 11
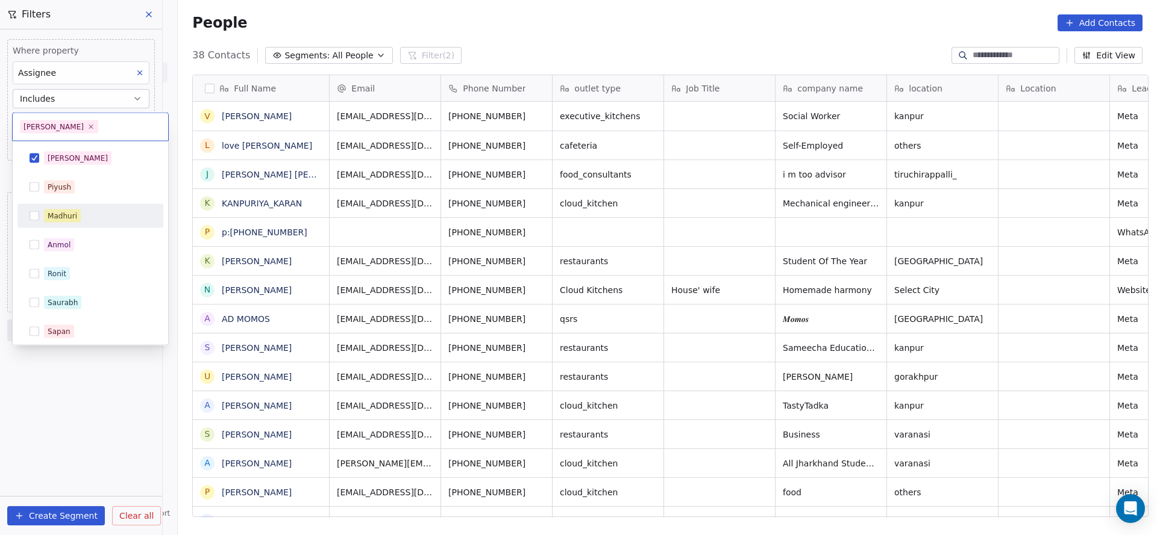
click at [454, 274] on html "On2Cook India Pvt. Ltd. Contacts People Marketing Workflows Campaigns Sales Pip…" at bounding box center [578, 267] width 1157 height 535
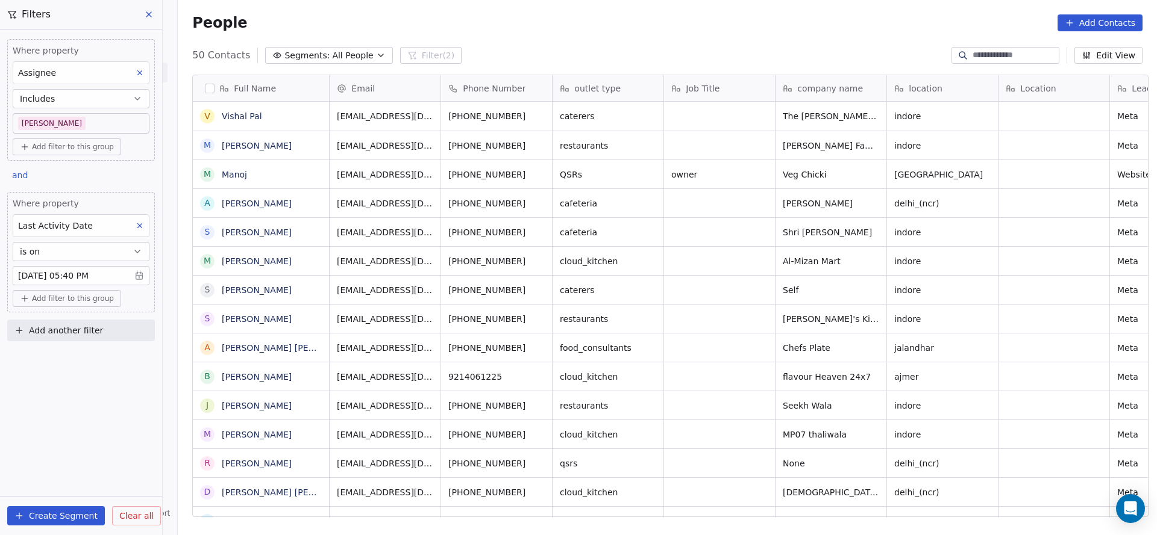
click at [126, 325] on button "Add another filter" at bounding box center [81, 331] width 148 height 22
click at [75, 357] on span "Contact properties" at bounding box center [59, 357] width 78 height 13
type input "****"
click at [61, 440] on span "Lead Status" at bounding box center [45, 439] width 50 height 12
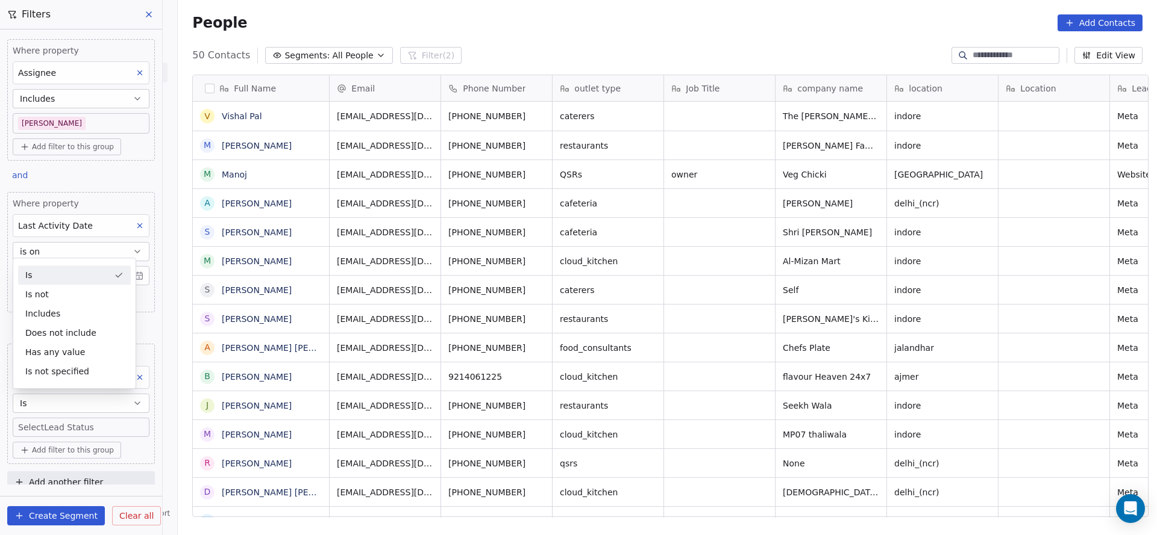
click at [105, 277] on div "Is" at bounding box center [74, 275] width 113 height 19
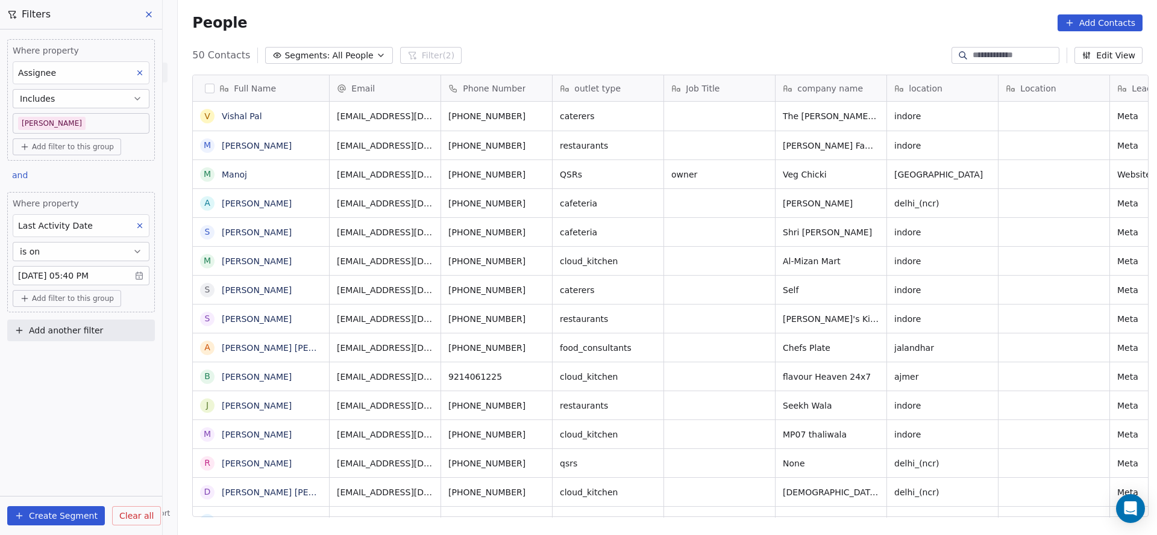
click at [69, 325] on span "Add another filter" at bounding box center [66, 331] width 74 height 13
click at [74, 361] on span "Contact properties" at bounding box center [59, 357] width 78 height 13
type input "***"
click at [83, 446] on div "Lead Status" at bounding box center [81, 438] width 137 height 19
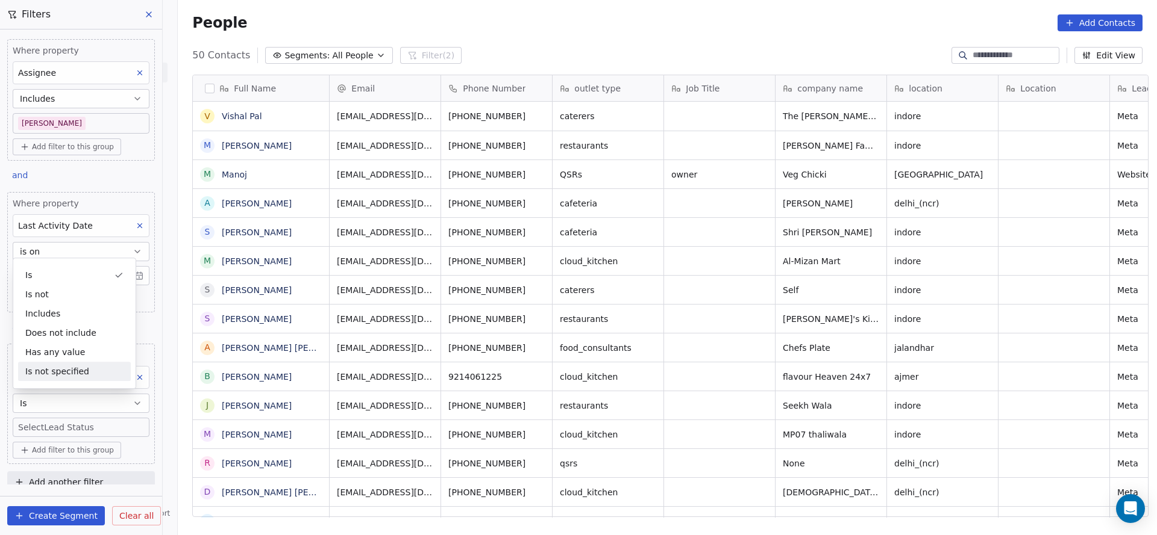
click at [55, 422] on body "On2Cook India Pvt. Ltd. Contacts People Marketing Workflows Campaigns Sales Pip…" at bounding box center [578, 267] width 1157 height 535
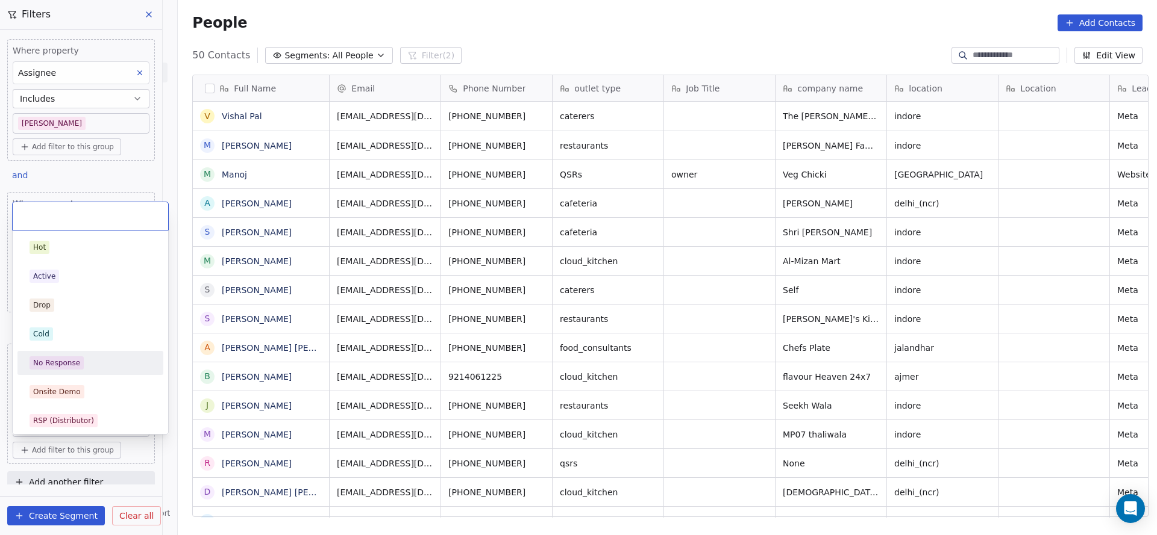
click at [78, 357] on span "No Response" at bounding box center [57, 363] width 54 height 13
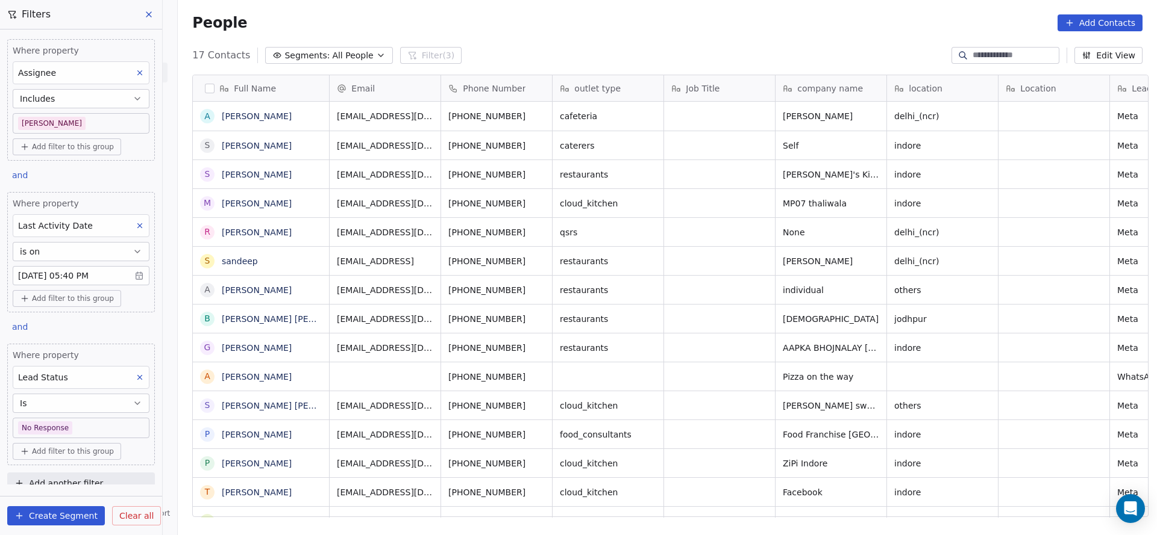
click at [66, 130] on body "On2Cook India Pvt. Ltd. Contacts People Marketing Workflows Campaigns Sales Pip…" at bounding box center [578, 267] width 1157 height 535
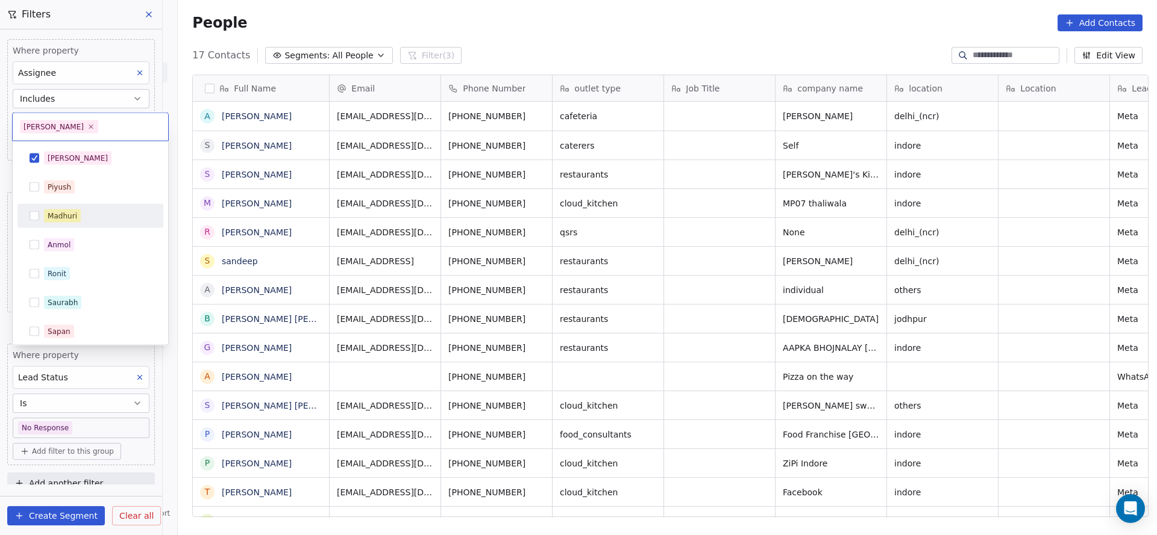
click at [48, 213] on div "Madhuri" at bounding box center [63, 216] width 30 height 11
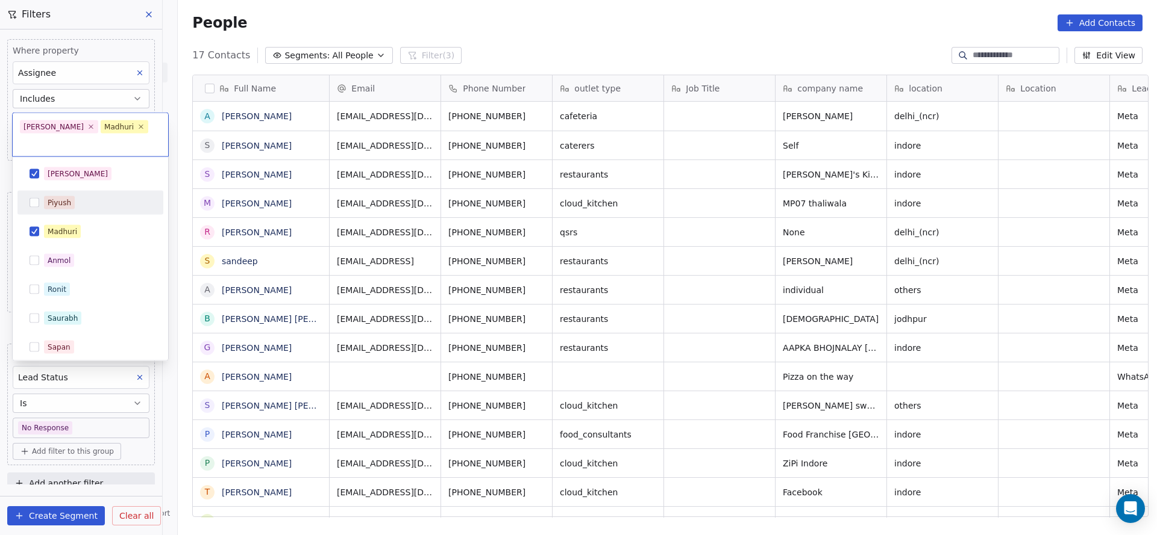
click at [70, 167] on div "[PERSON_NAME]" at bounding box center [97, 173] width 107 height 13
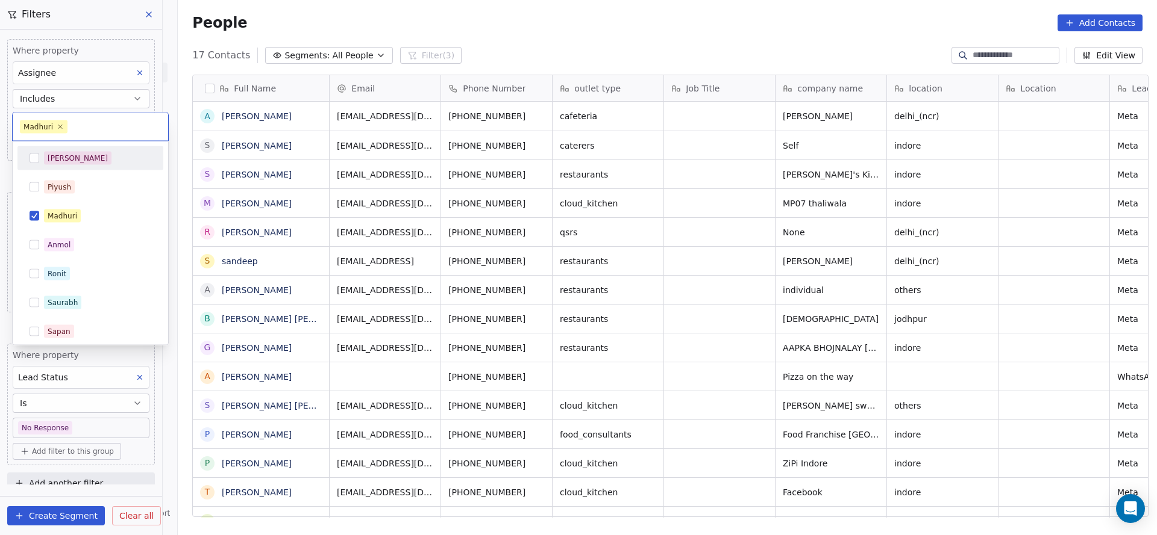
click at [365, 184] on html "On2Cook India Pvt. Ltd. Contacts People Marketing Workflows Campaigns Sales Pip…" at bounding box center [578, 267] width 1157 height 535
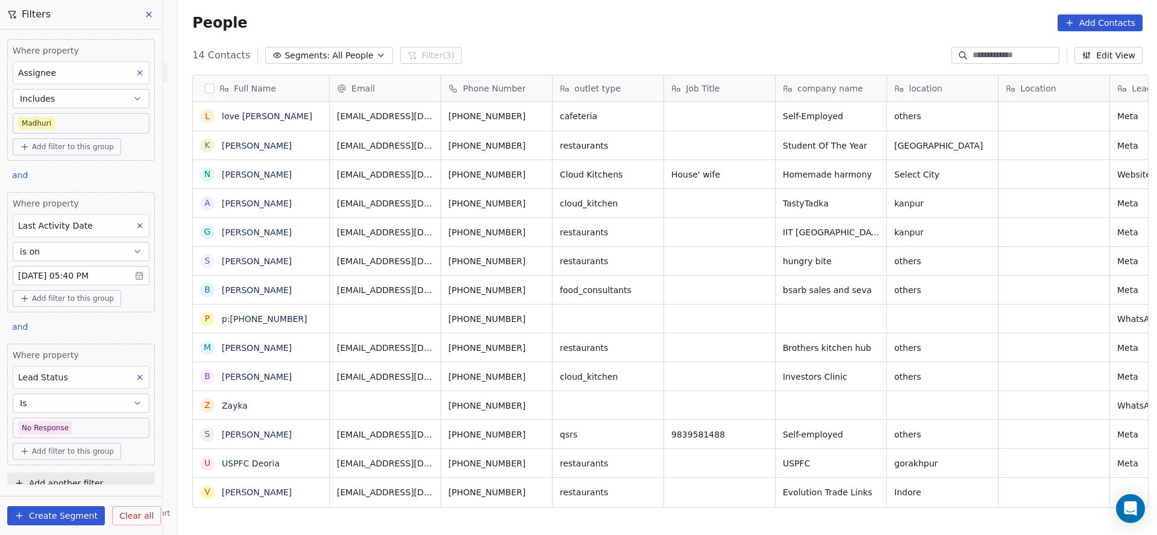
click at [132, 370] on button at bounding box center [140, 378] width 16 height 16
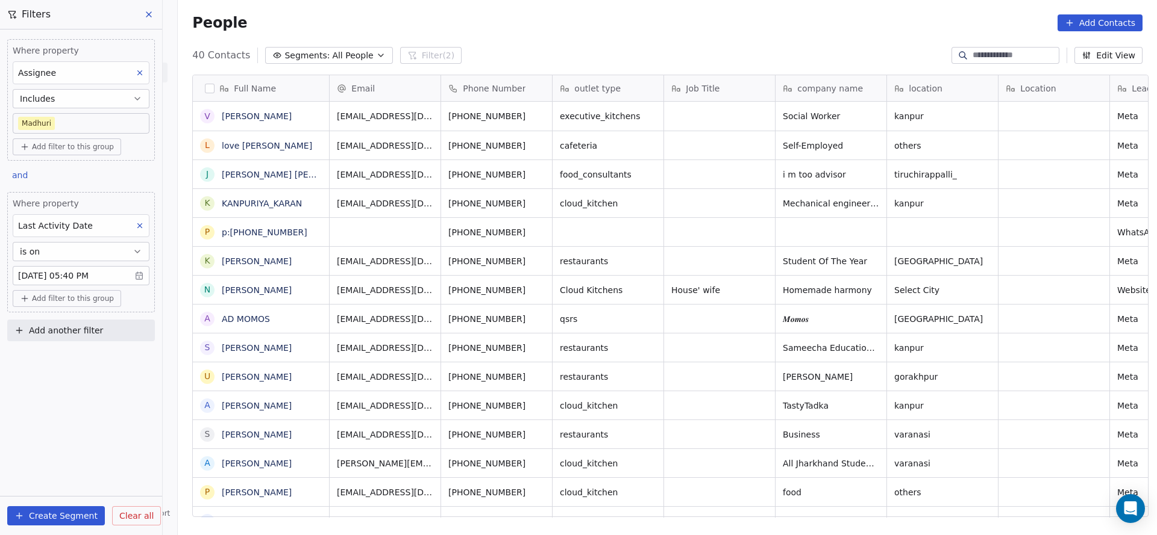
click at [81, 269] on body "On2Cook India Pvt. Ltd. Contacts People Marketing Workflows Campaigns Sales Pip…" at bounding box center [578, 267] width 1157 height 535
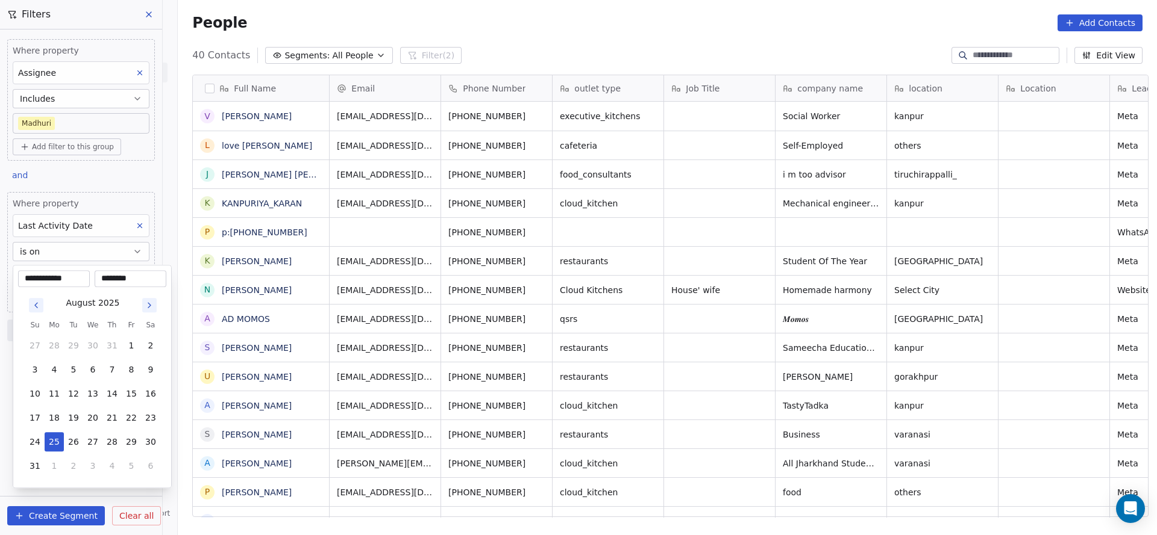
click at [140, 222] on html "On2Cook India Pvt. Ltd. Contacts People Marketing Workflows Campaigns Sales Pip…" at bounding box center [578, 267] width 1157 height 535
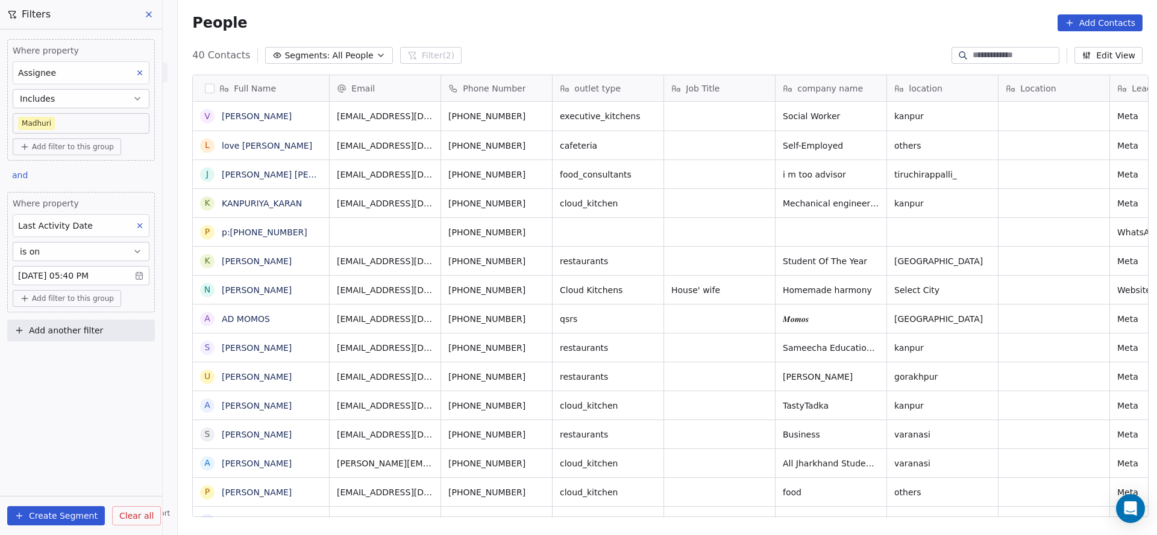
click at [140, 222] on icon at bounding box center [140, 226] width 8 height 8
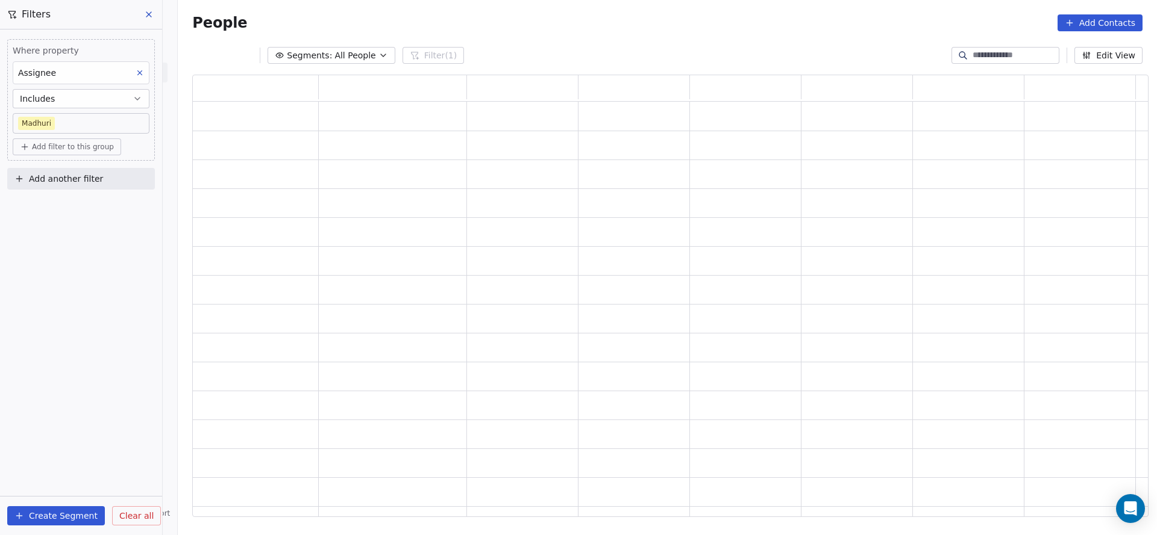
scroll to position [428, 941]
click at [61, 173] on span "Add another filter" at bounding box center [66, 179] width 74 height 13
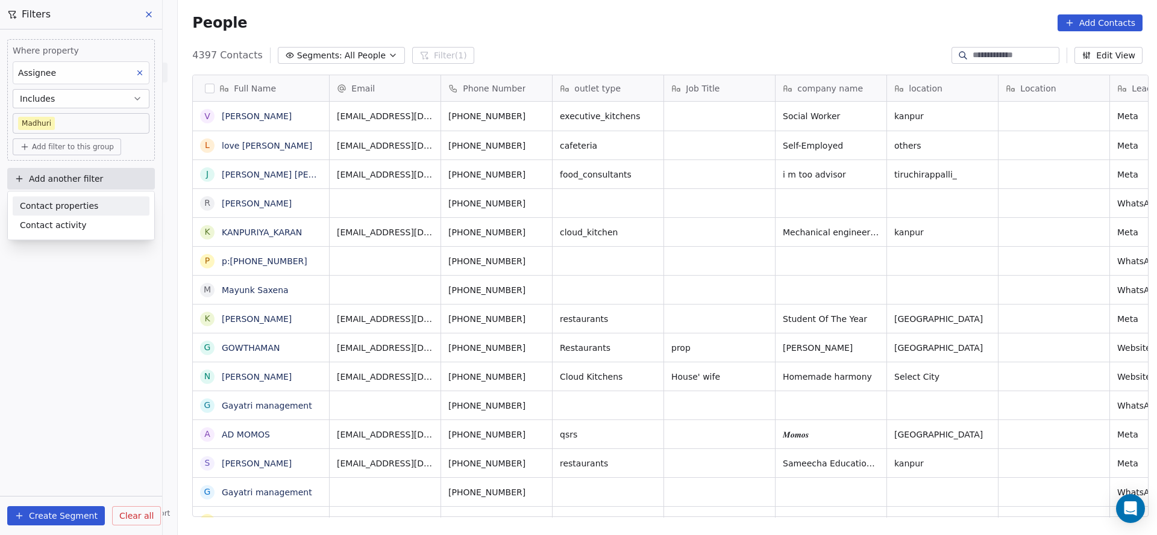
scroll to position [457, 970]
click at [67, 204] on span "Contact properties" at bounding box center [59, 206] width 78 height 13
type input "***"
click at [87, 251] on div "Assignee" at bounding box center [81, 249] width 122 height 12
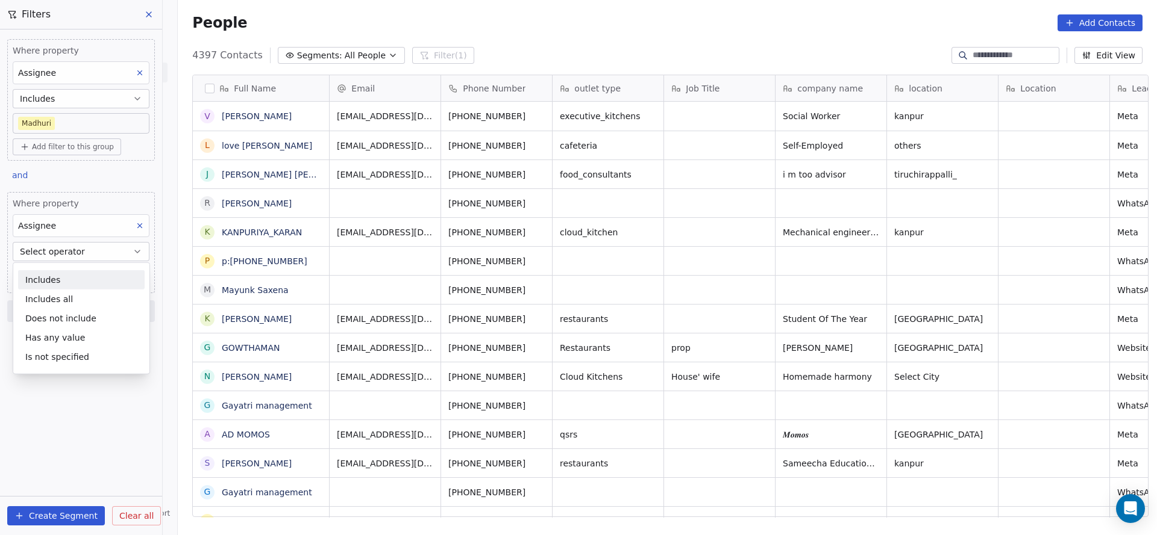
click at [75, 271] on div "Includes" at bounding box center [81, 279] width 126 height 19
click at [74, 275] on body "On2Cook India Pvt. Ltd. Contacts People Marketing Workflows Campaigns Sales Pip…" at bounding box center [578, 267] width 1157 height 535
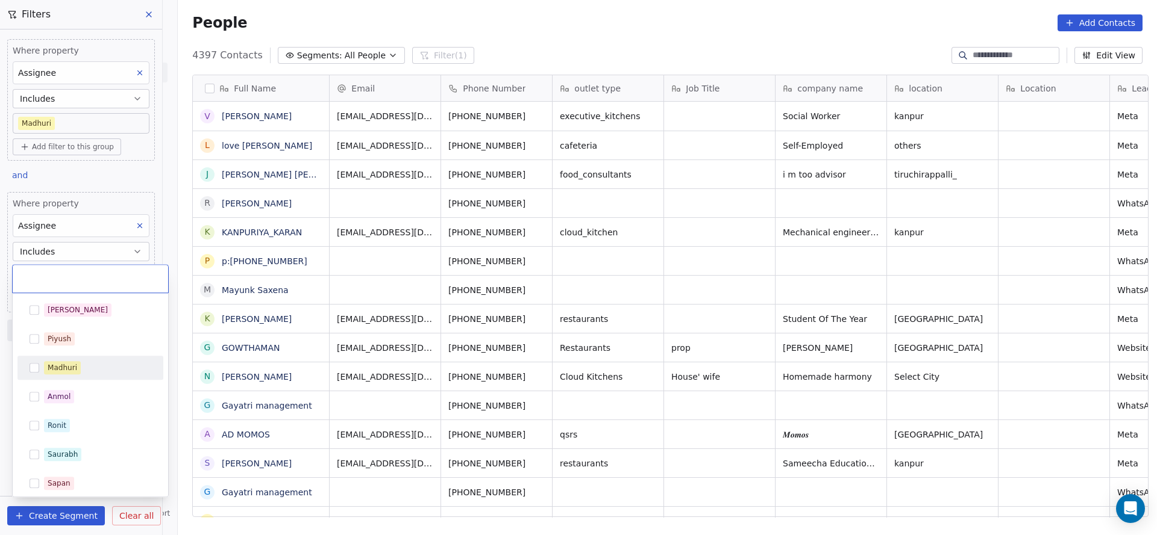
click at [97, 365] on div "Madhuri" at bounding box center [97, 367] width 107 height 13
click at [274, 320] on html "On2Cook India Pvt. Ltd. Contacts People Marketing Workflows Campaigns Sales Pip…" at bounding box center [578, 267] width 1157 height 535
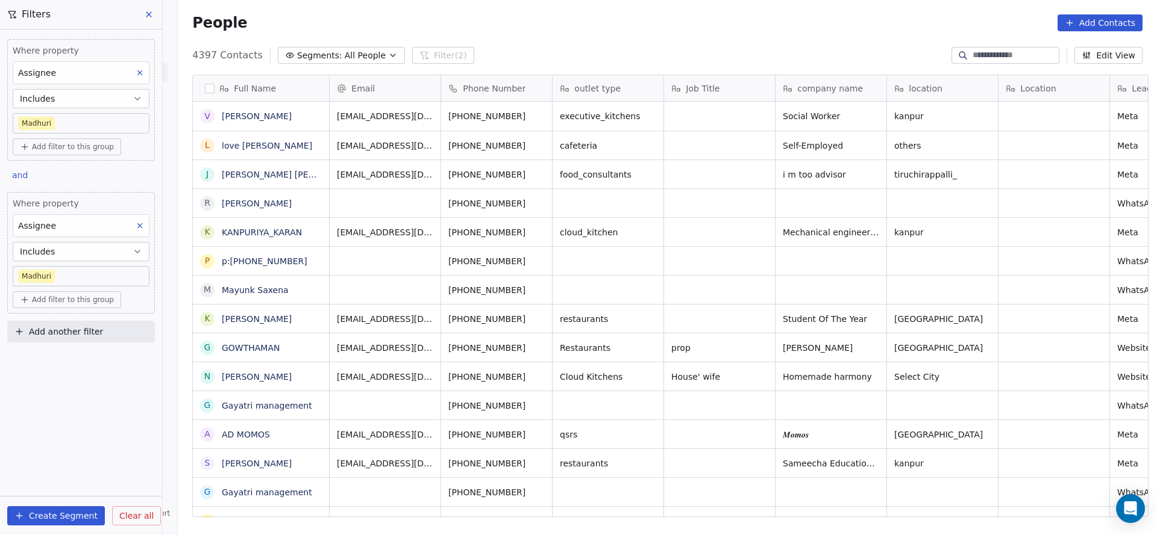
click at [73, 225] on div "Assignee" at bounding box center [81, 225] width 137 height 23
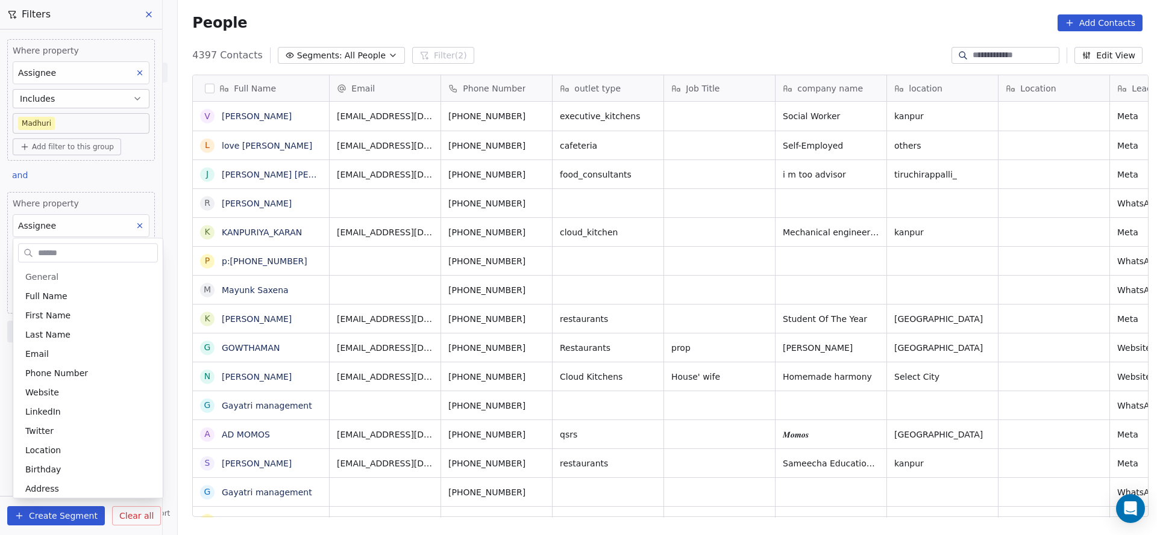
scroll to position [489, 0]
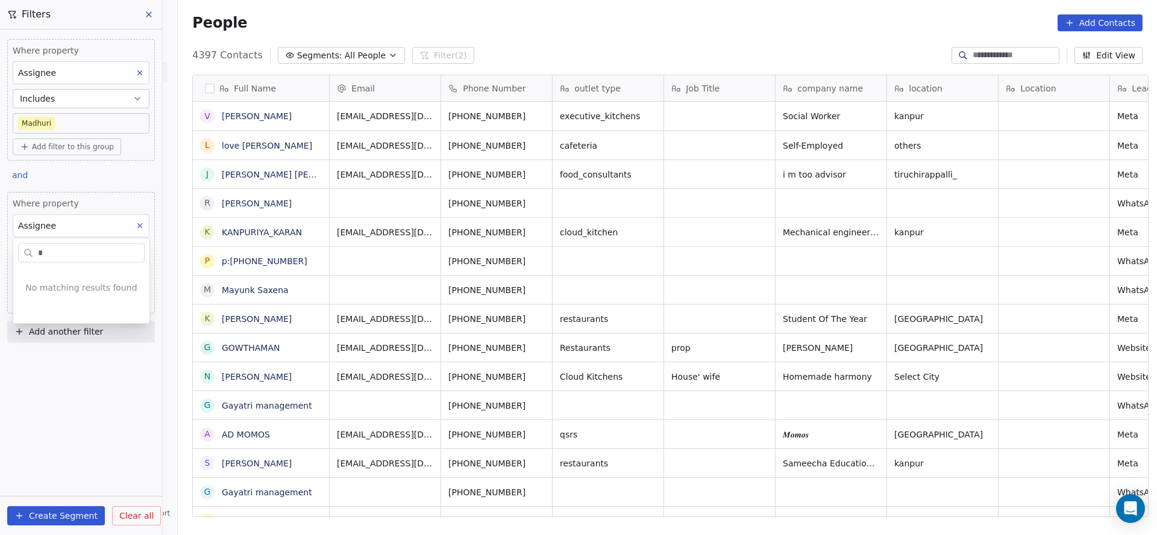
type input "*"
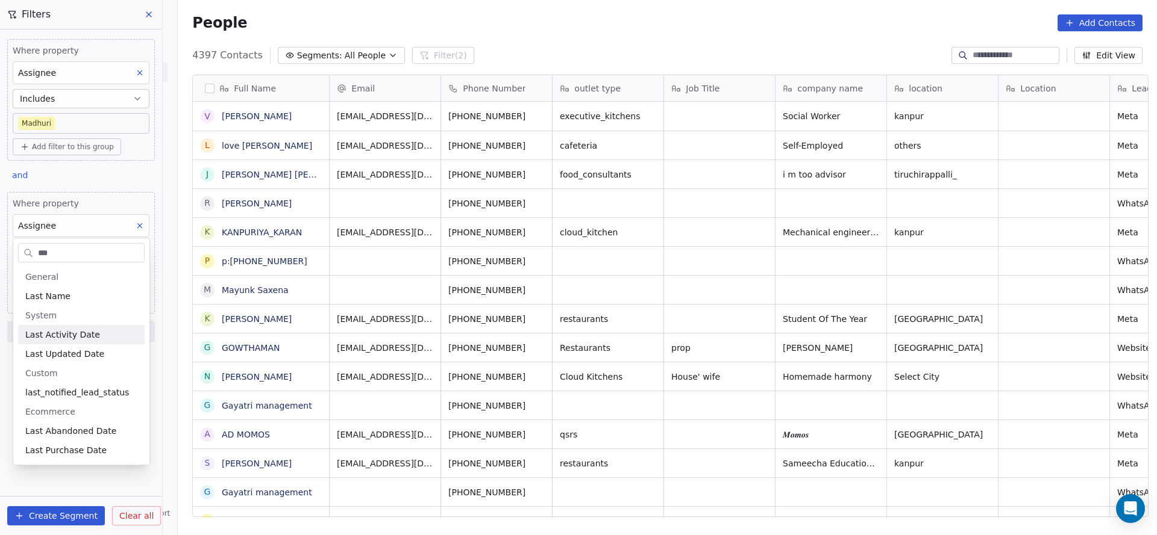
type input "***"
click at [90, 334] on span "Last Activity Date" at bounding box center [62, 335] width 75 height 12
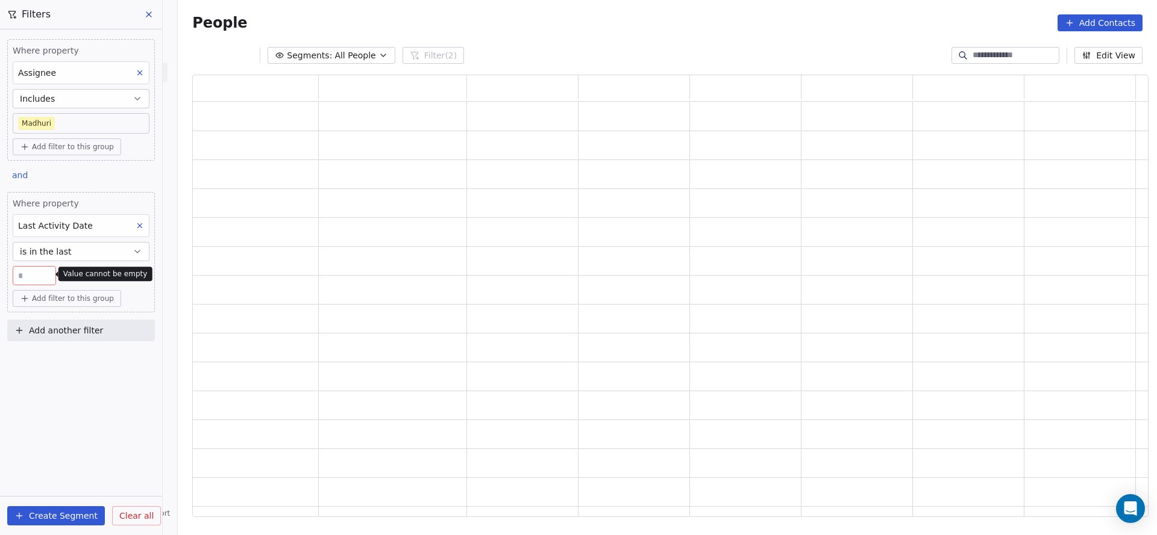
scroll to position [428, 941]
click at [99, 249] on button "is in the last" at bounding box center [81, 251] width 137 height 19
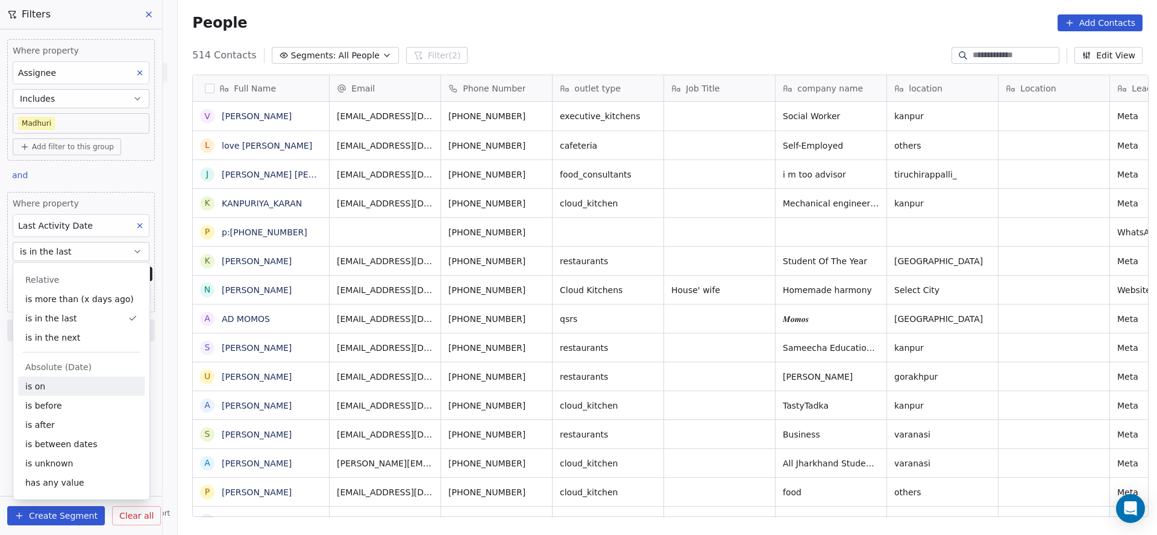
scroll to position [457, 970]
click at [66, 386] on div "is on" at bounding box center [81, 386] width 126 height 19
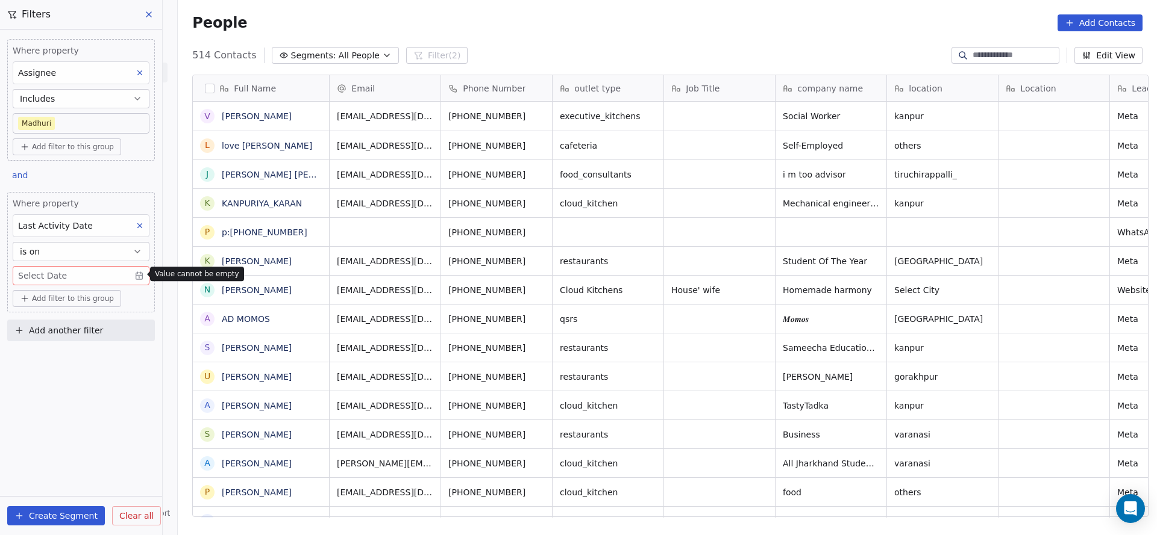
click at [83, 281] on body "On2Cook India Pvt. Ltd. Contacts People Marketing Workflows Campaigns Sales Pip…" at bounding box center [578, 267] width 1157 height 535
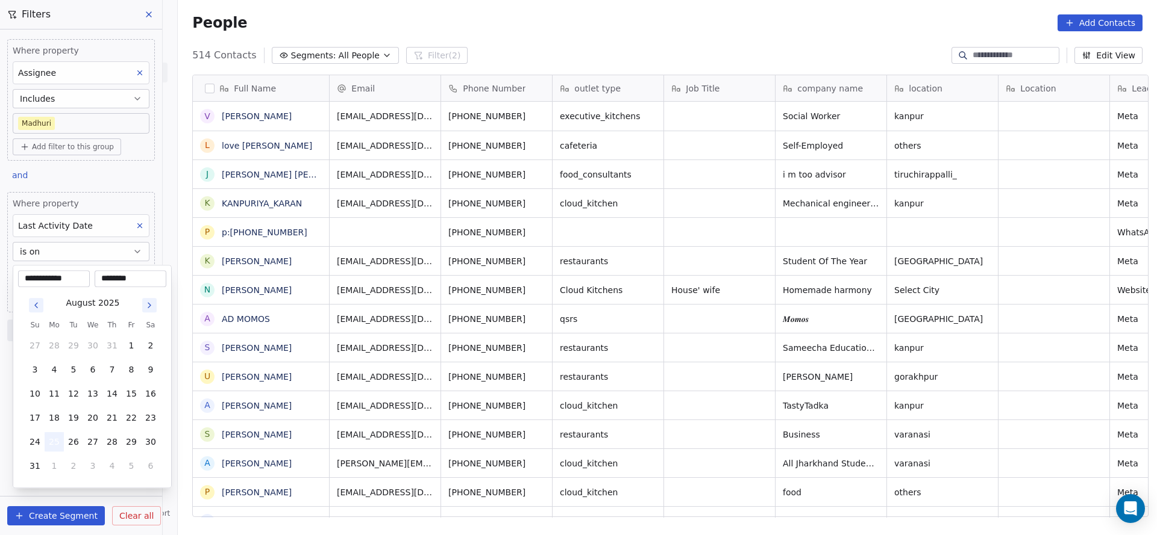
click at [46, 439] on button "25" at bounding box center [54, 441] width 19 height 19
click at [250, 416] on html "On2Cook India Pvt. Ltd. Contacts People Marketing Workflows Campaigns Sales Pip…" at bounding box center [578, 267] width 1157 height 535
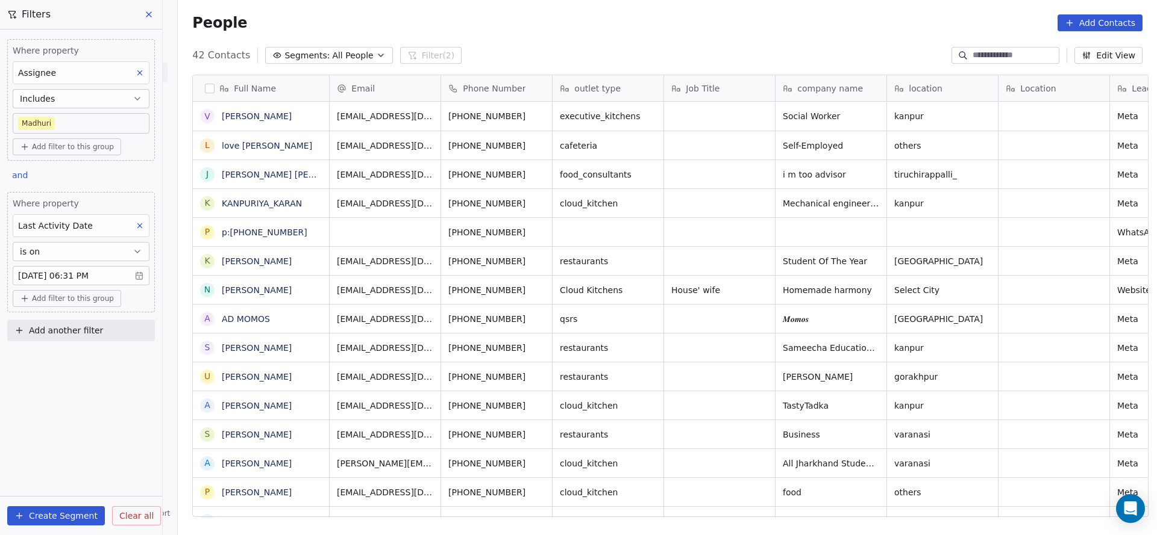
click at [90, 273] on body "On2Cook India Pvt. Ltd. Contacts People Marketing Workflows Campaigns Sales Pip…" at bounding box center [578, 267] width 1157 height 535
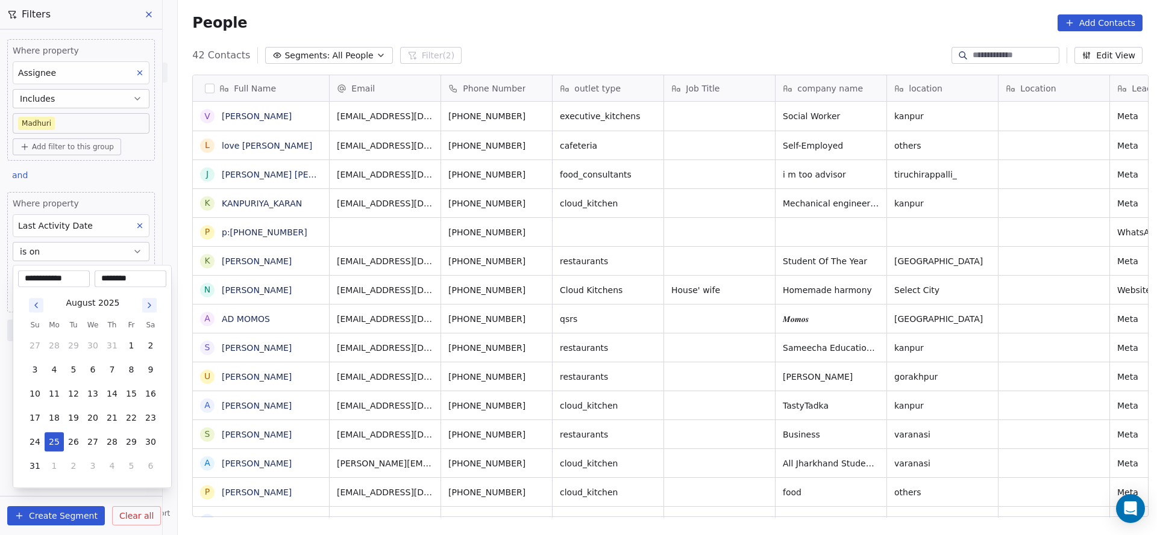
click at [122, 276] on input "********" at bounding box center [130, 279] width 67 height 12
type input "********"
click at [431, 210] on html "On2Cook India Pvt. Ltd. Contacts People Marketing Workflows Campaigns Sales Pip…" at bounding box center [578, 267] width 1157 height 535
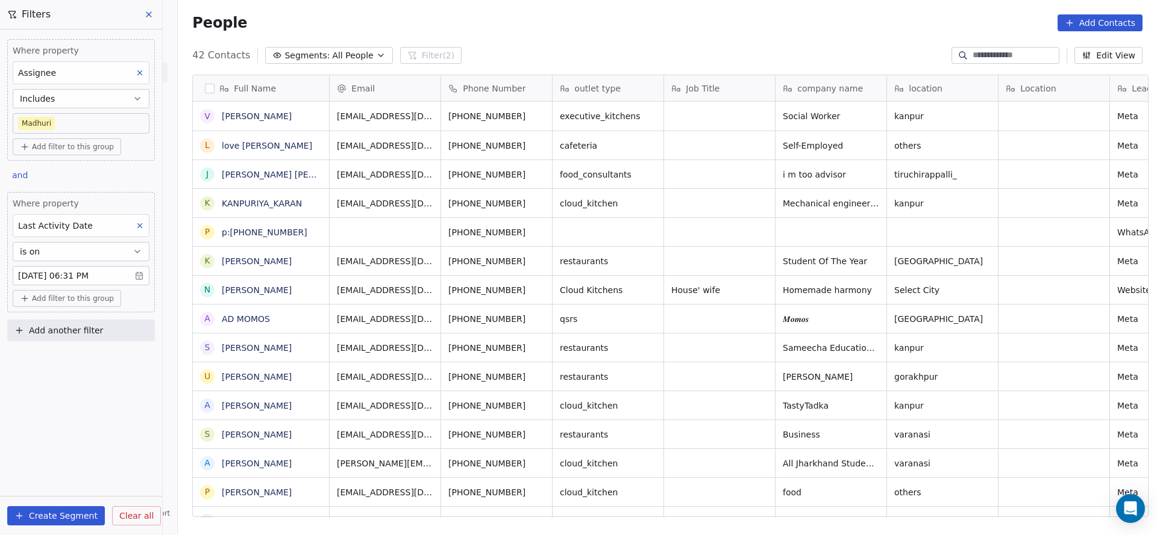
click at [85, 269] on body "On2Cook India Pvt. Ltd. Contacts People Marketing Workflows Campaigns Sales Pip…" at bounding box center [578, 267] width 1157 height 535
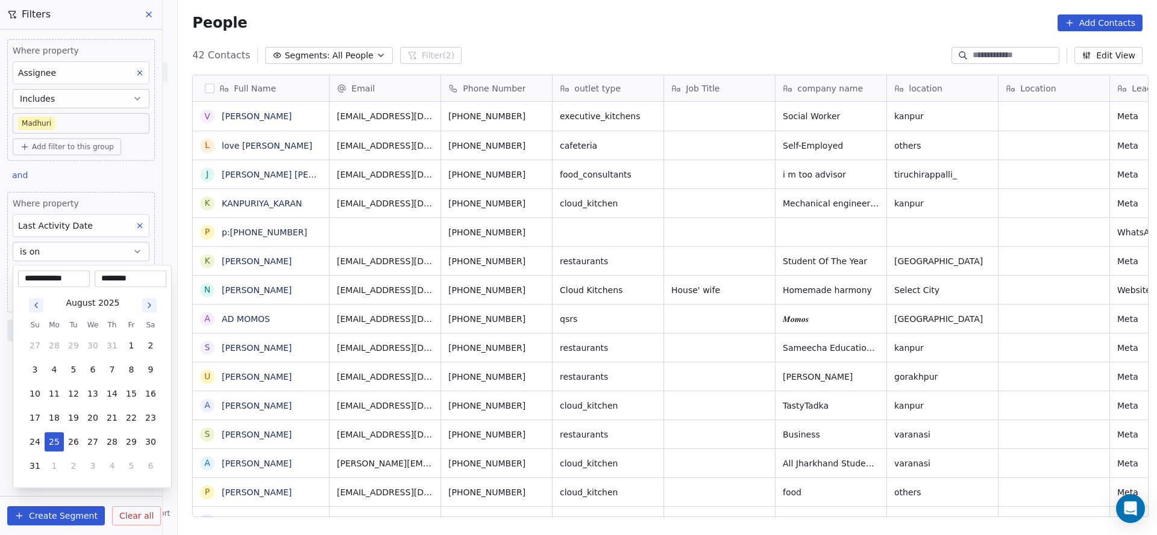
click at [120, 278] on input "********" at bounding box center [130, 279] width 67 height 12
type input "********"
click at [316, 295] on html "On2Cook India Pvt. Ltd. Contacts People Marketing Workflows Campaigns Sales Pip…" at bounding box center [578, 267] width 1157 height 535
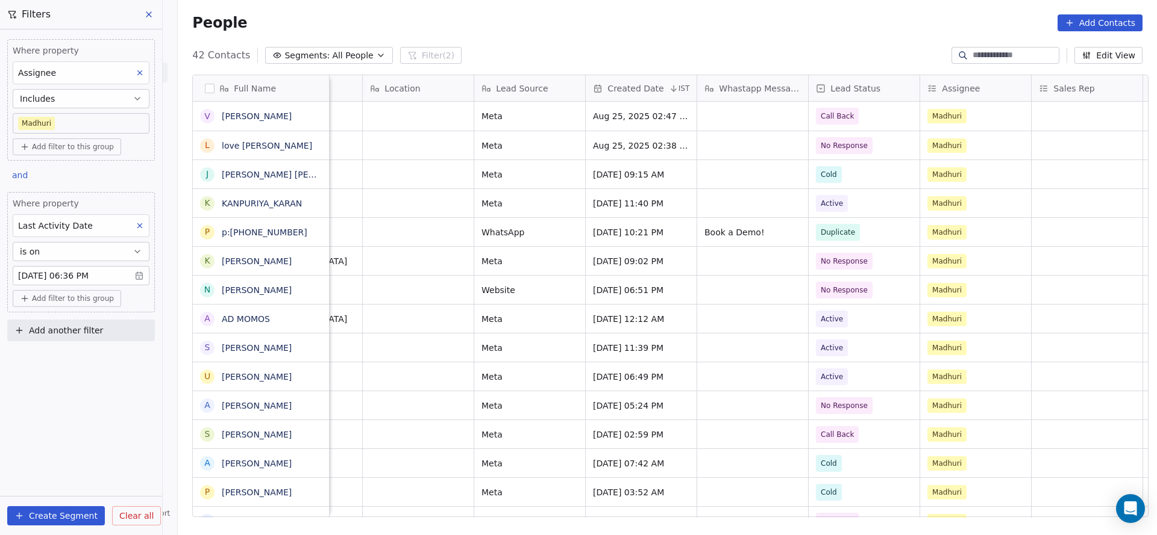
scroll to position [0, 1382]
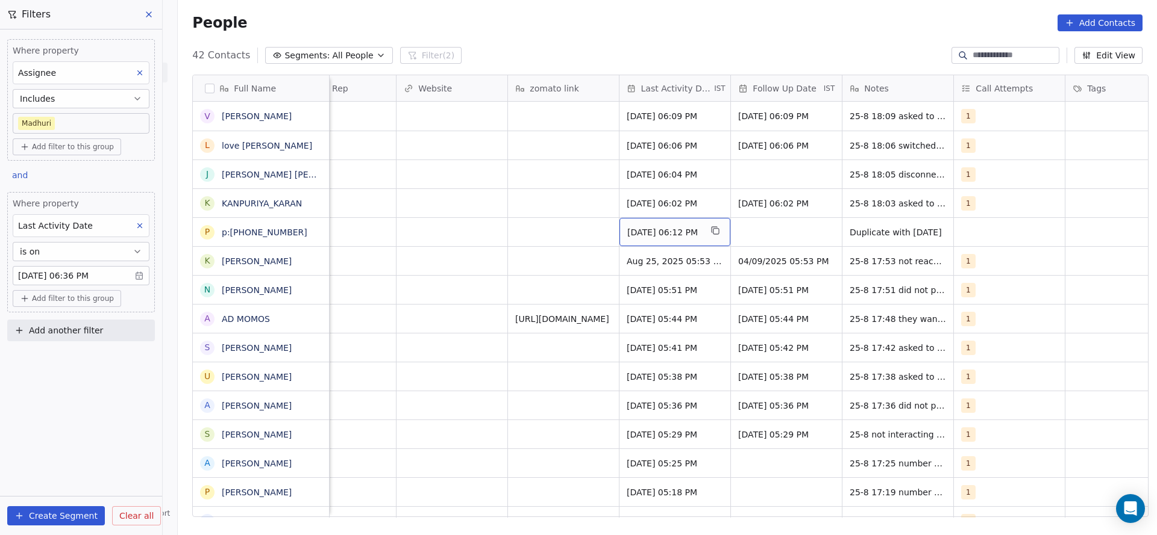
click at [692, 244] on div "[DATE] 06:12 PM" at bounding box center [674, 232] width 111 height 28
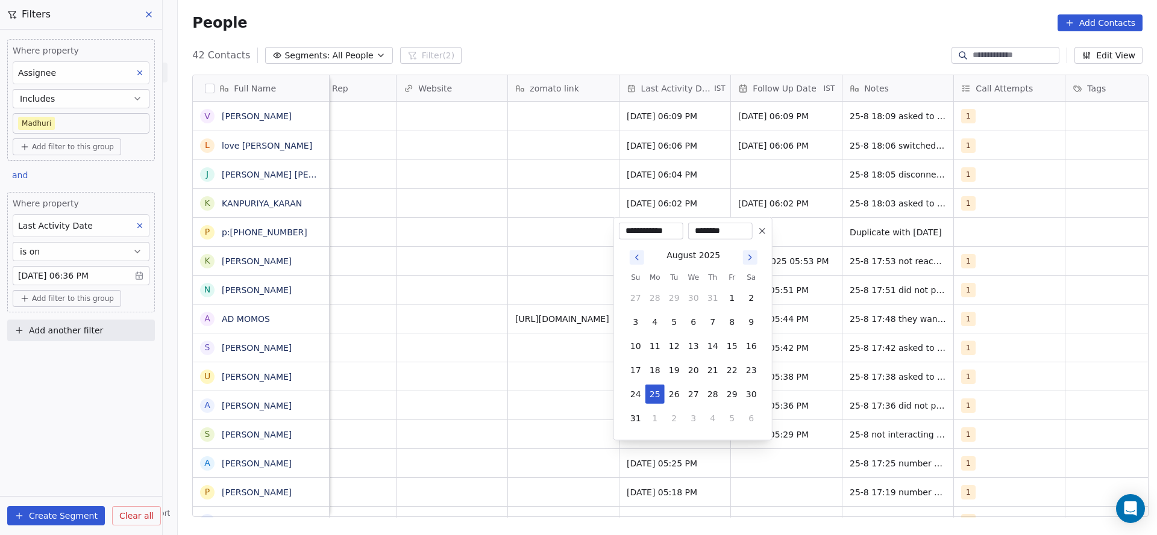
click at [759, 234] on icon at bounding box center [762, 231] width 10 height 10
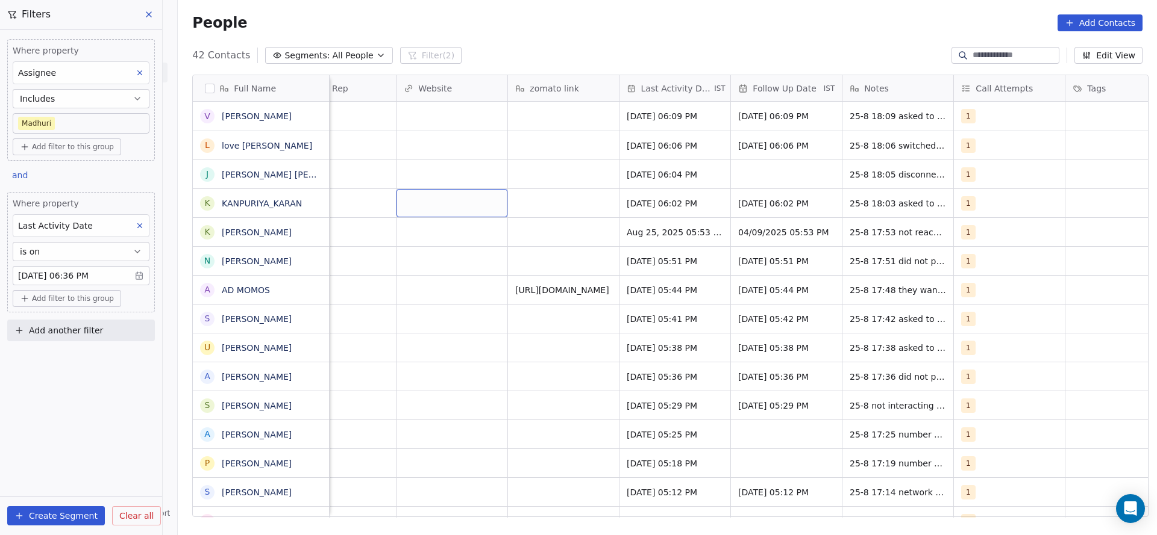
click at [98, 273] on body "On2Cook India Pvt. Ltd. Contacts People Marketing Workflows Campaigns Sales Pip…" at bounding box center [578, 267] width 1157 height 535
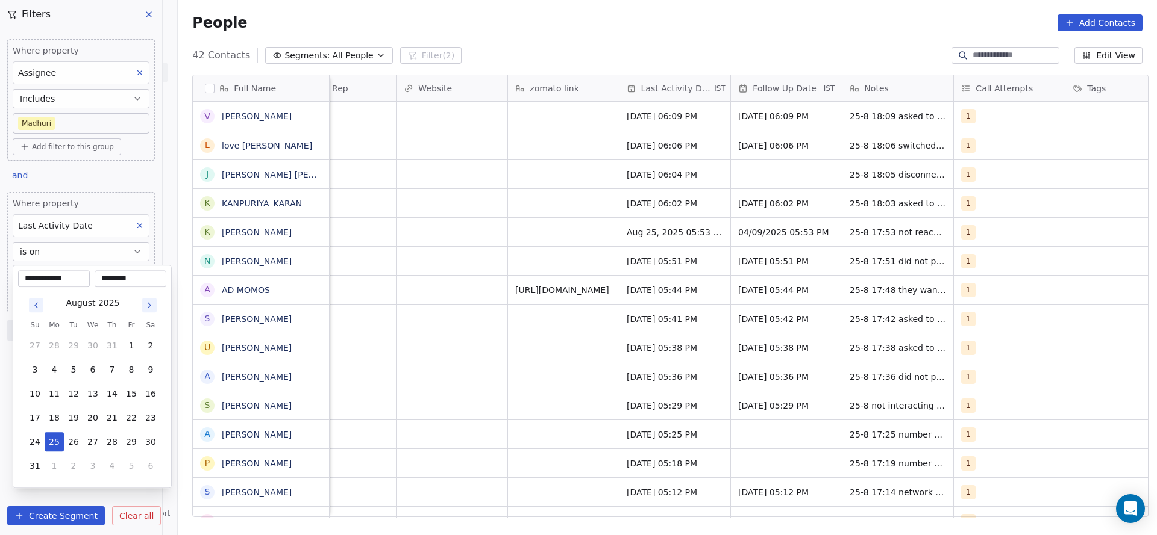
click at [119, 283] on input "********" at bounding box center [130, 279] width 67 height 12
click at [120, 283] on input "********" at bounding box center [130, 279] width 67 height 12
type input "********"
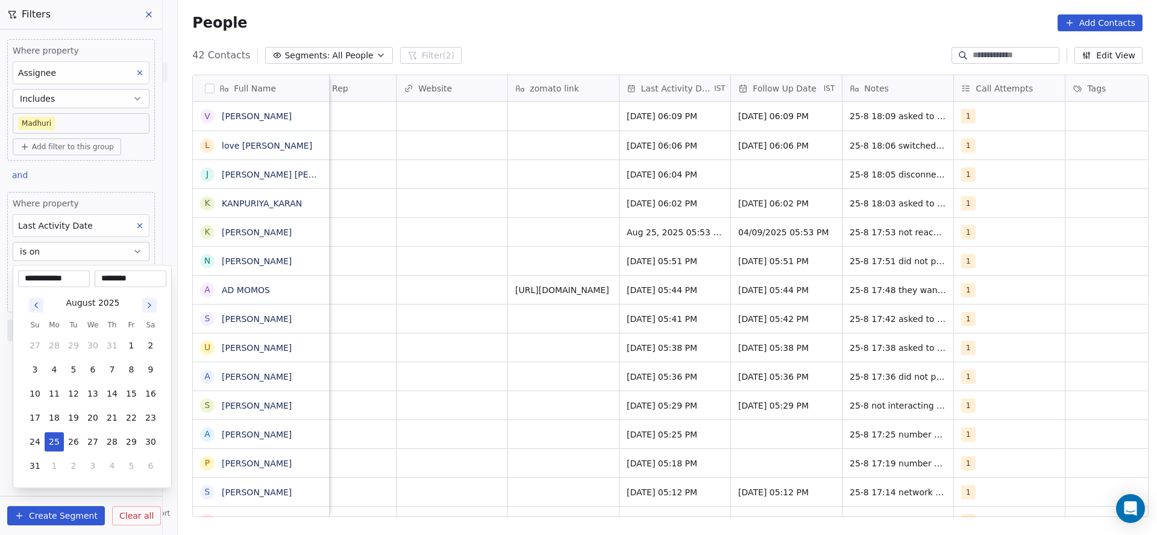
click at [326, 329] on html "On2Cook India Pvt. Ltd. Contacts People Marketing Workflows Campaigns Sales Pip…" at bounding box center [578, 267] width 1157 height 535
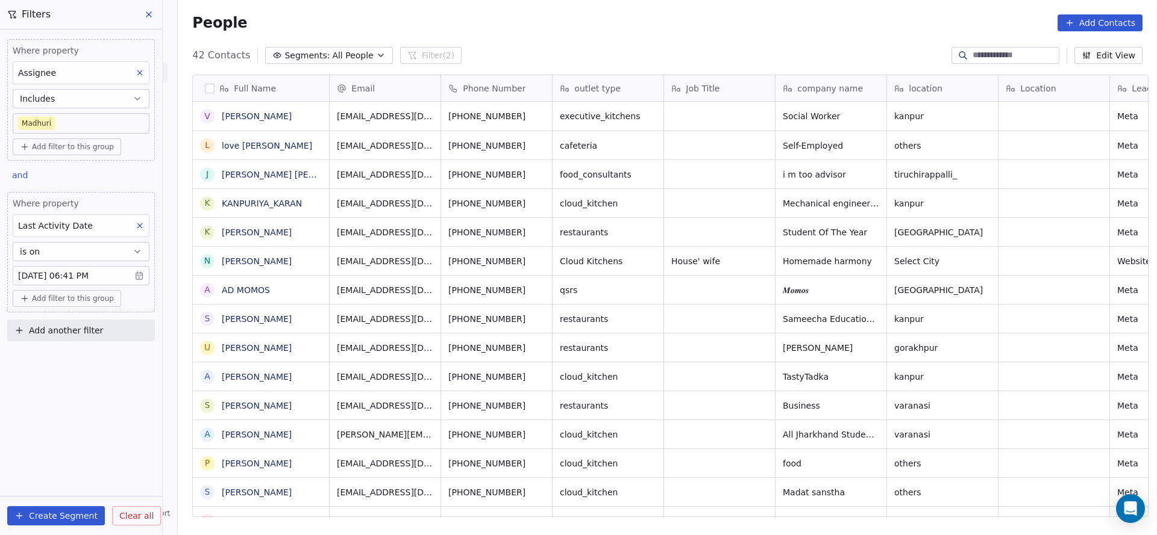
scroll to position [457, 970]
click at [118, 329] on button "Add another filter" at bounding box center [81, 331] width 148 height 22
click at [81, 351] on span "Contact properties" at bounding box center [59, 357] width 78 height 13
type input "***"
click at [63, 439] on span "Lead Status" at bounding box center [45, 439] width 50 height 12
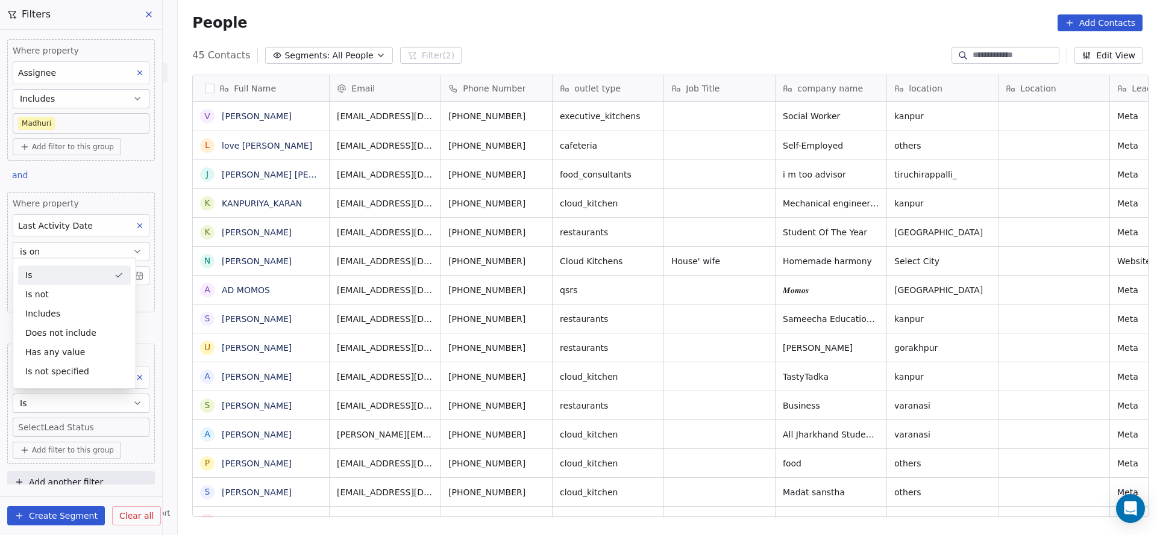
click at [94, 280] on div "Is" at bounding box center [74, 275] width 113 height 19
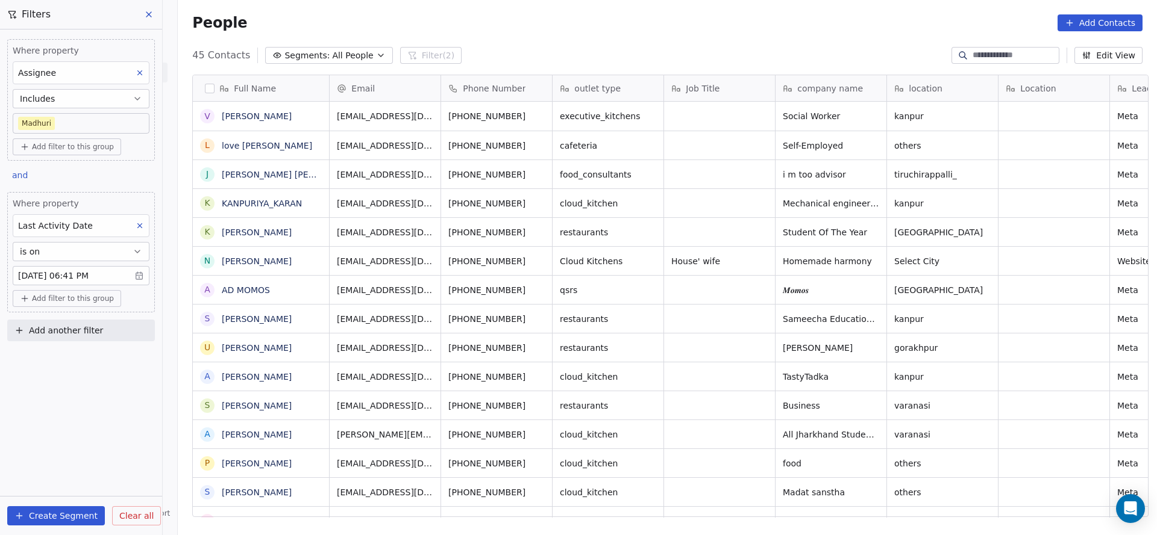
click at [115, 329] on button "Add another filter" at bounding box center [81, 331] width 148 height 22
click at [105, 278] on html "On2Cook India Pvt. Ltd. Contacts People Marketing Workflows Campaigns Sales Pip…" at bounding box center [578, 267] width 1157 height 535
click at [110, 334] on button "Add another filter" at bounding box center [81, 331] width 148 height 22
click at [97, 354] on div "Contact properties" at bounding box center [81, 357] width 122 height 13
type input "***"
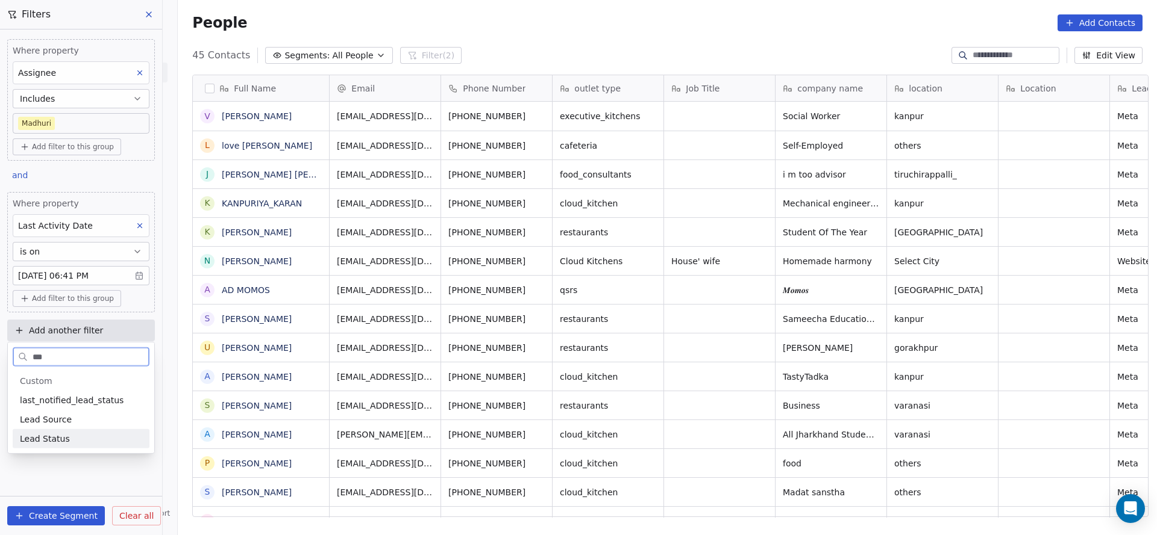
click at [59, 439] on span "Lead Status" at bounding box center [45, 439] width 50 height 12
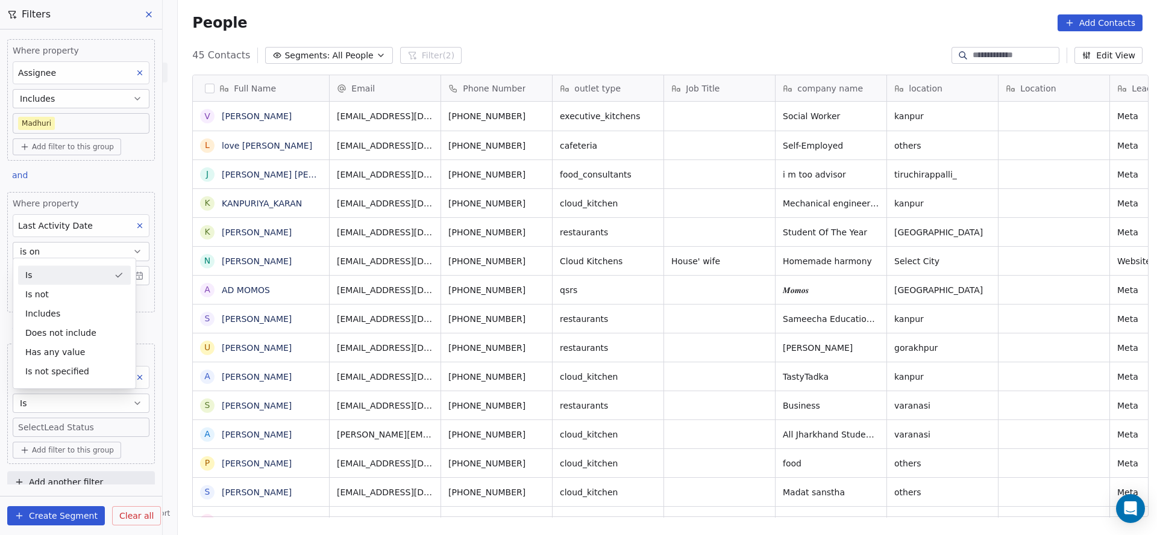
click at [66, 416] on body "On2Cook India Pvt. Ltd. Contacts People Marketing Workflows Campaigns Sales Pip…" at bounding box center [578, 267] width 1157 height 535
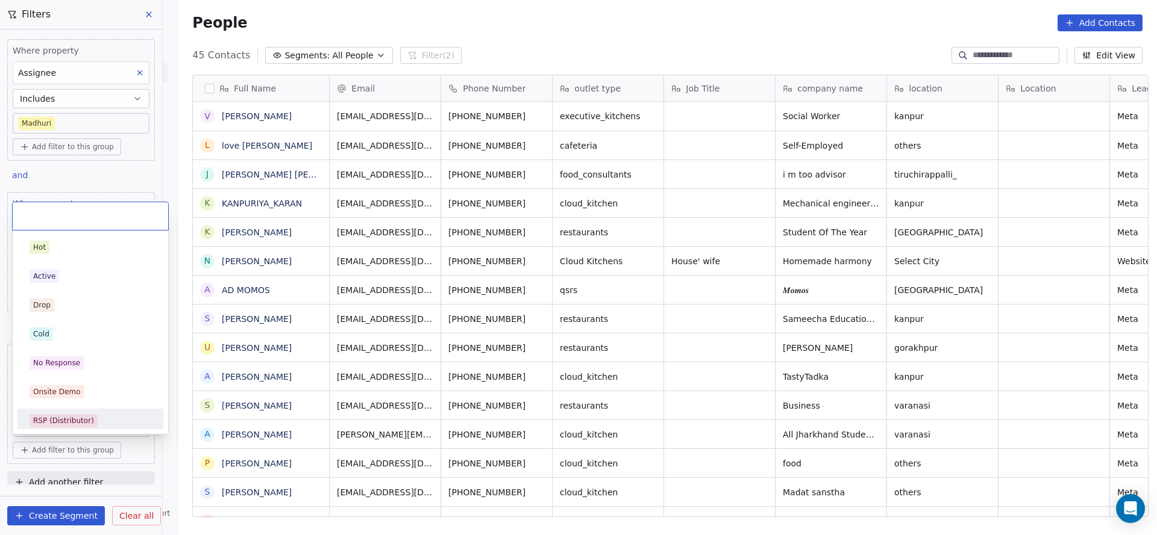
click at [64, 424] on div "RSP (Distributor)" at bounding box center [63, 421] width 61 height 11
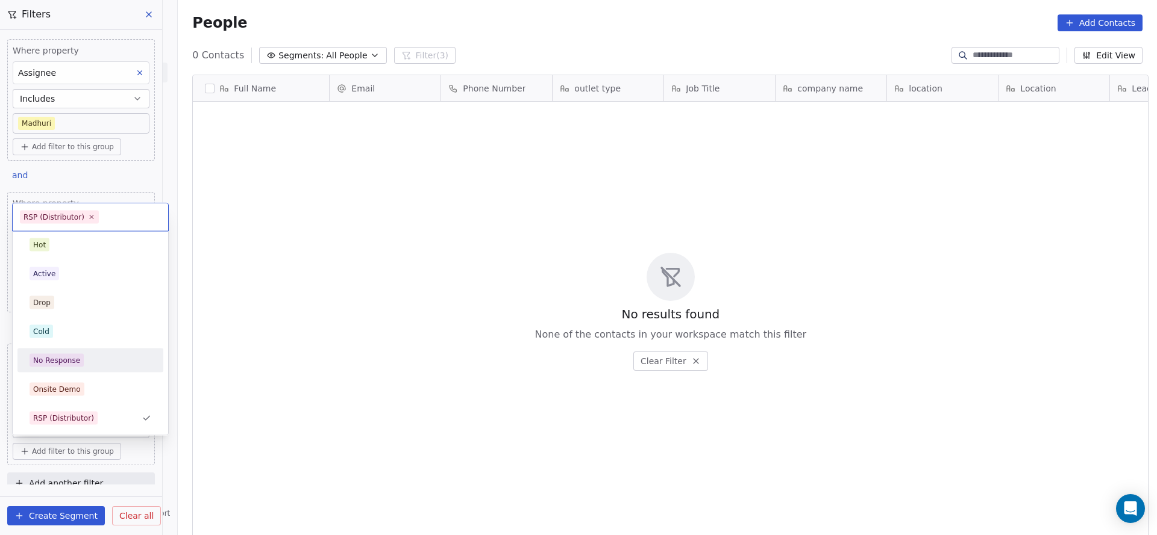
click at [65, 352] on div "No Response" at bounding box center [90, 360] width 136 height 19
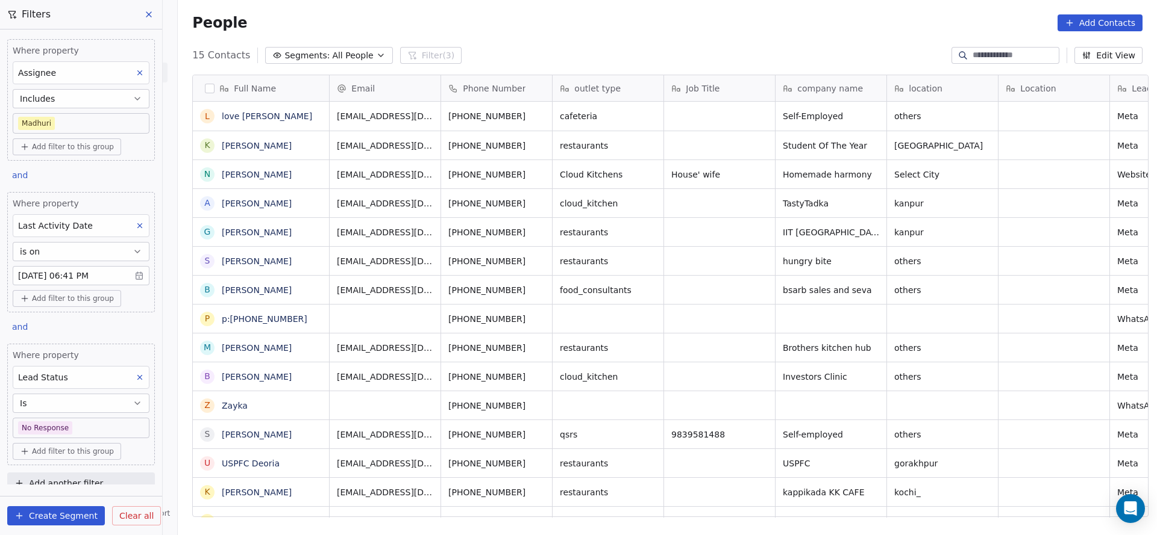
click at [111, 422] on body "On2Cook India Pvt. Ltd. Contacts People Marketing Workflows Campaigns Sales Pip…" at bounding box center [578, 267] width 1157 height 535
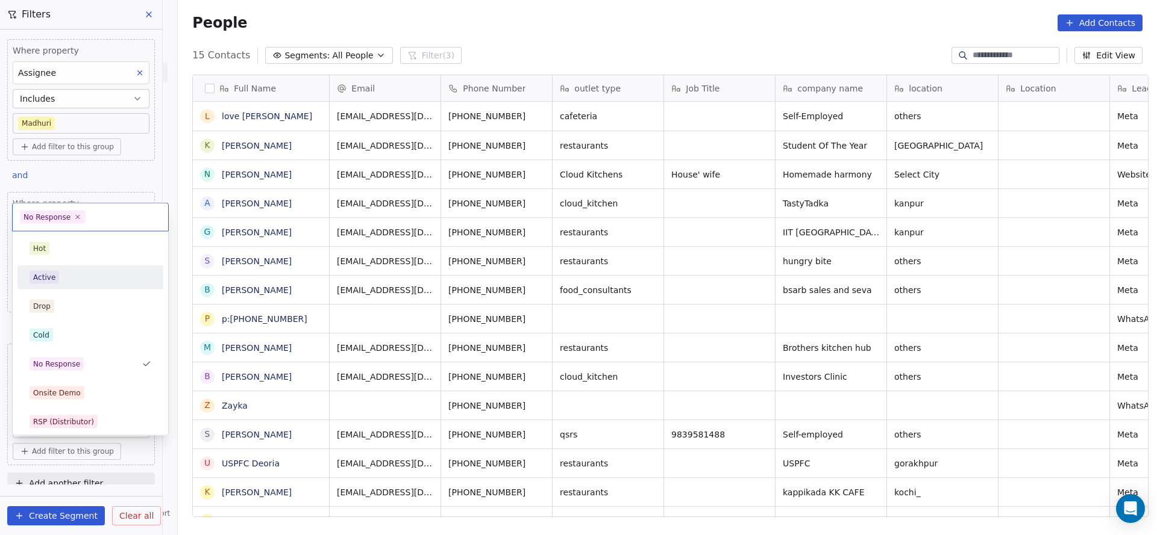
click at [85, 266] on div "Active" at bounding box center [90, 278] width 146 height 24
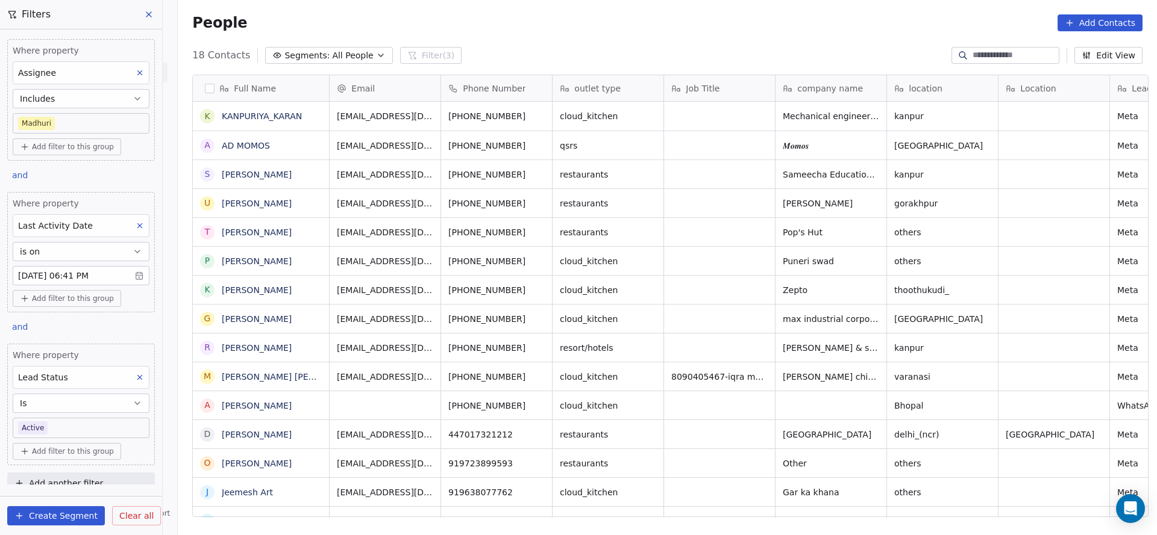
click at [81, 420] on body "On2Cook India Pvt. Ltd. Contacts People Marketing Workflows Campaigns Sales Pip…" at bounding box center [578, 267] width 1157 height 535
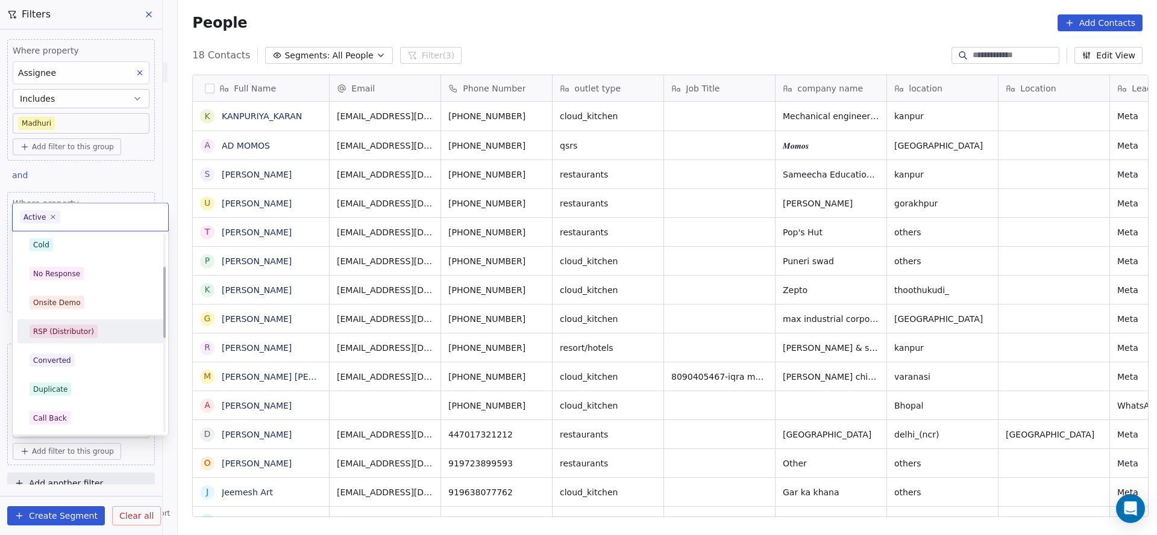
scroll to position [181, 0]
click at [86, 329] on div "Call Back" at bounding box center [91, 328] width 122 height 13
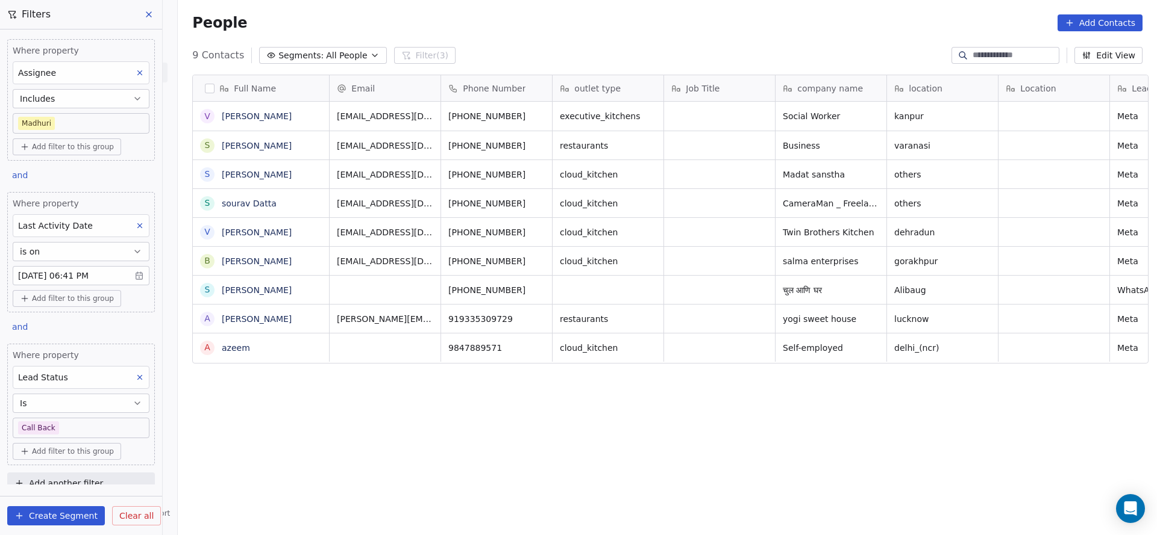
scroll to position [457, 970]
click at [66, 419] on body "On2Cook India Pvt. Ltd. Contacts People Marketing Workflows Campaigns Sales Pip…" at bounding box center [578, 267] width 1157 height 535
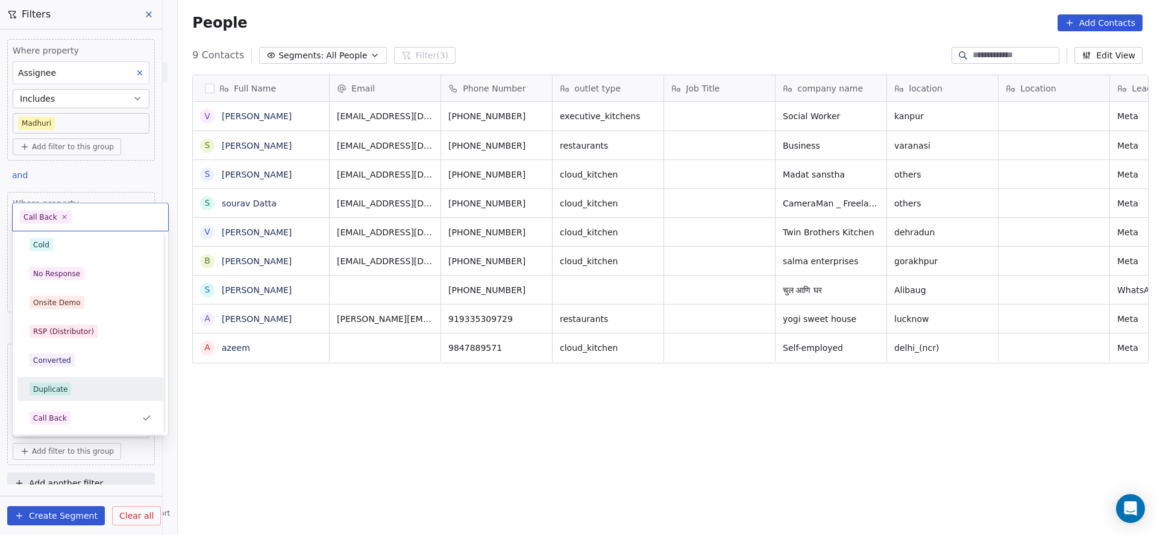
scroll to position [181, 0]
click at [60, 387] on div "Demo Given" at bounding box center [55, 386] width 45 height 11
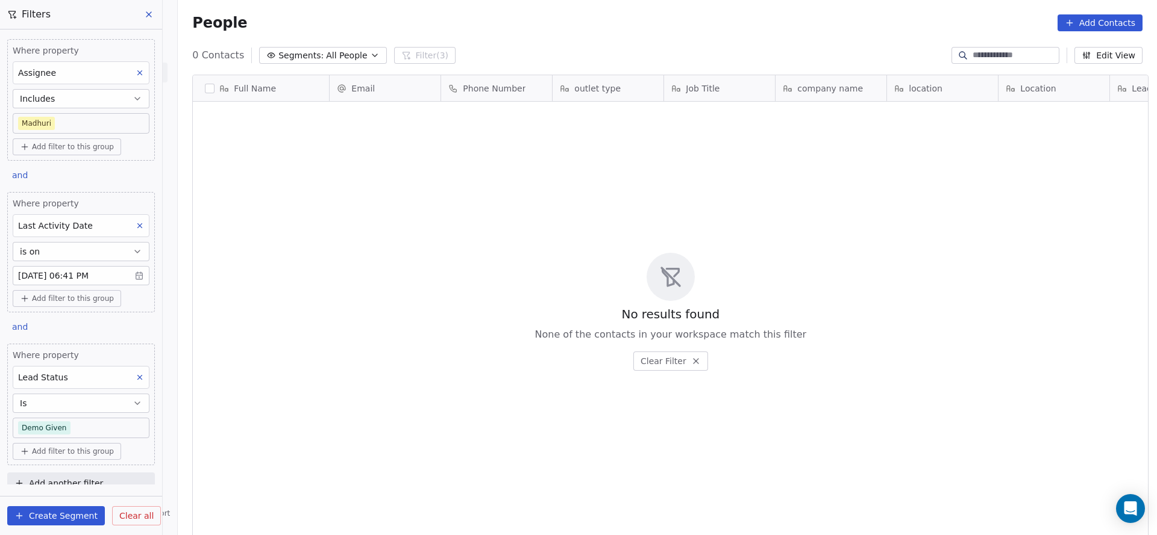
scroll to position [457, 970]
click at [54, 417] on body "On2Cook India Pvt. Ltd. Contacts People Marketing Workflows Campaigns Sales Pip…" at bounding box center [578, 267] width 1157 height 535
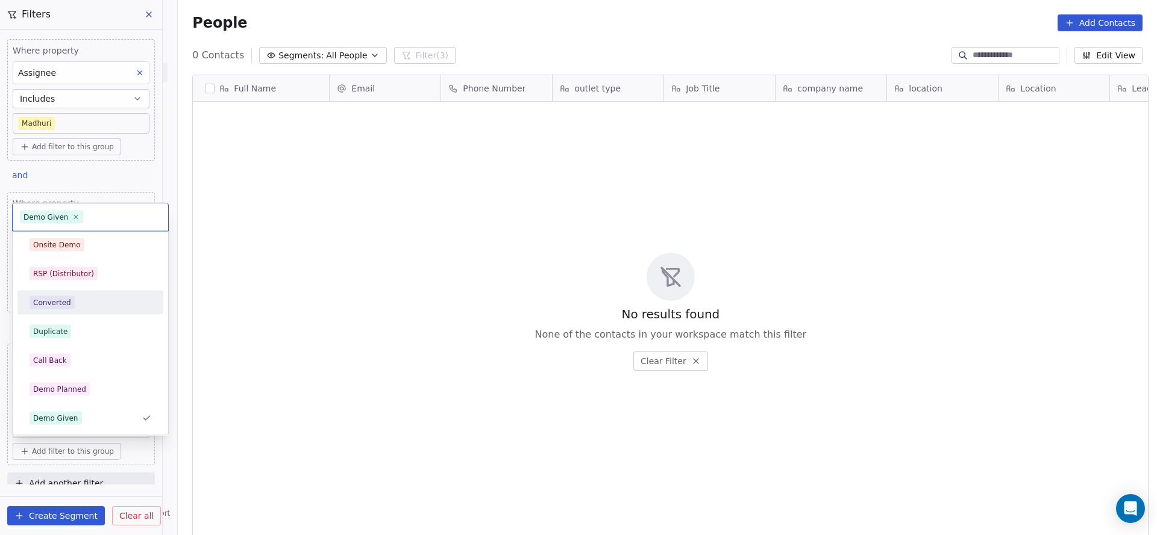
scroll to position [0, 0]
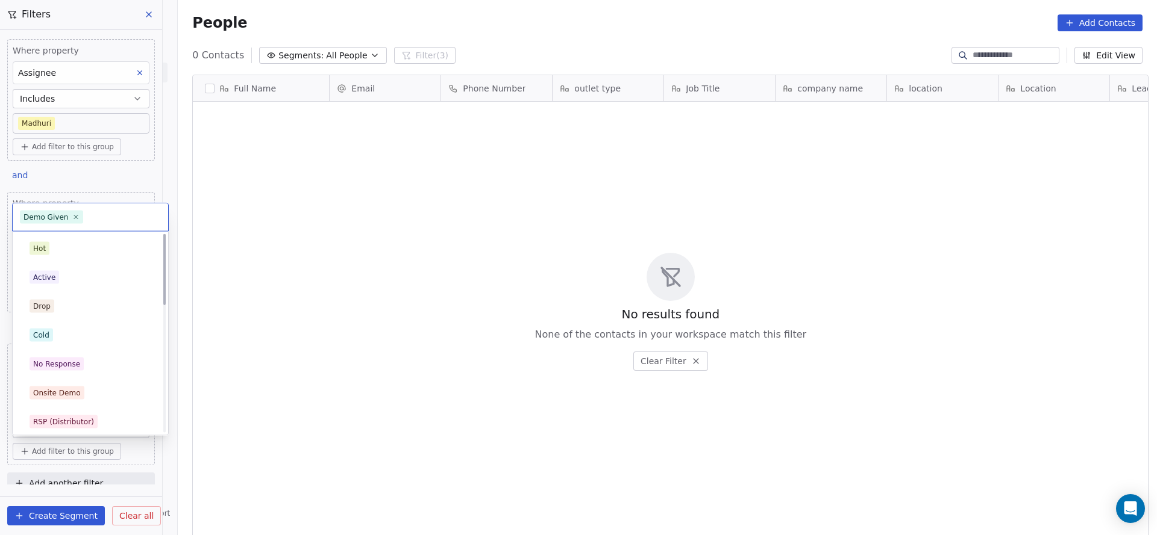
click at [294, 257] on html "On2Cook India Pvt. Ltd. Contacts People Marketing Workflows Campaigns Sales Pip…" at bounding box center [578, 267] width 1157 height 535
click at [80, 276] on div "Cold" at bounding box center [91, 277] width 122 height 13
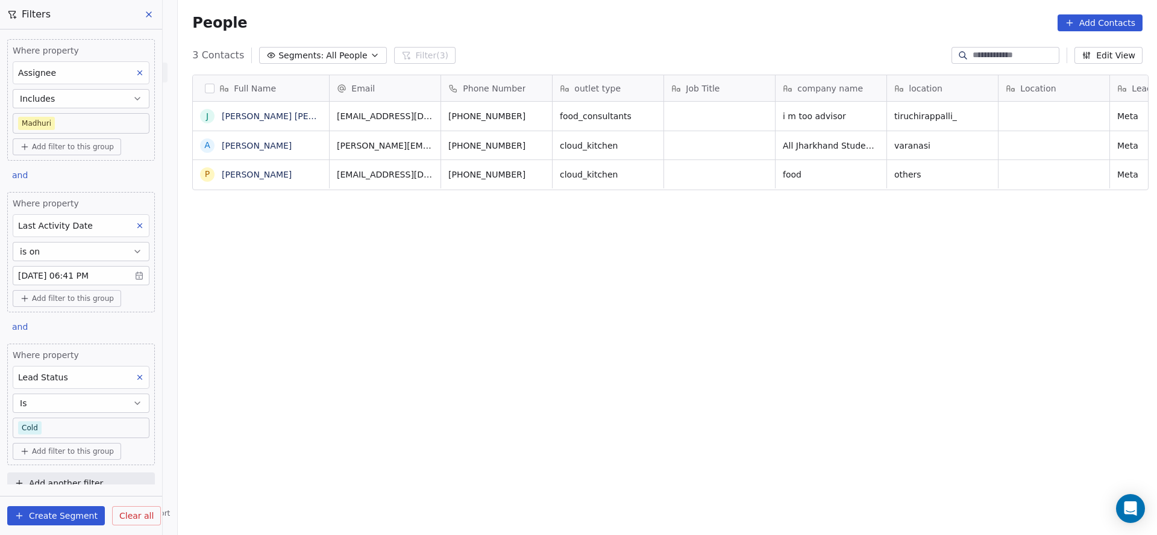
scroll to position [0, 0]
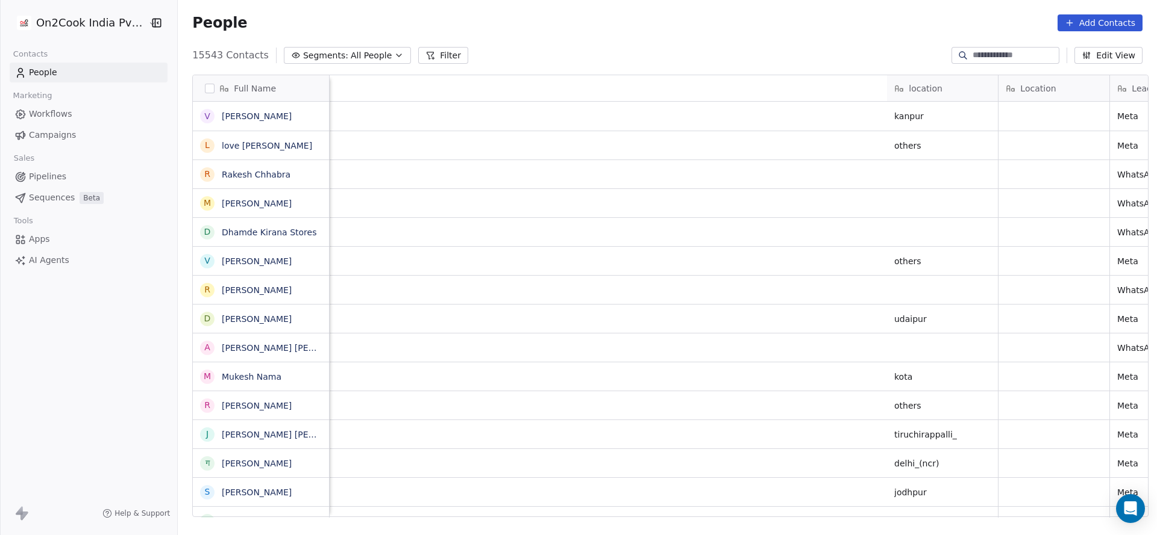
click at [418, 47] on button "Filter" at bounding box center [443, 55] width 50 height 17
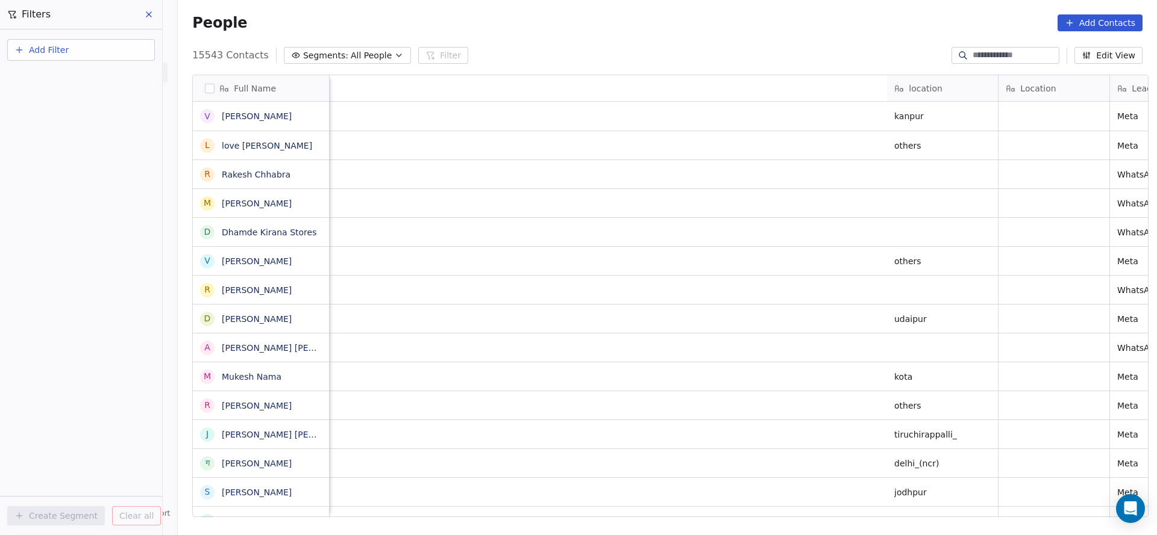
scroll to position [457, 970]
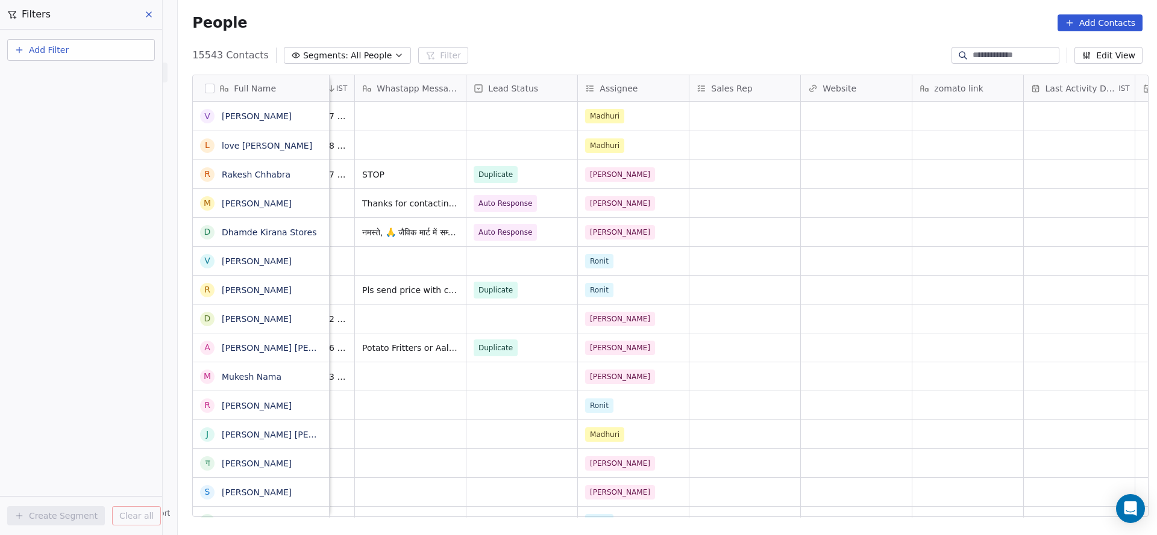
click at [74, 51] on button "Add Filter" at bounding box center [81, 50] width 148 height 22
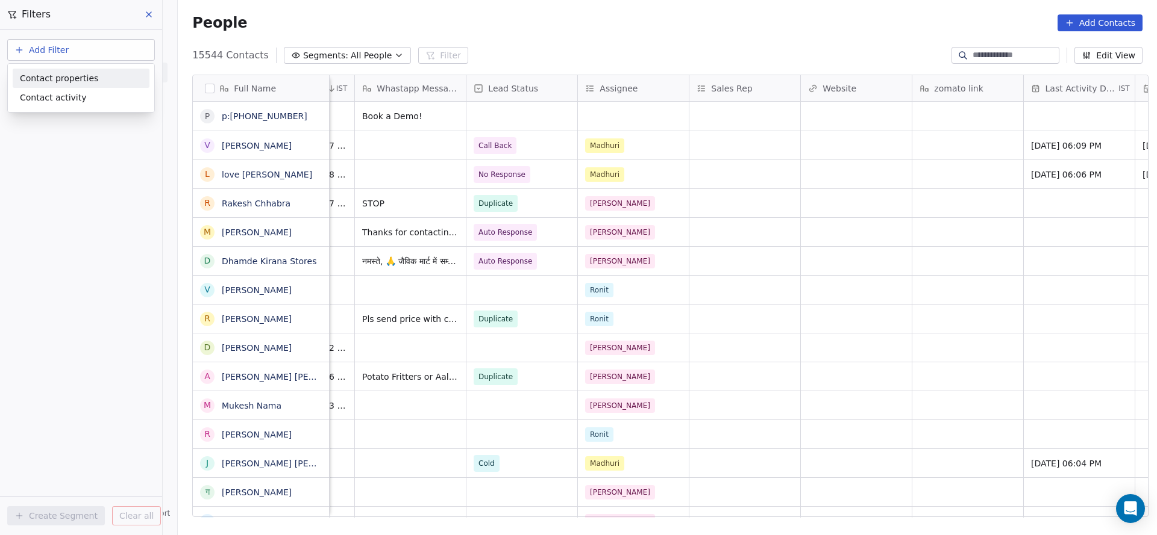
click at [72, 76] on span "Contact properties" at bounding box center [59, 78] width 78 height 13
type input "***"
click at [80, 120] on div "Assignee" at bounding box center [81, 122] width 122 height 12
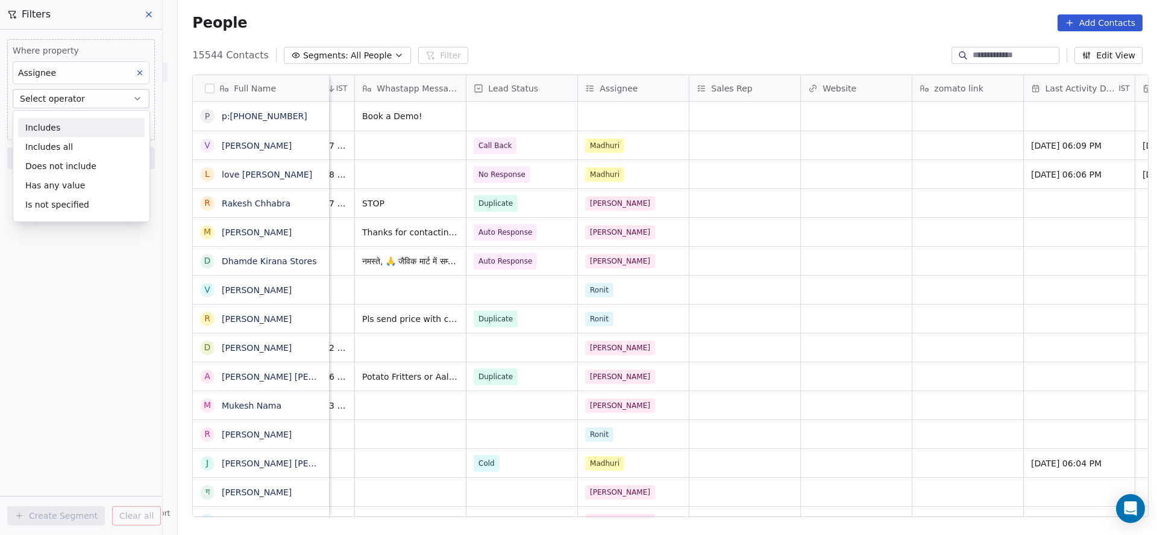
click at [94, 130] on div "Includes" at bounding box center [81, 127] width 126 height 19
click at [93, 120] on body "On2Cook India Pvt. Ltd. Contacts People Marketing Workflows Campaigns Sales Pip…" at bounding box center [578, 267] width 1157 height 535
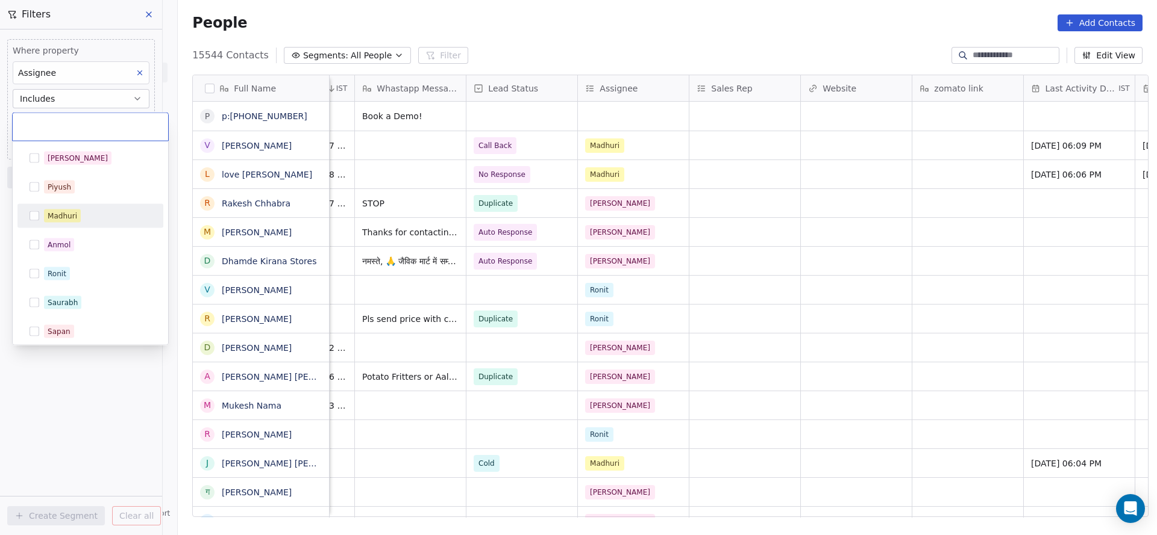
click at [82, 211] on div "Madhuri" at bounding box center [97, 216] width 107 height 13
click at [345, 211] on html "On2Cook India Pvt. Ltd. Contacts People Marketing Workflows Campaigns Sales Pip…" at bounding box center [578, 267] width 1157 height 535
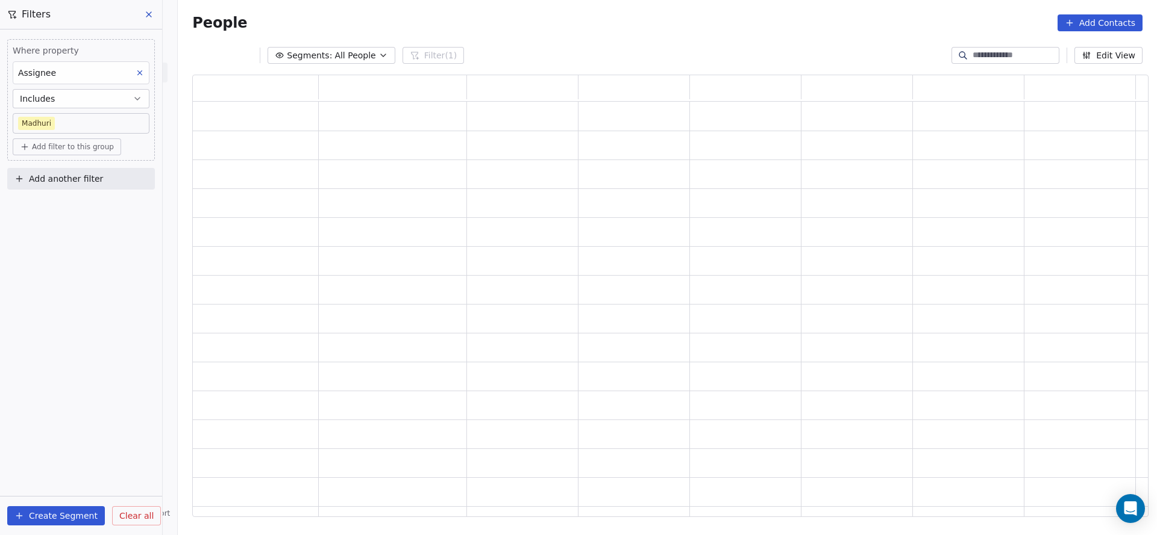
scroll to position [428, 941]
click at [60, 170] on button "Add another filter" at bounding box center [81, 179] width 148 height 22
click at [70, 204] on span "Contact properties" at bounding box center [59, 206] width 78 height 13
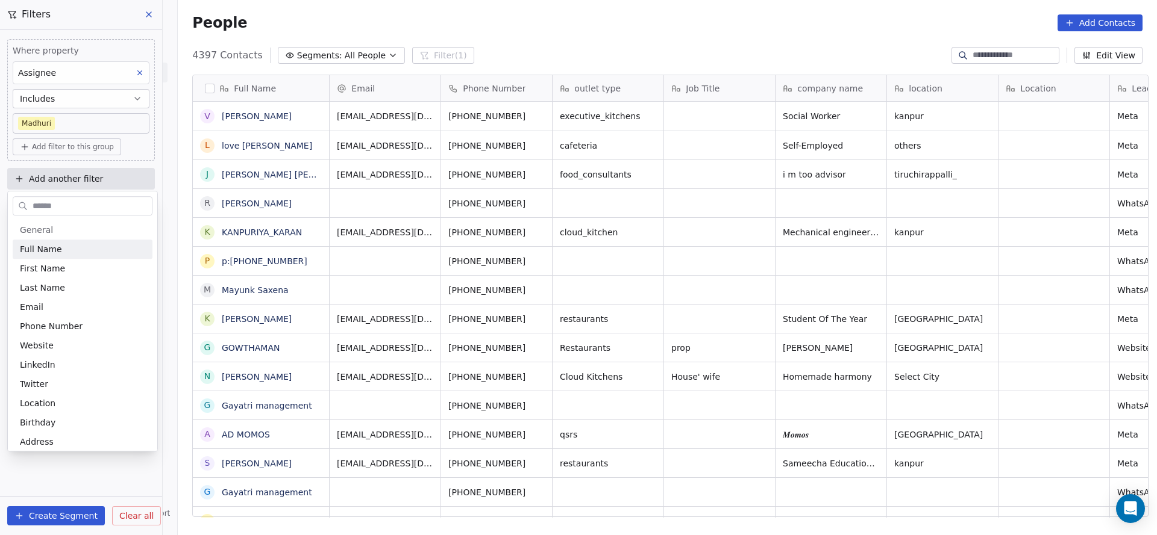
scroll to position [457, 970]
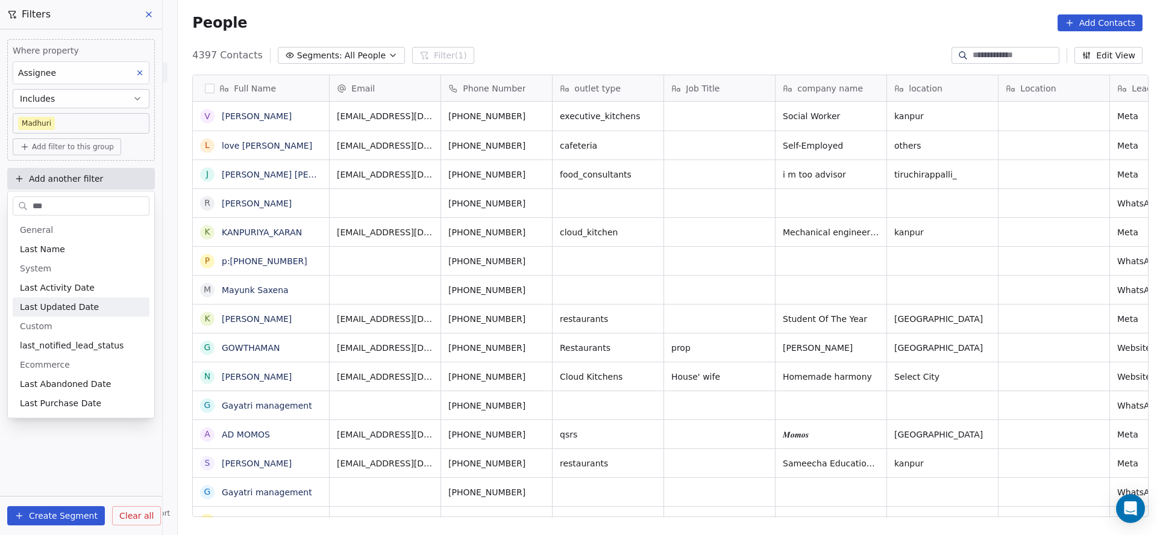
type input "***"
click at [123, 313] on div "Last Updated Date" at bounding box center [81, 307] width 122 height 12
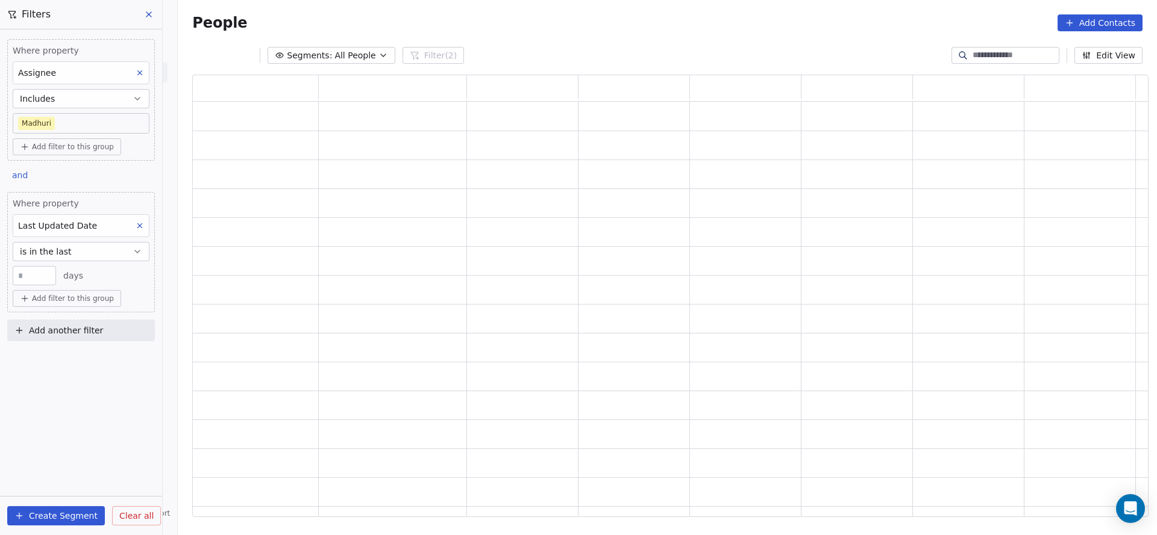
scroll to position [428, 941]
click at [87, 251] on button "is in the last" at bounding box center [81, 251] width 137 height 19
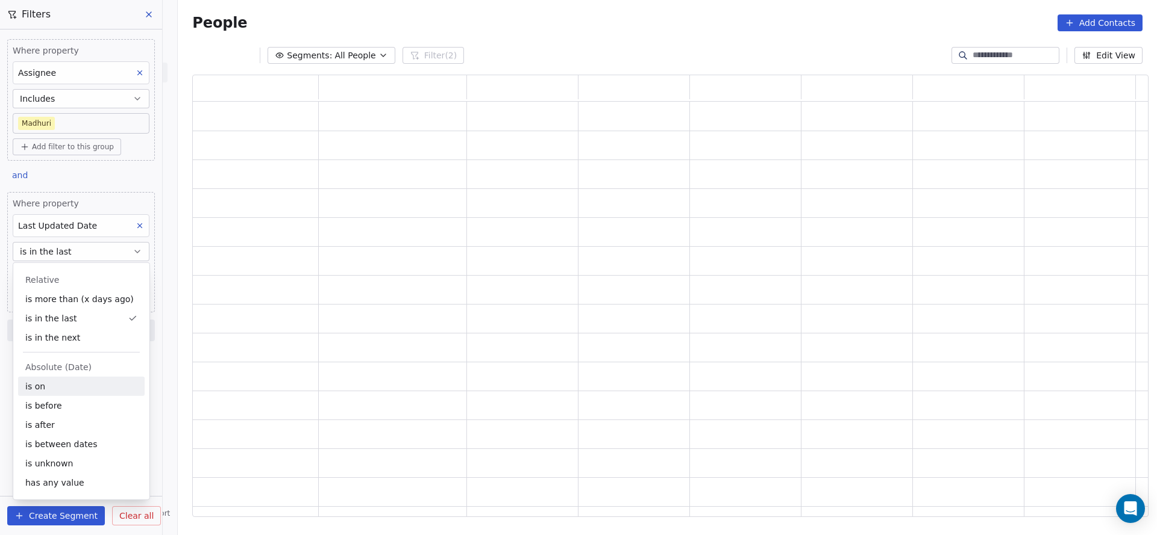
drag, startPoint x: 39, startPoint y: 383, endPoint x: 42, endPoint y: 369, distance: 14.8
click at [40, 382] on div "is on" at bounding box center [81, 386] width 126 height 19
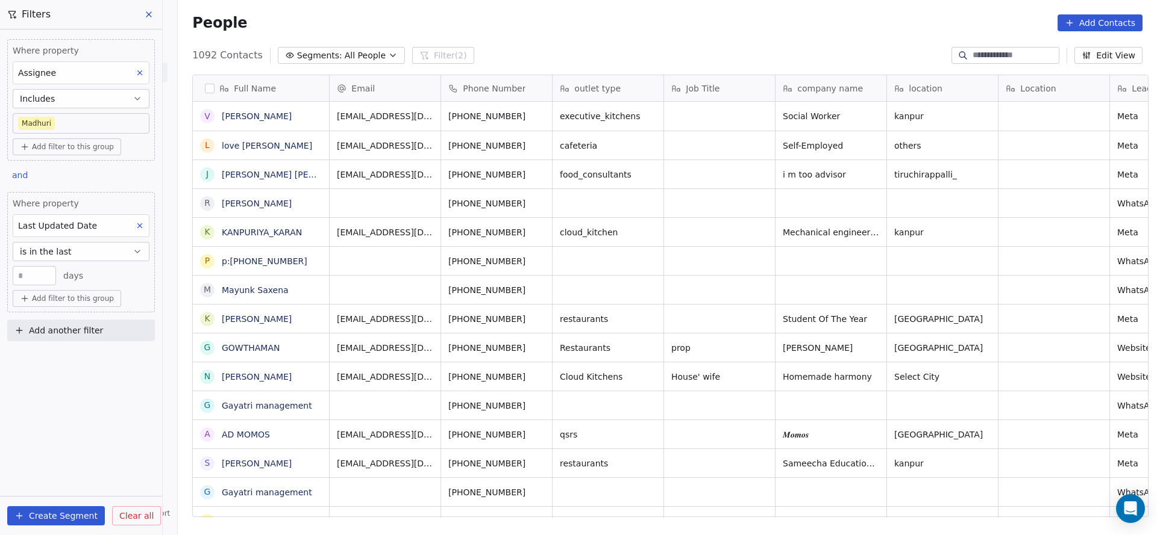
scroll to position [457, 970]
click at [67, 275] on span "days" at bounding box center [73, 276] width 20 height 12
click at [95, 251] on button "is in the last" at bounding box center [81, 251] width 137 height 19
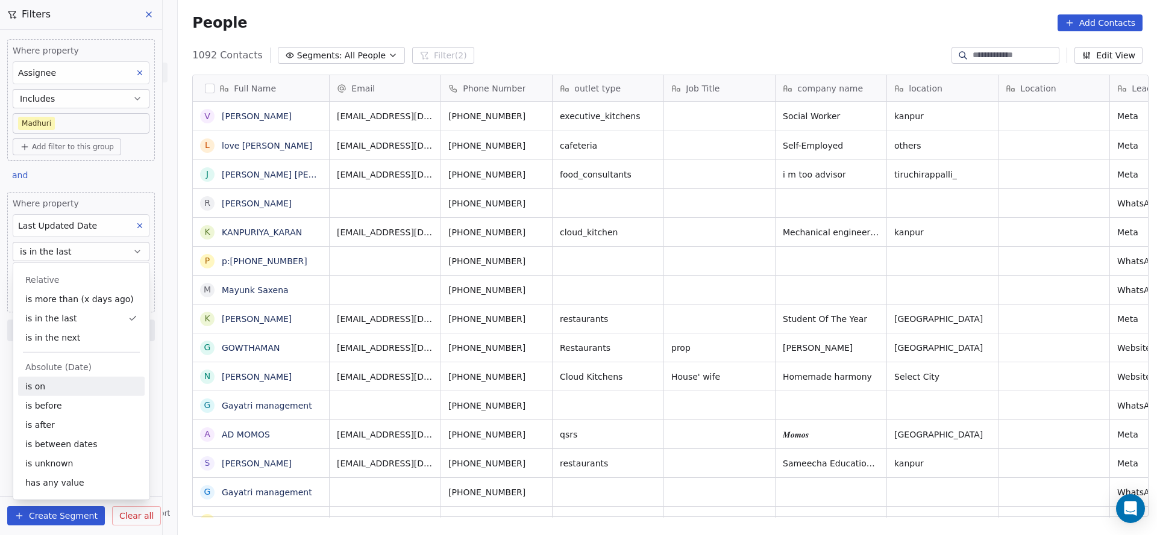
click at [63, 389] on div "is on" at bounding box center [81, 386] width 126 height 19
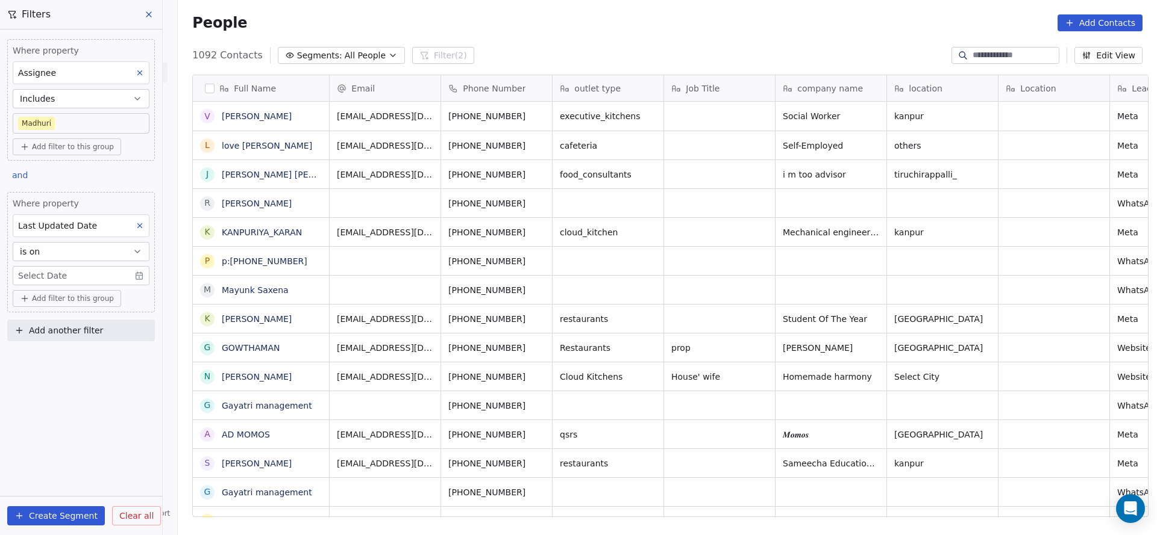
click at [89, 266] on body "On2Cook India Pvt. Ltd. Contacts People Marketing Workflows Campaigns Sales Pip…" at bounding box center [578, 267] width 1157 height 535
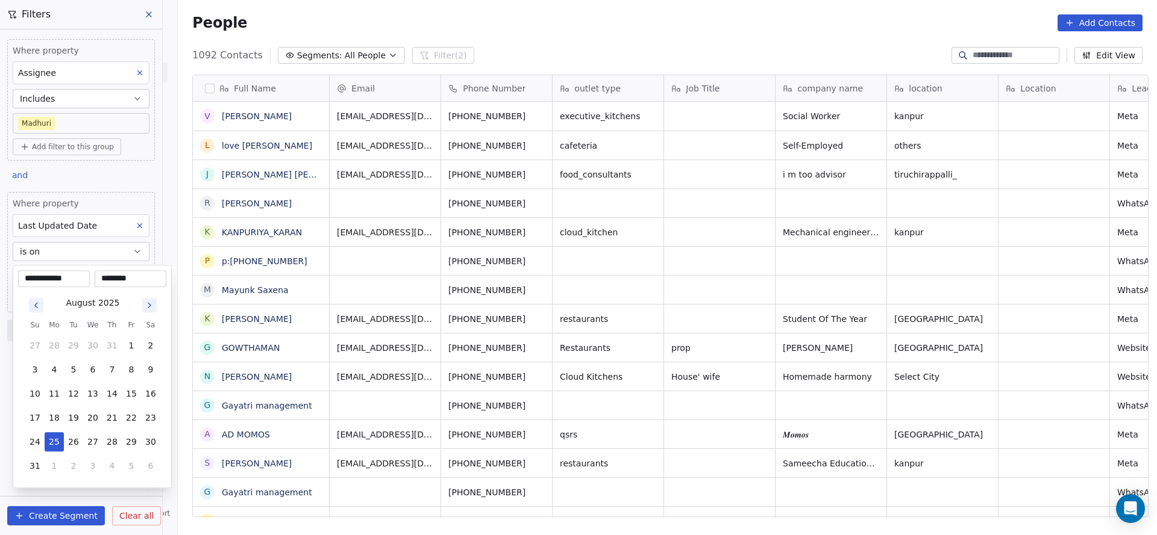
drag, startPoint x: 54, startPoint y: 443, endPoint x: 394, endPoint y: 387, distance: 344.3
click at [54, 444] on button "25" at bounding box center [54, 441] width 19 height 19
click at [398, 387] on html "On2Cook India Pvt. Ltd. Contacts People Marketing Workflows Campaigns Sales Pip…" at bounding box center [578, 267] width 1157 height 535
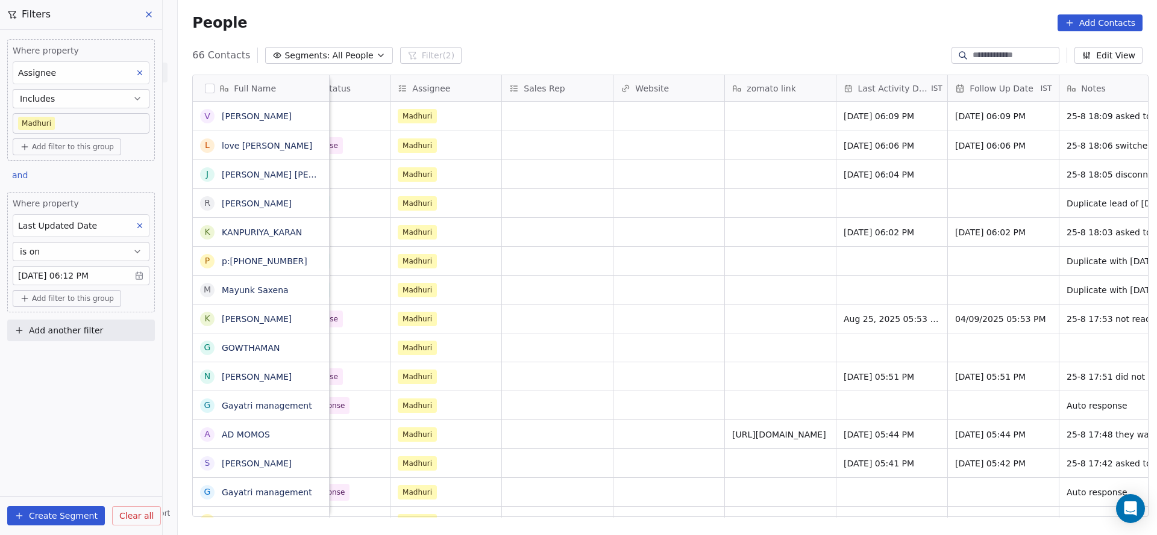
scroll to position [0, 1341]
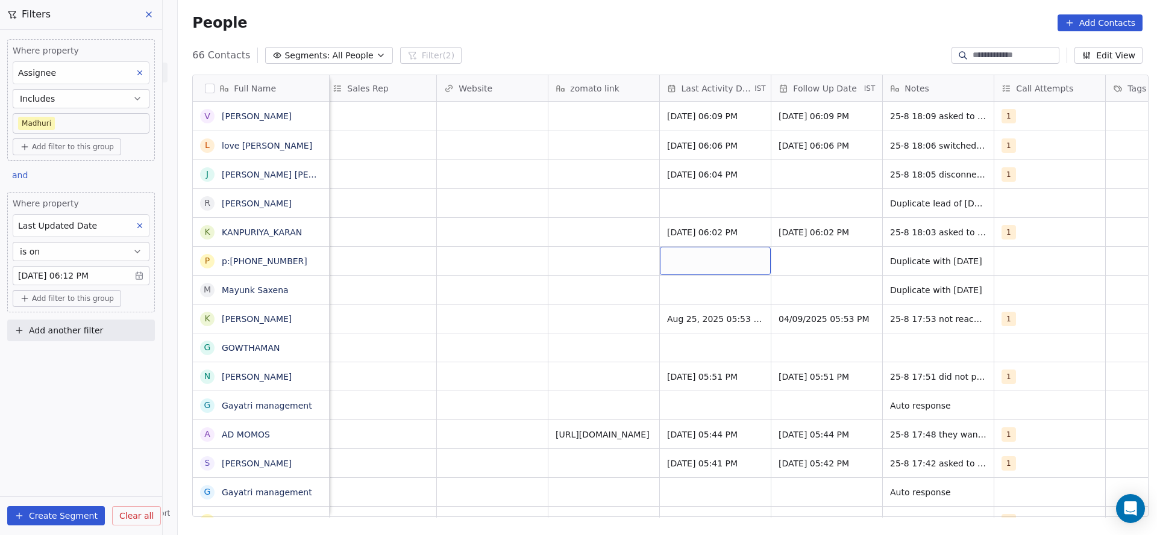
click at [722, 260] on div "grid" at bounding box center [715, 261] width 111 height 28
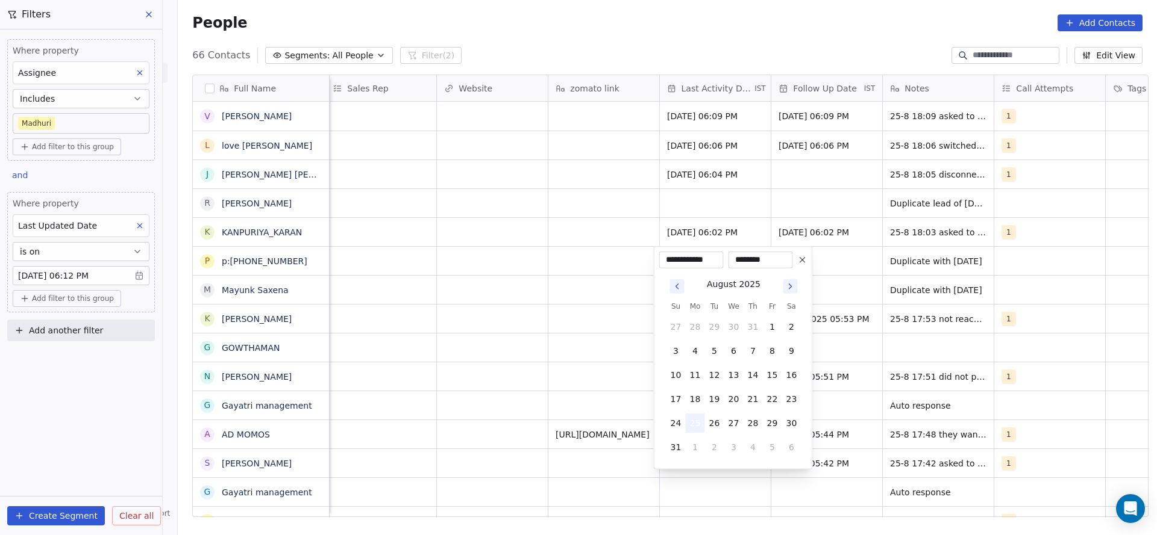
click at [687, 420] on button "25" at bounding box center [694, 423] width 19 height 19
click at [547, 378] on html "On2Cook India Pvt. Ltd. Contacts People Marketing Workflows Campaigns Sales Pip…" at bounding box center [578, 267] width 1157 height 535
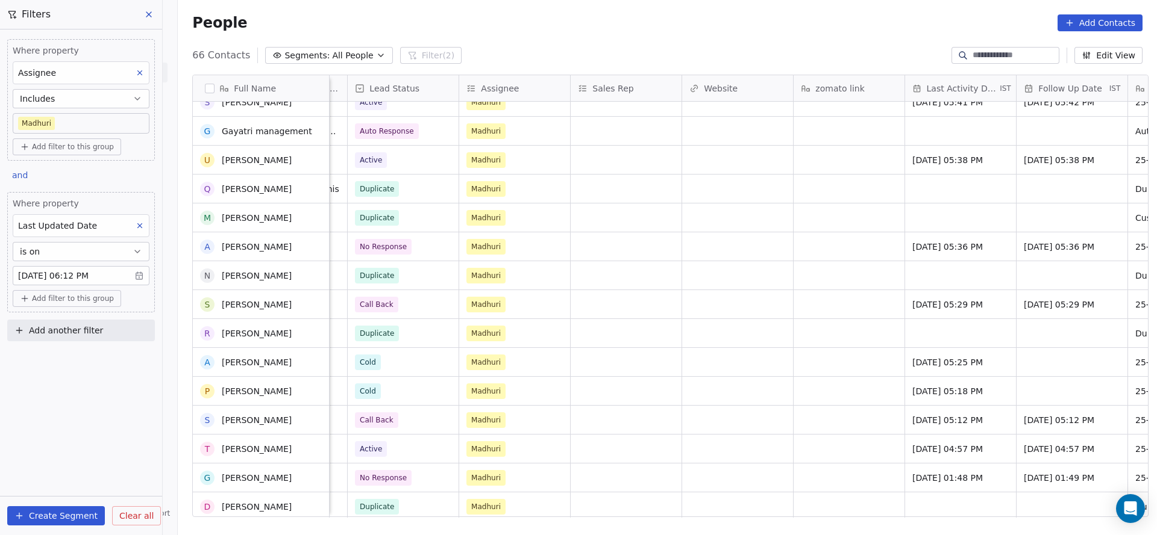
scroll to position [0, 0]
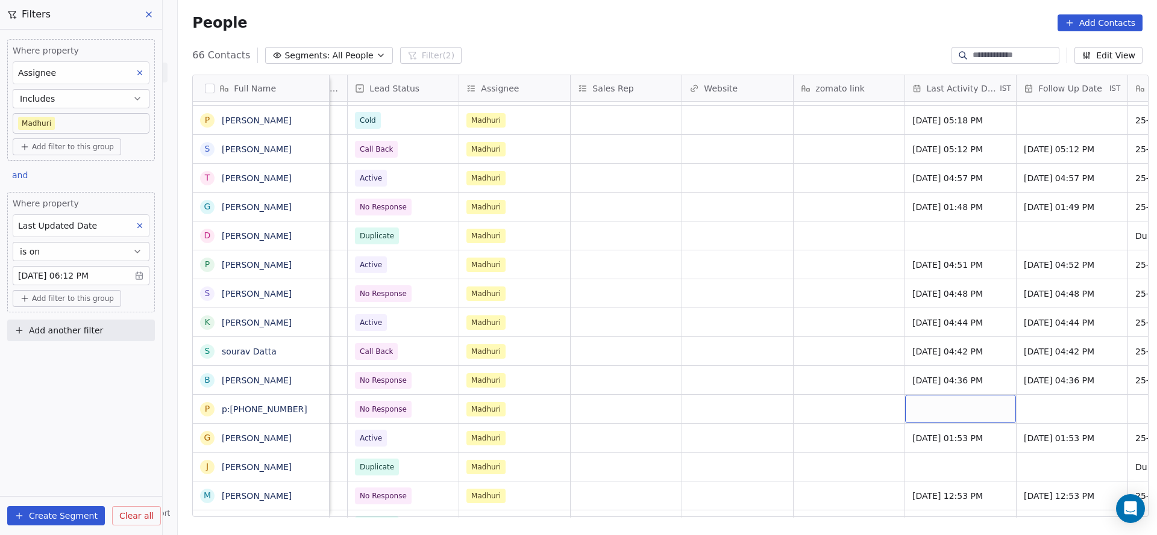
click at [924, 407] on div "grid" at bounding box center [960, 409] width 111 height 28
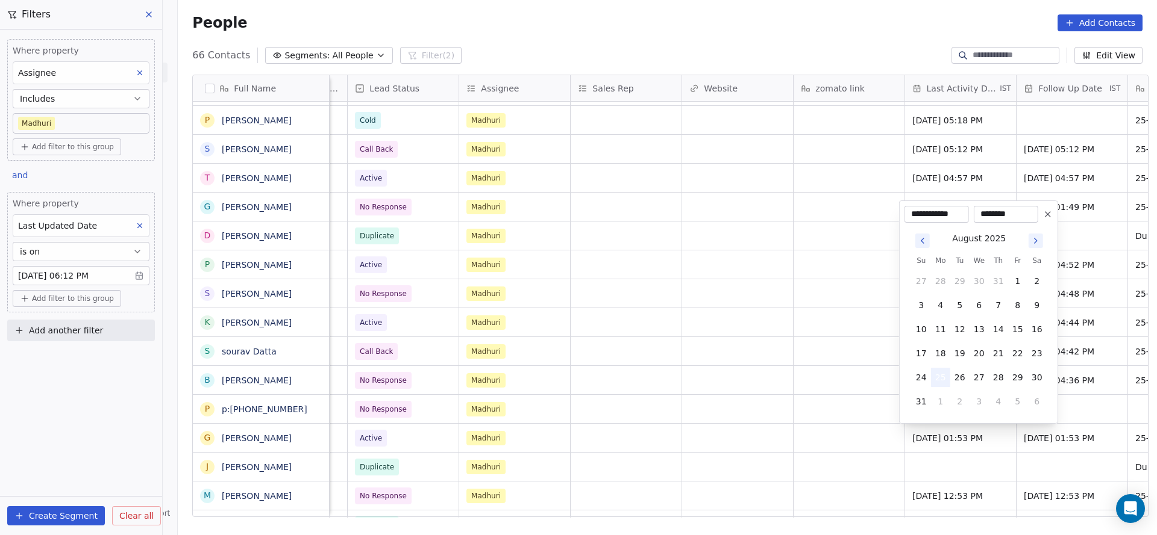
click at [938, 374] on button "25" at bounding box center [940, 377] width 19 height 19
click at [717, 431] on html "On2Cook India Pvt. Ltd. Contacts People Marketing Workflows Campaigns Sales Pip…" at bounding box center [578, 267] width 1157 height 535
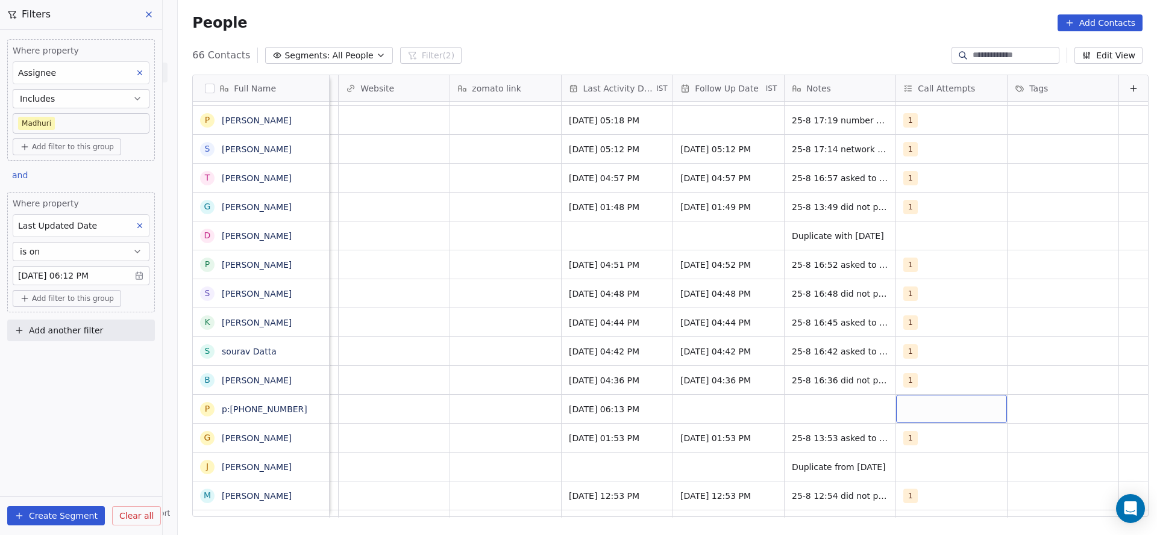
click at [896, 407] on div "grid" at bounding box center [951, 409] width 111 height 28
click at [917, 231] on span "1" at bounding box center [914, 237] width 12 height 13
click at [801, 310] on html "On2Cook India Pvt. Ltd. Contacts People Marketing Workflows Campaigns Sales Pip…" at bounding box center [578, 267] width 1157 height 535
click at [716, 403] on div "grid" at bounding box center [728, 409] width 111 height 28
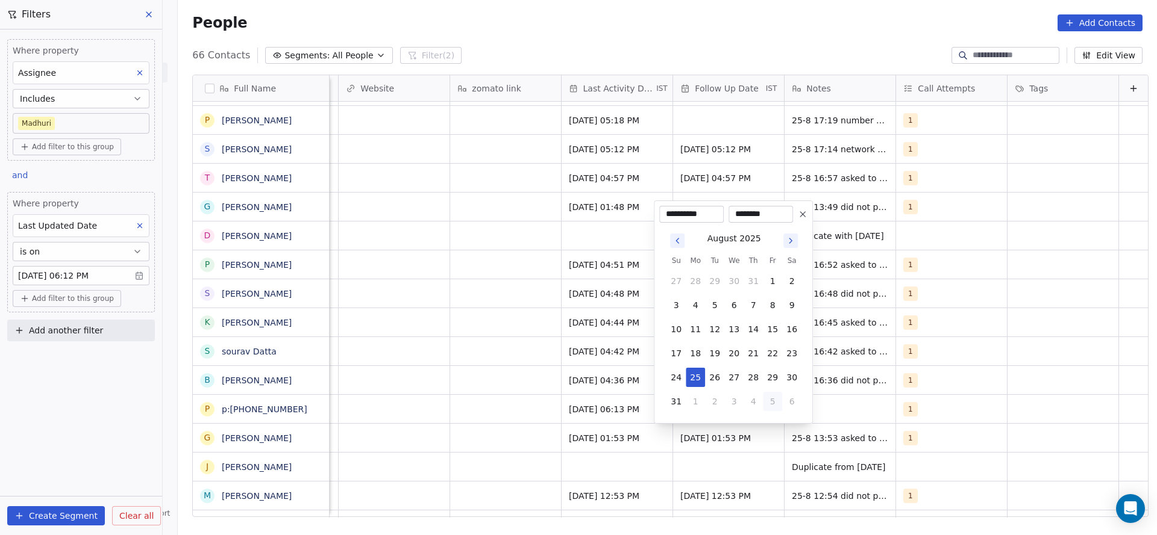
click at [767, 406] on button "5" at bounding box center [772, 401] width 19 height 19
type input "**********"
click at [813, 401] on html "On2Cook India Pvt. Ltd. Contacts People Marketing Workflows Campaigns Sales Pip…" at bounding box center [578, 267] width 1157 height 535
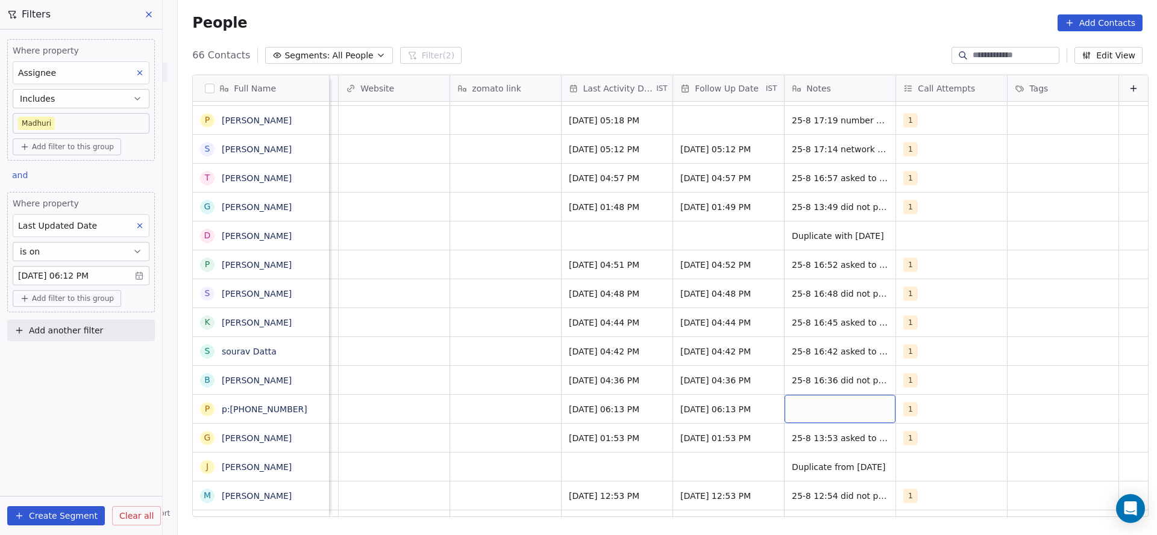
click at [813, 401] on div "grid" at bounding box center [839, 409] width 111 height 28
type textarea "**********"
click at [492, 414] on html "On2Cook India Pvt. Ltd. Contacts People Marketing Workflows Campaigns Sales Pip…" at bounding box center [578, 267] width 1157 height 535
click at [139, 219] on button at bounding box center [140, 226] width 16 height 16
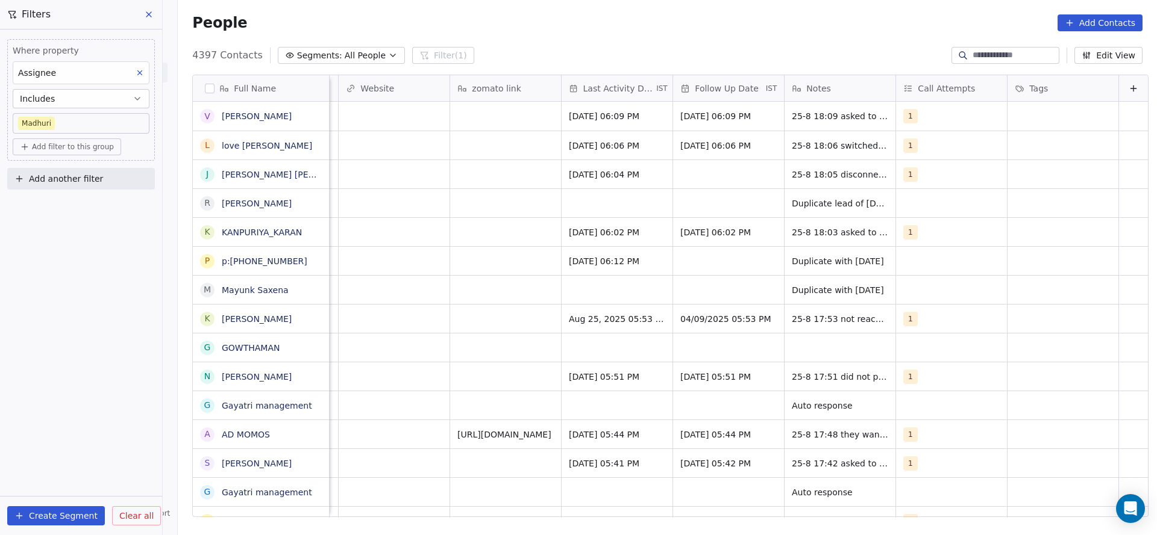
click at [133, 83] on div "Assignee" at bounding box center [81, 72] width 137 height 23
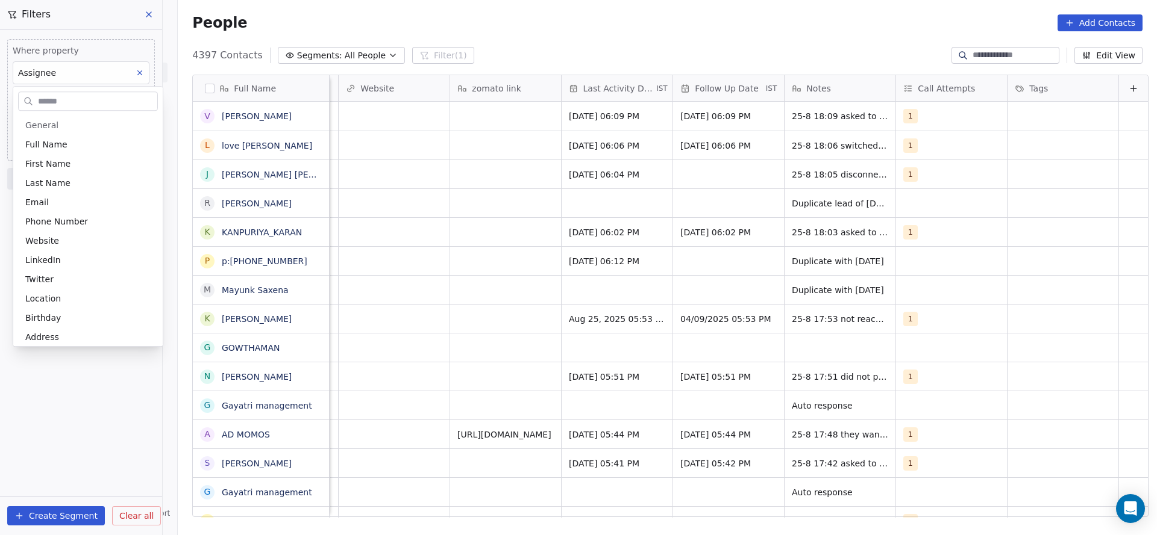
scroll to position [489, 0]
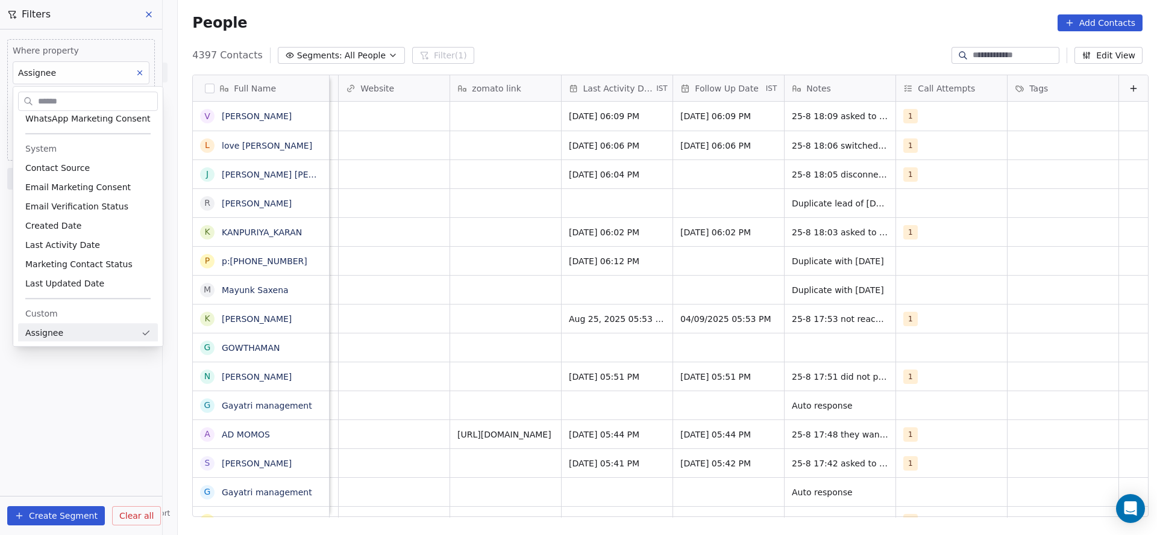
click at [139, 78] on html "On2Cook India Pvt. Ltd. Contacts People Marketing Workflows Campaigns Sales Pip…" at bounding box center [578, 267] width 1157 height 535
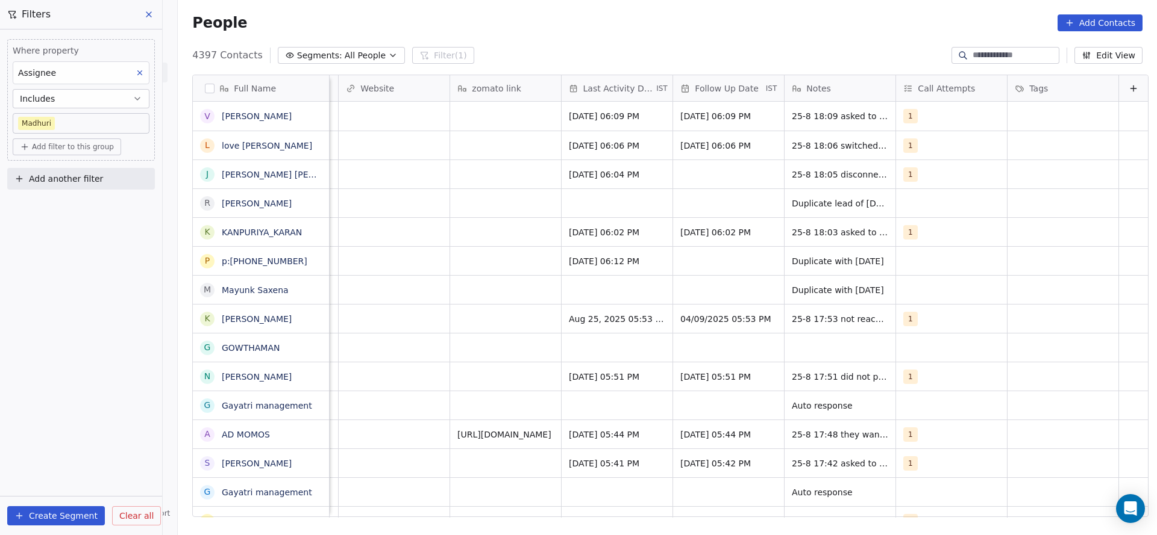
click at [139, 78] on button at bounding box center [140, 73] width 16 height 16
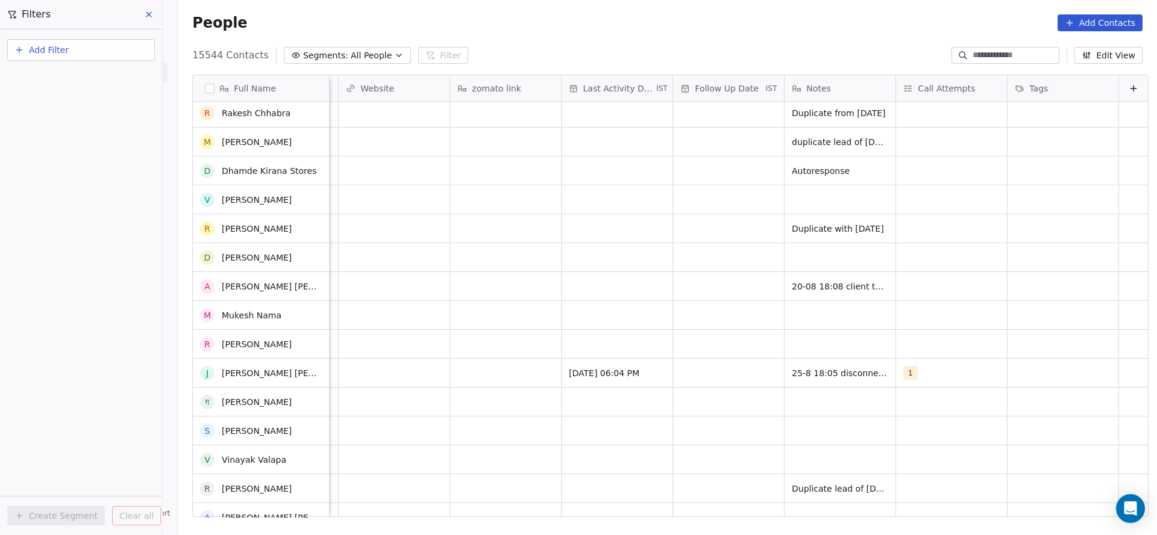
scroll to position [0, 0]
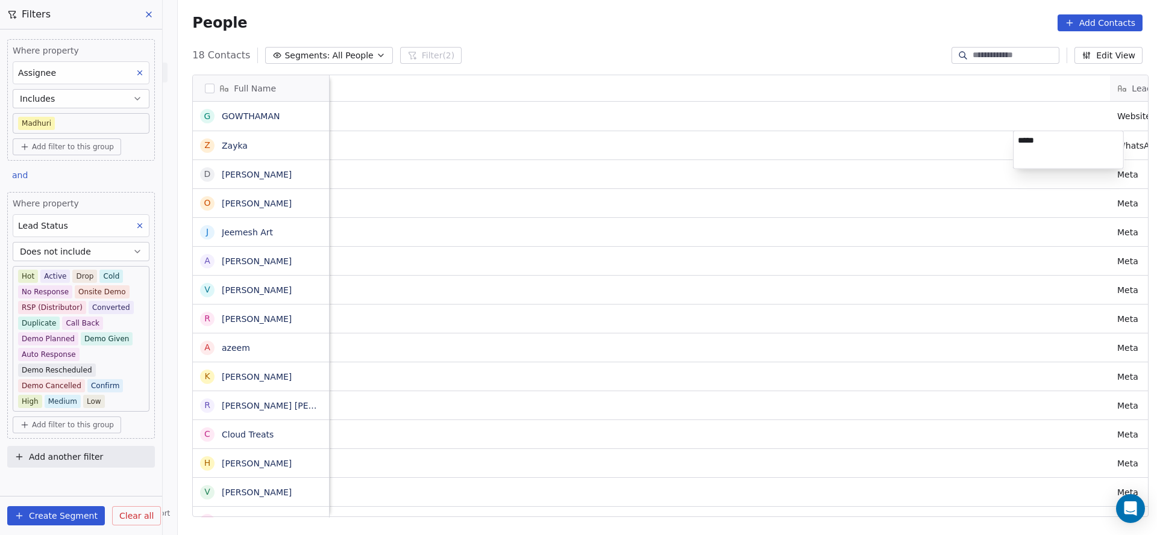
scroll to position [457, 970]
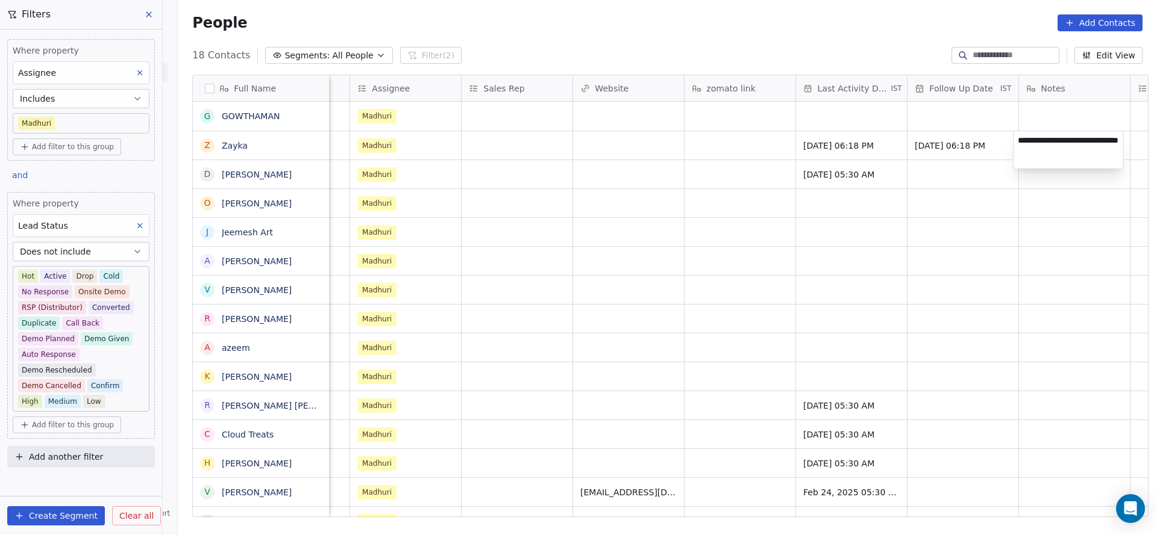
type textarea "**********"
drag, startPoint x: 690, startPoint y: 180, endPoint x: 758, endPoint y: 173, distance: 68.4
click at [690, 180] on html "On2Cook India Pvt. Ltd. Contacts People Marketing Workflows Campaigns Sales Pip…" at bounding box center [578, 267] width 1157 height 535
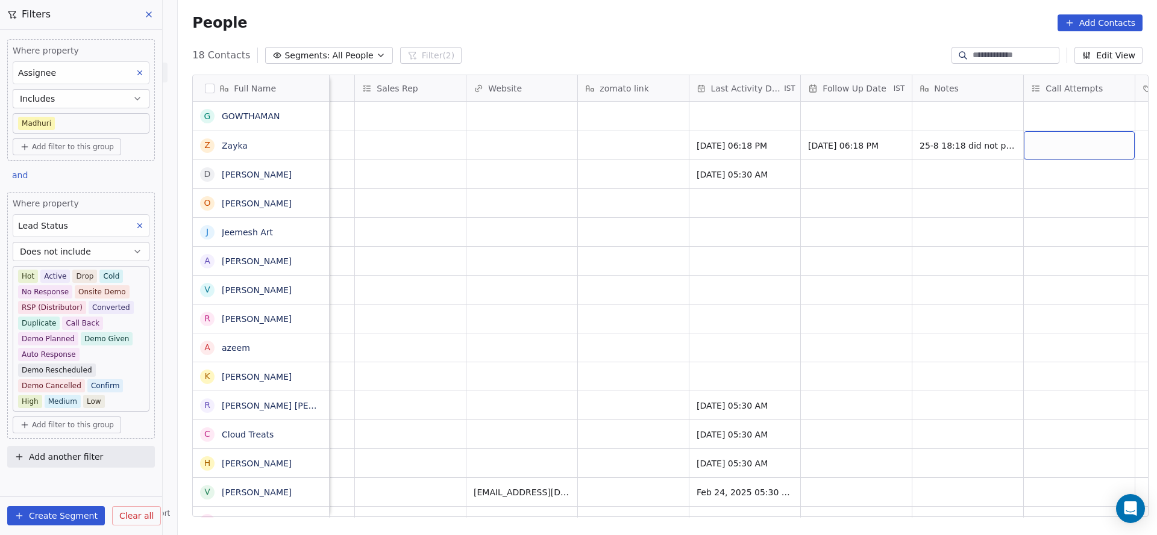
click at [1032, 155] on div "grid" at bounding box center [1078, 145] width 111 height 28
click at [1024, 177] on div "1" at bounding box center [1072, 176] width 136 height 19
click at [806, 194] on html "On2Cook India Pvt. Ltd. Contacts People Marketing Workflows Campaigns Sales Pip…" at bounding box center [578, 267] width 1157 height 535
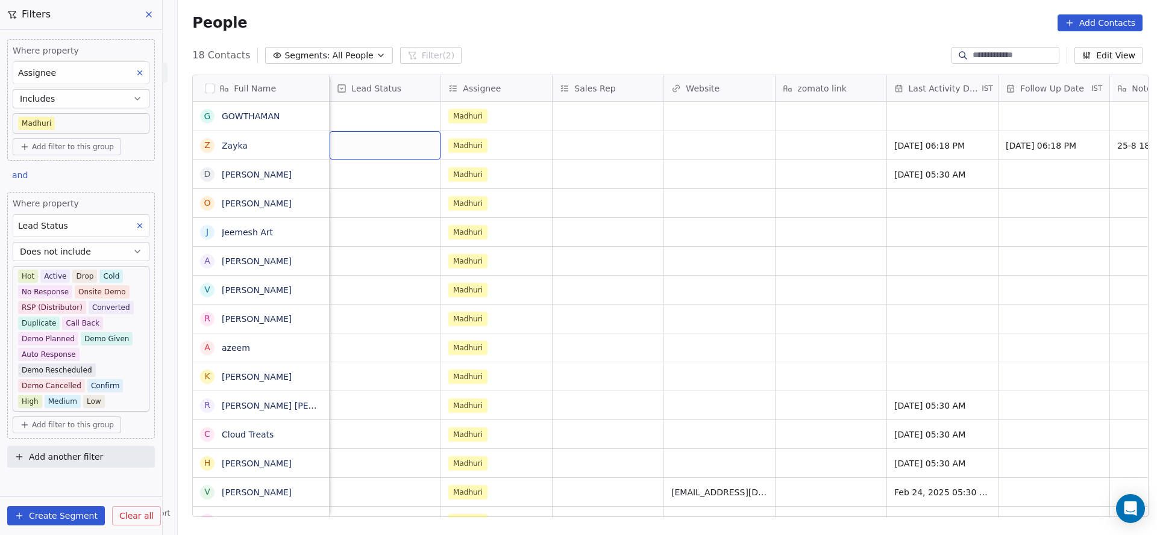
scroll to position [0, 1003]
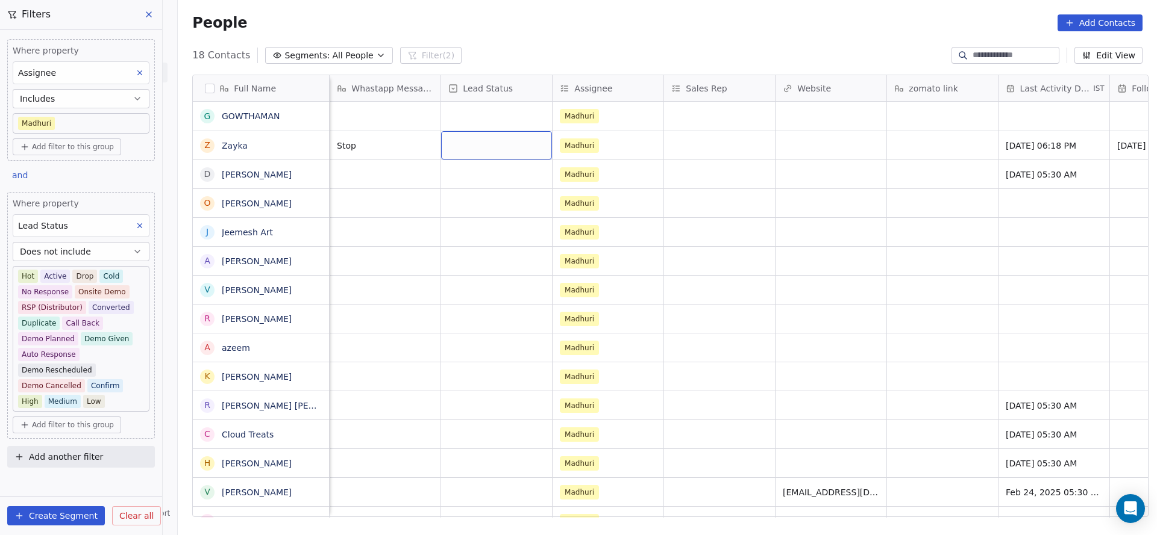
click at [493, 152] on div "grid" at bounding box center [496, 145] width 111 height 28
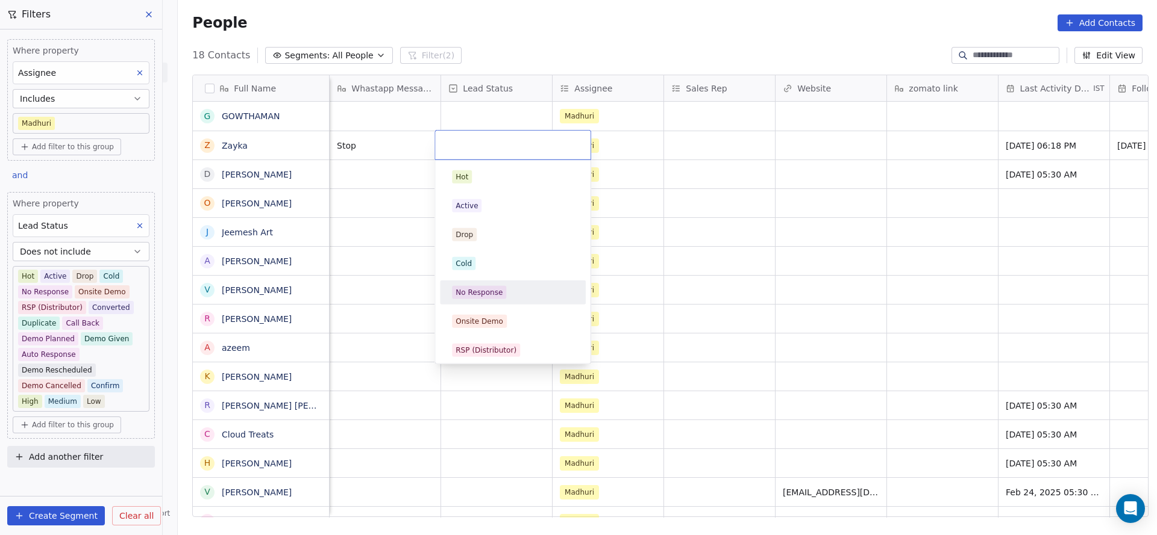
click at [490, 289] on div "No Response" at bounding box center [478, 292] width 47 height 11
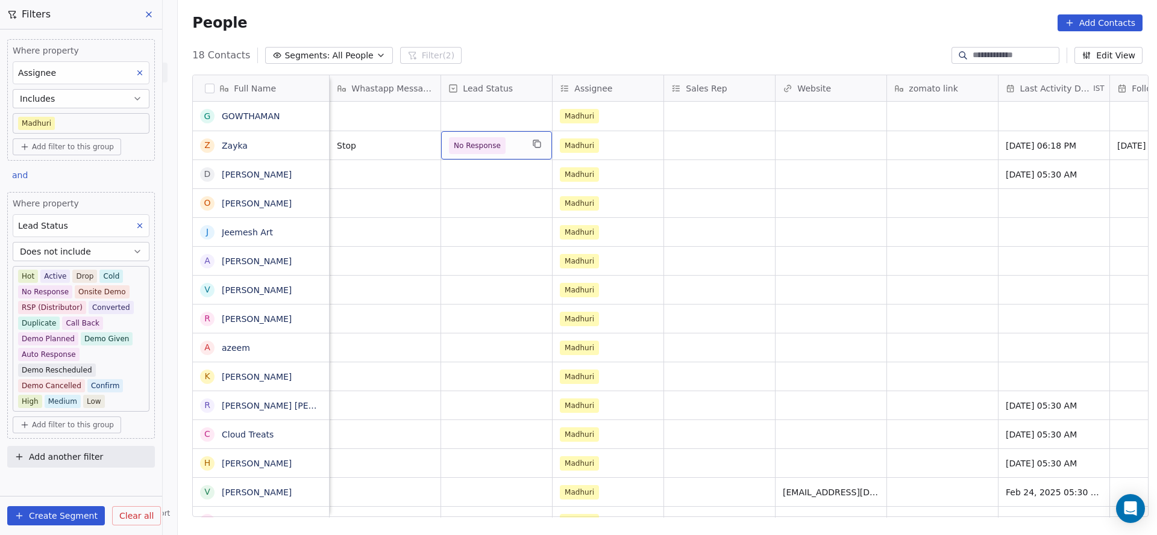
drag, startPoint x: 496, startPoint y: 157, endPoint x: 496, endPoint y: 181, distance: 24.7
click at [496, 177] on div "Website [DATE] 07:22 PM [PERSON_NAME] WhatsApp [DATE] 07:32 PM Stop No Response…" at bounding box center [456, 362] width 2258 height 520
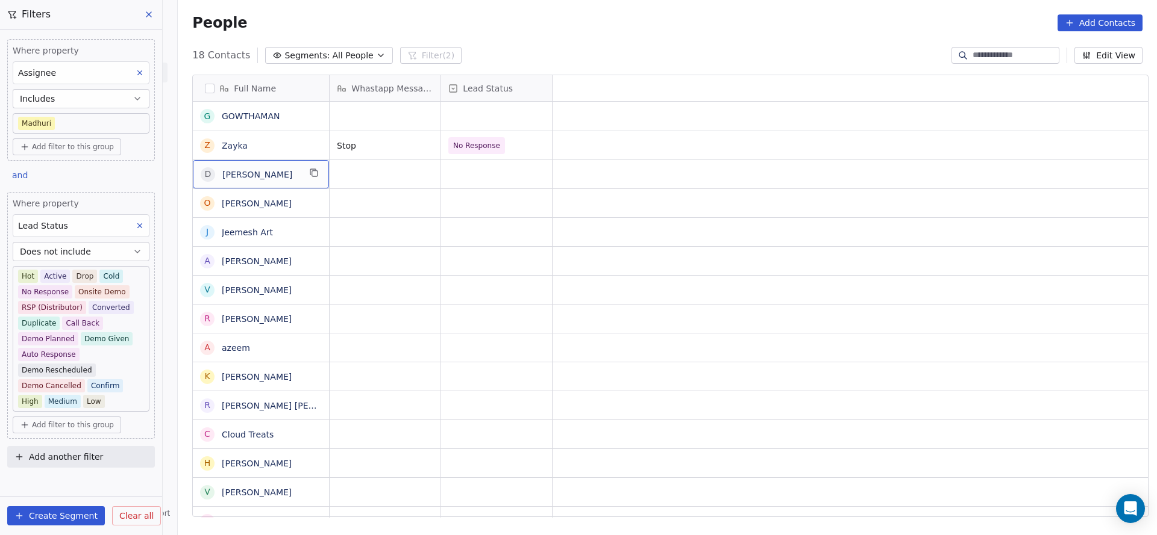
scroll to position [0, 0]
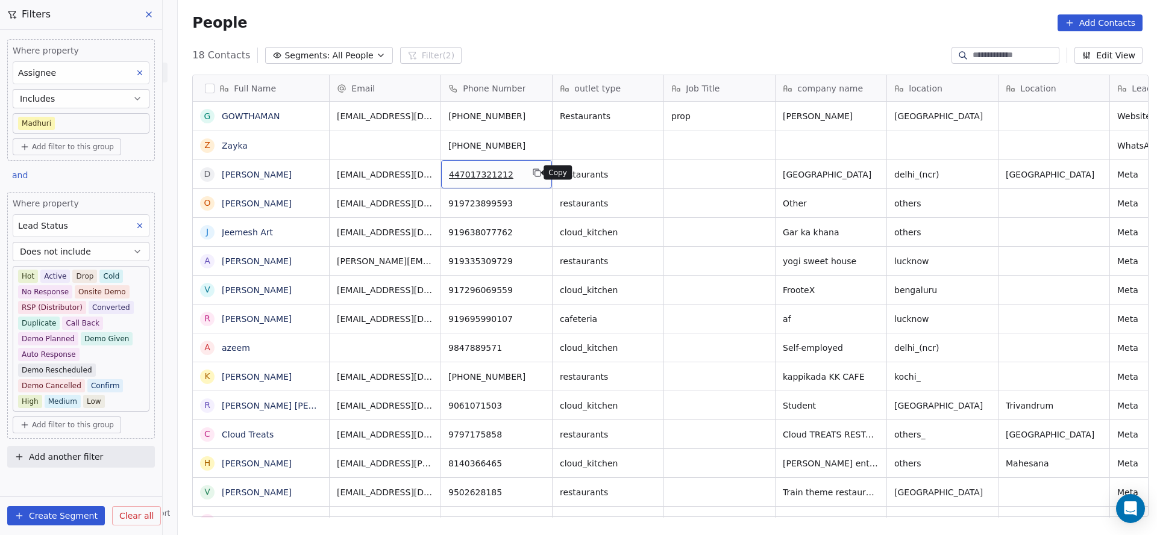
click at [532, 172] on icon "grid" at bounding box center [537, 173] width 10 height 10
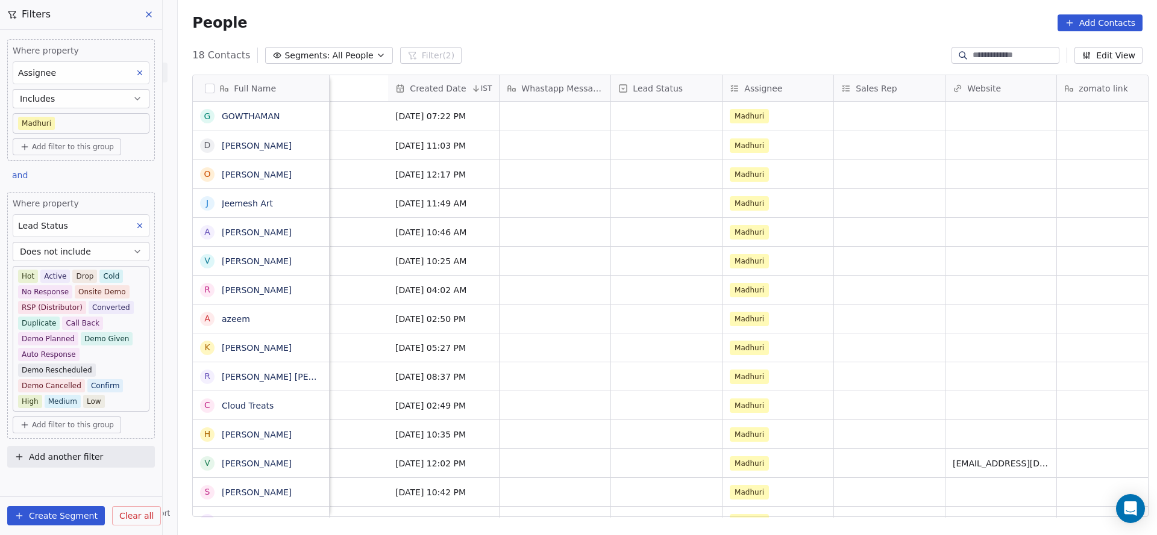
scroll to position [0, 1325]
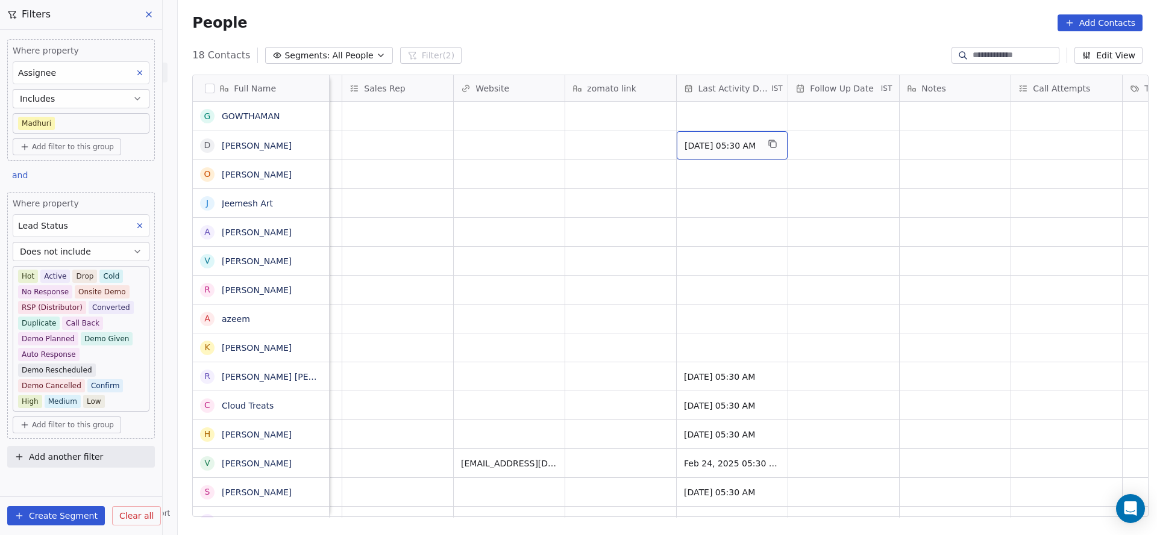
click at [714, 148] on span "[DATE] 05:30 AM" at bounding box center [720, 146] width 73 height 12
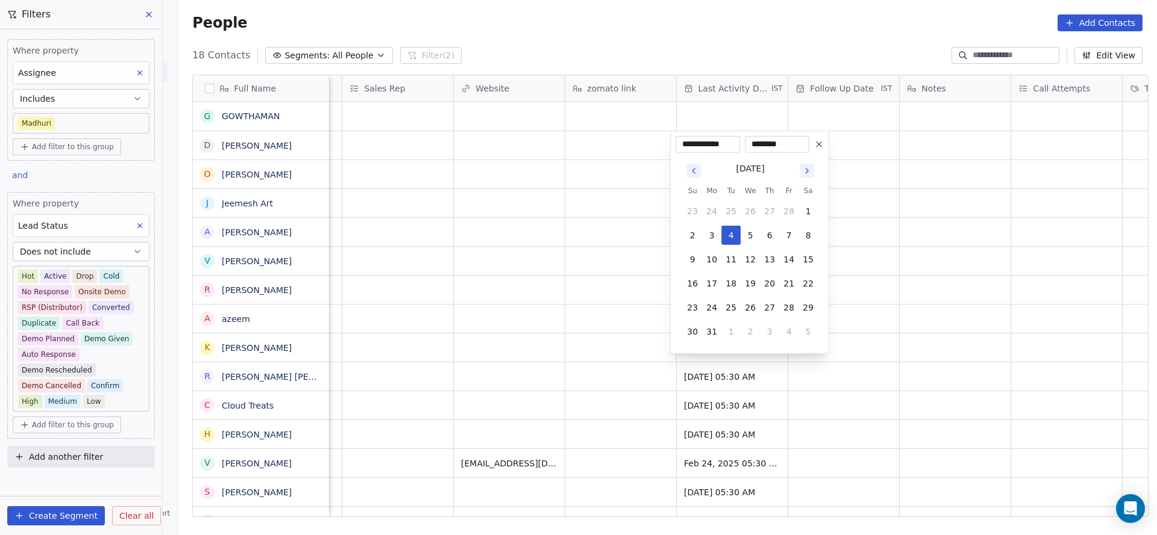
click at [803, 171] on icon "Go to next month" at bounding box center [807, 171] width 10 height 10
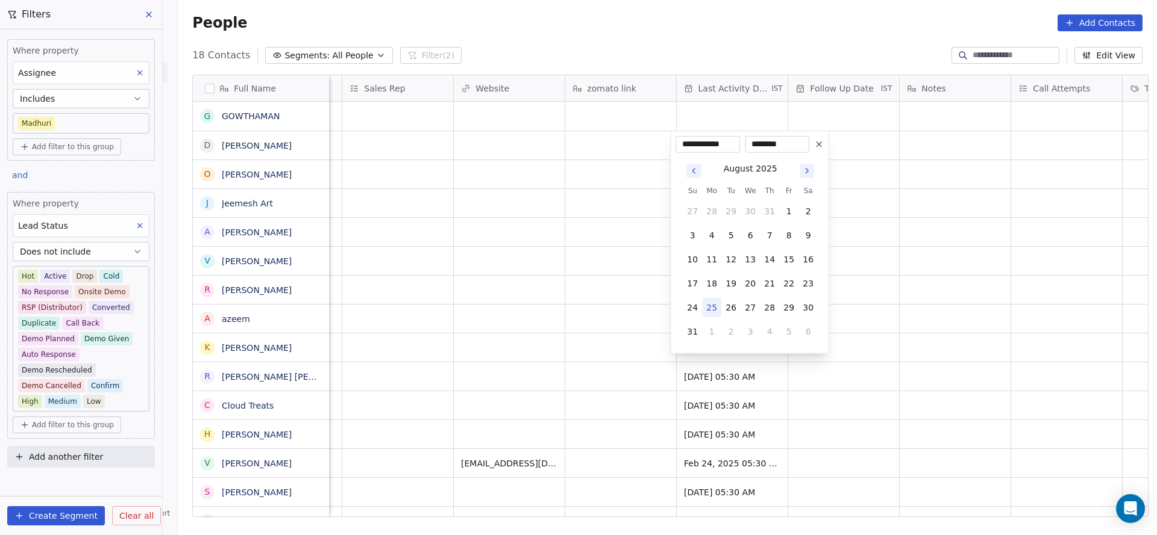
click at [710, 309] on button "25" at bounding box center [711, 307] width 19 height 19
type input "**********"
click at [560, 296] on html "On2Cook India Pvt. Ltd. Contacts People Marketing Workflows Campaigns Sales Pip…" at bounding box center [578, 267] width 1157 height 535
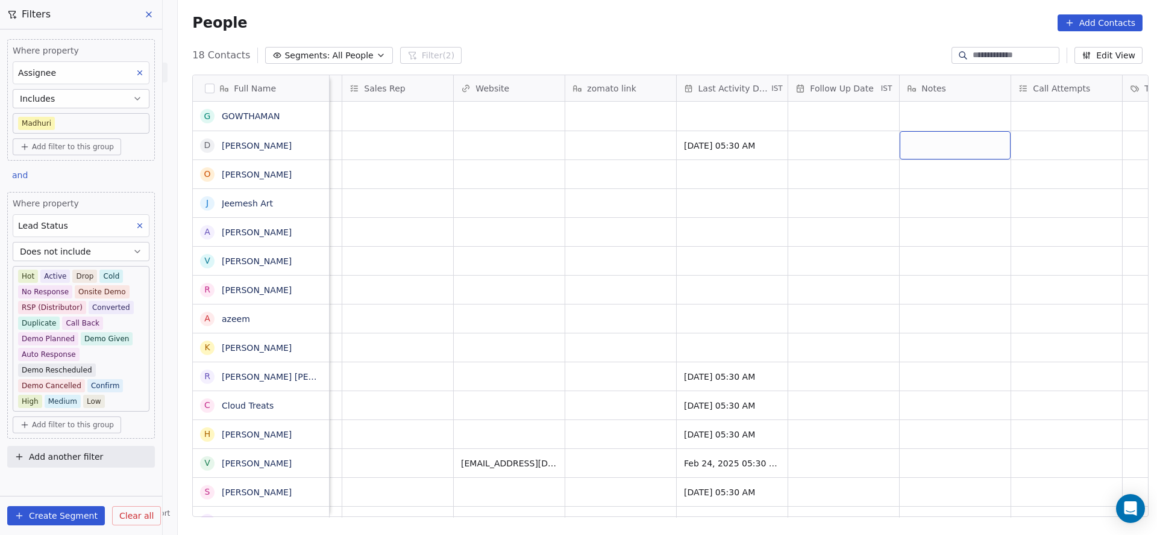
click at [914, 151] on div "grid" at bounding box center [954, 145] width 111 height 28
click at [1041, 130] on html "On2Cook India Pvt. Ltd. Contacts People Marketing Workflows Campaigns Sales Pip…" at bounding box center [578, 267] width 1157 height 535
click at [1029, 145] on div "grid" at bounding box center [1066, 145] width 111 height 28
click at [1031, 167] on div "1" at bounding box center [1072, 176] width 136 height 19
click at [927, 186] on html "On2Cook India Pvt. Ltd. Contacts People Marketing Workflows Campaigns Sales Pip…" at bounding box center [578, 267] width 1157 height 535
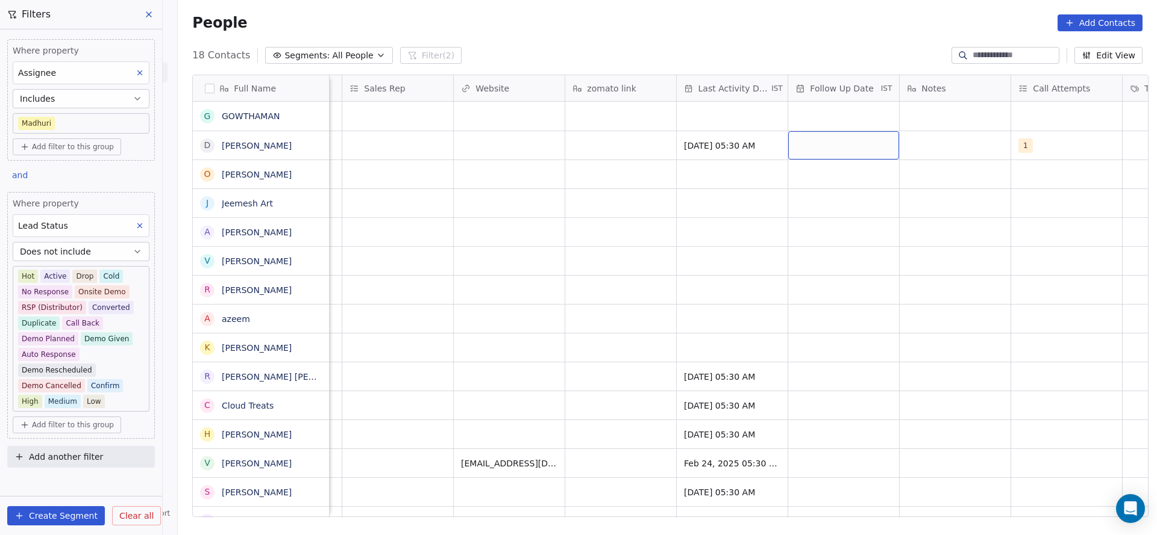
click at [837, 145] on div "grid" at bounding box center [843, 145] width 111 height 28
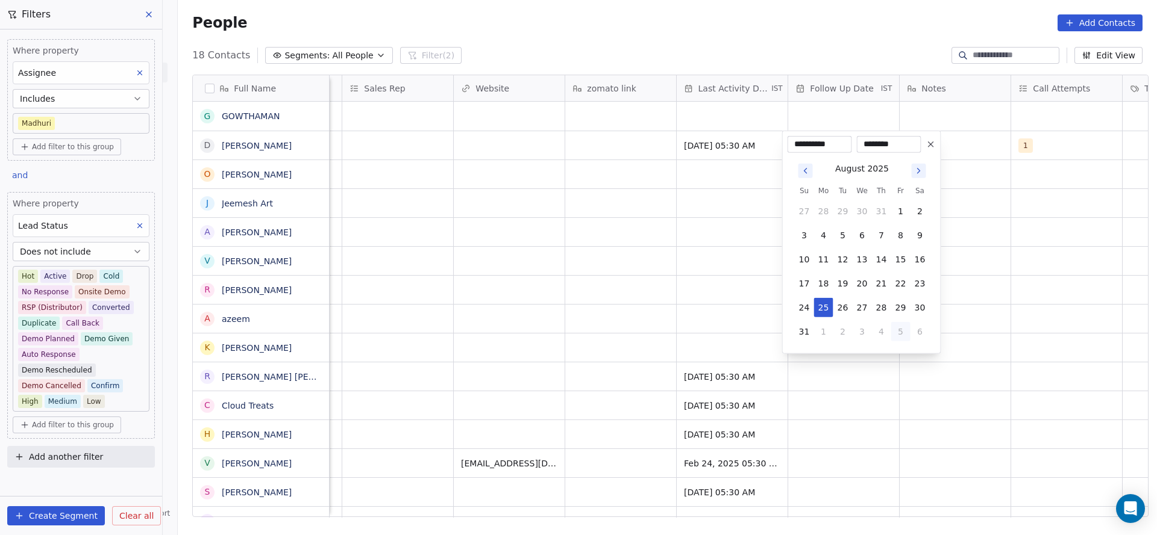
click at [894, 336] on button "5" at bounding box center [900, 331] width 19 height 19
type input "**********"
click at [631, 273] on html "On2Cook India Pvt. Ltd. Contacts People Marketing Workflows Campaigns Sales Pip…" at bounding box center [578, 267] width 1157 height 535
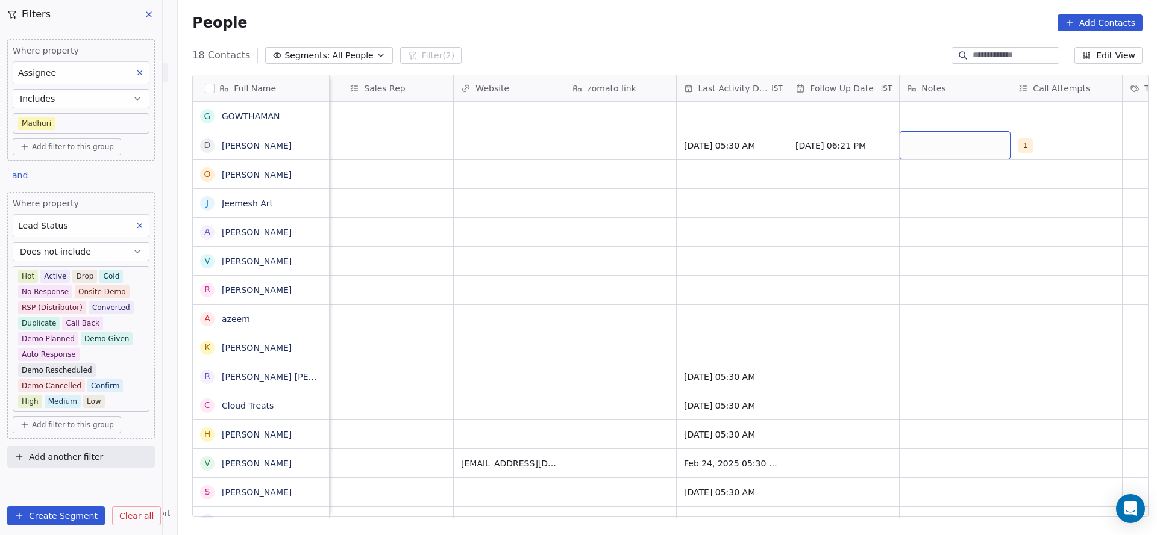
click at [904, 143] on div "grid" at bounding box center [954, 145] width 111 height 28
type textarea "**********"
click at [661, 220] on html "On2Cook India Pvt. Ltd. Contacts People Marketing Workflows Campaigns Sales Pip…" at bounding box center [578, 267] width 1157 height 535
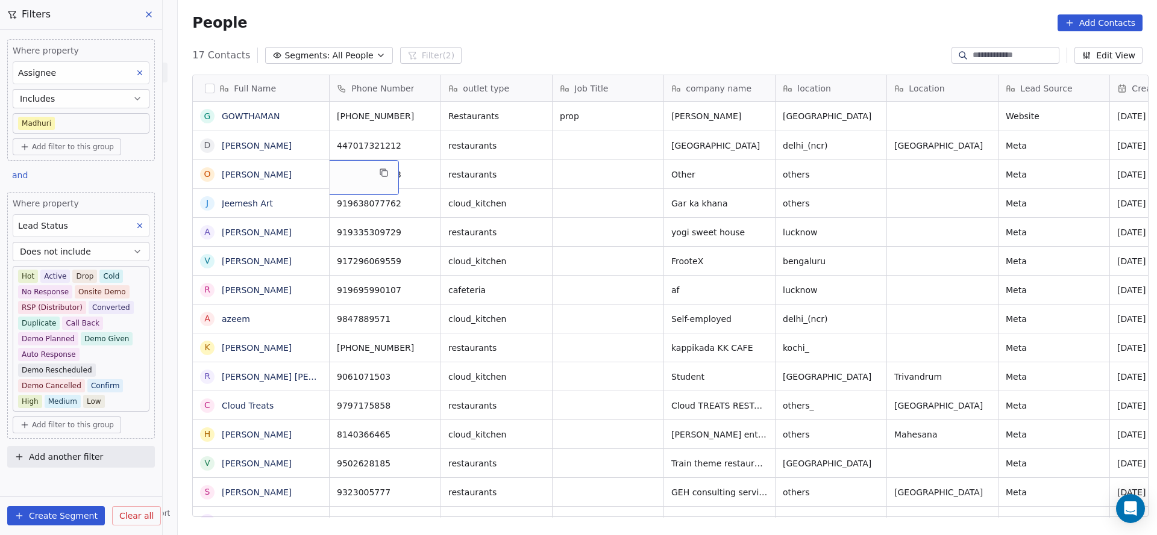
scroll to position [0, 0]
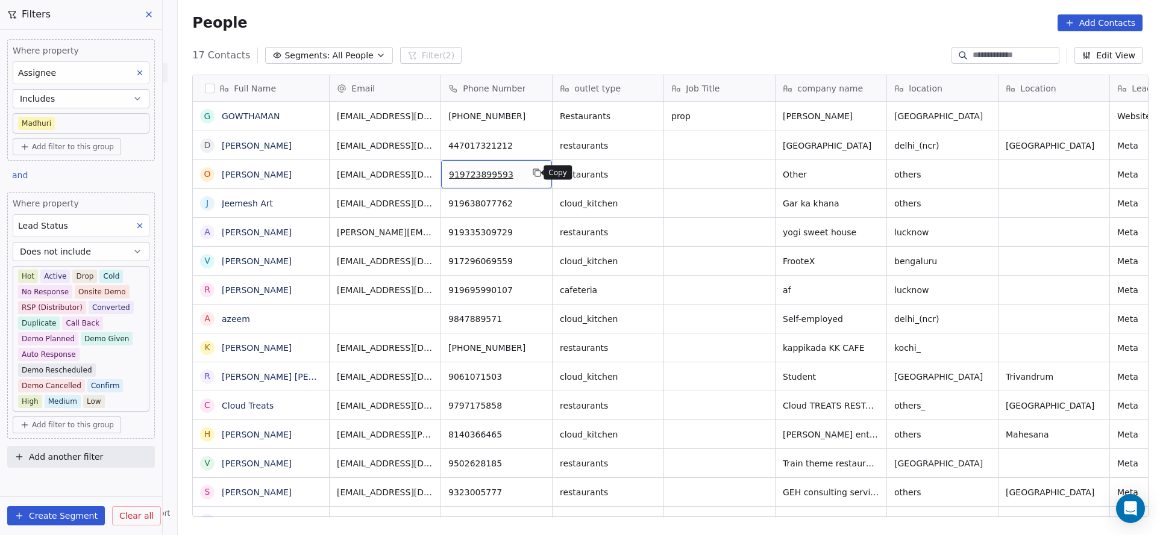
click at [537, 170] on button "grid" at bounding box center [536, 173] width 14 height 14
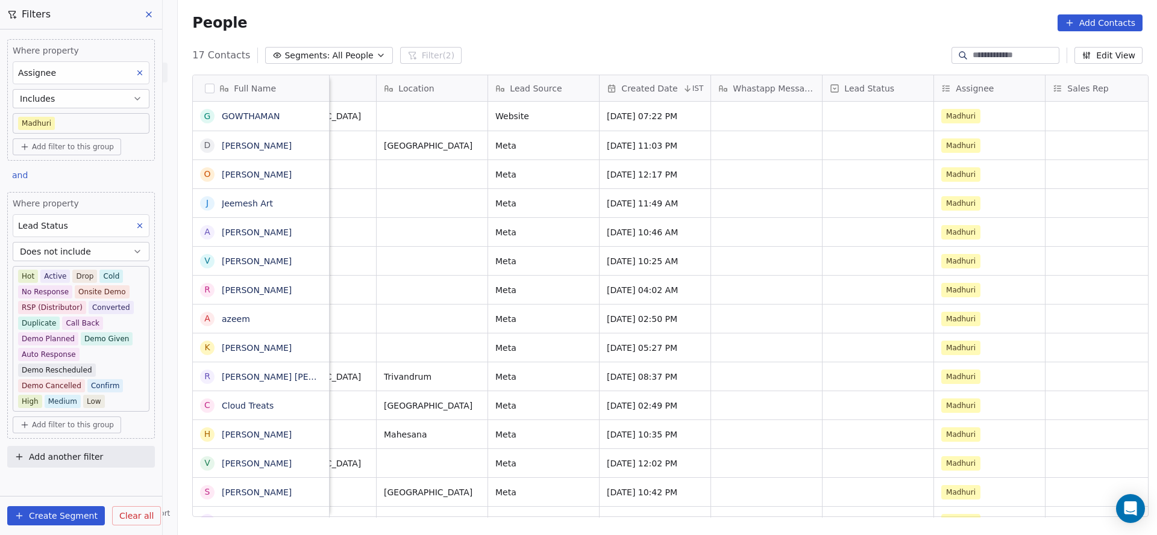
scroll to position [0, 957]
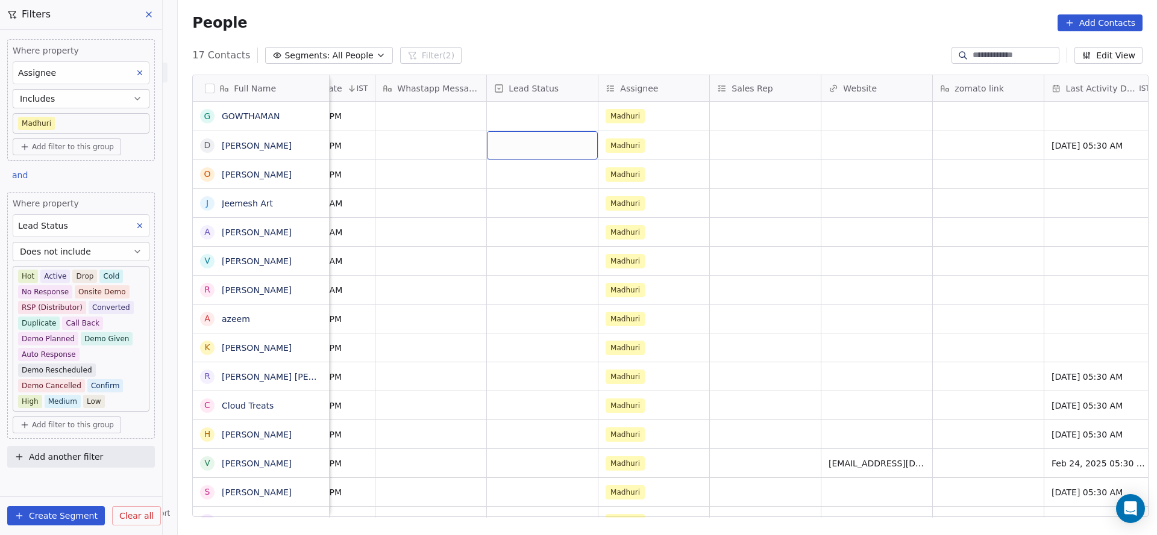
click at [541, 147] on div "grid" at bounding box center [542, 145] width 111 height 28
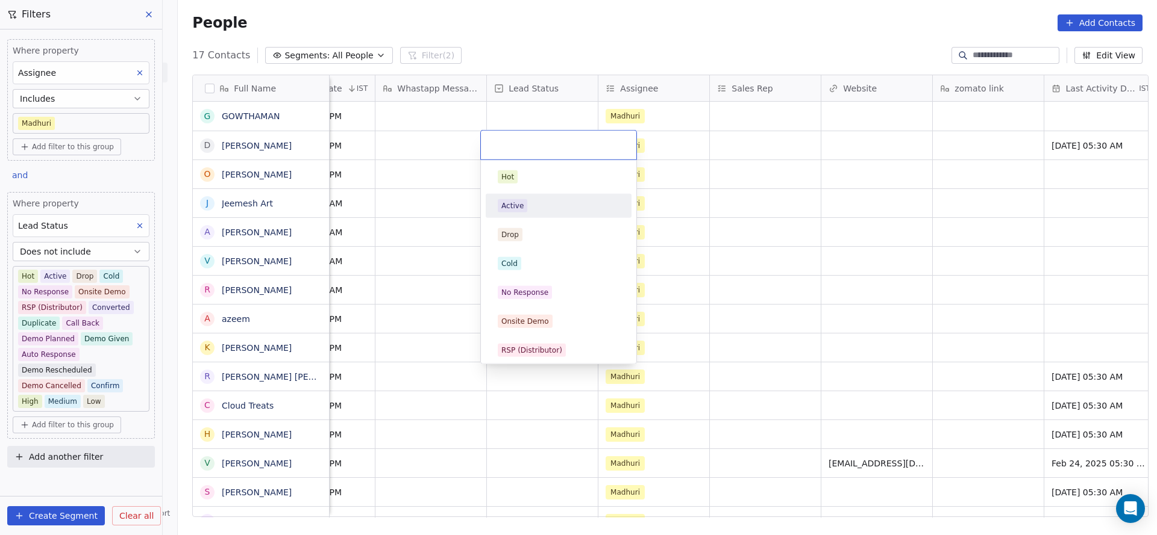
click at [528, 204] on div "Active" at bounding box center [559, 205] width 122 height 13
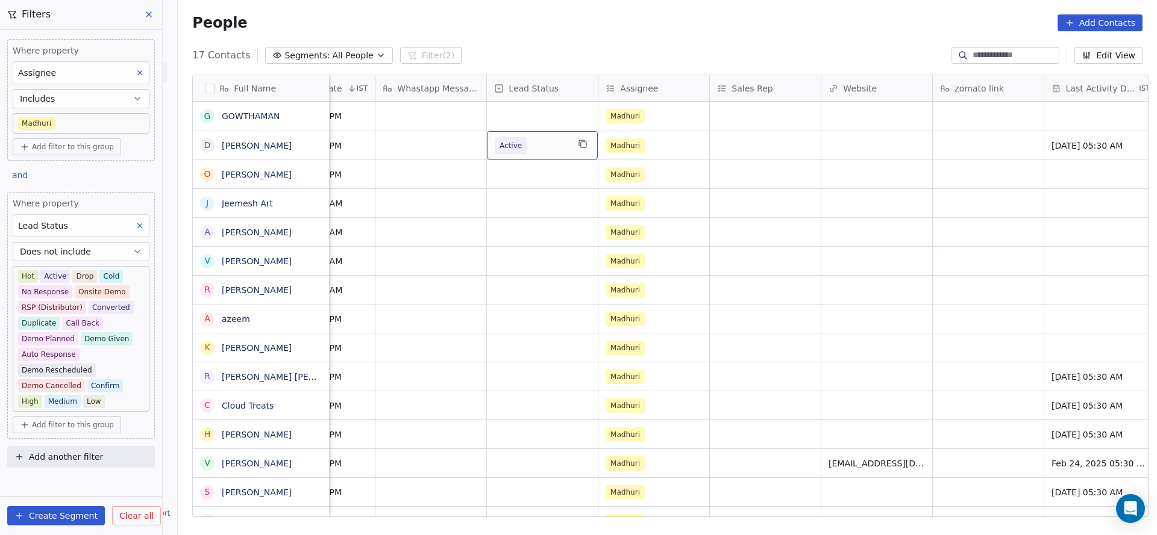
scroll to position [0, 1224]
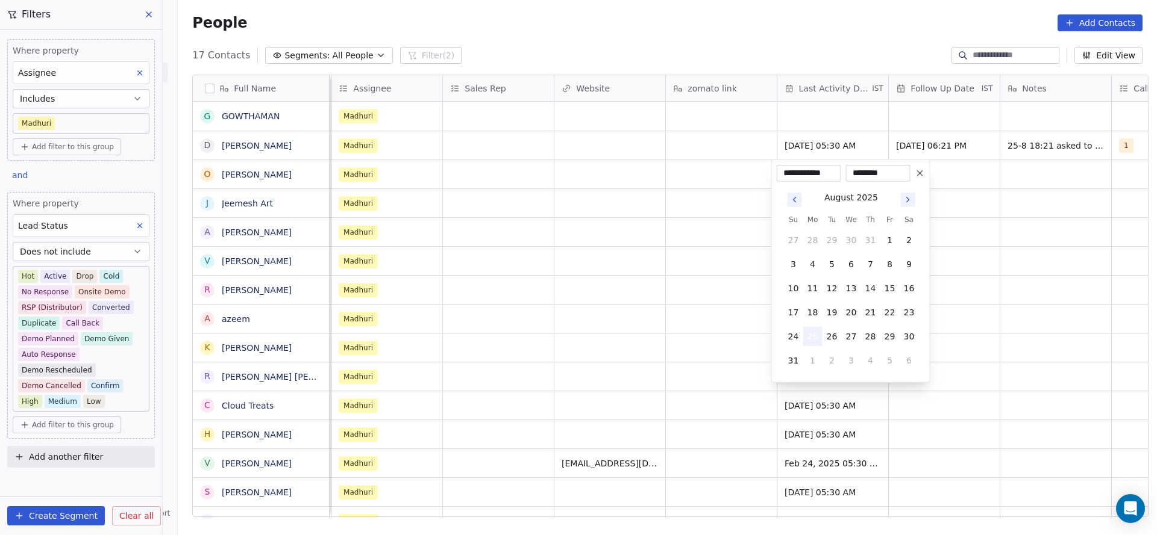
click at [816, 334] on button "25" at bounding box center [812, 336] width 19 height 19
click at [609, 327] on html "On2Cook India Pvt. Ltd. Contacts People Marketing Workflows Campaigns Sales Pip…" at bounding box center [578, 267] width 1157 height 535
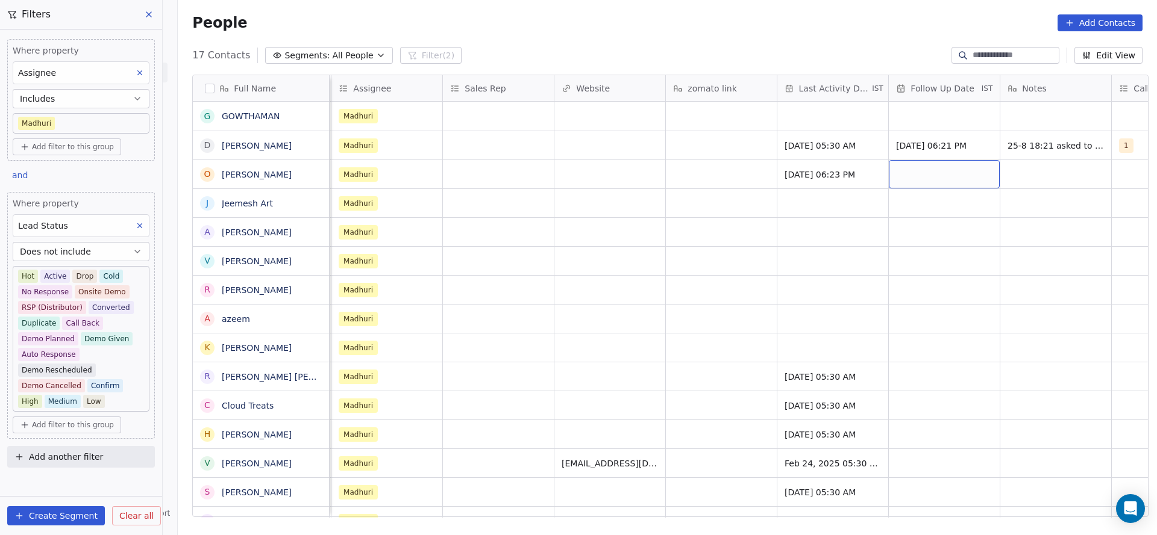
click at [931, 183] on div "grid" at bounding box center [943, 174] width 111 height 28
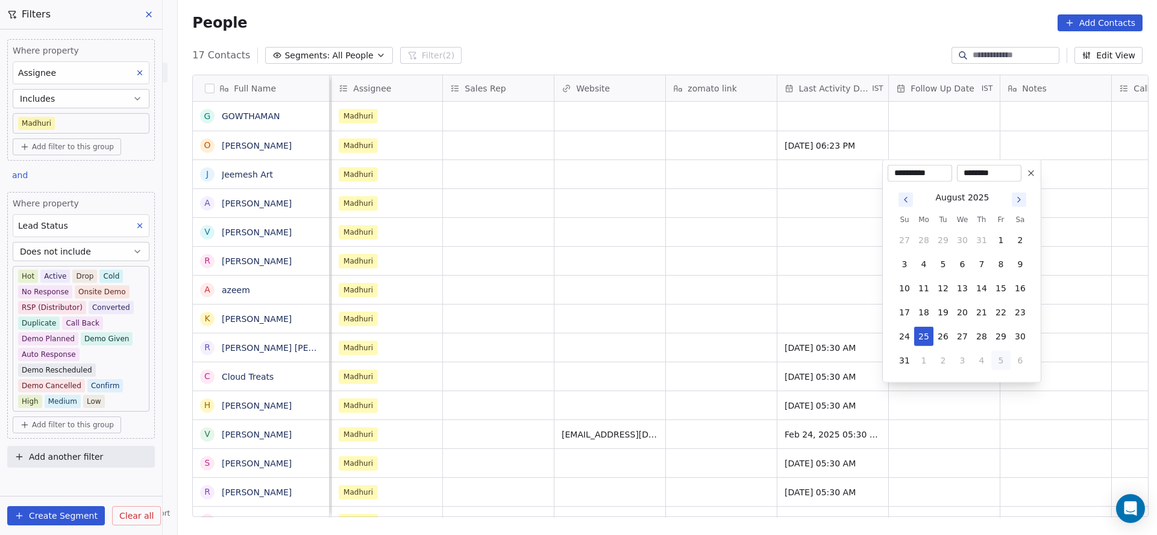
click at [994, 361] on button "5" at bounding box center [1000, 360] width 19 height 19
type input "**********"
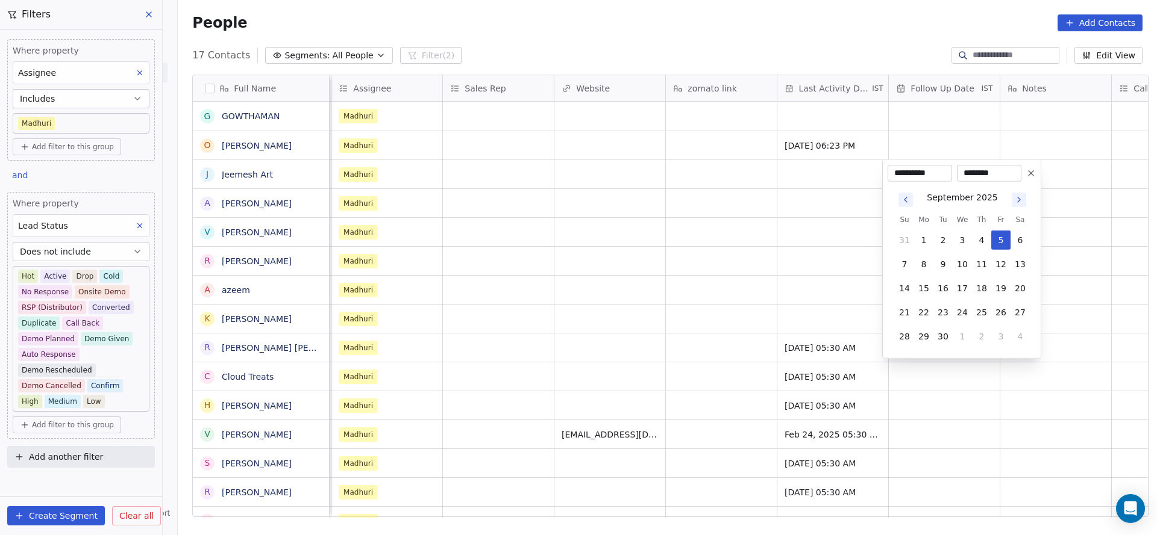
click at [778, 300] on html "On2Cook India Pvt. Ltd. Contacts People Marketing Workflows Campaigns Sales Pip…" at bounding box center [578, 267] width 1157 height 535
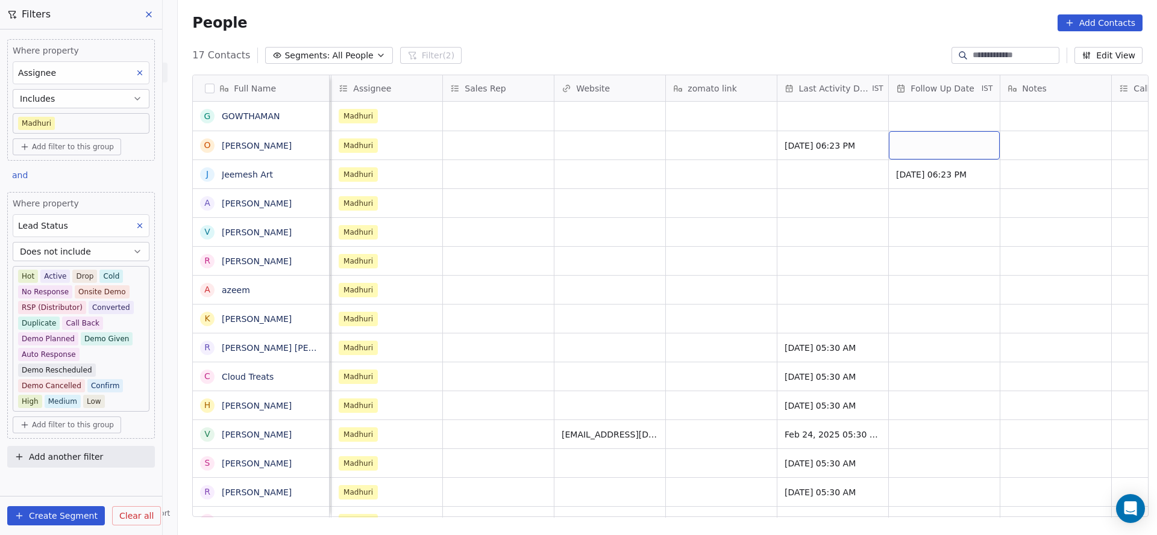
click at [935, 142] on div "grid" at bounding box center [943, 145] width 111 height 28
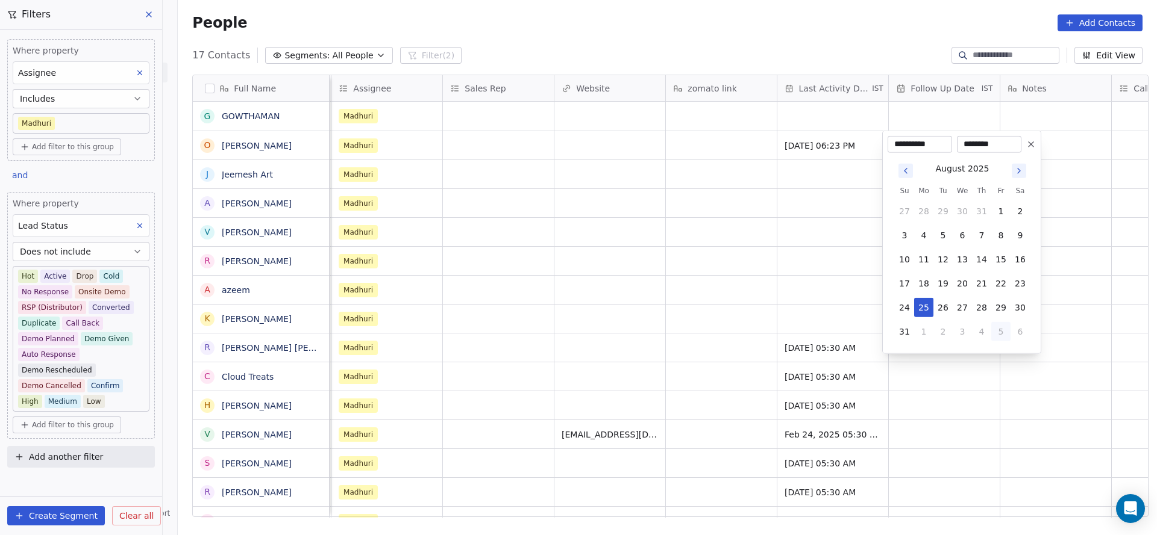
click at [997, 338] on button "5" at bounding box center [1000, 331] width 19 height 19
type input "**********"
click at [685, 259] on html "On2Cook India Pvt. Ltd. Contacts People Marketing Workflows Campaigns Sales Pip…" at bounding box center [578, 267] width 1157 height 535
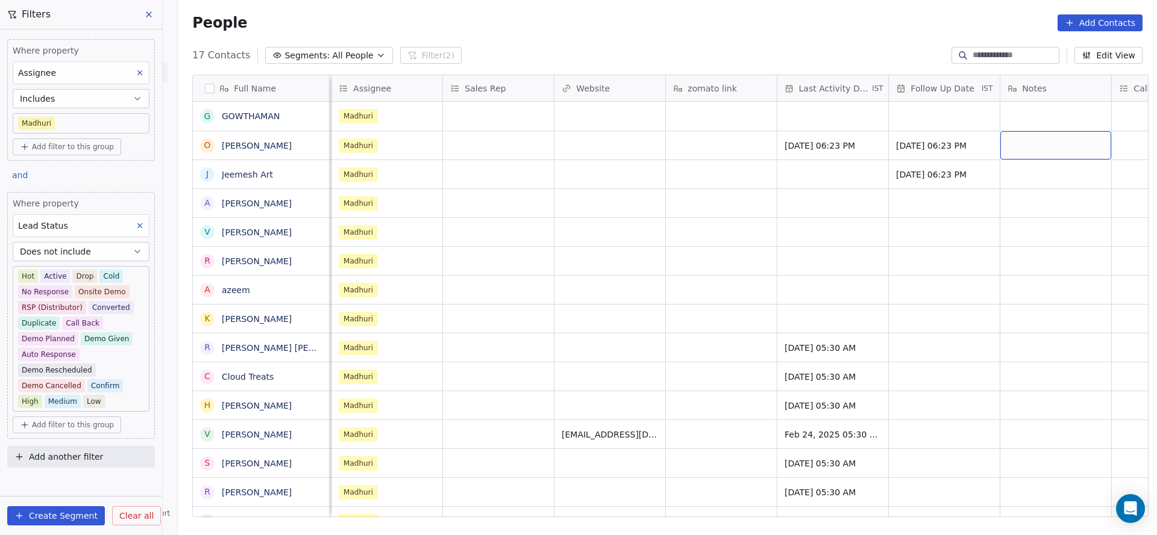
click at [1104, 143] on div "grid" at bounding box center [1055, 145] width 111 height 28
click at [891, 216] on html "On2Cook India Pvt. Ltd. Contacts People Marketing Workflows Campaigns Sales Pip…" at bounding box center [578, 267] width 1157 height 535
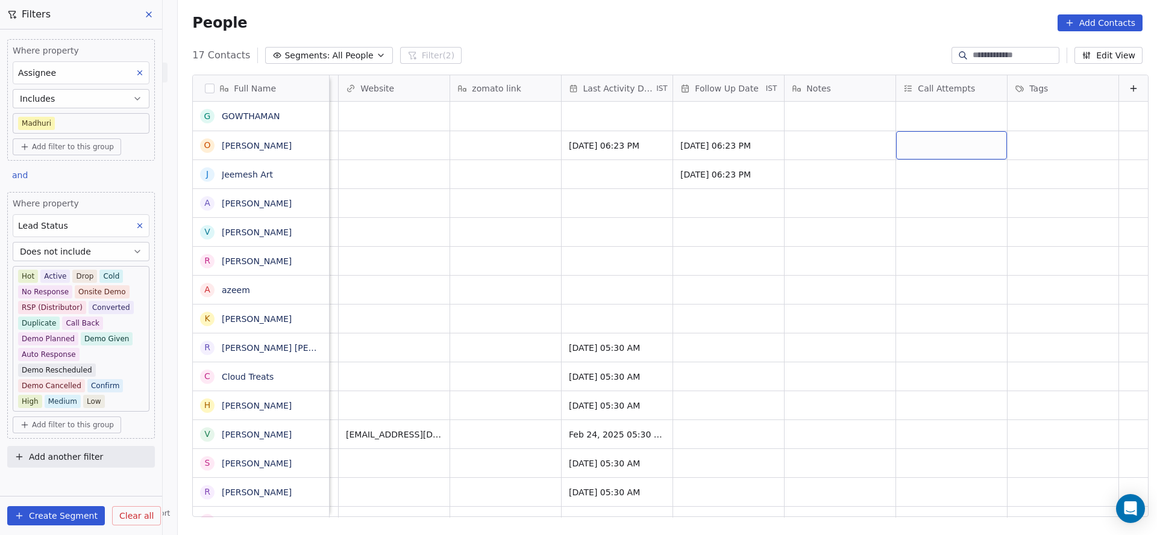
click at [914, 139] on div "grid" at bounding box center [951, 145] width 111 height 28
click at [909, 175] on span "1" at bounding box center [914, 176] width 12 height 13
click at [822, 207] on html "On2Cook India Pvt. Ltd. Contacts People Marketing Workflows Campaigns Sales Pip…" at bounding box center [578, 267] width 1157 height 535
click at [811, 140] on div "grid" at bounding box center [839, 145] width 111 height 28
type textarea "****"
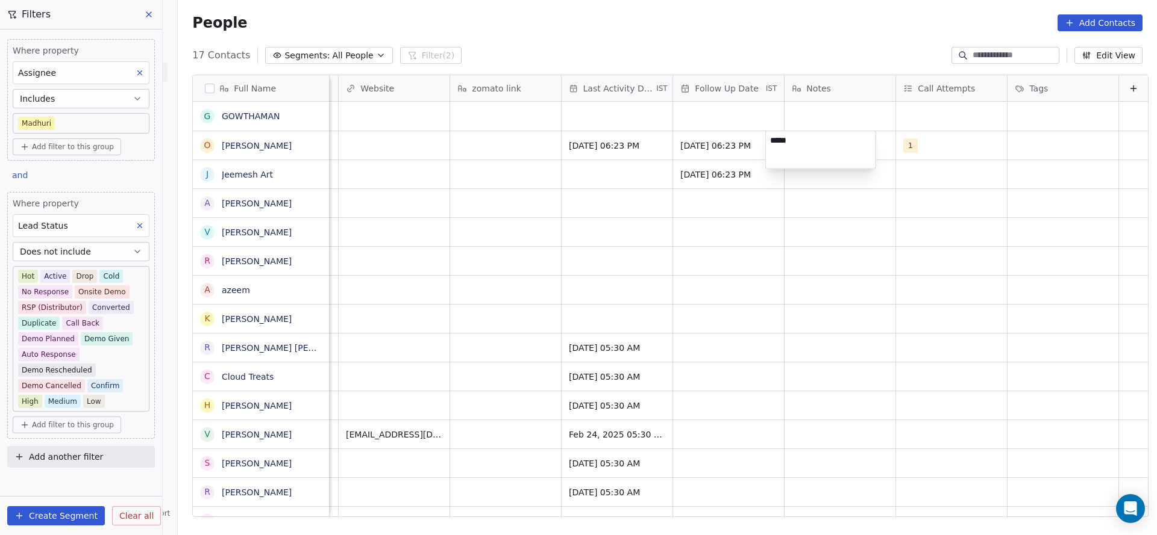
click at [687, 249] on html "On2Cook India Pvt. Ltd. Contacts People Marketing Workflows Campaigns Sales Pip…" at bounding box center [578, 267] width 1157 height 535
click at [816, 150] on div "25-8" at bounding box center [839, 145] width 111 height 28
type textarea "**********"
click at [431, 146] on html "On2Cook India Pvt. Ltd. Contacts People Marketing Workflows Campaigns Sales Pip…" at bounding box center [578, 267] width 1157 height 535
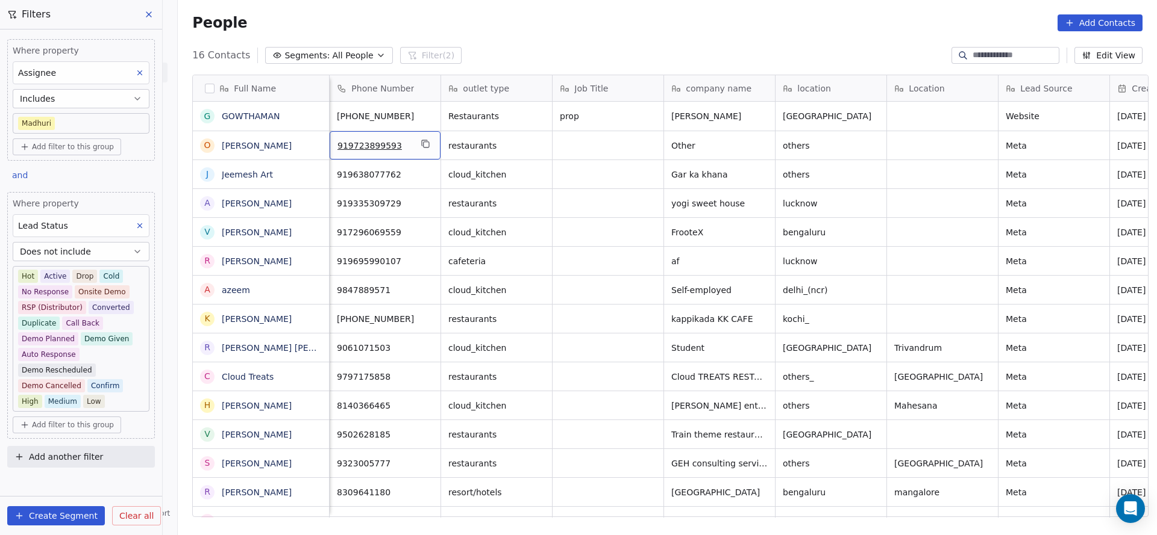
scroll to position [0, 0]
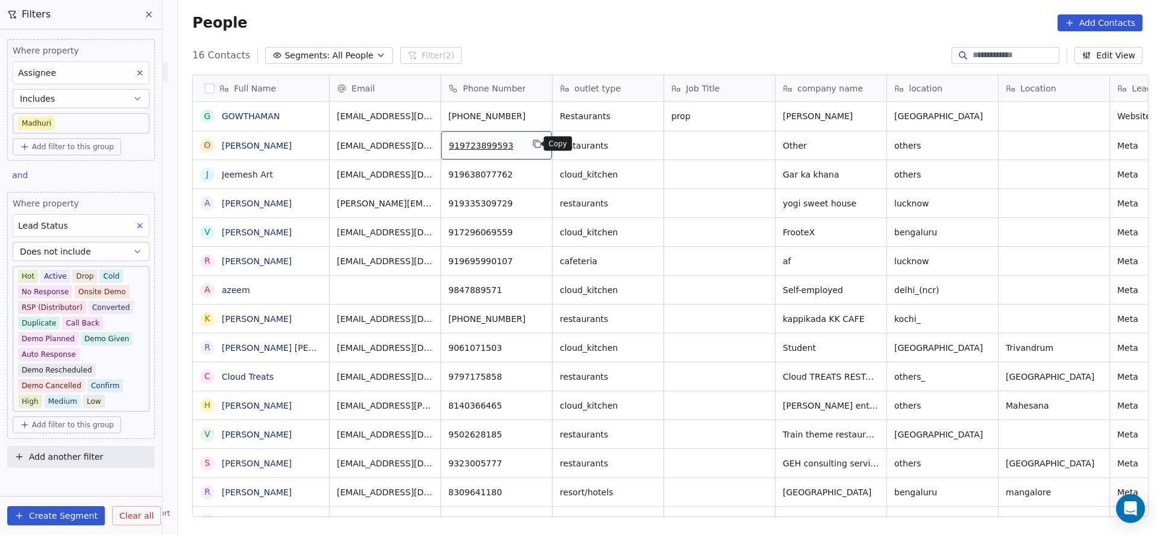
click at [535, 143] on icon "grid" at bounding box center [537, 144] width 5 height 5
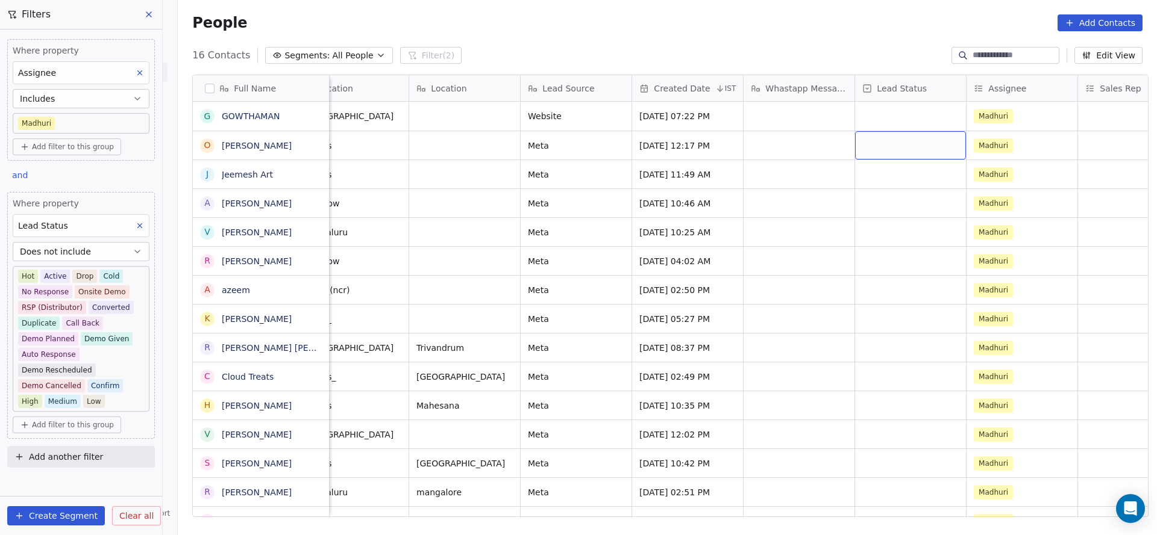
click at [887, 140] on div "grid" at bounding box center [910, 145] width 111 height 28
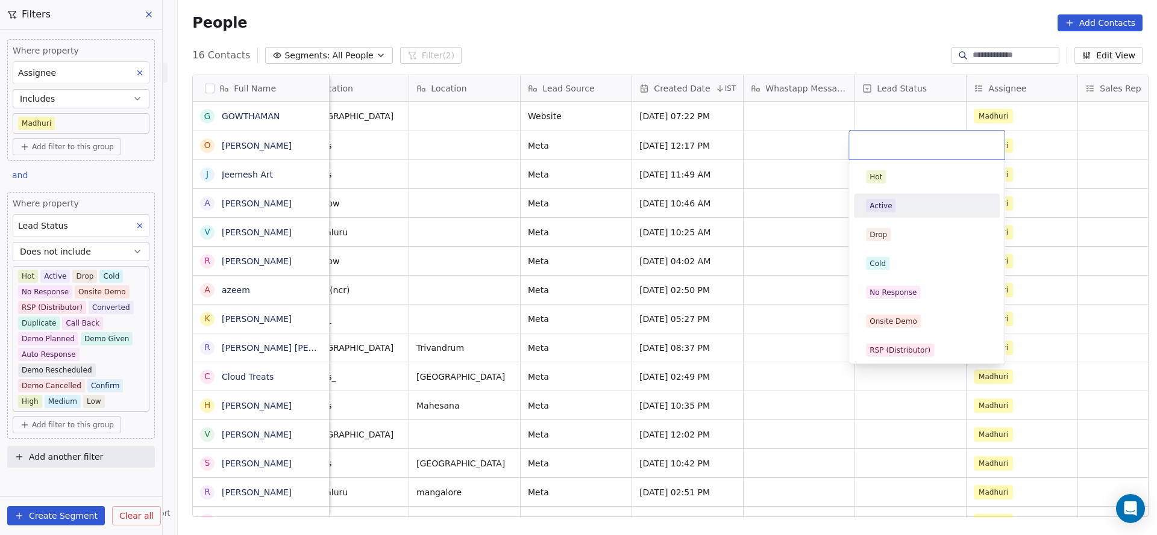
click at [890, 208] on span "Active" at bounding box center [881, 205] width 30 height 13
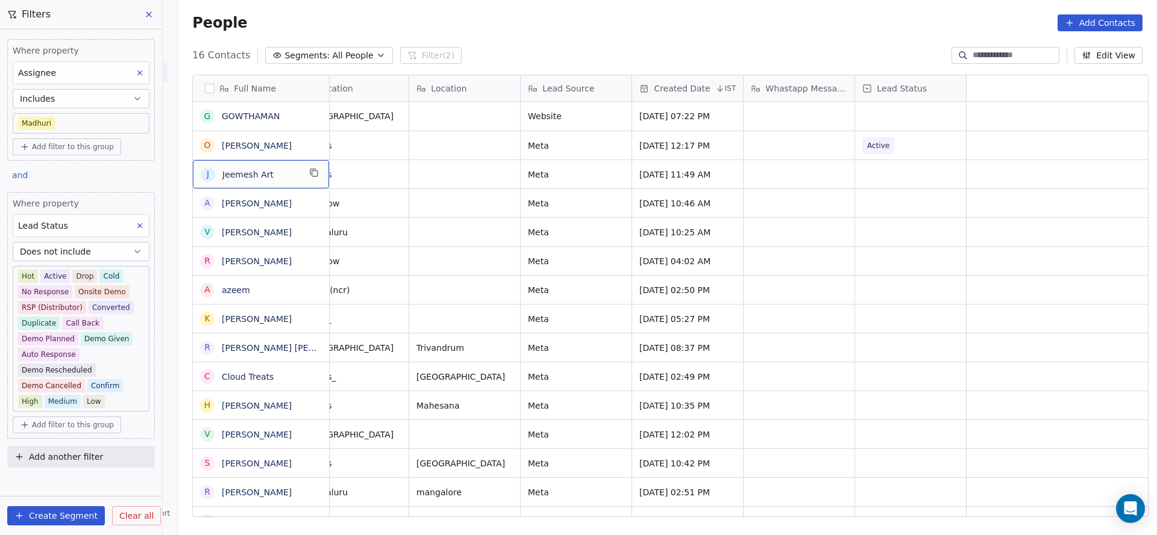
scroll to position [0, 0]
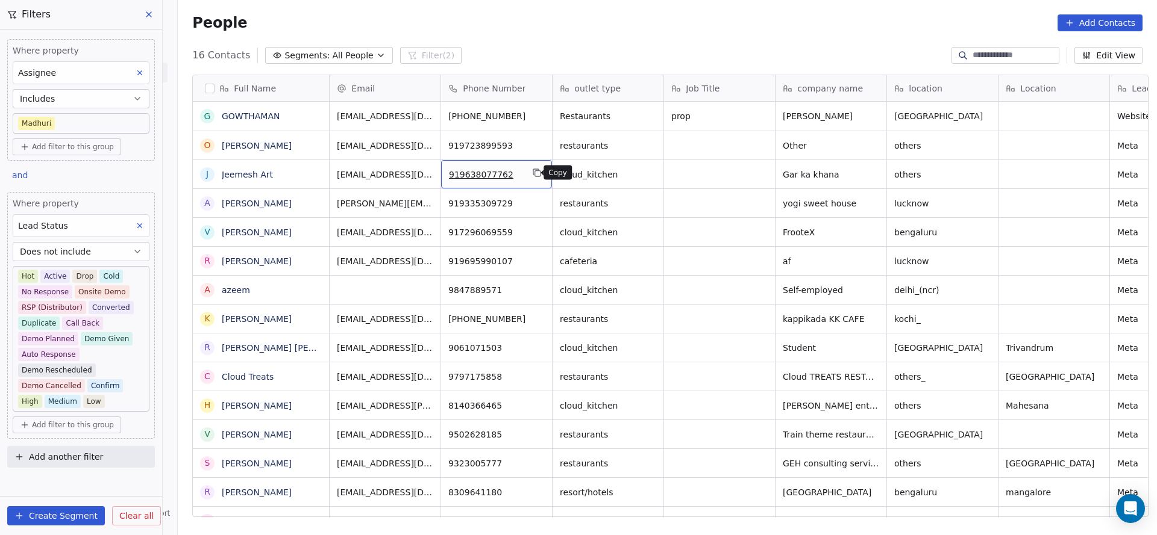
click at [537, 173] on button "grid" at bounding box center [536, 173] width 14 height 14
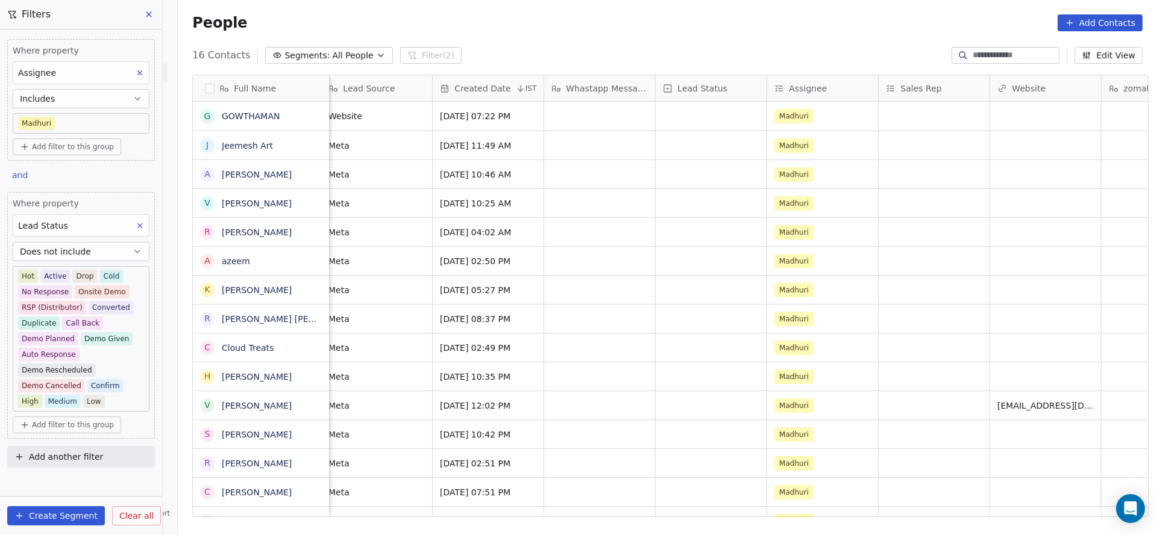
scroll to position [0, 1110]
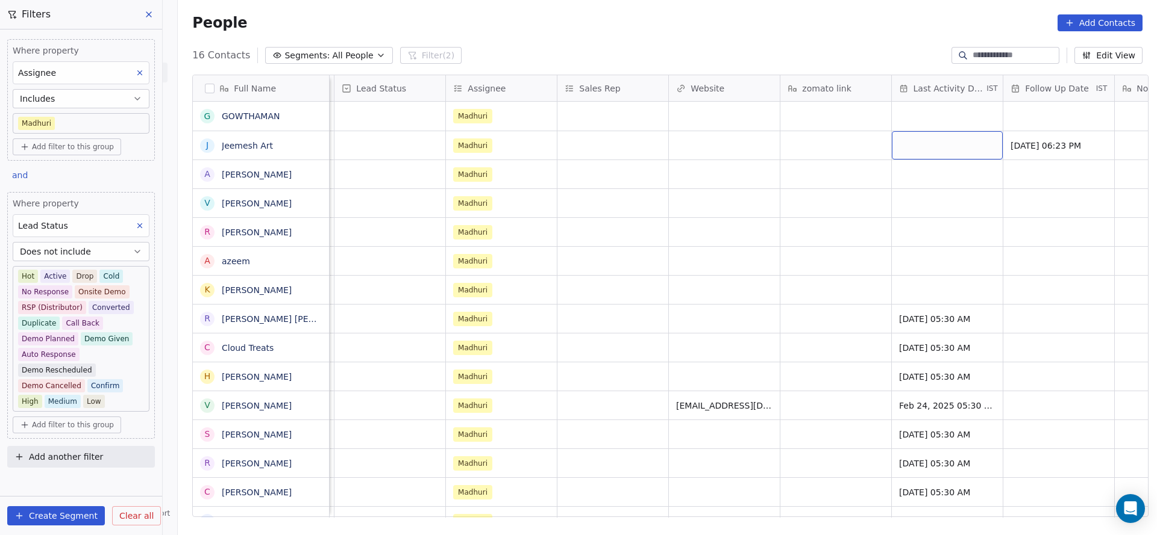
click at [915, 154] on div "grid" at bounding box center [946, 145] width 111 height 28
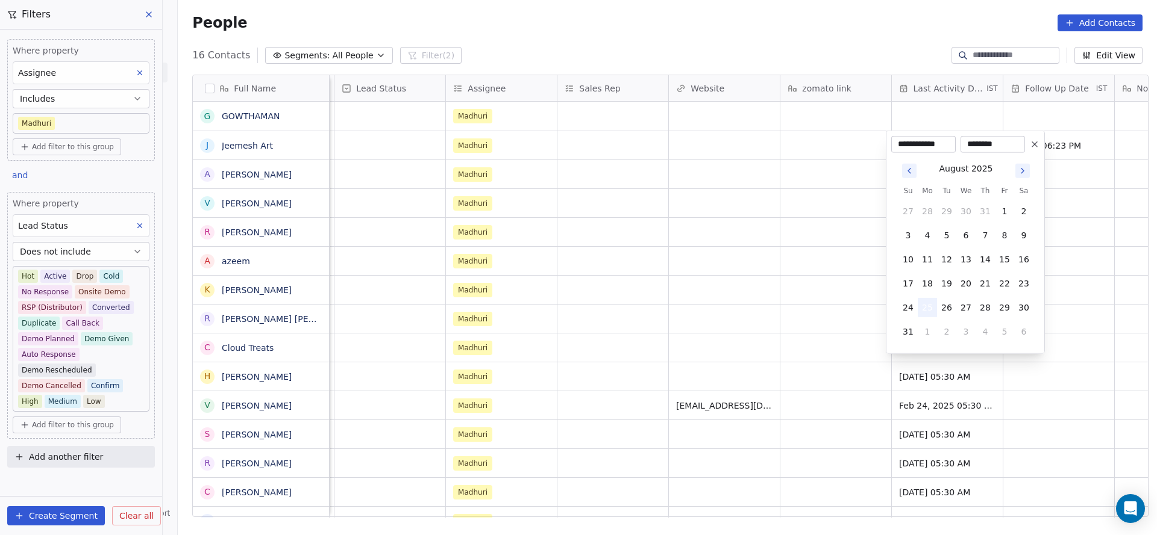
click at [926, 304] on button "25" at bounding box center [926, 307] width 19 height 19
click at [692, 300] on html "On2Cook India Pvt. Ltd. Contacts People Marketing Workflows Campaigns Sales Pip…" at bounding box center [578, 267] width 1157 height 535
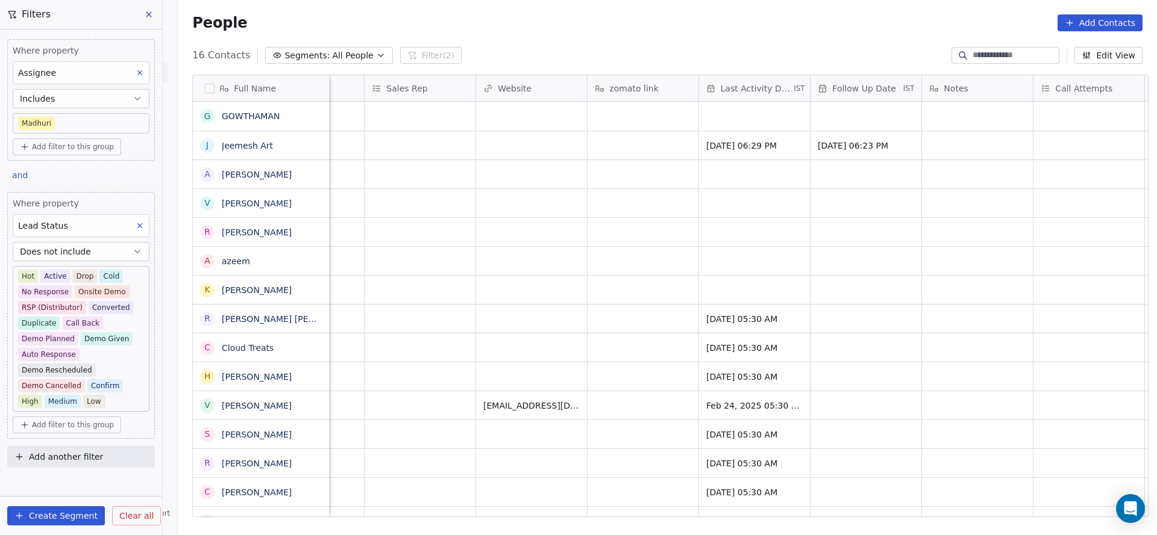
scroll to position [0, 1303]
click at [965, 139] on div "grid" at bounding box center [975, 145] width 111 height 28
drag, startPoint x: 851, startPoint y: 201, endPoint x: 918, endPoint y: 211, distance: 68.2
click at [854, 204] on html "On2Cook India Pvt. Ltd. Contacts People Marketing Workflows Campaigns Sales Pip…" at bounding box center [578, 267] width 1157 height 535
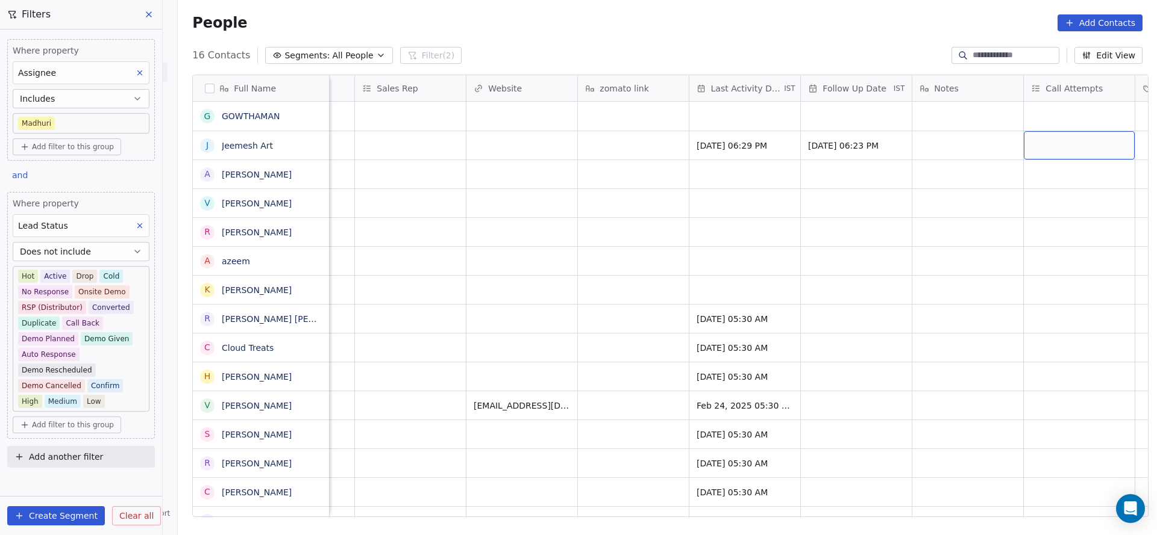
click at [1053, 140] on div "grid" at bounding box center [1078, 145] width 111 height 28
click at [1036, 165] on div "1" at bounding box center [1072, 177] width 146 height 24
click at [866, 180] on html "On2Cook India Pvt. Ltd. Contacts People Marketing Workflows Campaigns Sales Pip…" at bounding box center [578, 267] width 1157 height 535
click at [855, 148] on span "05/09/2025 06:23 PM" at bounding box center [844, 146] width 73 height 12
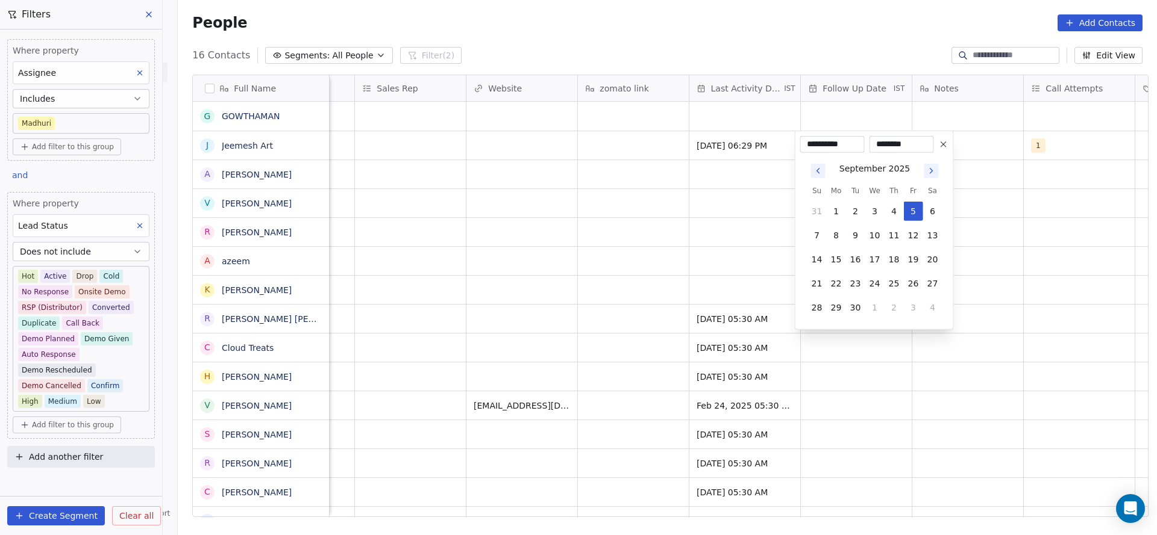
click at [766, 243] on html "On2Cook India Pvt. Ltd. Contacts People Marketing Workflows Campaigns Sales Pip…" at bounding box center [578, 267] width 1157 height 535
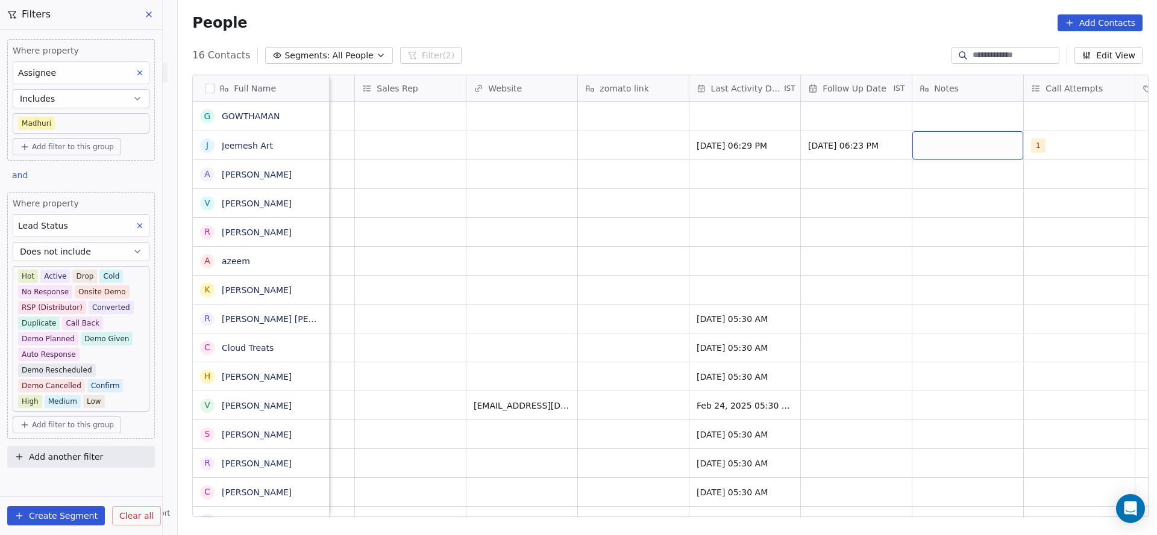
click at [934, 143] on div "grid" at bounding box center [967, 145] width 111 height 28
click at [976, 137] on textarea "**********" at bounding box center [961, 149] width 110 height 37
type textarea "**********"
click at [724, 217] on html "On2Cook India Pvt. Ltd. Contacts People Marketing Workflows Campaigns Sales Pip…" at bounding box center [578, 267] width 1157 height 535
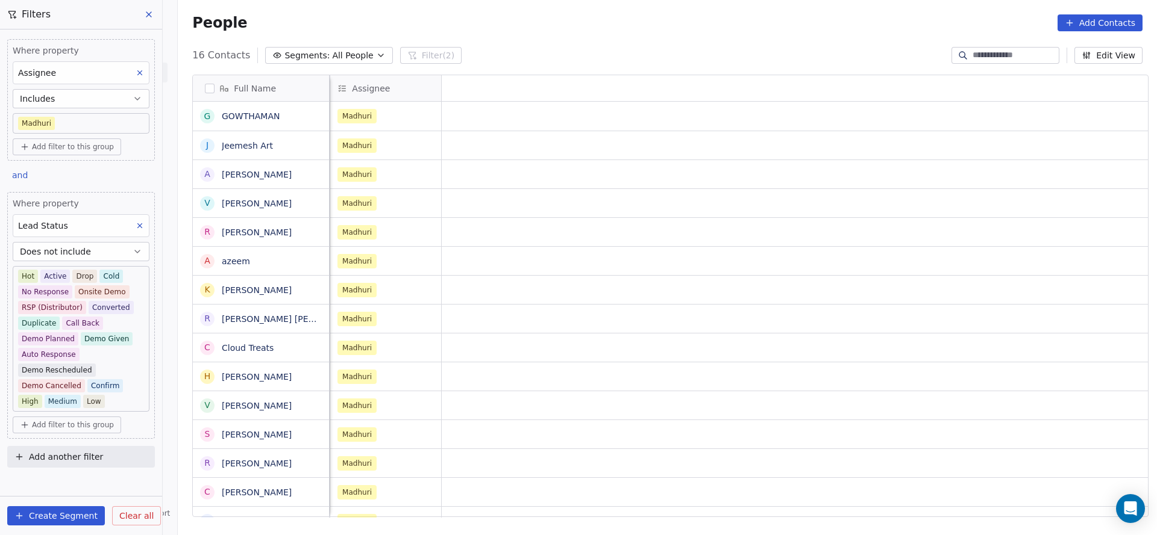
scroll to position [0, 111]
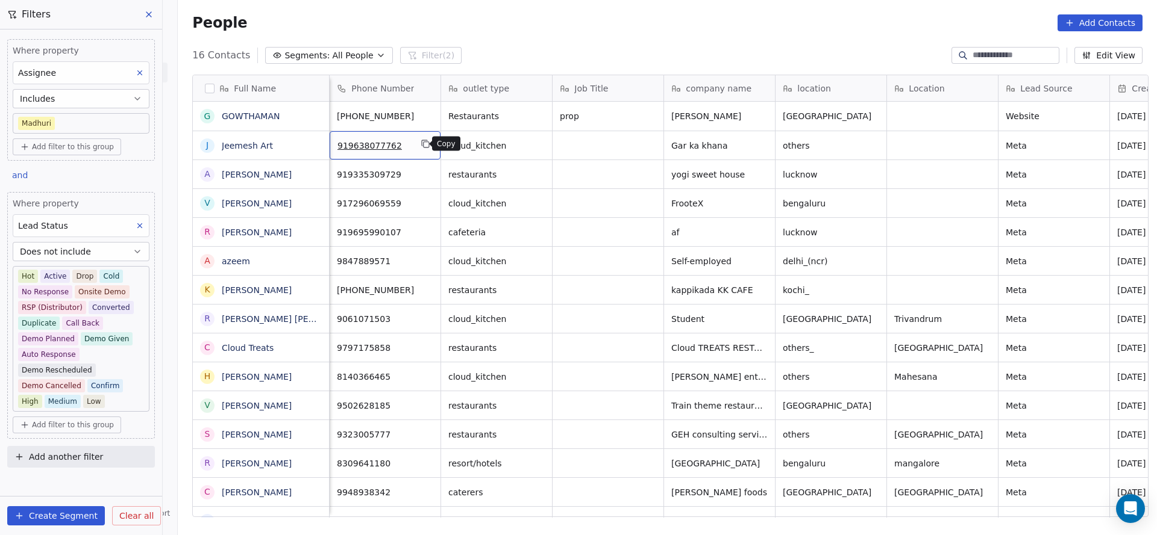
click at [420, 147] on icon "grid" at bounding box center [425, 144] width 10 height 10
drag, startPoint x: 582, startPoint y: 519, endPoint x: 726, endPoint y: 510, distance: 144.2
click at [726, 510] on div "Full Name G GOWTHAMAN J Jeemesh Art A Amit Gupta V Vishal Singh R Rajesh Kumar …" at bounding box center [667, 300] width 979 height 471
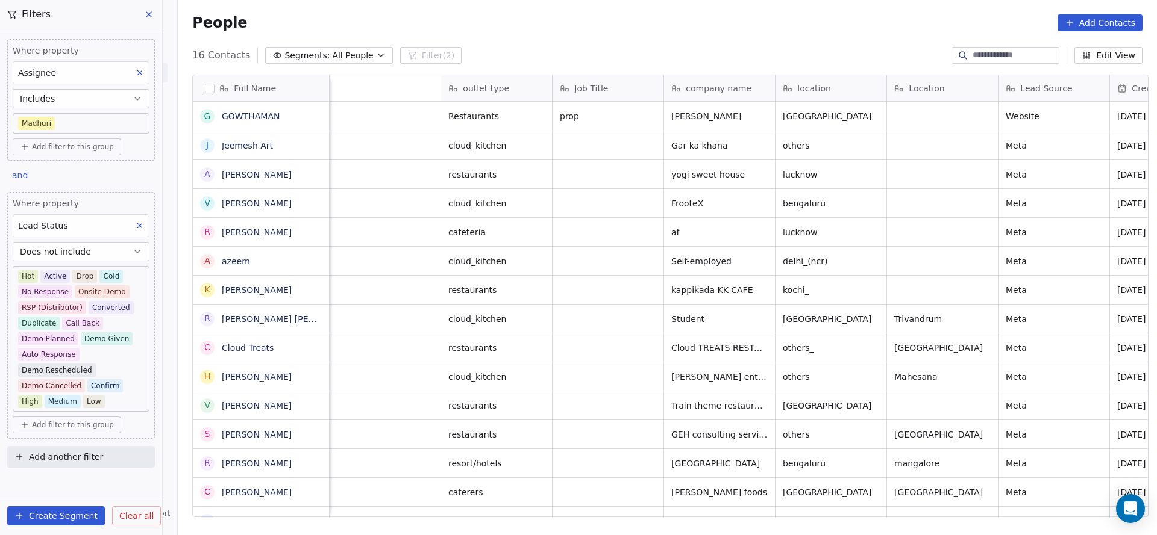
scroll to position [0, 992]
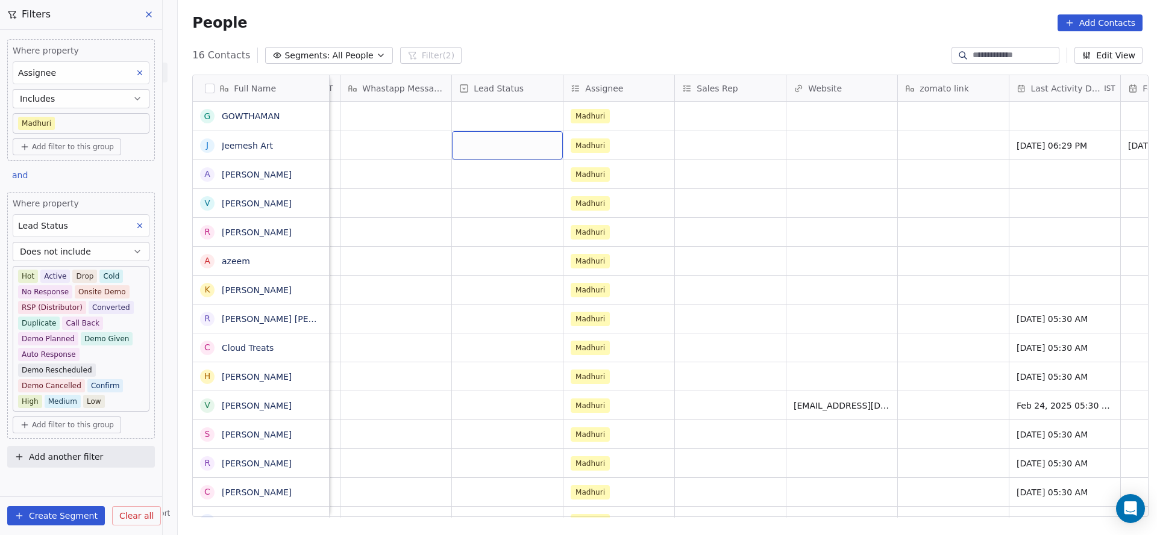
click at [482, 146] on div "grid" at bounding box center [507, 145] width 111 height 28
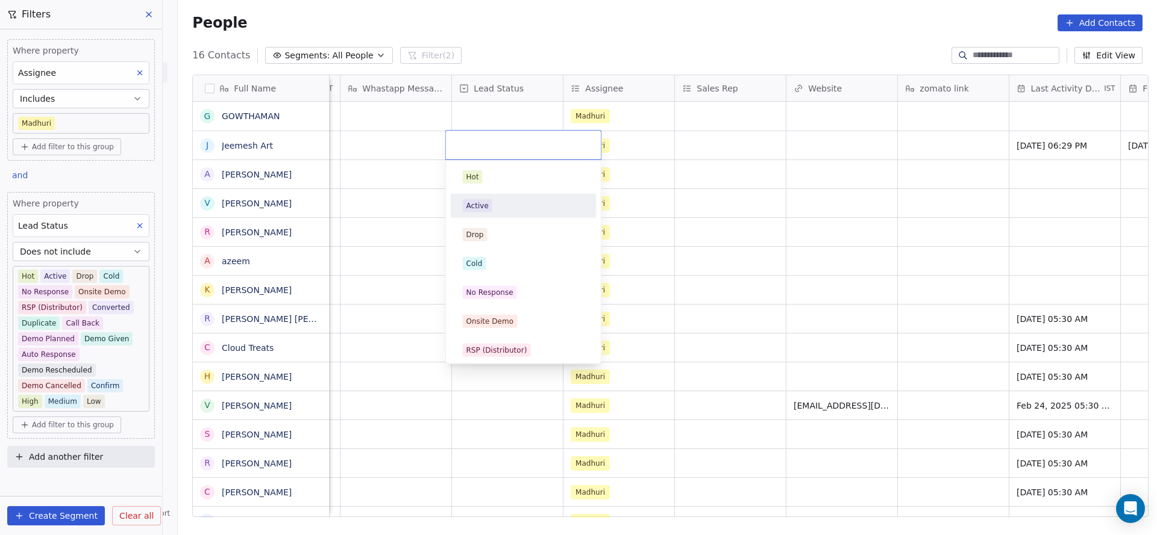
click at [487, 213] on div "Active" at bounding box center [523, 205] width 136 height 19
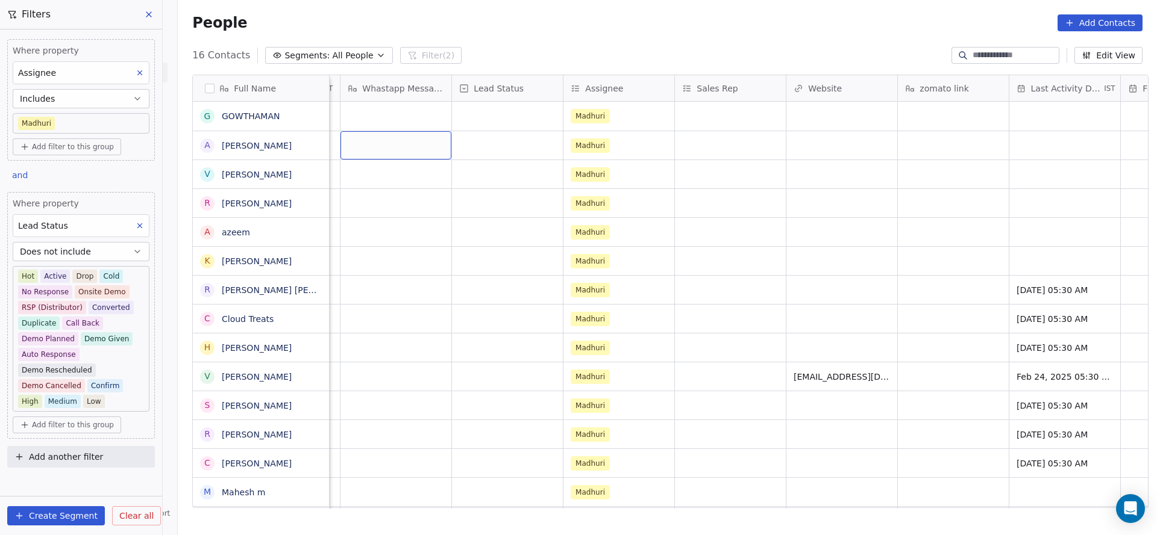
scroll to position [0, 0]
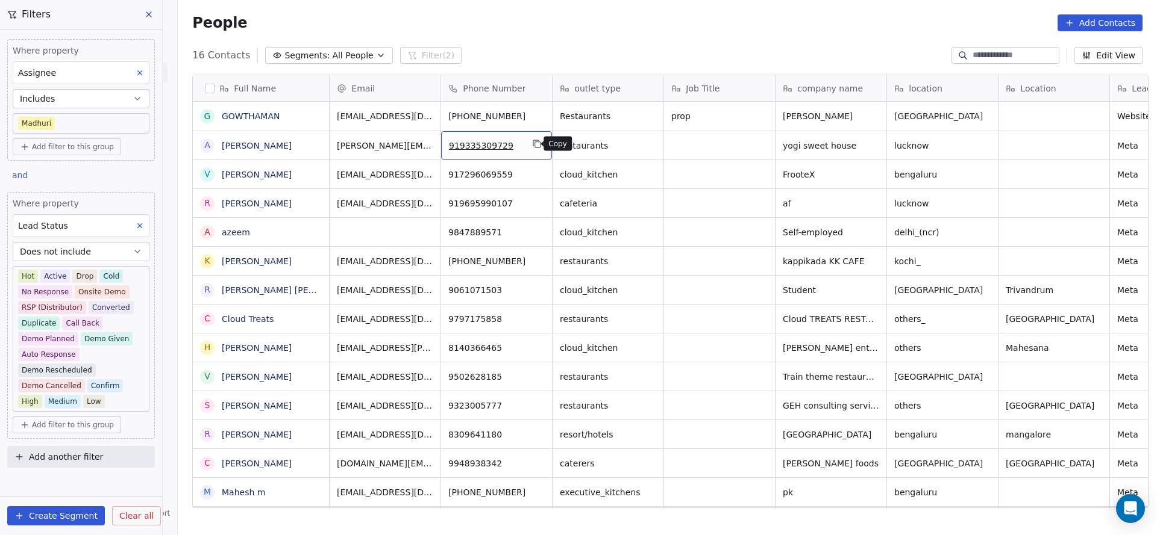
click at [532, 146] on icon "grid" at bounding box center [537, 144] width 10 height 10
click at [533, 140] on icon "grid" at bounding box center [535, 142] width 5 height 5
drag, startPoint x: 562, startPoint y: 504, endPoint x: 620, endPoint y: 501, distance: 57.9
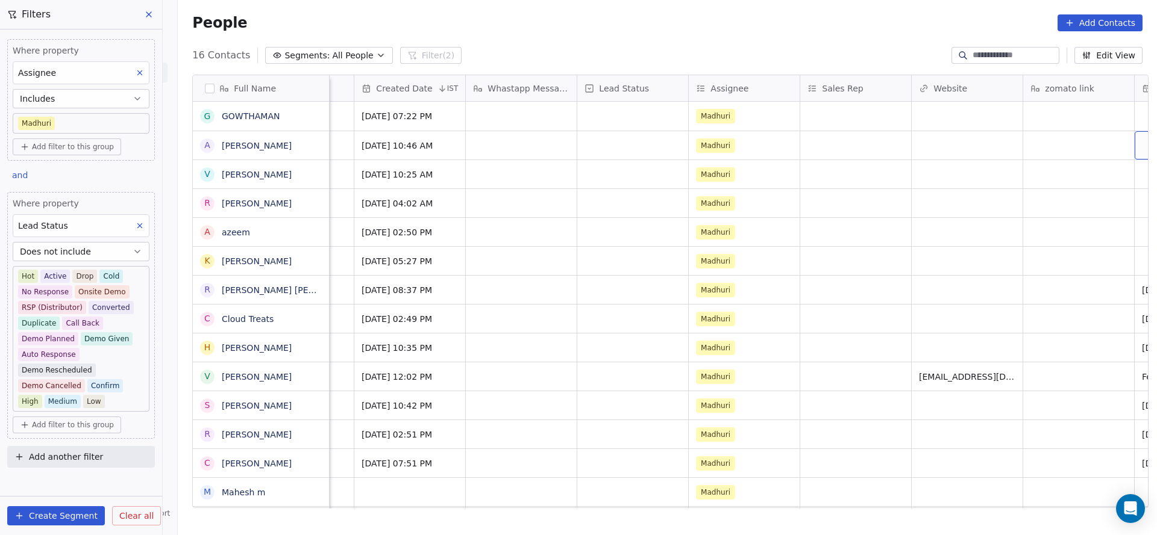
scroll to position [0, 978]
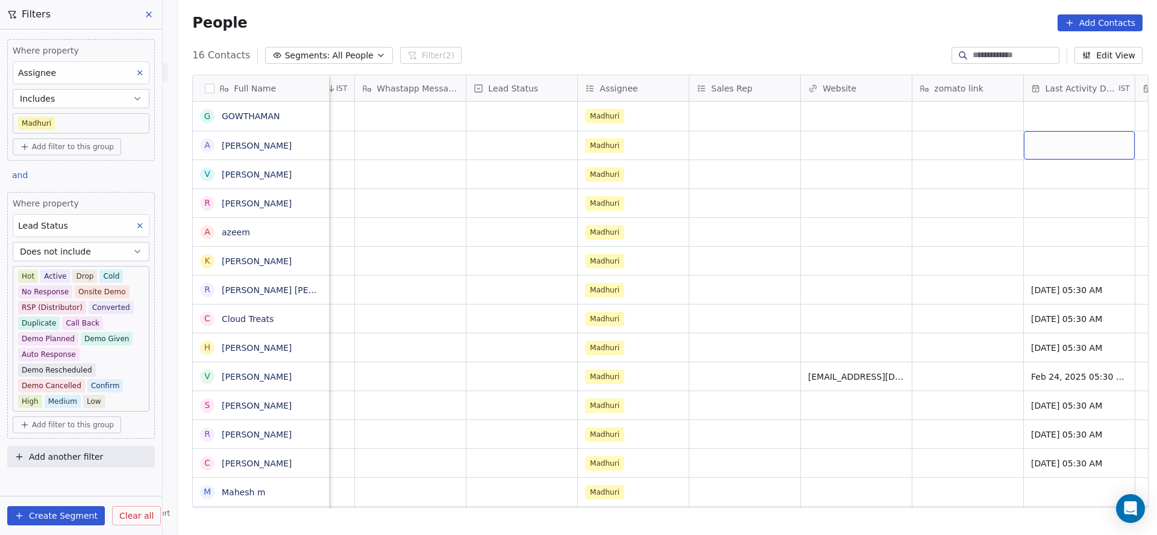
click at [1055, 140] on div "grid" at bounding box center [1078, 145] width 111 height 28
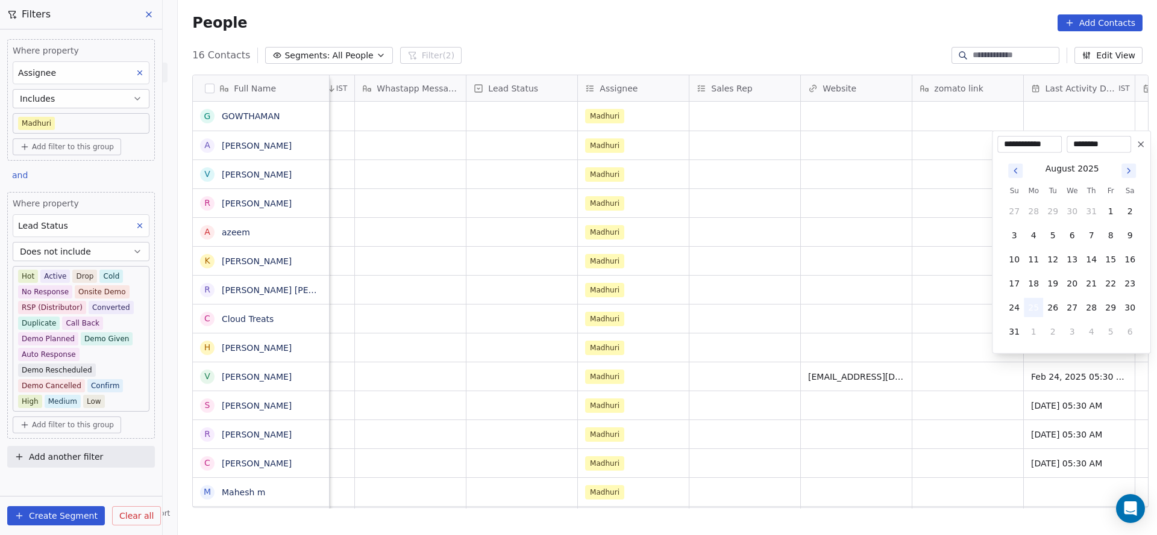
click at [1030, 310] on button "25" at bounding box center [1032, 307] width 19 height 19
click at [878, 285] on html "On2Cook India Pvt. Ltd. Contacts People Marketing Workflows Campaigns Sales Pip…" at bounding box center [578, 267] width 1157 height 535
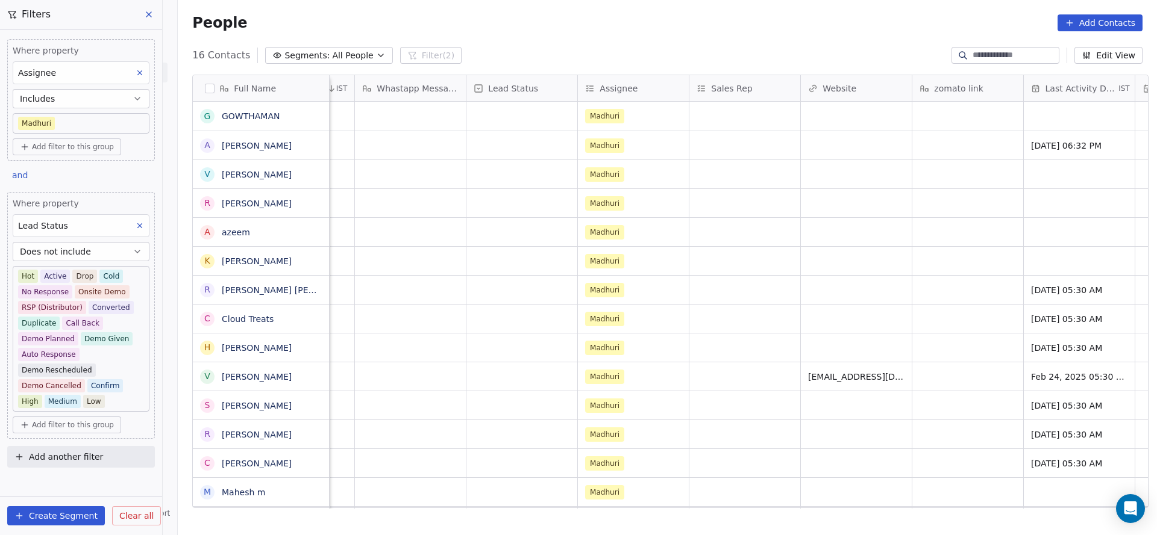
scroll to position [0, 1453]
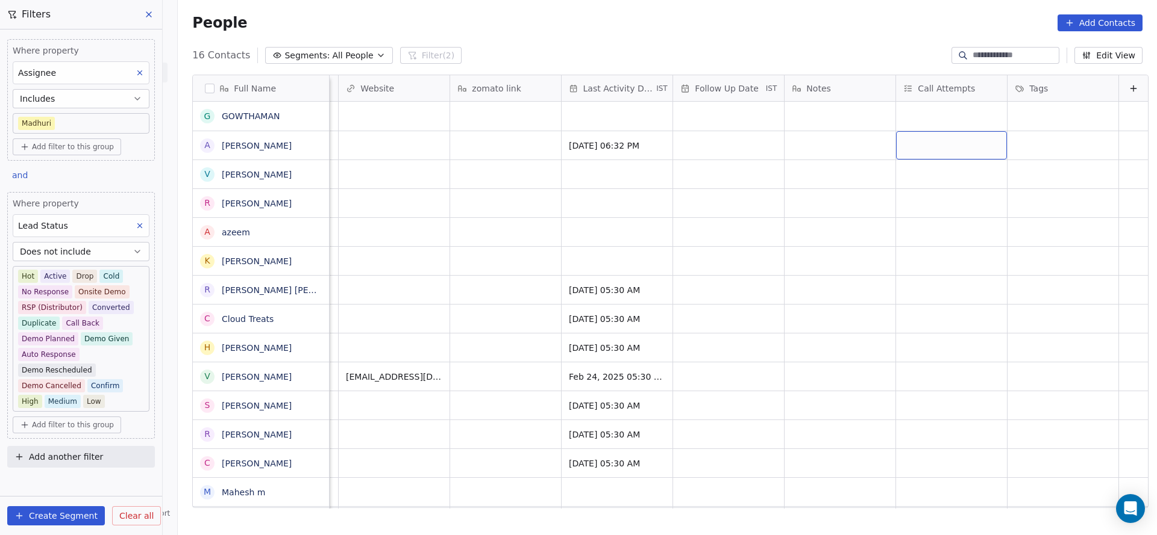
click at [898, 143] on div "grid" at bounding box center [951, 145] width 111 height 28
click at [898, 181] on button "Suggestions" at bounding box center [898, 177] width 10 height 10
click at [732, 193] on html "On2Cook India Pvt. Ltd. Contacts People Marketing Workflows Campaigns Sales Pip…" at bounding box center [578, 267] width 1157 height 535
click at [695, 148] on div "grid" at bounding box center [728, 145] width 111 height 28
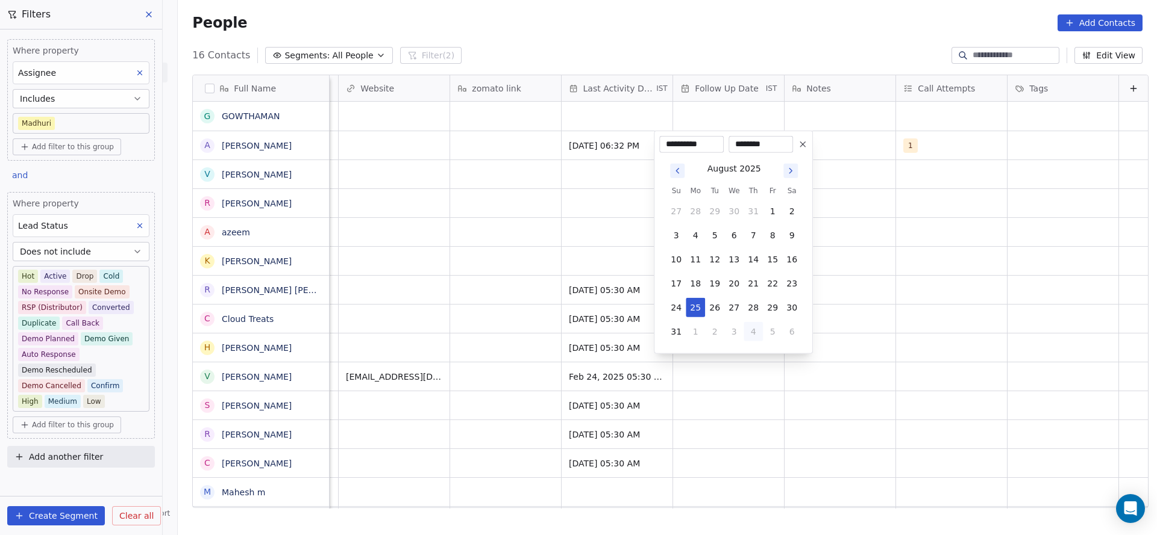
click at [755, 330] on button "4" at bounding box center [752, 331] width 19 height 19
type input "**********"
click at [395, 298] on html "On2Cook India Pvt. Ltd. Contacts People Marketing Workflows Campaigns Sales Pip…" at bounding box center [578, 267] width 1157 height 535
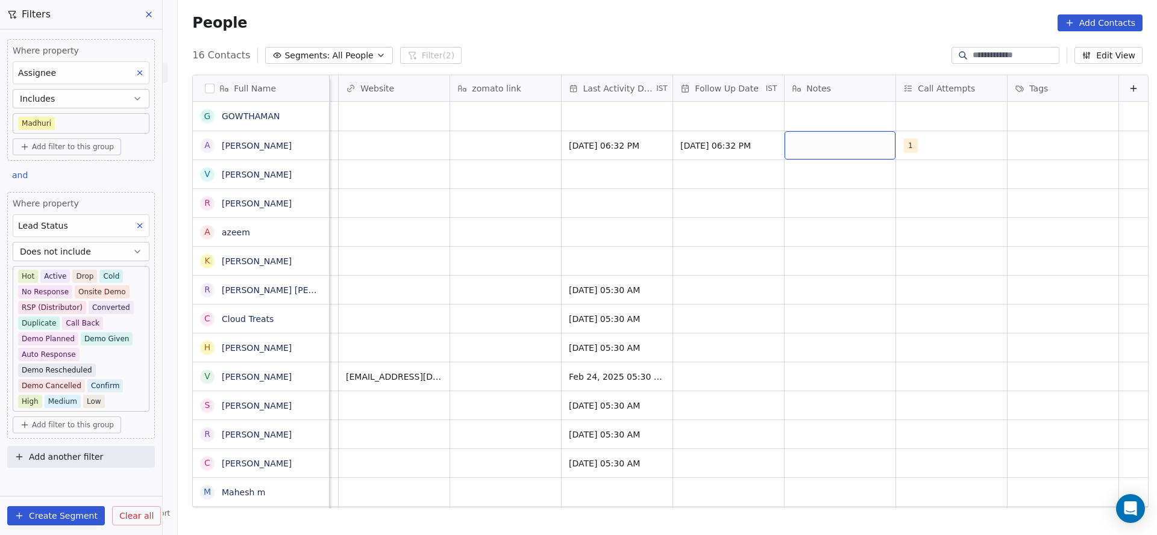
click at [801, 154] on div "grid" at bounding box center [839, 145] width 111 height 28
type textarea "**********"
click at [499, 173] on html "On2Cook India Pvt. Ltd. Contacts People Marketing Workflows Campaigns Sales Pip…" at bounding box center [578, 267] width 1157 height 535
click at [833, 142] on span "25-8 18:33" at bounding box center [828, 146] width 73 height 12
type textarea "**********"
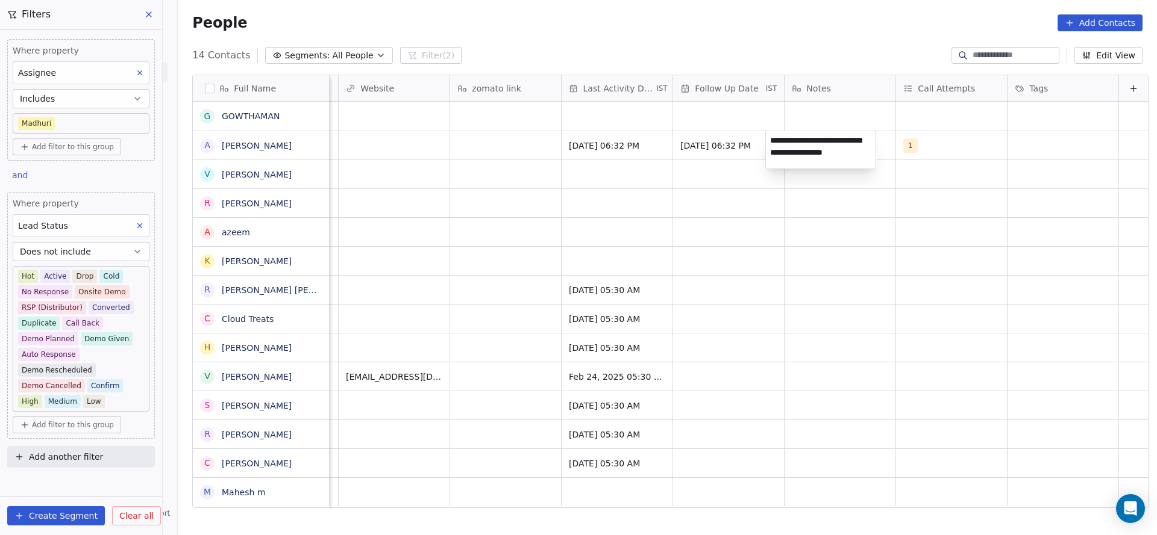
click at [496, 133] on html "On2Cook India Pvt. Ltd. Contacts People Marketing Workflows Campaigns Sales Pip…" at bounding box center [578, 267] width 1157 height 535
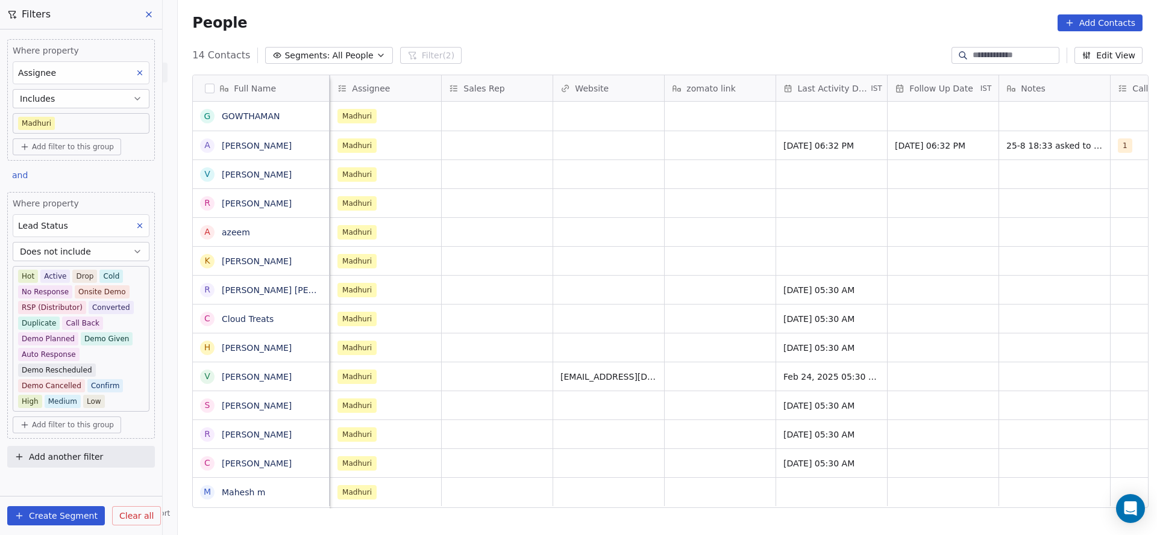
scroll to position [0, 1114]
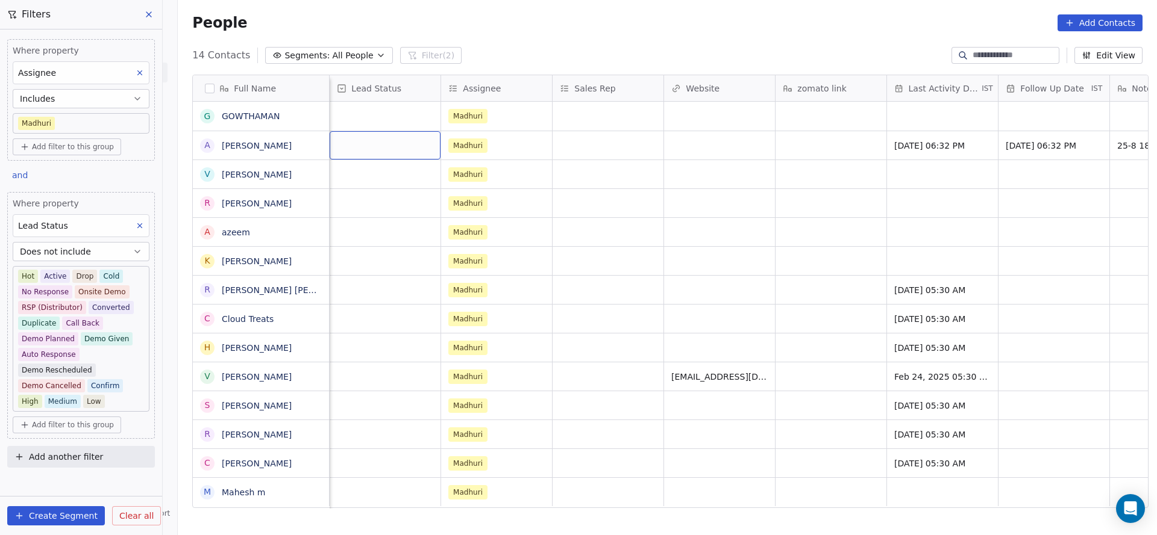
click at [389, 146] on div "grid" at bounding box center [384, 145] width 111 height 28
click at [389, 145] on div "grid" at bounding box center [384, 145] width 111 height 28
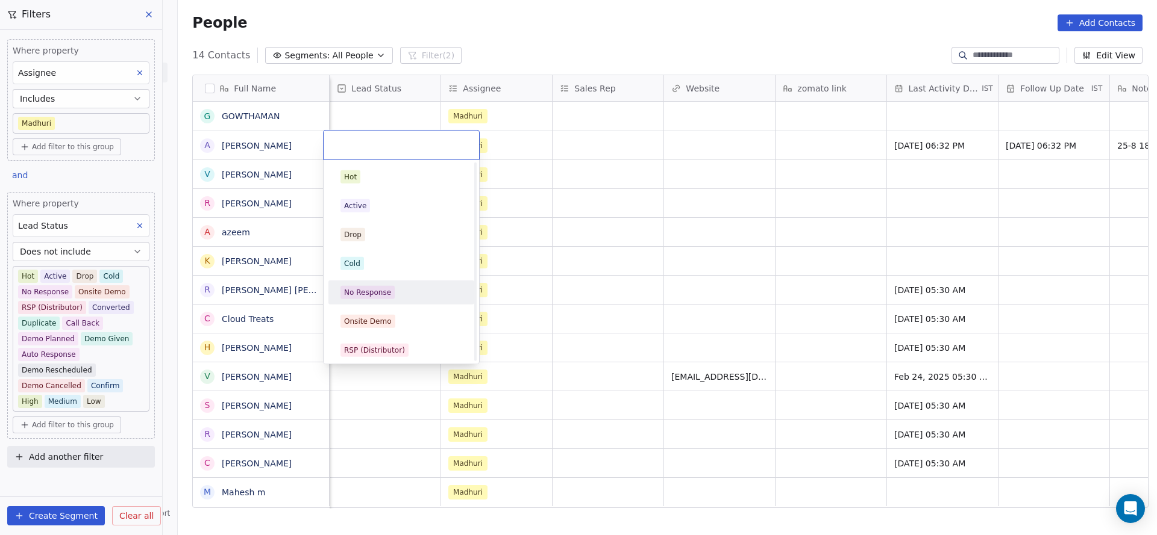
scroll to position [90, 0]
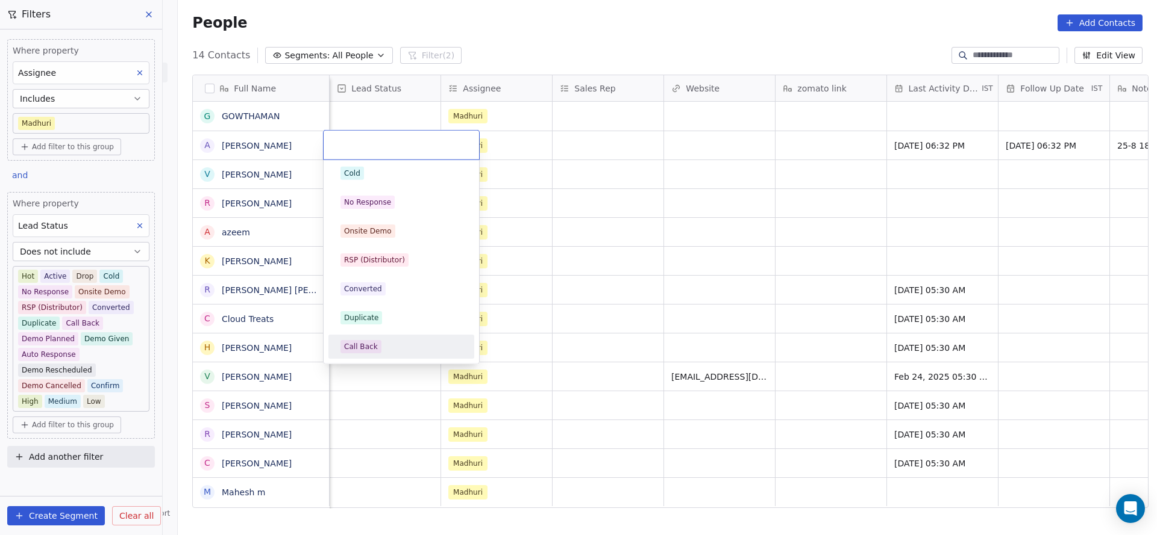
click at [359, 346] on div "Call Back" at bounding box center [361, 347] width 34 height 11
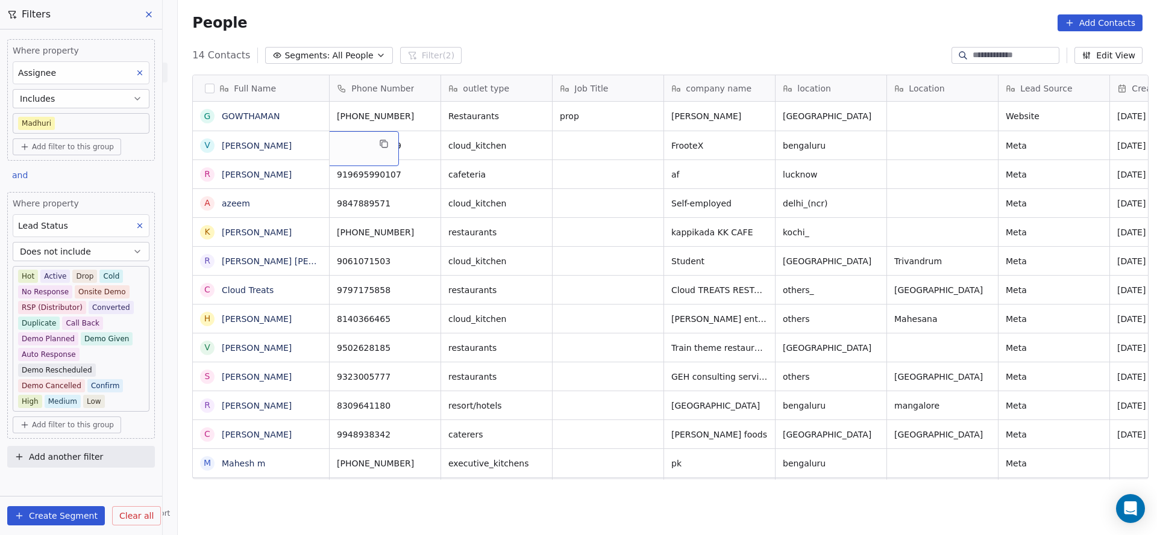
scroll to position [0, 0]
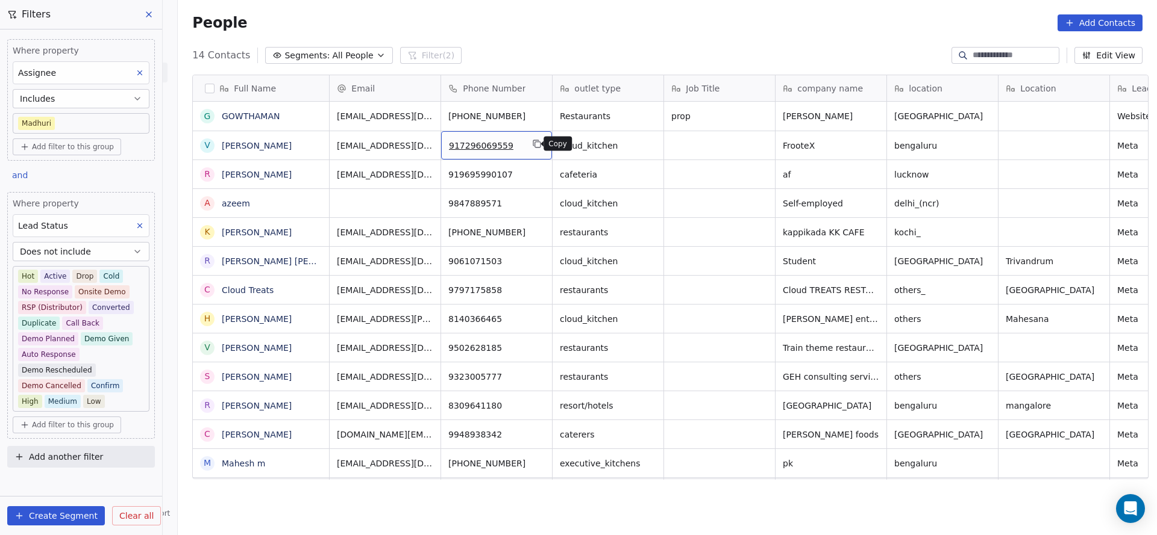
click at [532, 140] on icon "grid" at bounding box center [537, 144] width 10 height 10
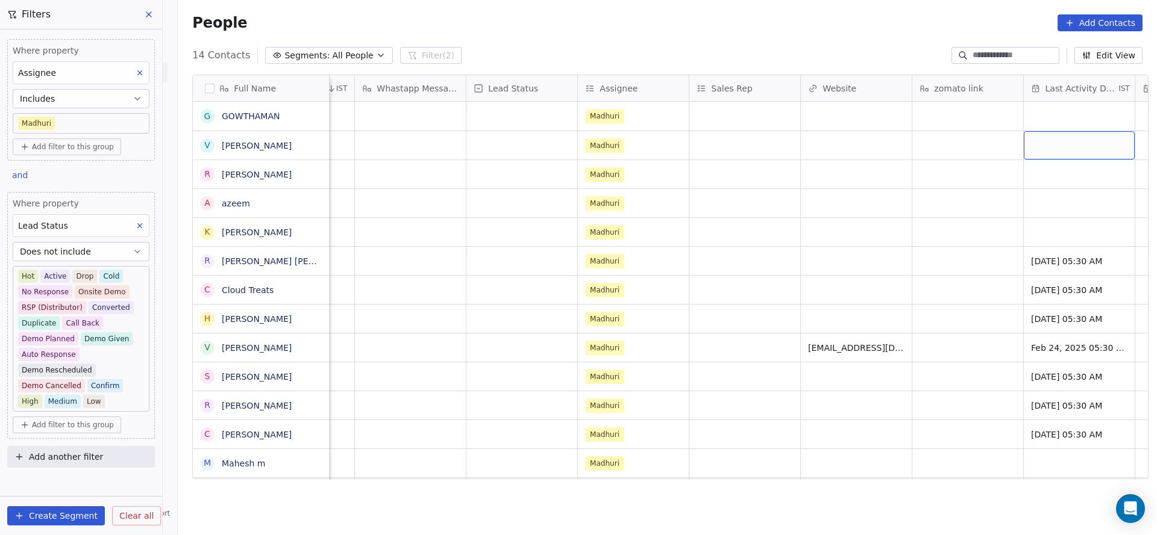
scroll to position [0, 1090]
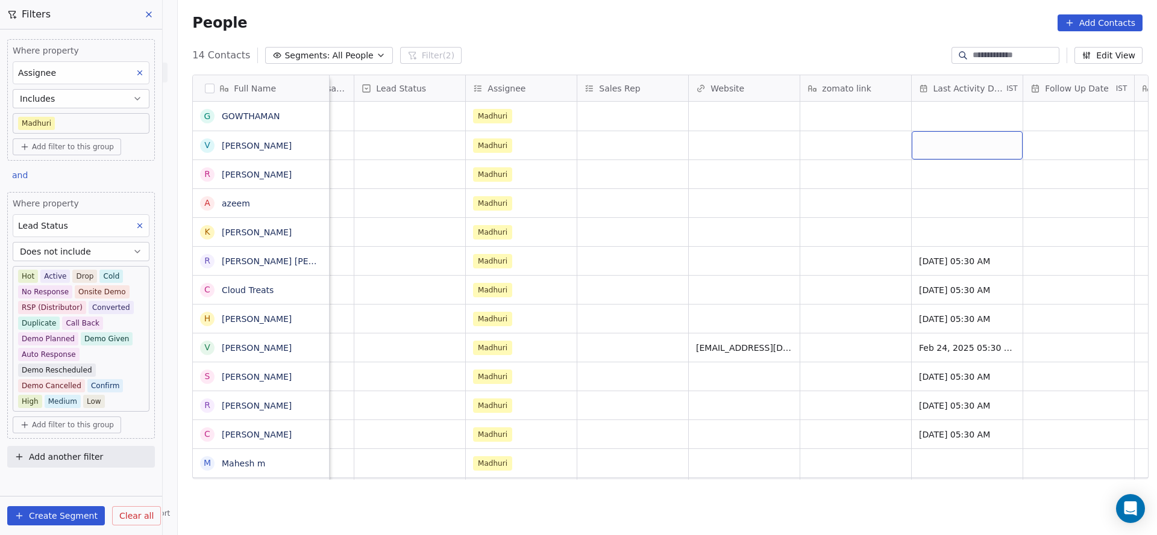
click at [947, 143] on div "grid" at bounding box center [966, 145] width 111 height 28
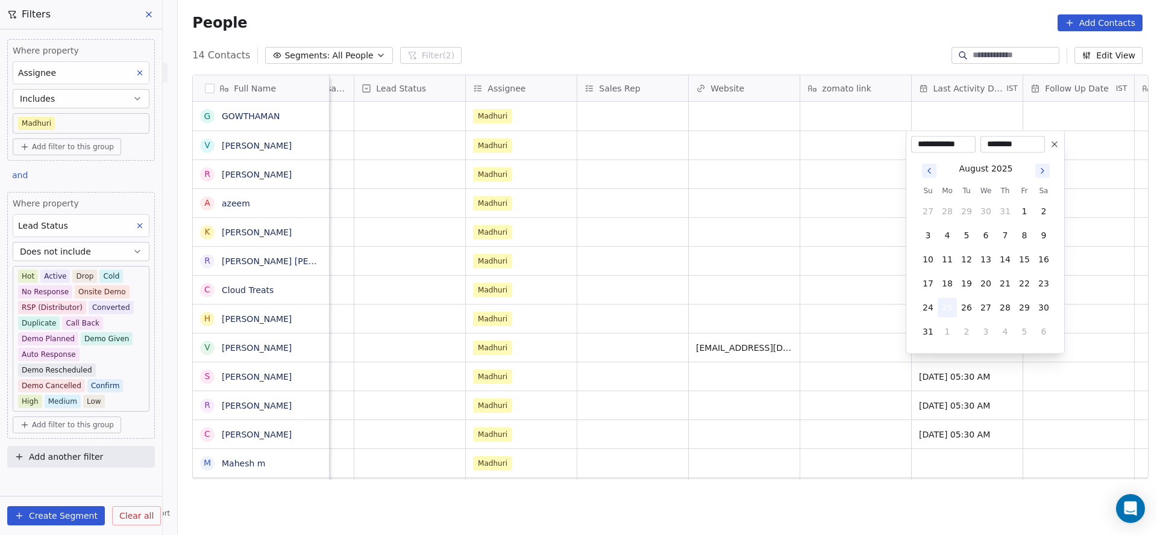
click at [948, 313] on button "25" at bounding box center [946, 307] width 19 height 19
click at [746, 279] on html "On2Cook India Pvt. Ltd. Contacts People Marketing Workflows Campaigns Sales Pip…" at bounding box center [578, 267] width 1157 height 535
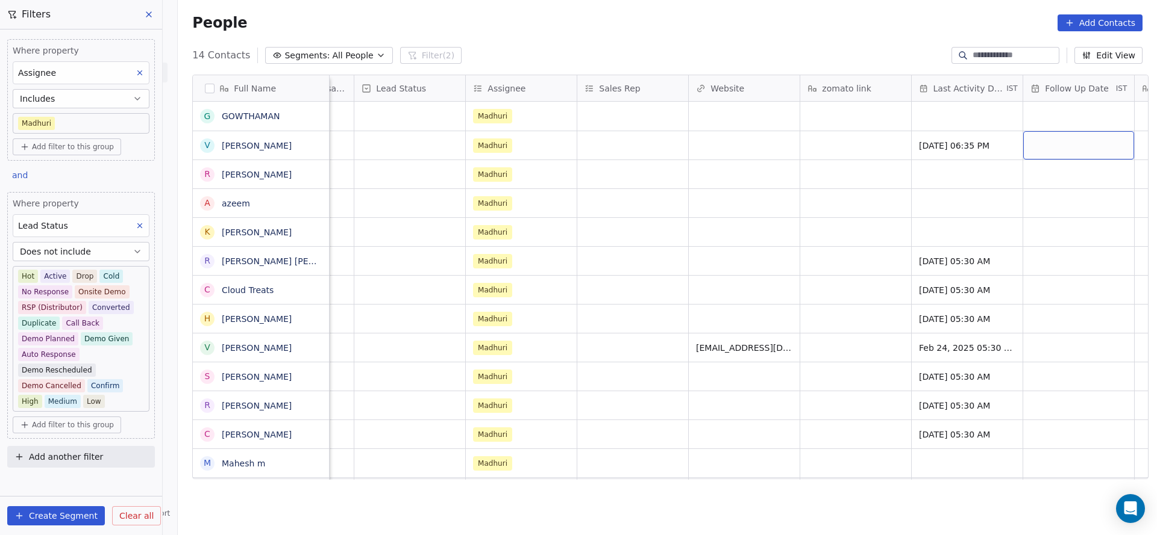
click at [1046, 141] on div "grid" at bounding box center [1078, 145] width 111 height 28
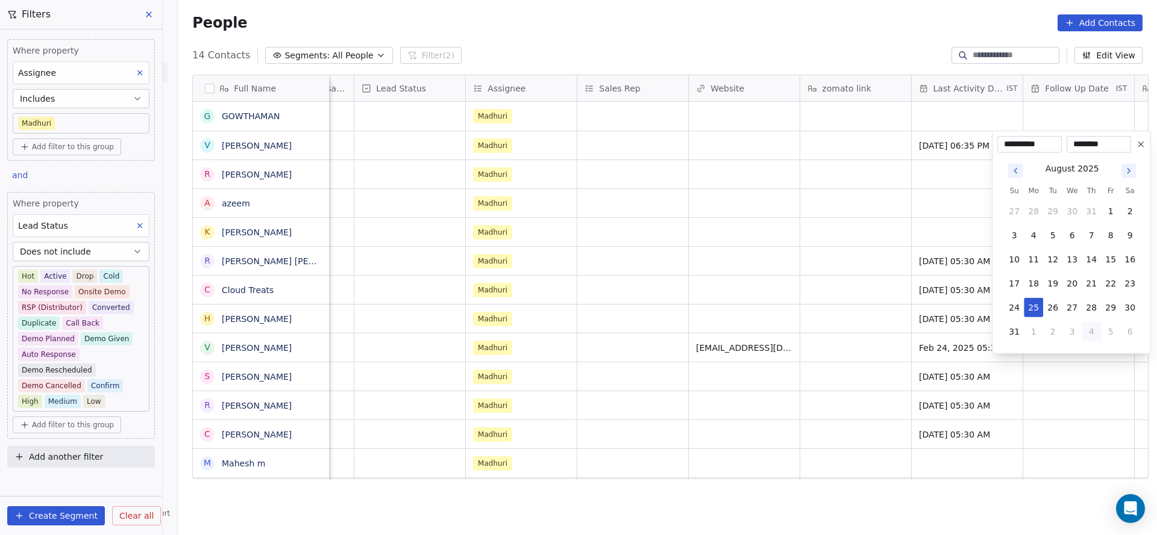
click at [1096, 333] on button "4" at bounding box center [1090, 331] width 19 height 19
type input "**********"
click at [643, 278] on html "On2Cook India Pvt. Ltd. Contacts People Marketing Workflows Campaigns Sales Pip…" at bounding box center [578, 267] width 1157 height 535
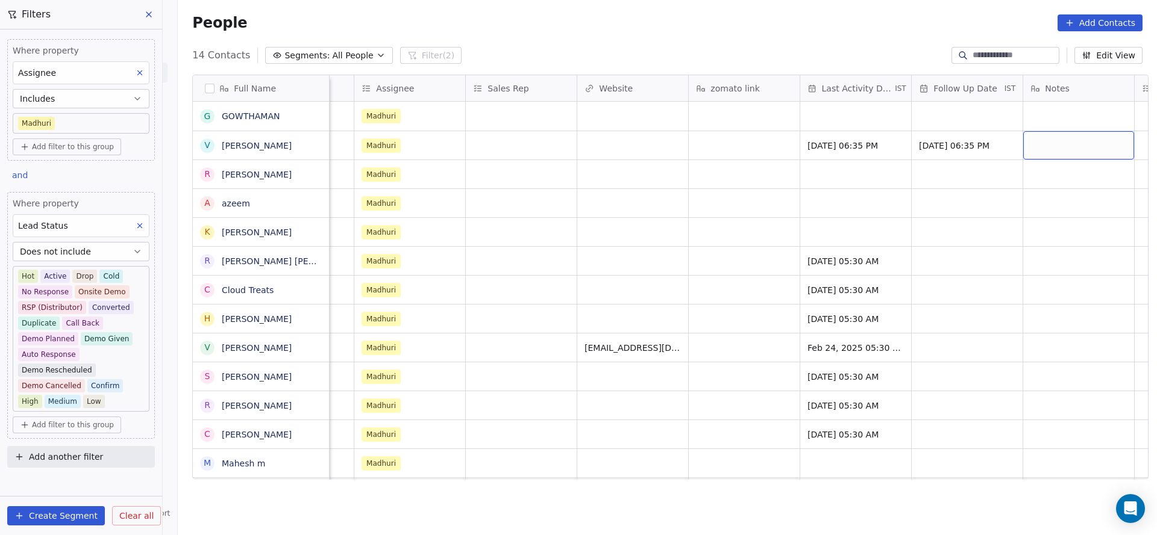
scroll to position [0, 1312]
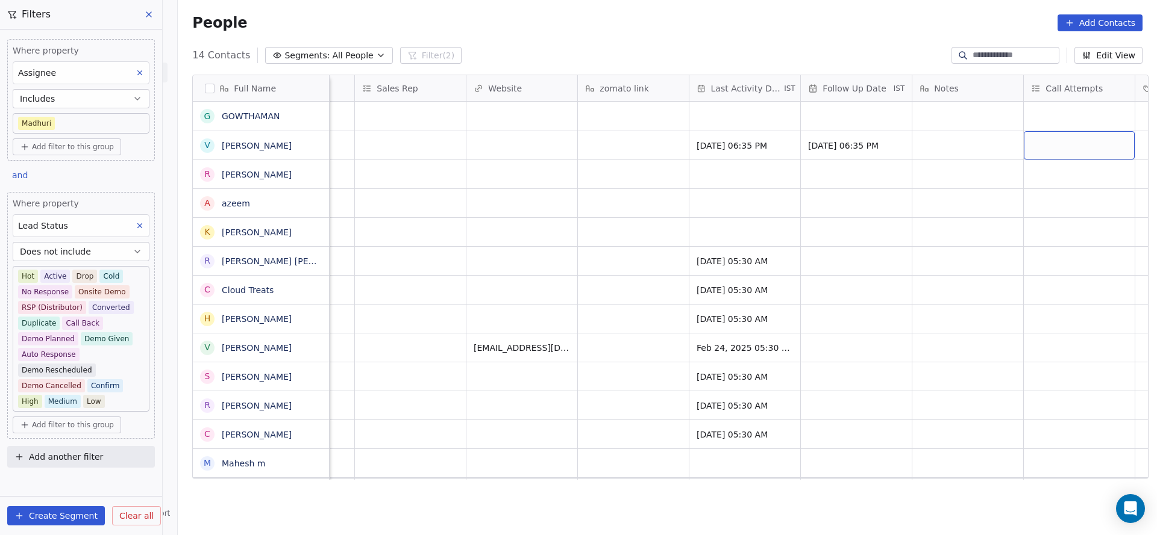
click at [1041, 137] on div "grid" at bounding box center [1078, 145] width 111 height 28
drag, startPoint x: 1028, startPoint y: 174, endPoint x: 846, endPoint y: 175, distance: 182.5
click at [1026, 175] on span "1" at bounding box center [1032, 176] width 12 height 13
click at [757, 190] on html "On2Cook India Pvt. Ltd. Contacts People Marketing Workflows Campaigns Sales Pip…" at bounding box center [578, 267] width 1157 height 535
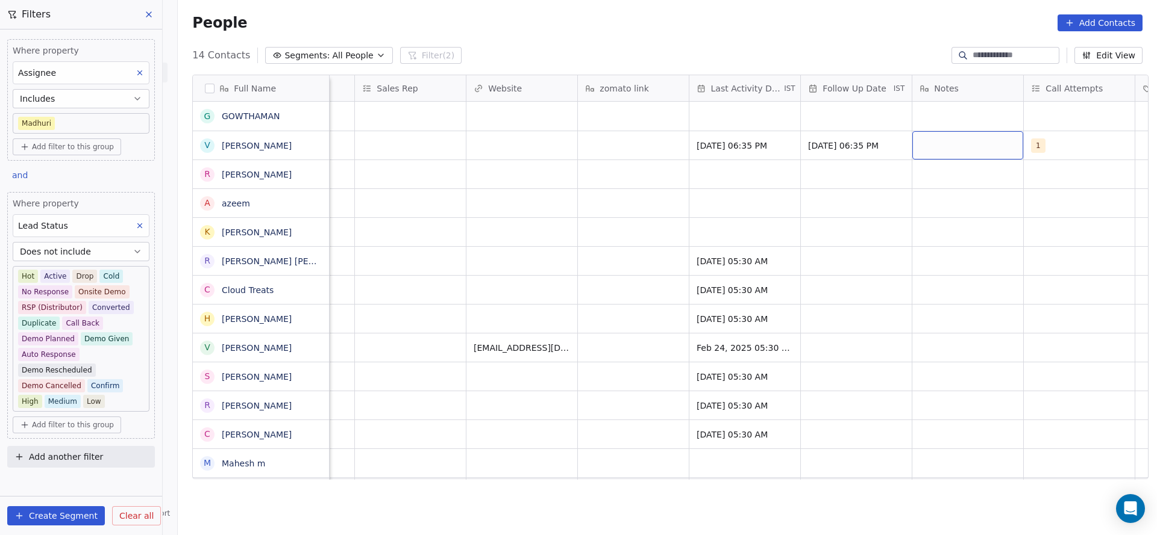
click at [945, 147] on div "grid" at bounding box center [967, 145] width 111 height 28
click at [614, 142] on html "On2Cook India Pvt. Ltd. Contacts People Marketing Workflows Campaigns Sales Pip…" at bounding box center [578, 267] width 1157 height 535
type textarea "*********"
click at [916, 137] on html "On2Cook India Pvt. Ltd. Contacts People Marketing Workflows Campaigns Sales Pip…" at bounding box center [578, 267] width 1157 height 535
click at [918, 137] on div "grid" at bounding box center [967, 145] width 111 height 28
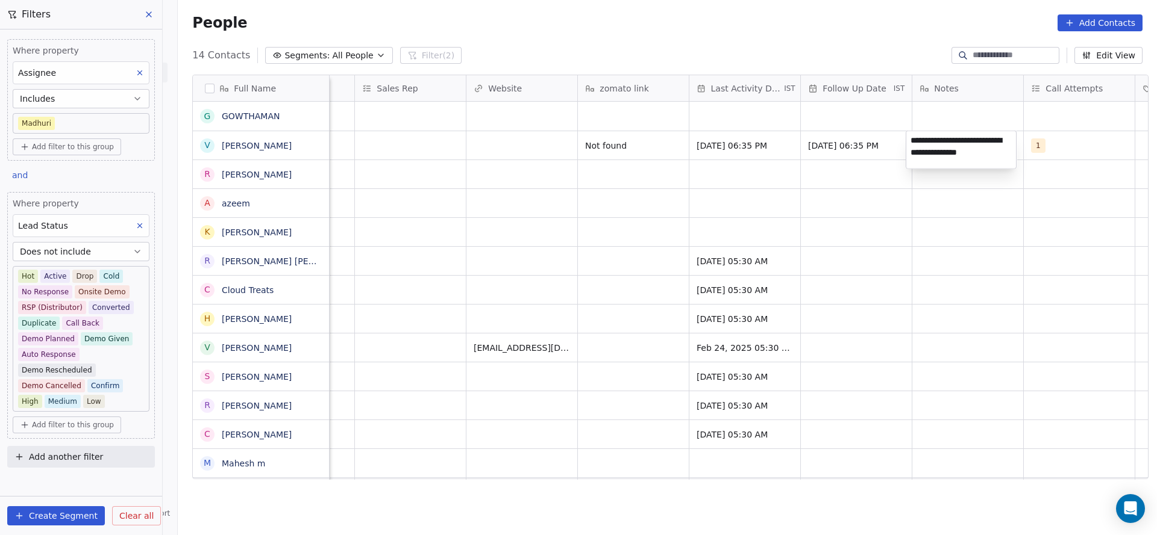
type textarea "**********"
click at [393, 255] on html "On2Cook India Pvt. Ltd. Contacts People Marketing Workflows Campaigns Sales Pip…" at bounding box center [578, 267] width 1157 height 535
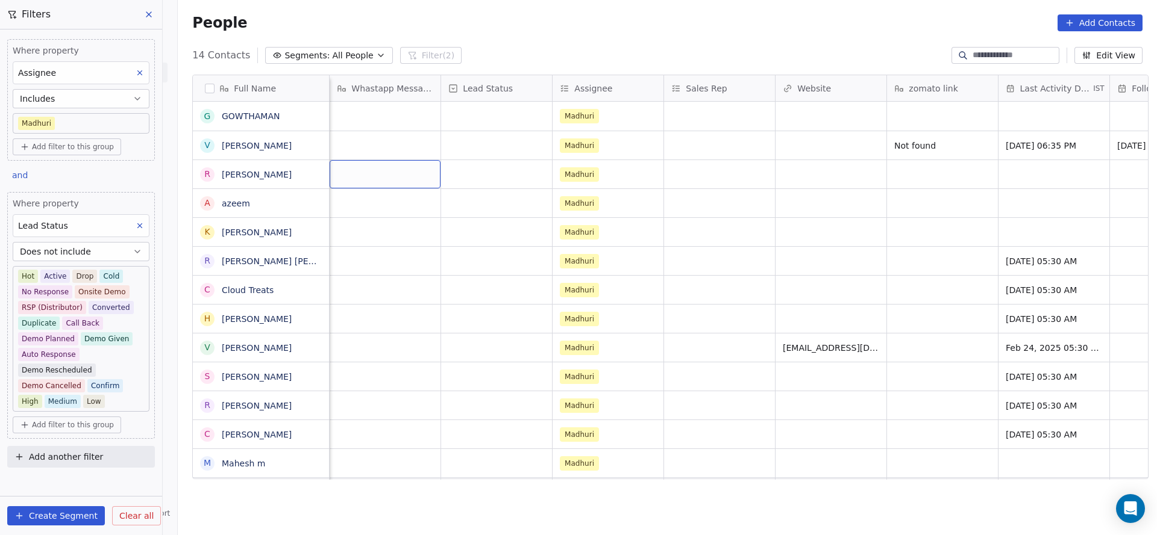
scroll to position [0, 891]
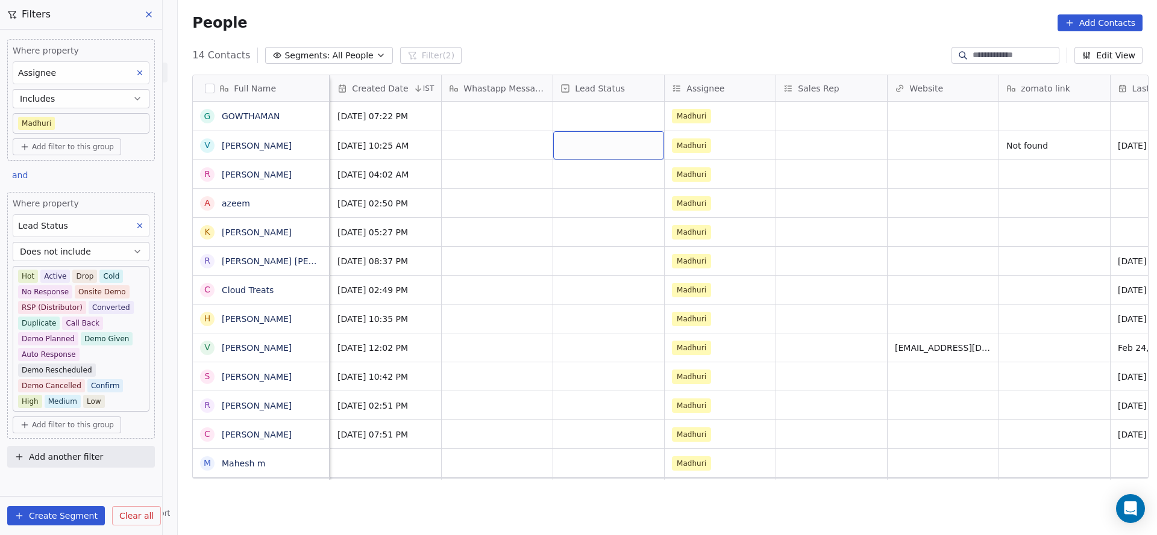
click at [612, 143] on div "grid" at bounding box center [608, 145] width 111 height 28
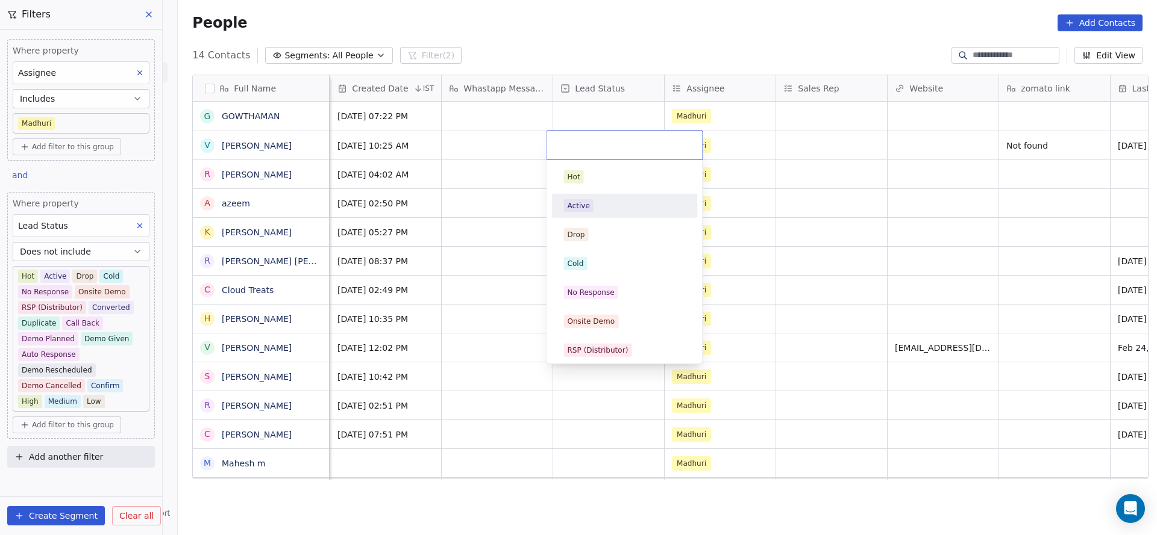
click at [593, 202] on div "Active" at bounding box center [625, 205] width 122 height 13
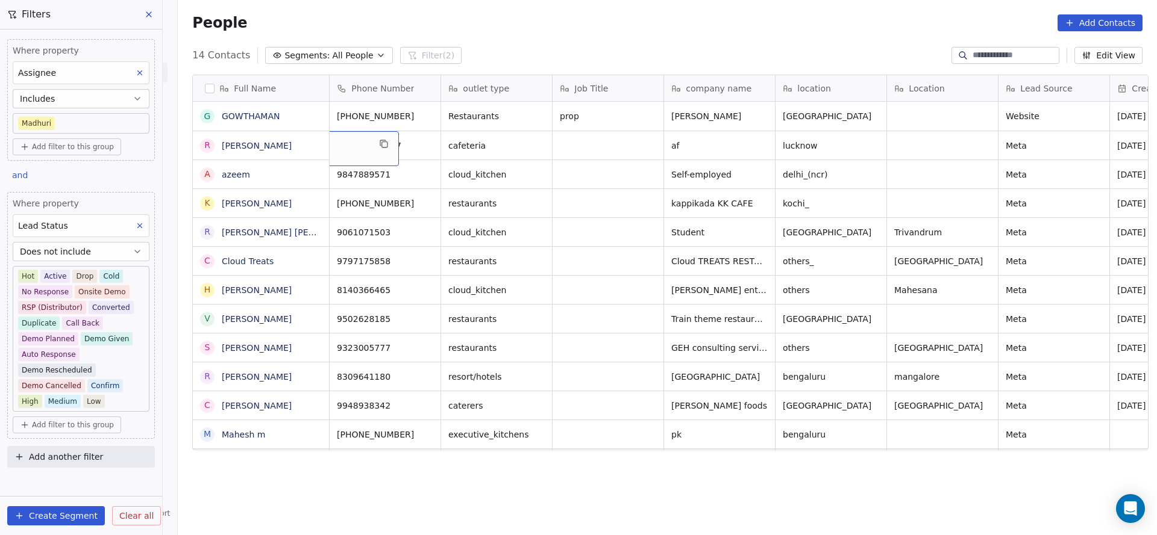
scroll to position [0, 0]
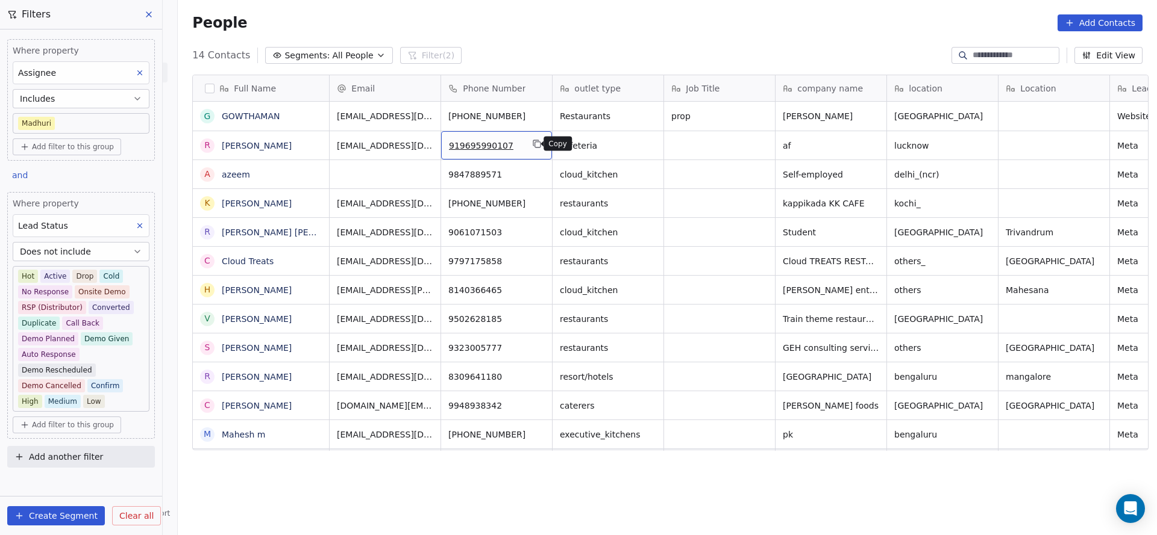
click at [532, 146] on icon "grid" at bounding box center [537, 144] width 10 height 10
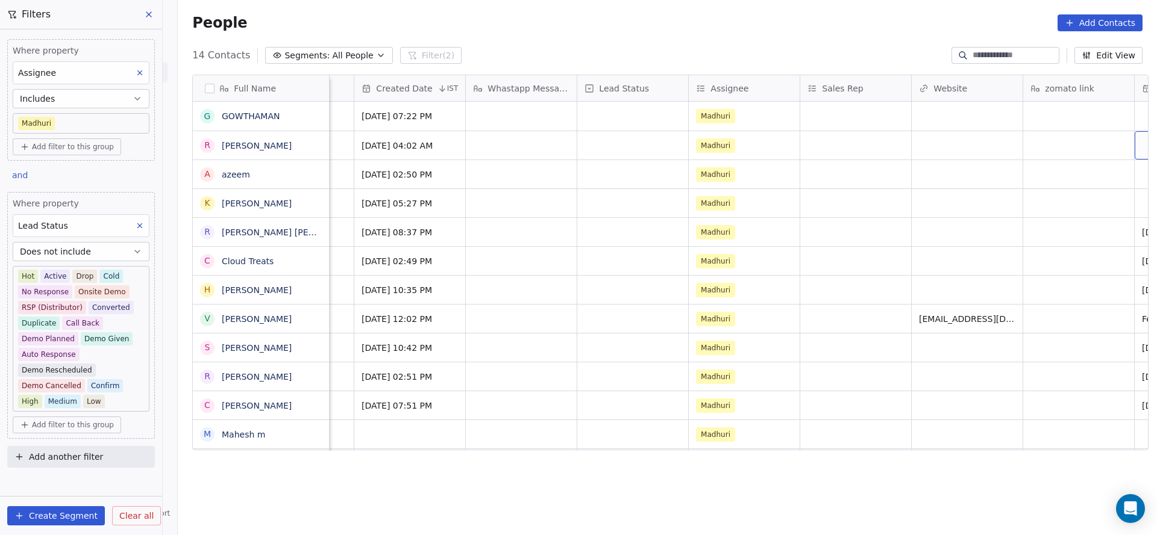
scroll to position [0, 1090]
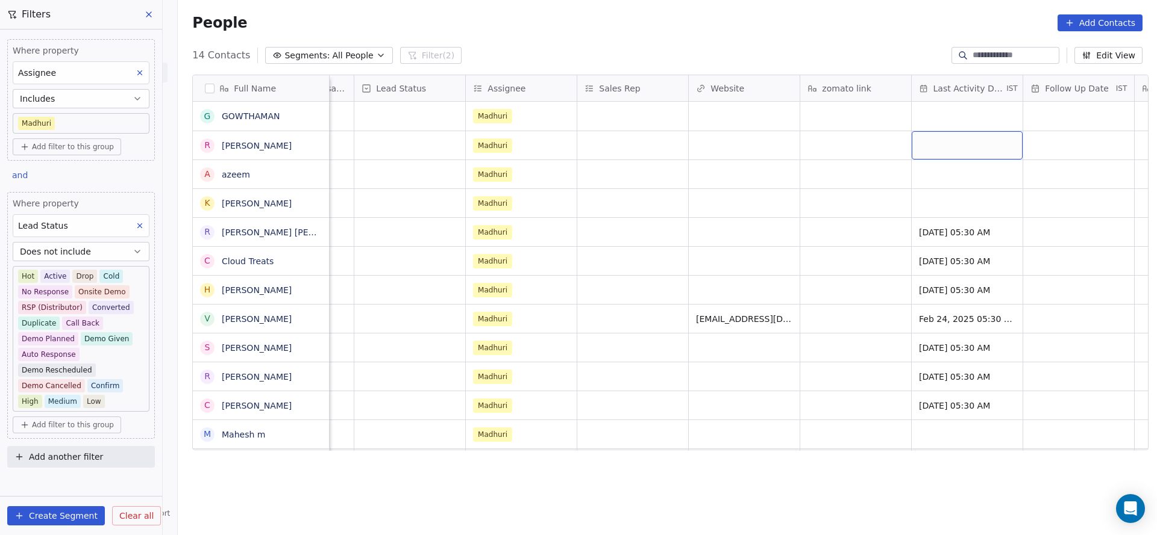
click at [934, 135] on div "grid" at bounding box center [966, 145] width 111 height 28
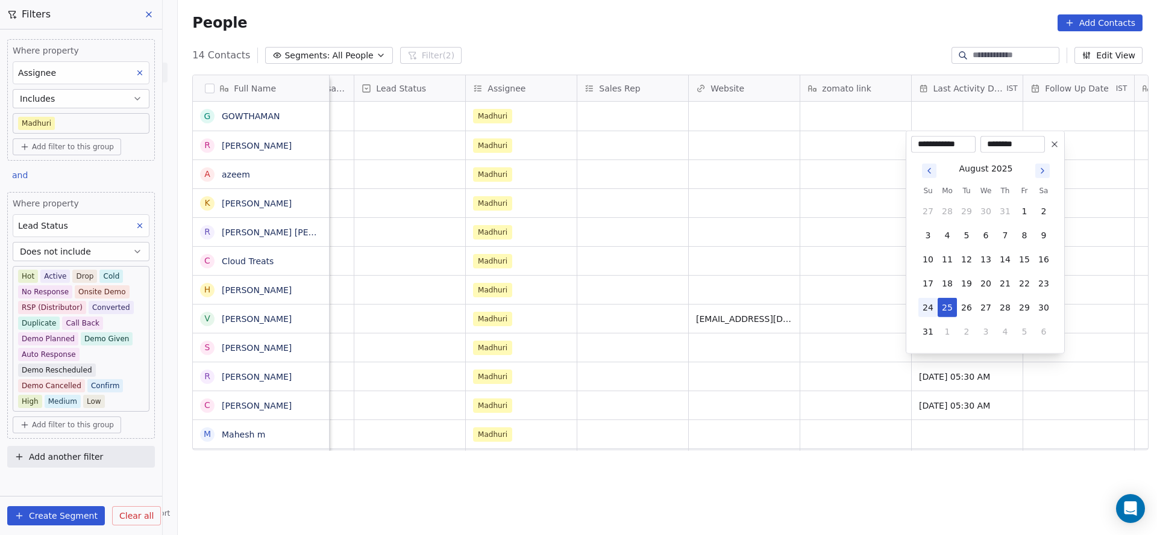
click at [925, 314] on button "24" at bounding box center [927, 307] width 19 height 19
click at [951, 313] on button "25" at bounding box center [946, 307] width 19 height 19
type input "**********"
click at [782, 300] on html "On2Cook India Pvt. Ltd. Contacts People Marketing Workflows Campaigns Sales Pip…" at bounding box center [578, 267] width 1157 height 535
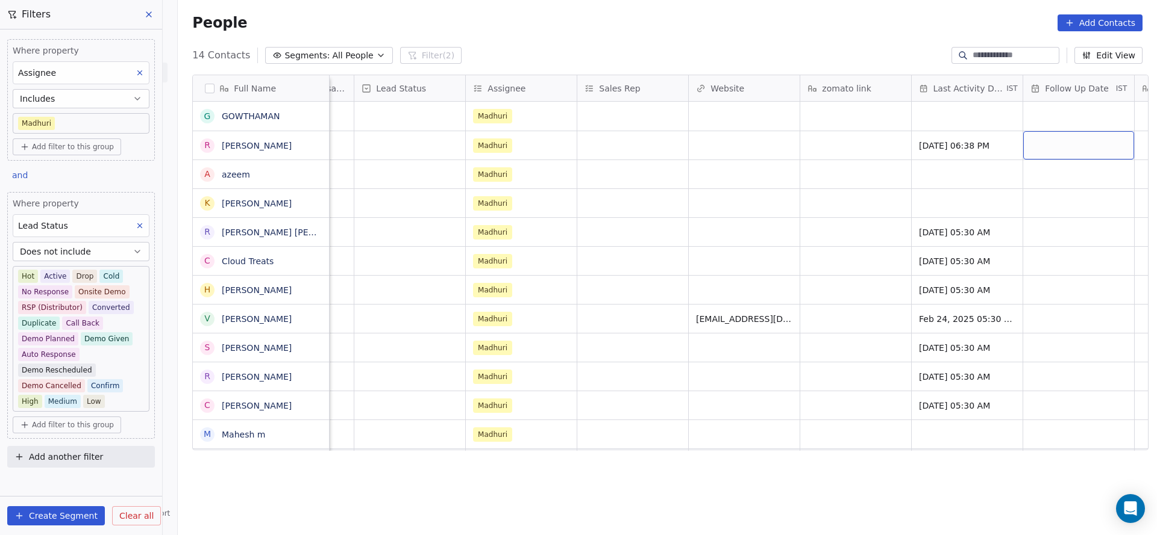
click at [1043, 143] on div "grid" at bounding box center [1078, 145] width 111 height 28
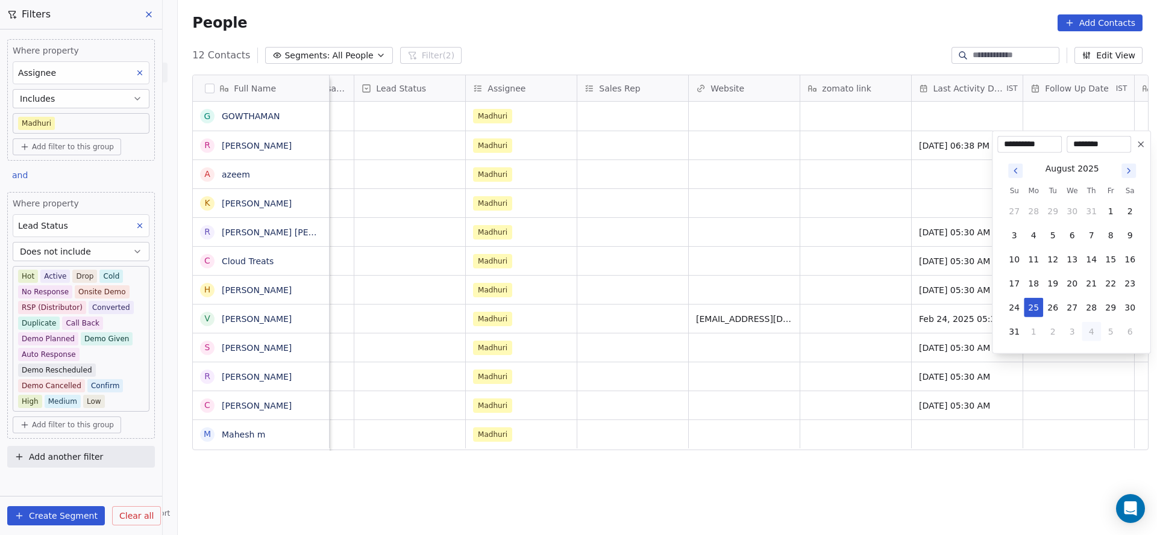
click at [1098, 333] on button "4" at bounding box center [1090, 331] width 19 height 19
type input "**********"
click at [849, 269] on html "On2Cook India Pvt. Ltd. Contacts People Marketing Workflows Campaigns Sales Pip…" at bounding box center [578, 267] width 1157 height 535
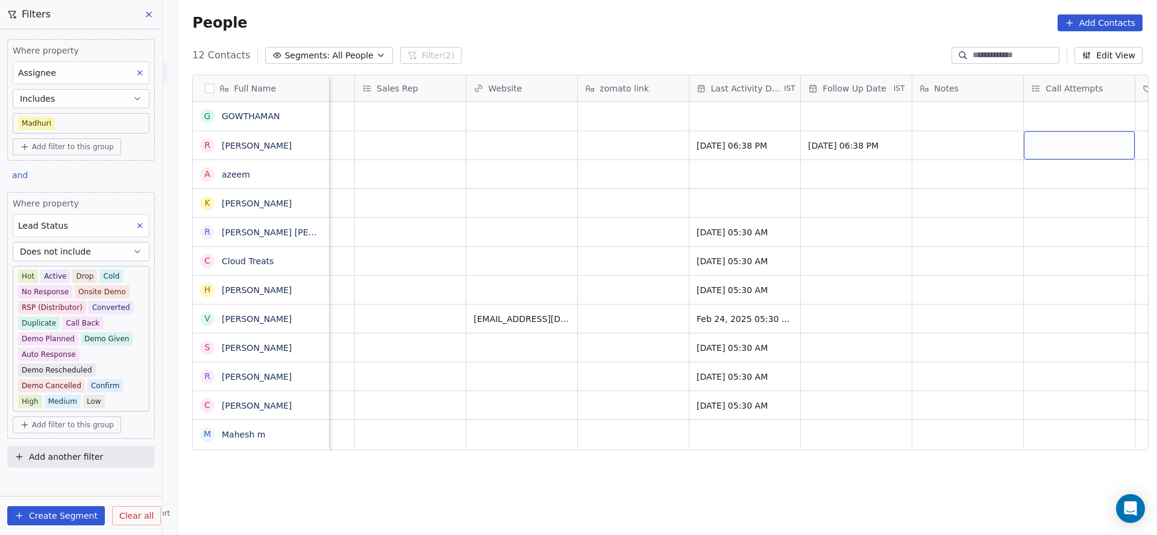
scroll to position [0, 1424]
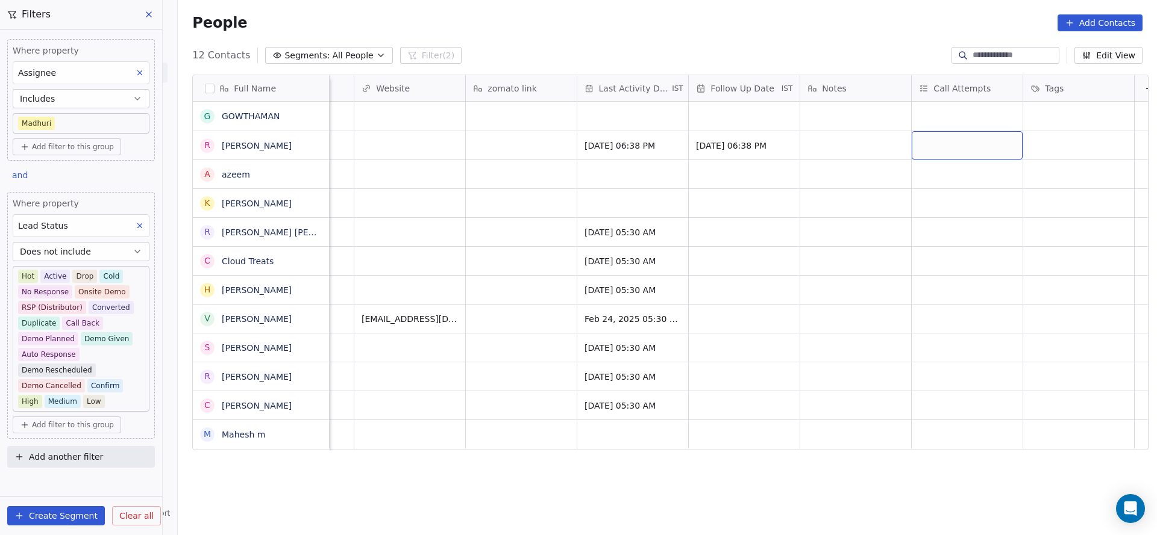
click at [944, 146] on div "grid" at bounding box center [966, 145] width 111 height 28
click at [938, 173] on span "1" at bounding box center [943, 176] width 12 height 13
click at [802, 208] on html "On2Cook India Pvt. Ltd. Contacts People Marketing Workflows Campaigns Sales Pip…" at bounding box center [578, 267] width 1157 height 535
click at [824, 146] on div "grid" at bounding box center [855, 145] width 111 height 28
type textarea "**********"
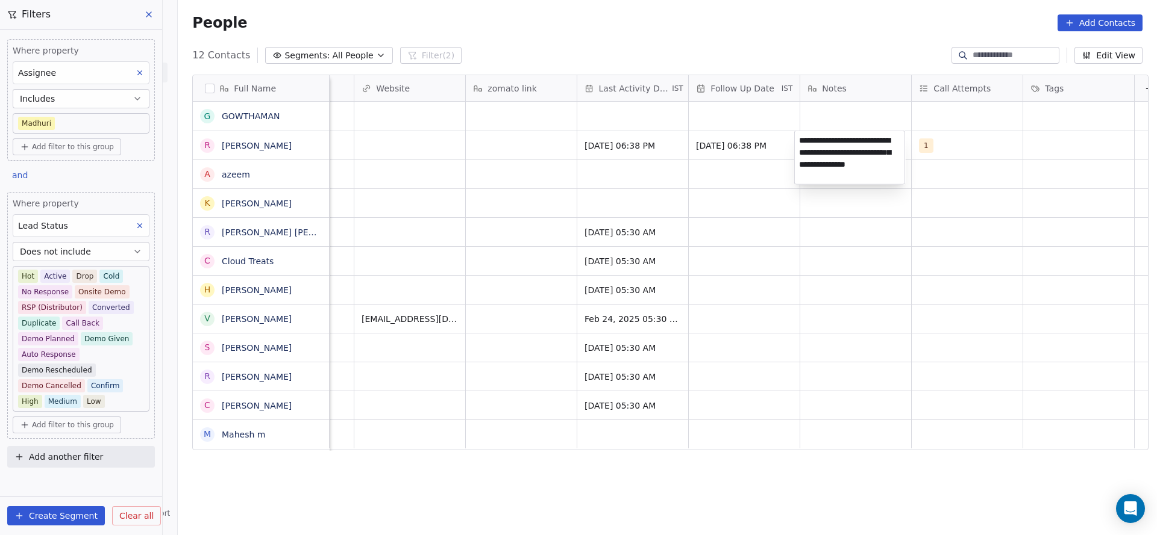
click at [474, 149] on html "On2Cook India Pvt. Ltd. Contacts People Marketing Workflows Campaigns Sales Pip…" at bounding box center [578, 267] width 1157 height 535
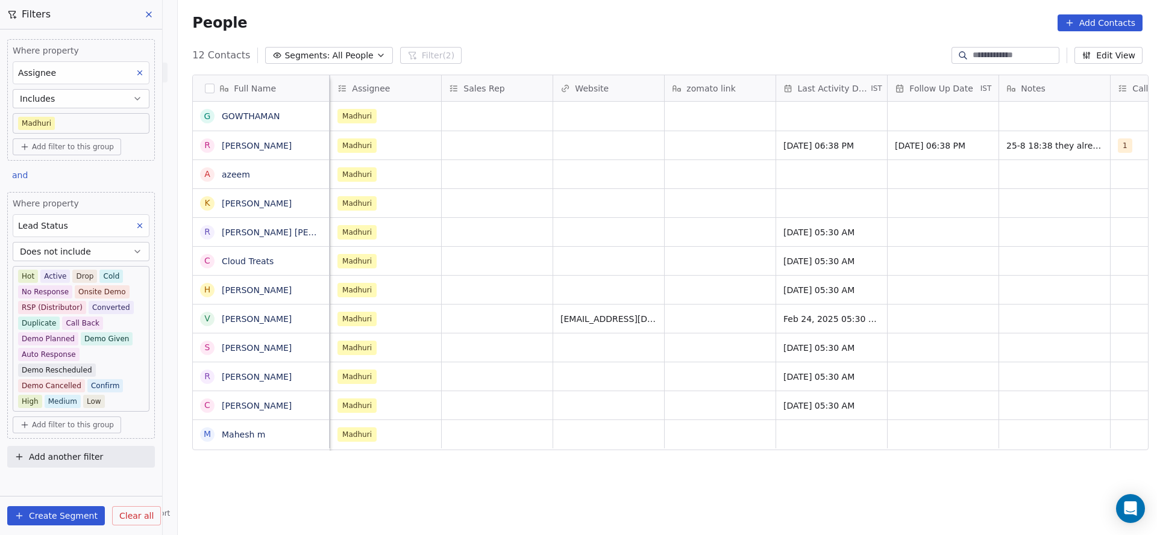
scroll to position [0, 1114]
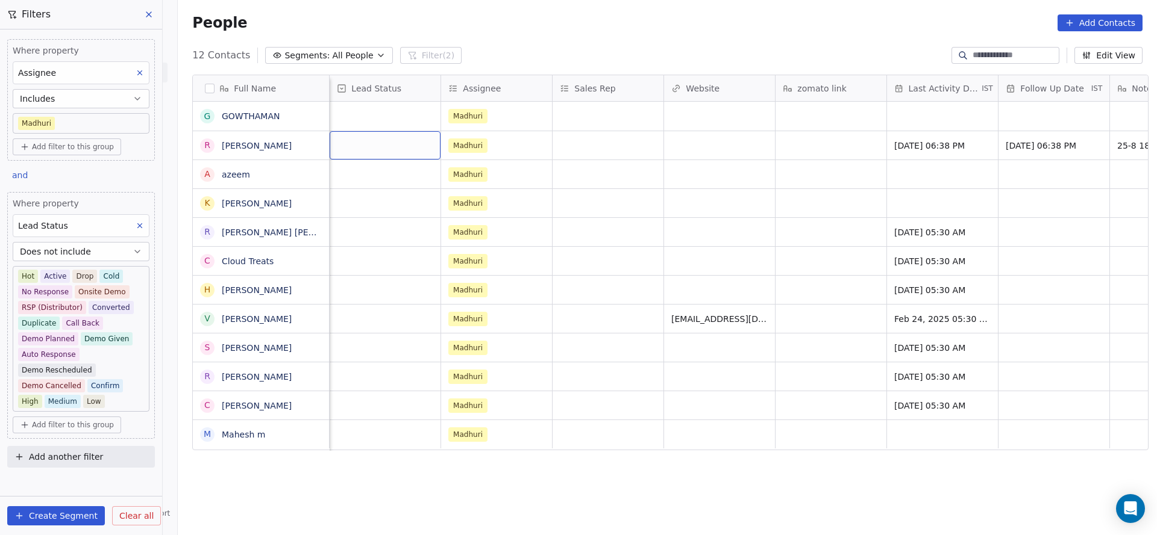
click at [367, 148] on div "grid" at bounding box center [384, 145] width 111 height 28
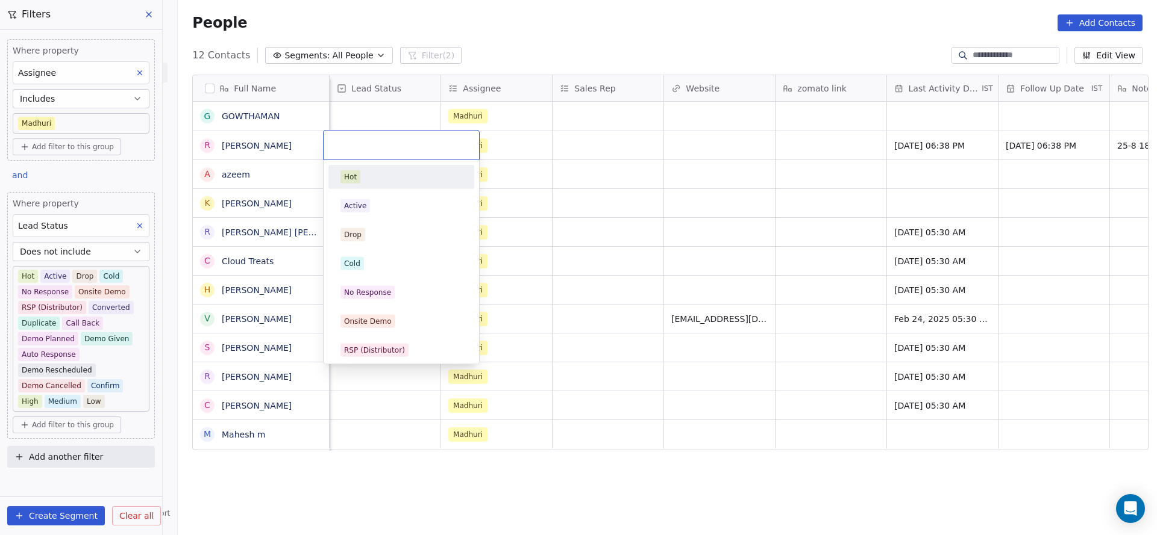
click at [611, 125] on html "On2Cook India Pvt. Ltd. Contacts People Marketing Workflows Campaigns Sales Pip…" at bounding box center [578, 267] width 1157 height 535
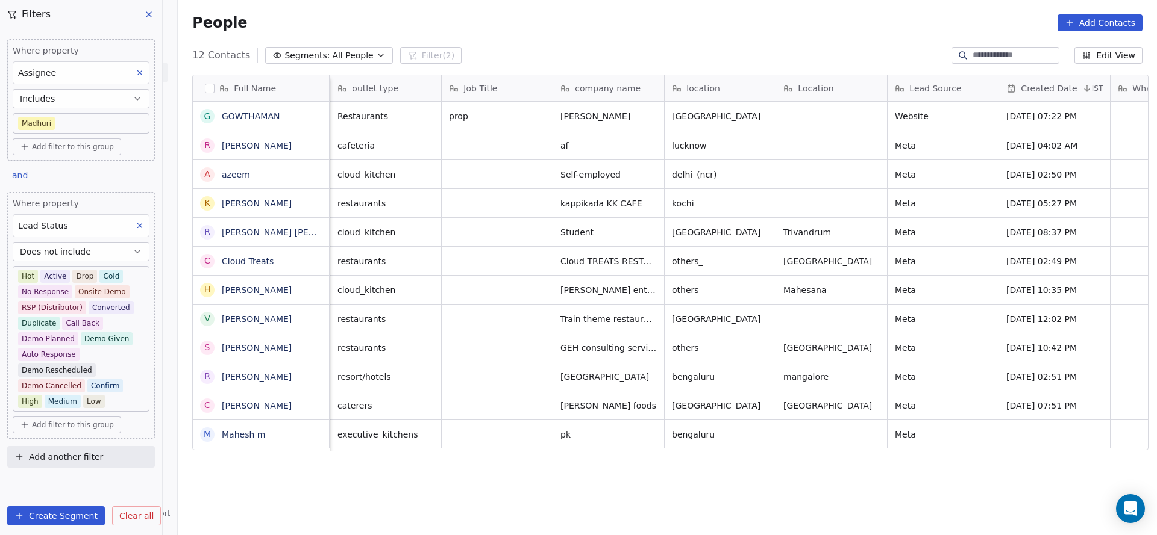
scroll to position [0, 111]
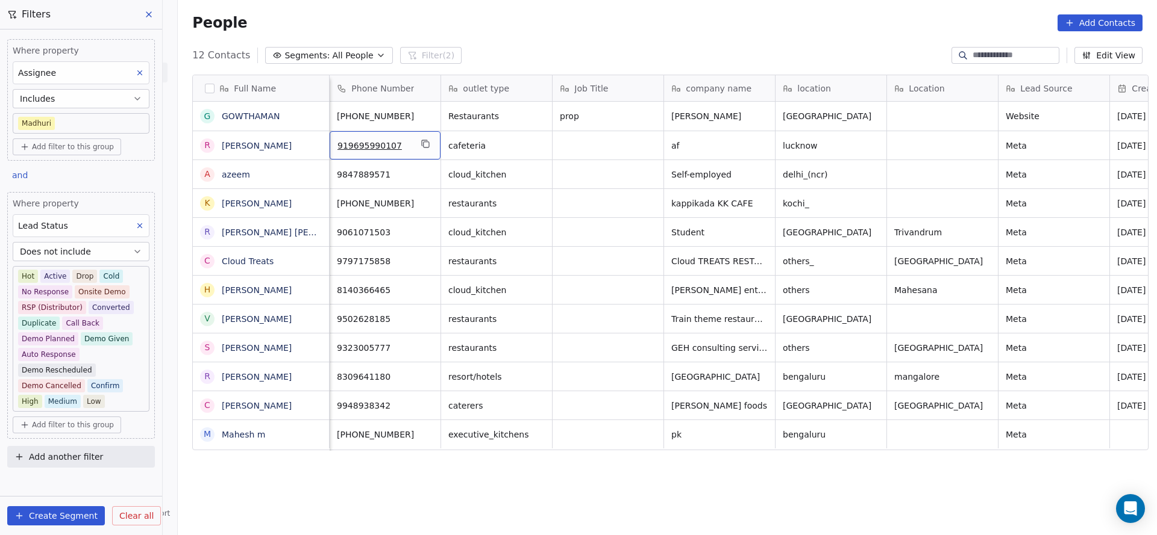
click at [426, 143] on div "919695990107" at bounding box center [384, 145] width 111 height 28
click at [421, 146] on icon "grid" at bounding box center [425, 144] width 10 height 10
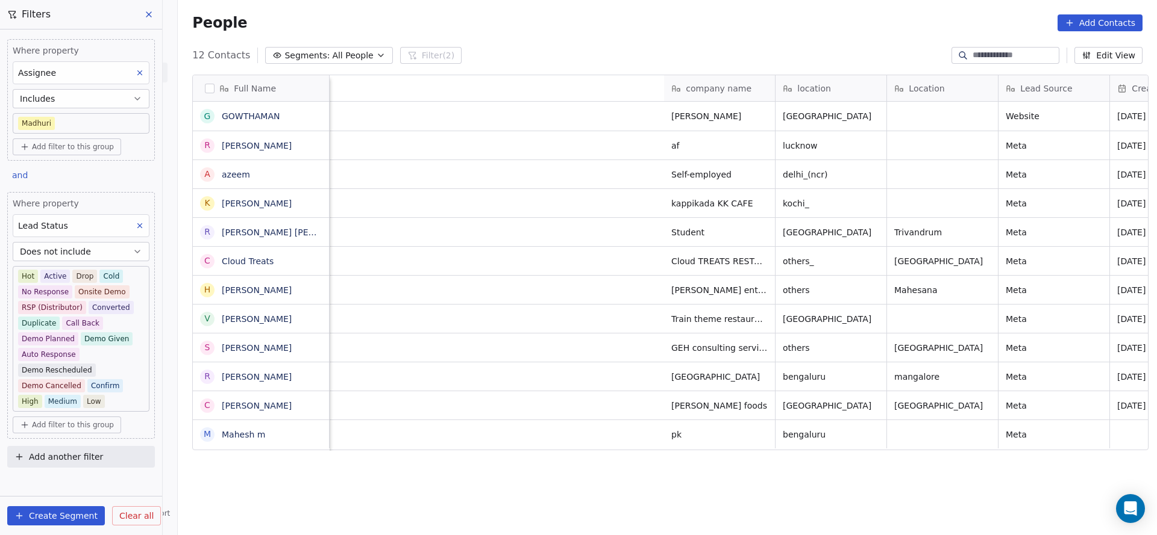
scroll to position [0, 867]
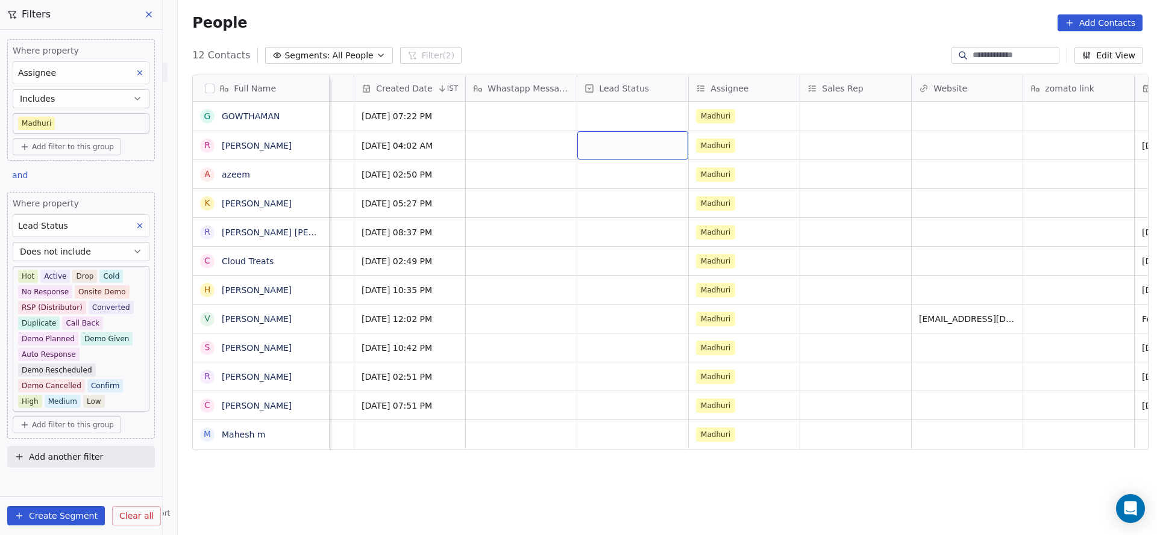
click at [633, 150] on div "grid" at bounding box center [632, 145] width 111 height 28
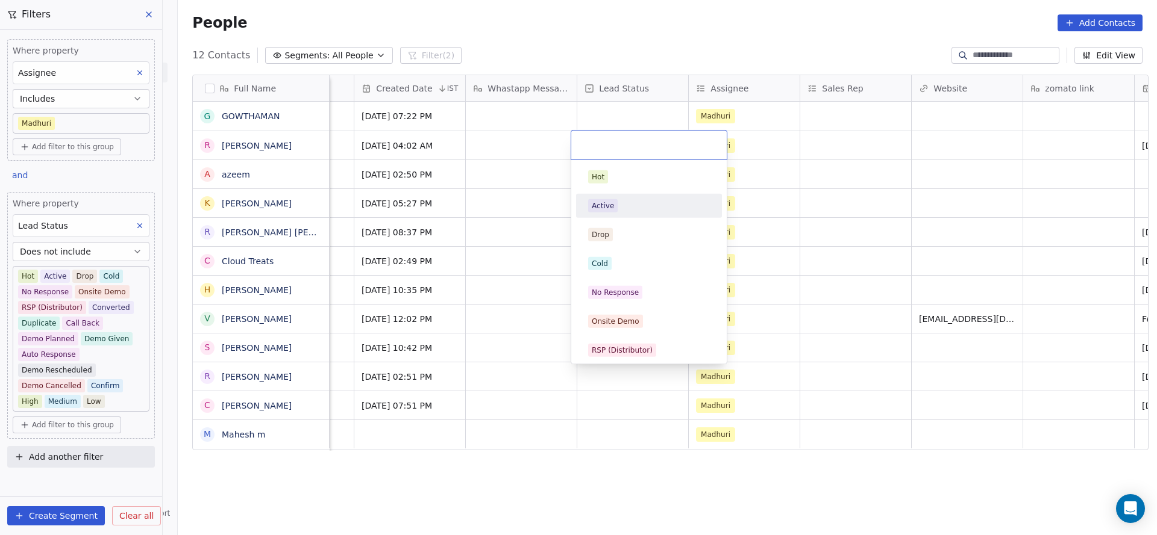
click at [609, 197] on div "Active" at bounding box center [649, 205] width 136 height 19
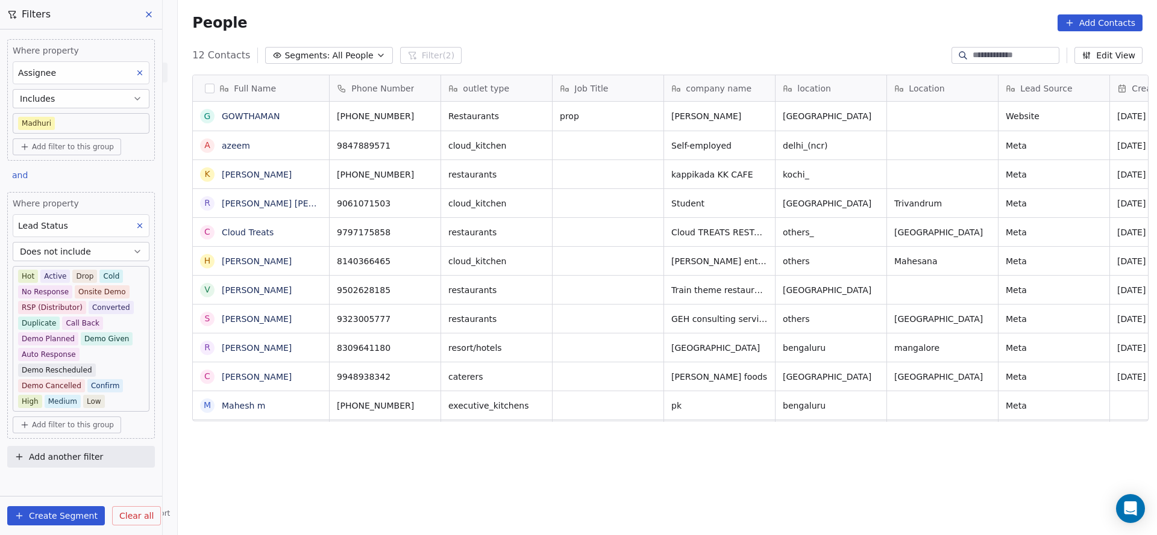
scroll to position [0, 0]
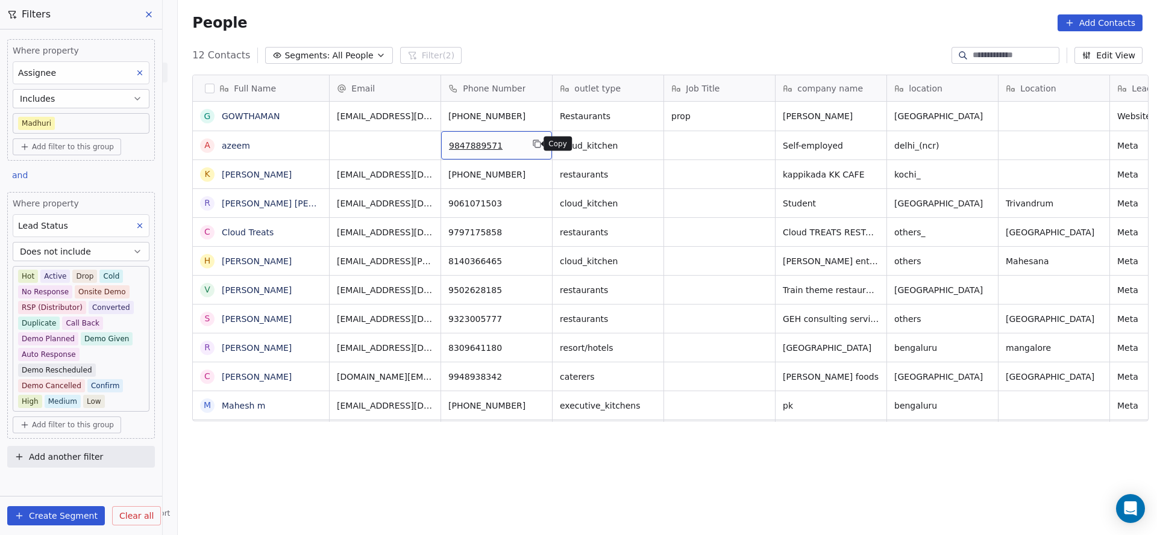
click at [535, 142] on icon "grid" at bounding box center [537, 144] width 5 height 5
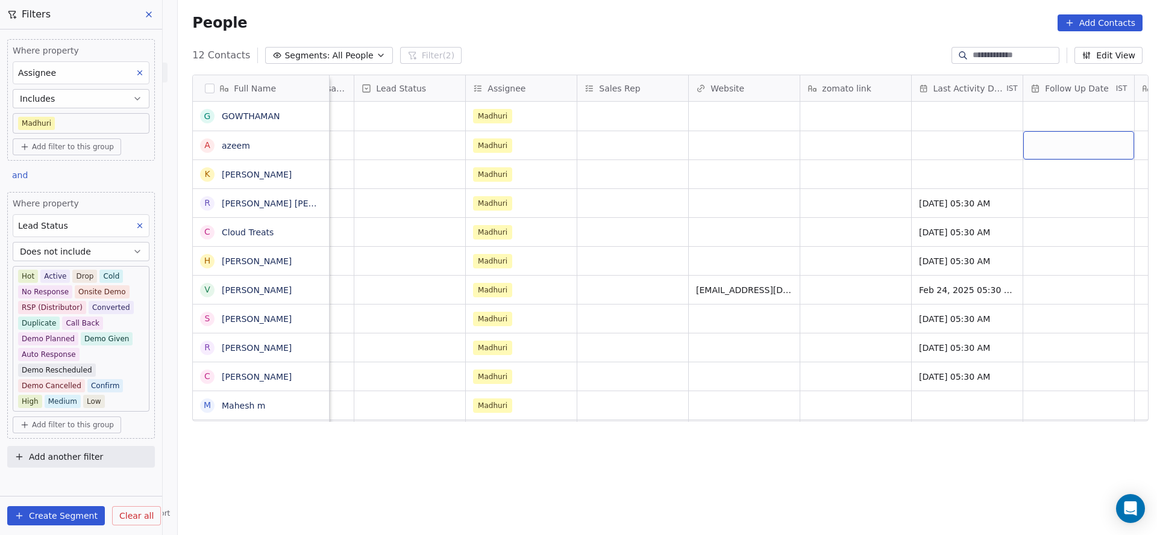
scroll to position [0, 1201]
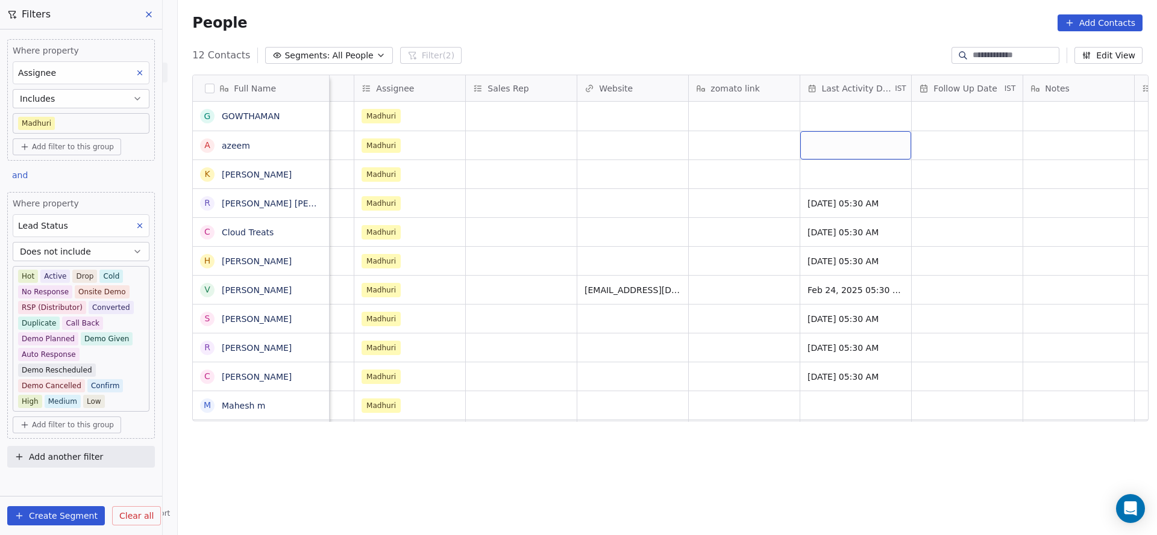
click at [846, 140] on div "grid" at bounding box center [855, 145] width 111 height 28
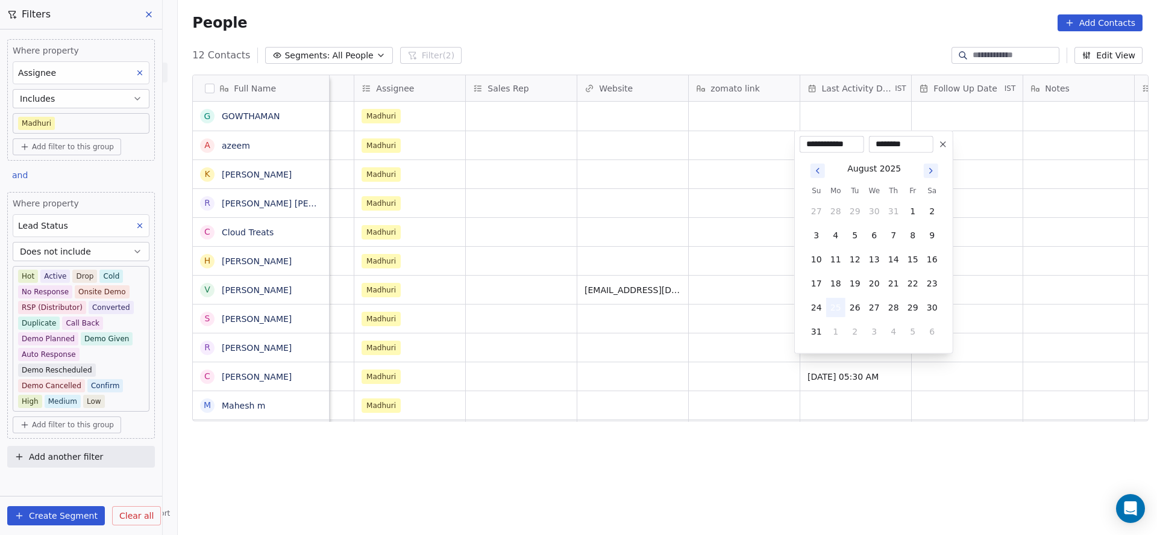
click at [837, 305] on button "25" at bounding box center [835, 307] width 19 height 19
click at [614, 187] on html "On2Cook India Pvt. Ltd. Contacts People Marketing Workflows Campaigns Sales Pip…" at bounding box center [578, 267] width 1157 height 535
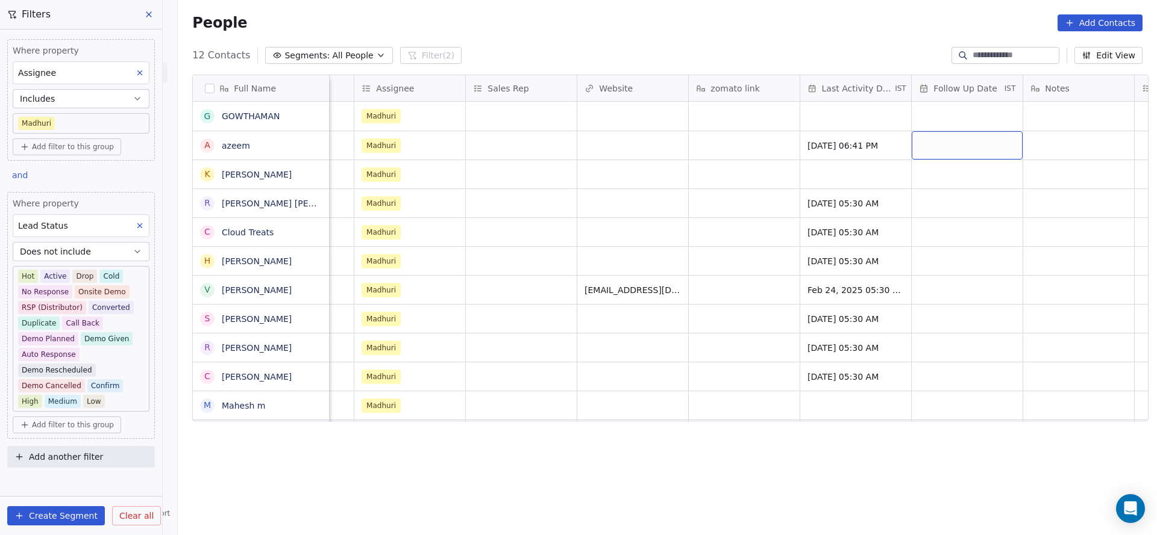
click at [941, 146] on div "grid" at bounding box center [966, 145] width 111 height 28
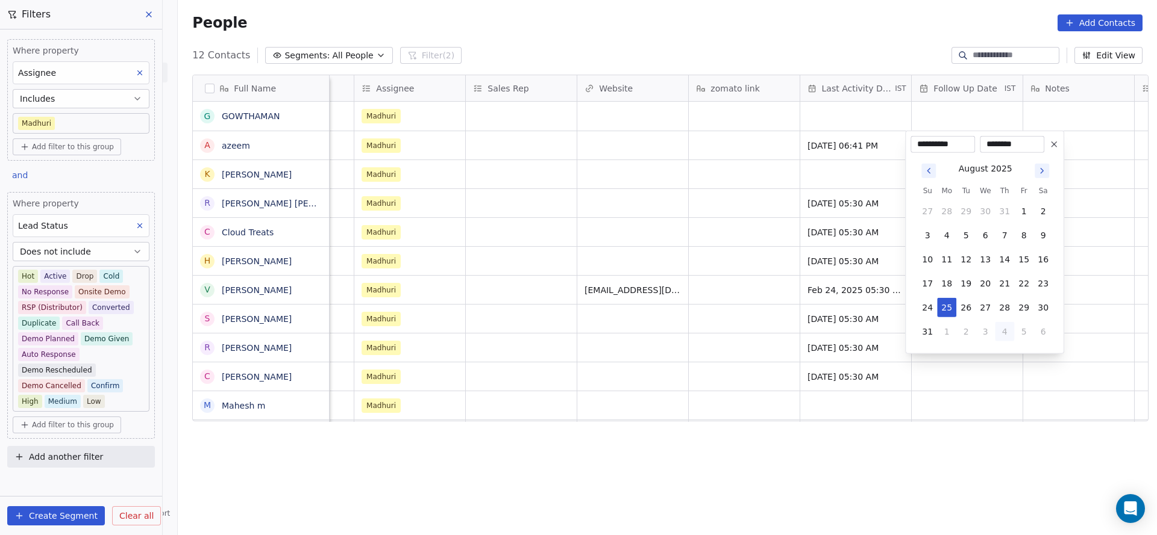
click at [1004, 327] on button "4" at bounding box center [1003, 331] width 19 height 19
type input "**********"
click at [674, 224] on html "On2Cook India Pvt. Ltd. Contacts People Marketing Workflows Campaigns Sales Pip…" at bounding box center [578, 267] width 1157 height 535
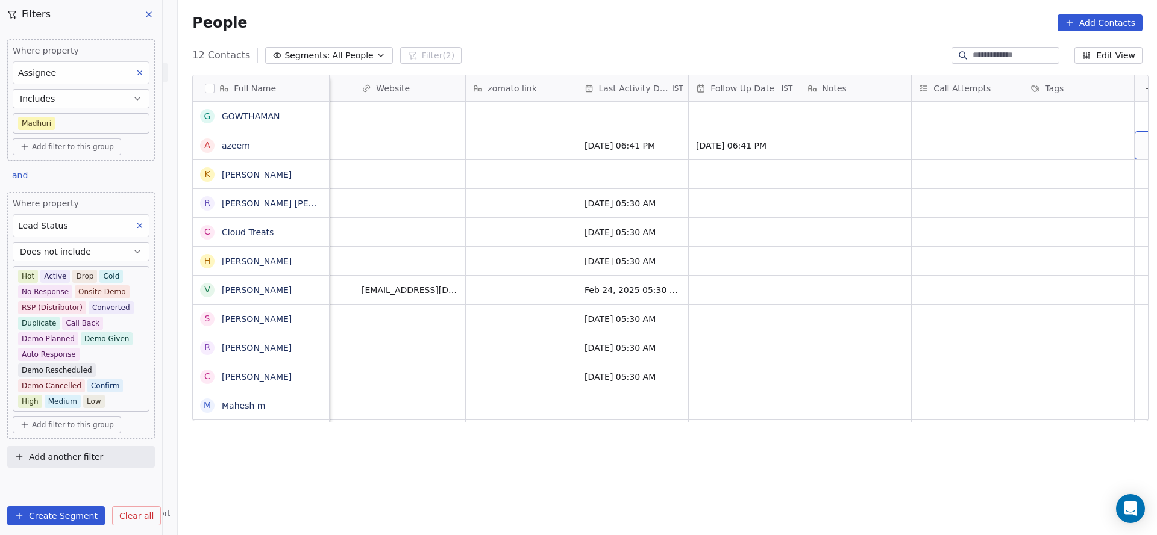
scroll to position [0, 1453]
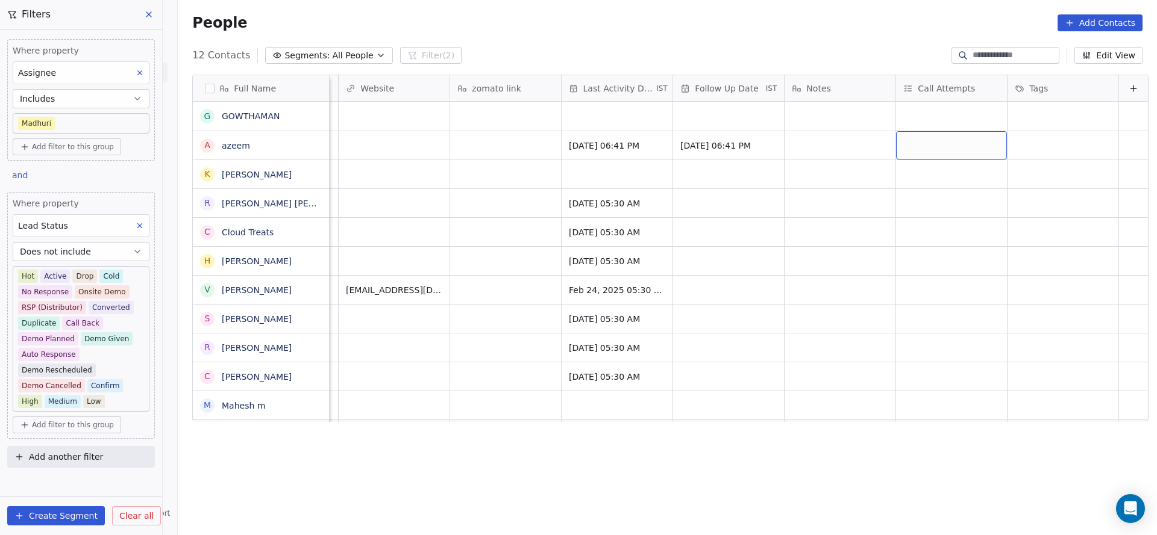
click at [903, 150] on div "grid" at bounding box center [951, 145] width 111 height 28
click at [908, 175] on span "1" at bounding box center [914, 176] width 12 height 13
click at [779, 187] on html "On2Cook India Pvt. Ltd. Contacts People Marketing Workflows Campaigns Sales Pip…" at bounding box center [578, 267] width 1157 height 535
click at [801, 143] on div "grid" at bounding box center [839, 145] width 111 height 28
type textarea "**********"
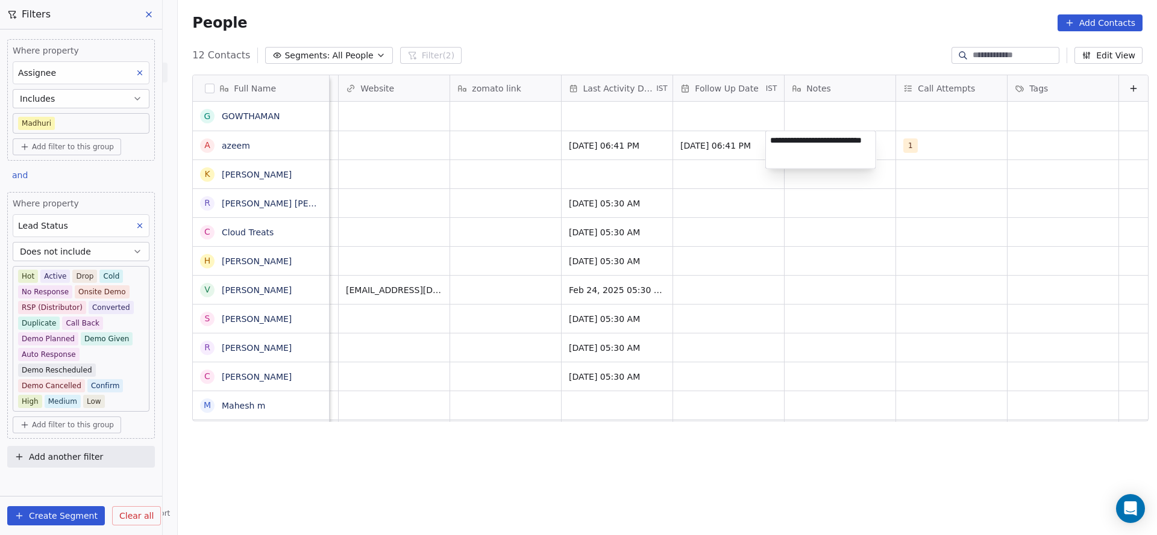
click at [419, 234] on html "On2Cook India Pvt. Ltd. Contacts People Marketing Workflows Campaigns Sales Pip…" at bounding box center [578, 267] width 1157 height 535
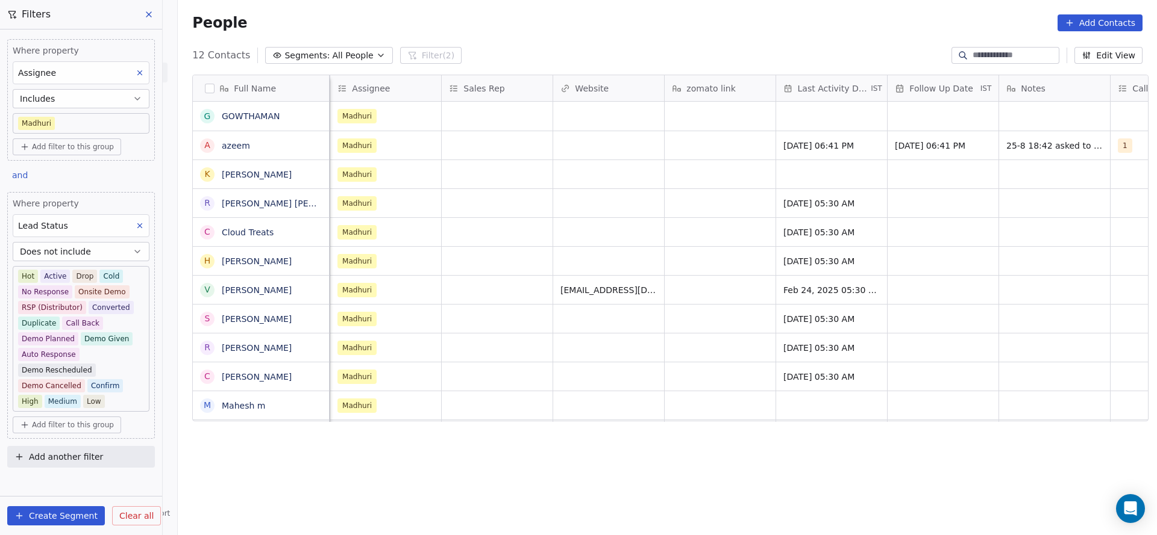
scroll to position [0, 1114]
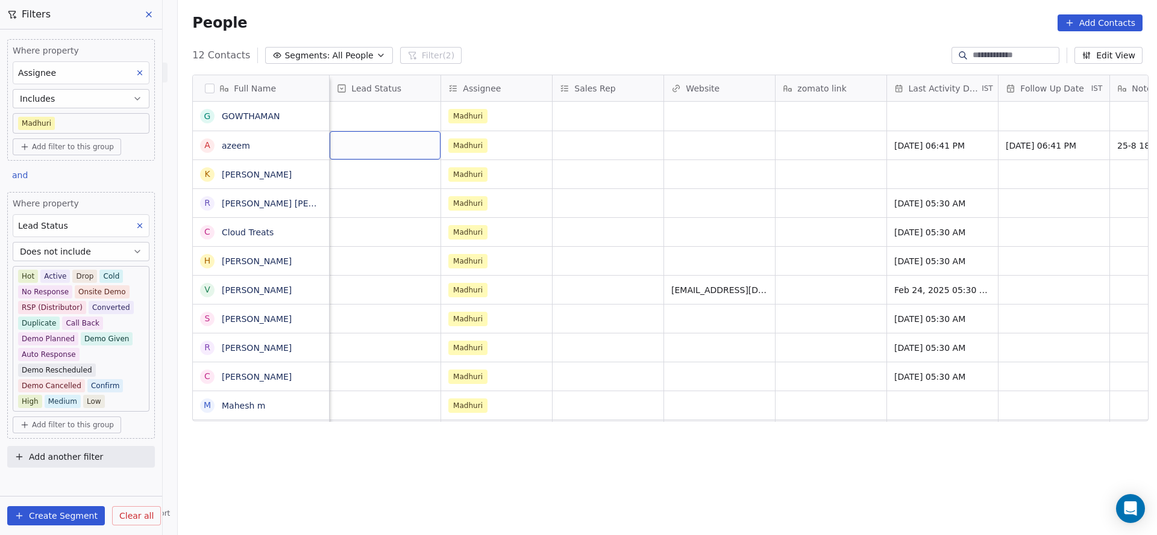
click at [357, 148] on div "grid" at bounding box center [384, 145] width 111 height 28
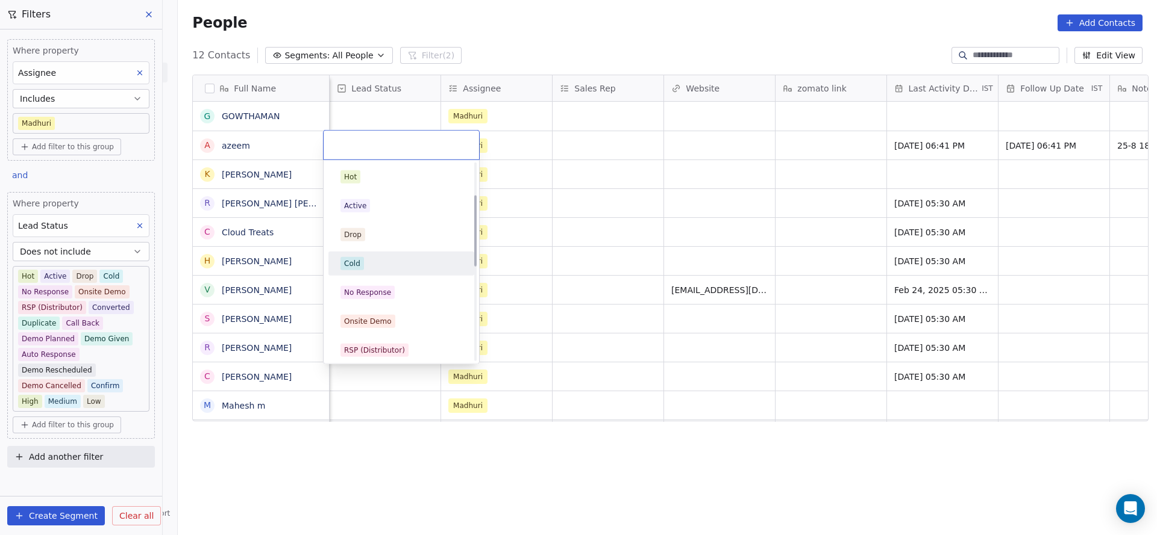
scroll to position [90, 0]
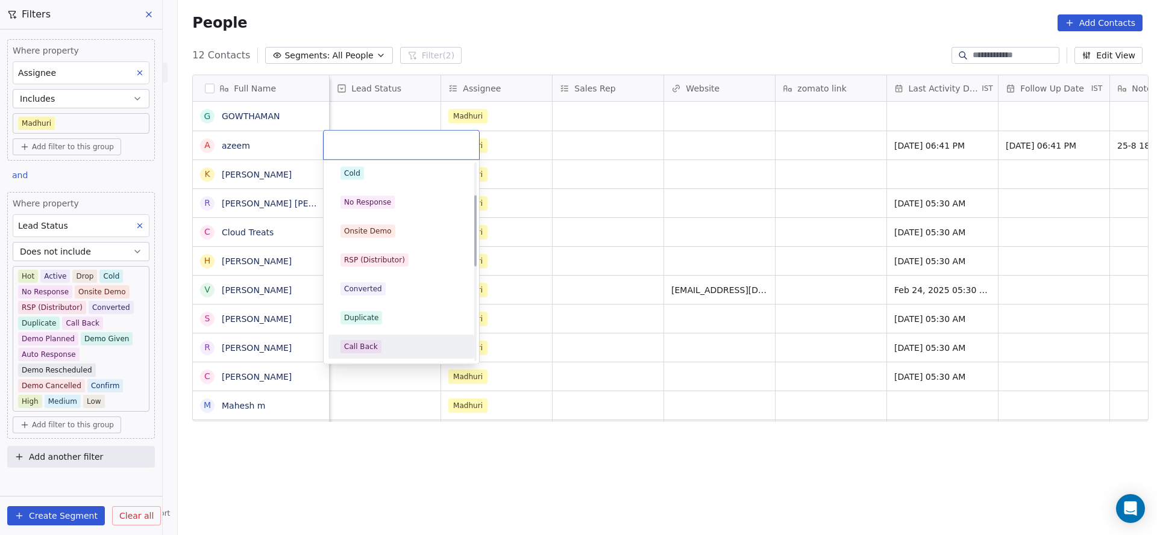
click at [358, 345] on div "Call Back" at bounding box center [361, 347] width 34 height 11
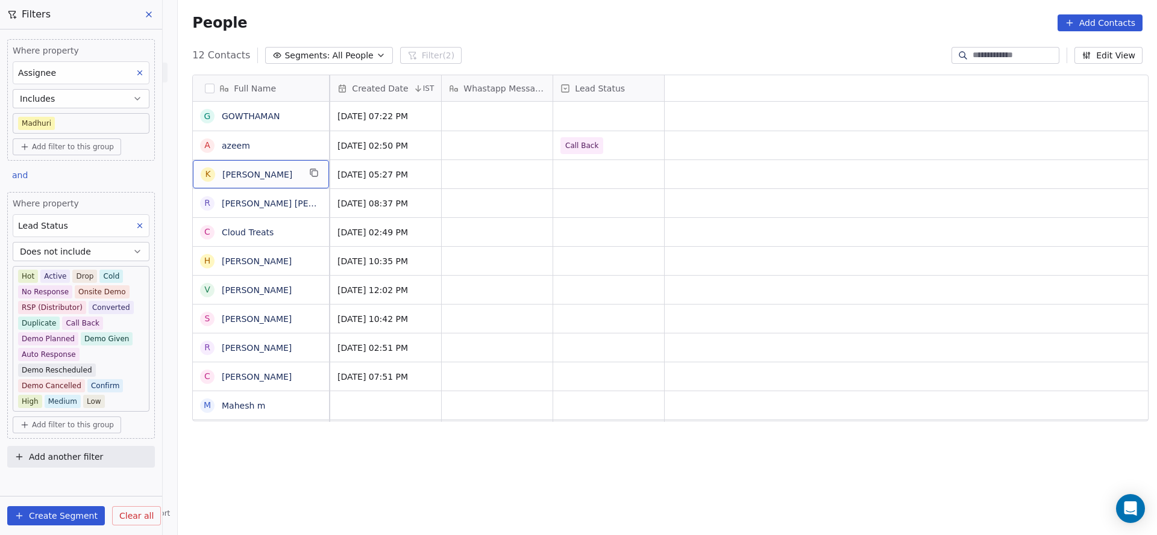
scroll to position [0, 0]
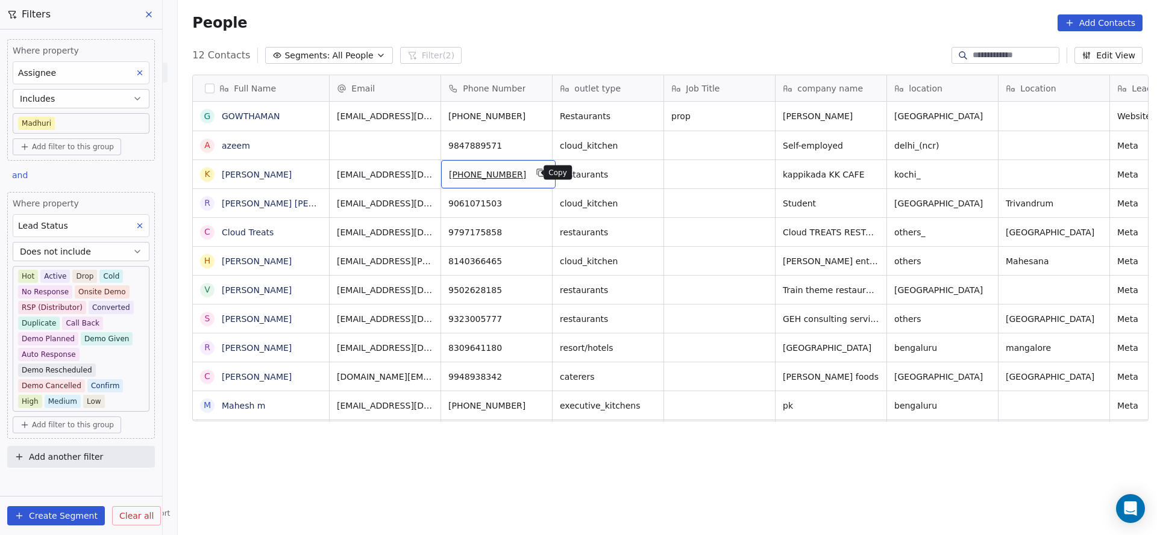
click at [536, 173] on icon "grid" at bounding box center [541, 173] width 10 height 10
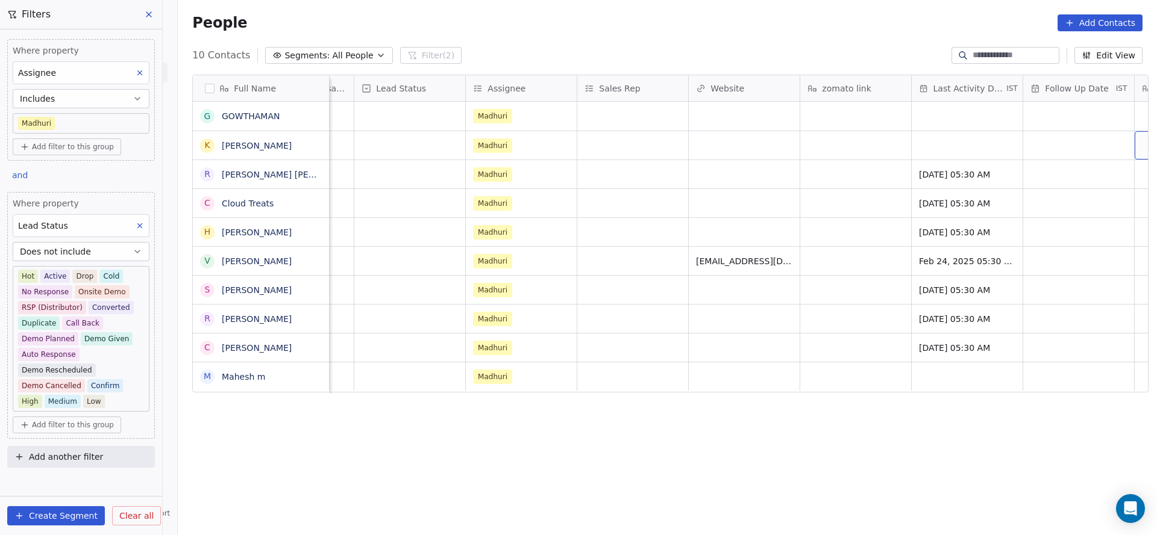
scroll to position [0, 1201]
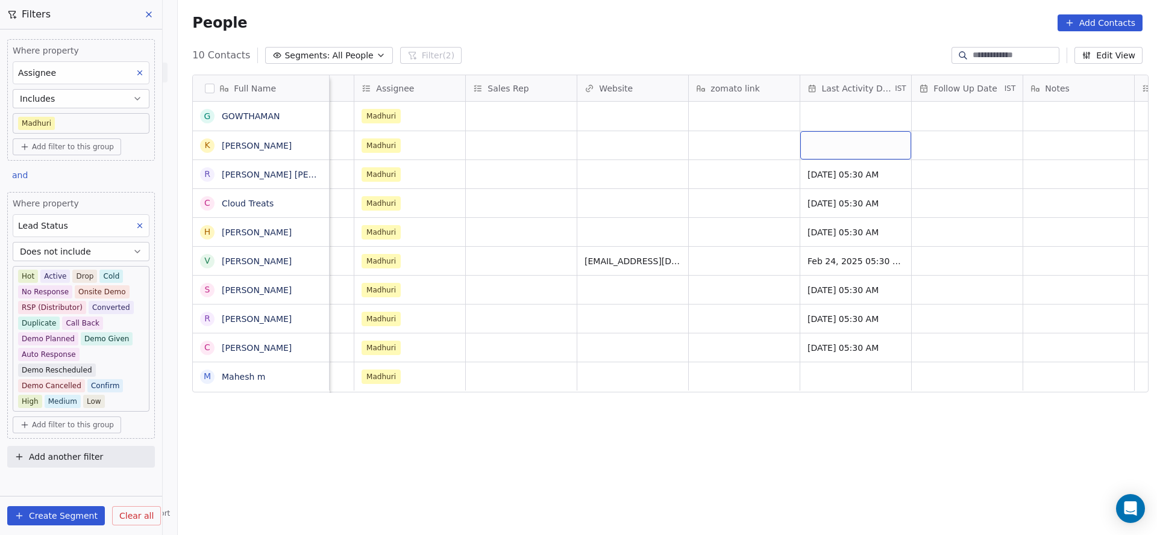
click at [835, 145] on div "grid" at bounding box center [855, 145] width 111 height 28
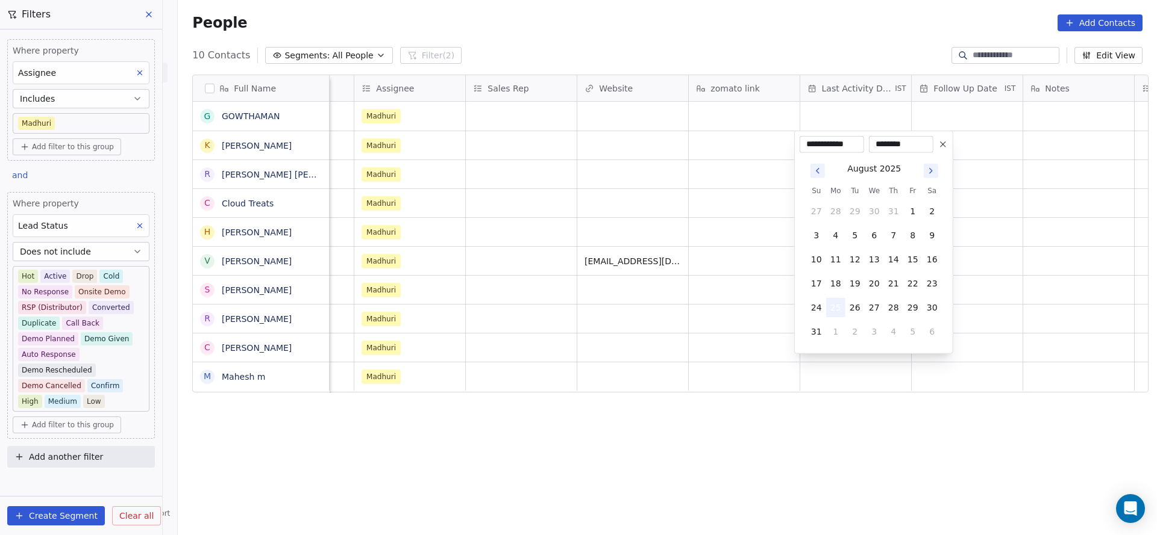
click at [831, 302] on button "25" at bounding box center [835, 307] width 19 height 19
click at [647, 289] on html "On2Cook India Pvt. Ltd. Contacts People Marketing Workflows Campaigns Sales Pip…" at bounding box center [578, 267] width 1157 height 535
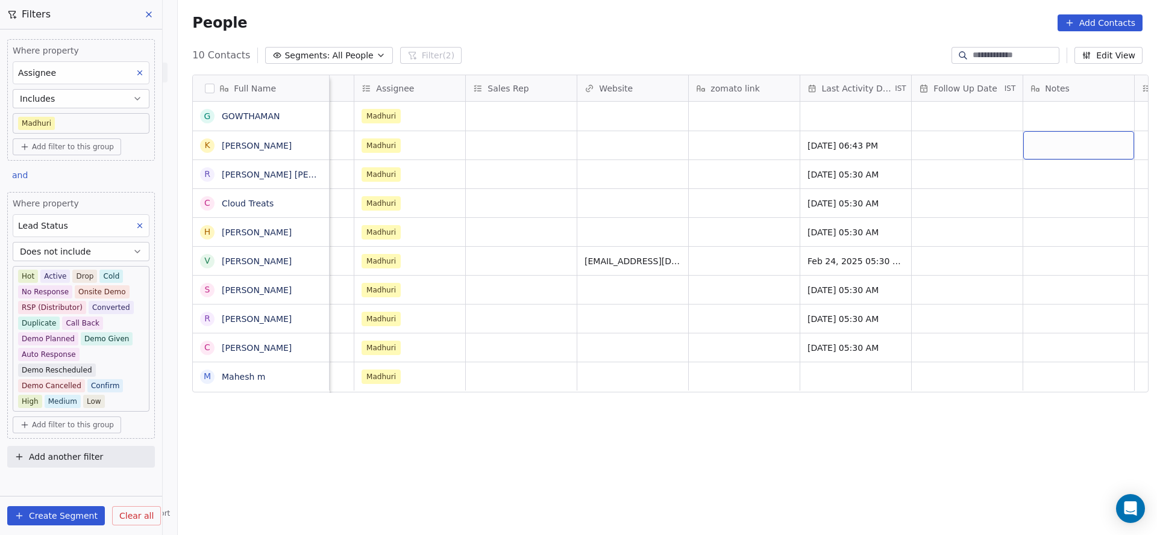
click at [1026, 134] on div "grid" at bounding box center [1078, 145] width 111 height 28
click at [949, 151] on html "On2Cook India Pvt. Ltd. Contacts People Marketing Workflows Campaigns Sales Pip…" at bounding box center [578, 267] width 1157 height 535
click at [949, 151] on div "grid" at bounding box center [966, 145] width 111 height 28
click at [935, 141] on div "grid" at bounding box center [966, 145] width 111 height 28
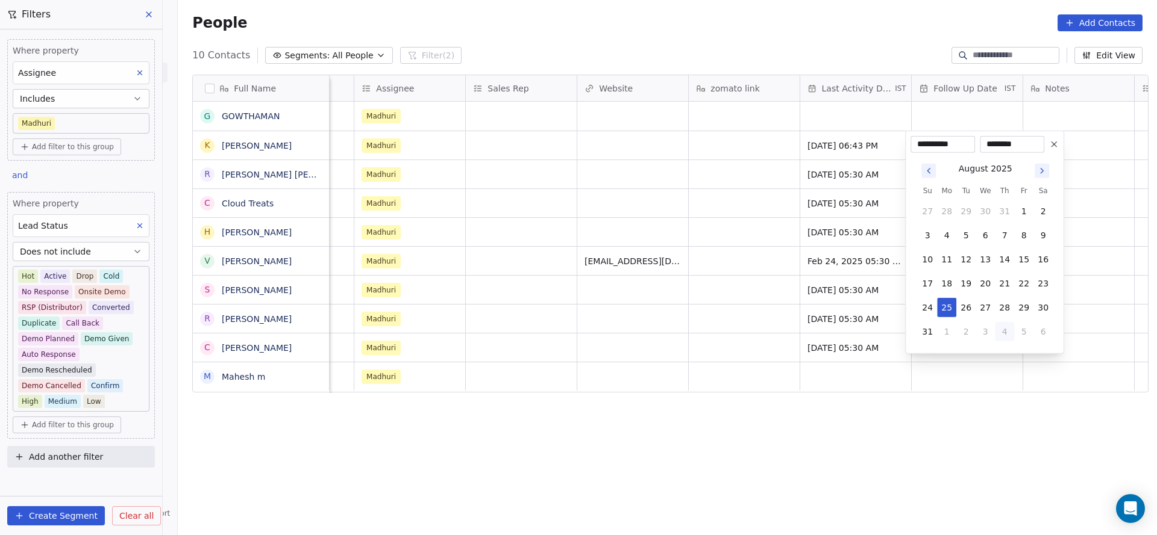
click at [998, 331] on button "4" at bounding box center [1003, 331] width 19 height 19
type input "**********"
click at [703, 206] on html "On2Cook India Pvt. Ltd. Contacts People Marketing Workflows Campaigns Sales Pip…" at bounding box center [578, 267] width 1157 height 535
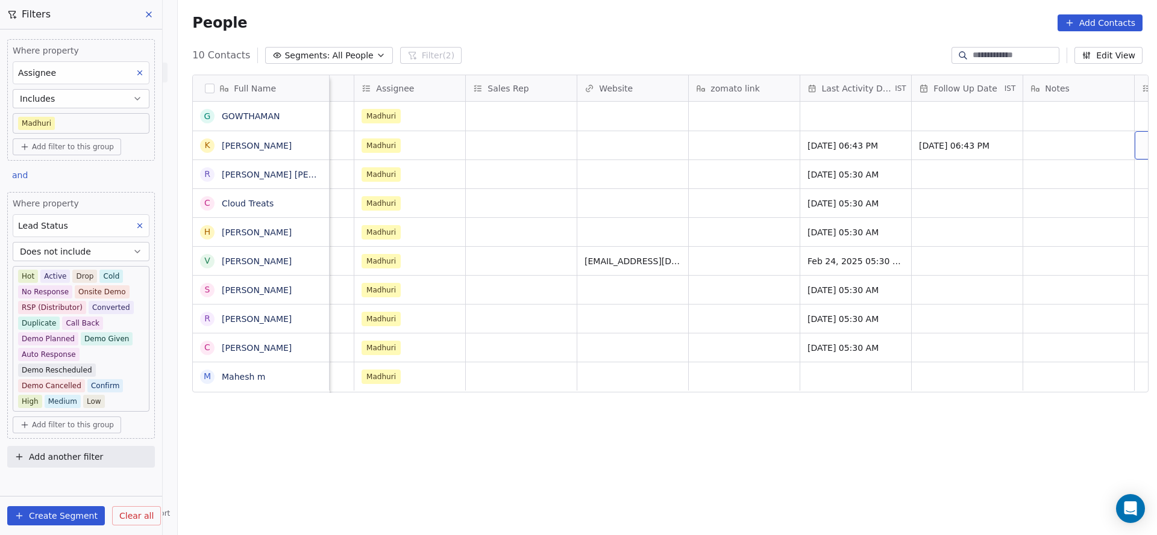
scroll to position [0, 1312]
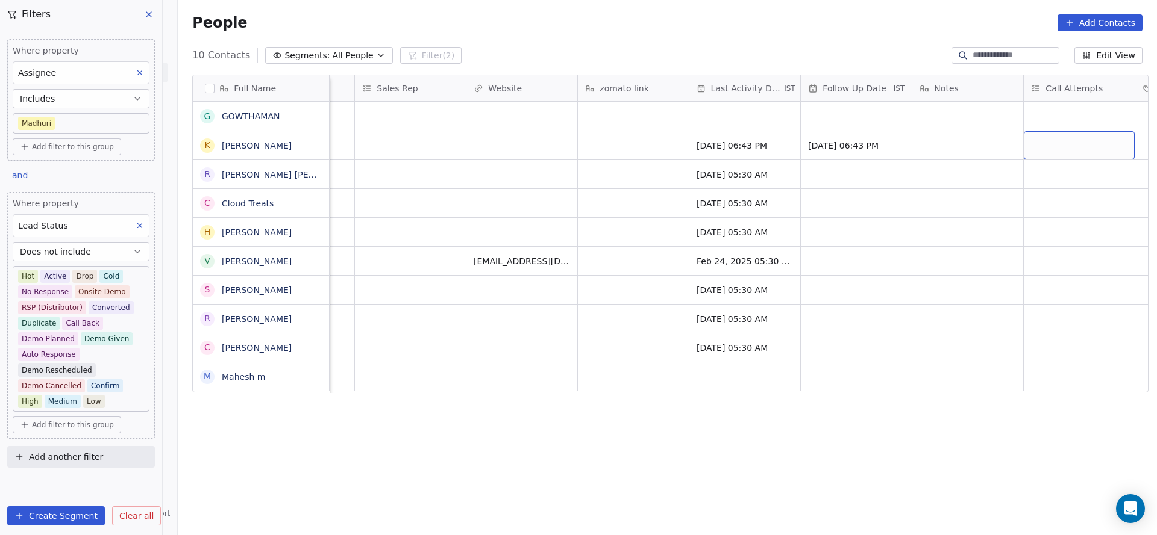
click at [1026, 144] on div "grid" at bounding box center [1078, 145] width 111 height 28
click at [1027, 170] on span "1" at bounding box center [1032, 176] width 12 height 13
click at [949, 171] on html "On2Cook India Pvt. Ltd. Contacts People Marketing Workflows Campaigns Sales Pip…" at bounding box center [578, 267] width 1157 height 535
type textarea "**********"
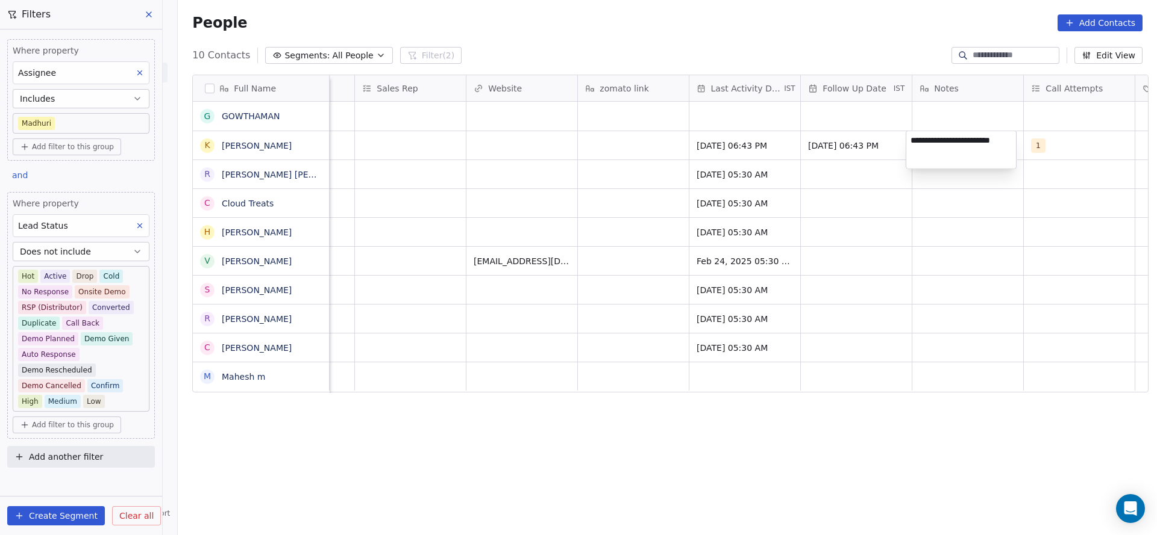
click at [540, 183] on html "On2Cook India Pvt. Ltd. Contacts People Marketing Workflows Campaigns Sales Pip…" at bounding box center [578, 267] width 1157 height 535
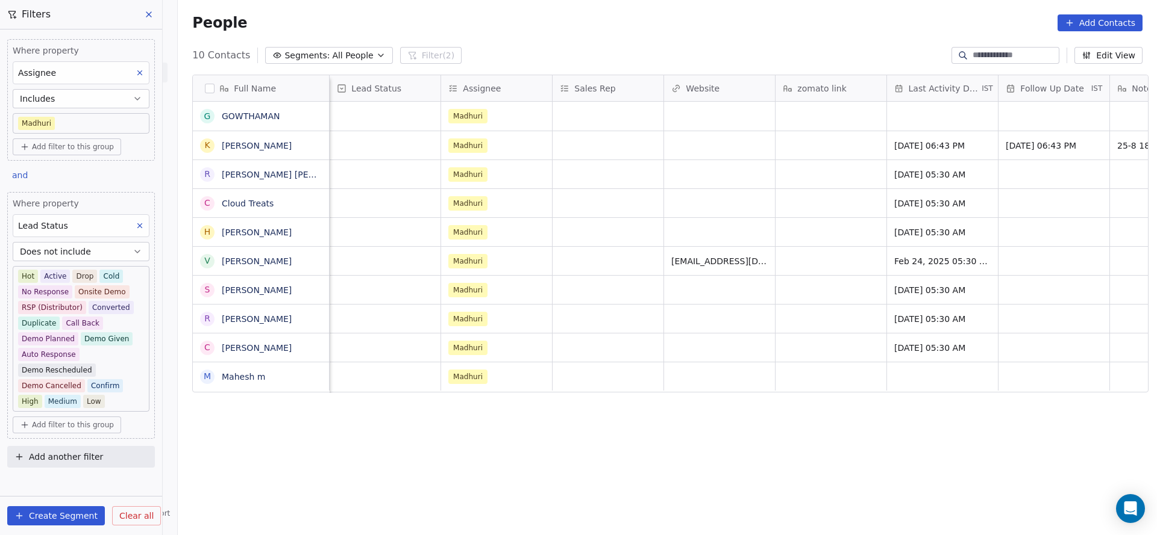
scroll to position [0, 1003]
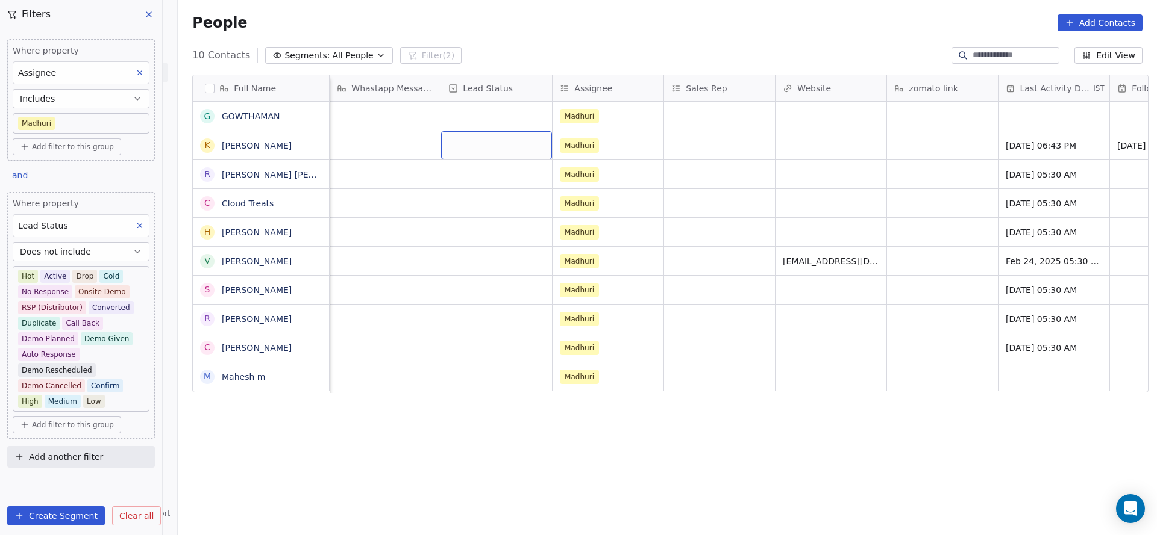
click at [468, 152] on div "grid" at bounding box center [496, 145] width 111 height 28
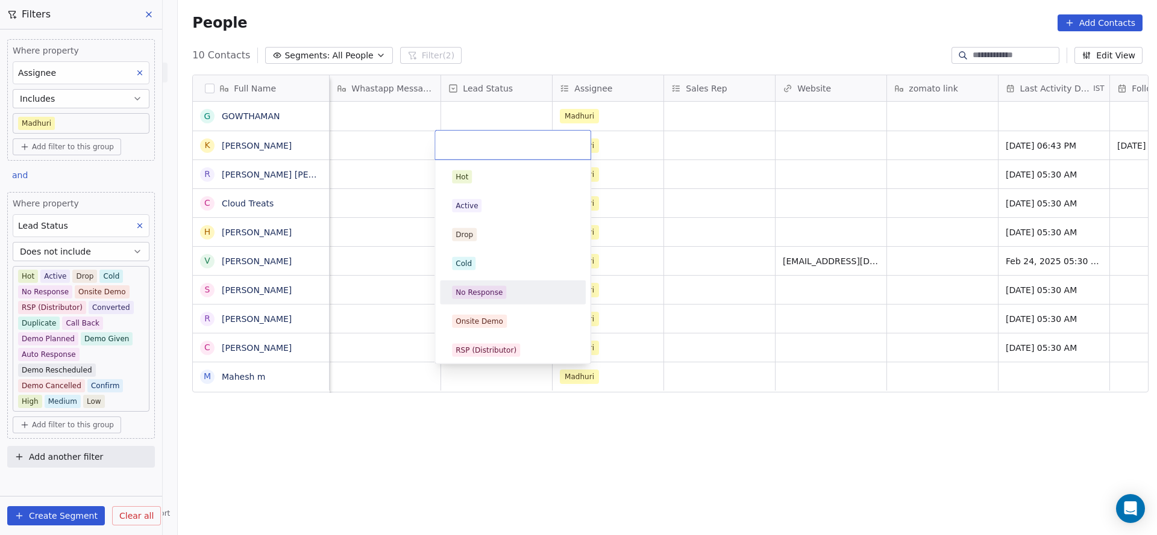
click at [489, 289] on div "No Response" at bounding box center [478, 292] width 47 height 11
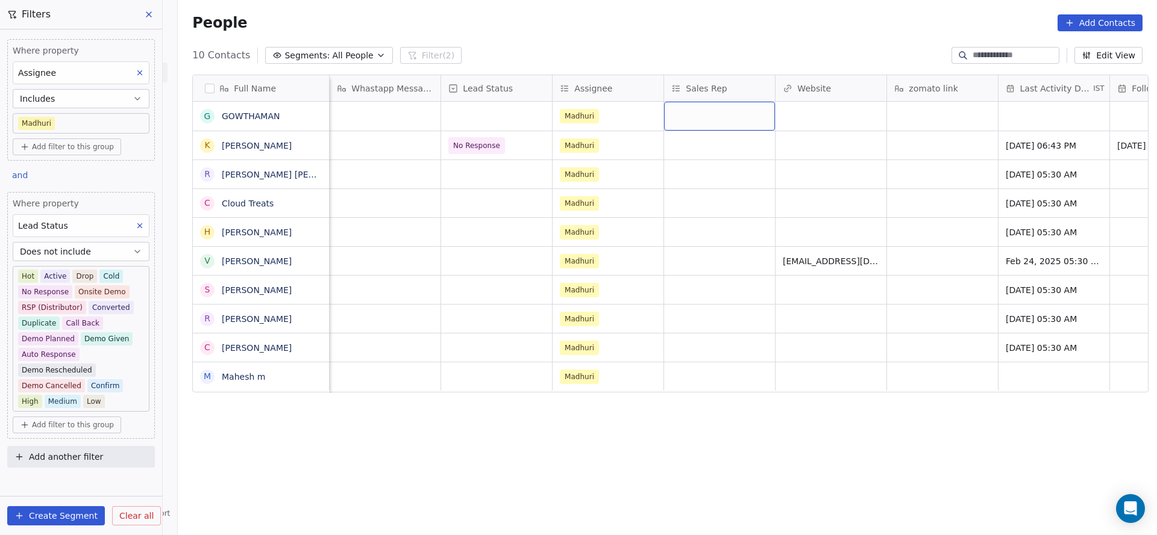
click at [687, 111] on div "grid" at bounding box center [719, 116] width 111 height 29
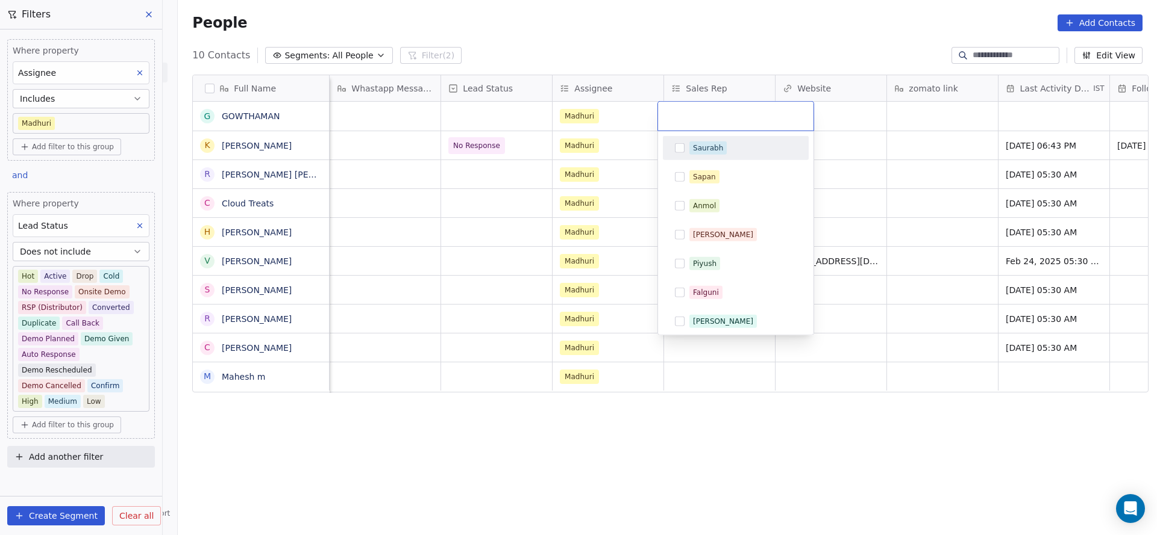
click at [402, 208] on html "On2Cook India Pvt. Ltd. Contacts People Marketing Workflows Campaigns Sales Pip…" at bounding box center [578, 267] width 1157 height 535
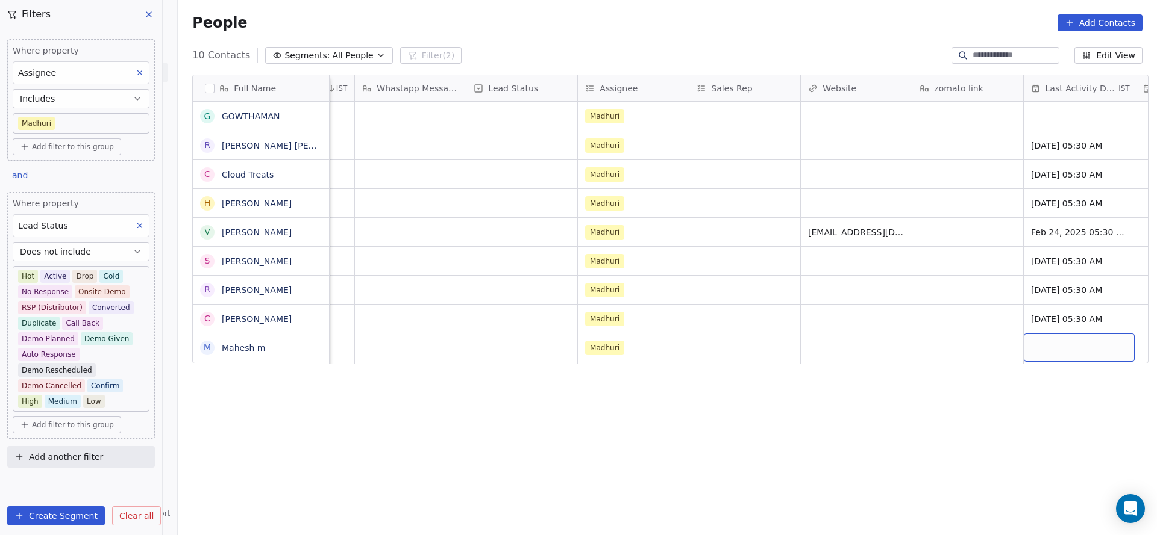
scroll to position [0, 1090]
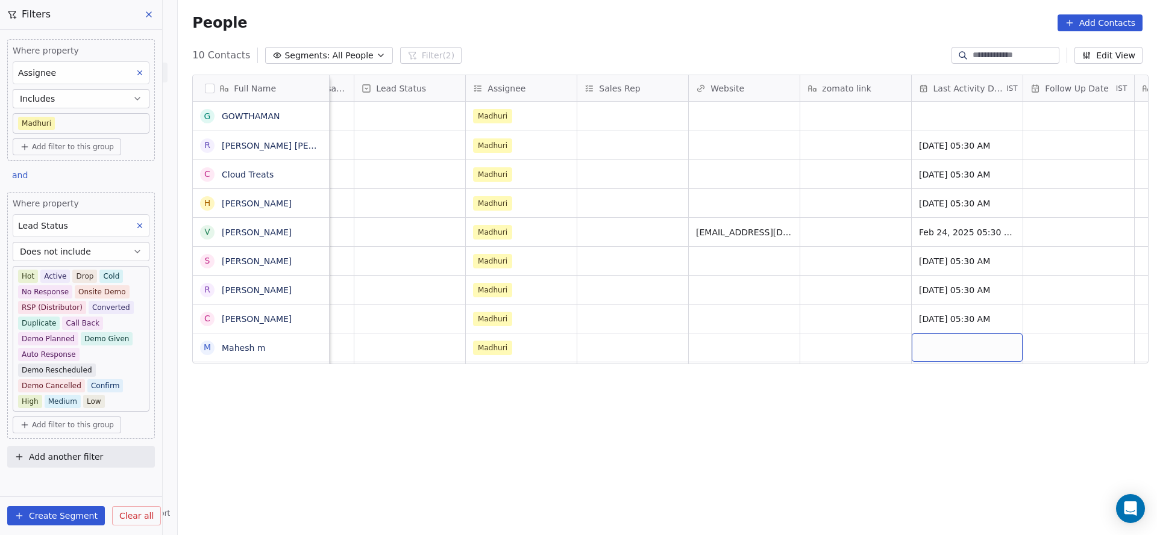
click at [938, 346] on div "grid" at bounding box center [966, 348] width 111 height 28
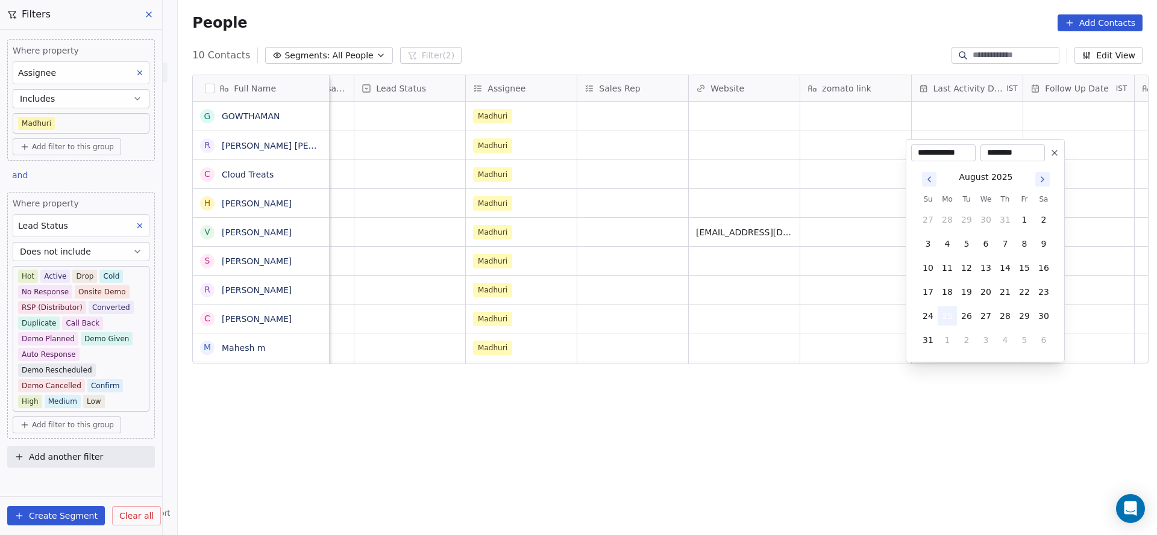
click at [949, 311] on button "25" at bounding box center [946, 316] width 19 height 19
click at [823, 331] on html "On2Cook India Pvt. Ltd. Contacts People Marketing Workflows Campaigns Sales Pip…" at bounding box center [578, 267] width 1157 height 535
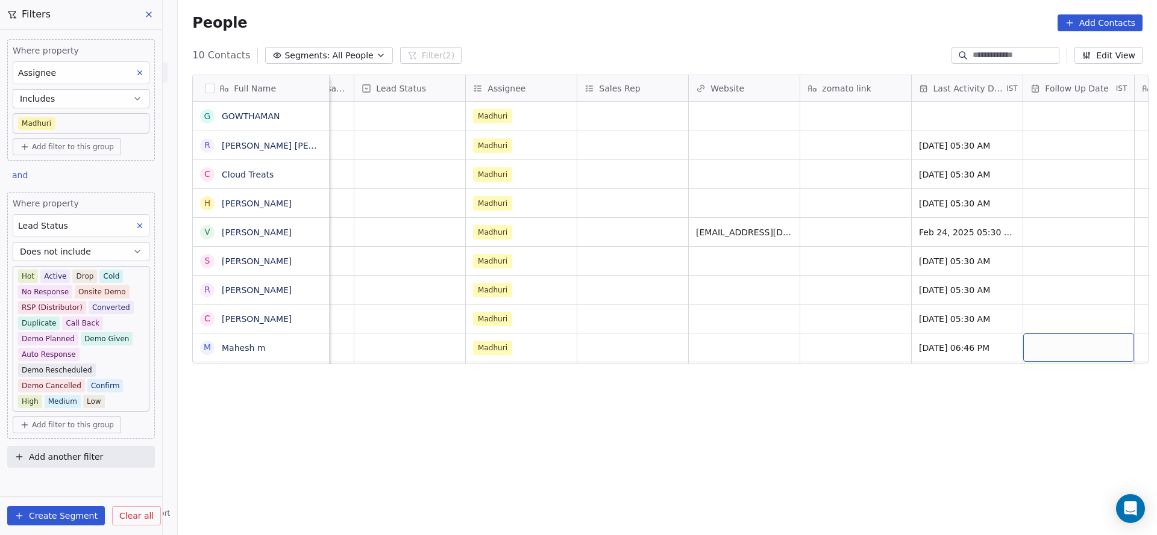
click at [1063, 343] on div "grid" at bounding box center [1078, 348] width 111 height 28
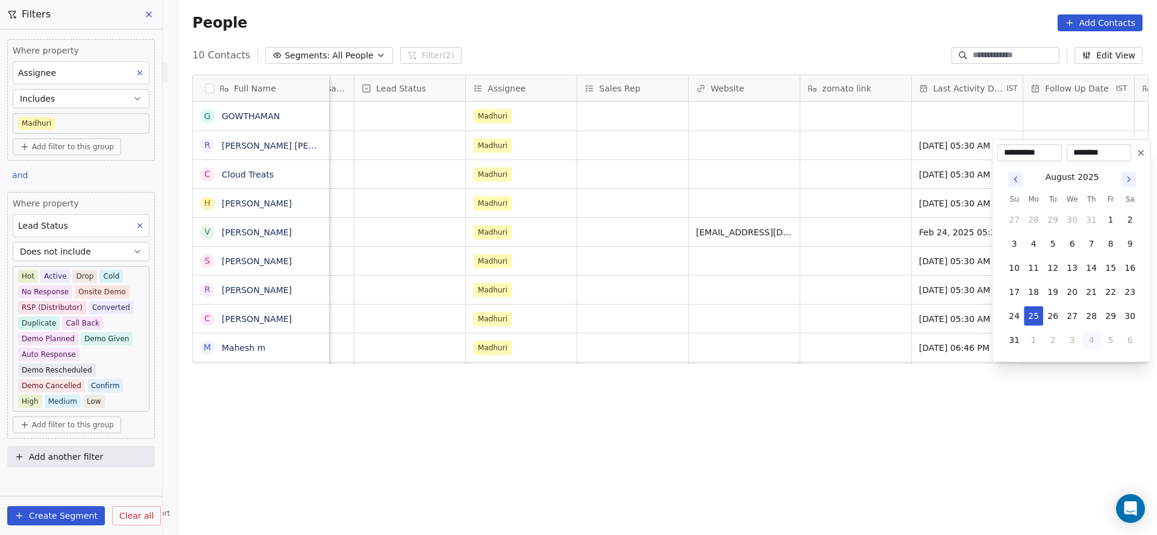
click at [1092, 340] on button "4" at bounding box center [1090, 340] width 19 height 19
type input "**********"
click at [809, 345] on html "On2Cook India Pvt. Ltd. Contacts People Marketing Workflows Campaigns Sales Pip…" at bounding box center [578, 267] width 1157 height 535
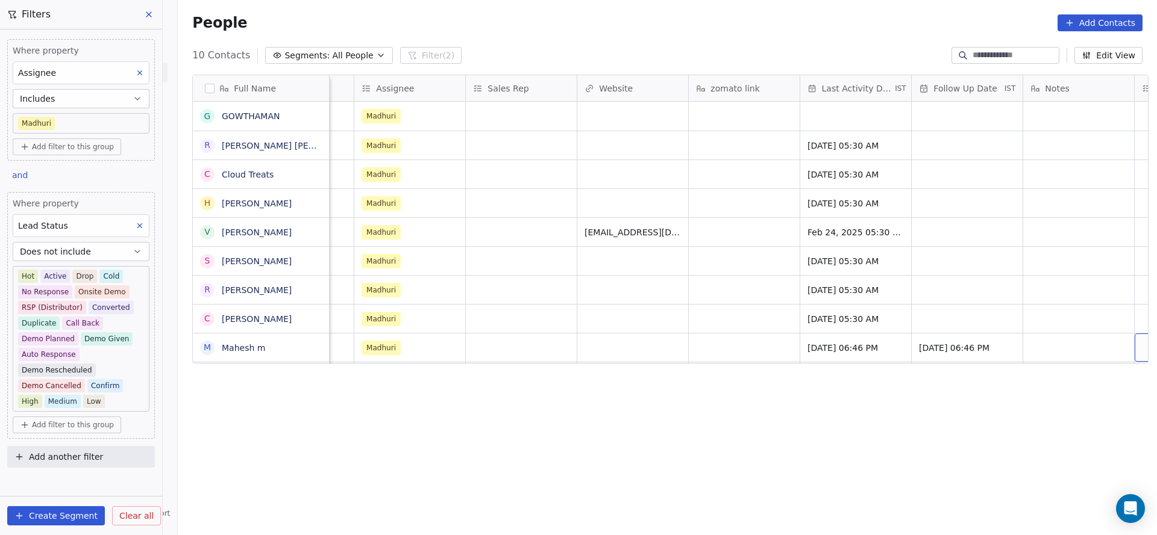
scroll to position [0, 1312]
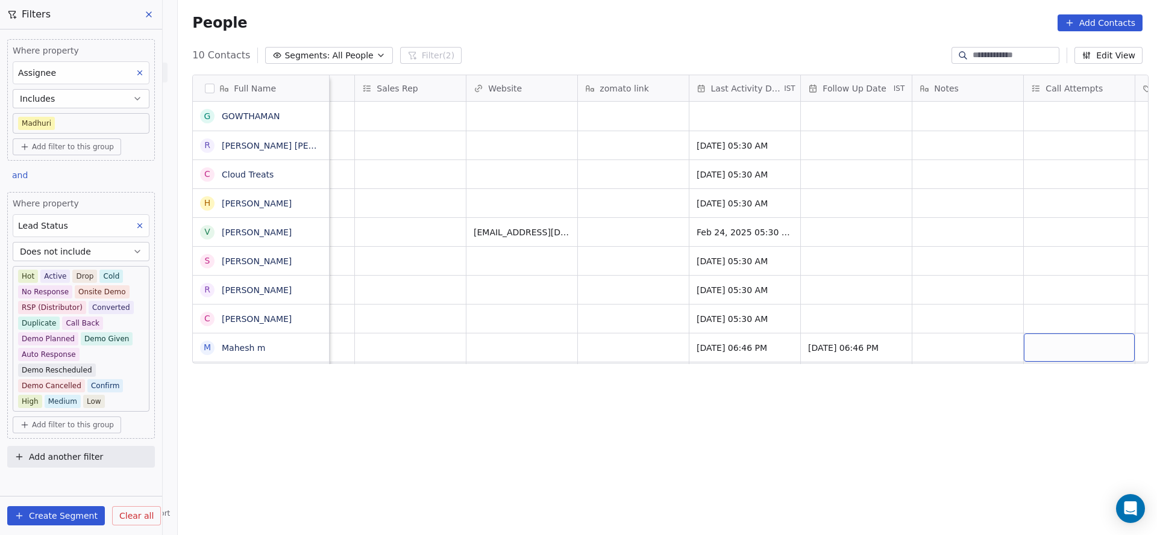
click at [1032, 349] on div "grid" at bounding box center [1078, 348] width 111 height 28
click at [1026, 185] on div "1" at bounding box center [1072, 176] width 146 height 24
click at [905, 229] on html "On2Cook India Pvt. Ltd. Contacts People Marketing Workflows Campaigns Sales Pip…" at bounding box center [578, 267] width 1157 height 535
click at [931, 338] on div "grid" at bounding box center [967, 348] width 111 height 28
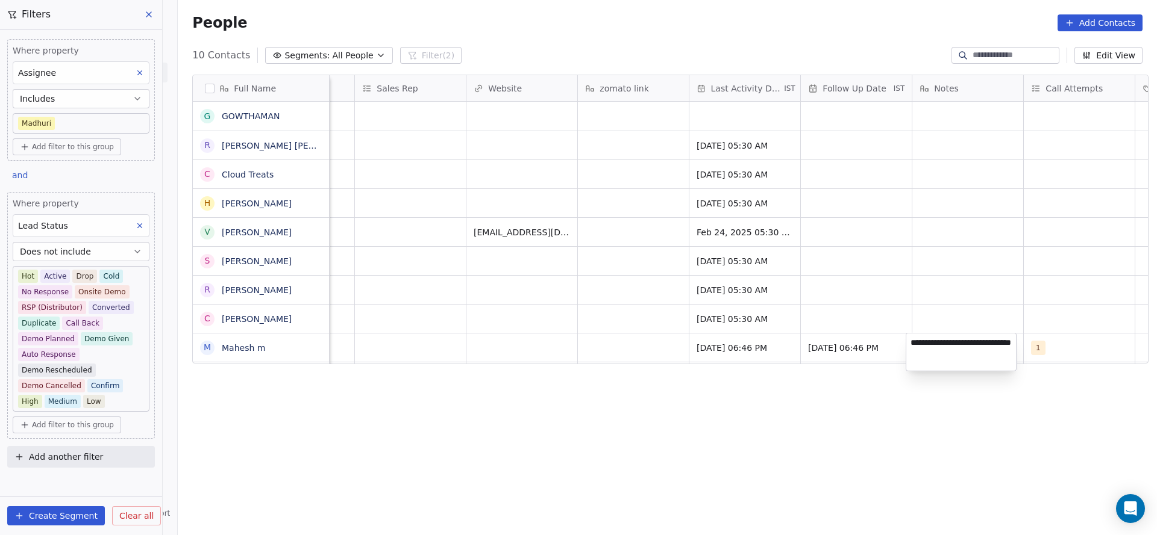
type textarea "**********"
click at [557, 329] on html "On2Cook India Pvt. Ltd. Contacts People Marketing Workflows Campaigns Sales Pip…" at bounding box center [578, 267] width 1157 height 535
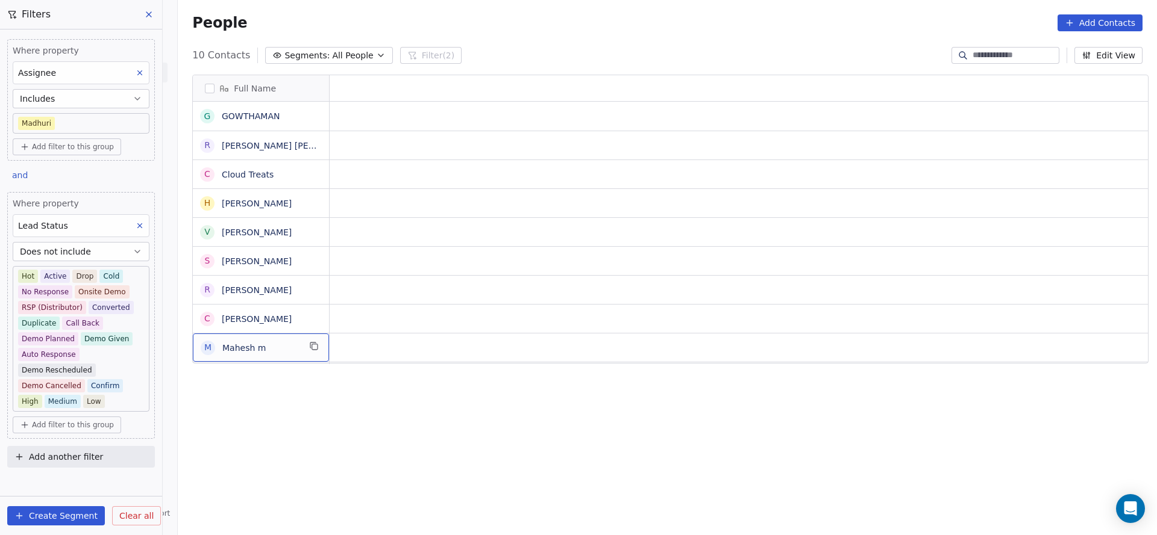
scroll to position [0, 0]
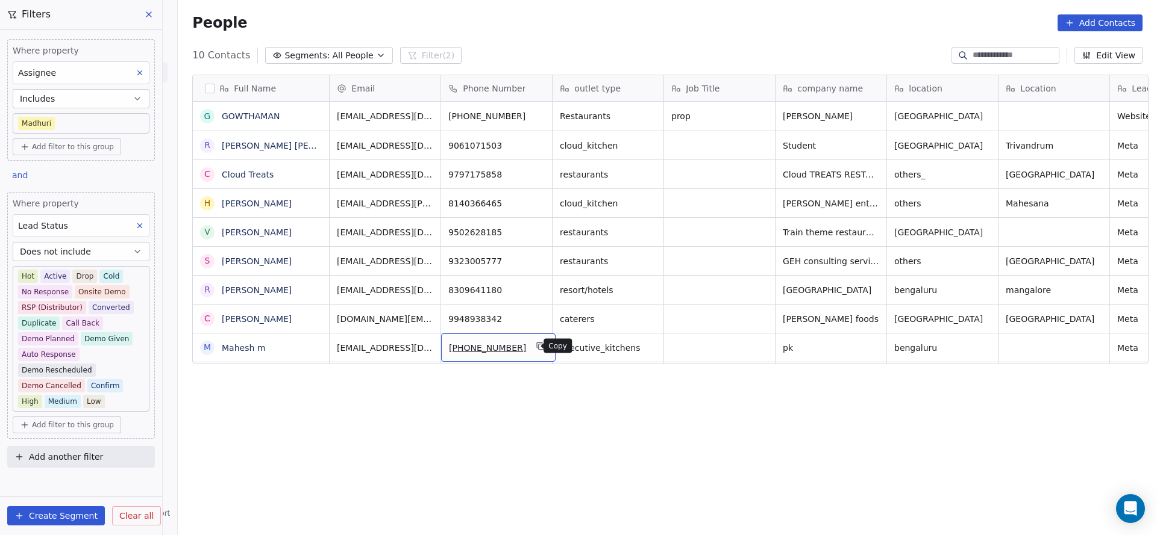
click at [536, 349] on icon "grid" at bounding box center [541, 347] width 10 height 10
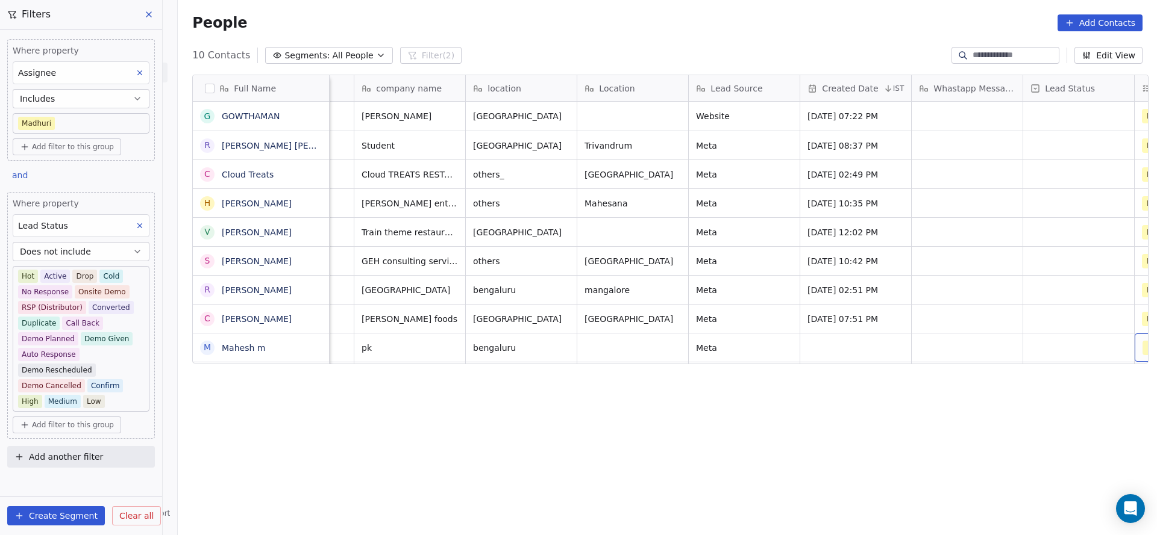
scroll to position [0, 532]
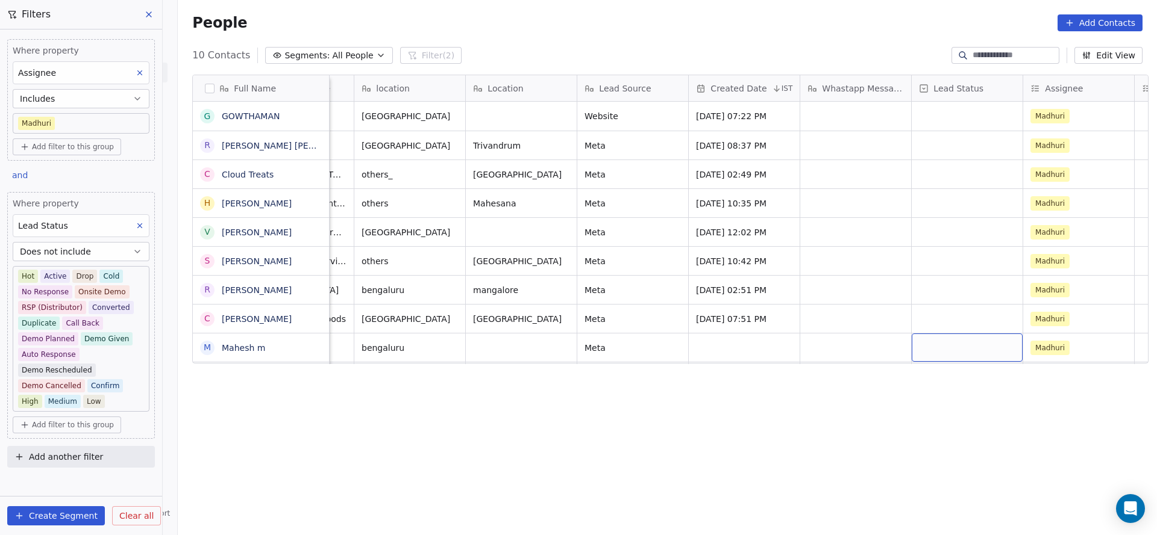
click at [914, 346] on div "grid" at bounding box center [966, 348] width 111 height 28
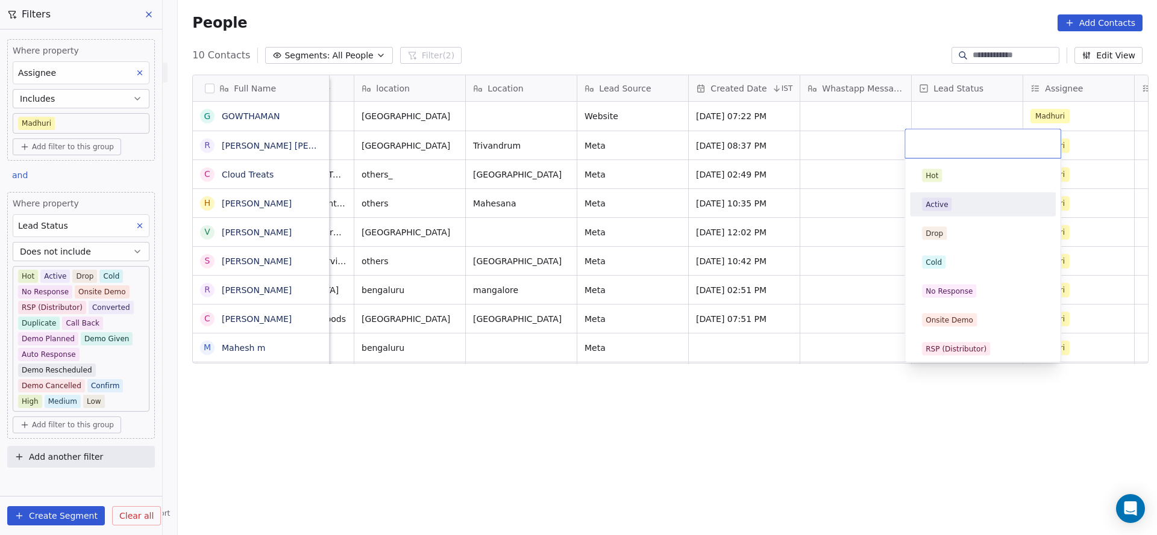
click at [942, 196] on div "Active" at bounding box center [982, 204] width 136 height 19
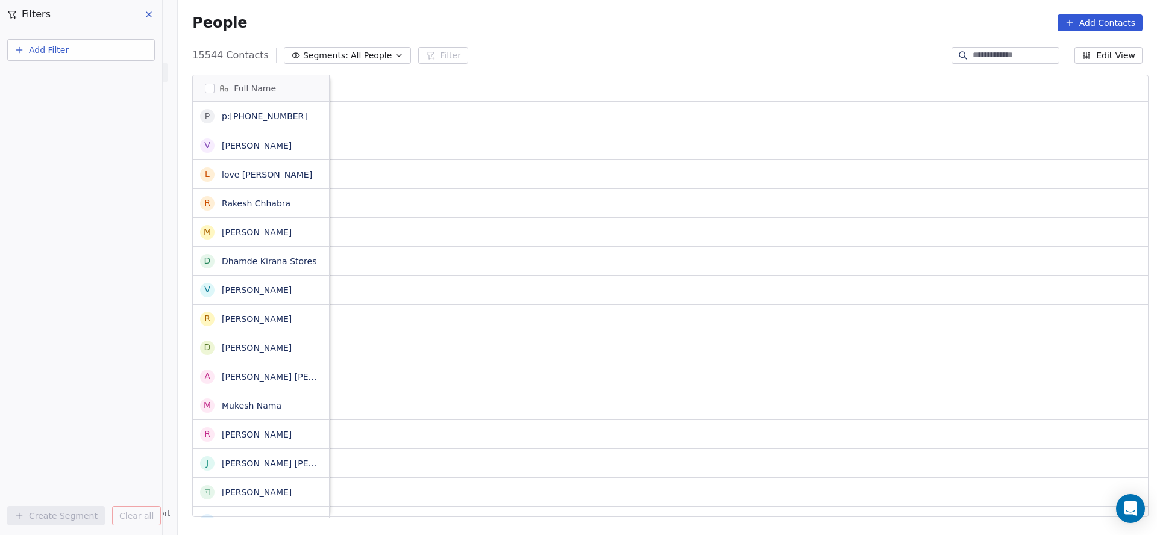
click at [972, 55] on input at bounding box center [1014, 55] width 84 height 12
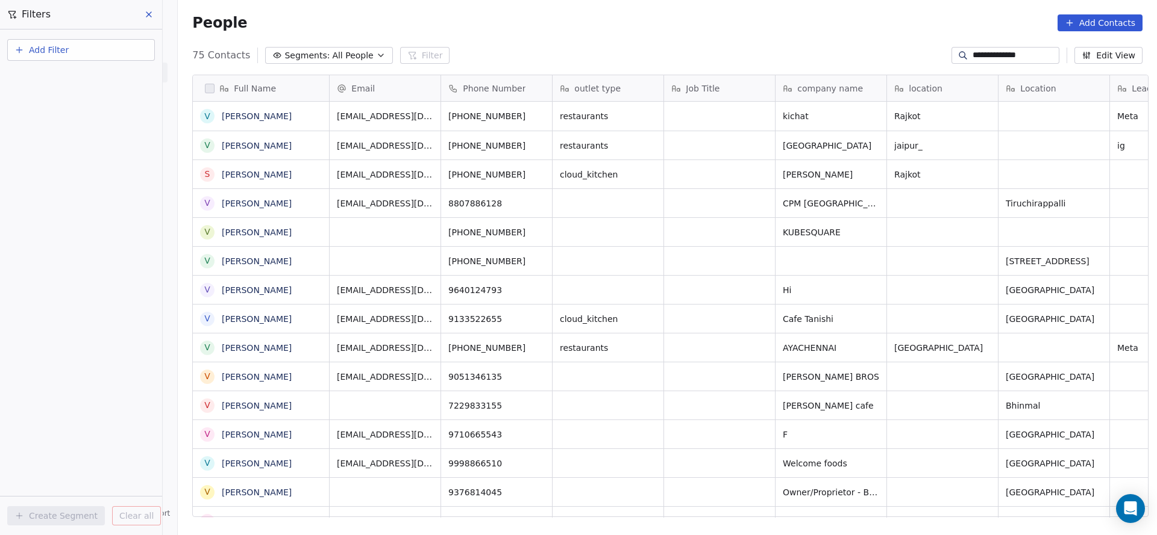
scroll to position [457, 970]
type input "**********"
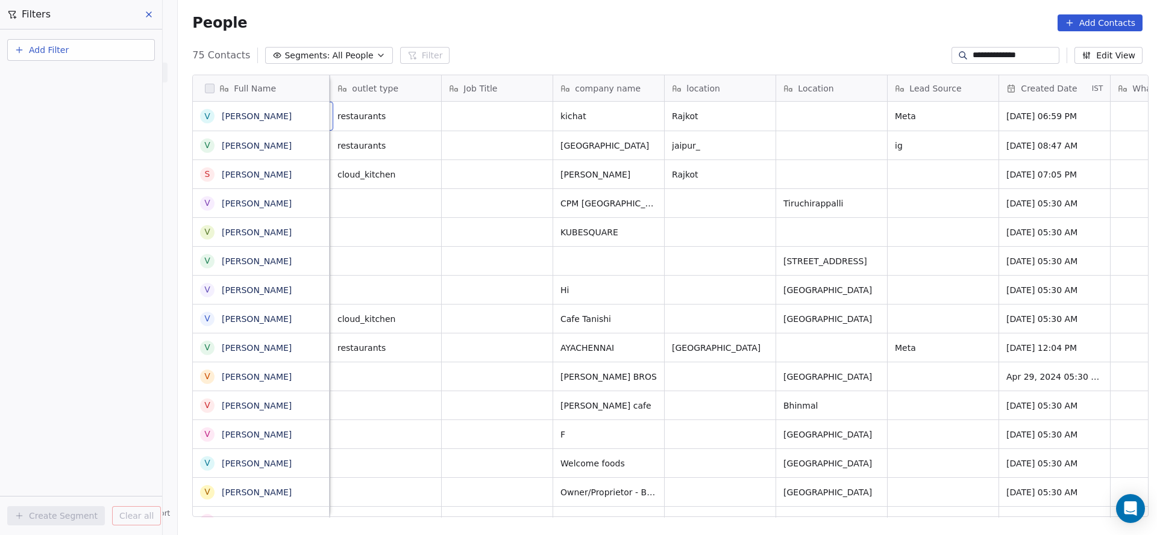
scroll to position [0, 111]
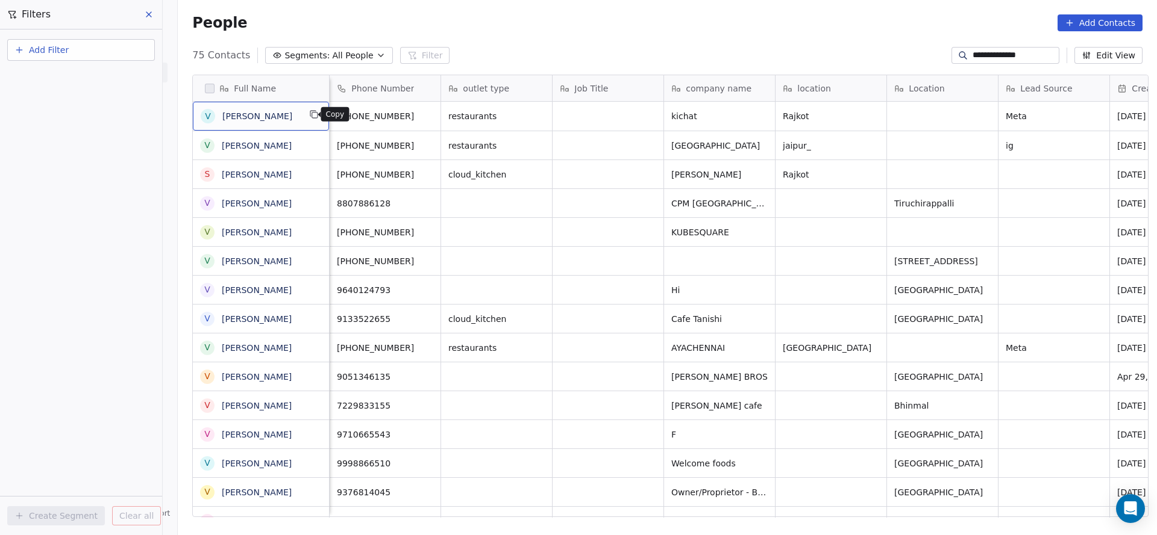
click at [313, 114] on button "grid" at bounding box center [314, 114] width 14 height 14
